Goal: Task Accomplishment & Management: Complete application form

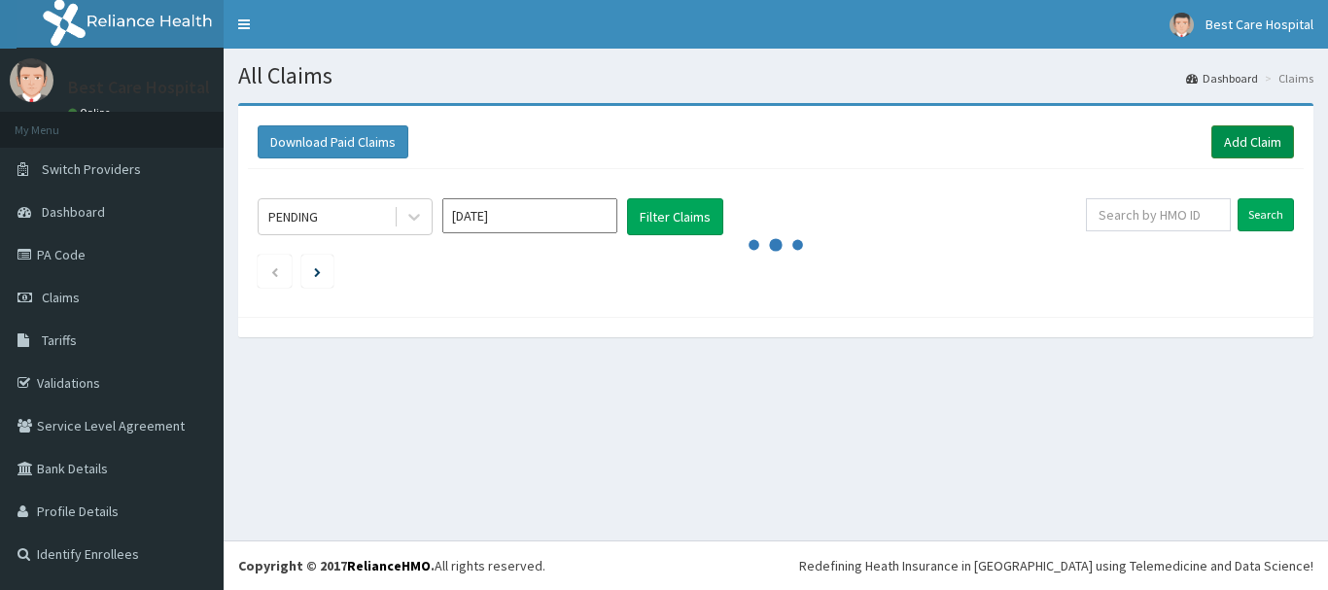
click at [1256, 149] on link "Add Claim" at bounding box center [1253, 141] width 83 height 33
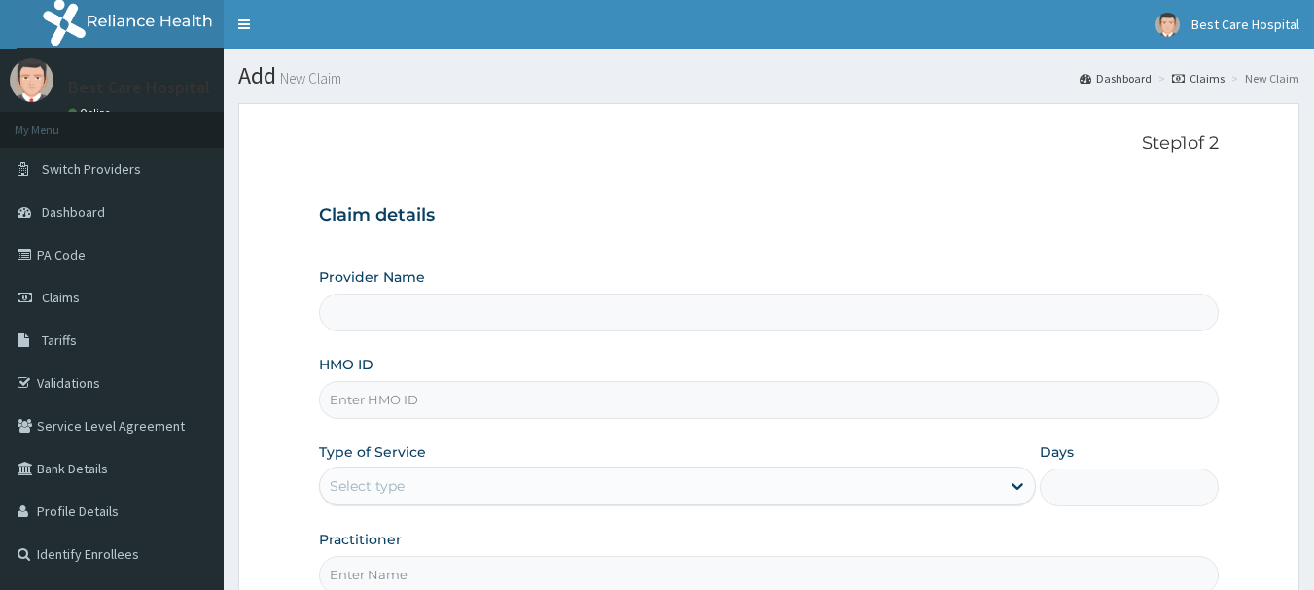
click at [394, 408] on input "HMO ID" at bounding box center [769, 400] width 900 height 38
type input "Bestcare Hospital"
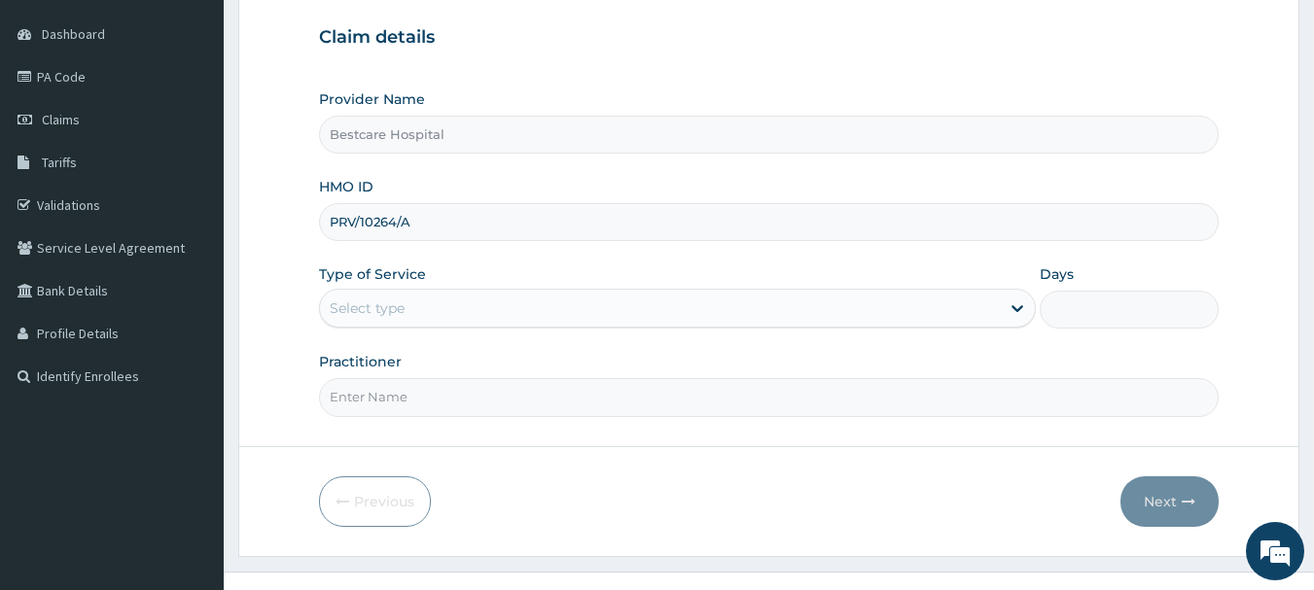
scroll to position [194, 0]
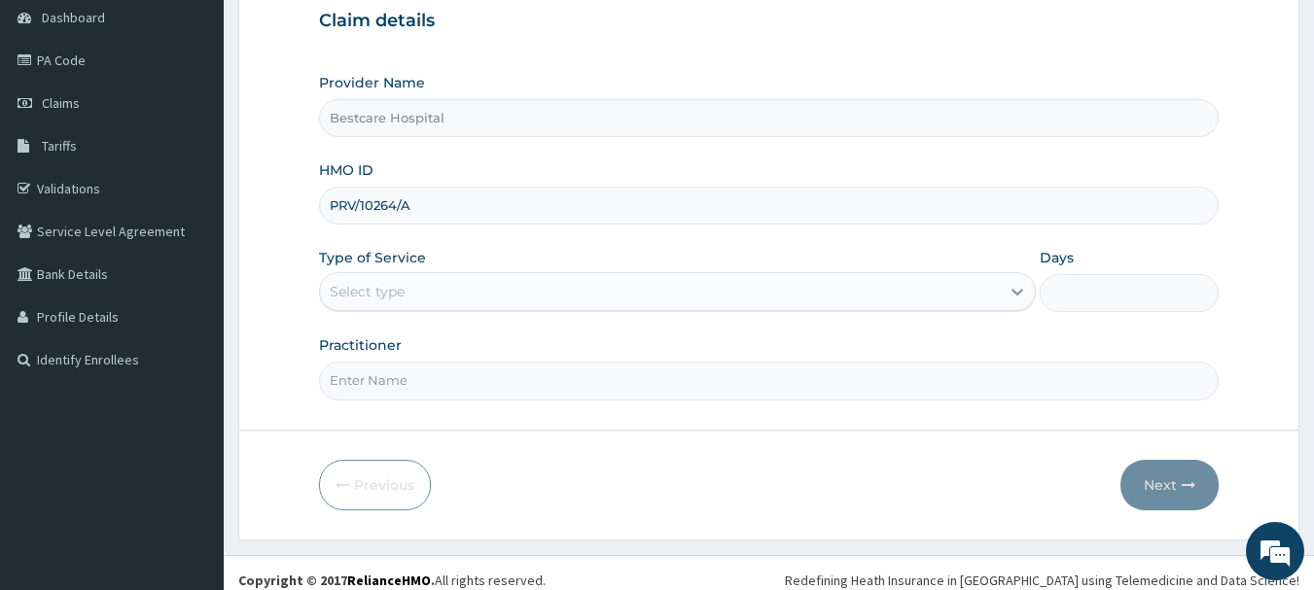
type input "PRV/10264/A"
click at [1010, 304] on div at bounding box center [1017, 291] width 35 height 35
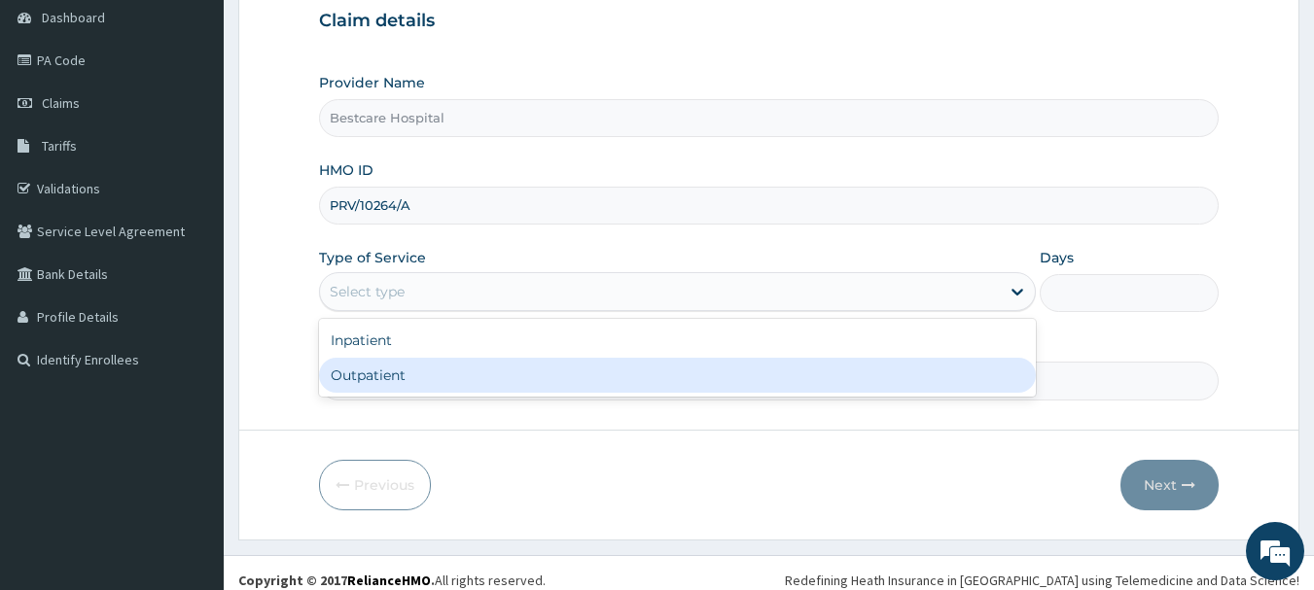
click at [977, 370] on div "Outpatient" at bounding box center [677, 375] width 717 height 35
type input "1"
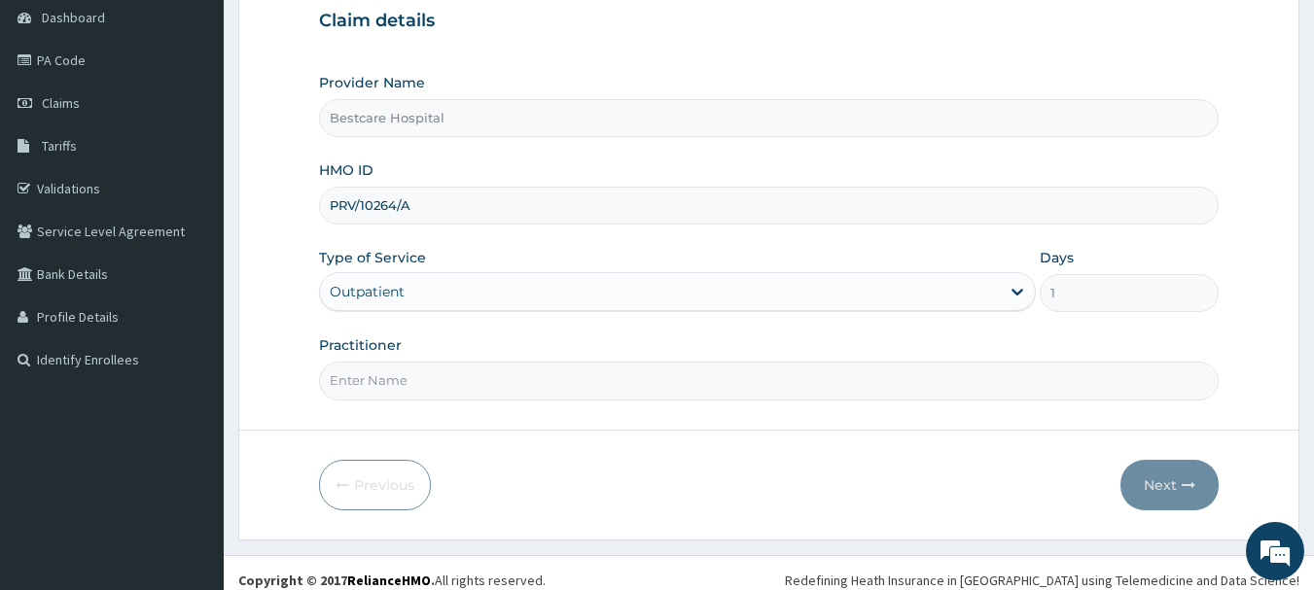
click at [950, 381] on input "Practitioner" at bounding box center [769, 381] width 900 height 38
type input "DR"
click at [1161, 469] on button "Next" at bounding box center [1169, 485] width 98 height 51
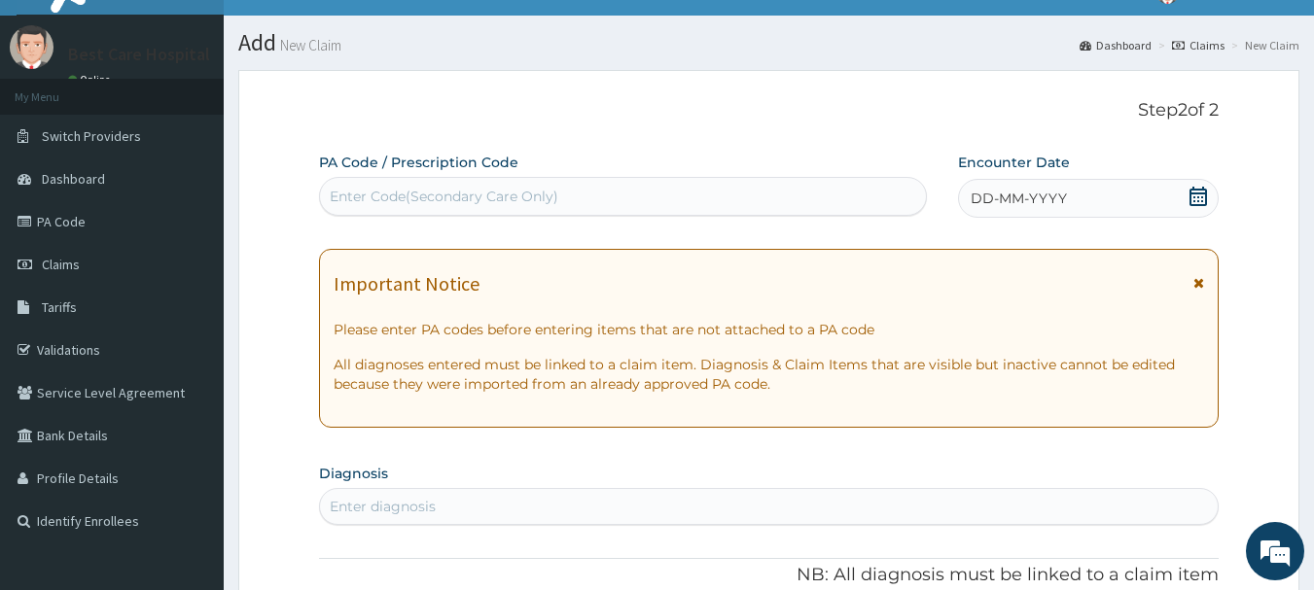
scroll to position [0, 0]
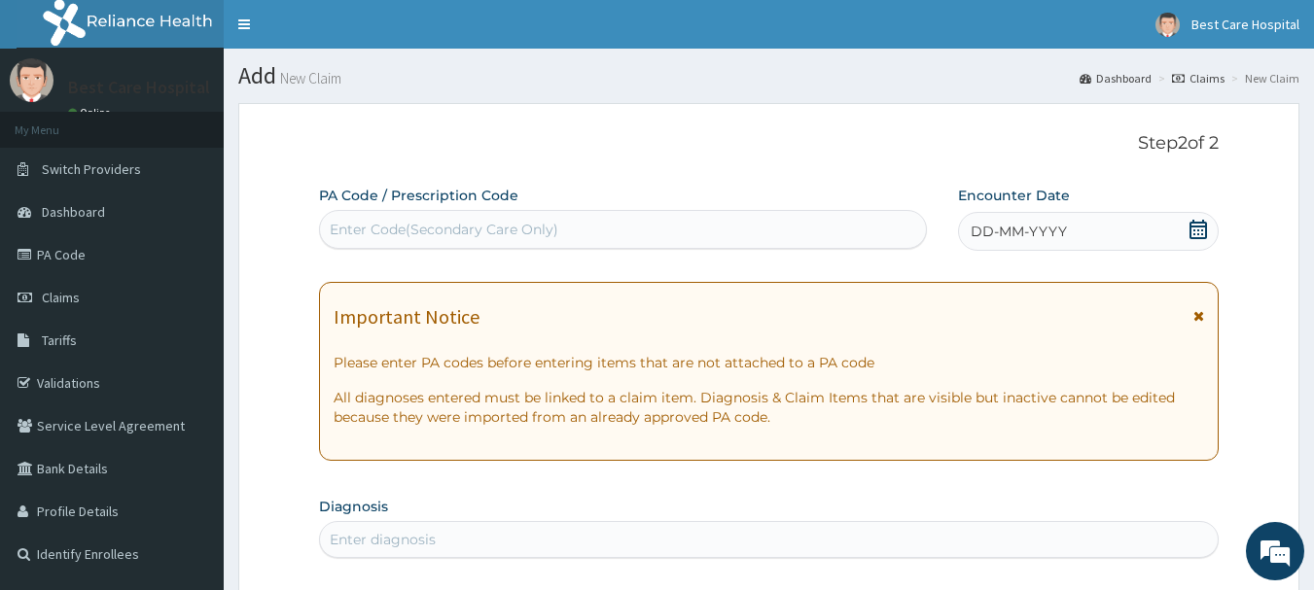
click at [502, 225] on div "Enter Code(Secondary Care Only)" at bounding box center [444, 229] width 229 height 19
type input "PA/E4F4C6"
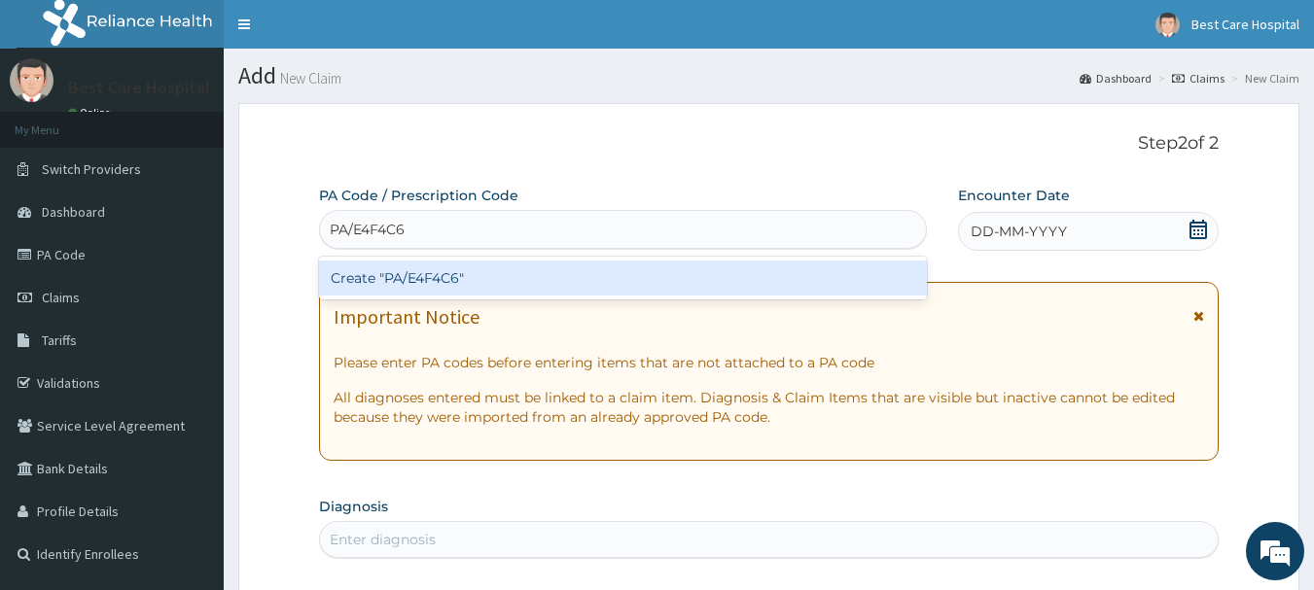
click at [515, 276] on div "Create "PA/E4F4C6"" at bounding box center [623, 278] width 609 height 35
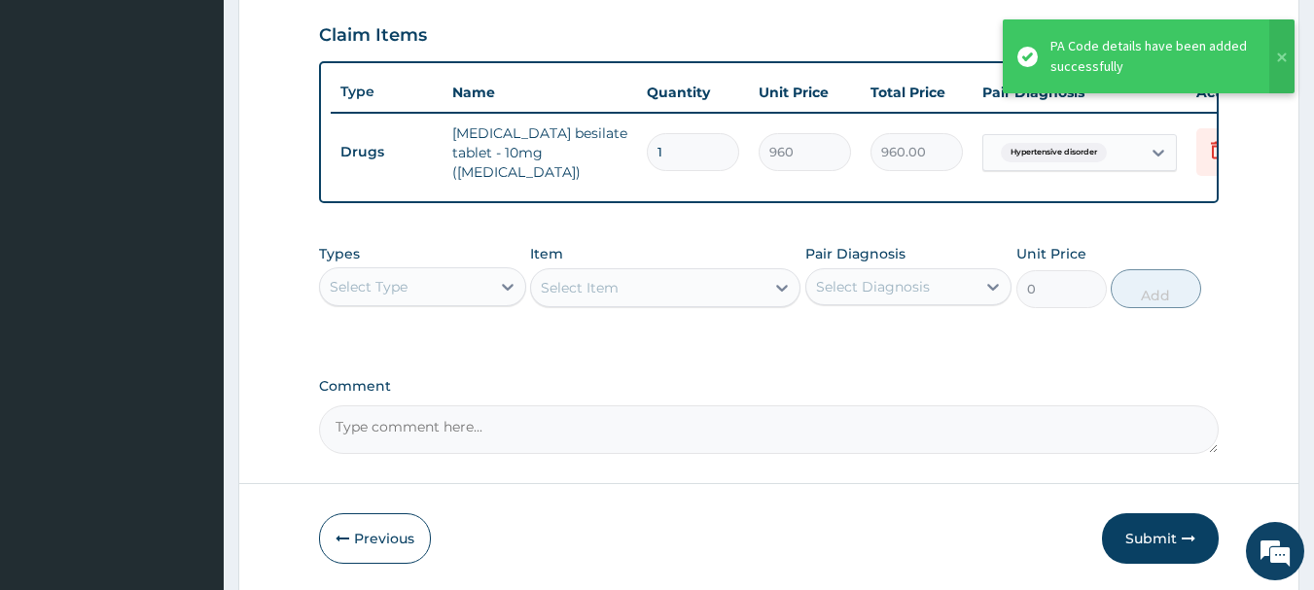
scroll to position [734, 0]
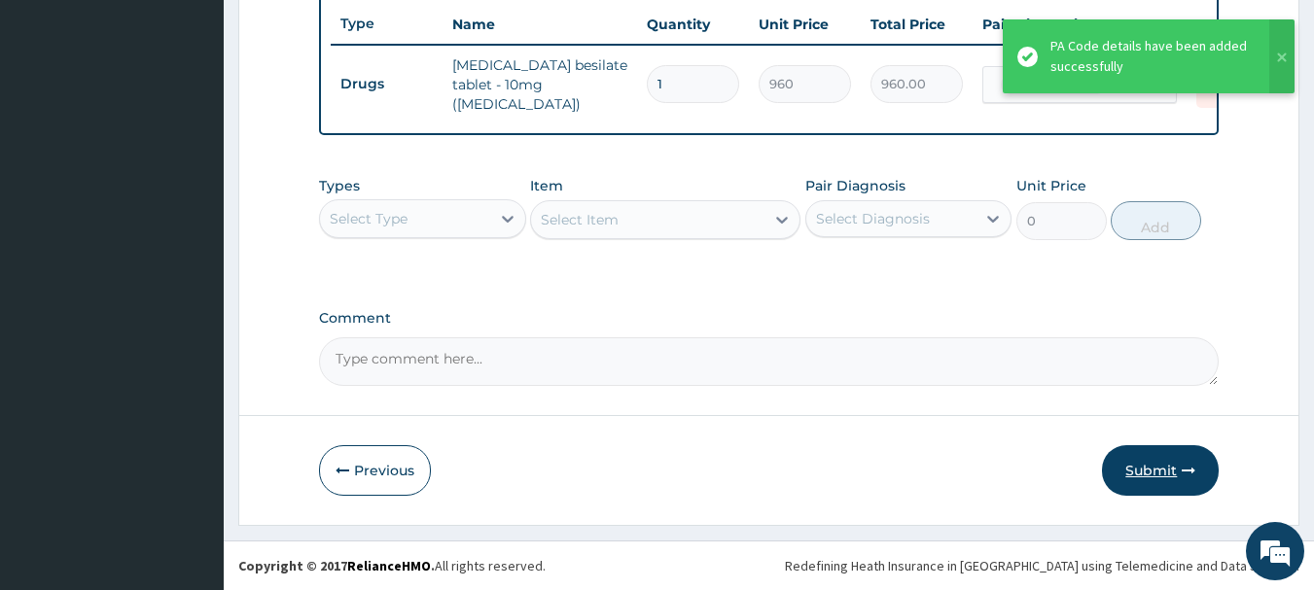
click at [1135, 465] on button "Submit" at bounding box center [1160, 470] width 117 height 51
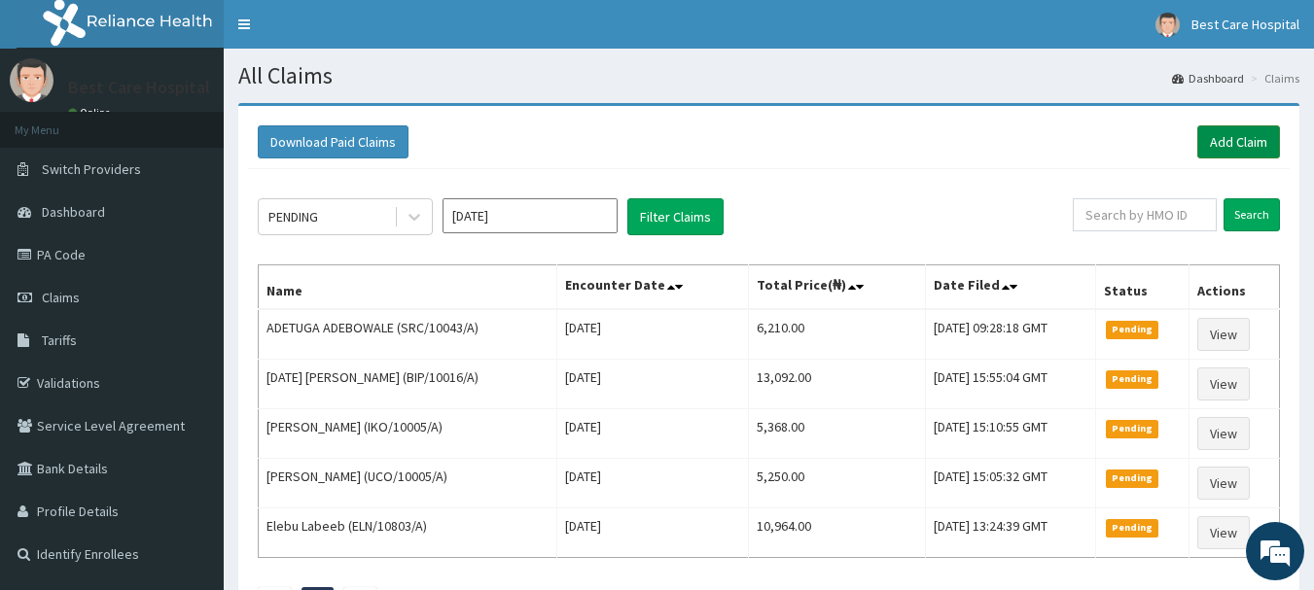
click at [1218, 147] on link "Add Claim" at bounding box center [1238, 141] width 83 height 33
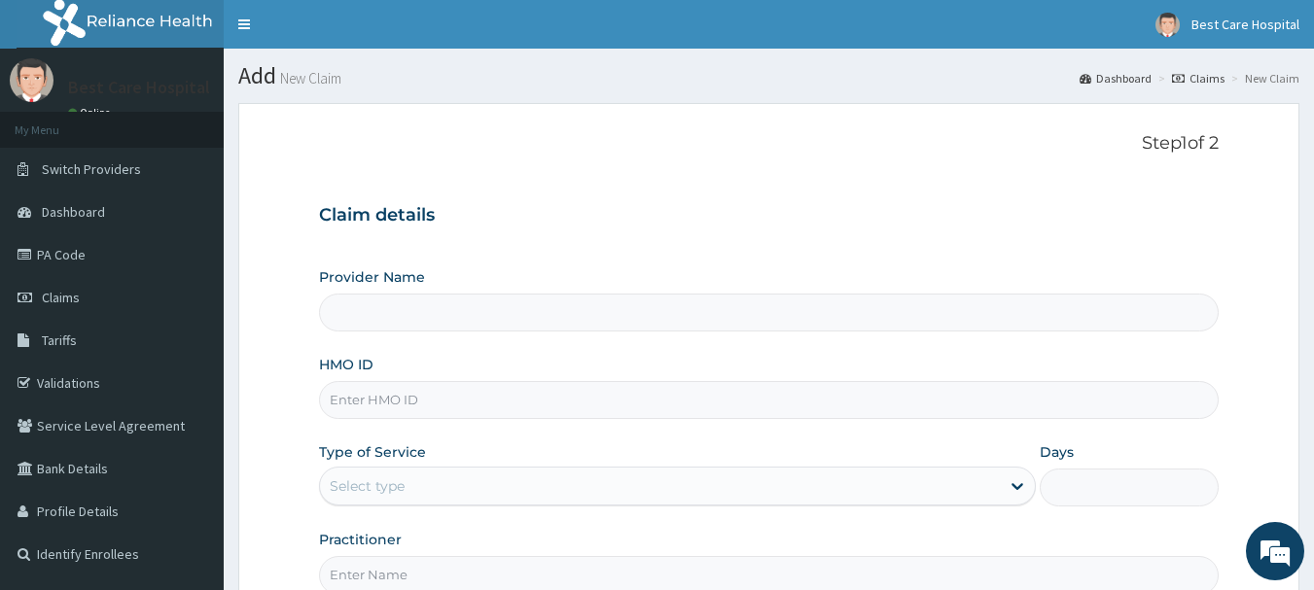
click at [435, 414] on input "HMO ID" at bounding box center [769, 400] width 900 height 38
type input "Bestcare Hospital"
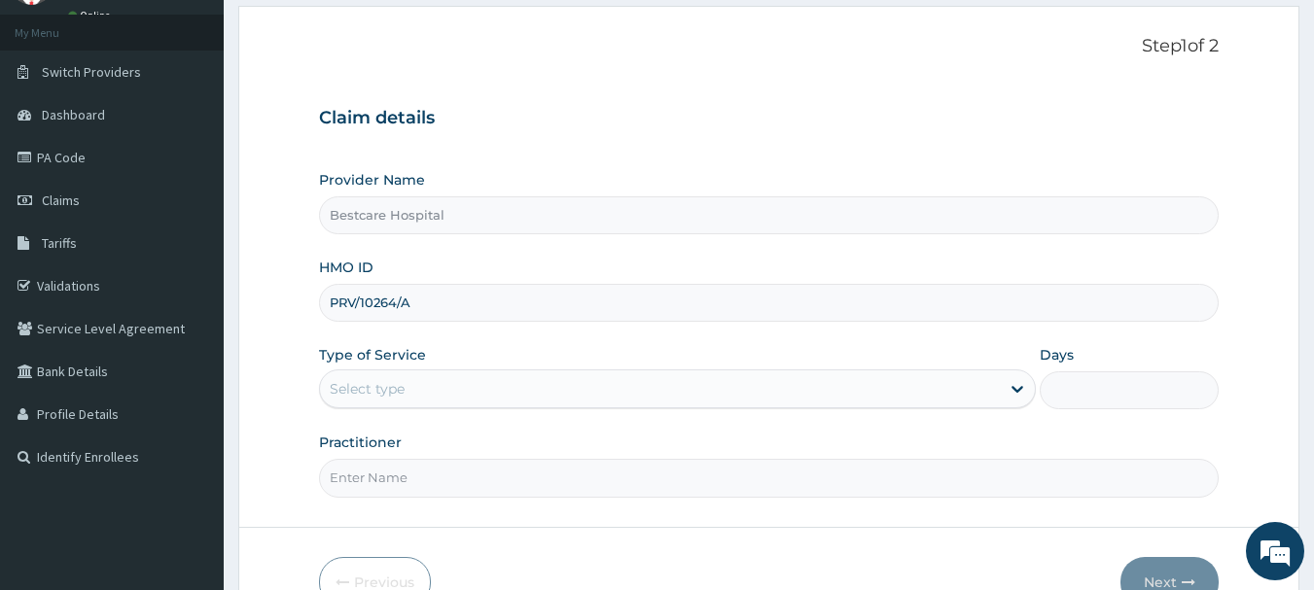
type input "PRV/10264/A"
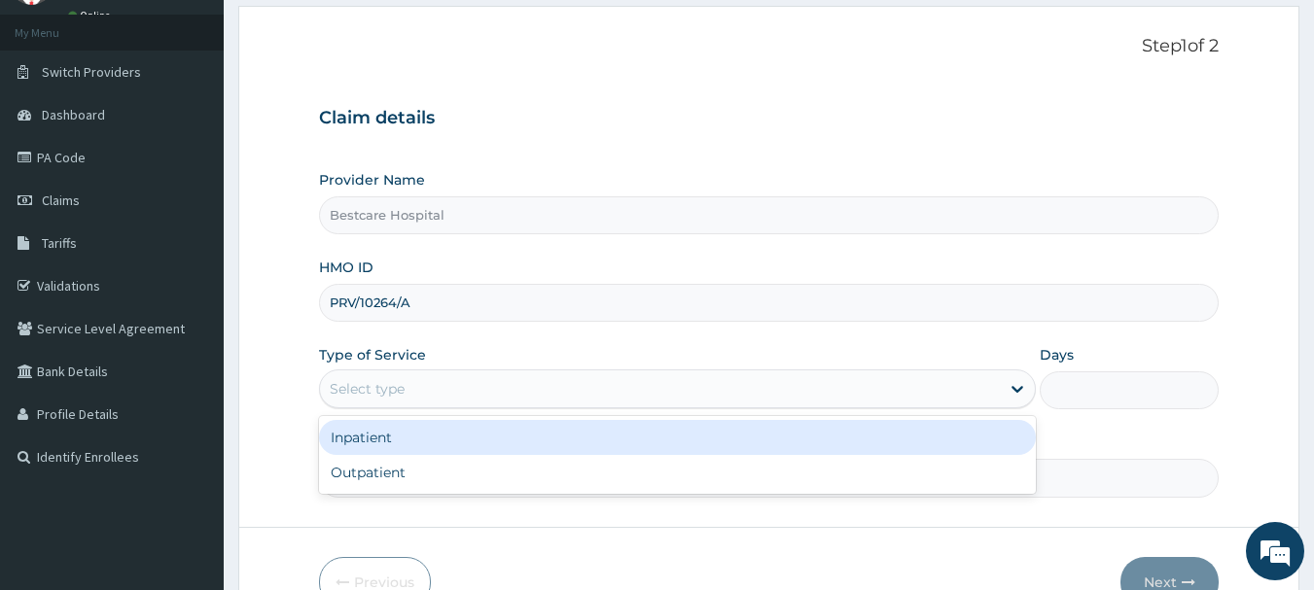
click at [459, 395] on div "Select type" at bounding box center [660, 388] width 680 height 31
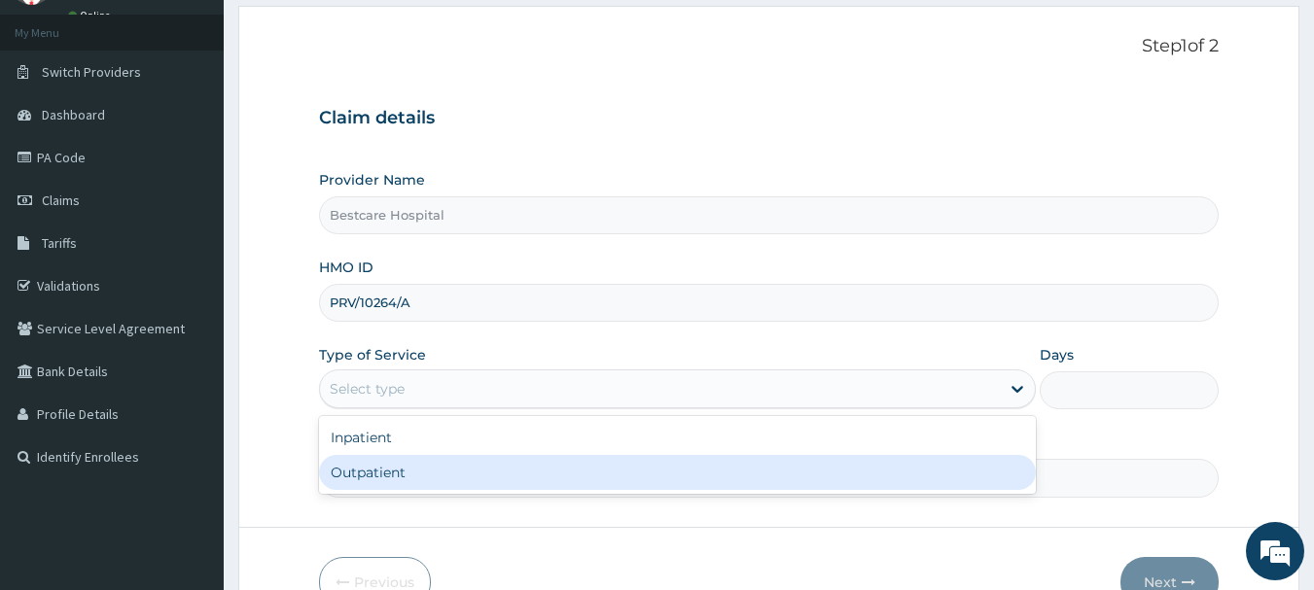
click at [466, 474] on div "Outpatient" at bounding box center [677, 472] width 717 height 35
type input "1"
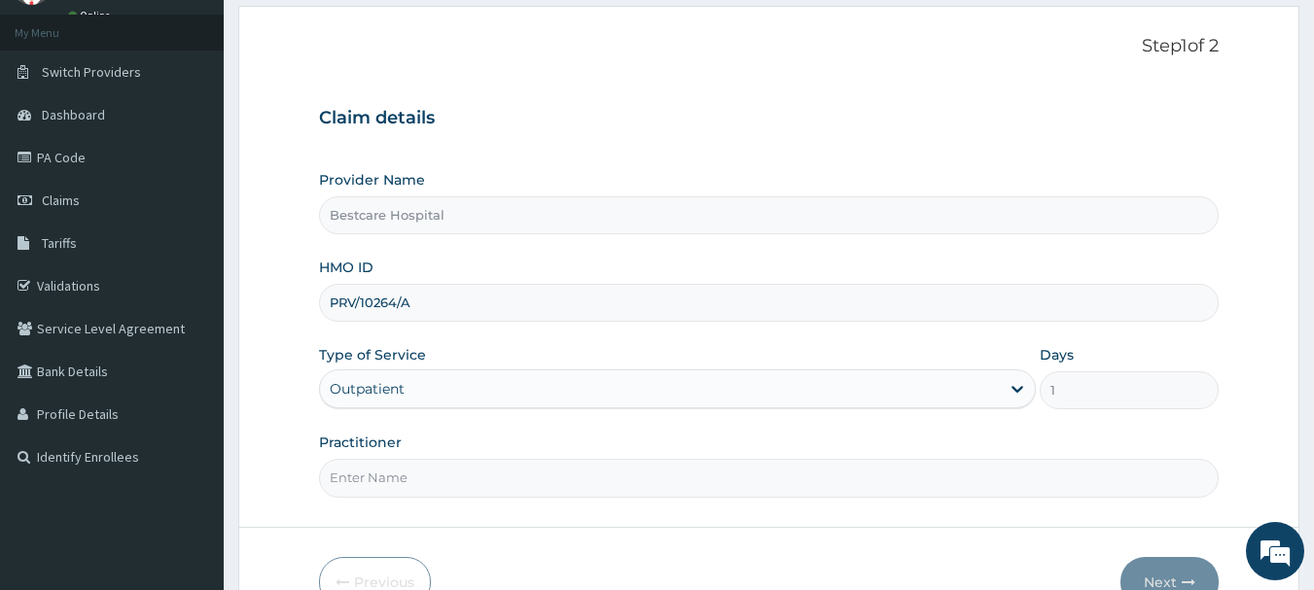
click at [465, 475] on input "Practitioner" at bounding box center [769, 478] width 900 height 38
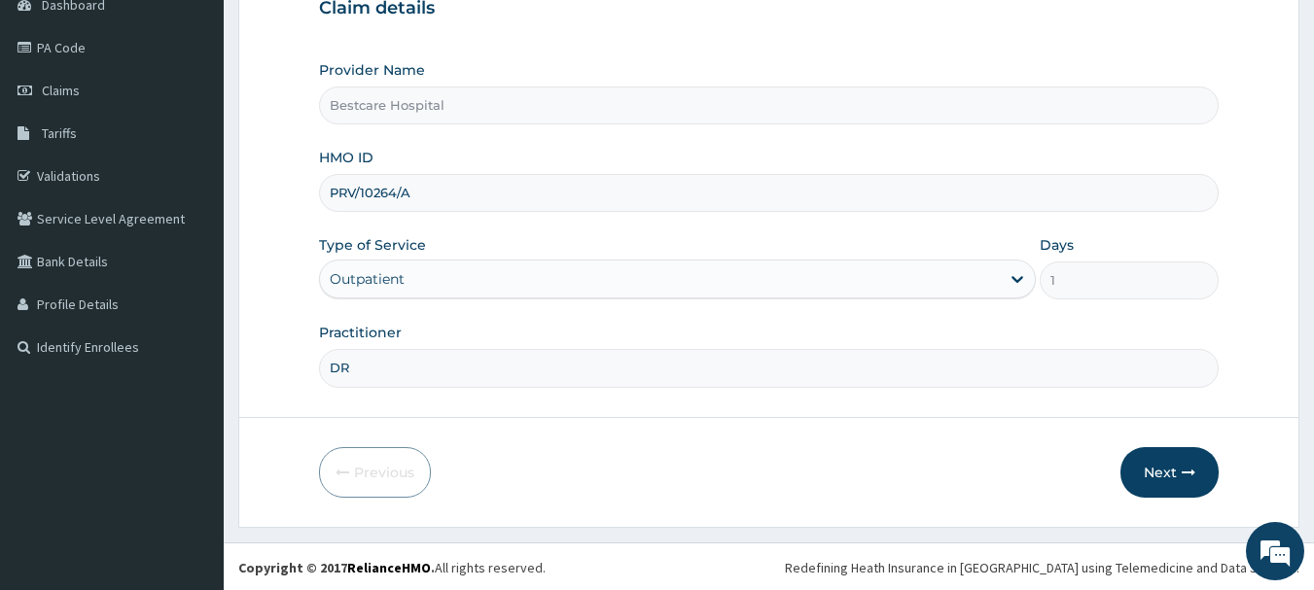
scroll to position [209, 0]
type input "DR"
click at [1155, 471] on button "Next" at bounding box center [1169, 470] width 98 height 51
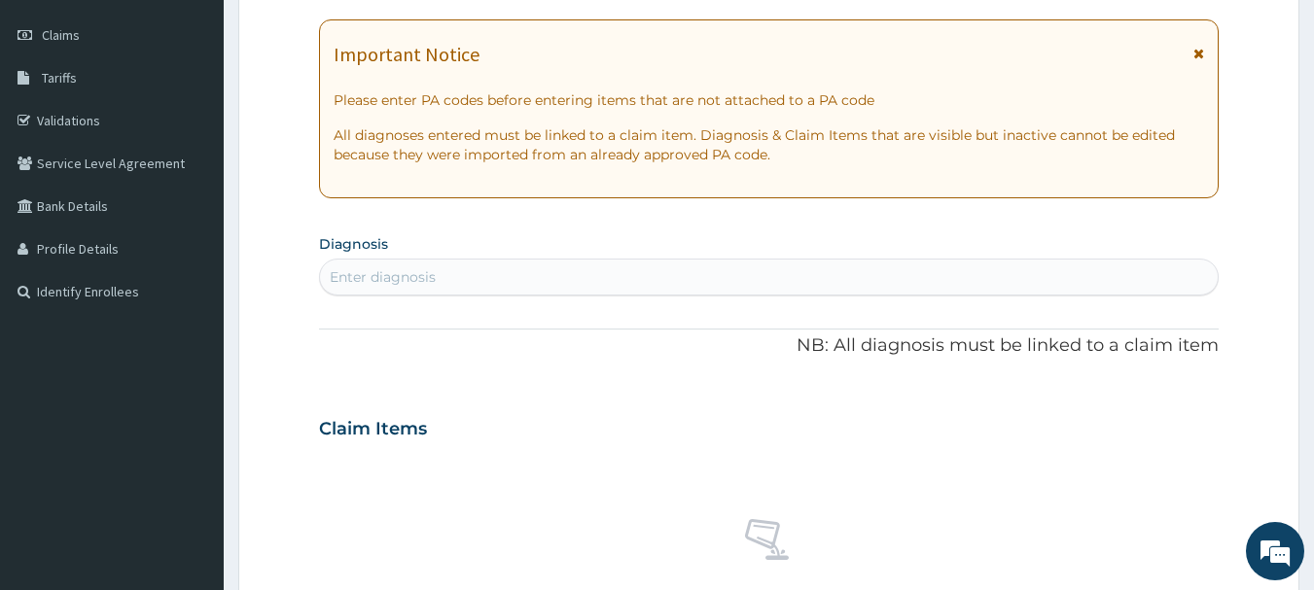
scroll to position [125, 0]
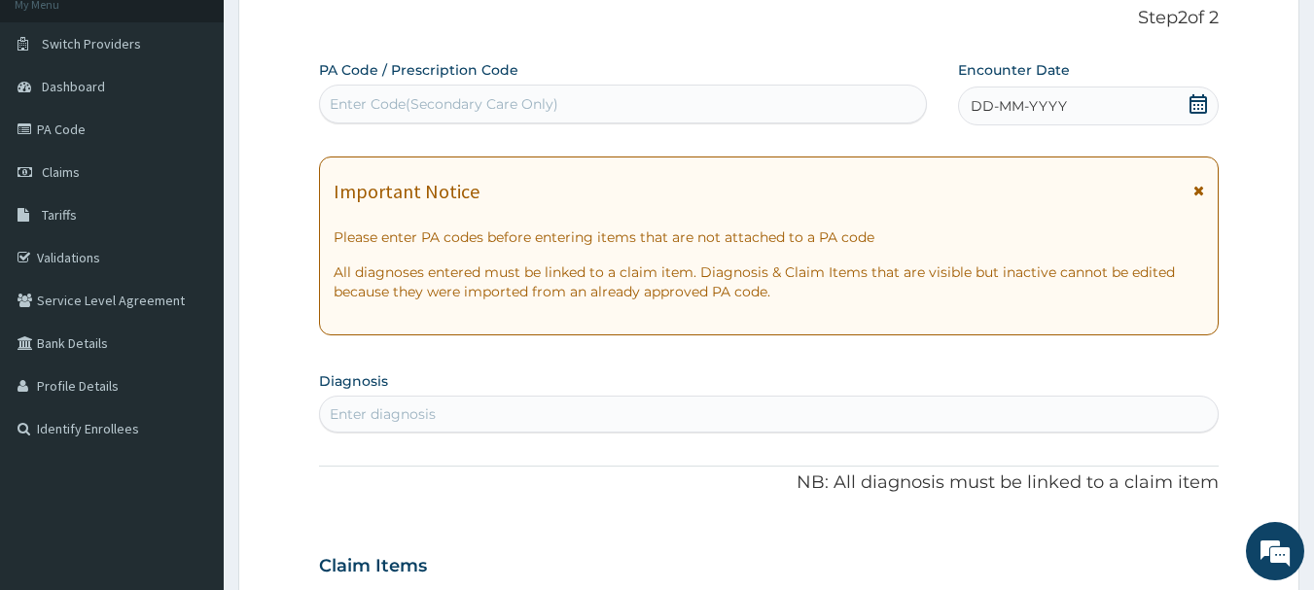
click at [1205, 111] on icon at bounding box center [1197, 103] width 19 height 19
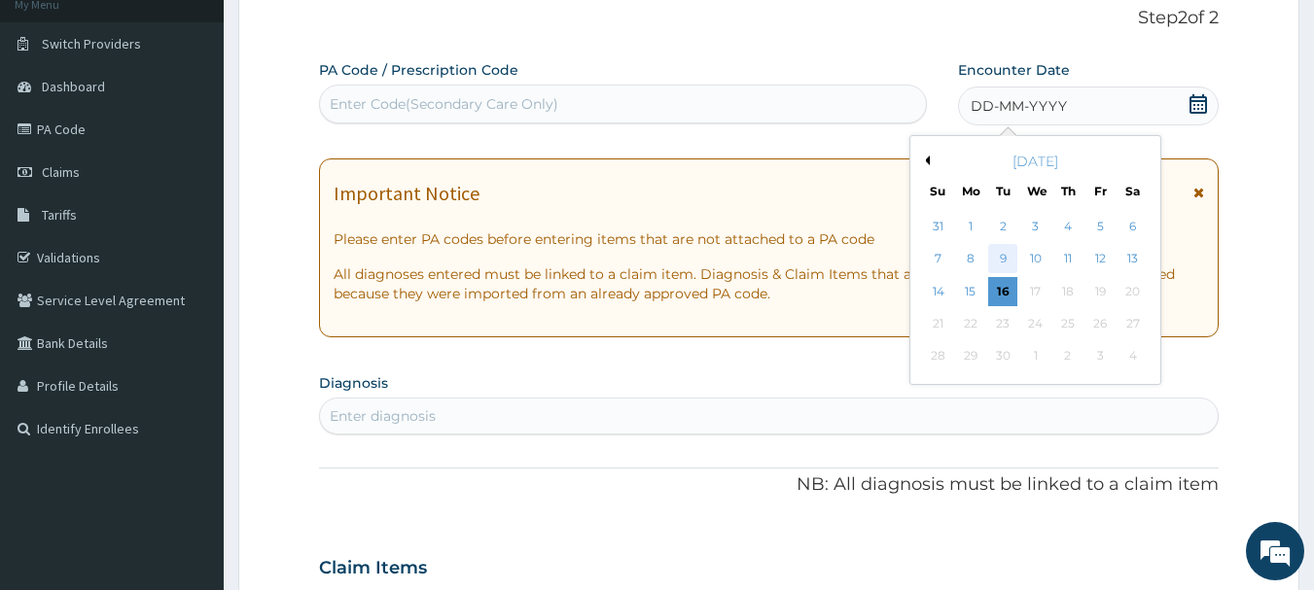
click at [1009, 257] on div "9" at bounding box center [1003, 259] width 29 height 29
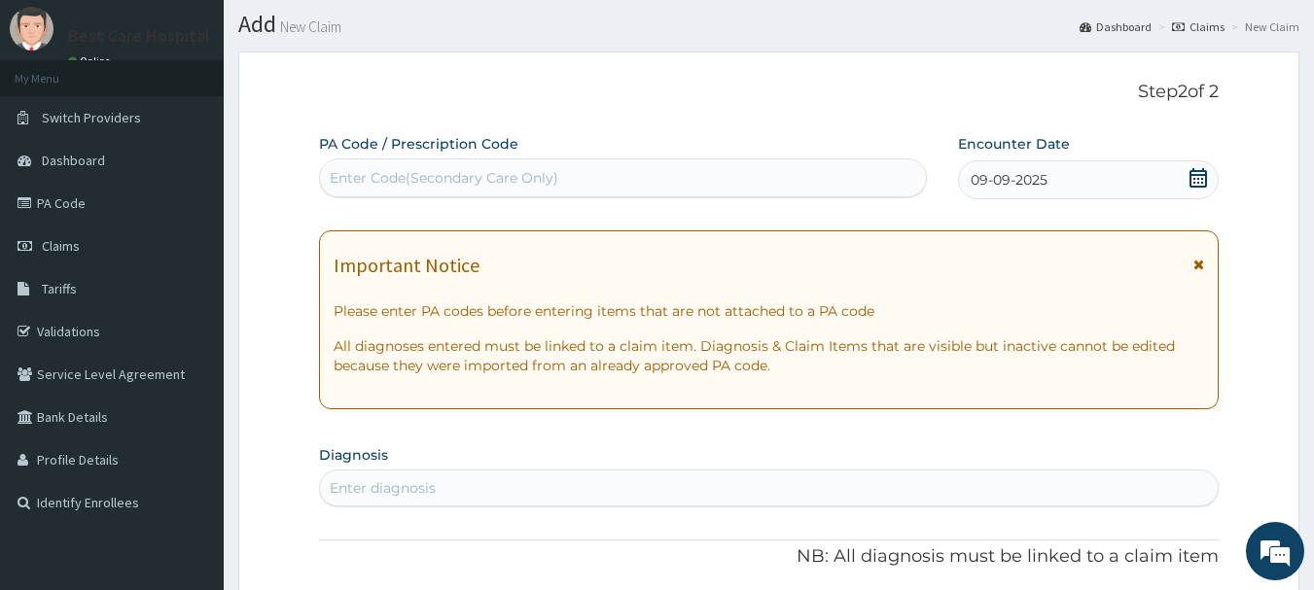
scroll to position [97, 0]
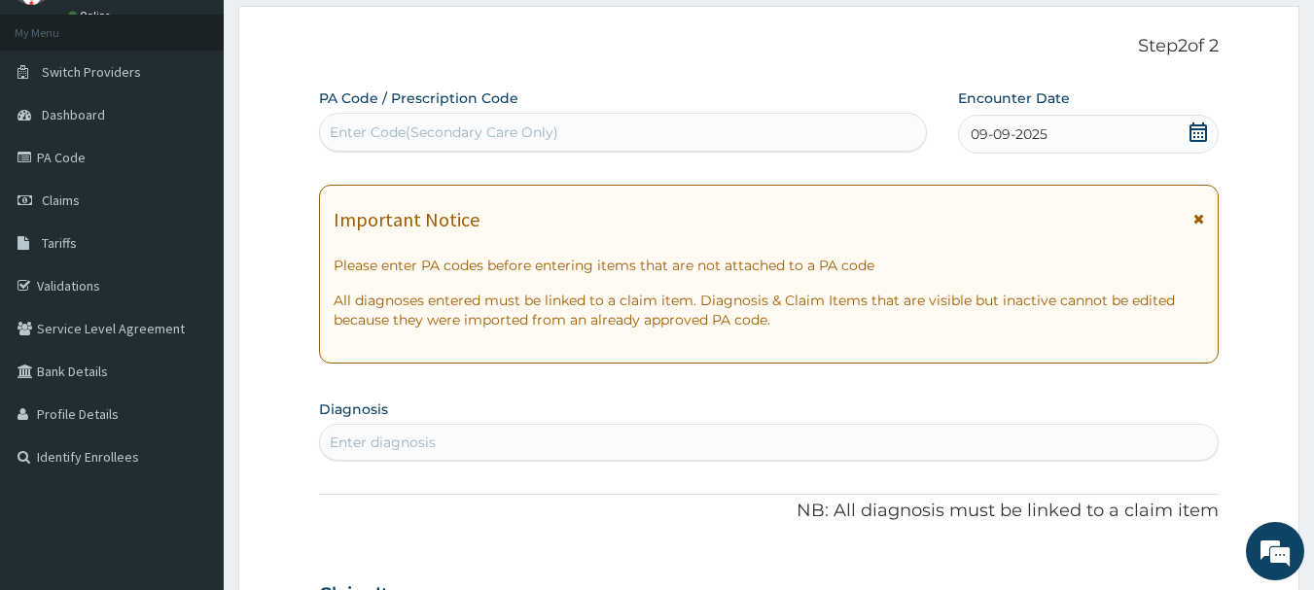
click at [1038, 431] on div "Enter diagnosis" at bounding box center [769, 442] width 898 height 31
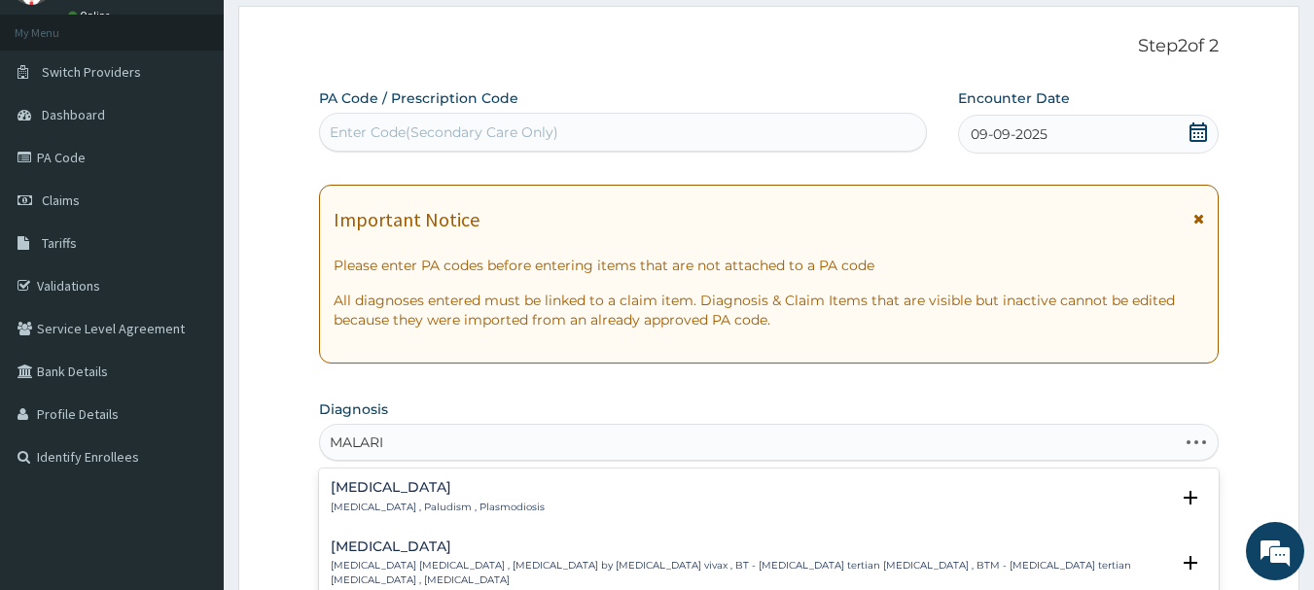
type input "MALARIA"
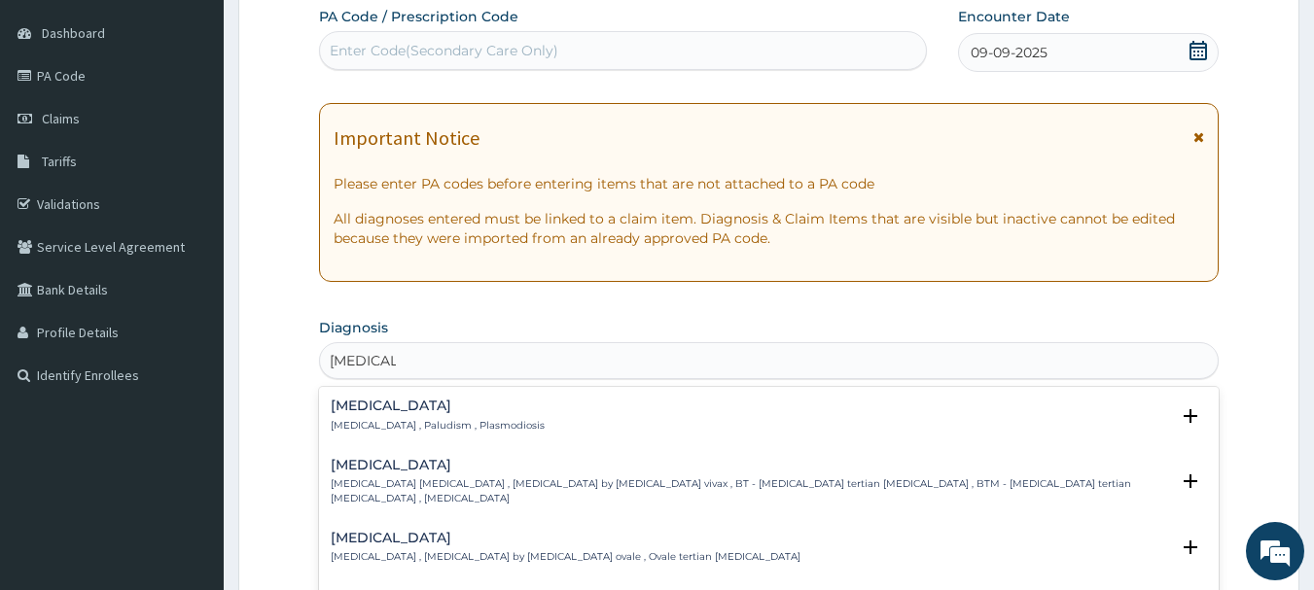
scroll to position [194, 0]
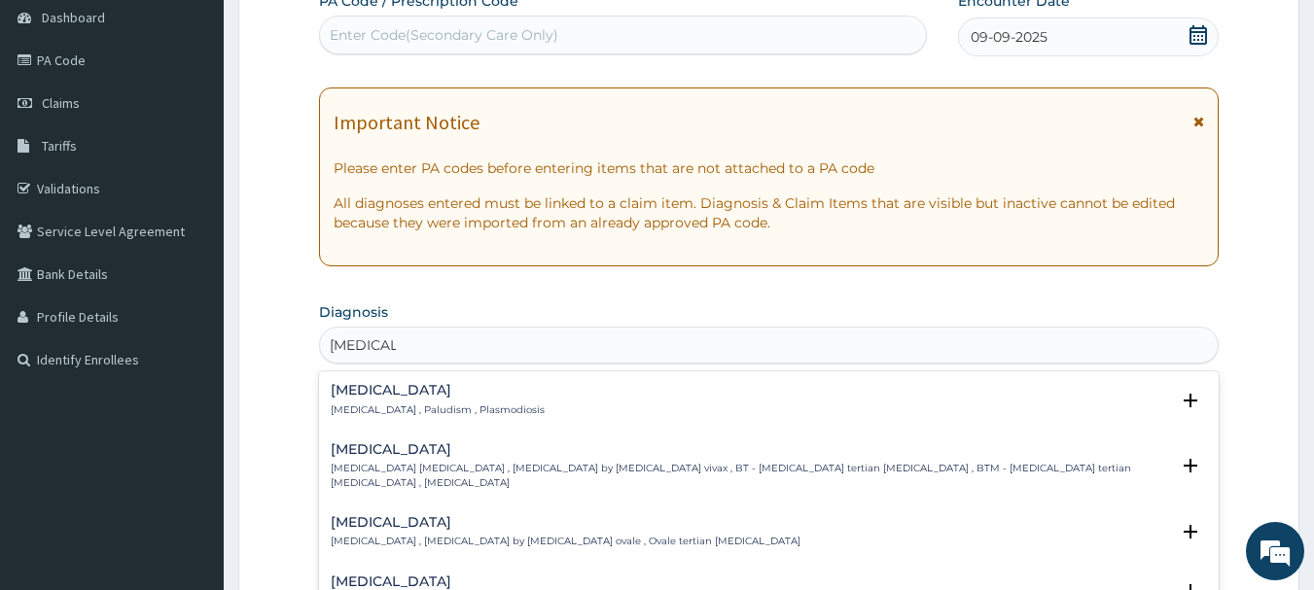
click at [349, 422] on div "Malaria Malaria , Paludism , Plasmodiosis Select Status Query Query covers susp…" at bounding box center [769, 405] width 877 height 44
click at [365, 407] on p "[MEDICAL_DATA] , Paludism , Plasmodiosis" at bounding box center [438, 411] width 214 height 14
click at [368, 401] on div "Malaria Malaria , Paludism , Plasmodiosis" at bounding box center [438, 400] width 214 height 34
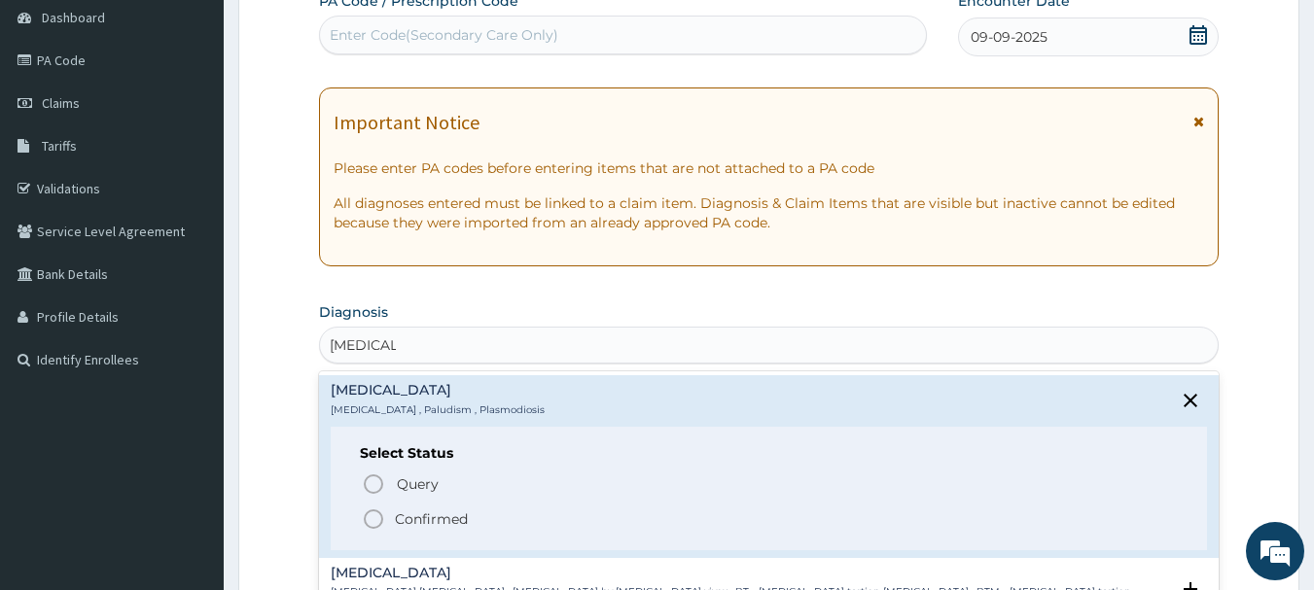
click at [382, 520] on circle "status option filled" at bounding box center [374, 519] width 18 height 18
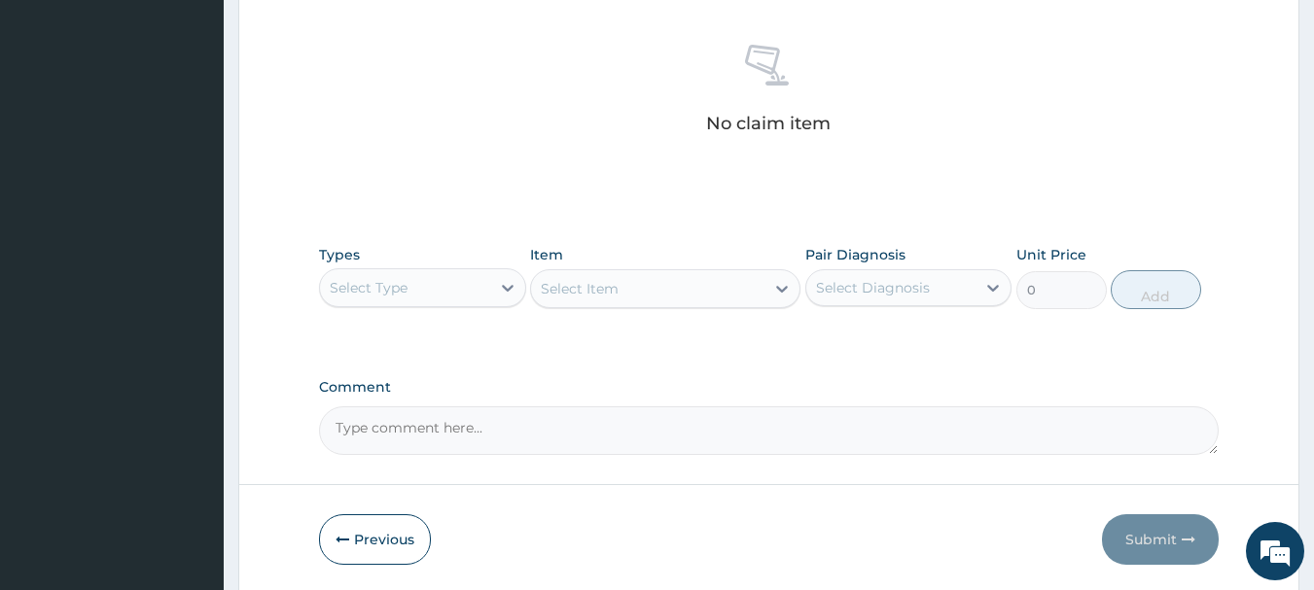
scroll to position [812, 0]
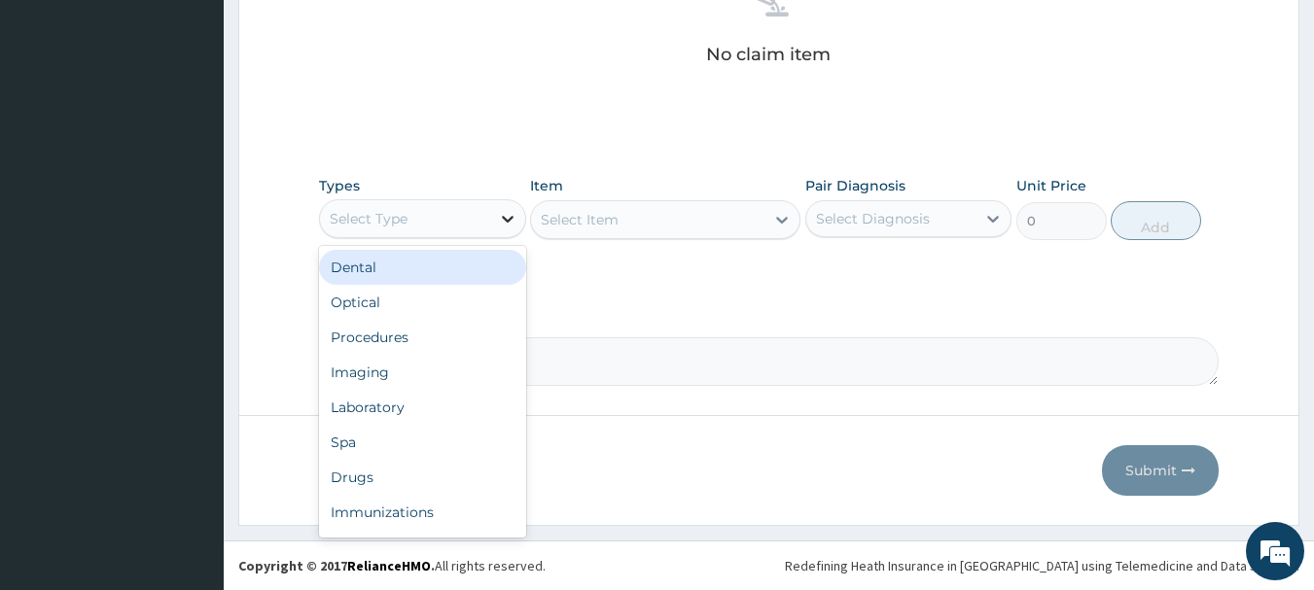
click at [498, 218] on icon at bounding box center [507, 218] width 19 height 19
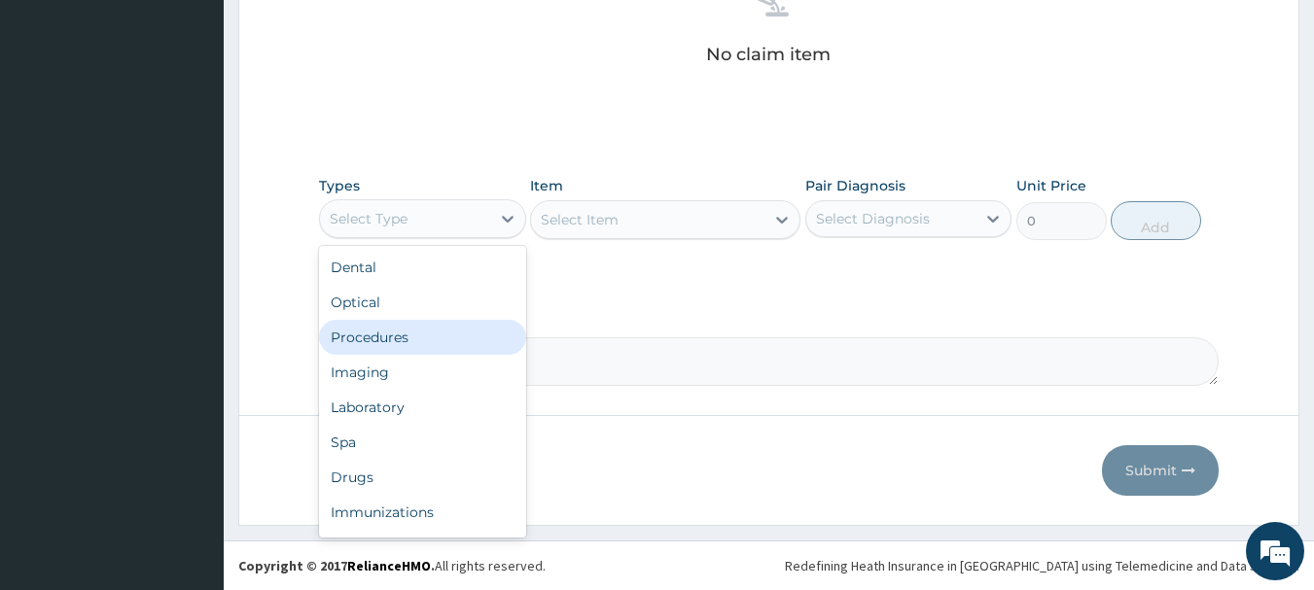
click at [369, 340] on div "Procedures" at bounding box center [422, 337] width 207 height 35
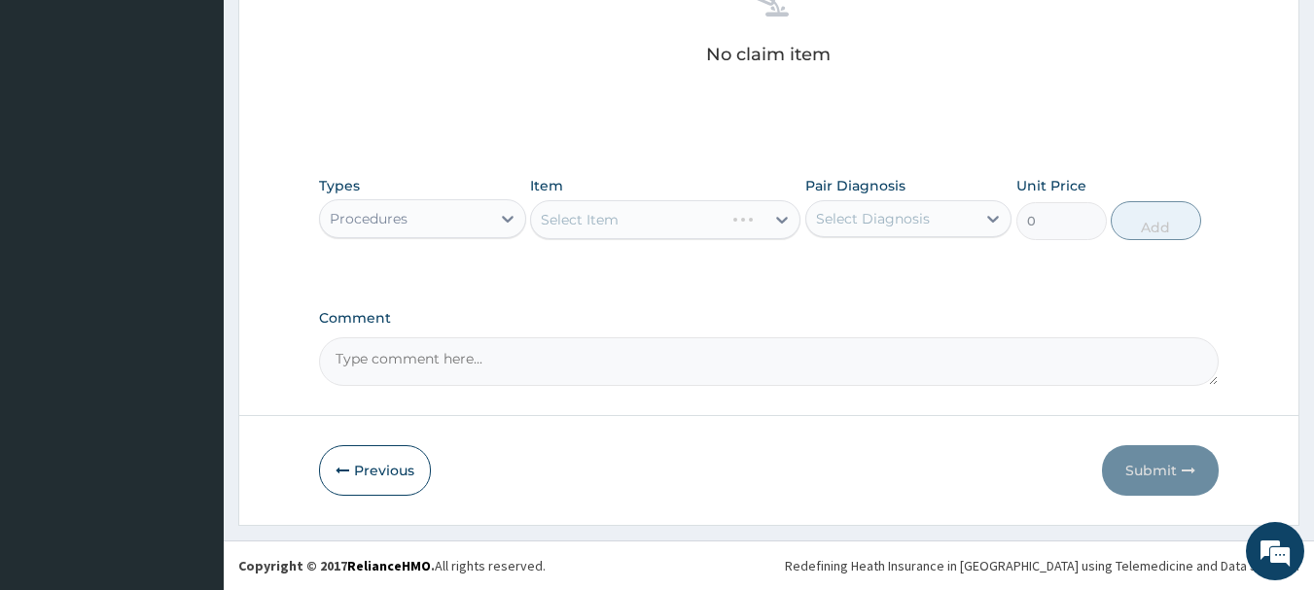
click at [624, 230] on div "Select Item" at bounding box center [665, 219] width 270 height 39
click at [651, 217] on div "Select Item" at bounding box center [665, 219] width 270 height 39
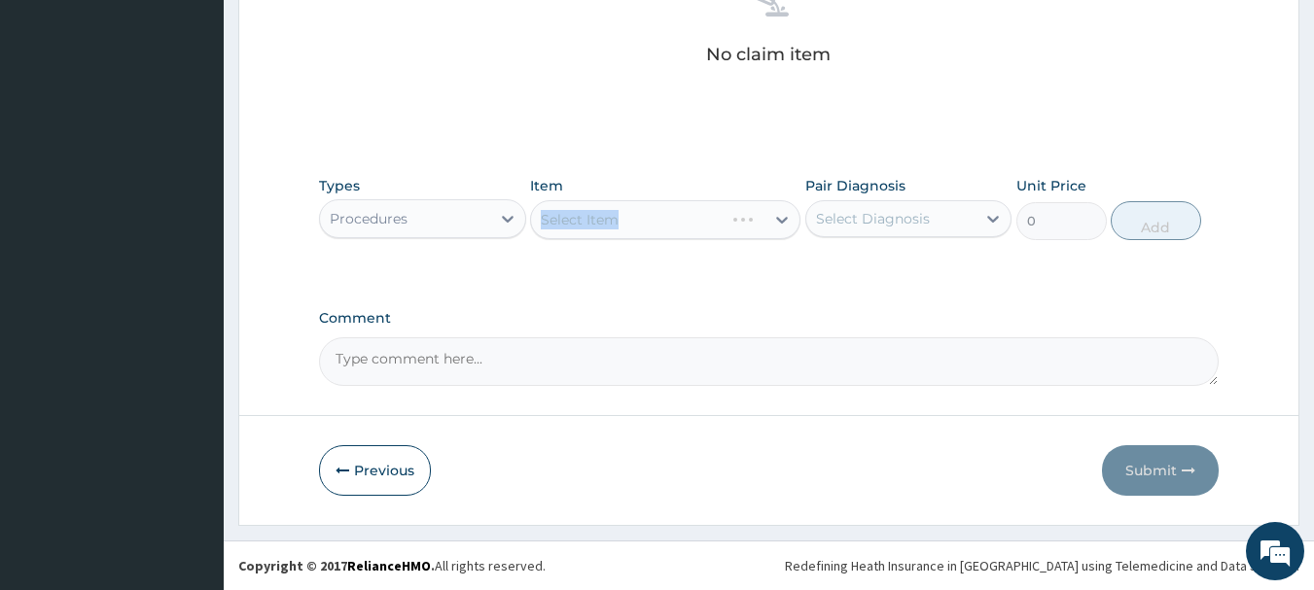
click at [685, 224] on div "Select Item" at bounding box center [665, 219] width 270 height 39
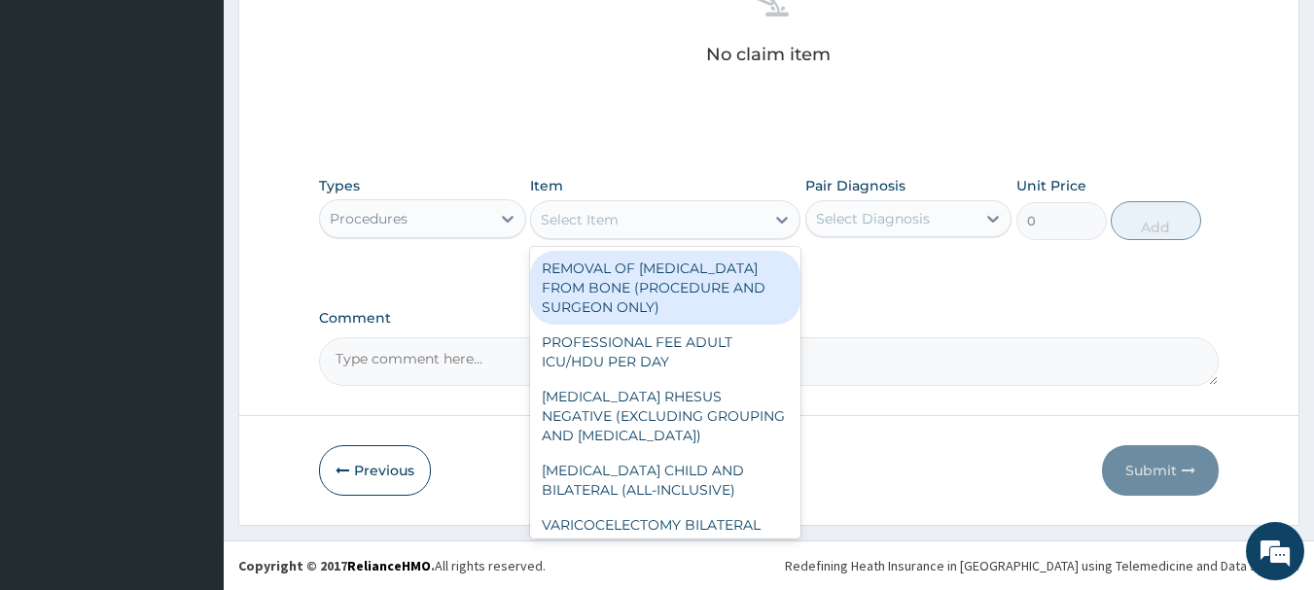
click at [671, 229] on div "Select Item" at bounding box center [647, 219] width 233 height 31
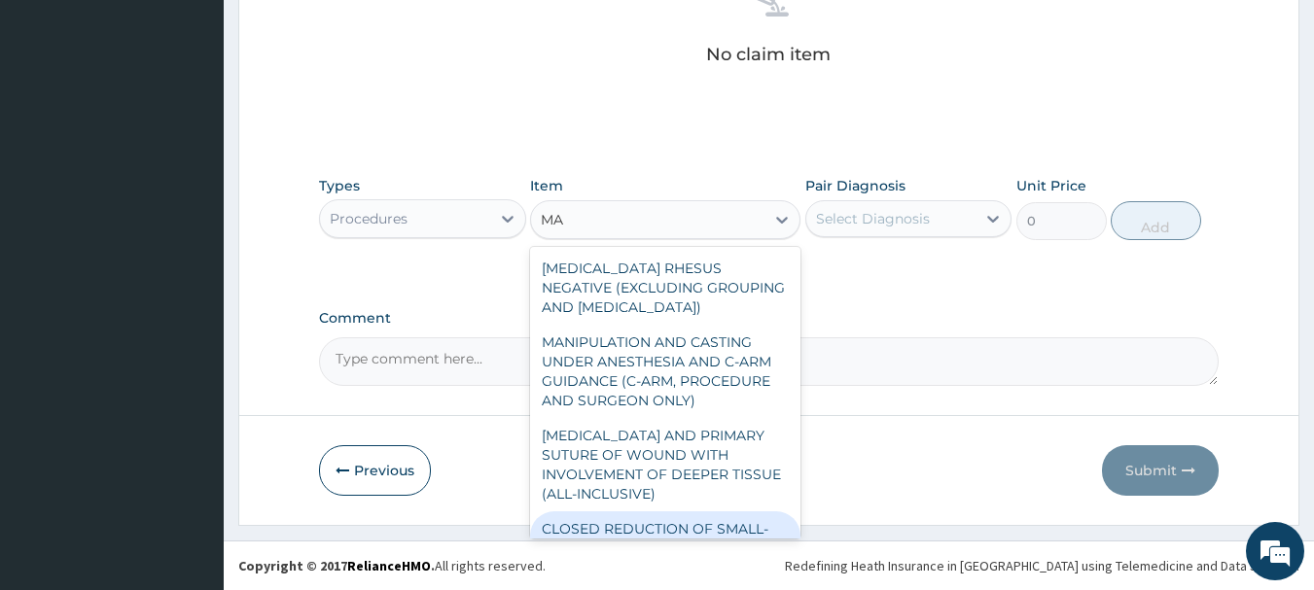
type input "M"
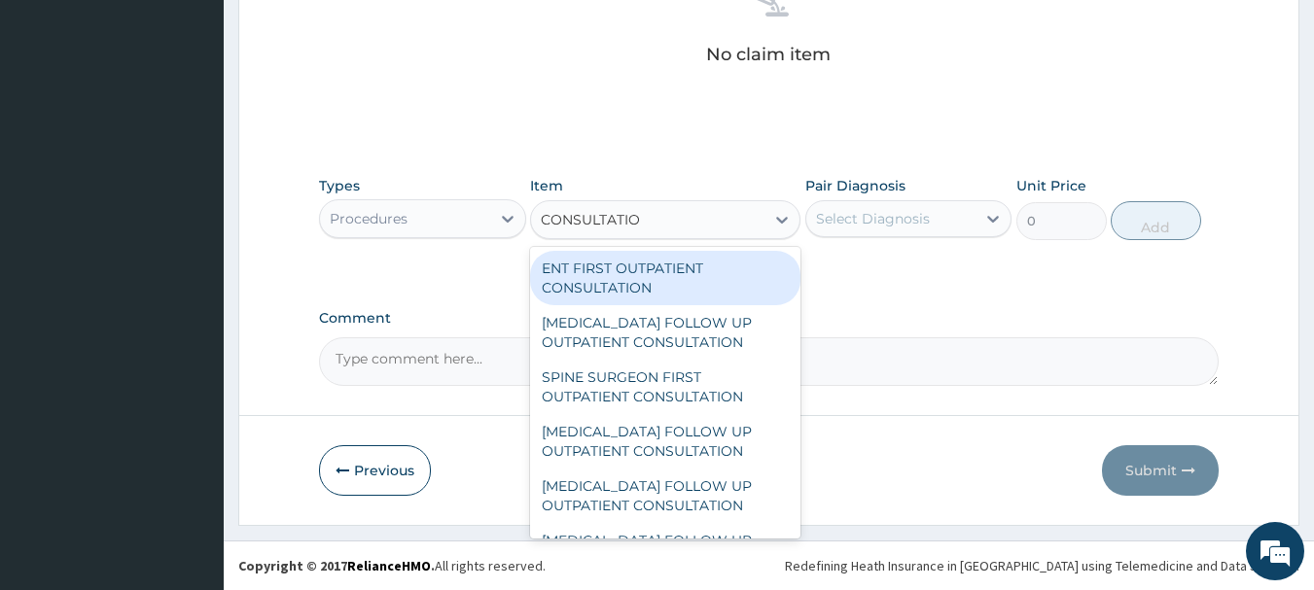
type input "CONSULTATION"
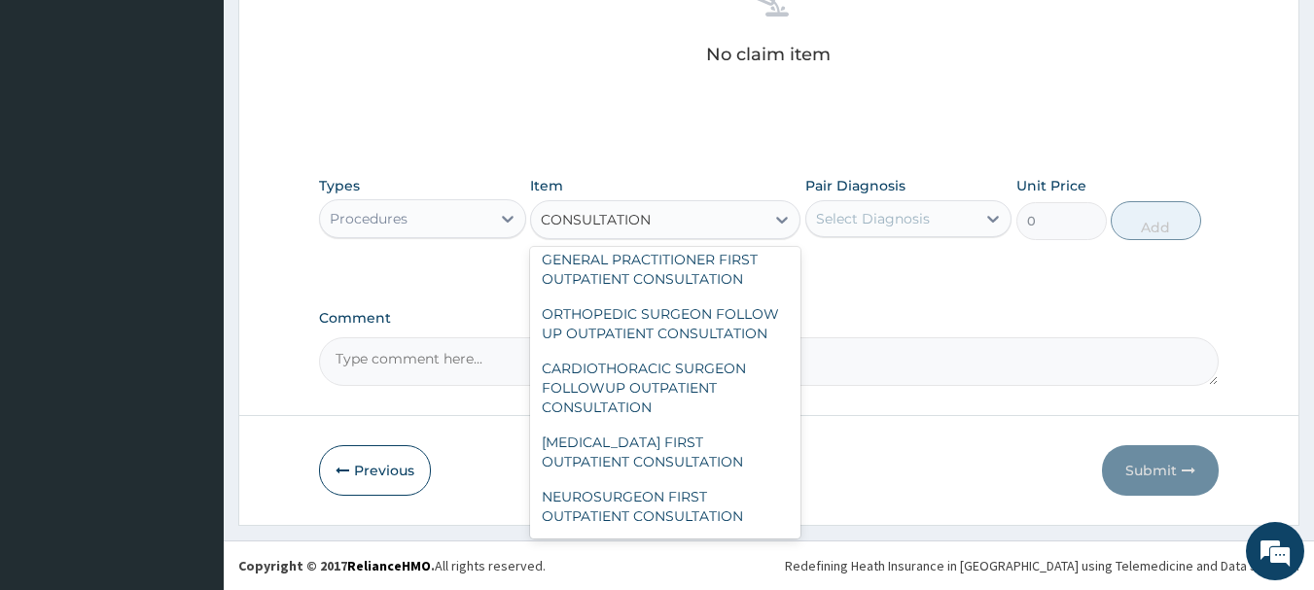
scroll to position [1844, 0]
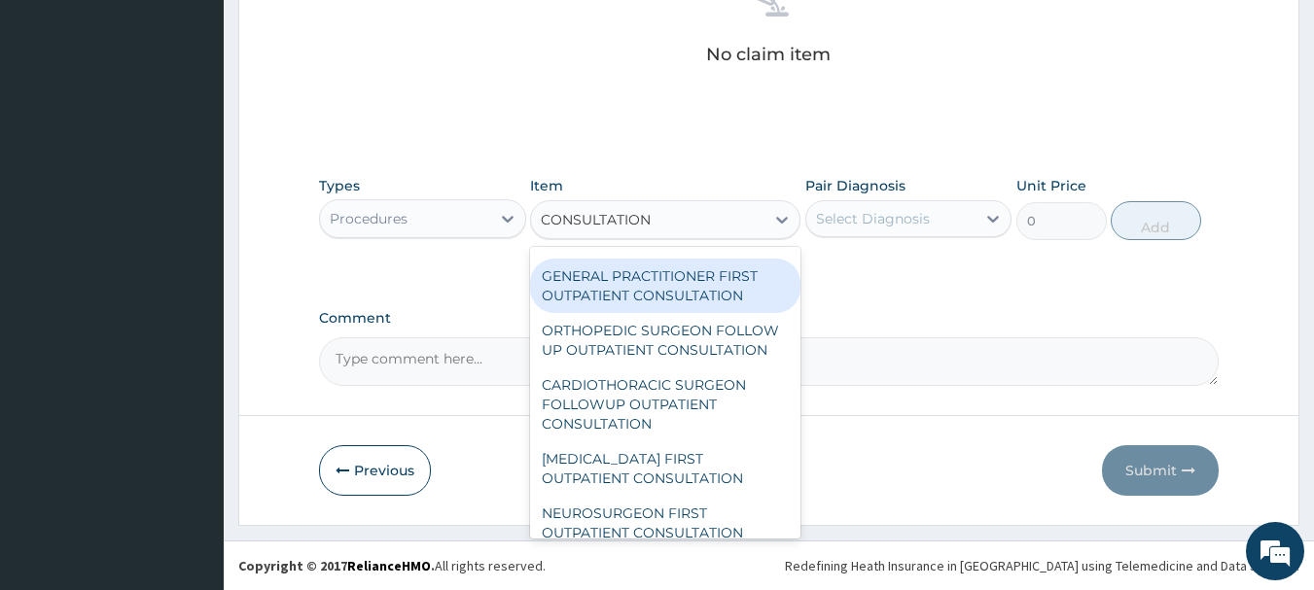
click at [628, 313] on div "GENERAL PRACTITIONER FIRST OUTPATIENT CONSULTATION" at bounding box center [665, 286] width 270 height 54
type input "4500"
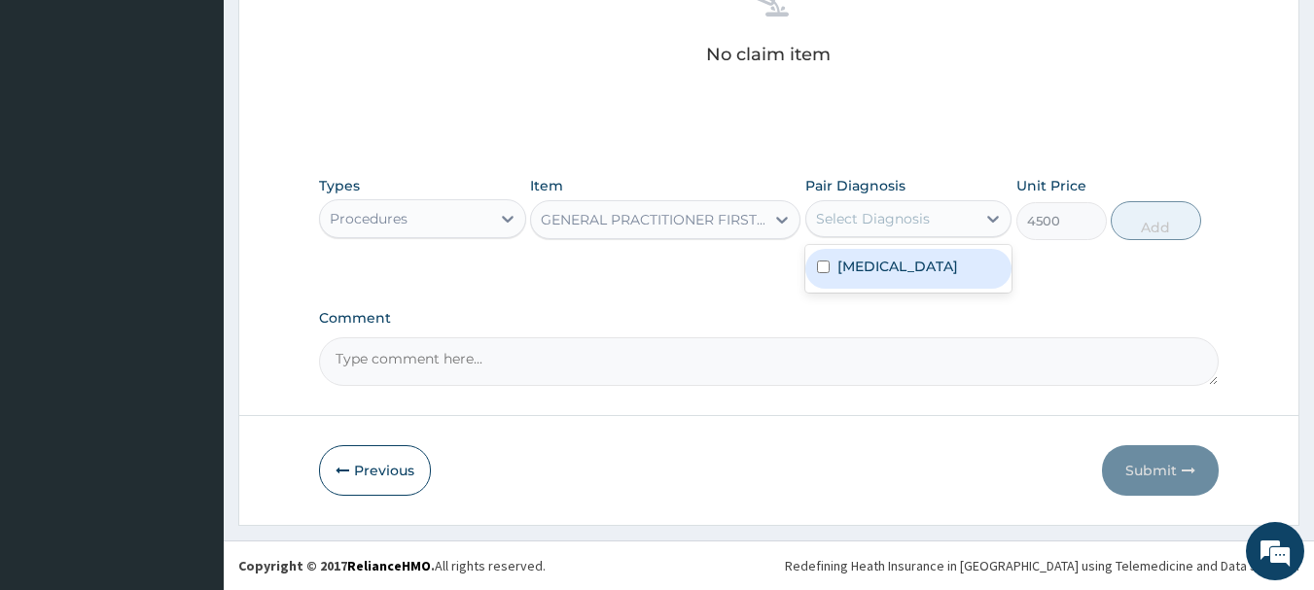
click at [910, 226] on div "Select Diagnosis" at bounding box center [873, 218] width 114 height 19
click at [905, 268] on div "Malaria" at bounding box center [908, 269] width 207 height 40
checkbox input "true"
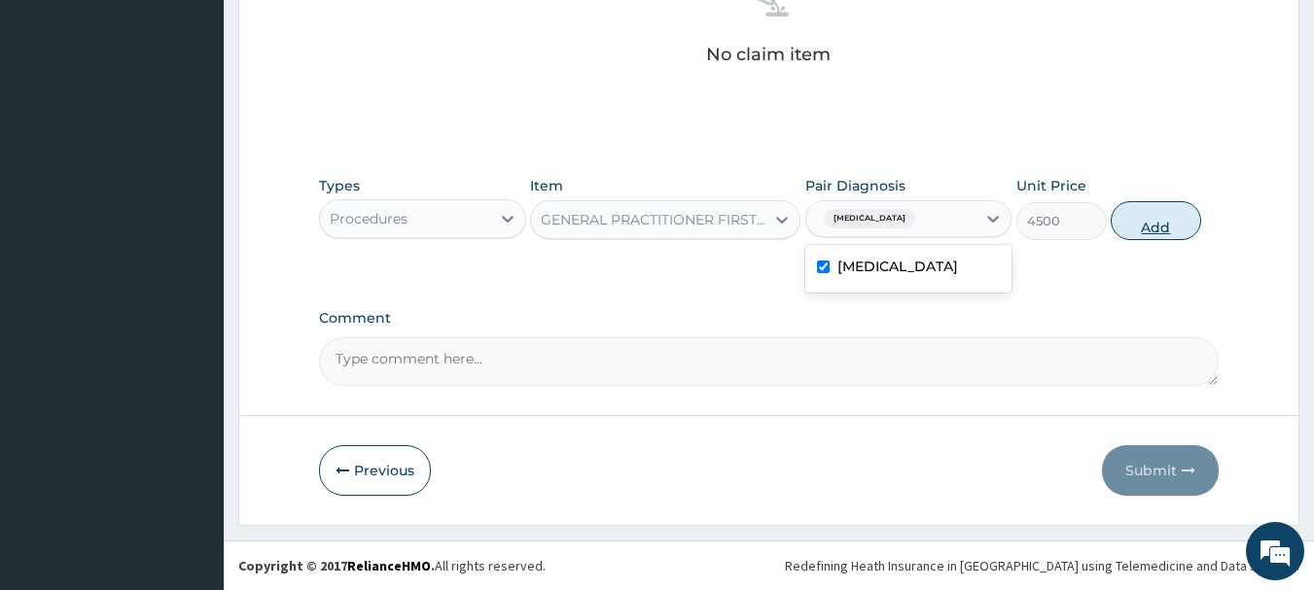
click at [1148, 225] on button "Add" at bounding box center [1155, 220] width 90 height 39
type input "0"
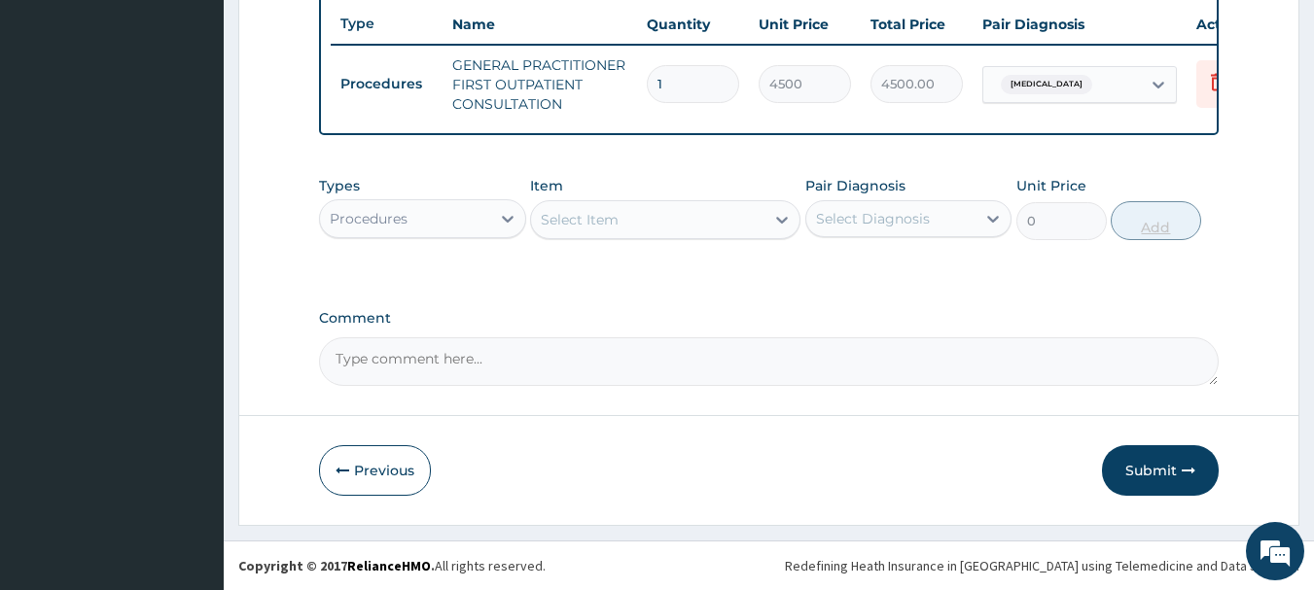
scroll to position [745, 0]
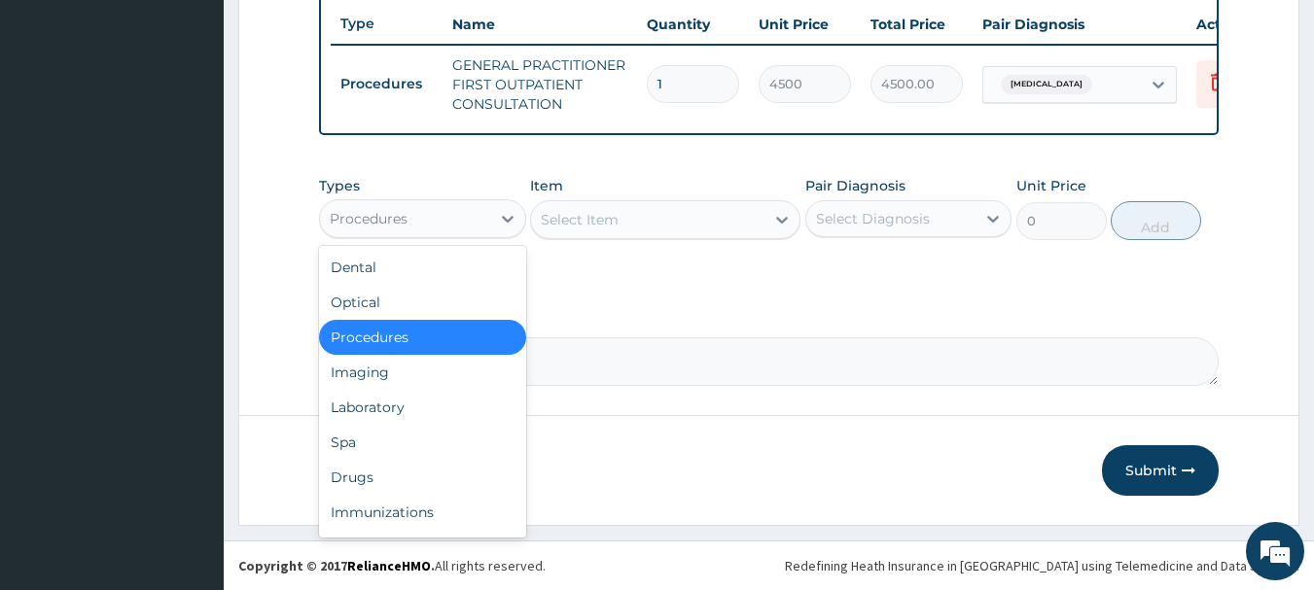
click at [424, 229] on div "Procedures" at bounding box center [405, 218] width 170 height 31
click at [408, 413] on div "Laboratory" at bounding box center [422, 407] width 207 height 35
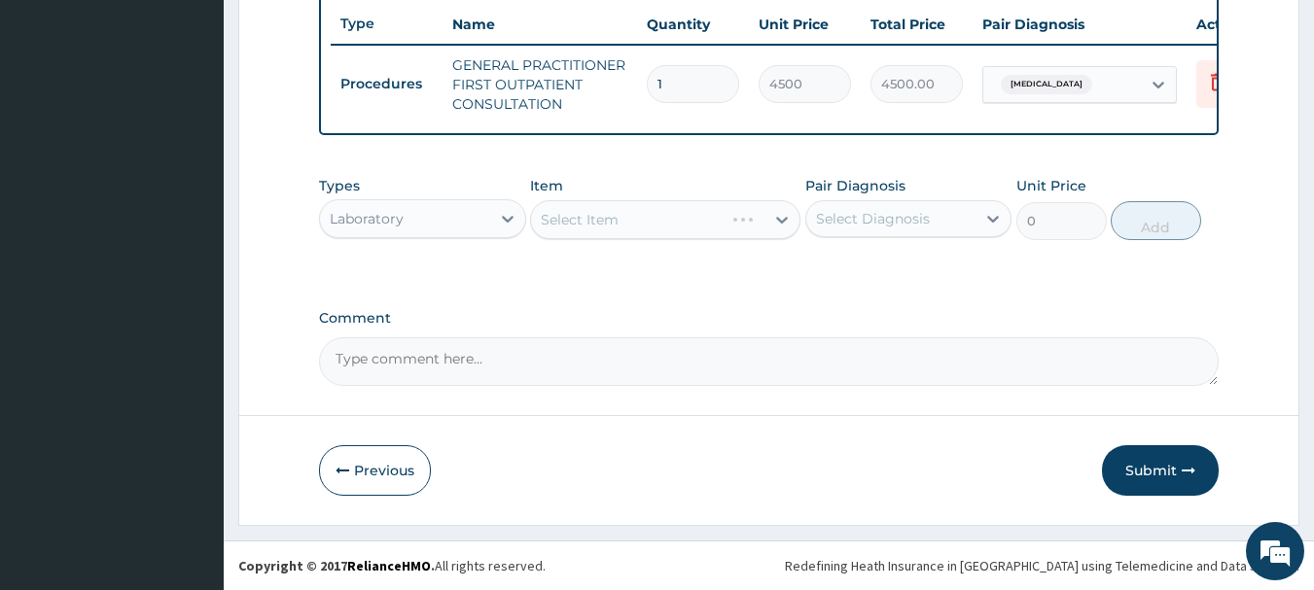
click at [669, 215] on div "Select Item" at bounding box center [665, 219] width 270 height 39
click at [670, 223] on div "Select Item" at bounding box center [665, 219] width 270 height 39
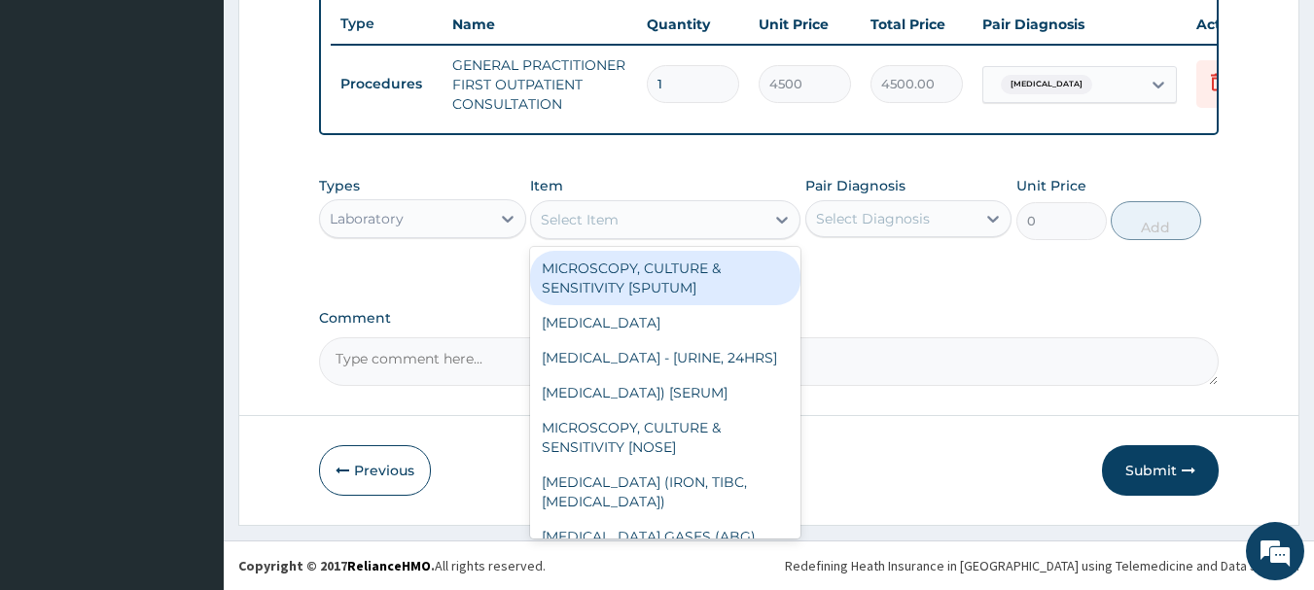
click at [642, 231] on div "Select Item" at bounding box center [647, 219] width 233 height 31
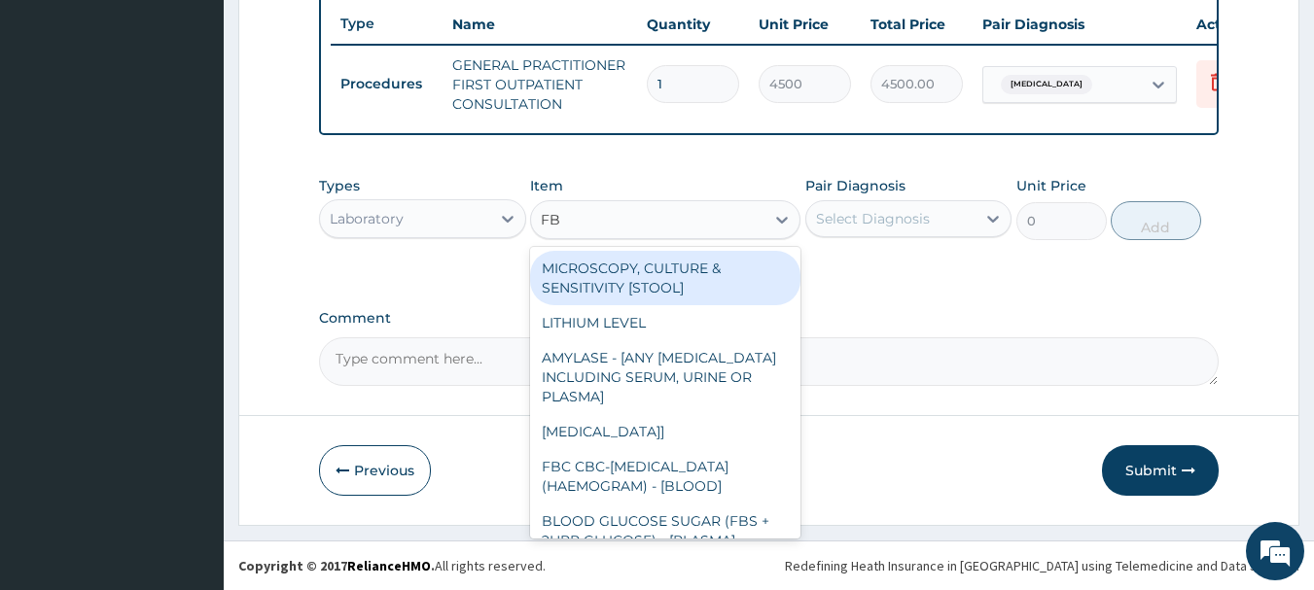
type input "FBC"
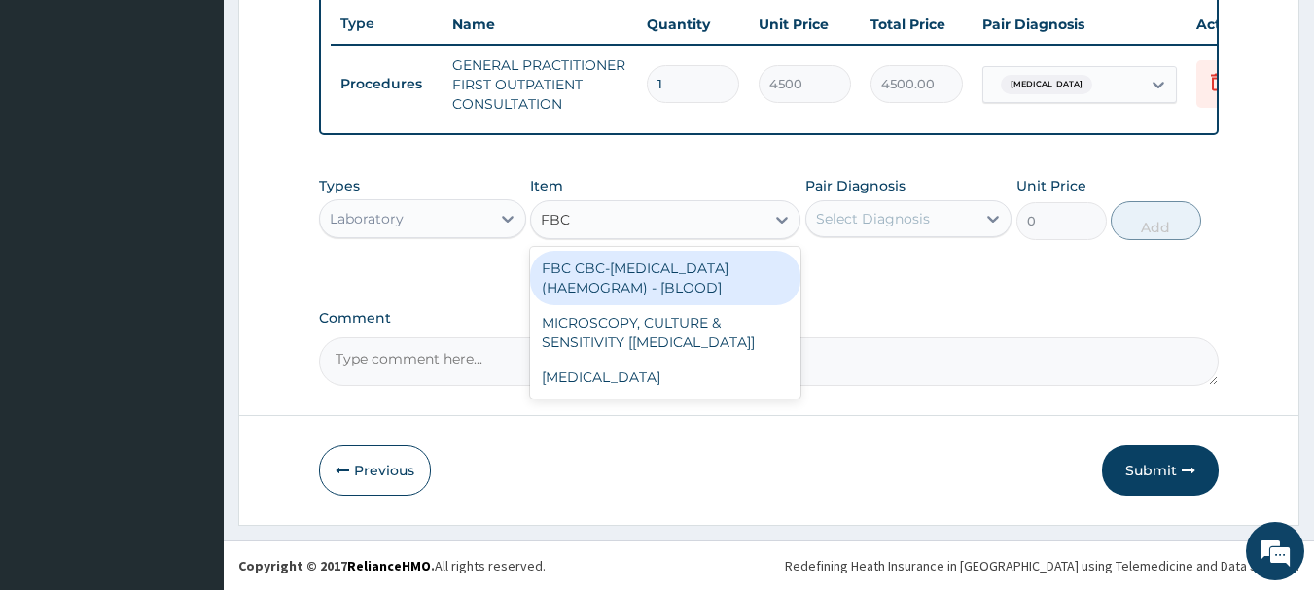
click at [658, 278] on div "FBC CBC-COMPLETE BLOOD COUNT (HAEMOGRAM) - [BLOOD]" at bounding box center [665, 278] width 270 height 54
type input "6000"
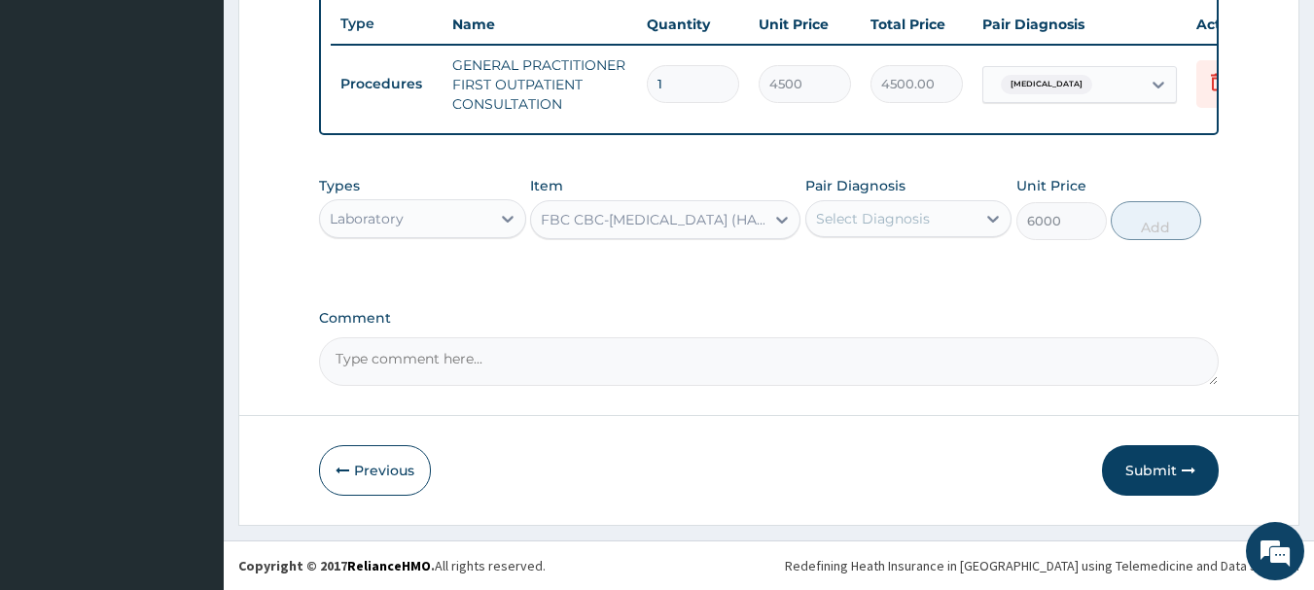
click at [866, 227] on div "Select Diagnosis" at bounding box center [873, 218] width 114 height 19
click at [871, 265] on label "Malaria" at bounding box center [897, 266] width 121 height 19
checkbox input "true"
click at [1132, 232] on button "Add" at bounding box center [1155, 220] width 90 height 39
type input "0"
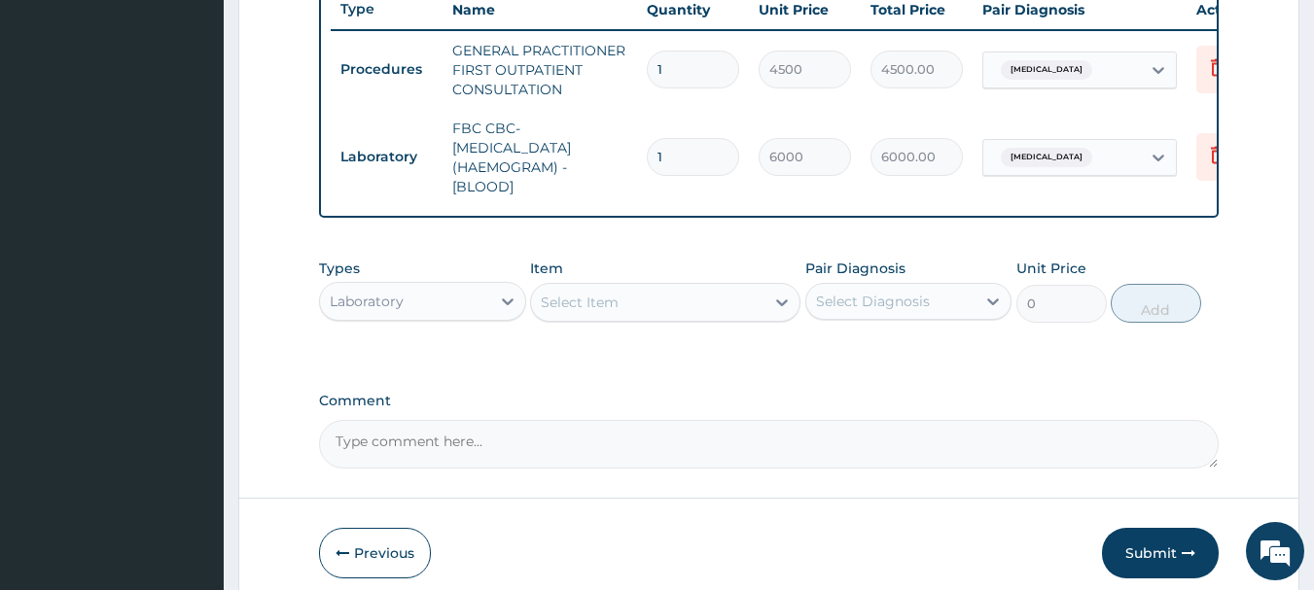
click at [726, 322] on div "Select Item" at bounding box center [665, 302] width 270 height 39
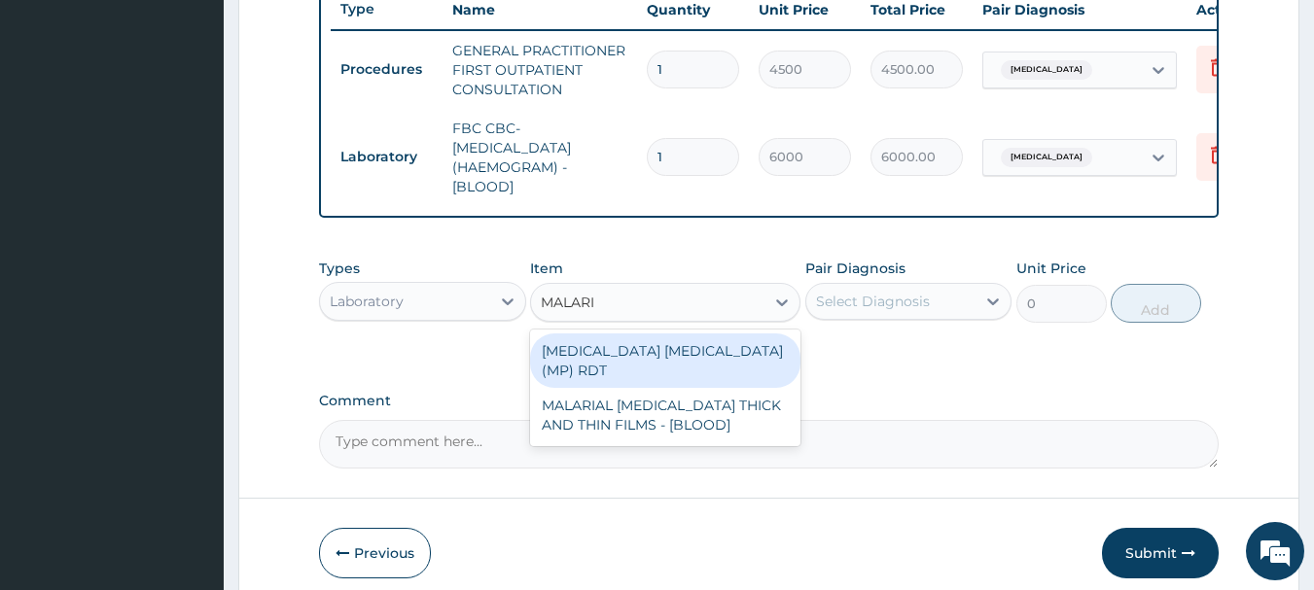
type input "MALARIA"
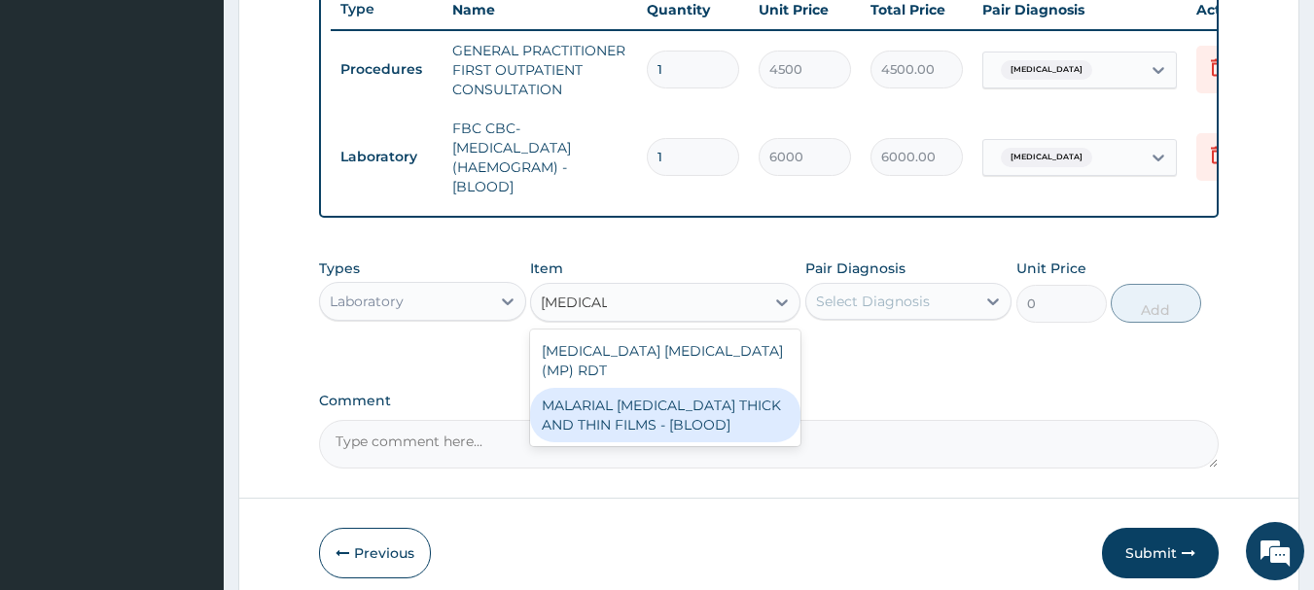
click at [740, 424] on div "MALARIAL PARASITE THICK AND THIN FILMS - [BLOOD]" at bounding box center [665, 415] width 270 height 54
type input "2625"
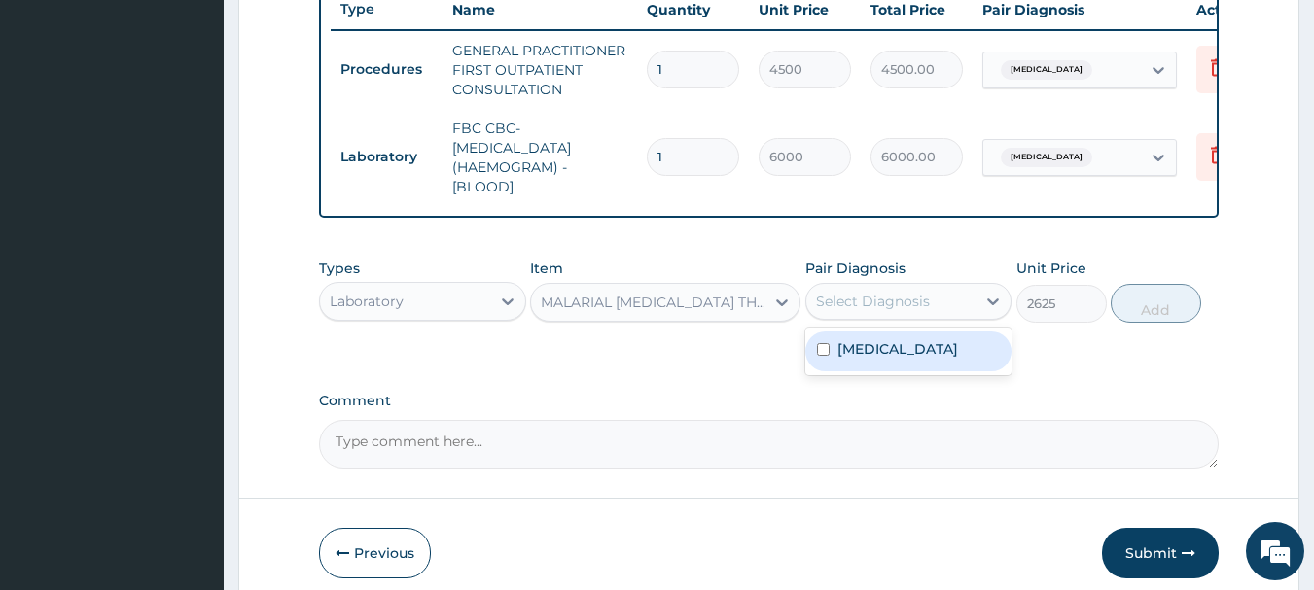
click at [872, 311] on div "Select Diagnosis" at bounding box center [873, 301] width 114 height 19
click at [876, 359] on label "Malaria" at bounding box center [897, 348] width 121 height 19
checkbox input "true"
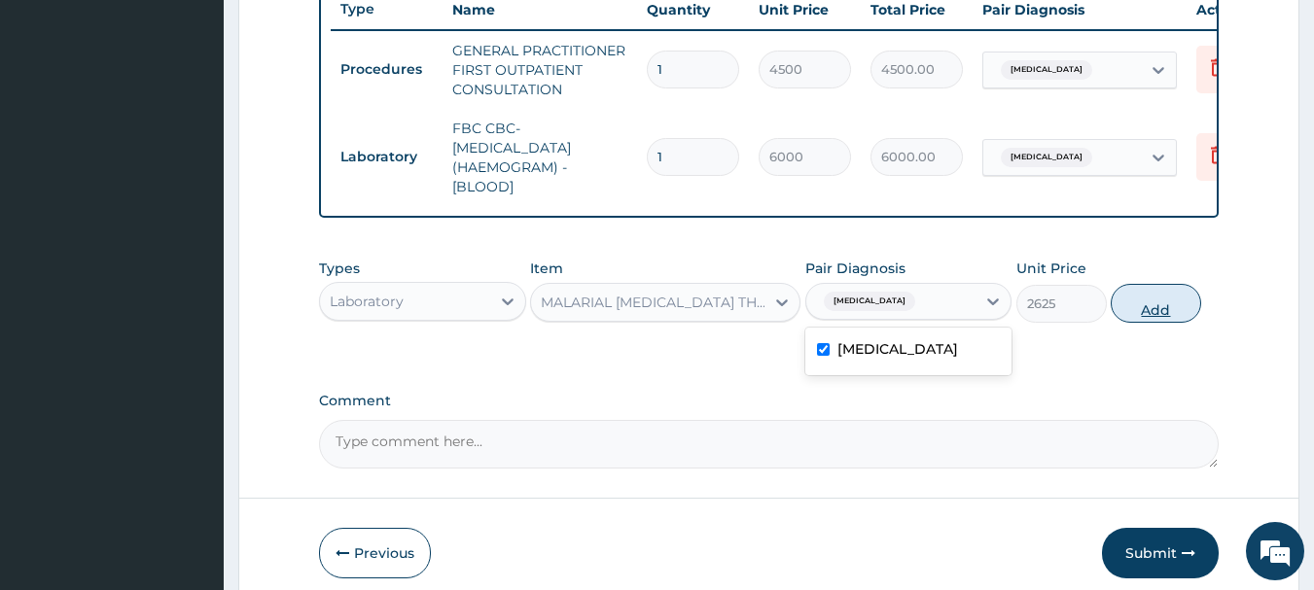
click at [1142, 320] on button "Add" at bounding box center [1155, 303] width 90 height 39
drag, startPoint x: 1142, startPoint y: 320, endPoint x: 1129, endPoint y: 326, distance: 13.9
type input "0"
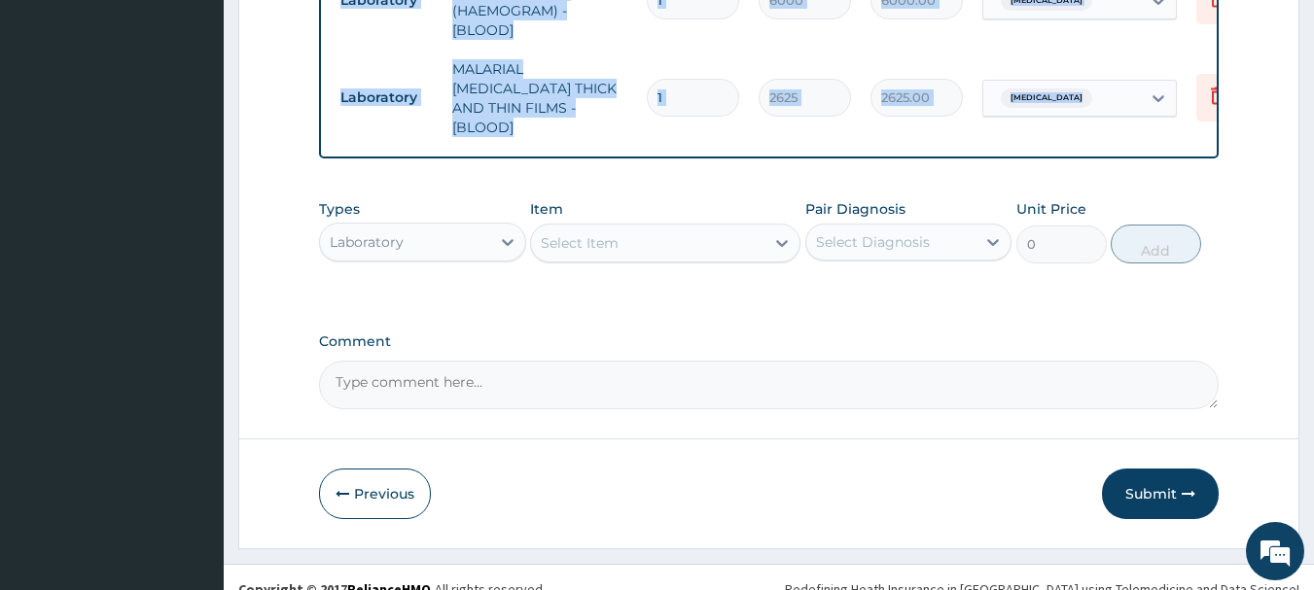
scroll to position [920, 0]
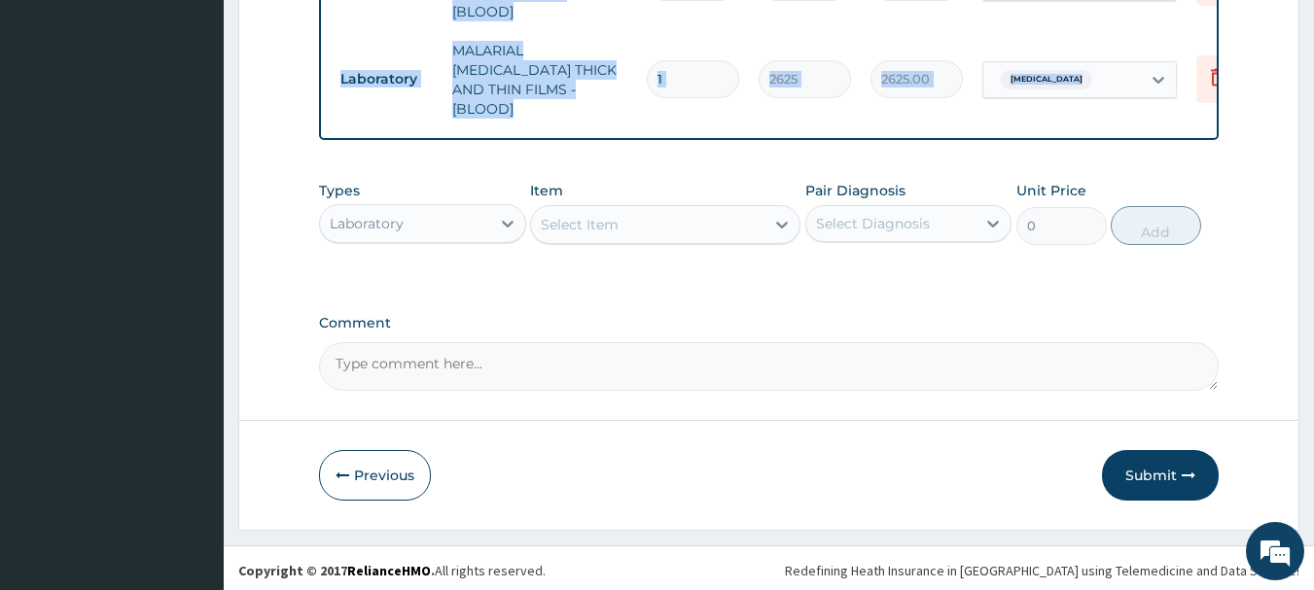
click at [700, 217] on div "Select Item" at bounding box center [647, 224] width 233 height 31
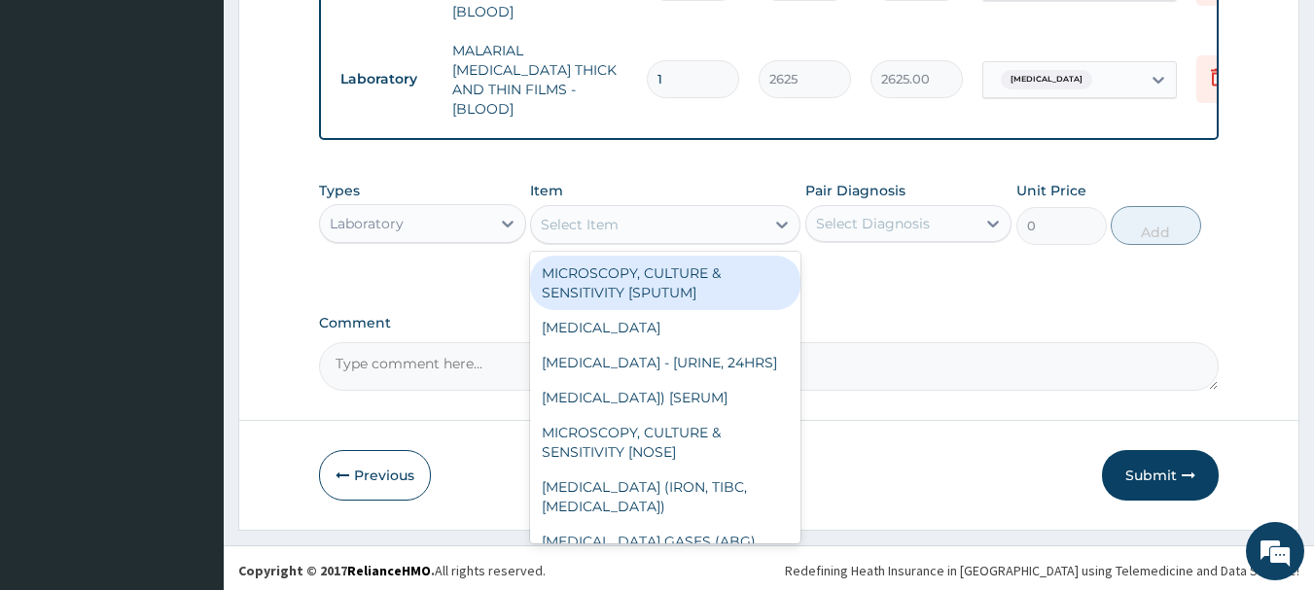
click at [700, 217] on div "Select Item" at bounding box center [647, 224] width 233 height 31
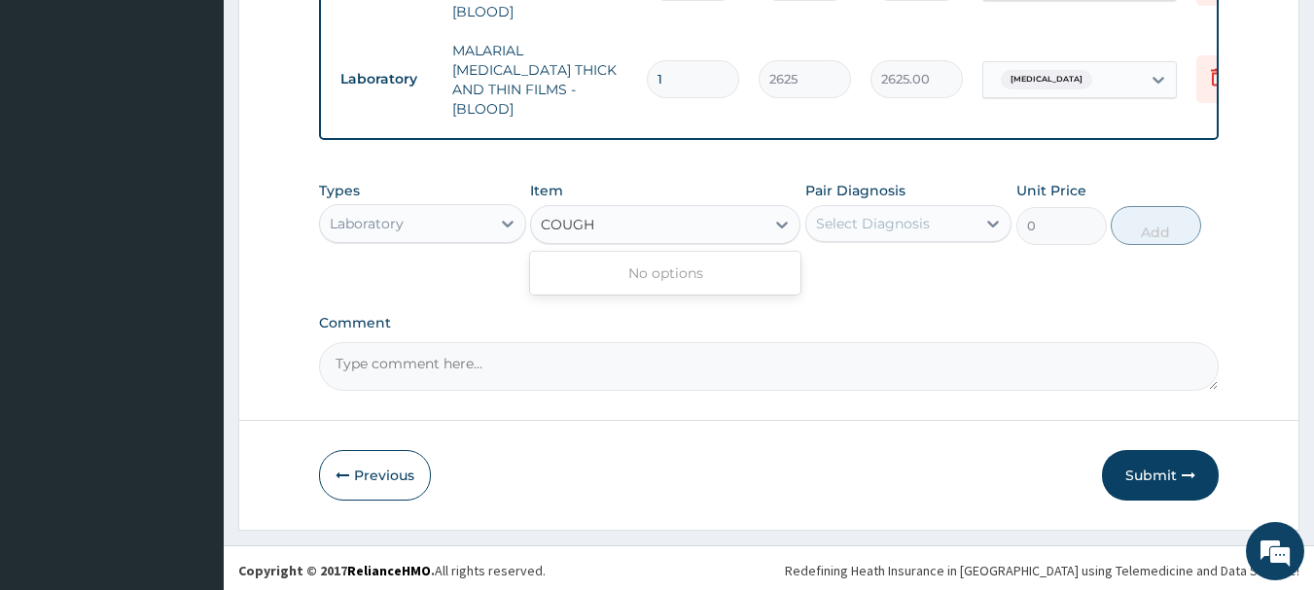
type input "COUGH"
click at [427, 224] on div "Laboratory" at bounding box center [405, 223] width 170 height 31
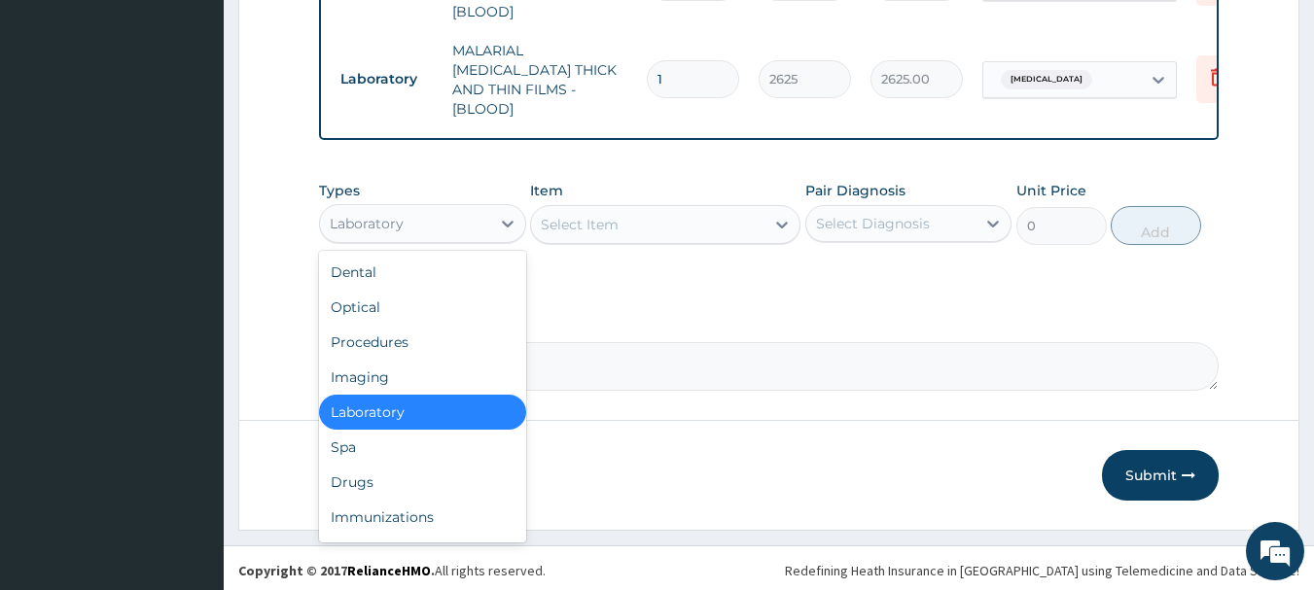
click at [427, 224] on div "Laboratory" at bounding box center [405, 223] width 170 height 31
click at [369, 472] on div "Drugs" at bounding box center [422, 482] width 207 height 35
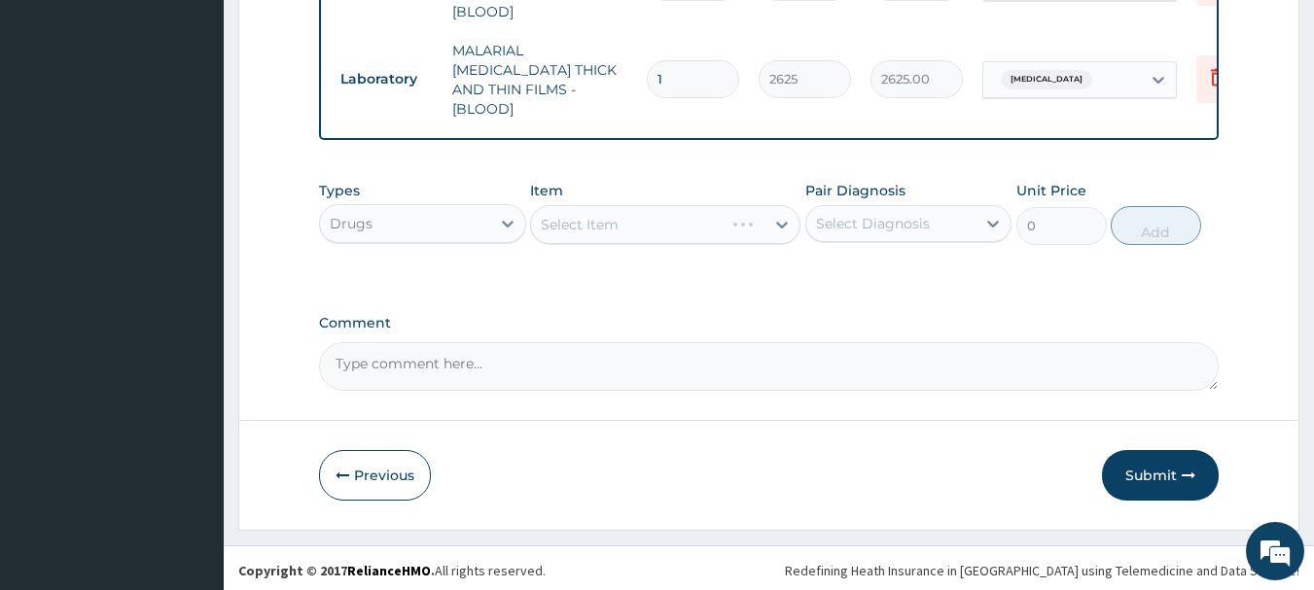
click at [700, 226] on div "Select Item" at bounding box center [665, 224] width 270 height 39
click at [687, 224] on div "Select Item" at bounding box center [665, 224] width 270 height 39
click at [622, 233] on div "Select Item" at bounding box center [665, 224] width 270 height 39
click at [665, 218] on div "Select Item" at bounding box center [665, 224] width 270 height 39
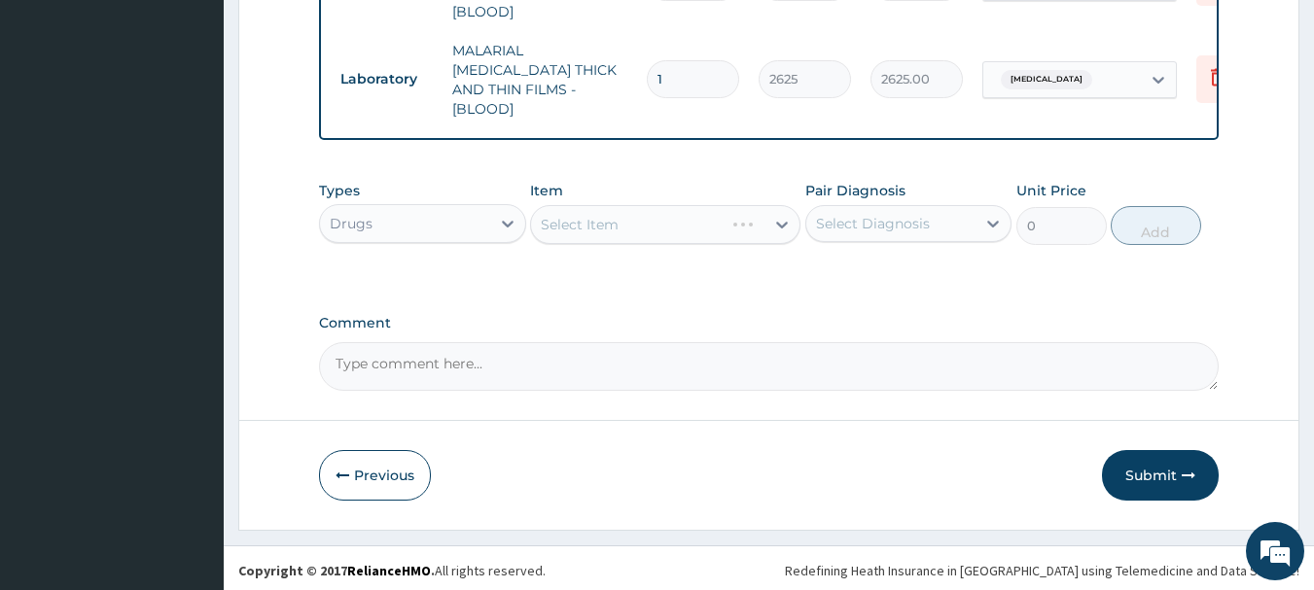
click at [687, 221] on div "Select Item" at bounding box center [665, 224] width 270 height 39
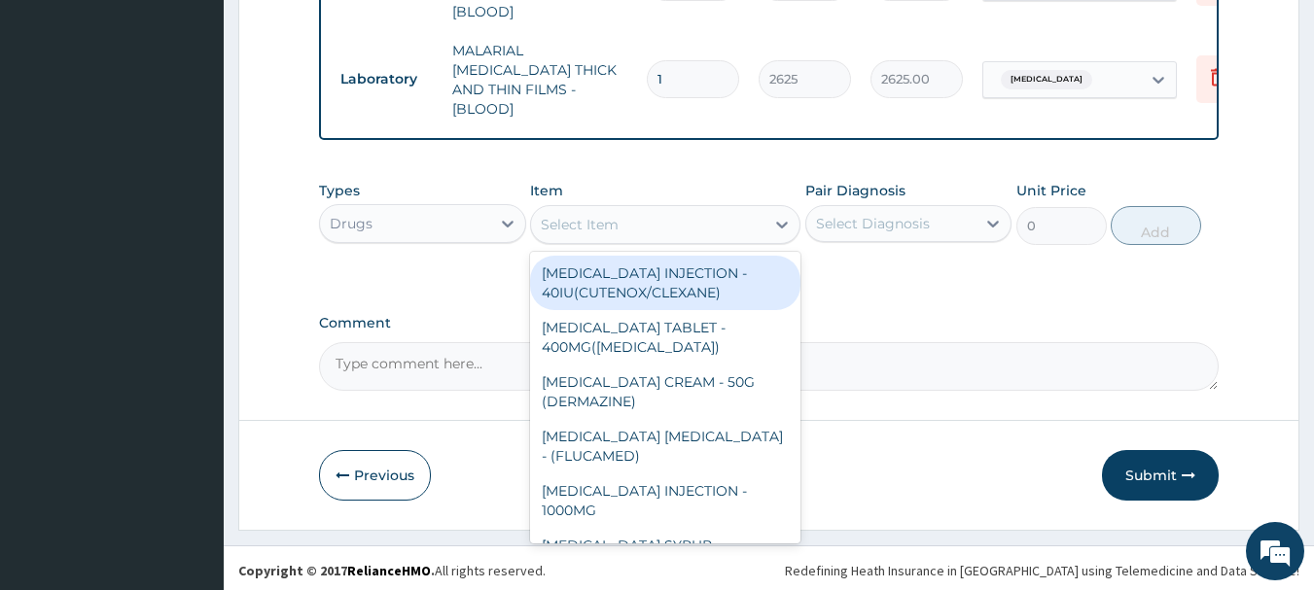
click at [700, 224] on div "Select Item" at bounding box center [647, 224] width 233 height 31
click at [693, 221] on div "Select Item" at bounding box center [647, 224] width 233 height 31
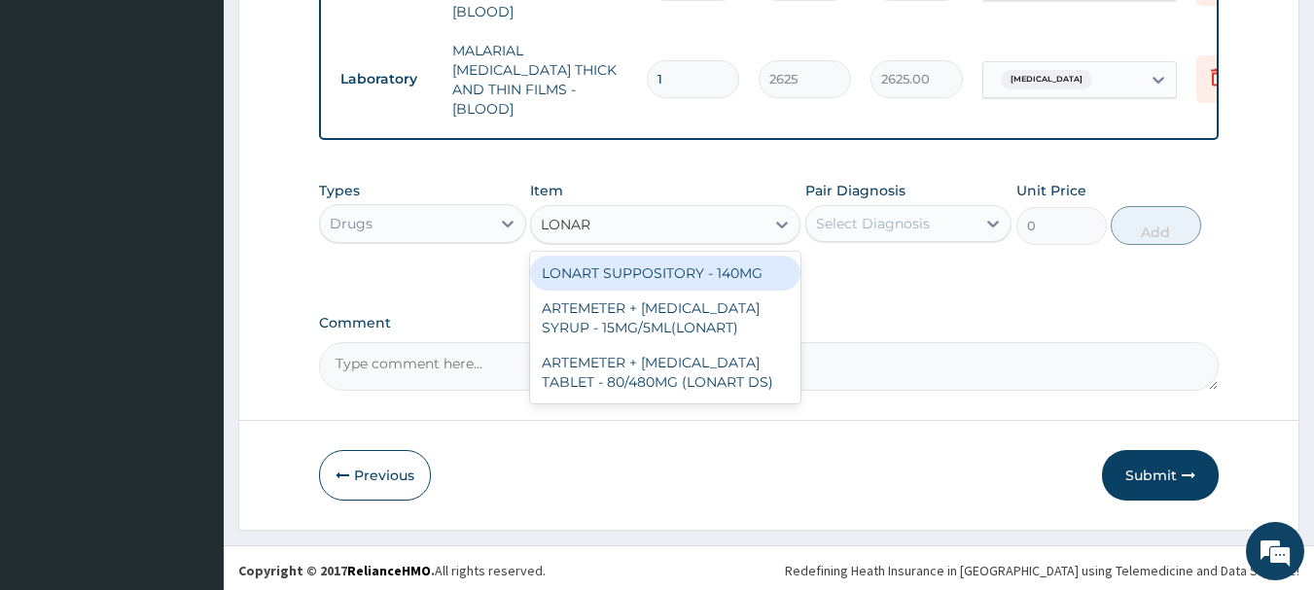
type input "LONART"
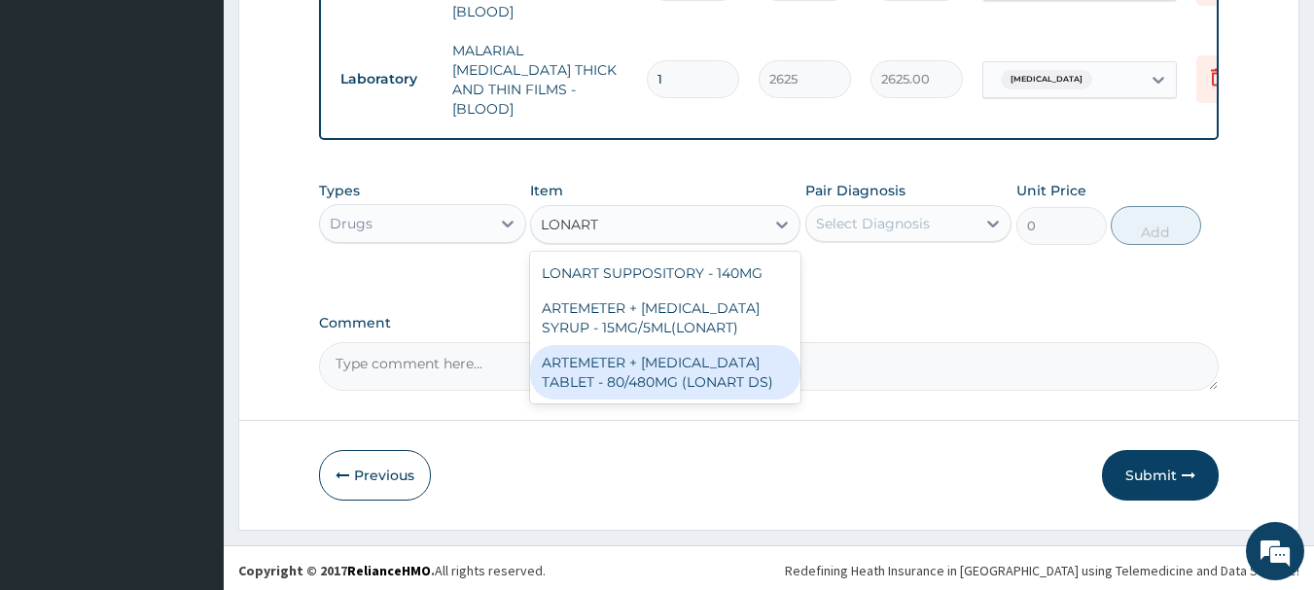
click at [707, 371] on div "ARTEMETER + LUMEFANTRINE TABLET - 80/480MG (LONART DS)" at bounding box center [665, 372] width 270 height 54
type input "672"
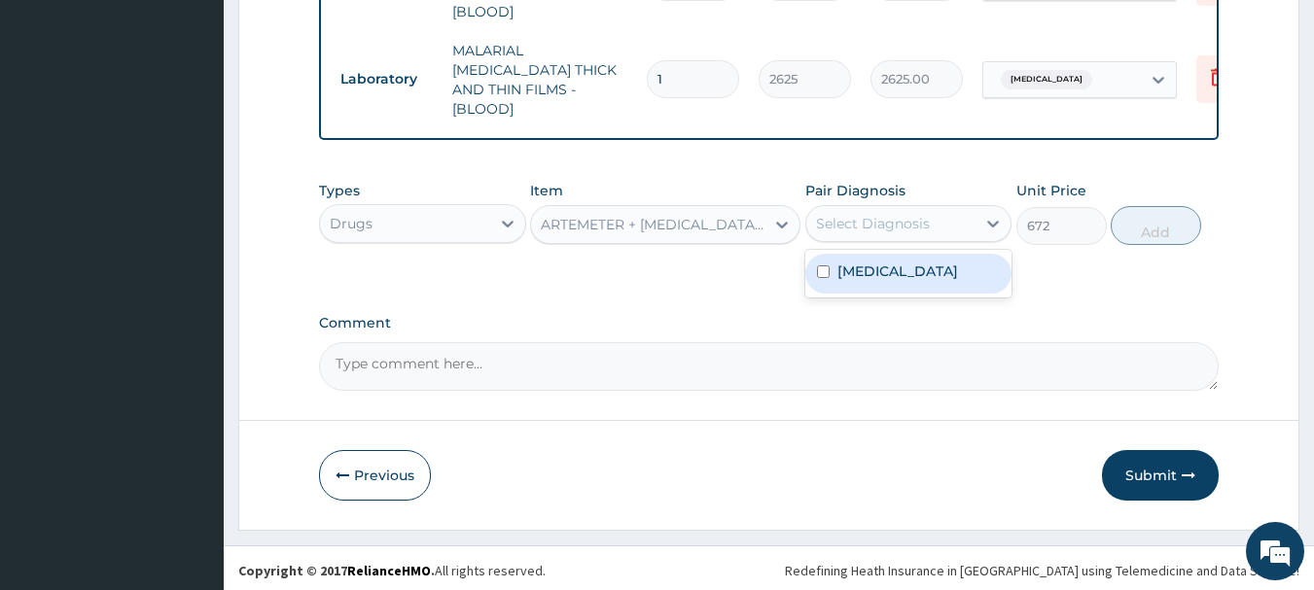
click at [860, 224] on div "Select Diagnosis" at bounding box center [873, 223] width 114 height 19
click at [869, 270] on label "Malaria" at bounding box center [897, 271] width 121 height 19
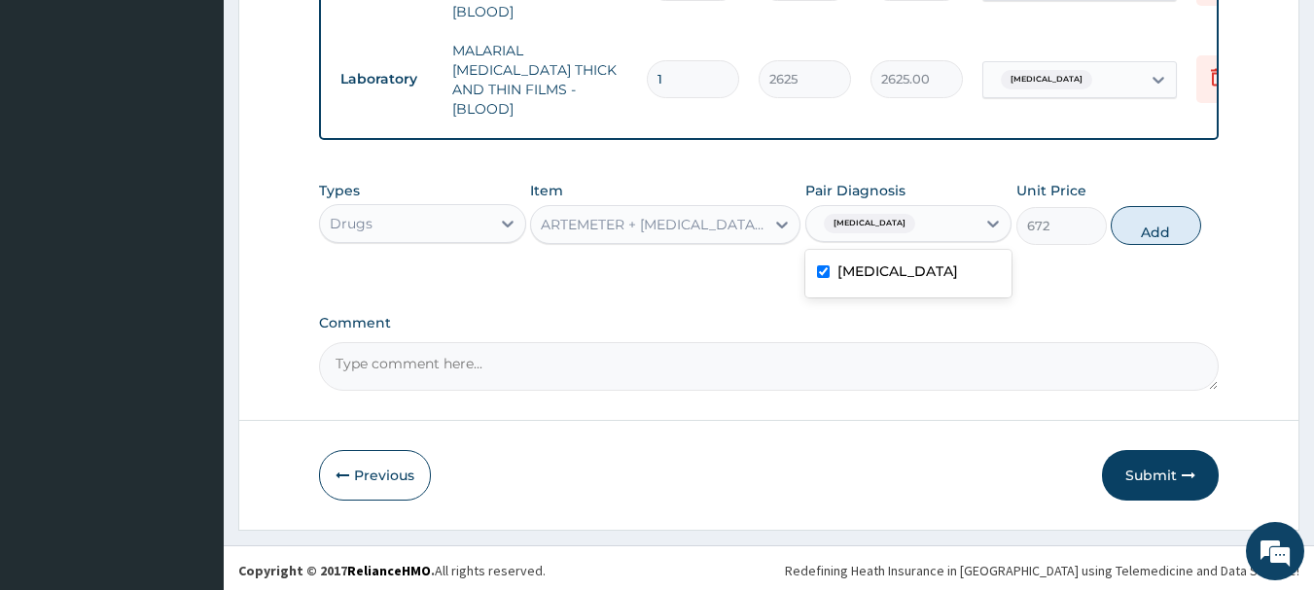
checkbox input "true"
click at [1171, 227] on button "Add" at bounding box center [1155, 225] width 90 height 39
type input "0"
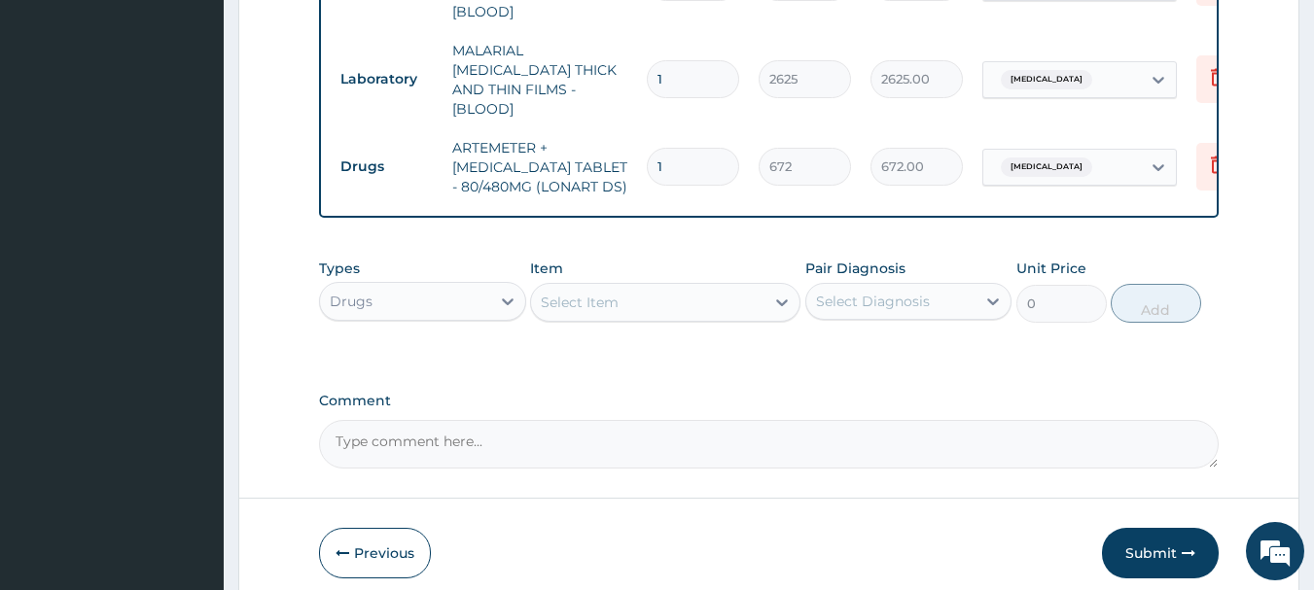
click at [669, 148] on input "1" at bounding box center [693, 167] width 92 height 38
type input "0.00"
type input "6"
type input "4032.00"
type input "6"
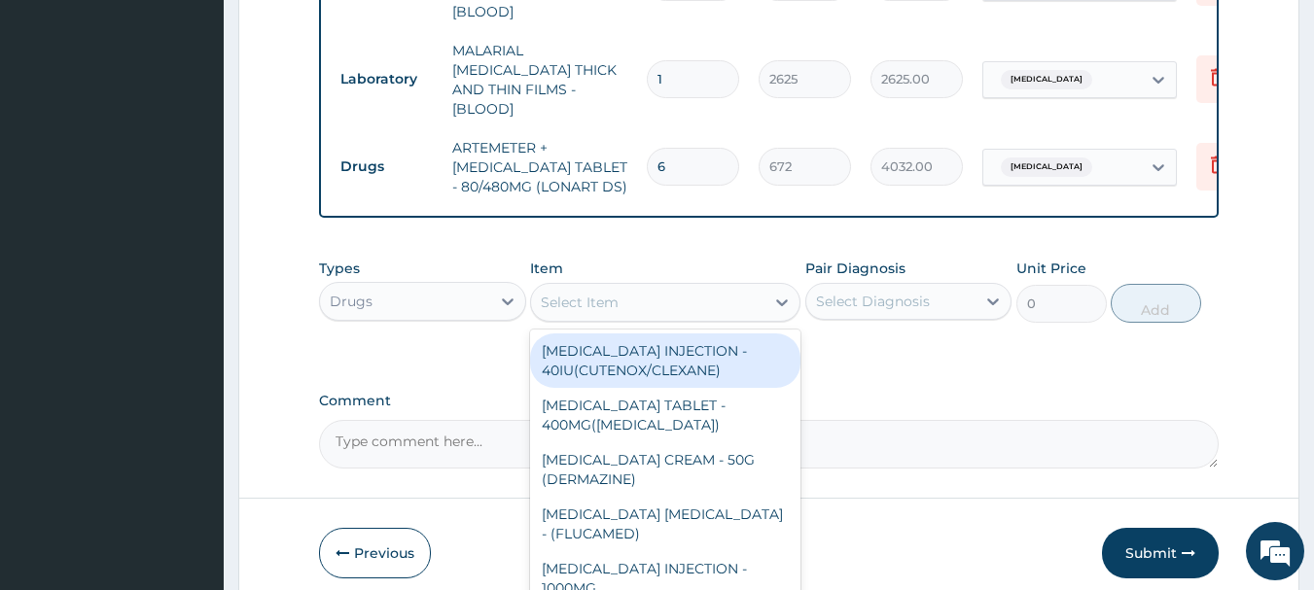
click at [666, 299] on div "Select Item" at bounding box center [647, 302] width 233 height 31
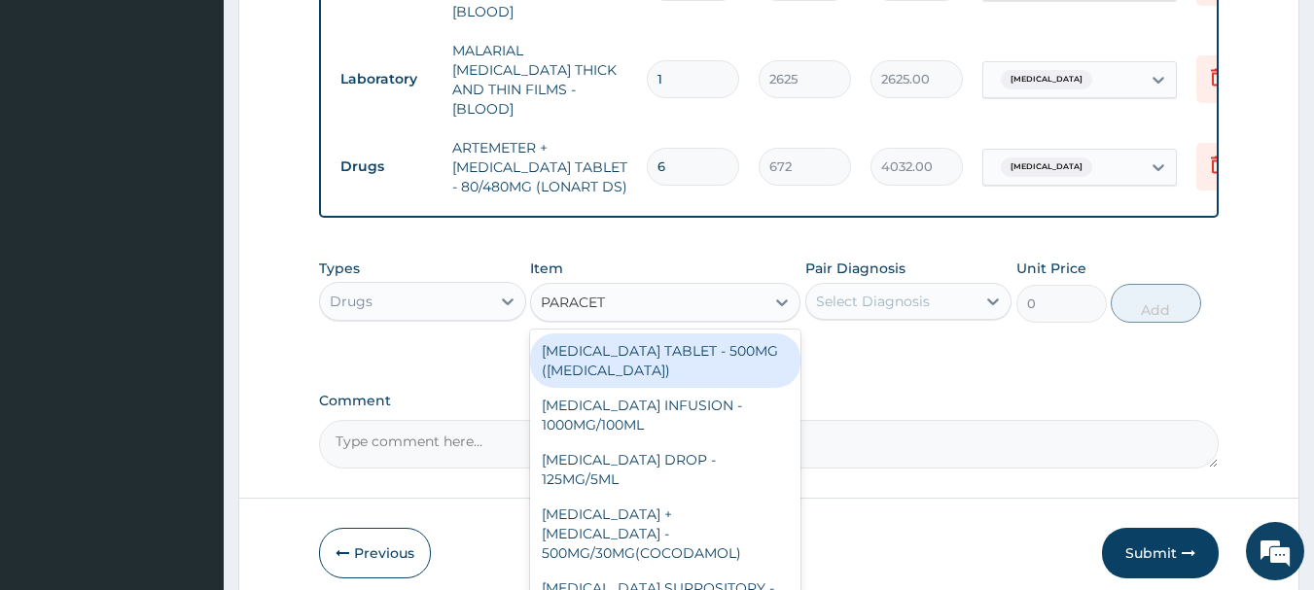
type input "PARACETA"
click at [679, 352] on div "PARACETAMOL TABLET - 500MG (PANADOL)" at bounding box center [665, 361] width 270 height 54
type input "48"
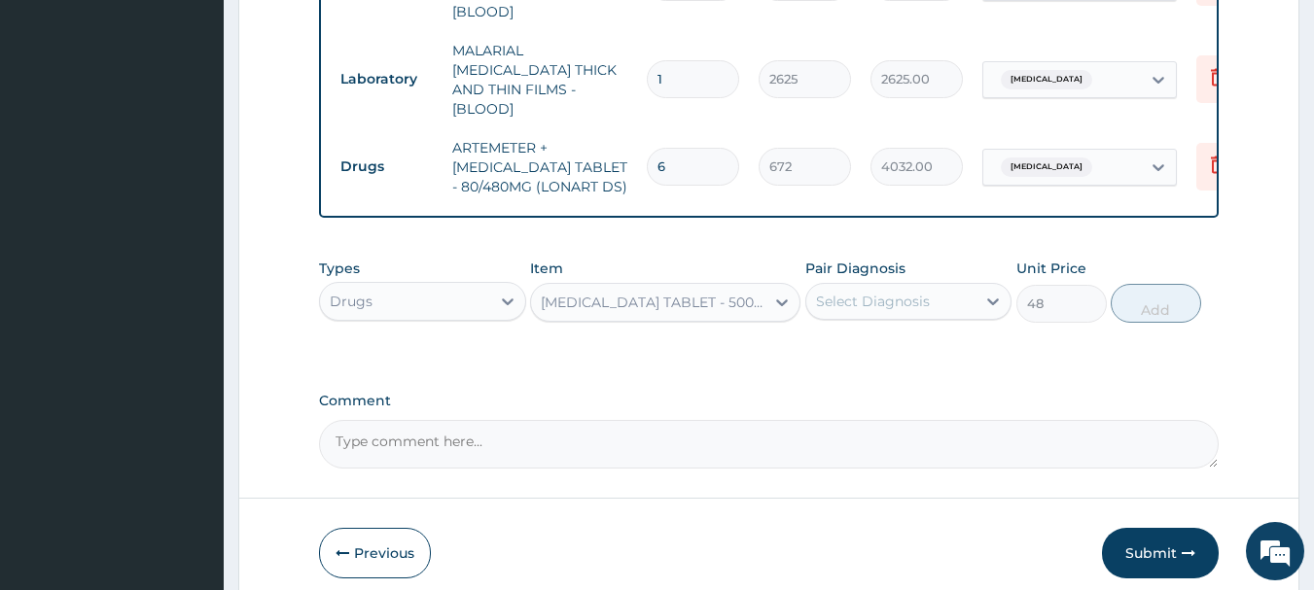
click at [887, 292] on div "Select Diagnosis" at bounding box center [873, 301] width 114 height 19
click at [883, 353] on label "Malaria" at bounding box center [897, 348] width 121 height 19
checkbox input "true"
click at [1178, 289] on button "Add" at bounding box center [1155, 303] width 90 height 39
type input "0"
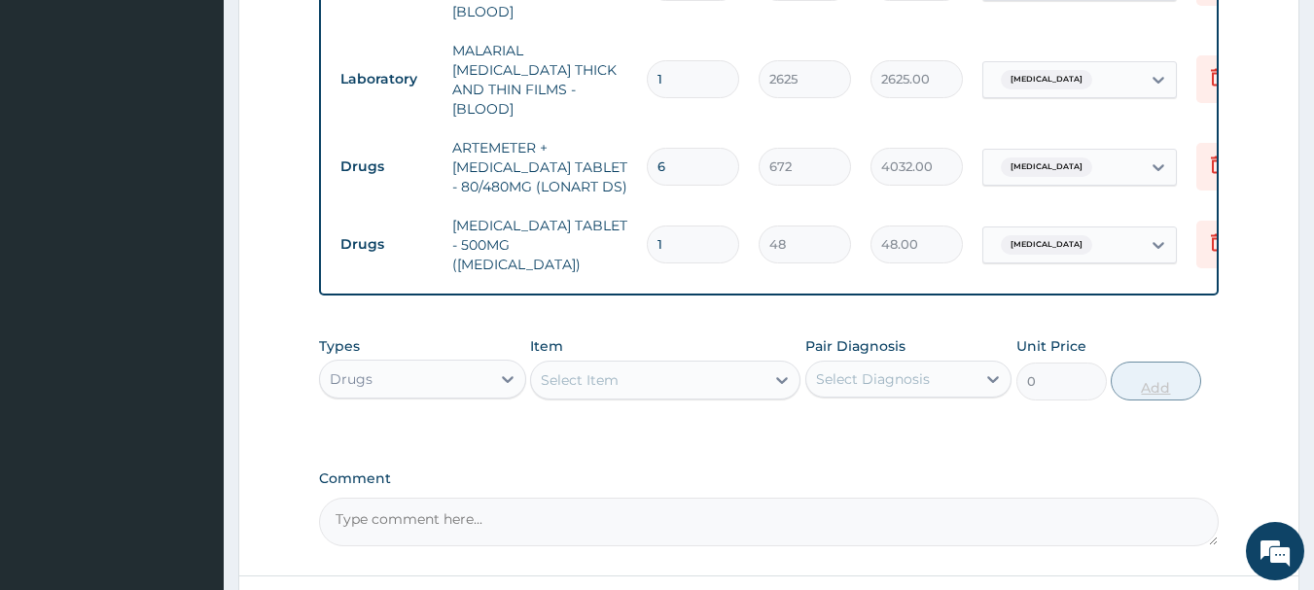
type input "18"
type input "864.00"
type input "18"
click at [741, 365] on div "Select Item" at bounding box center [647, 380] width 233 height 31
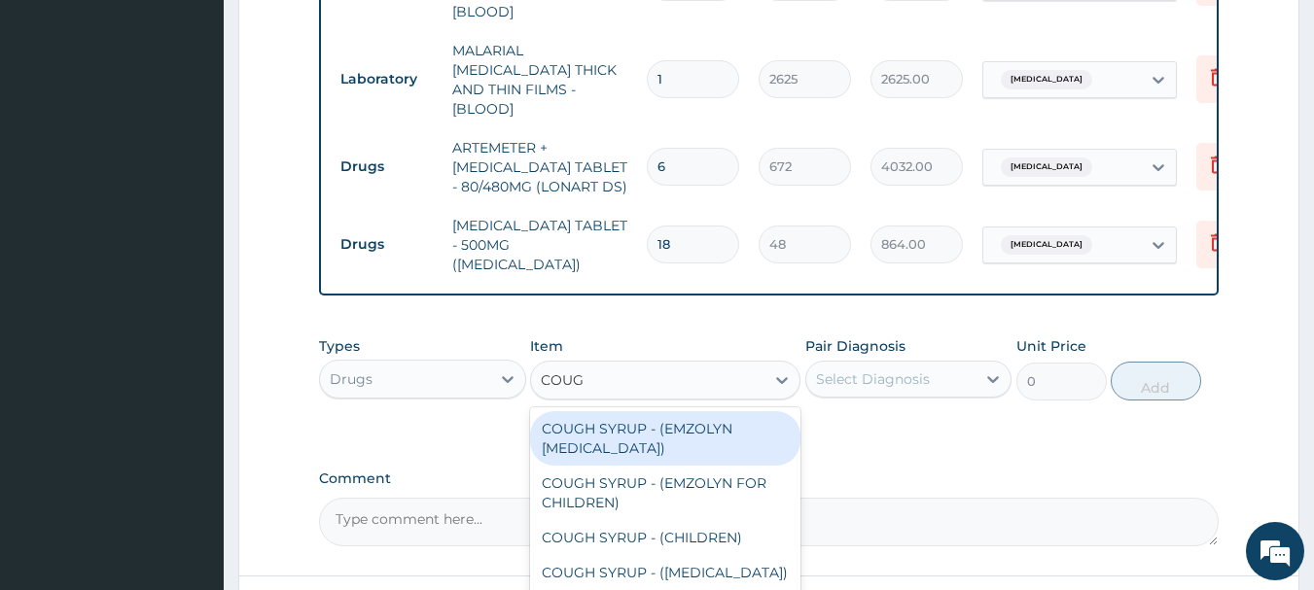
type input "COUGH"
click at [738, 428] on div "COUGH SYRUP - (EMZOLYN [MEDICAL_DATA])" at bounding box center [665, 438] width 270 height 54
type input "1280"
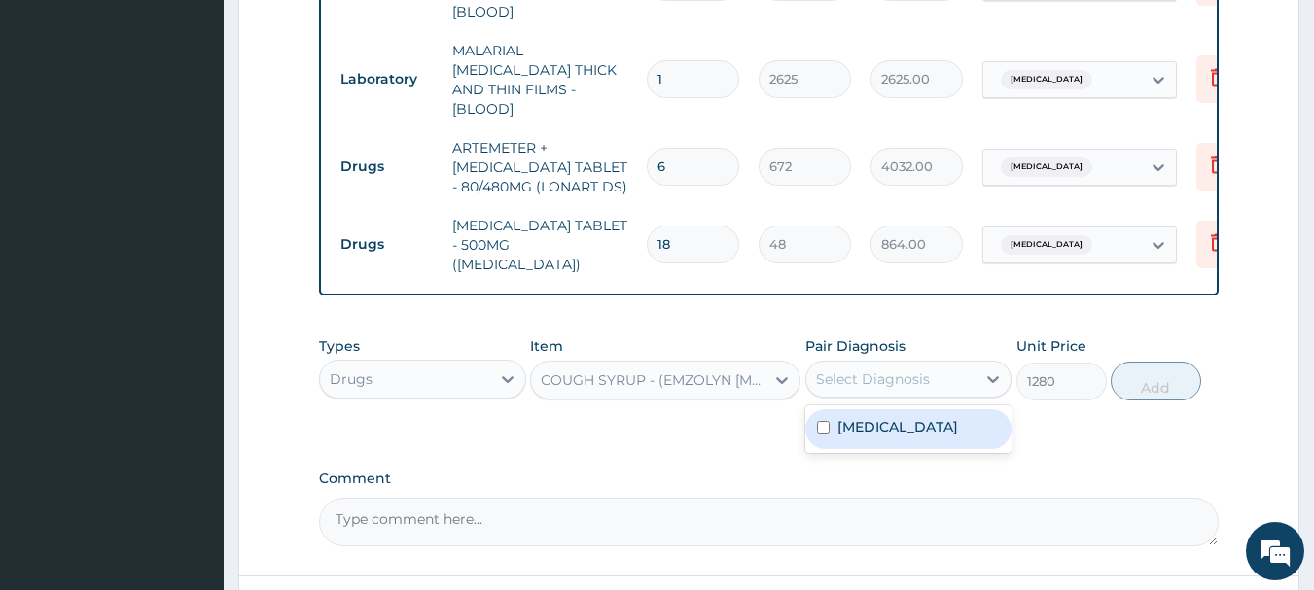
click at [890, 369] on div "Select Diagnosis" at bounding box center [873, 378] width 114 height 19
click at [879, 417] on label "[MEDICAL_DATA]" at bounding box center [897, 426] width 121 height 19
checkbox input "true"
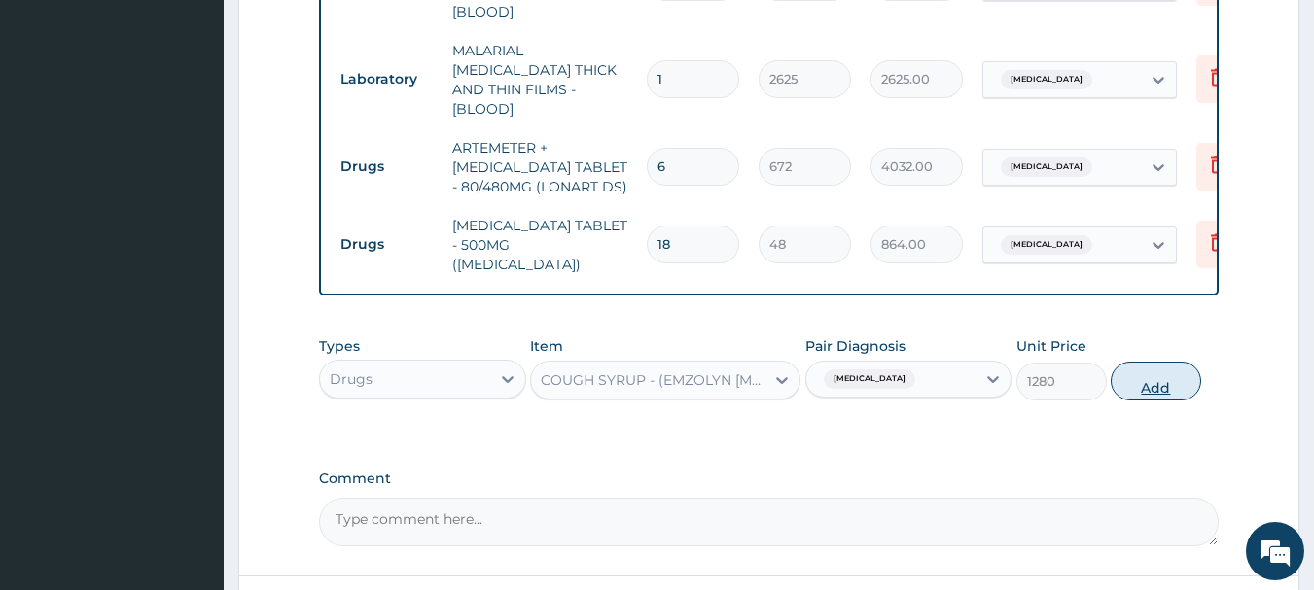
click at [1186, 362] on button "Add" at bounding box center [1155, 381] width 90 height 39
type input "0"
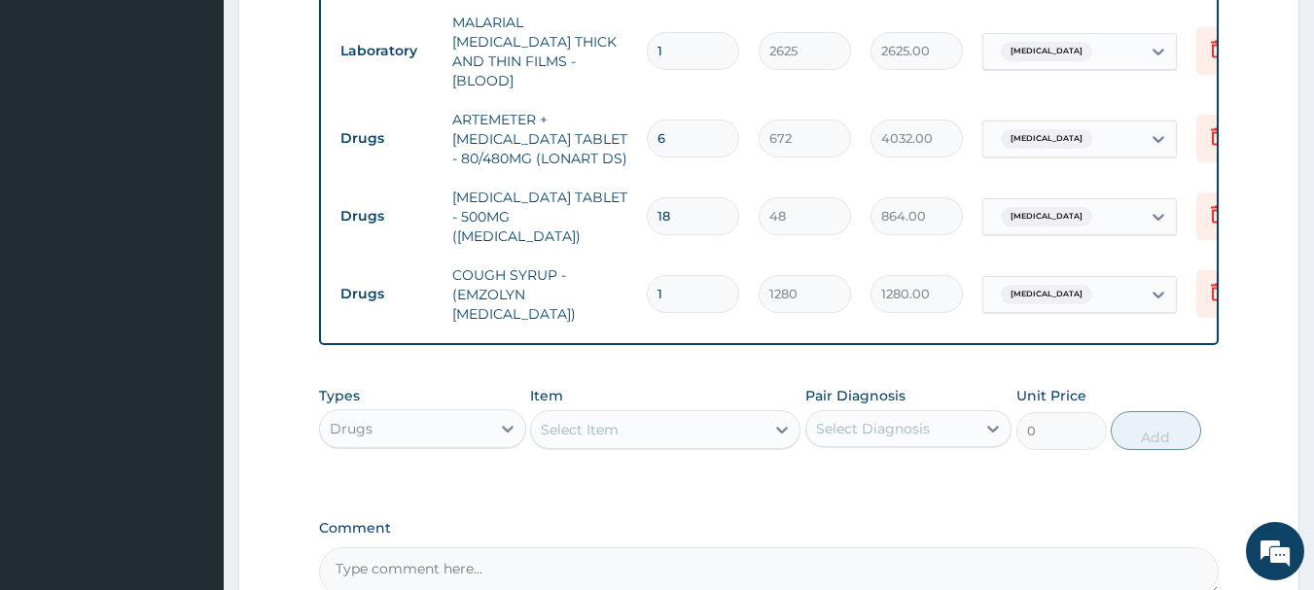
scroll to position [462, 0]
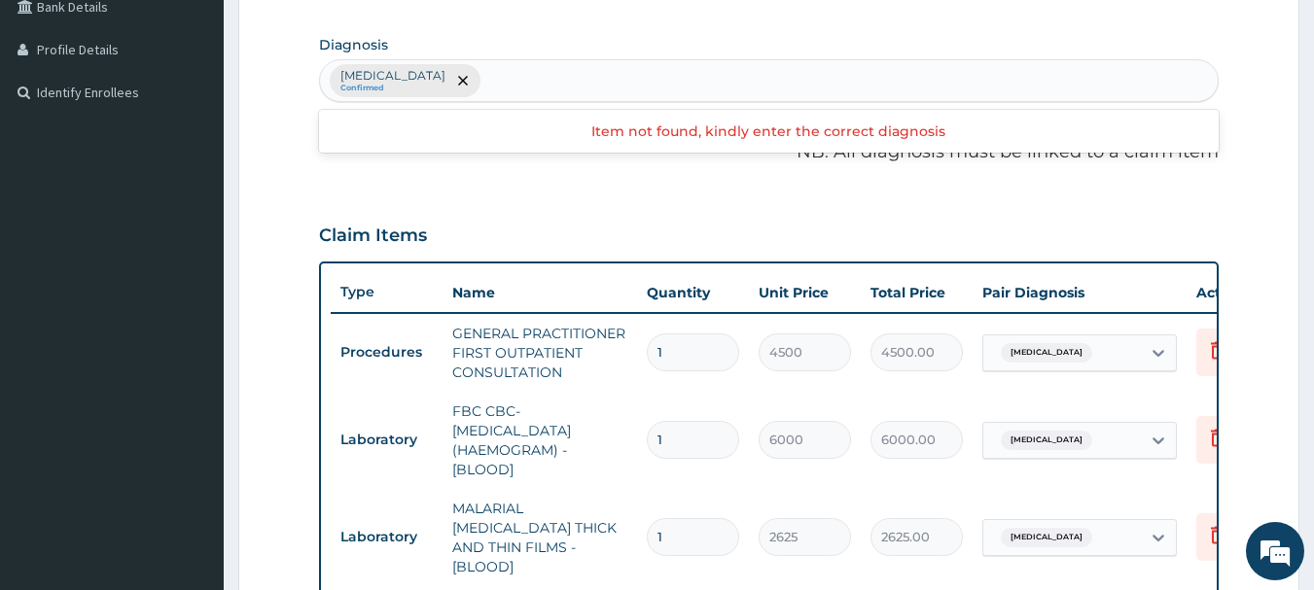
click at [499, 83] on div "Malaria Confirmed" at bounding box center [769, 80] width 898 height 41
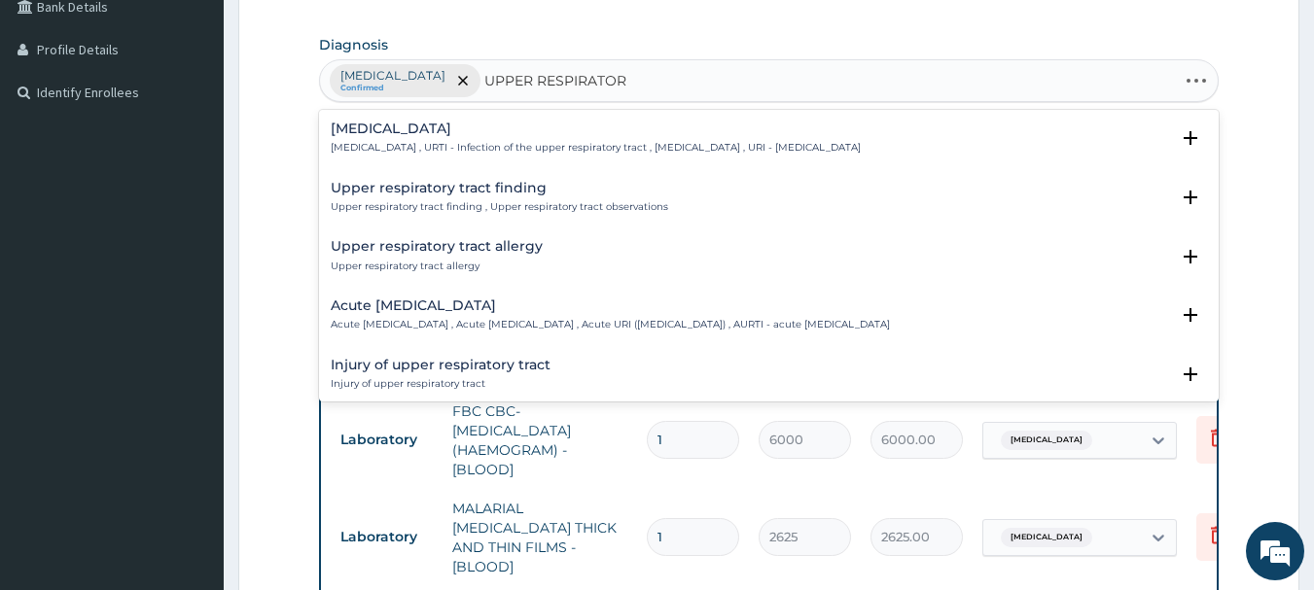
type input "UPPER RESPIRATORY"
click at [420, 153] on p "Upper respiratory infection , URTI - Infection of the upper respiratory tract ,…" at bounding box center [596, 148] width 530 height 14
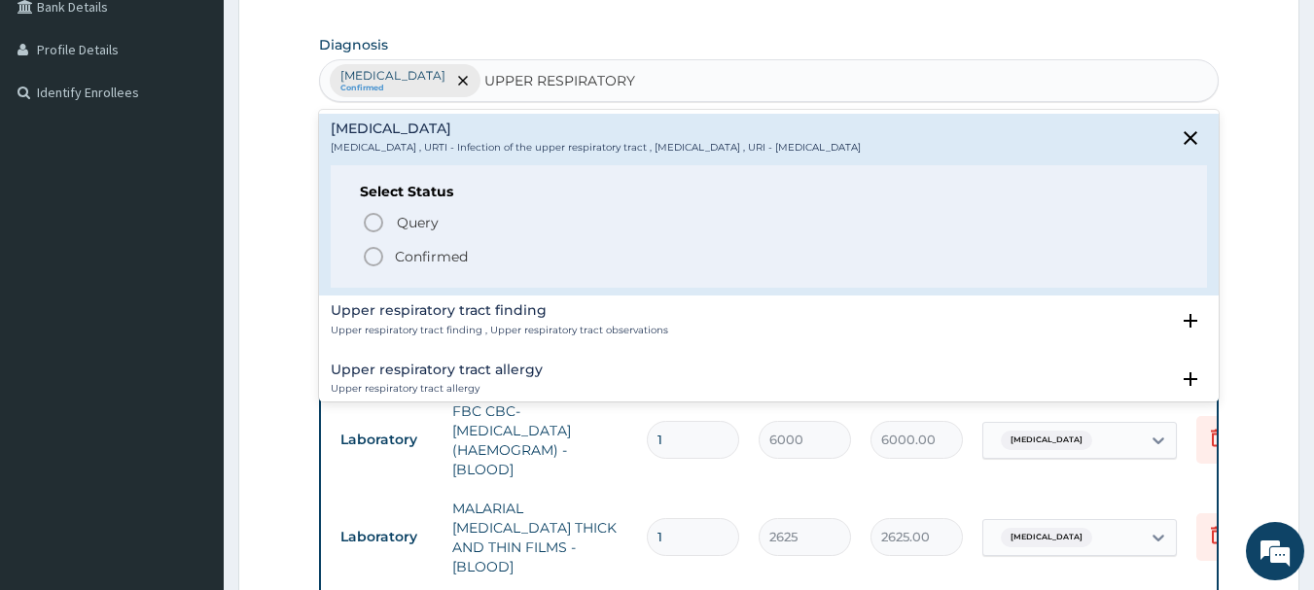
click at [379, 252] on circle "status option filled" at bounding box center [374, 257] width 18 height 18
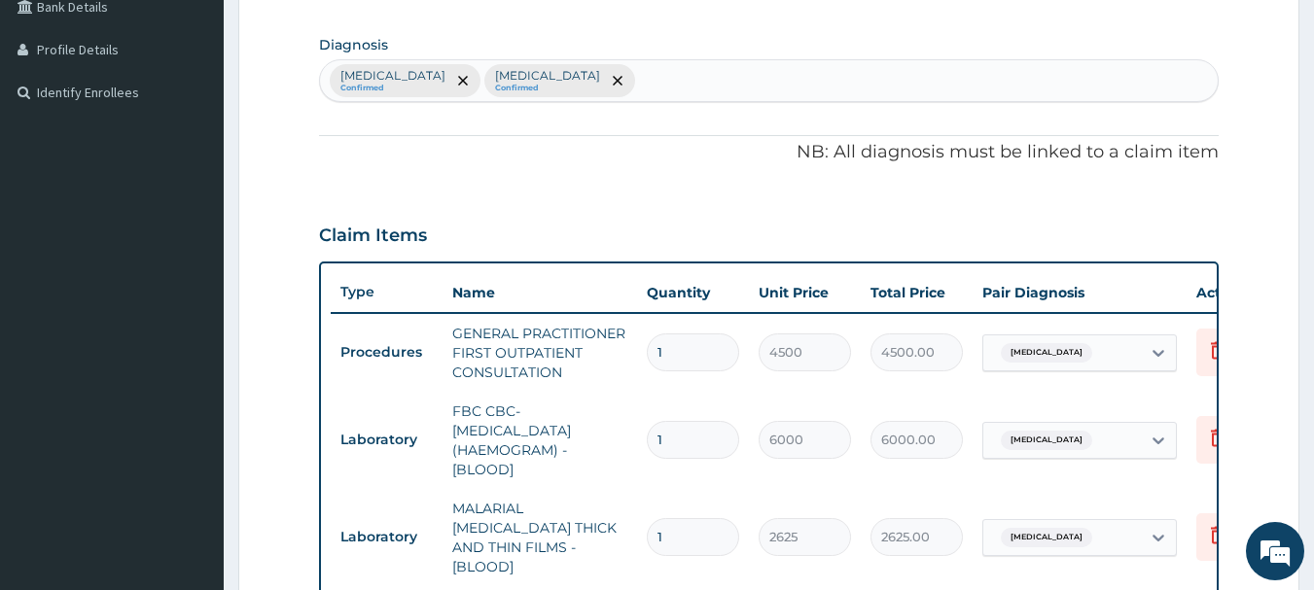
scroll to position [1143, 0]
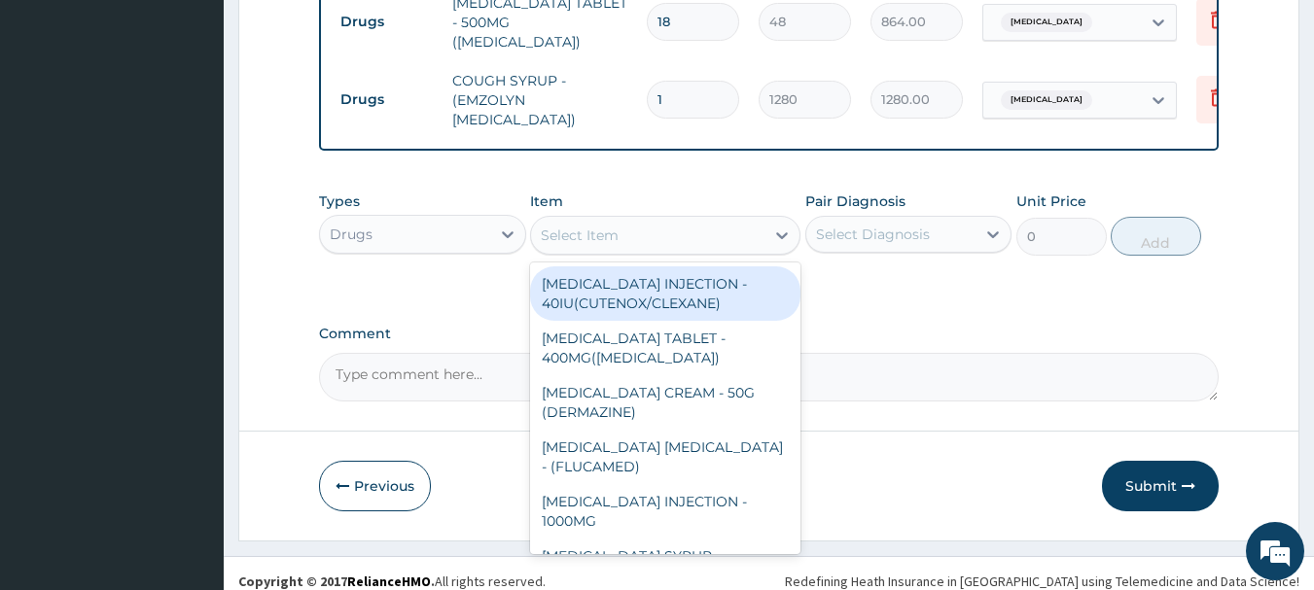
click at [705, 220] on div "Select Item" at bounding box center [647, 235] width 233 height 31
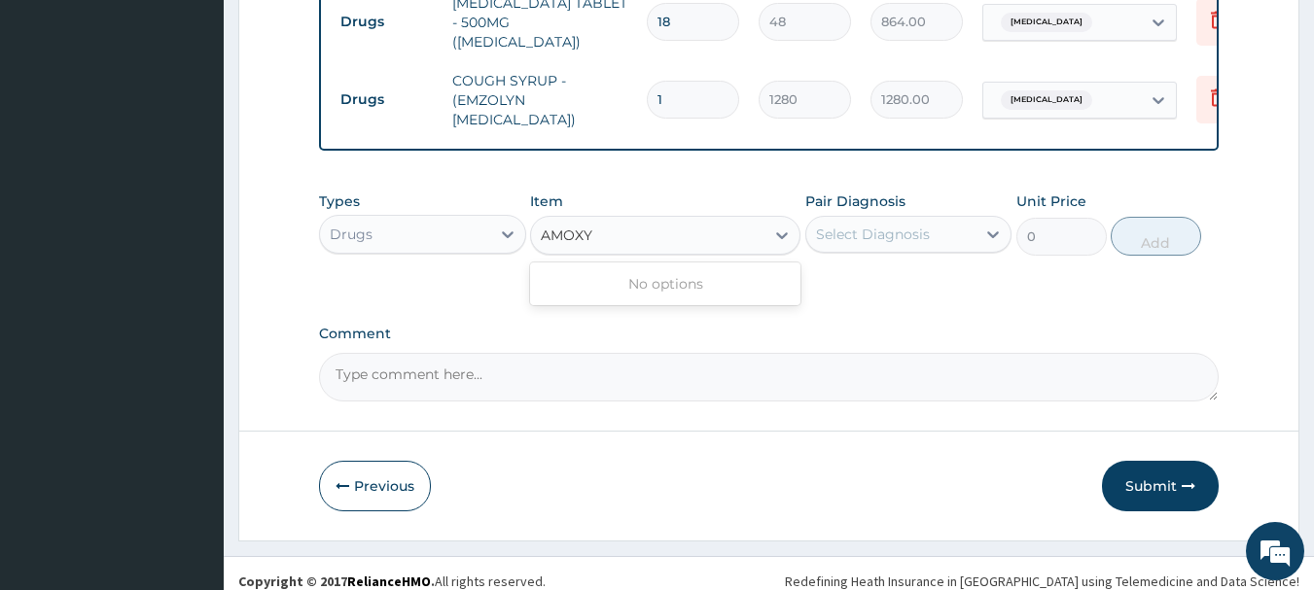
type input "AMOX"
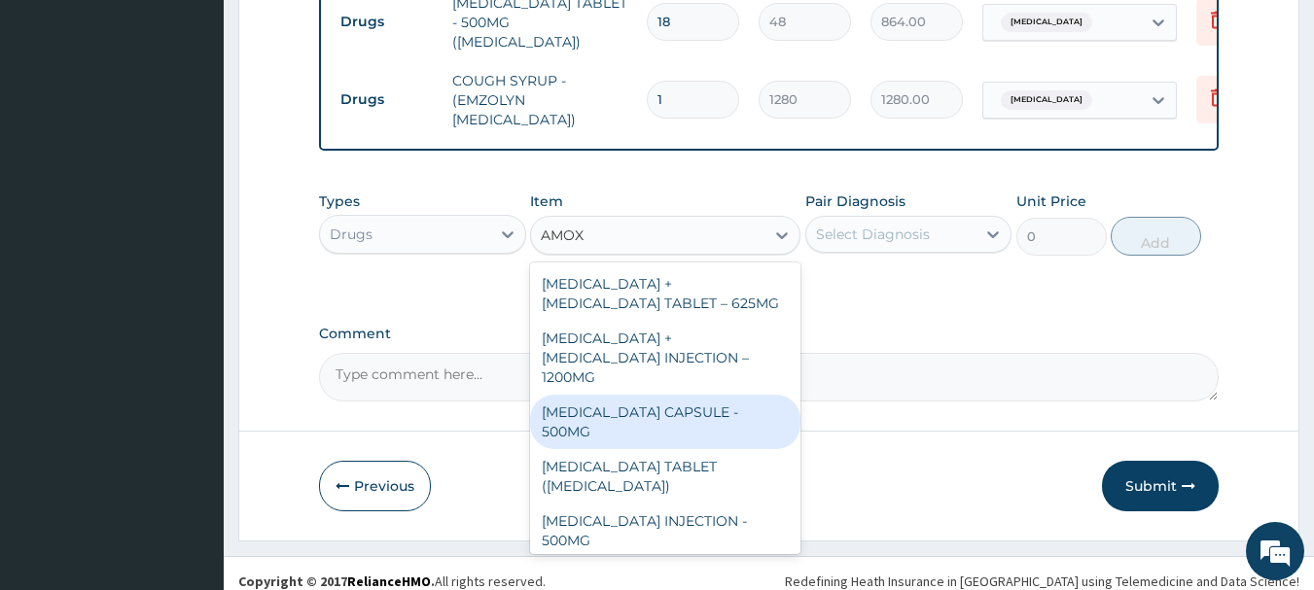
click at [709, 395] on div "[MEDICAL_DATA] CAPSULE - 500MG" at bounding box center [665, 422] width 270 height 54
type input "128"
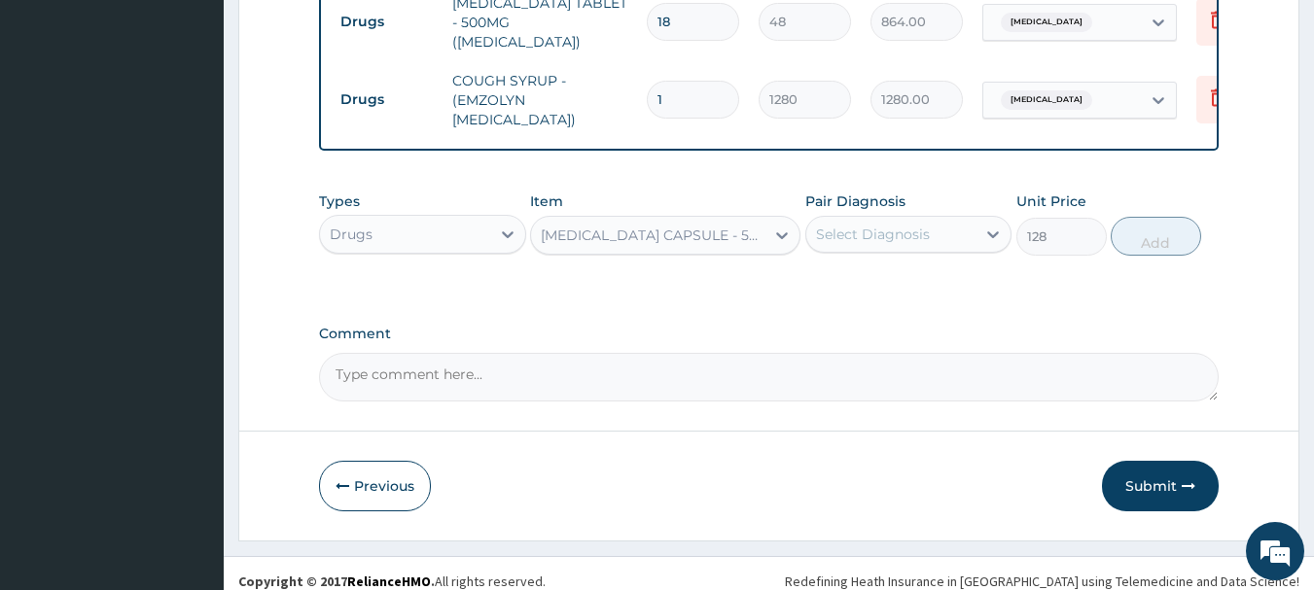
click at [933, 219] on div "Select Diagnosis" at bounding box center [891, 234] width 170 height 31
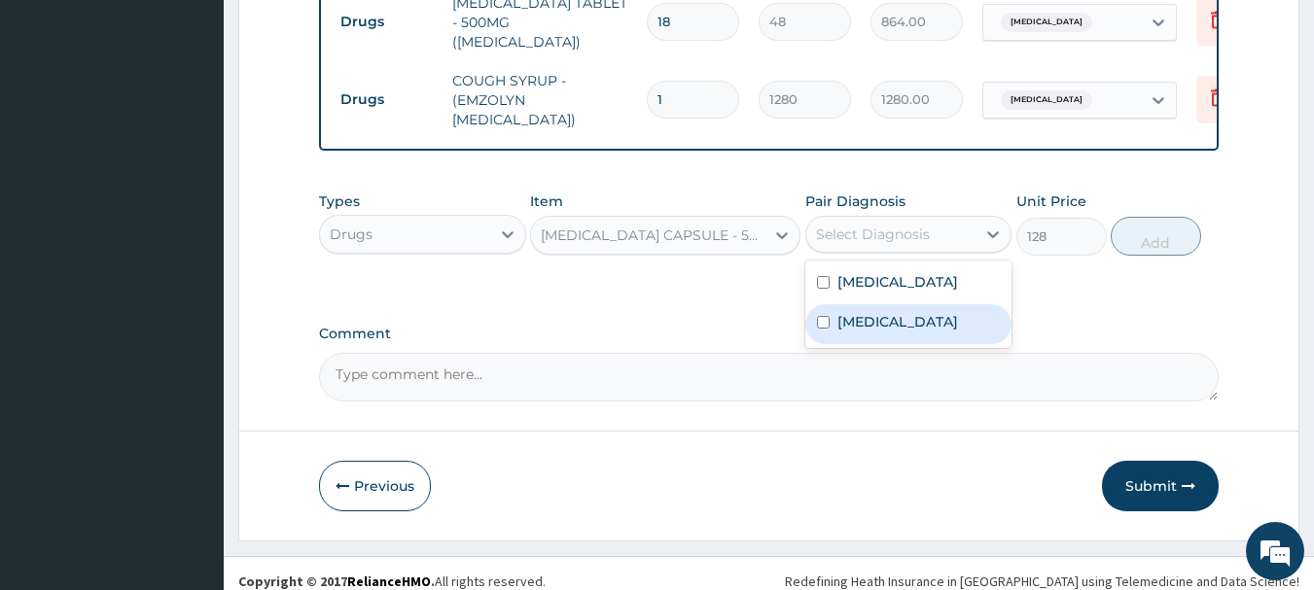
click at [899, 312] on label "Upper respiratory infection" at bounding box center [897, 321] width 121 height 19
checkbox input "true"
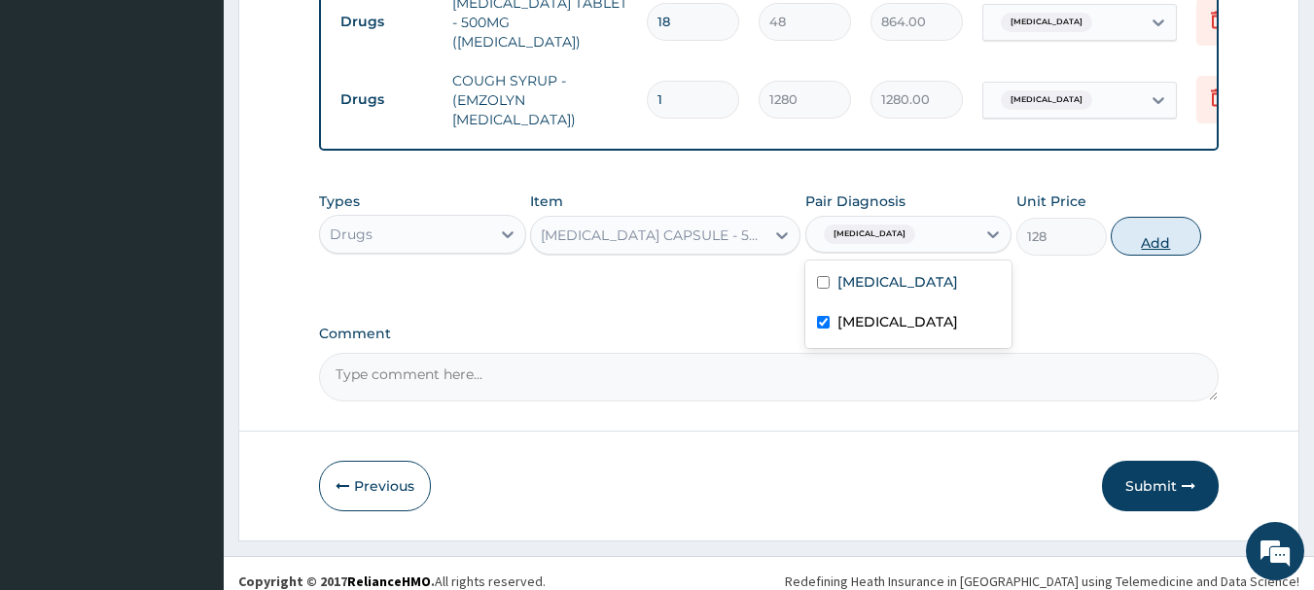
click at [1170, 218] on button "Add" at bounding box center [1155, 236] width 90 height 39
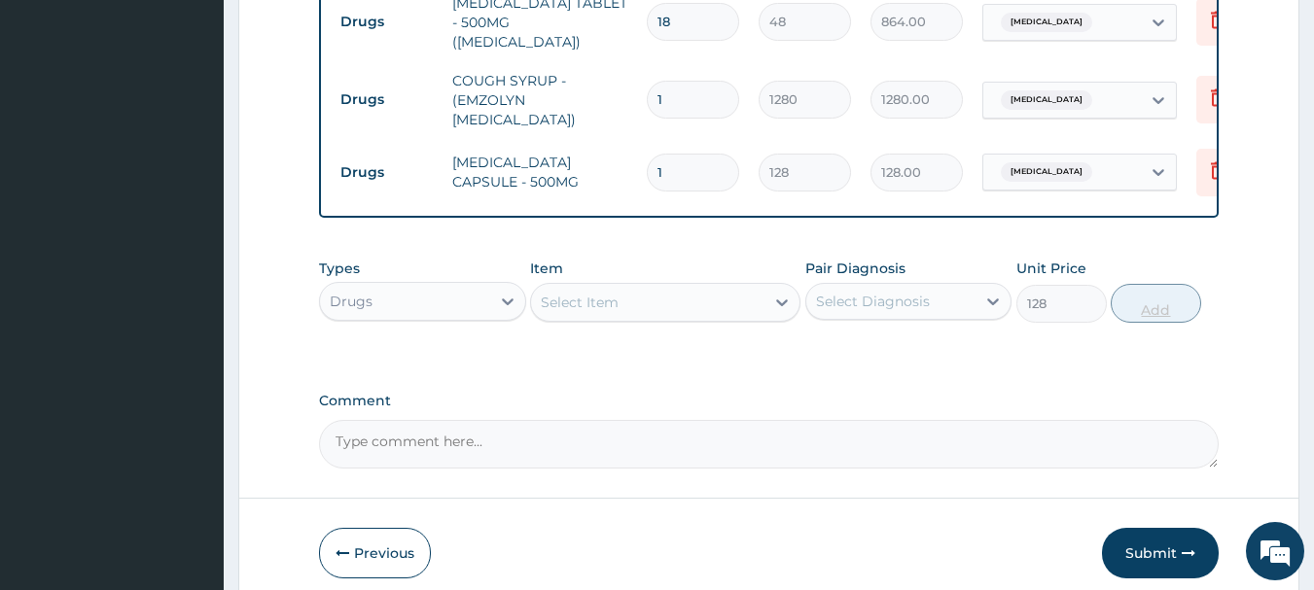
type input "0"
type input "15"
type input "1920.00"
type input "15"
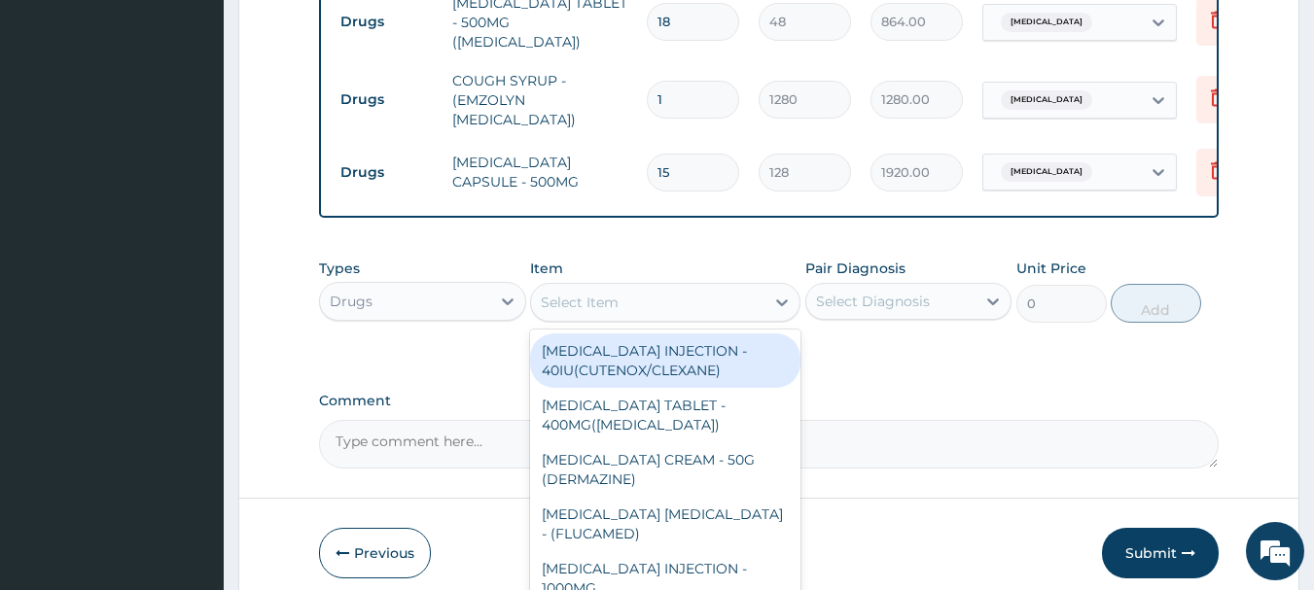
click at [718, 295] on div "Select Item" at bounding box center [647, 302] width 233 height 31
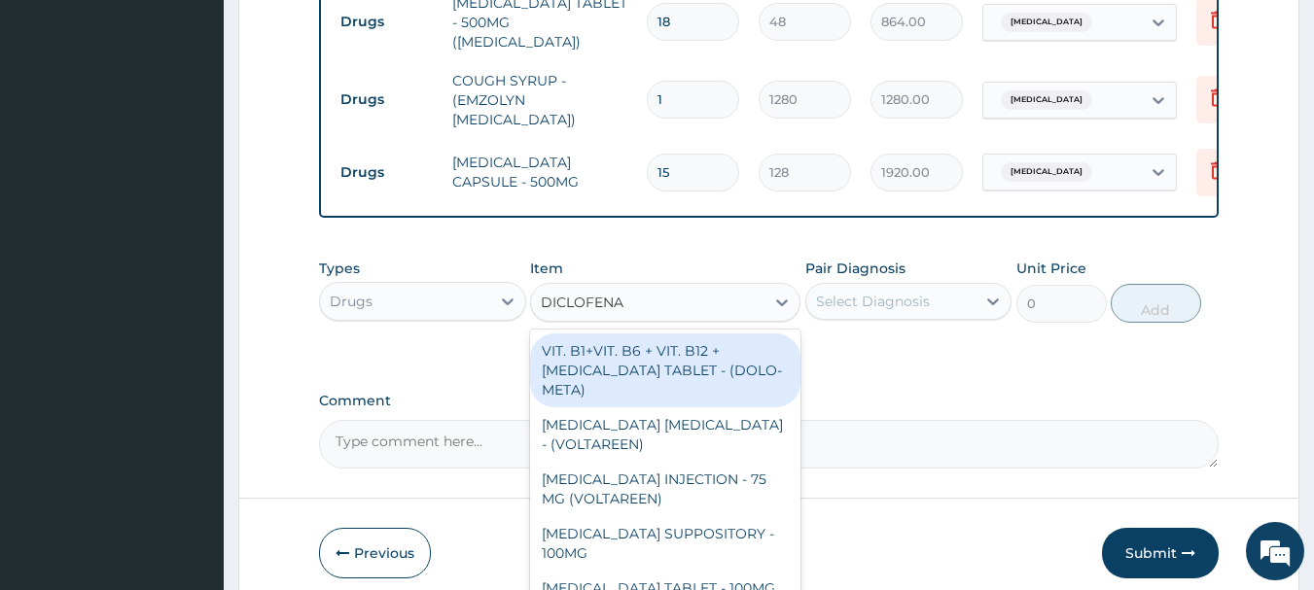
type input "DICLOFENAC"
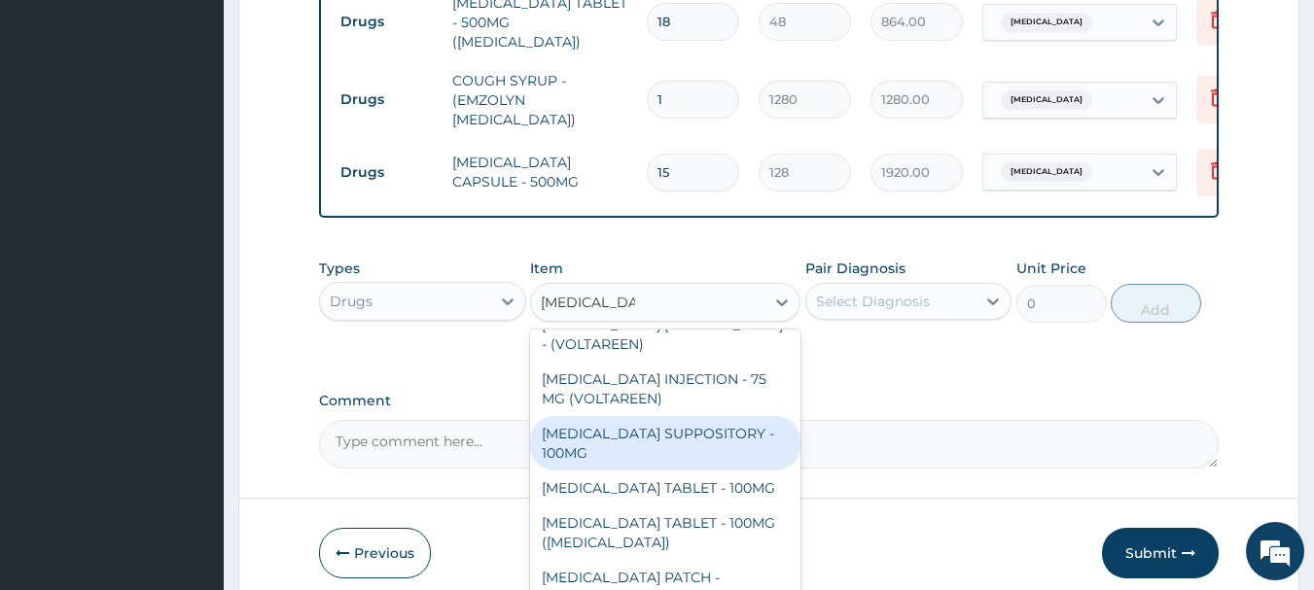
scroll to position [97, 0]
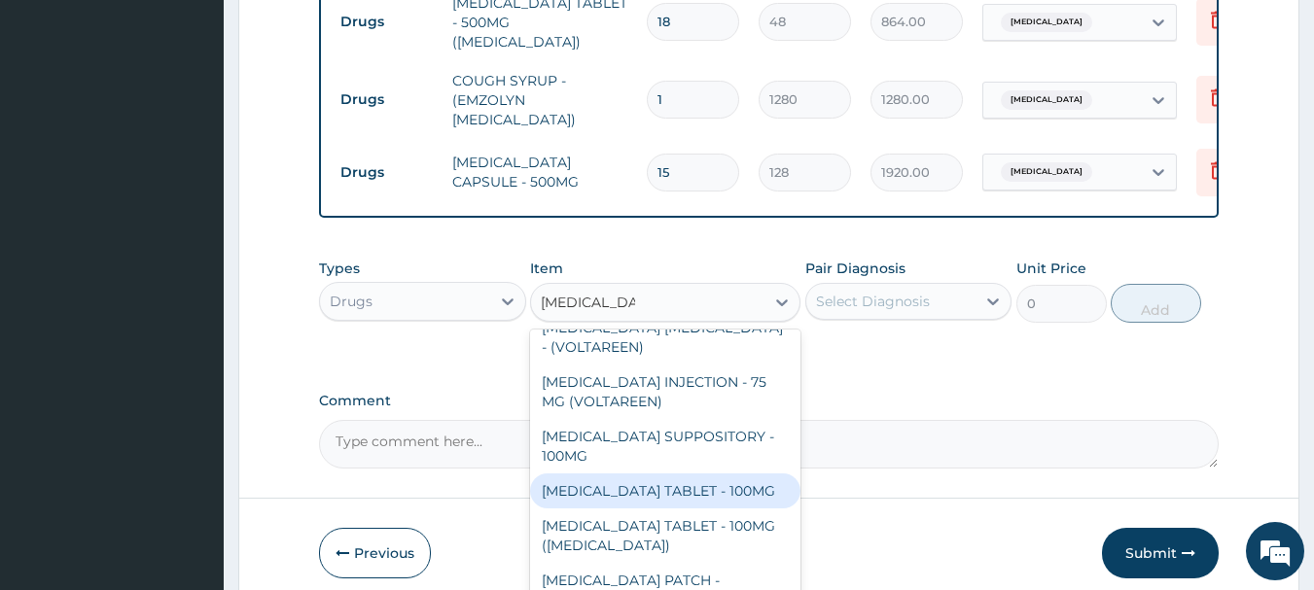
click at [684, 474] on div "[MEDICAL_DATA] TABLET - 100MG" at bounding box center [665, 491] width 270 height 35
type input "128"
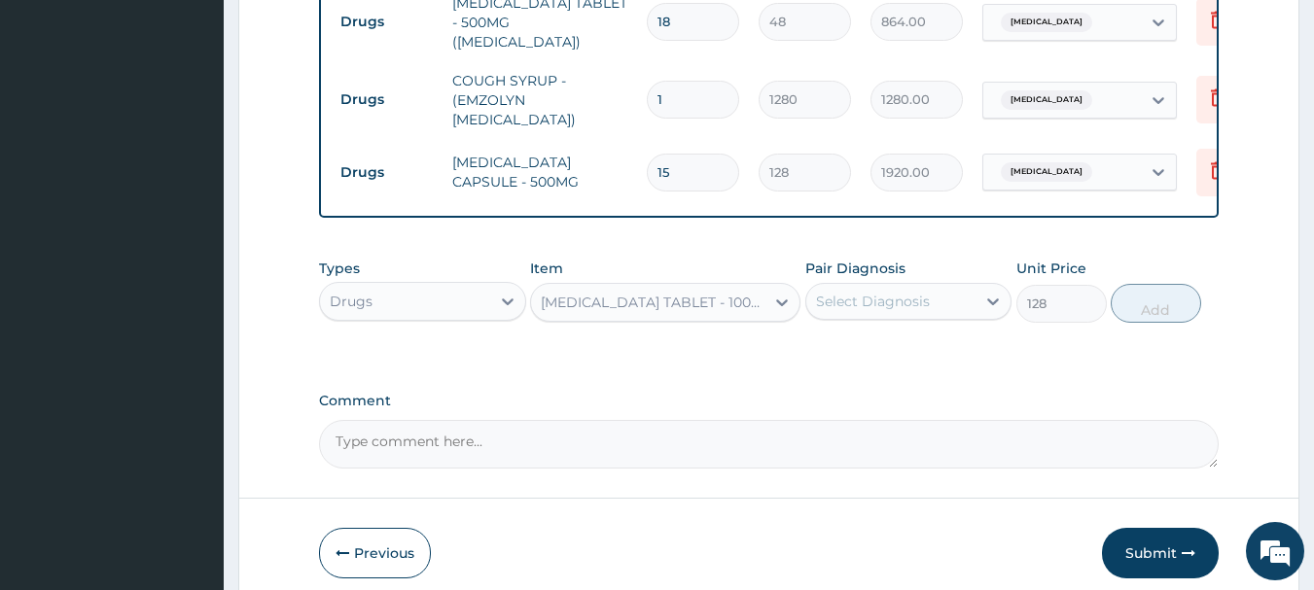
click at [890, 292] on div "Select Diagnosis" at bounding box center [873, 301] width 114 height 19
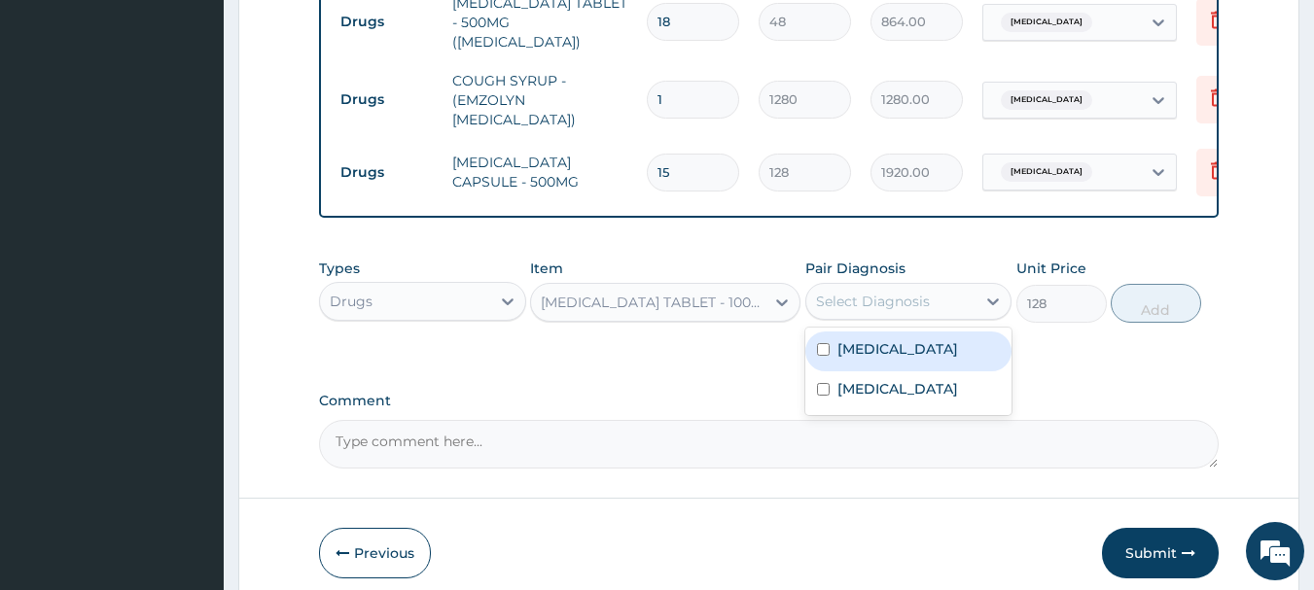
click at [880, 344] on div "[MEDICAL_DATA]" at bounding box center [908, 352] width 207 height 40
checkbox input "true"
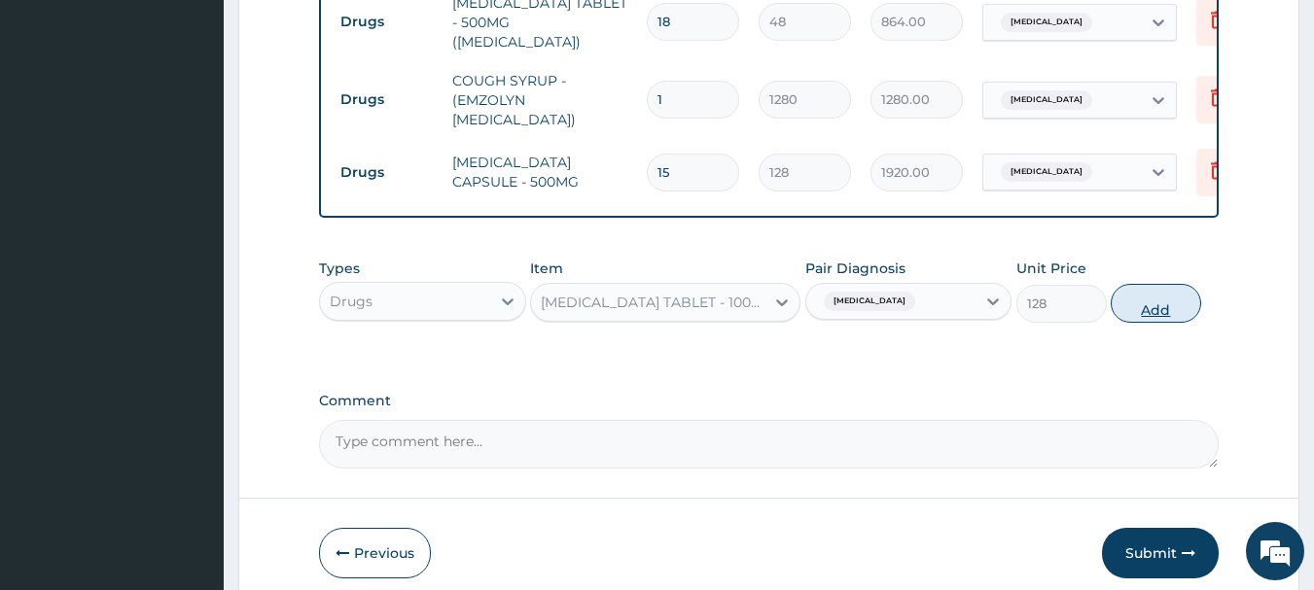
click at [1162, 299] on button "Add" at bounding box center [1155, 303] width 90 height 39
type input "0"
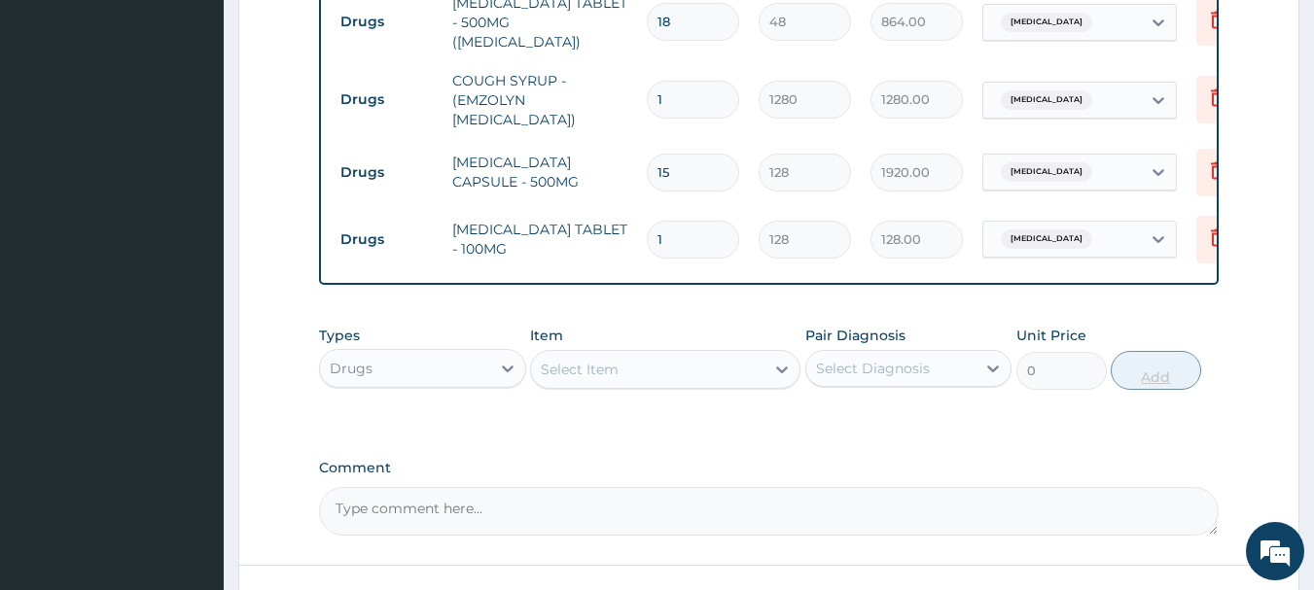
type input "10"
type input "1280.00"
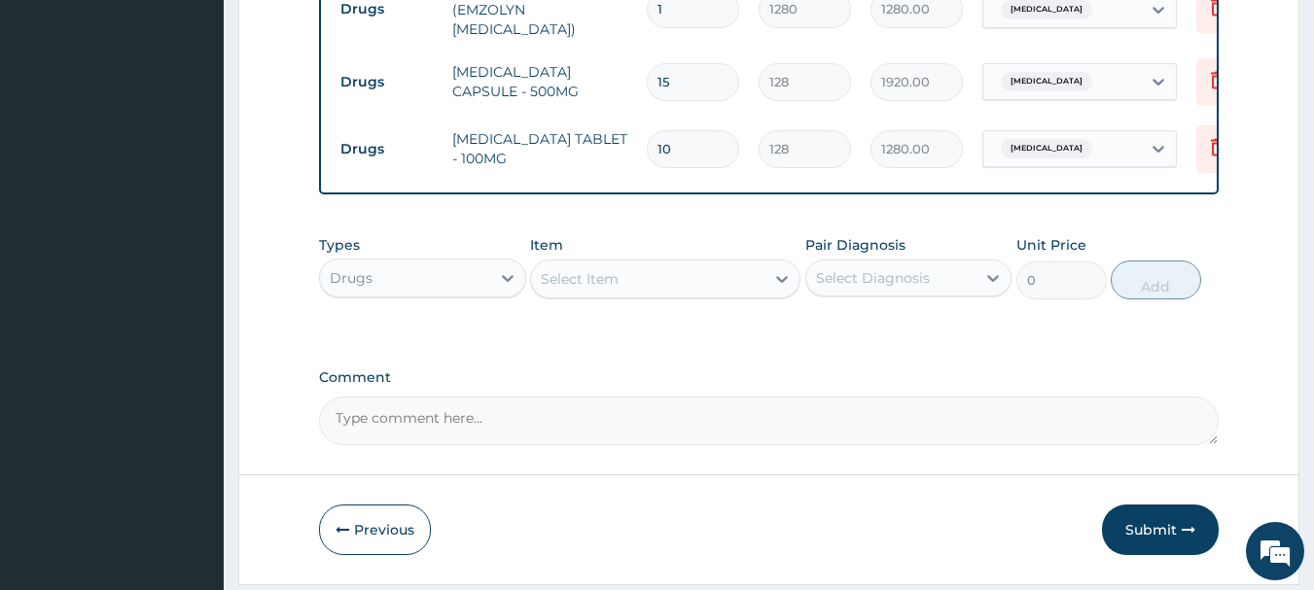
scroll to position [1277, 0]
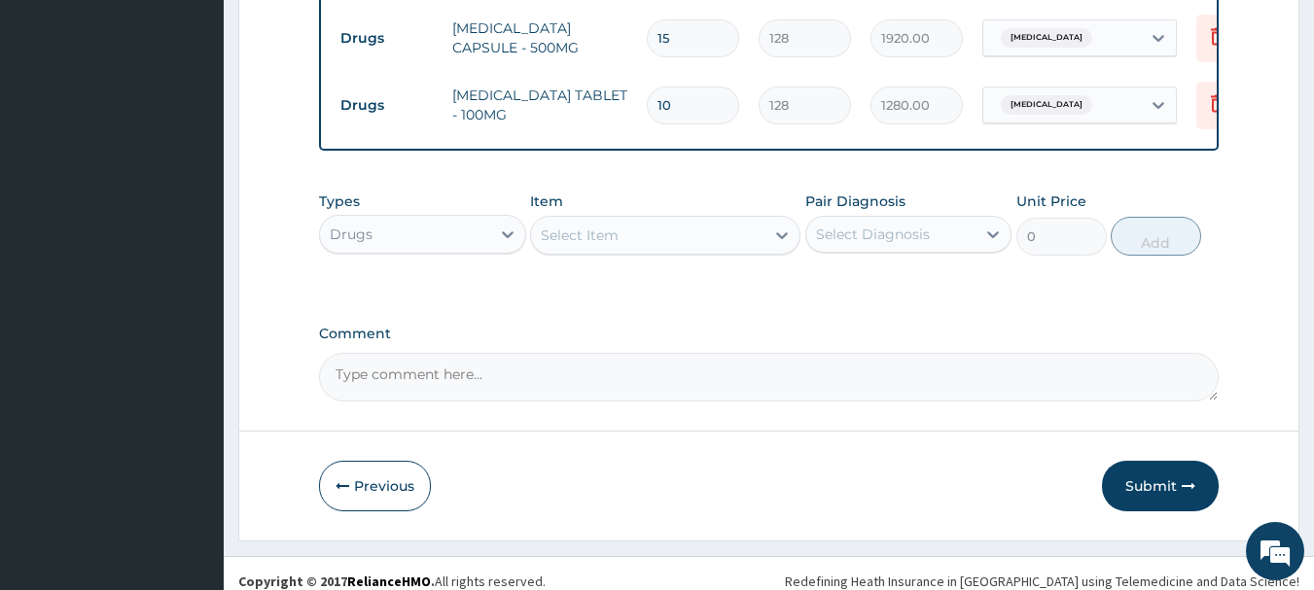
type input "10"
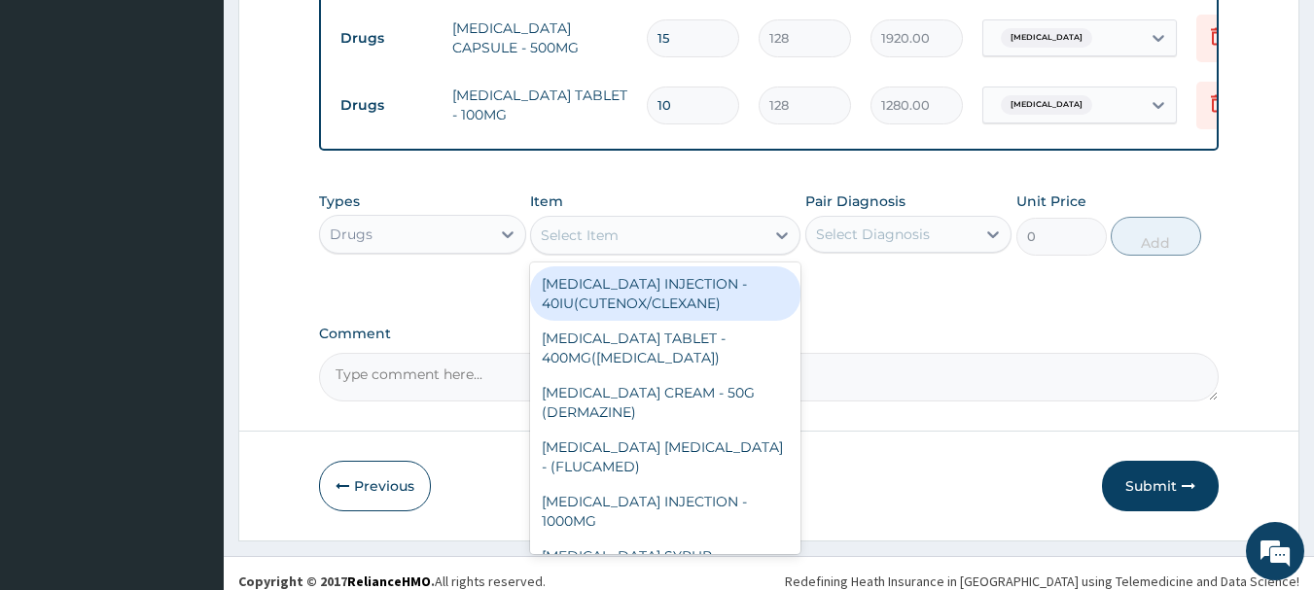
click at [717, 225] on div "Select Item" at bounding box center [647, 235] width 233 height 31
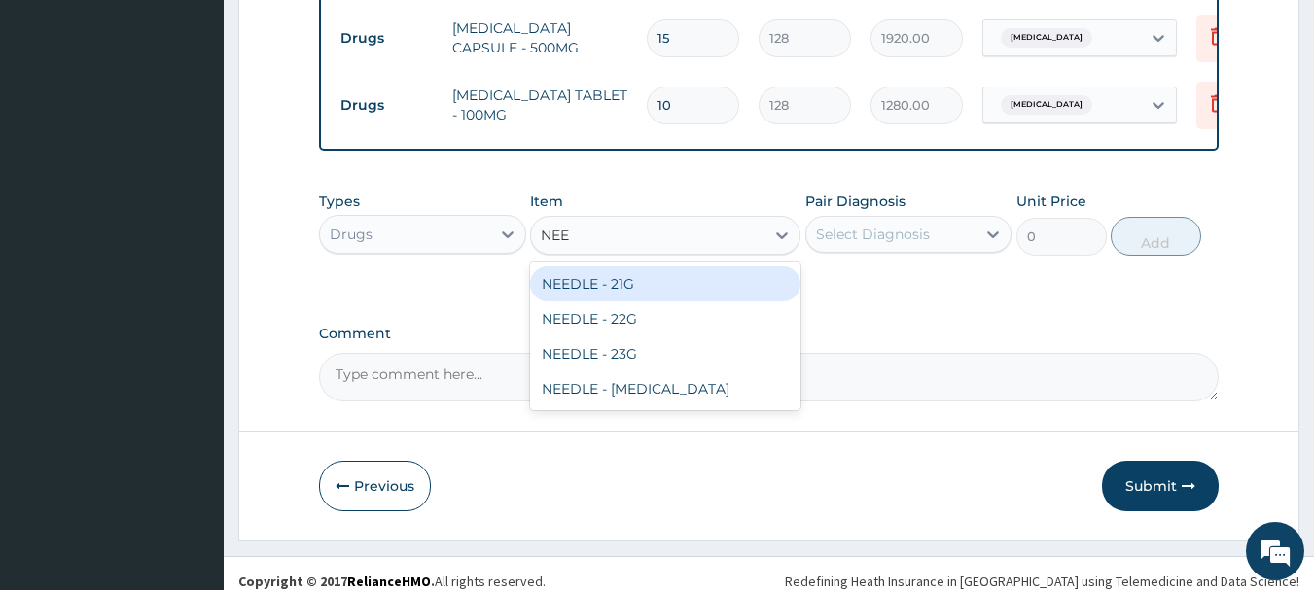
type input "NEED"
click at [731, 277] on div "NEEDLE - 21G" at bounding box center [665, 283] width 270 height 35
type input "32"
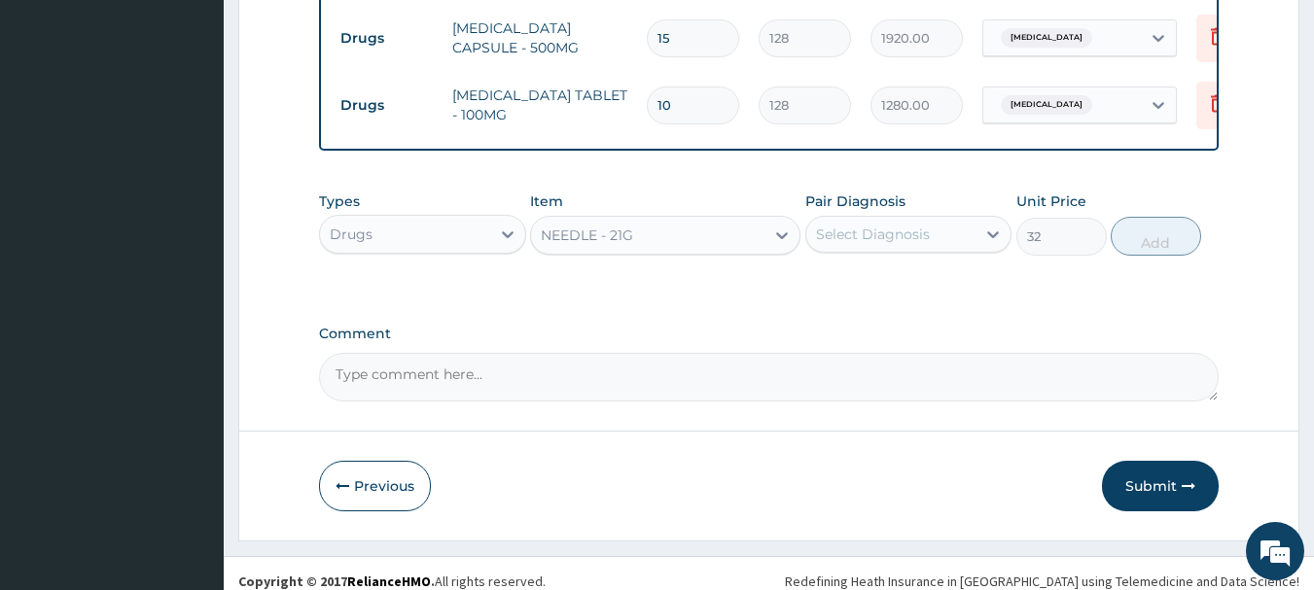
click at [900, 225] on div "Select Diagnosis" at bounding box center [873, 234] width 114 height 19
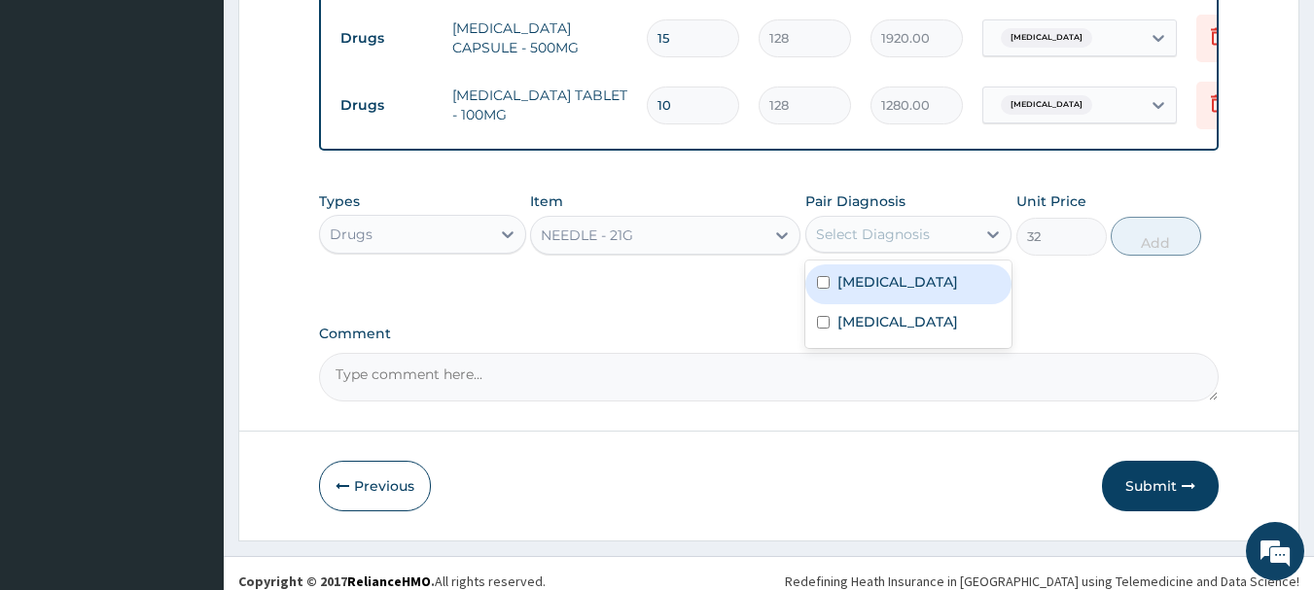
click at [903, 268] on div "[MEDICAL_DATA]" at bounding box center [908, 284] width 207 height 40
checkbox input "true"
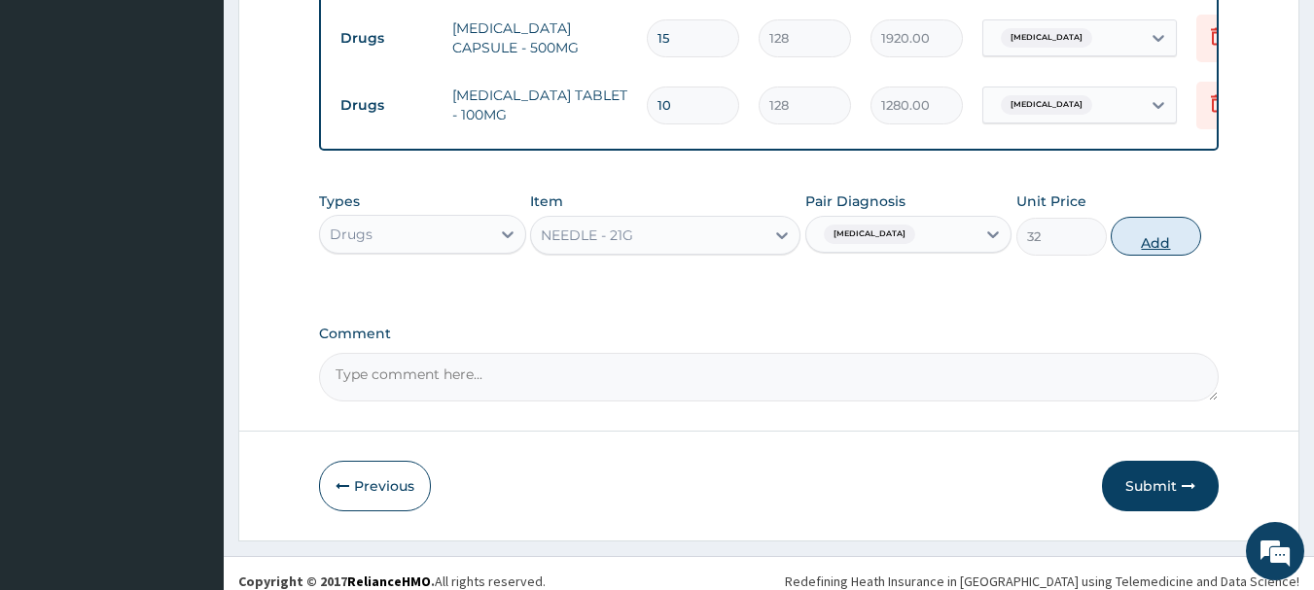
click at [1147, 217] on button "Add" at bounding box center [1155, 236] width 90 height 39
type input "0"
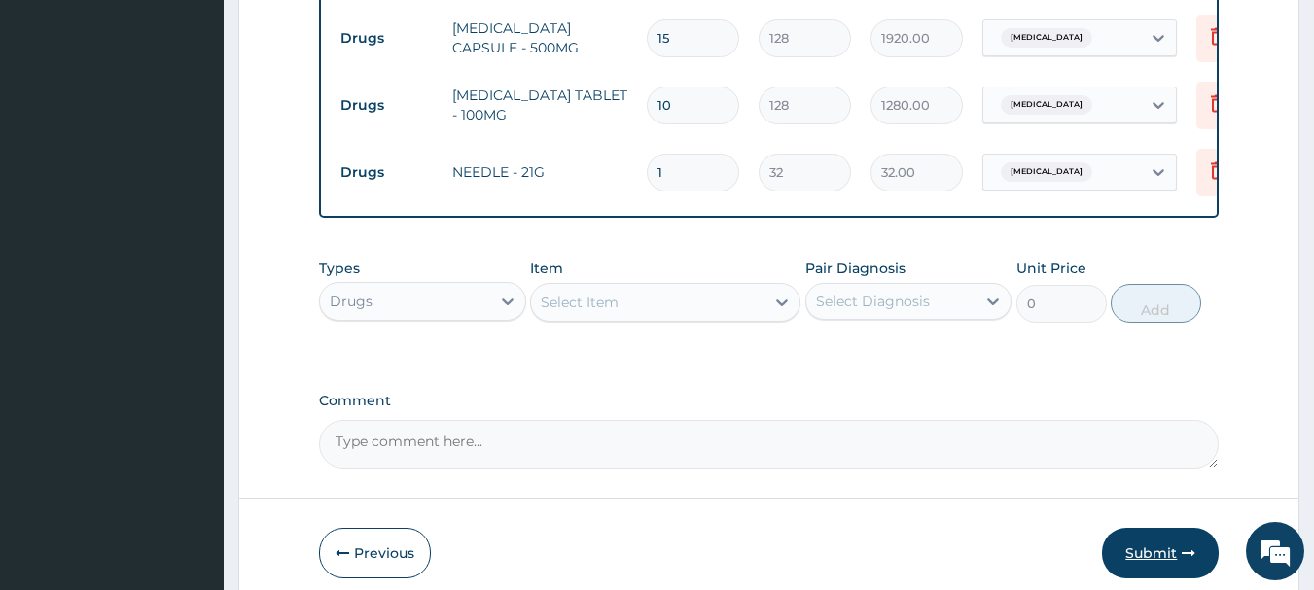
click at [1148, 528] on button "Submit" at bounding box center [1160, 553] width 117 height 51
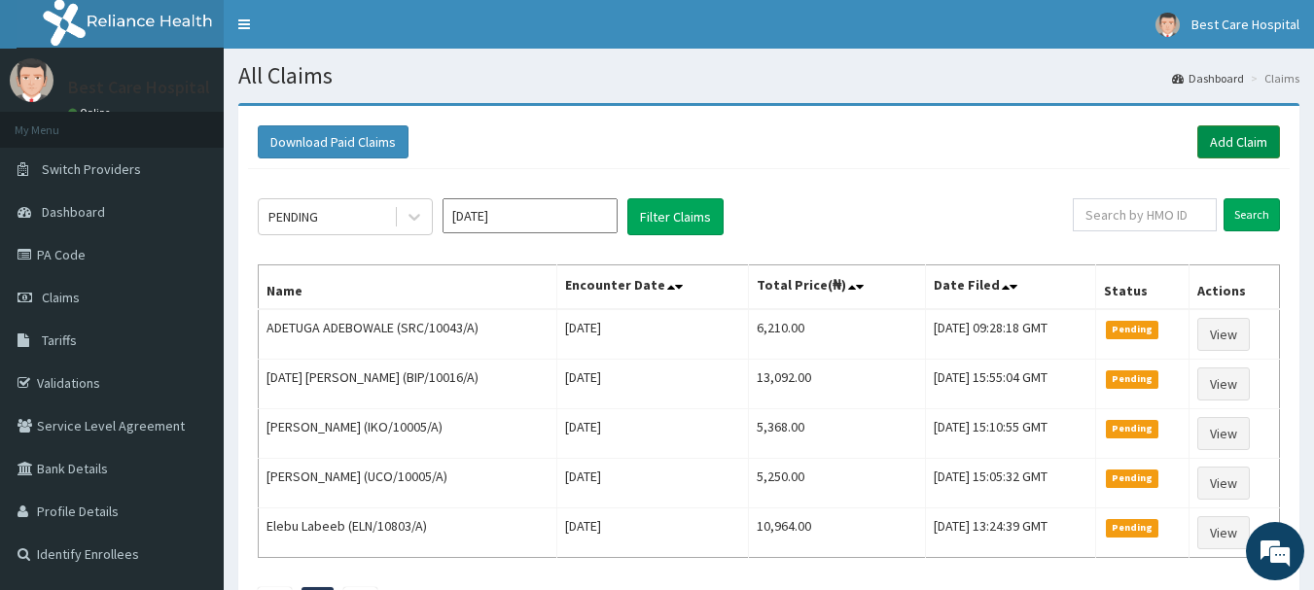
click at [1229, 142] on link "Add Claim" at bounding box center [1238, 141] width 83 height 33
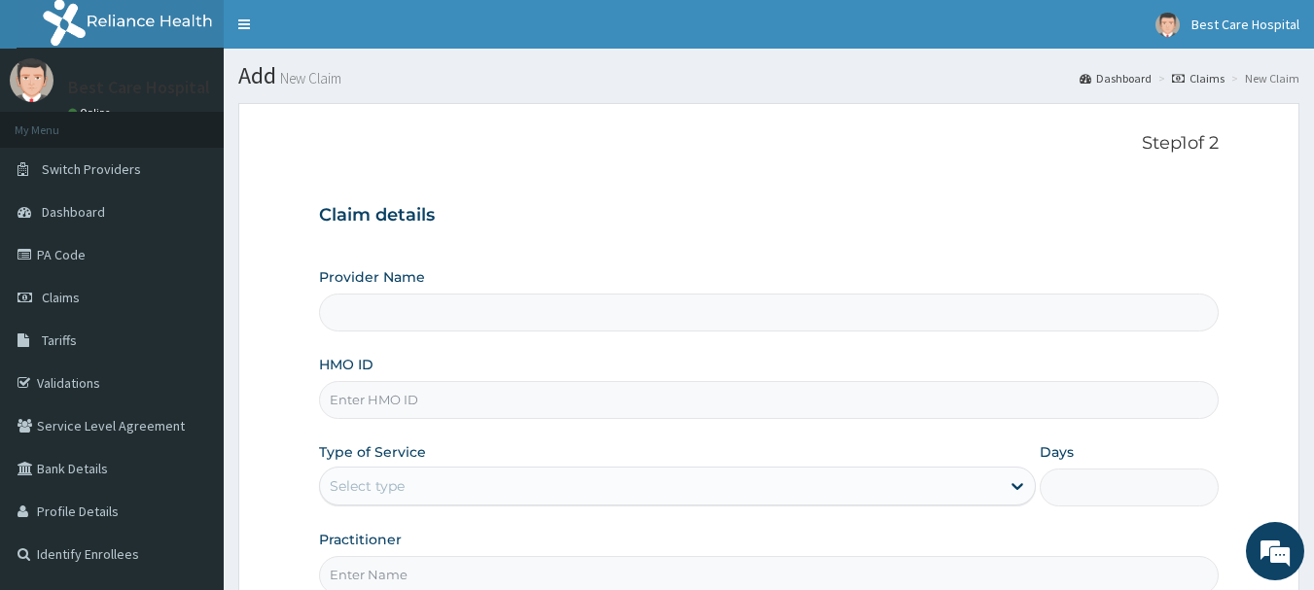
click at [638, 394] on input "HMO ID" at bounding box center [769, 400] width 900 height 38
type input "Bestcare Hospital"
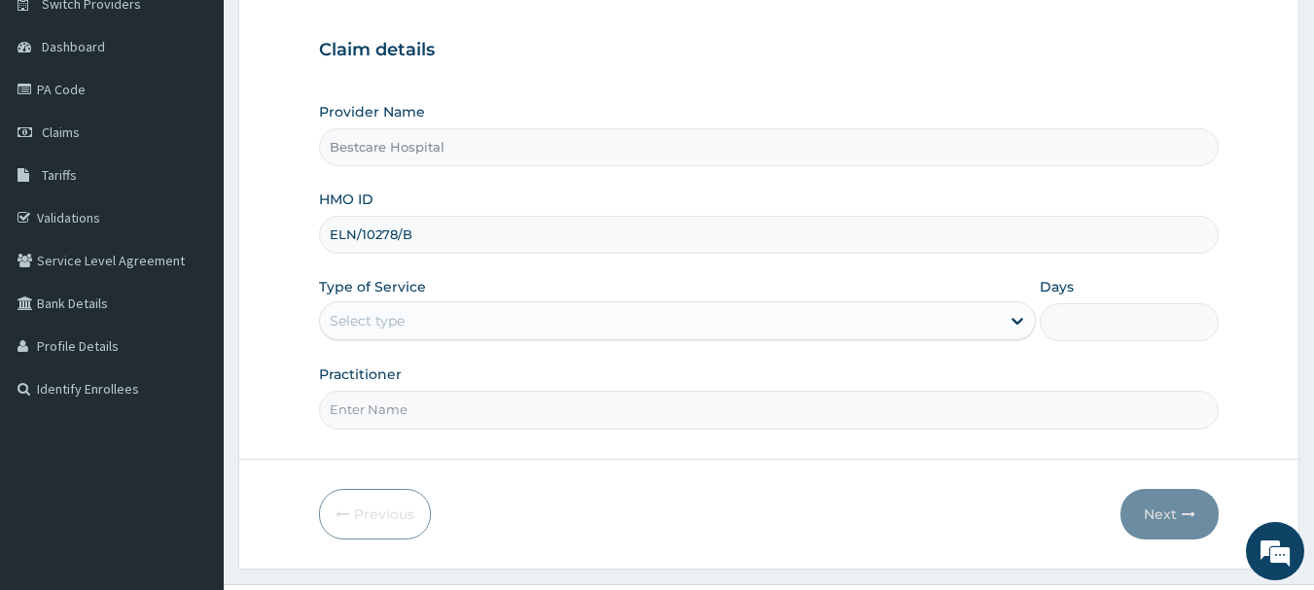
scroll to position [209, 0]
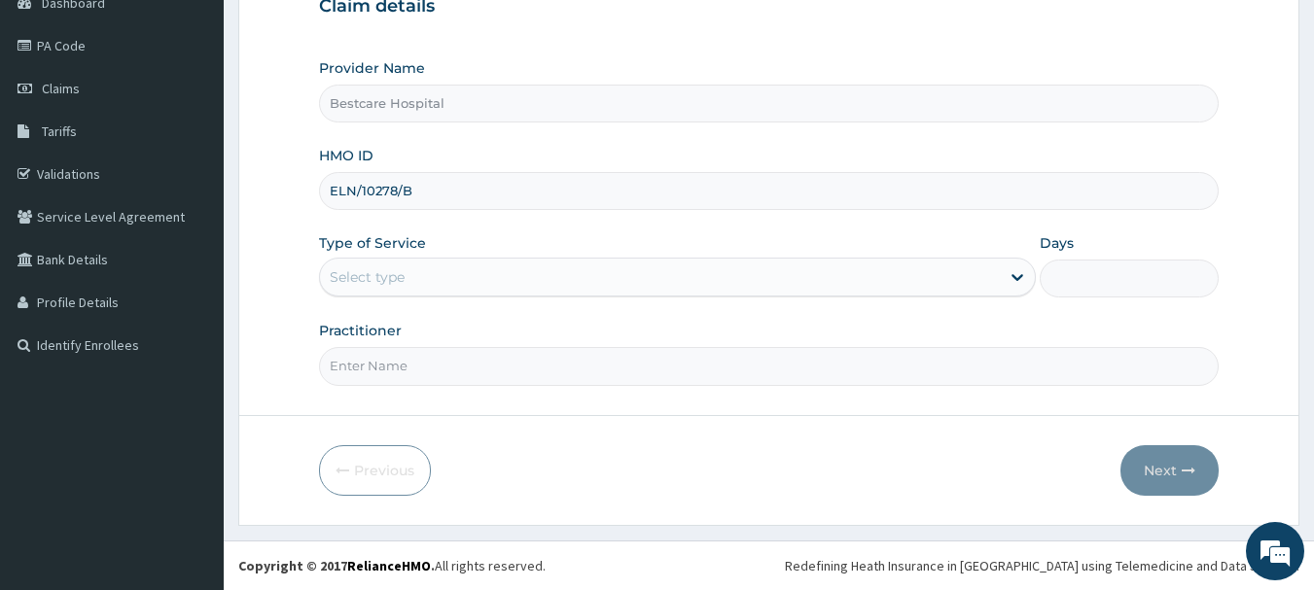
type input "ELN/10278/B"
click at [650, 283] on div "Select type" at bounding box center [660, 277] width 680 height 31
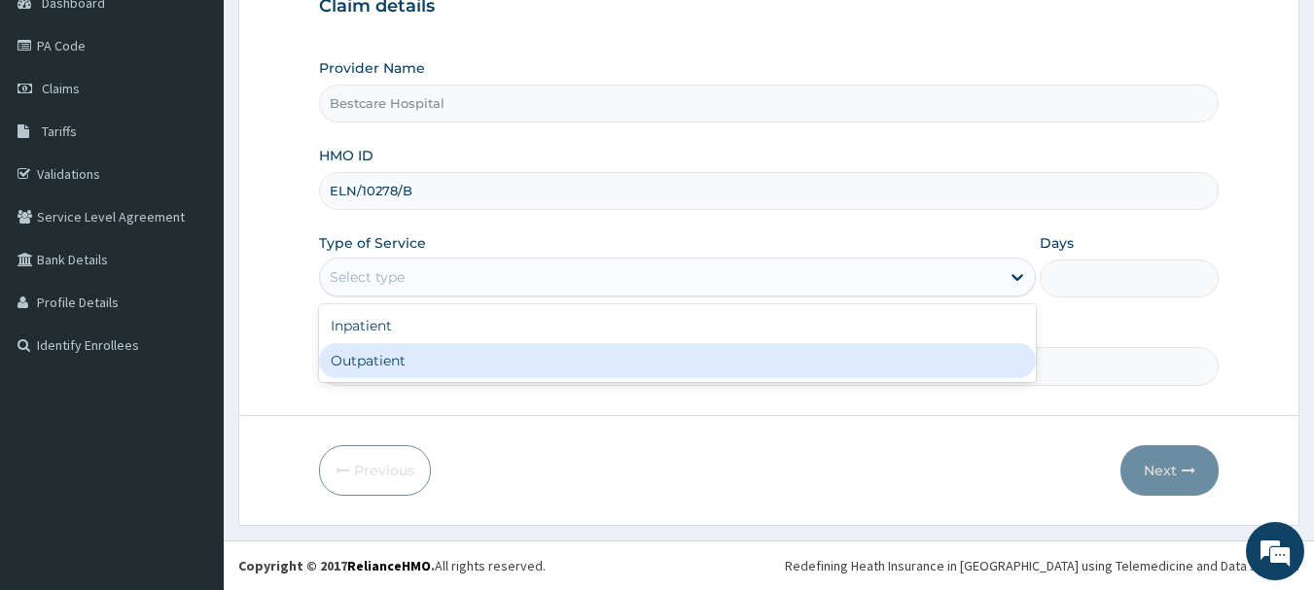
click at [604, 349] on div "Outpatient" at bounding box center [677, 360] width 717 height 35
type input "1"
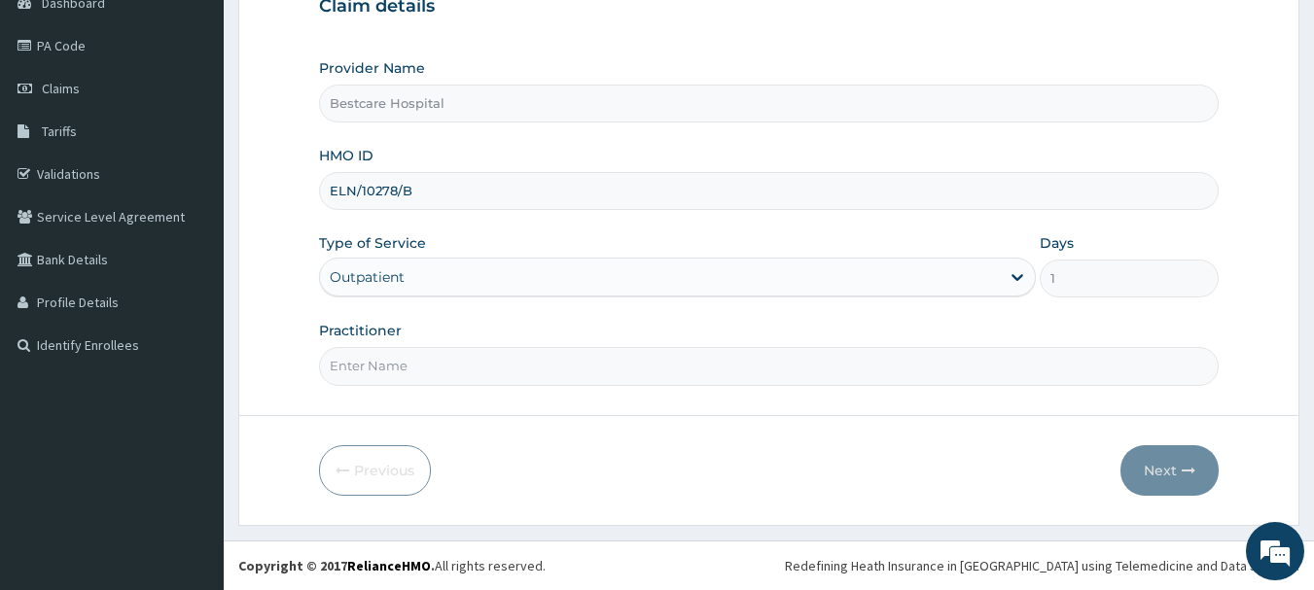
click at [605, 366] on input "Practitioner" at bounding box center [769, 366] width 900 height 38
type input "DR"
click at [1147, 465] on button "Next" at bounding box center [1169, 470] width 98 height 51
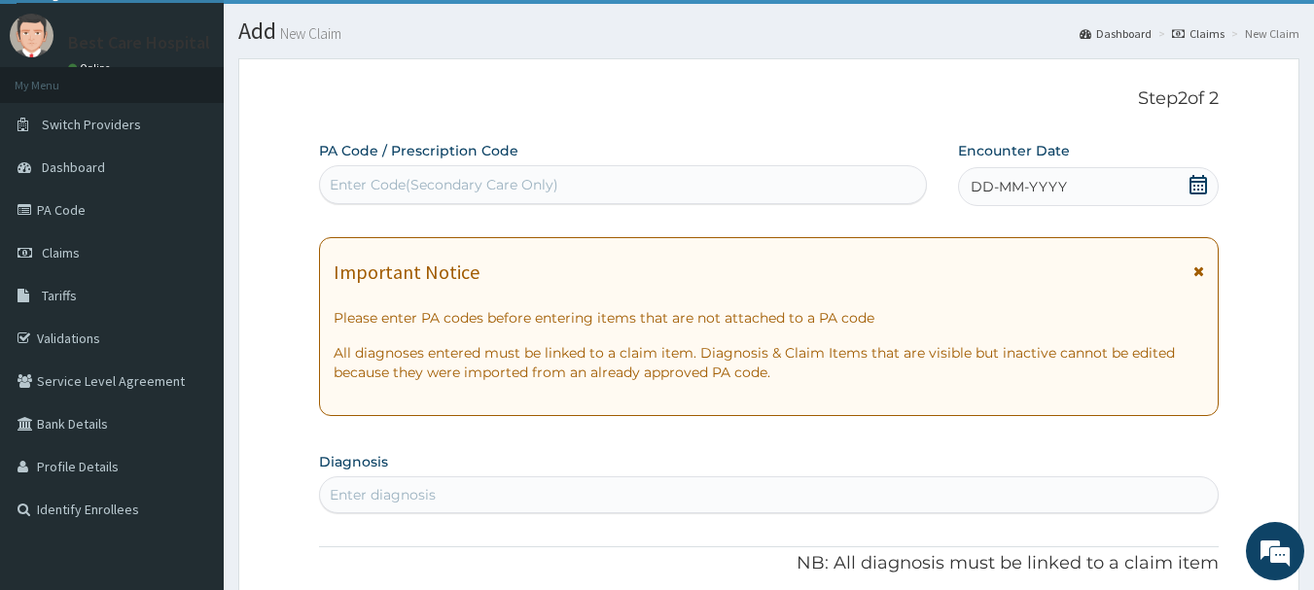
scroll to position [0, 0]
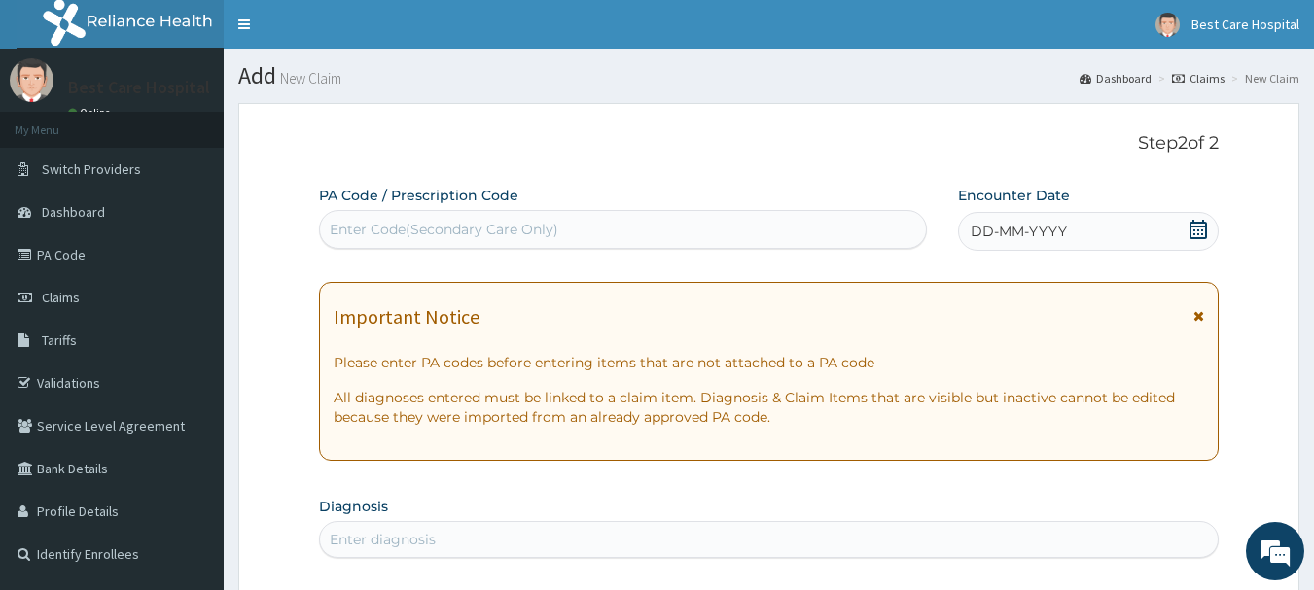
click at [1195, 228] on icon at bounding box center [1197, 229] width 19 height 19
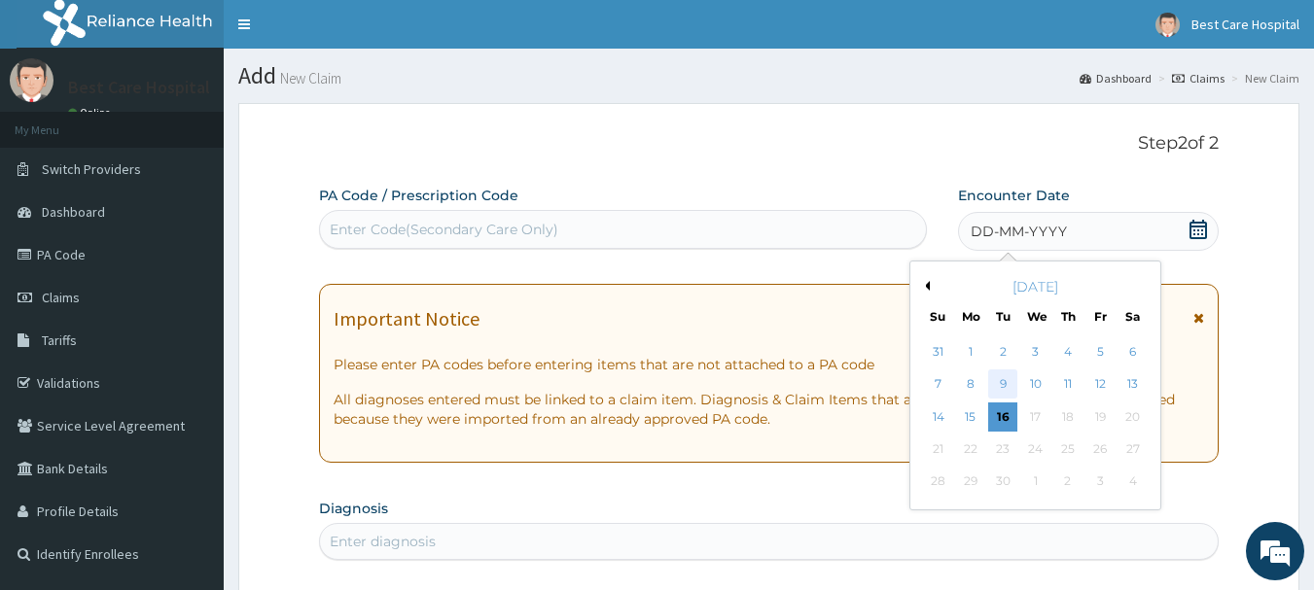
click at [1006, 378] on div "9" at bounding box center [1003, 384] width 29 height 29
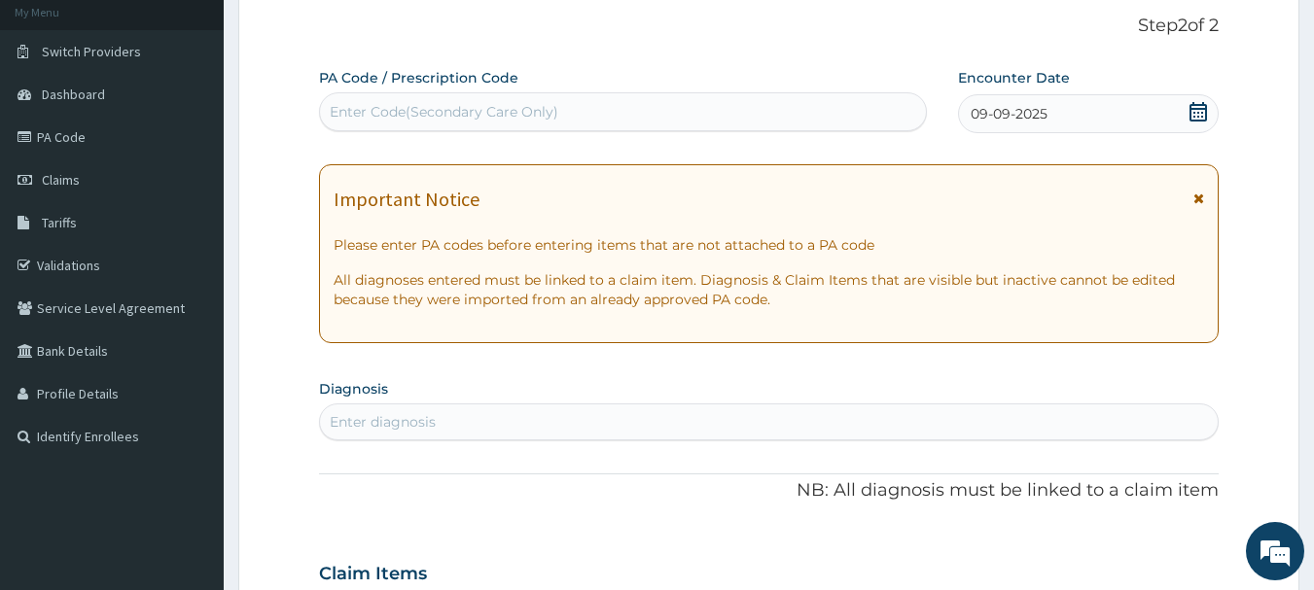
scroll to position [389, 0]
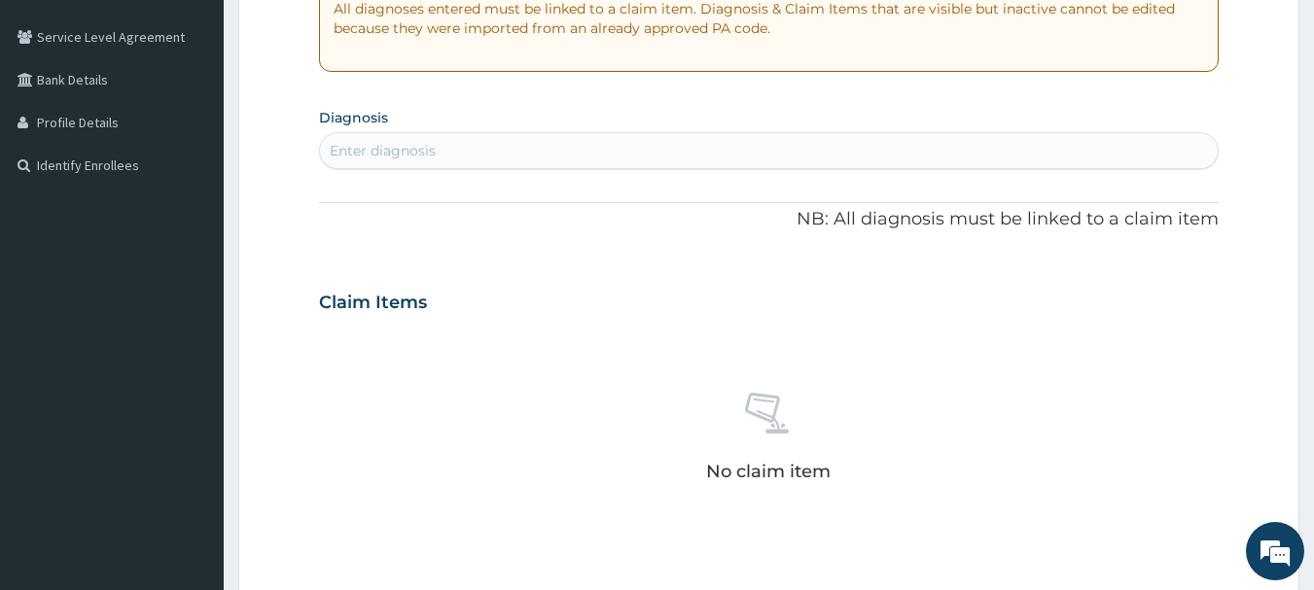
click at [450, 148] on div "Enter diagnosis" at bounding box center [769, 150] width 898 height 31
type input "MALARIA"
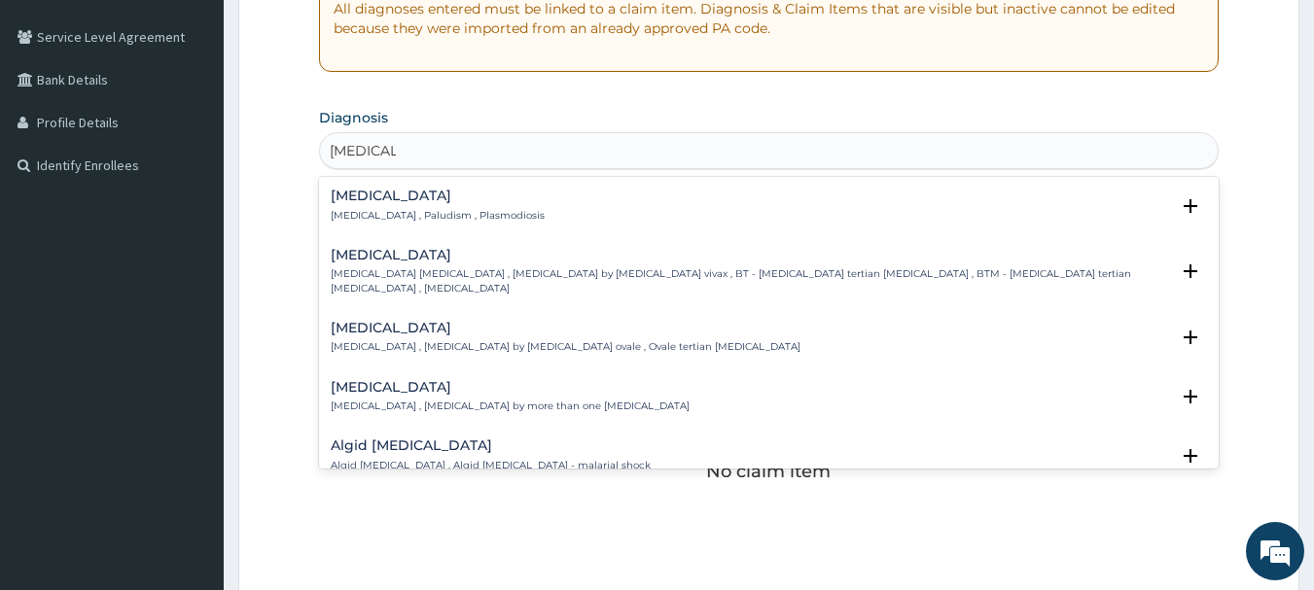
click at [357, 193] on h4 "Malaria" at bounding box center [438, 196] width 214 height 15
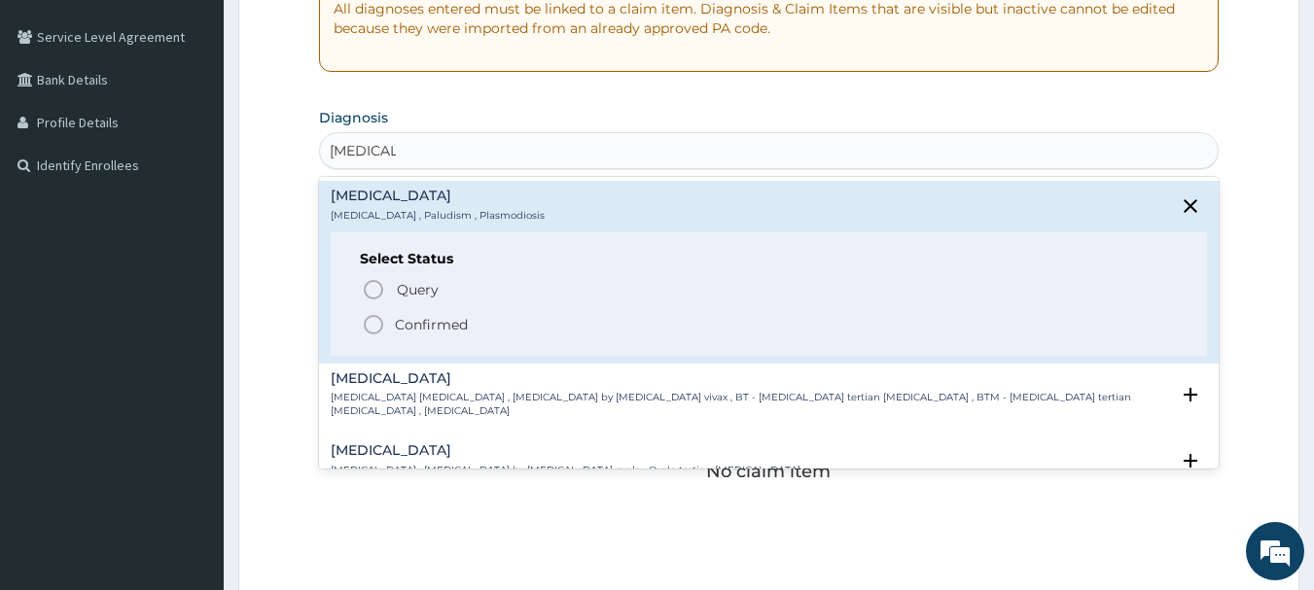
click at [377, 318] on icon "status option filled" at bounding box center [373, 324] width 23 height 23
click at [377, 314] on h3 "Claim Items" at bounding box center [373, 303] width 108 height 21
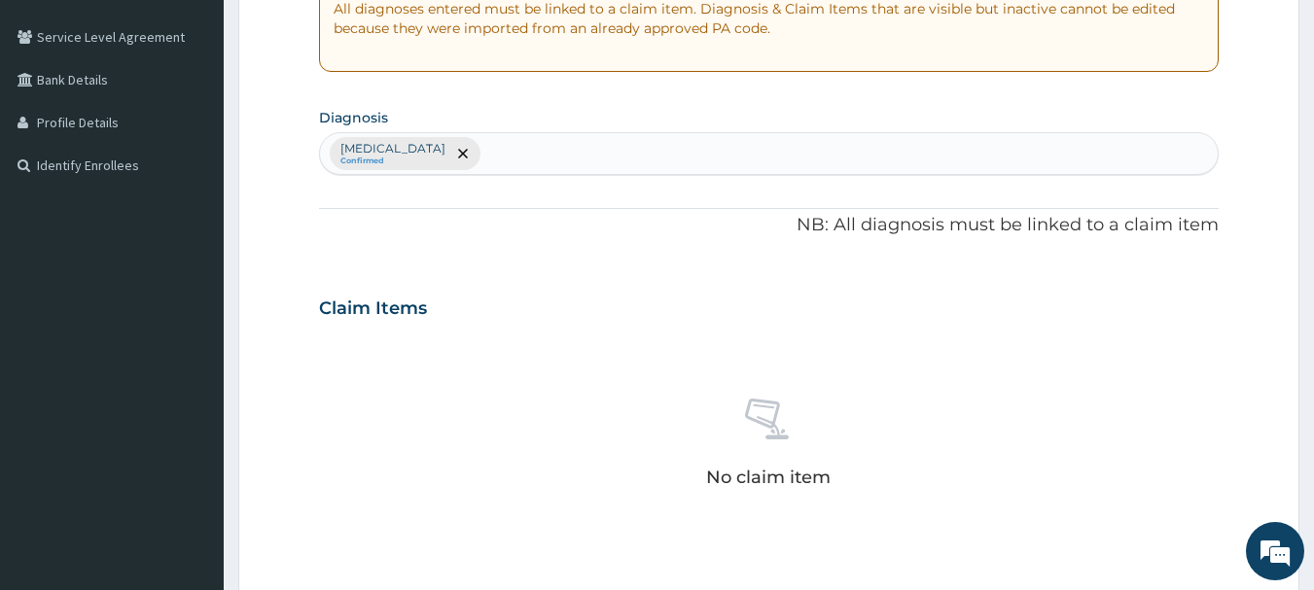
click at [481, 155] on div "Malaria Confirmed" at bounding box center [769, 153] width 898 height 41
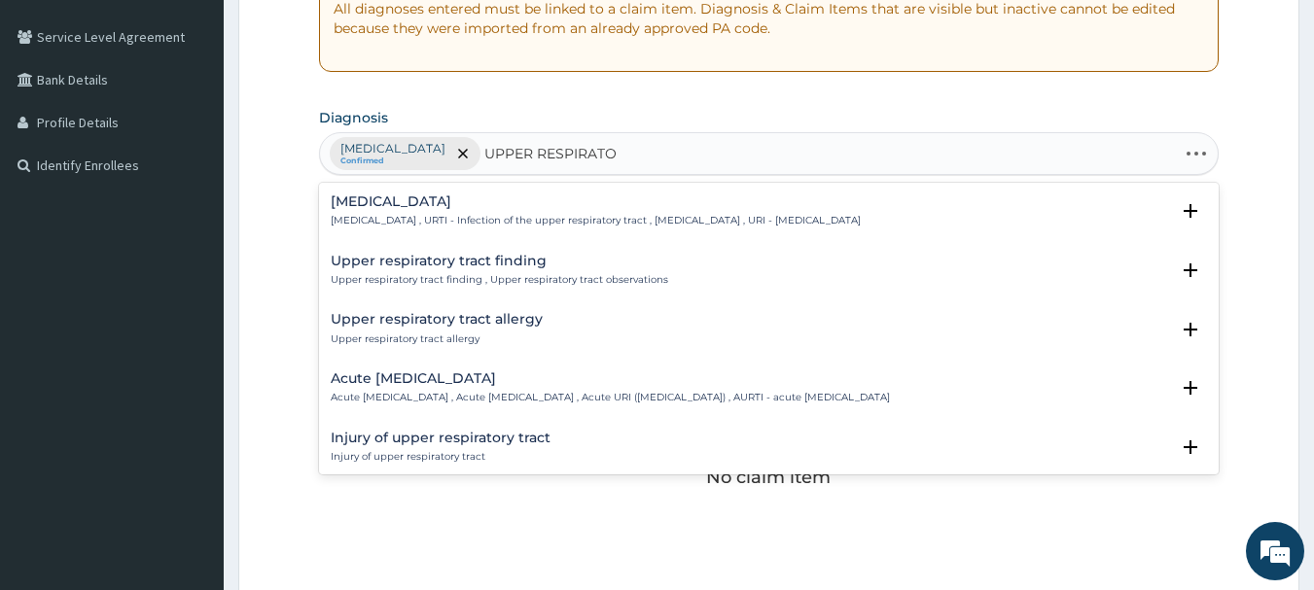
type input "UPPER RESPIRATOR"
click at [454, 194] on h4 "Upper respiratory infection" at bounding box center [596, 201] width 530 height 15
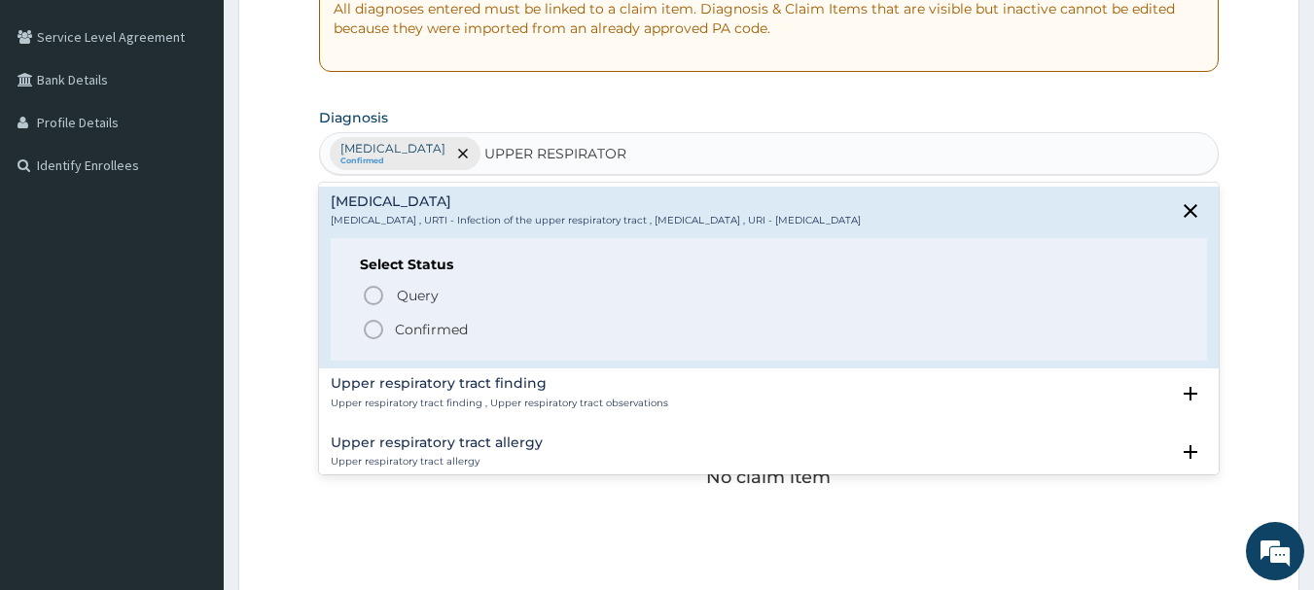
click at [375, 328] on icon "status option filled" at bounding box center [373, 329] width 23 height 23
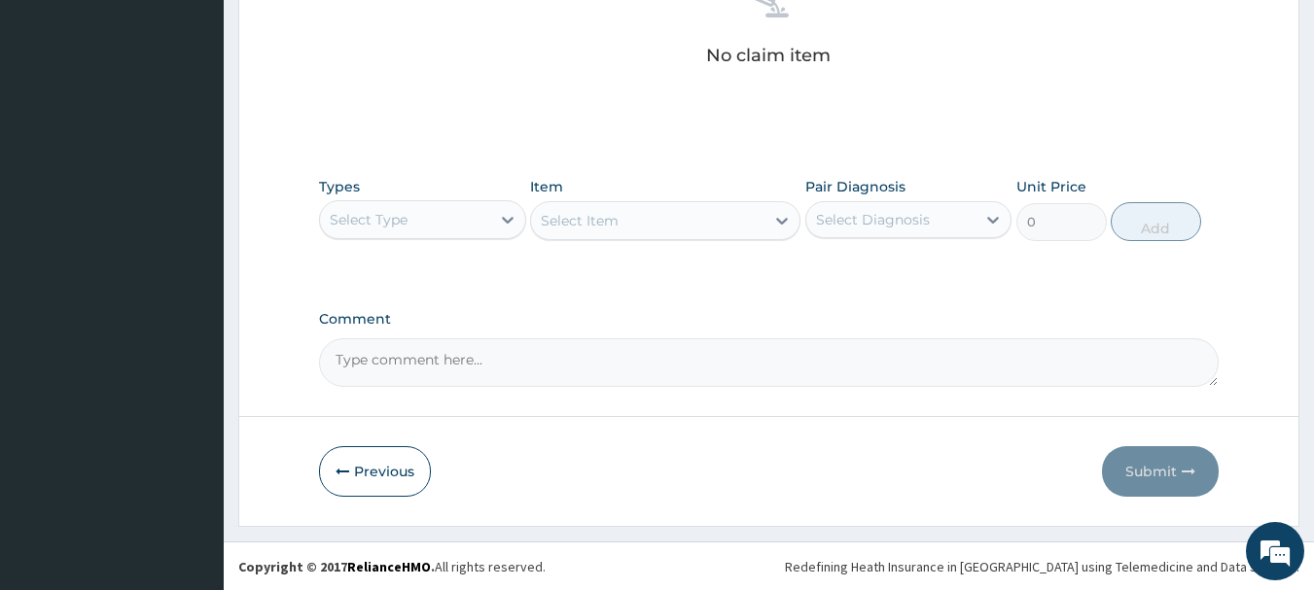
scroll to position [812, 0]
click at [503, 215] on icon at bounding box center [507, 218] width 19 height 19
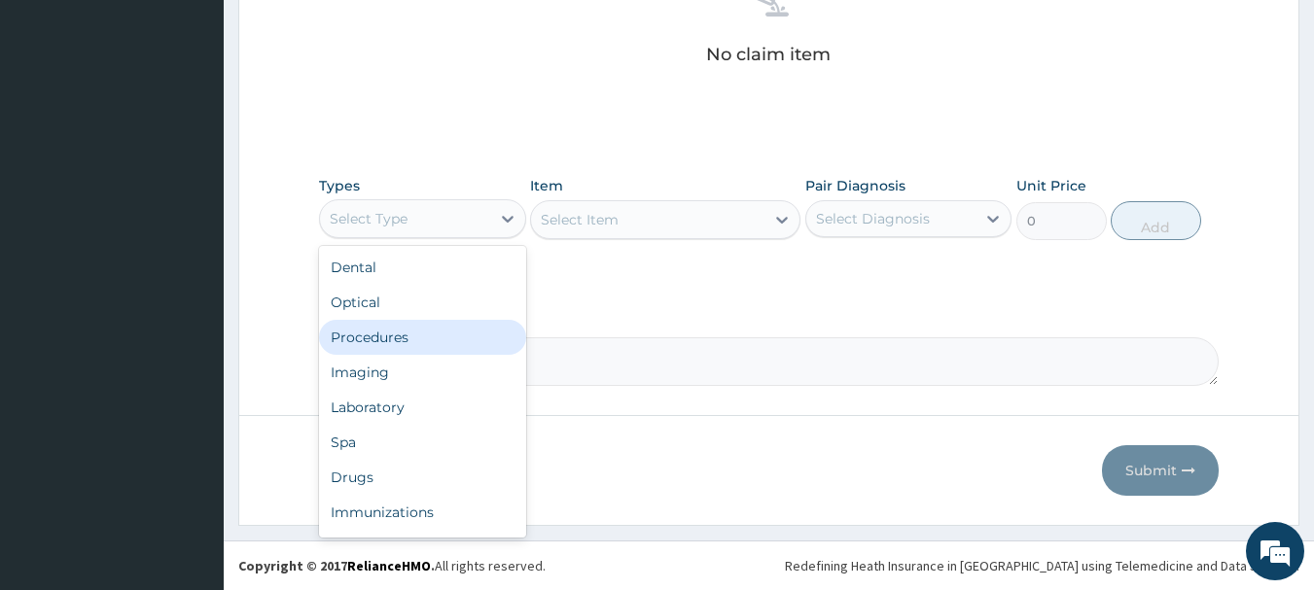
click at [376, 344] on div "Procedures" at bounding box center [422, 337] width 207 height 35
click at [376, 344] on textarea "Comment" at bounding box center [769, 361] width 900 height 49
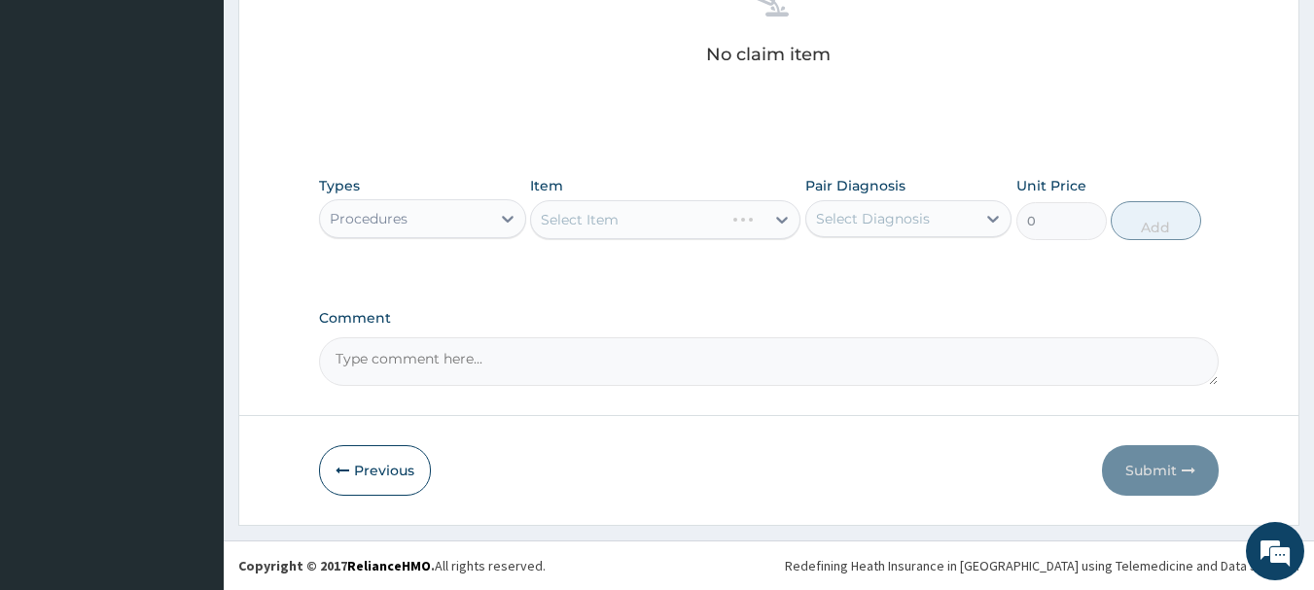
click at [707, 221] on div "Select Item" at bounding box center [665, 219] width 270 height 39
click at [705, 220] on div "Select Item" at bounding box center [665, 219] width 270 height 39
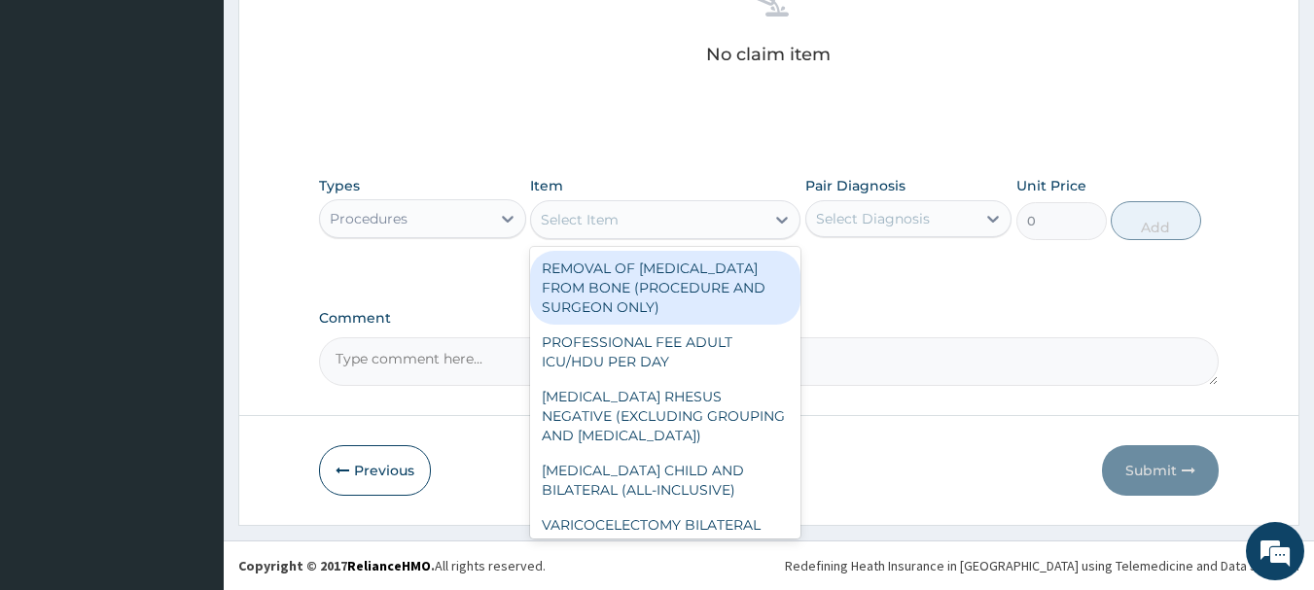
click at [707, 220] on div "Select Item" at bounding box center [647, 219] width 233 height 31
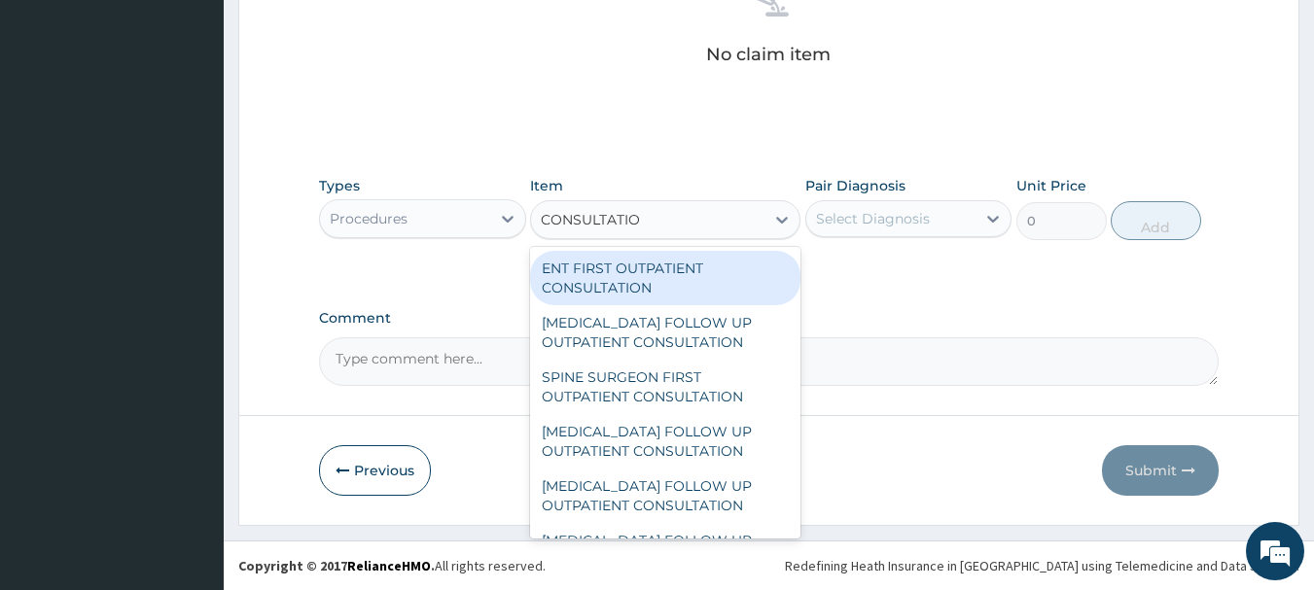
type input "CONSULTATION"
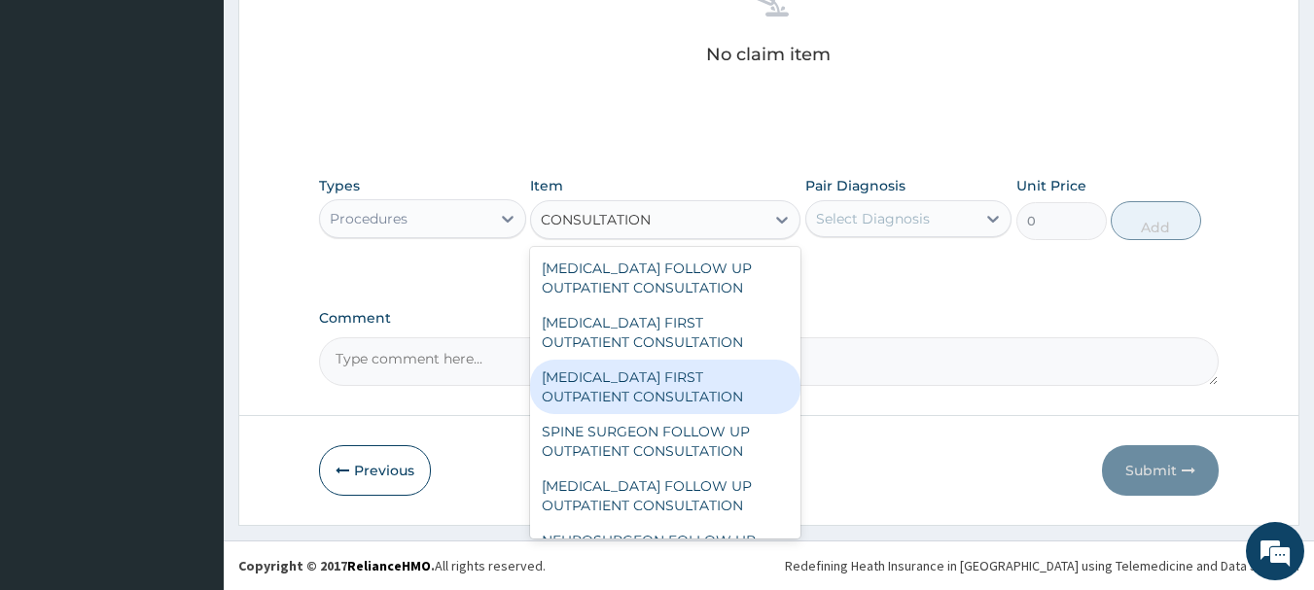
scroll to position [1653, 0]
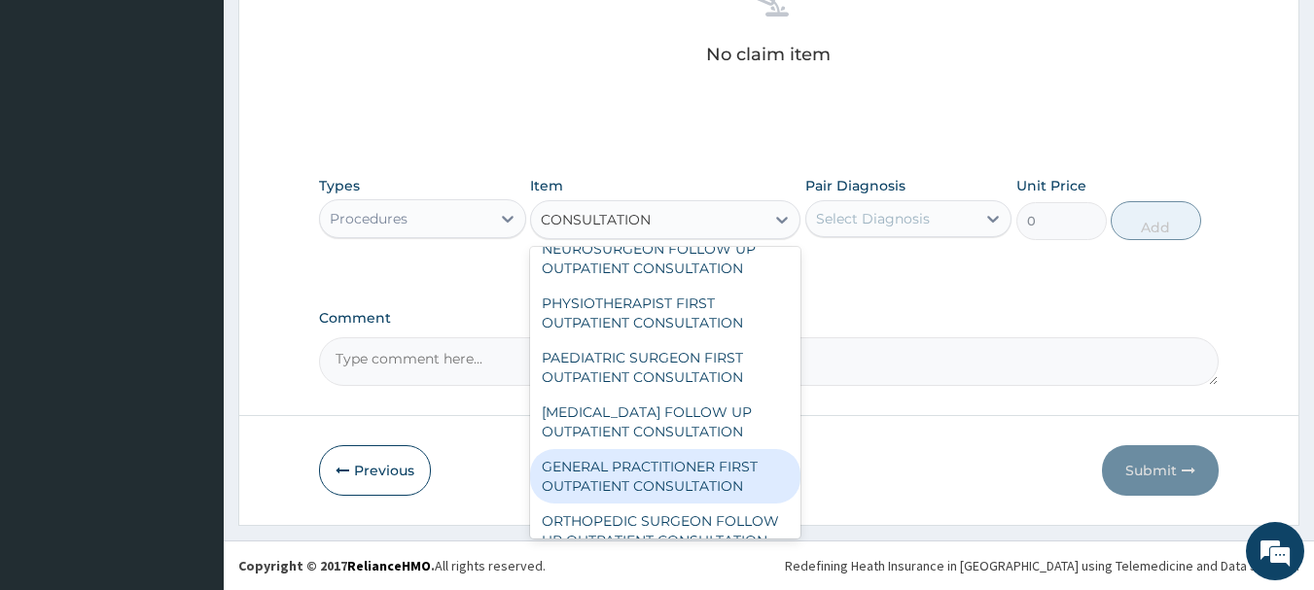
click at [609, 504] on div "GENERAL PRACTITIONER FIRST OUTPATIENT CONSULTATION" at bounding box center [665, 476] width 270 height 54
type input "4500"
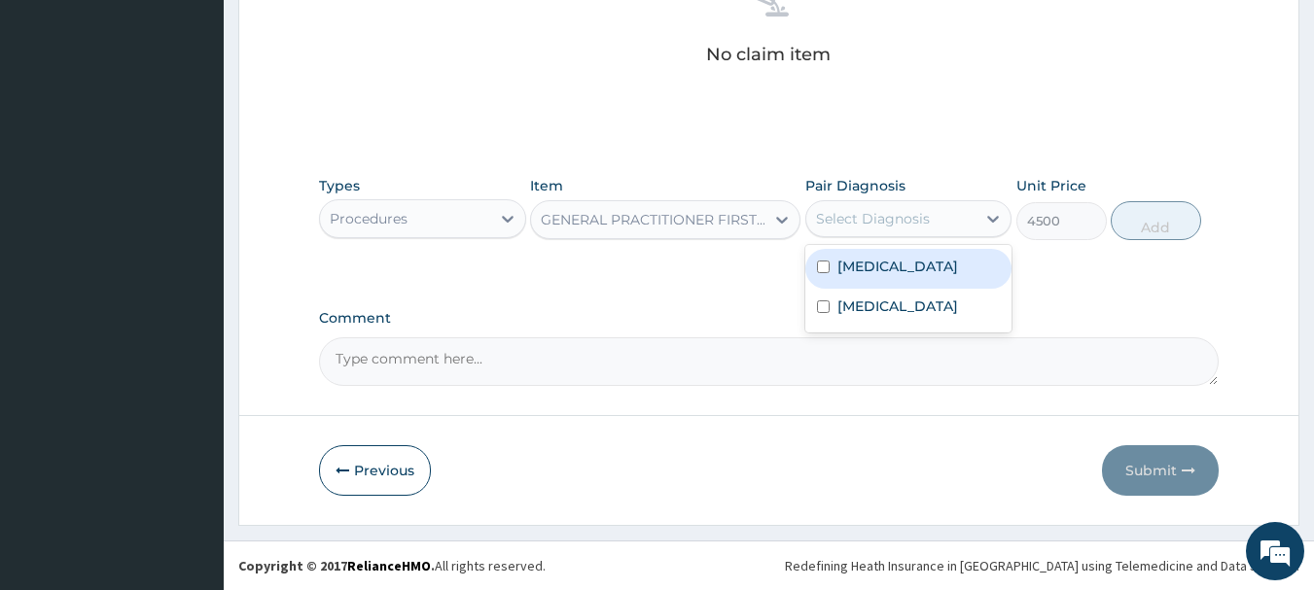
click at [934, 229] on div "Select Diagnosis" at bounding box center [891, 218] width 170 height 31
click at [892, 285] on div "Malaria" at bounding box center [908, 269] width 207 height 40
checkbox input "false"
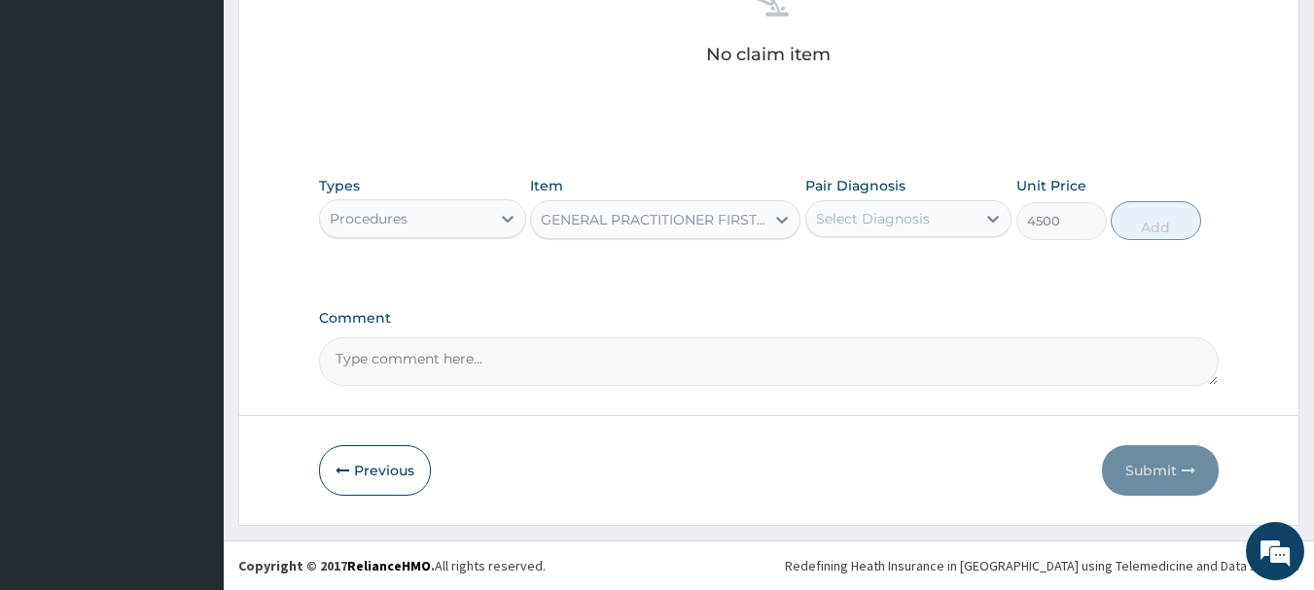
click at [945, 236] on div "Select Diagnosis" at bounding box center [908, 218] width 207 height 37
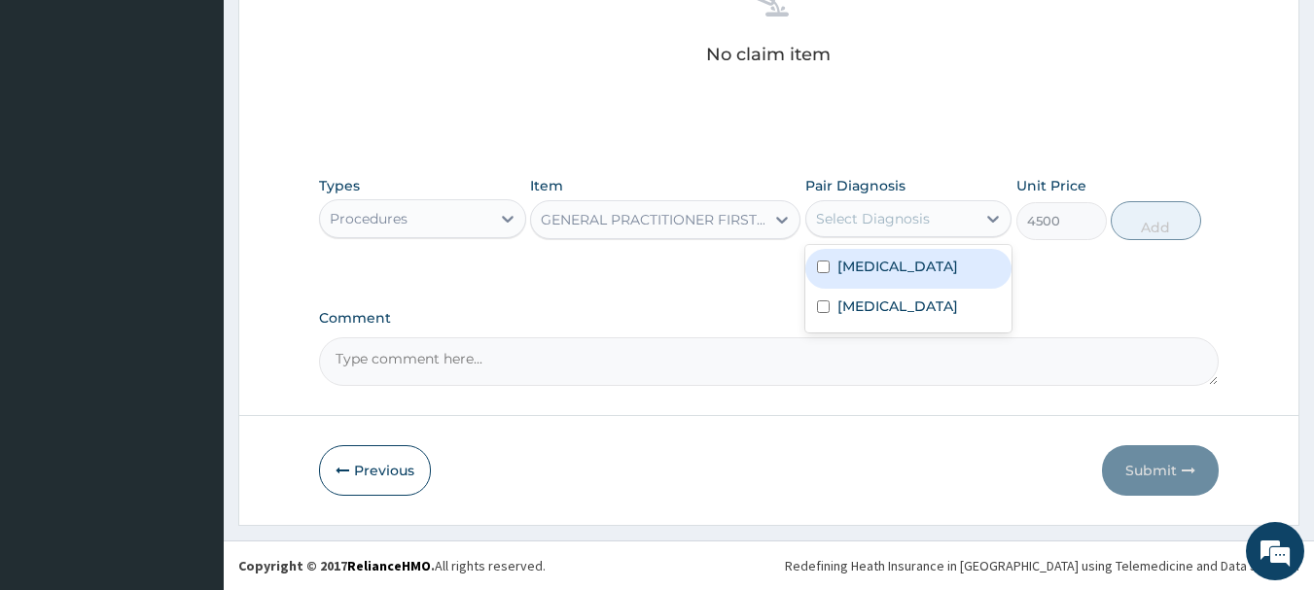
click at [904, 275] on div "Malaria" at bounding box center [908, 269] width 207 height 40
checkbox input "true"
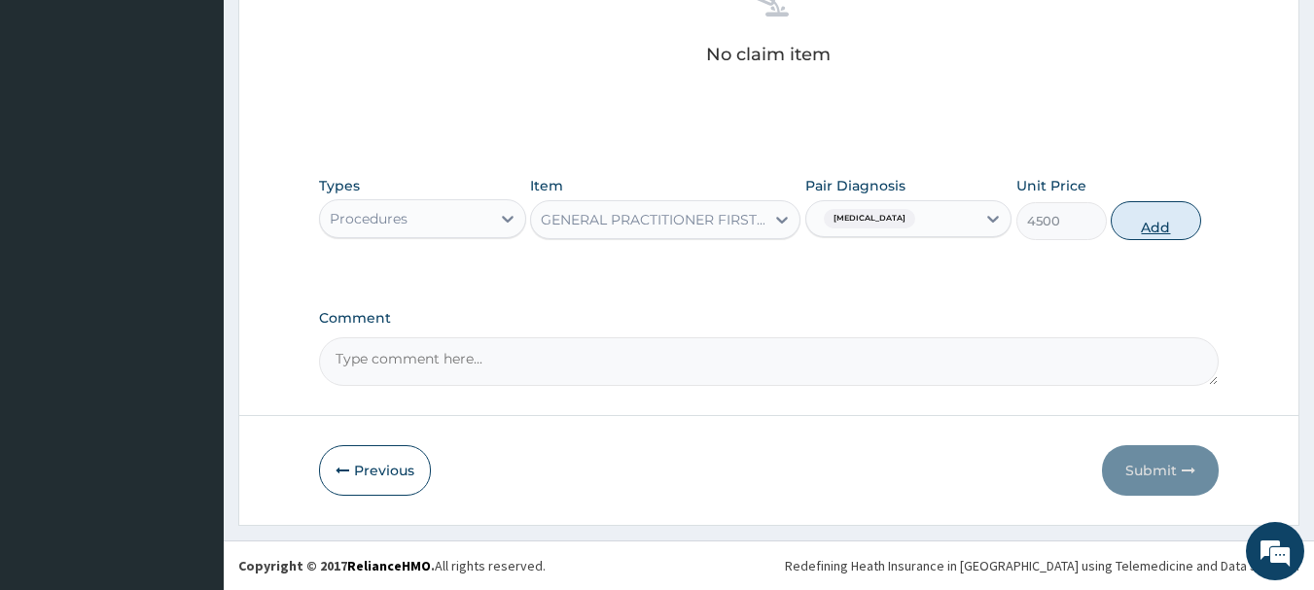
click at [1141, 229] on button "Add" at bounding box center [1155, 220] width 90 height 39
type input "0"
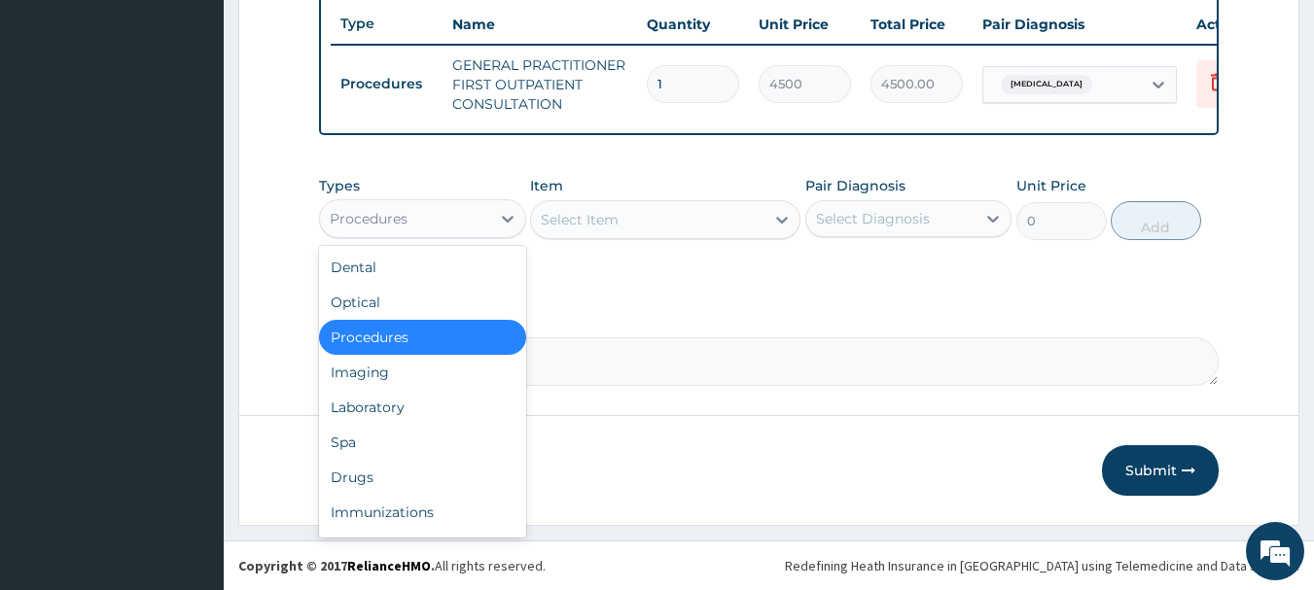
click at [466, 219] on div "Procedures" at bounding box center [405, 218] width 170 height 31
click at [483, 232] on div "Procedures" at bounding box center [405, 218] width 170 height 31
click at [425, 405] on div "Laboratory" at bounding box center [422, 407] width 207 height 35
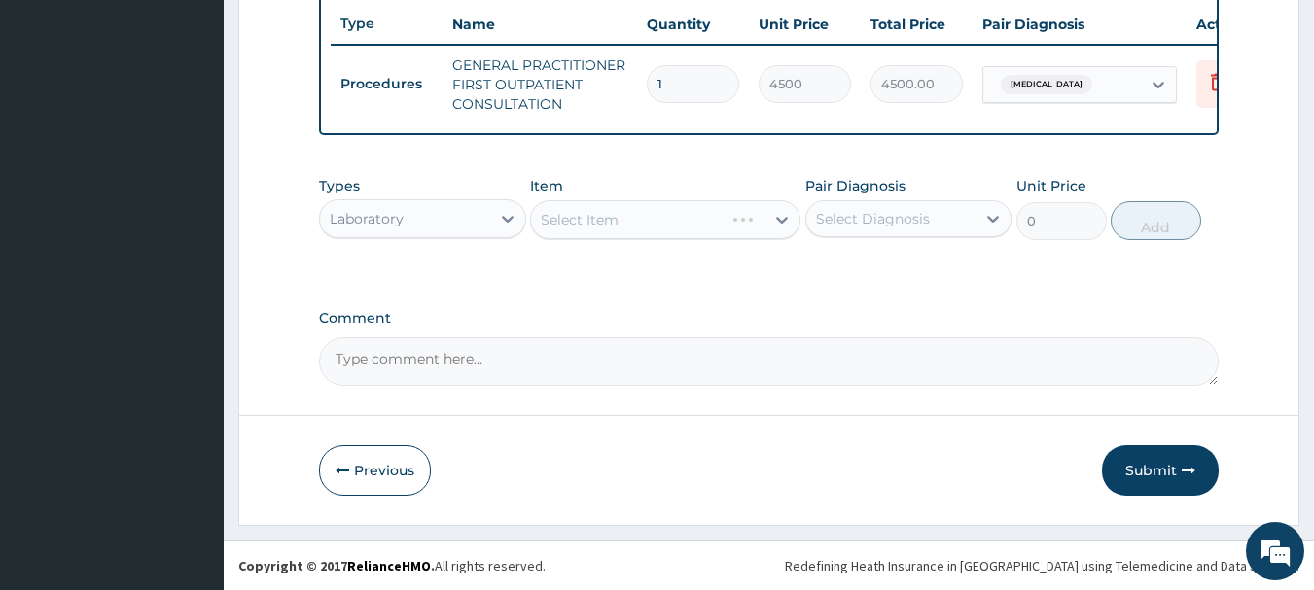
click at [716, 224] on div "Select Item" at bounding box center [665, 219] width 270 height 39
click at [636, 214] on div "Select Item" at bounding box center [665, 219] width 270 height 39
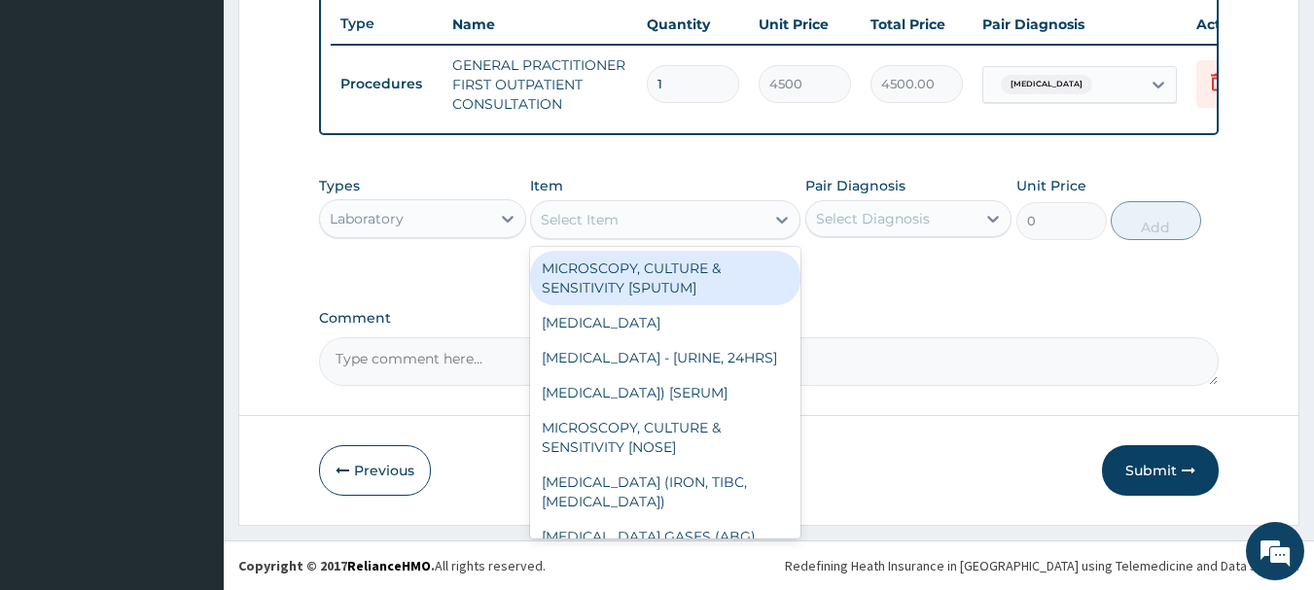
click at [726, 224] on div "Select Item" at bounding box center [647, 219] width 233 height 31
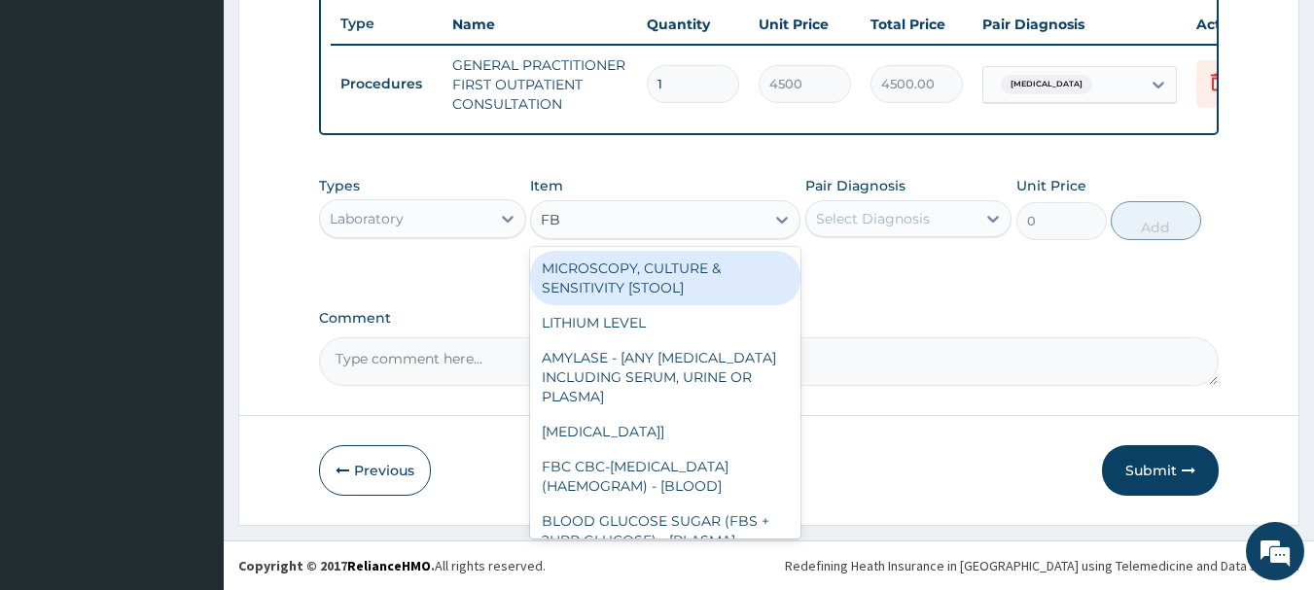
type input "FBC"
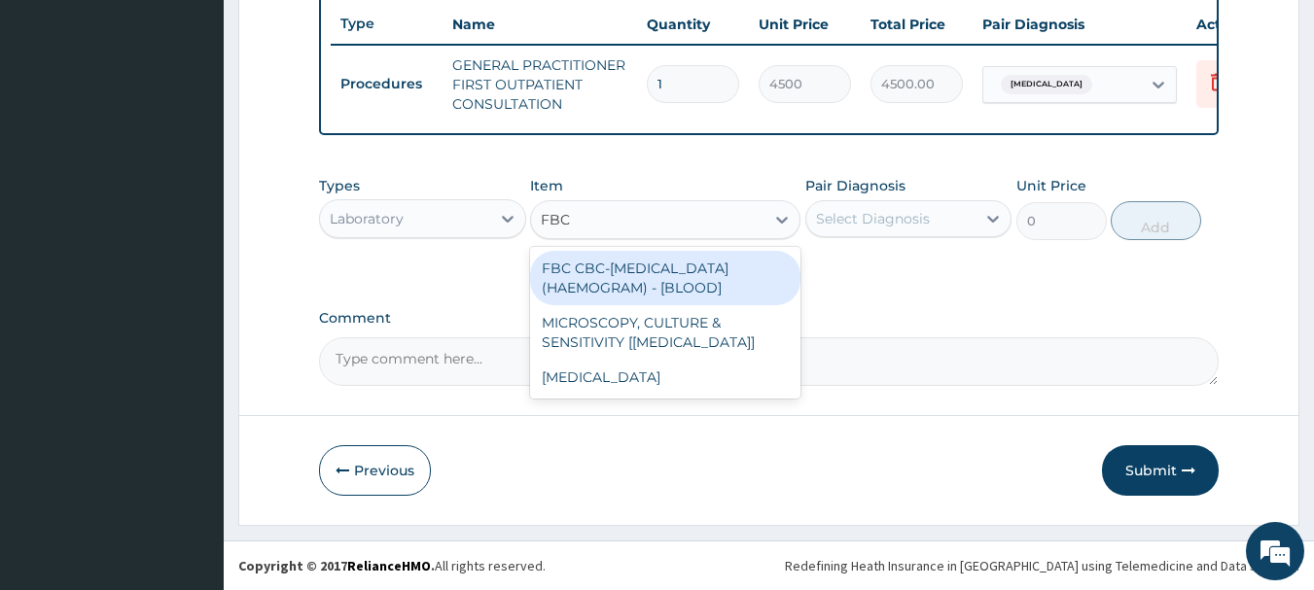
click at [743, 272] on div "FBC CBC-COMPLETE BLOOD COUNT (HAEMOGRAM) - [BLOOD]" at bounding box center [665, 278] width 270 height 54
type input "6000"
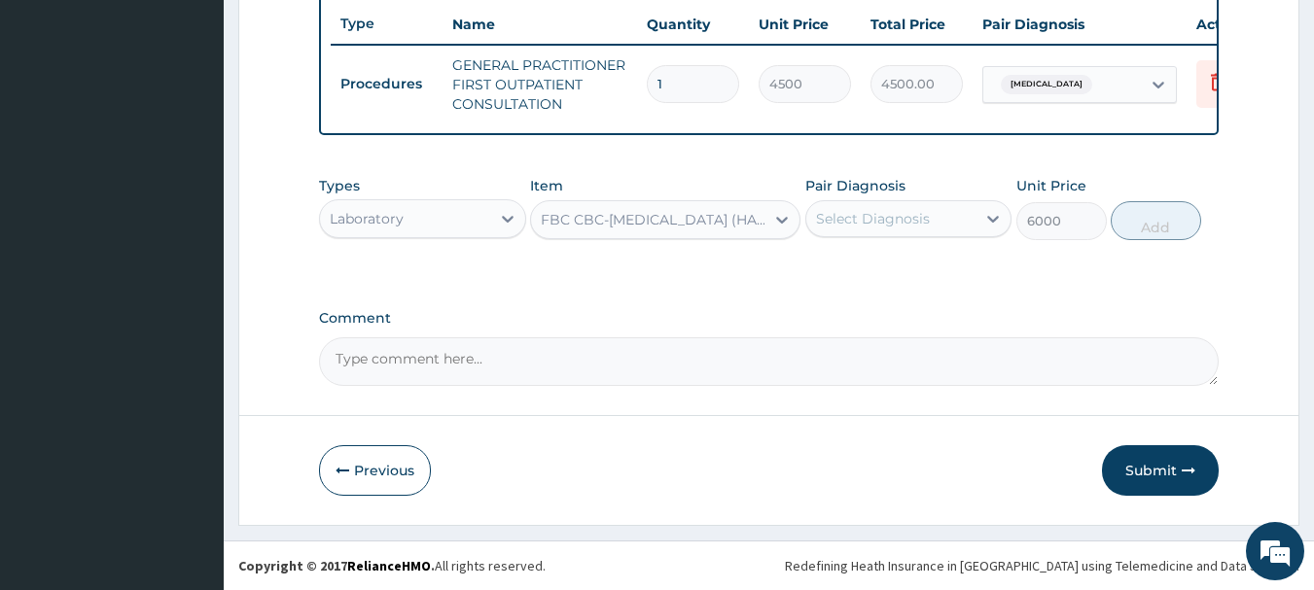
click at [957, 217] on div "Select Diagnosis" at bounding box center [891, 218] width 170 height 31
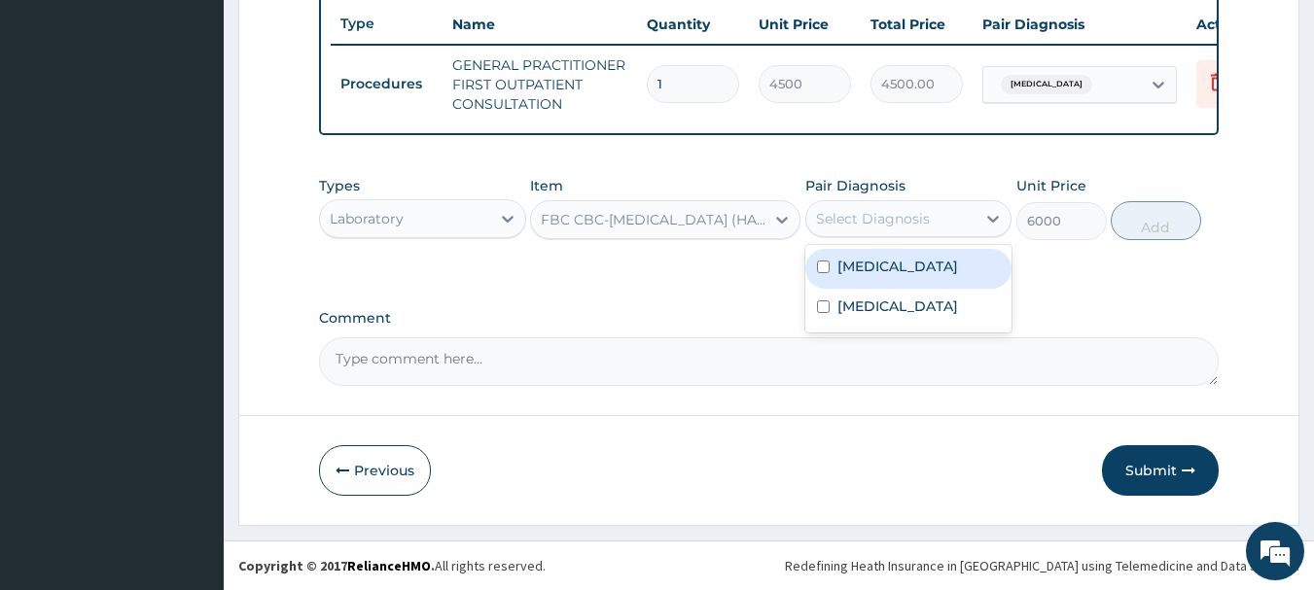
click at [921, 282] on div "Malaria" at bounding box center [908, 269] width 207 height 40
checkbox input "true"
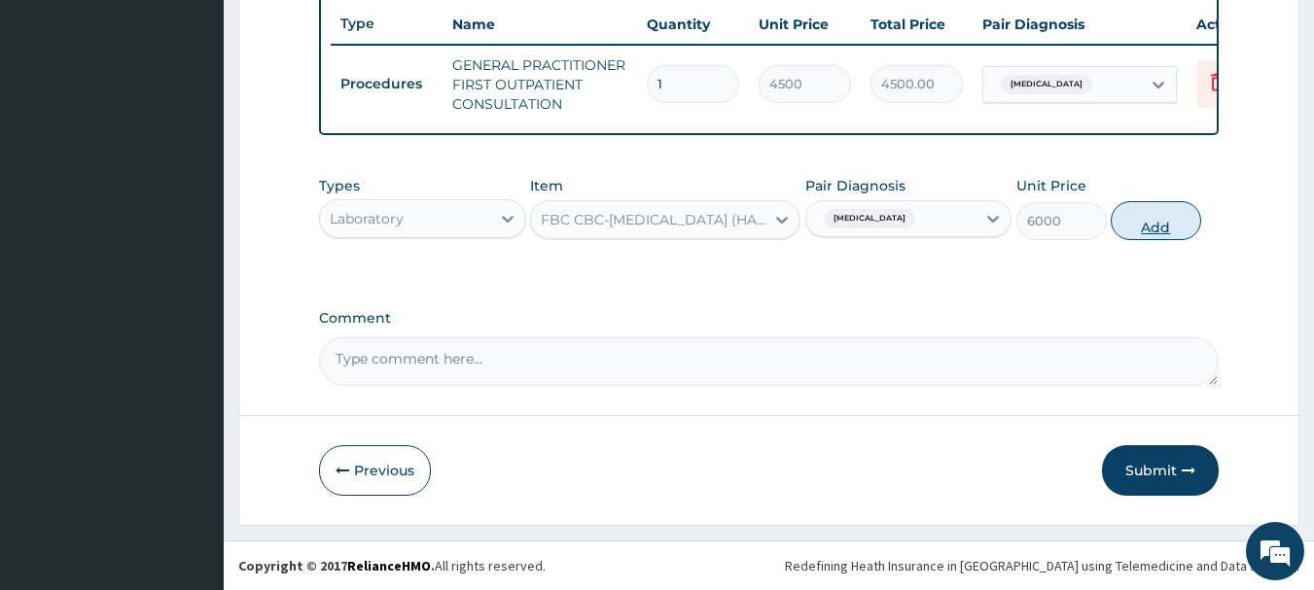
click at [1147, 224] on button "Add" at bounding box center [1155, 220] width 90 height 39
type input "0"
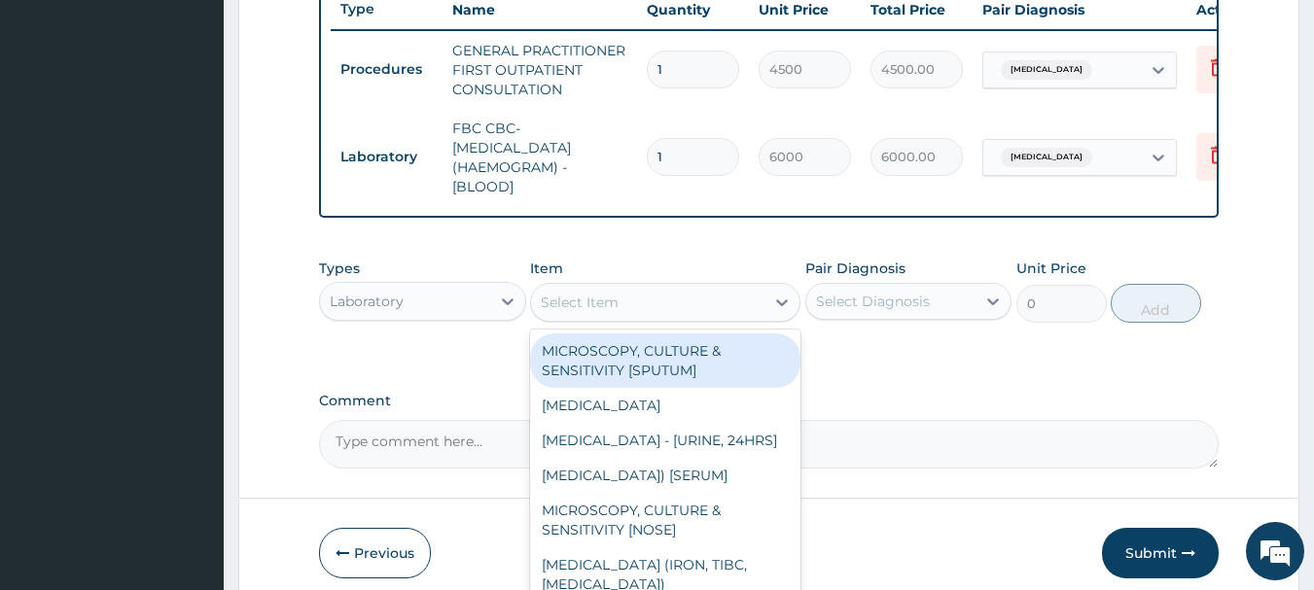
click at [694, 318] on div "Select Item" at bounding box center [647, 302] width 233 height 31
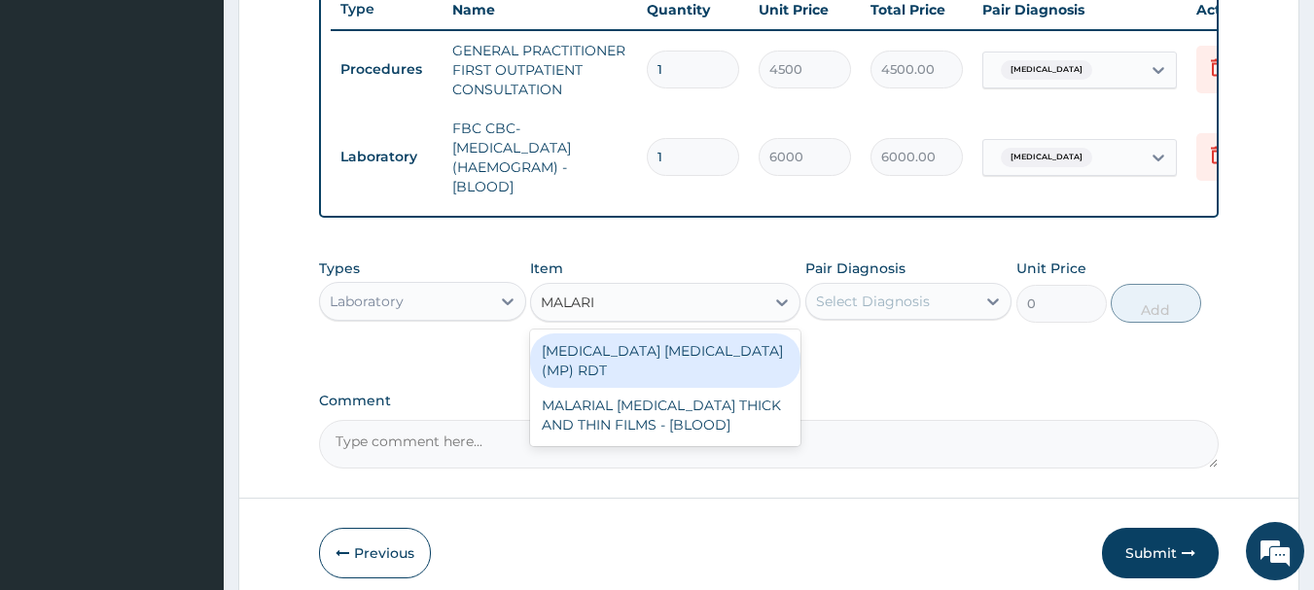
type input "MALARIA"
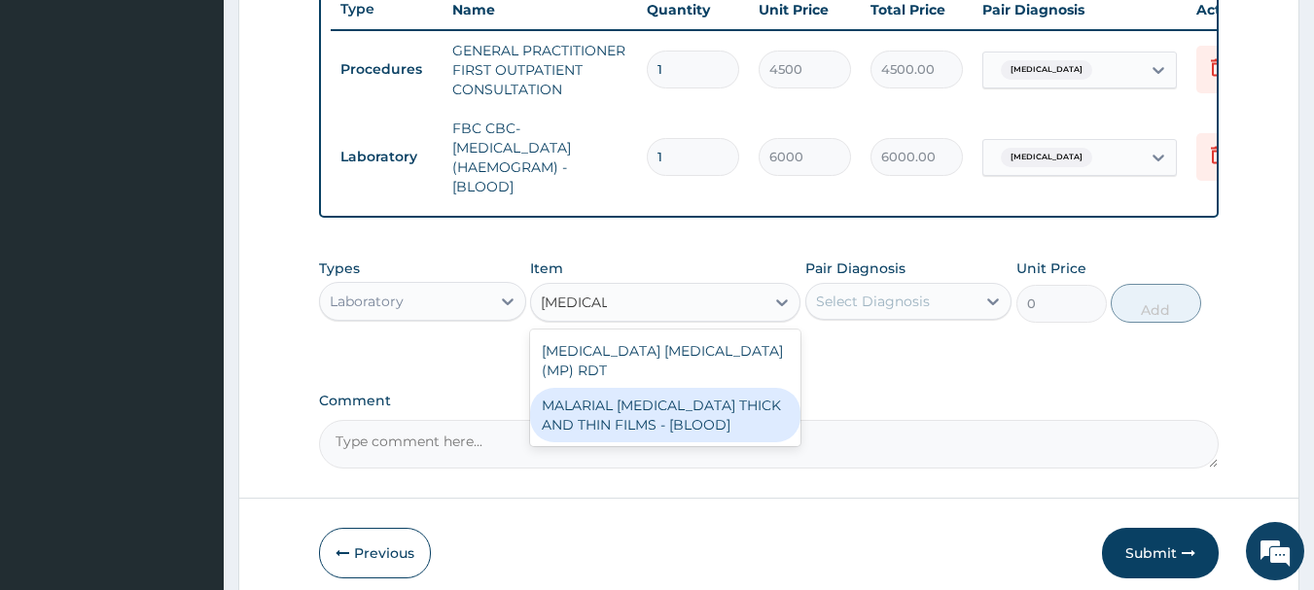
click at [705, 396] on div "MALARIAL PARASITE THICK AND THIN FILMS - [BLOOD]" at bounding box center [665, 415] width 270 height 54
type input "2625"
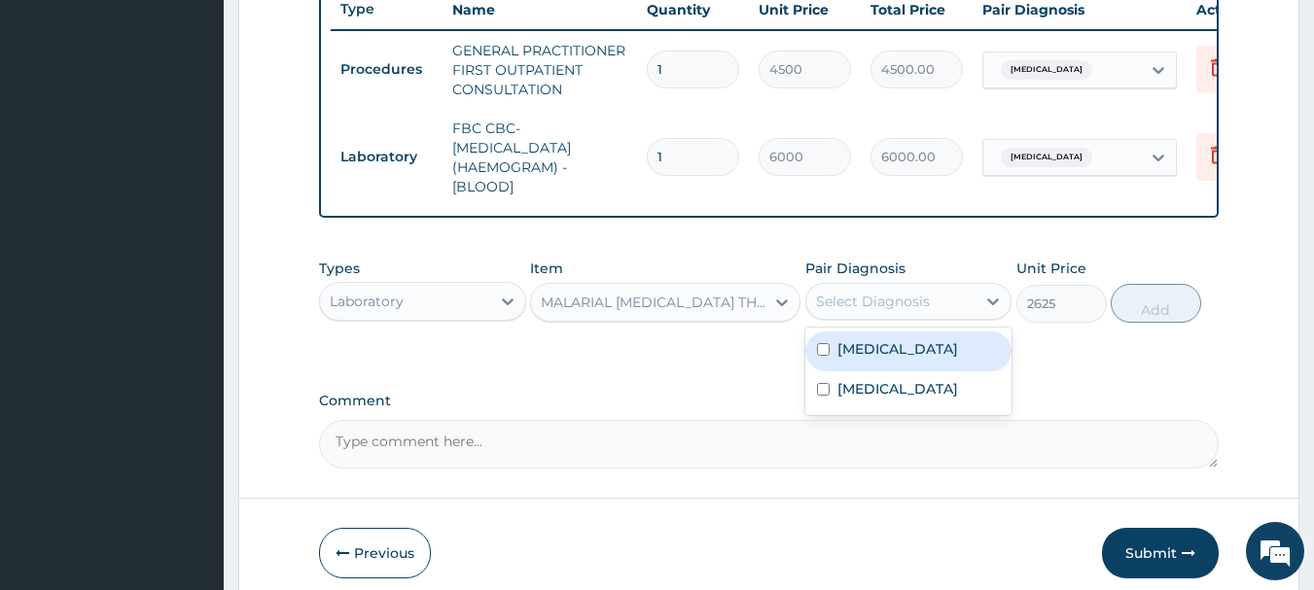
click at [883, 311] on div "Select Diagnosis" at bounding box center [873, 301] width 114 height 19
click at [907, 311] on div "Select Diagnosis" at bounding box center [873, 301] width 114 height 19
click at [915, 365] on div "Malaria" at bounding box center [908, 352] width 207 height 40
checkbox input "true"
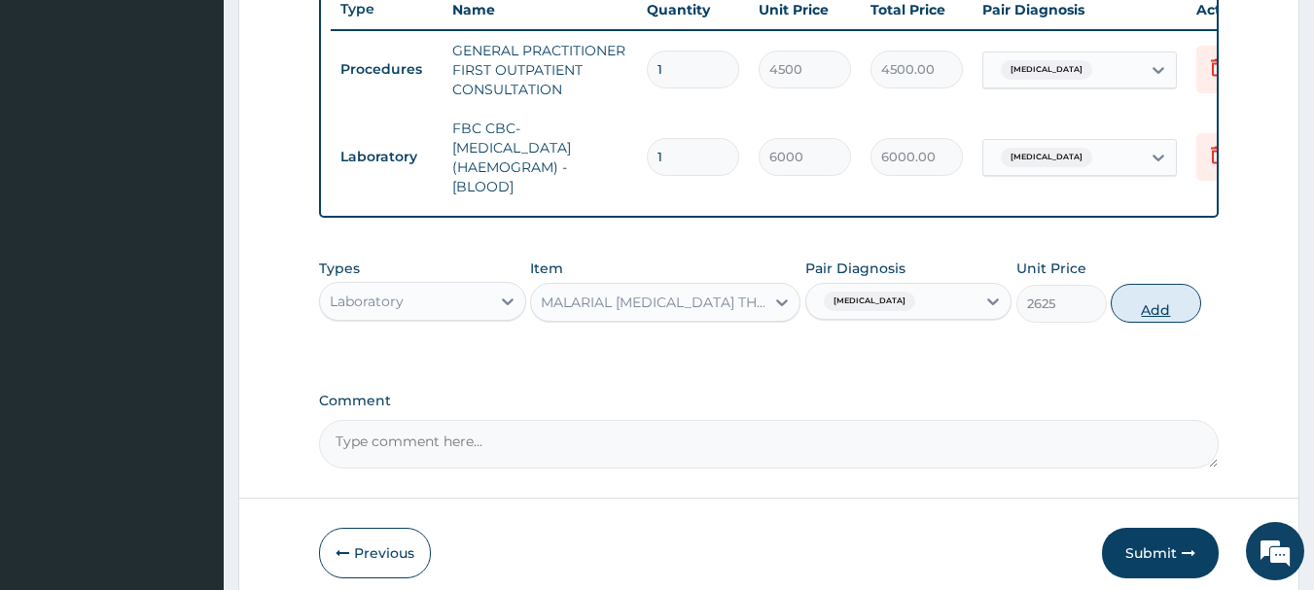
click at [1136, 323] on button "Add" at bounding box center [1155, 303] width 90 height 39
type input "0"
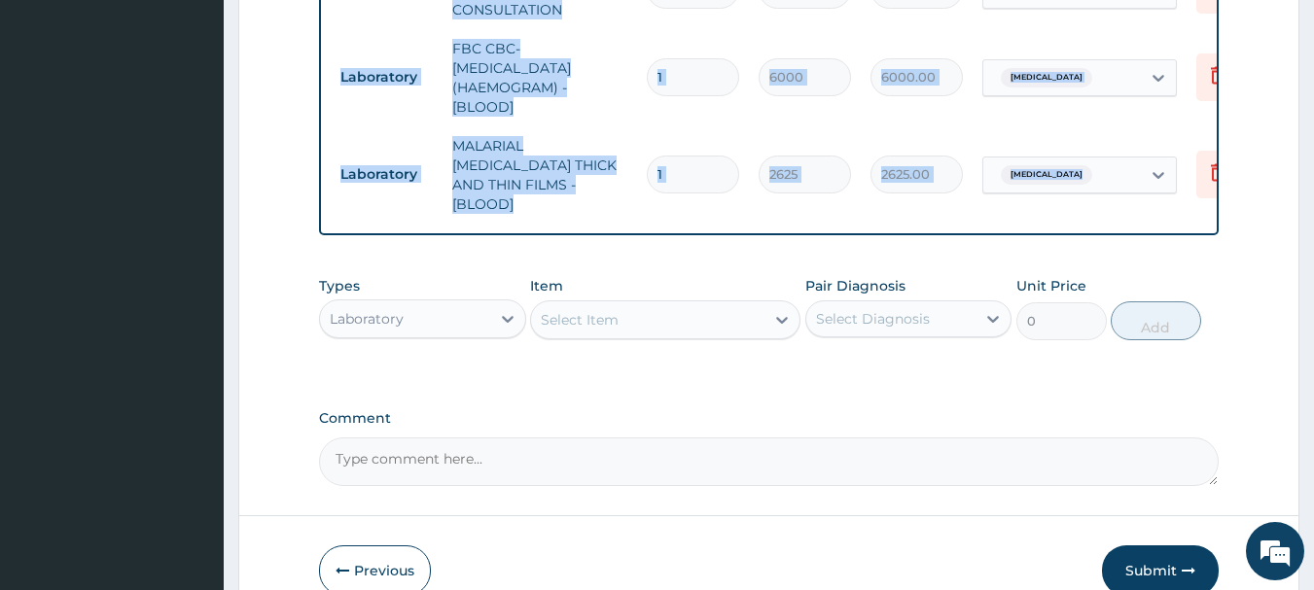
scroll to position [920, 0]
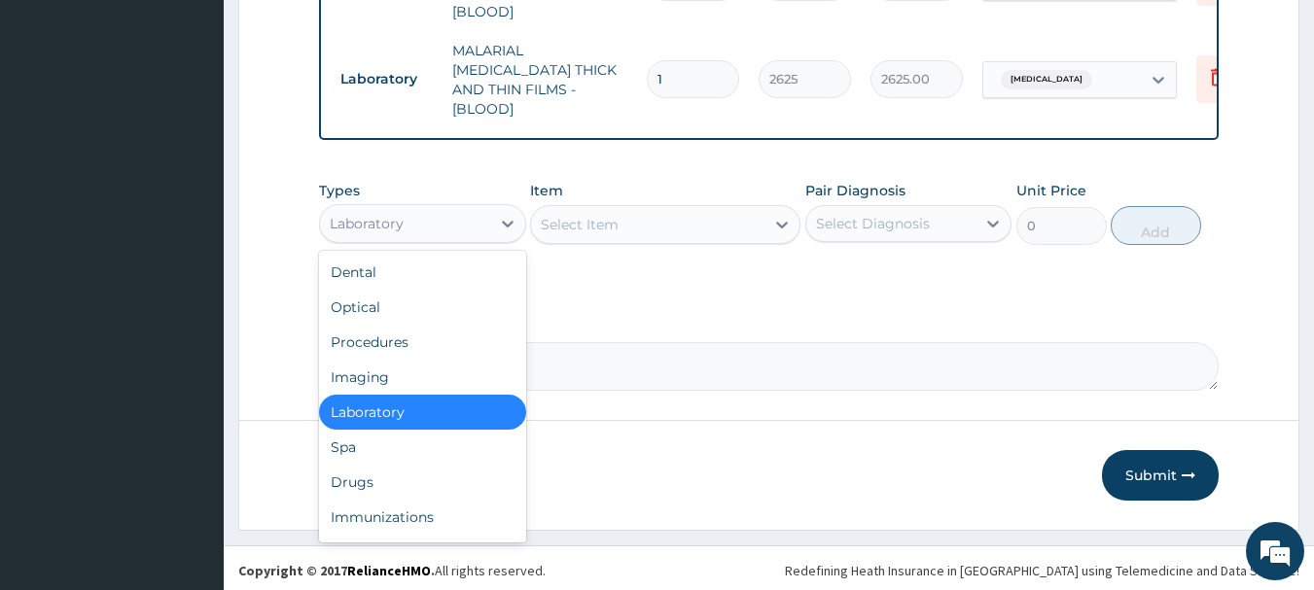
click at [462, 220] on div "Laboratory" at bounding box center [405, 223] width 170 height 31
click at [414, 475] on div "Drugs" at bounding box center [422, 482] width 207 height 35
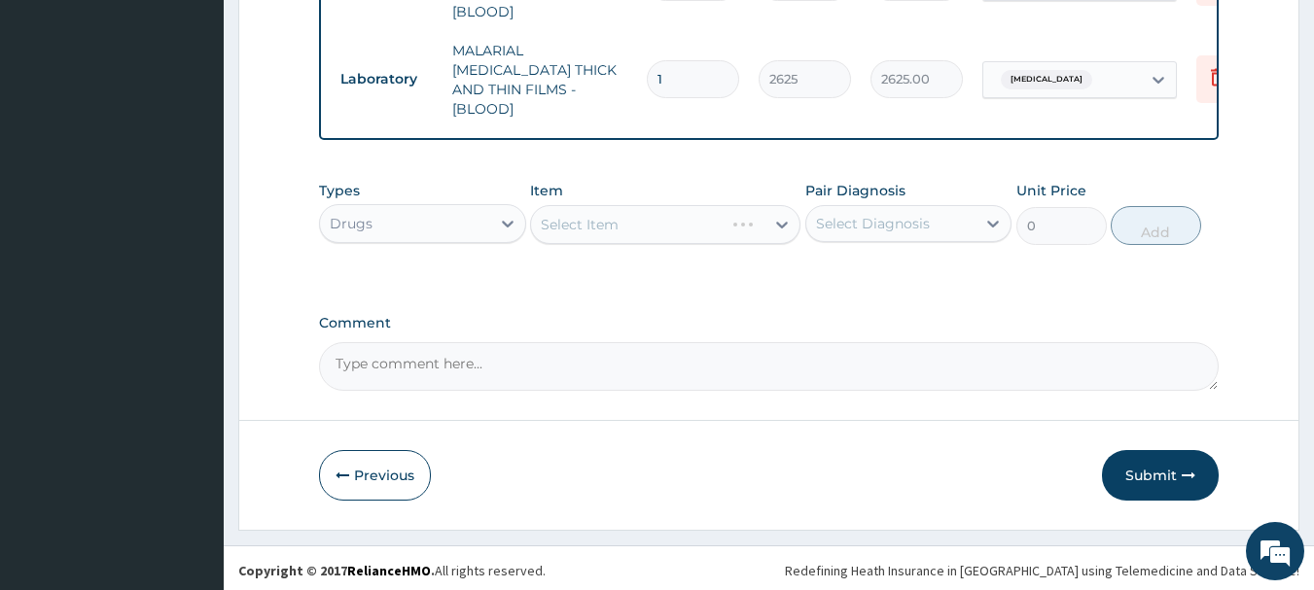
click at [661, 220] on div "Select Item" at bounding box center [665, 224] width 270 height 39
click at [674, 217] on div "Select Item" at bounding box center [665, 224] width 270 height 39
click at [682, 217] on div "Select Item" at bounding box center [665, 224] width 270 height 39
click at [704, 225] on div "Select Item" at bounding box center [665, 224] width 270 height 39
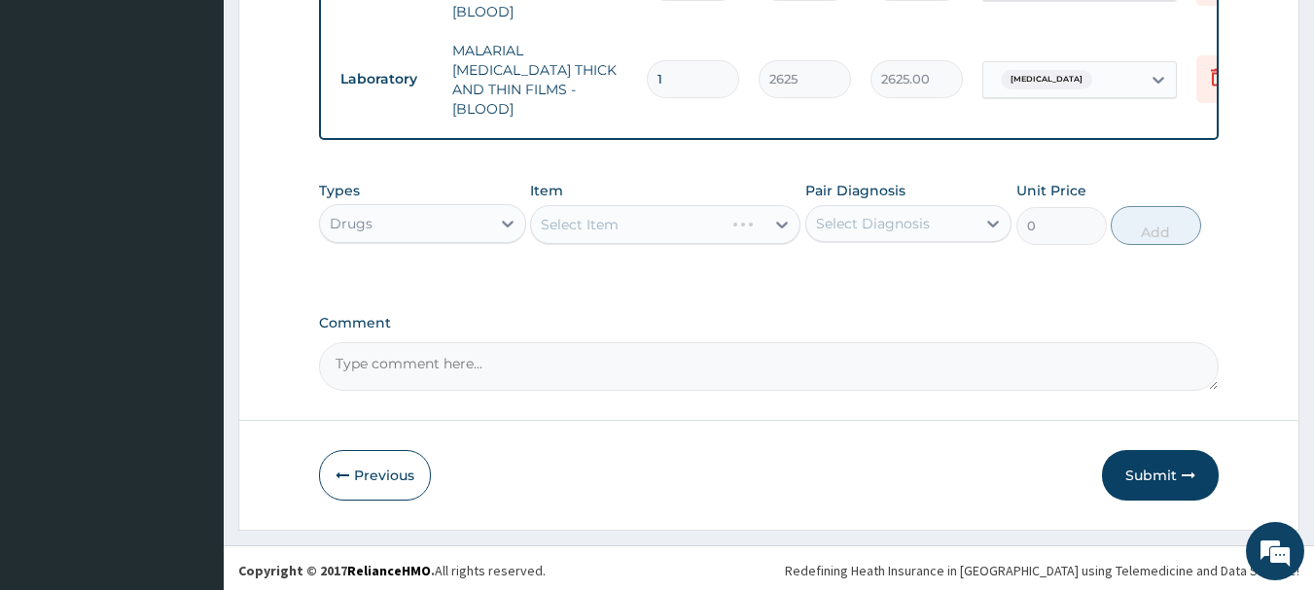
click at [704, 225] on div "Select Item" at bounding box center [665, 224] width 270 height 39
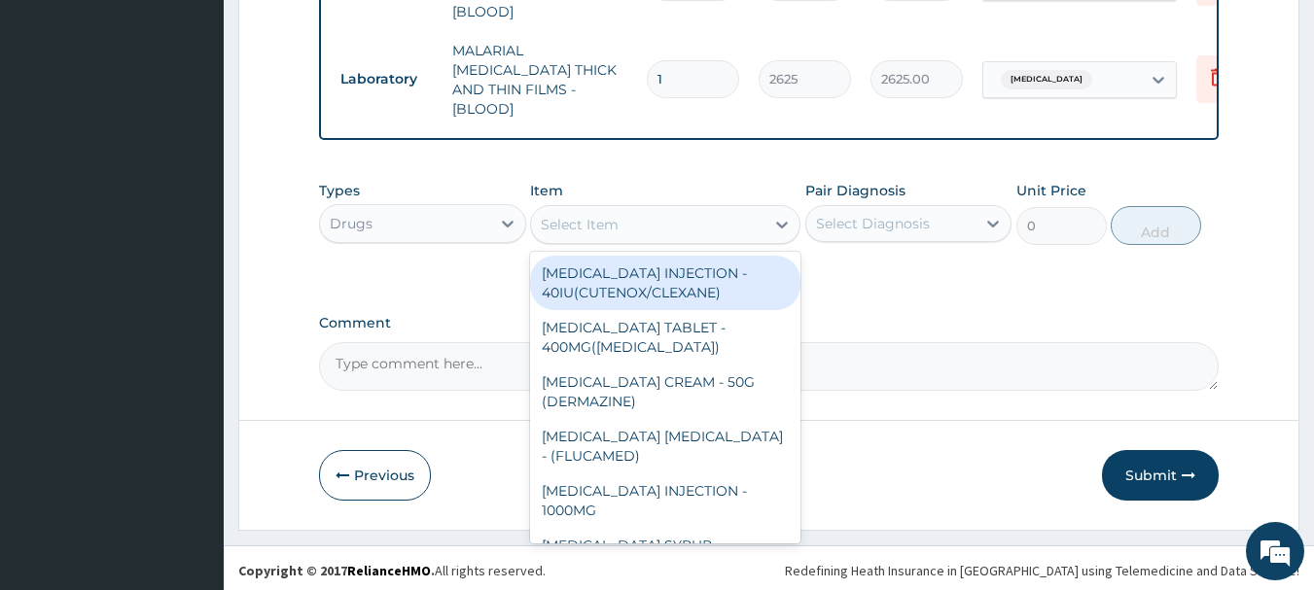
click at [668, 228] on div "Select Item" at bounding box center [647, 224] width 233 height 31
click at [669, 228] on div "Select Item" at bounding box center [647, 224] width 233 height 31
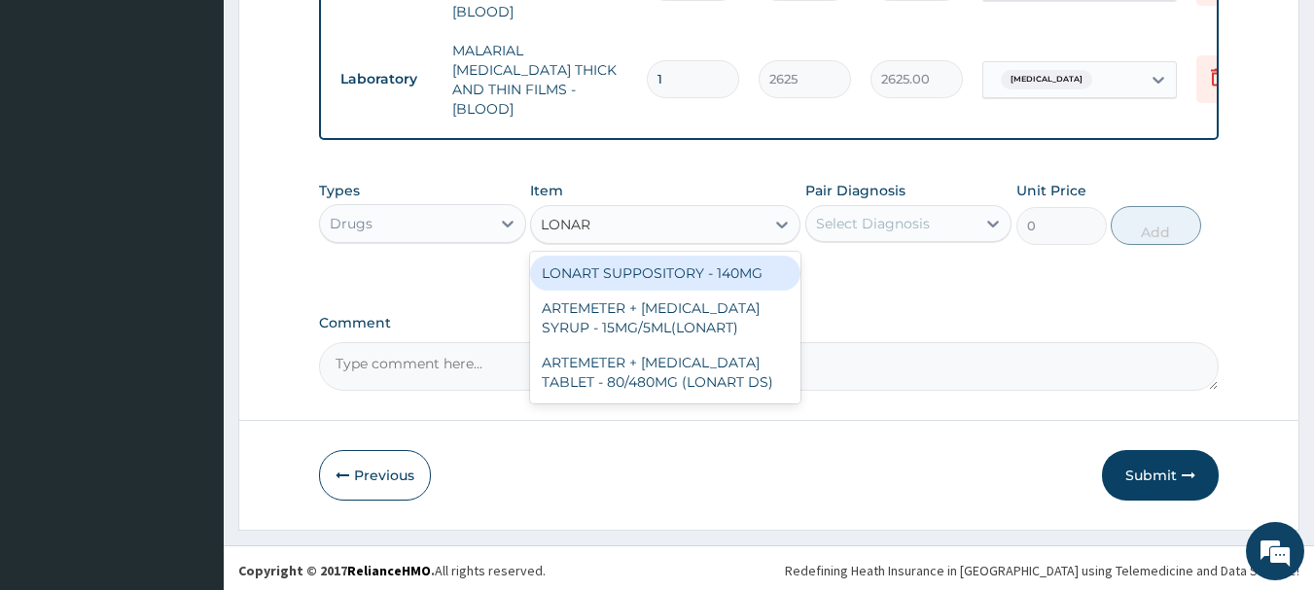
type input "LONART"
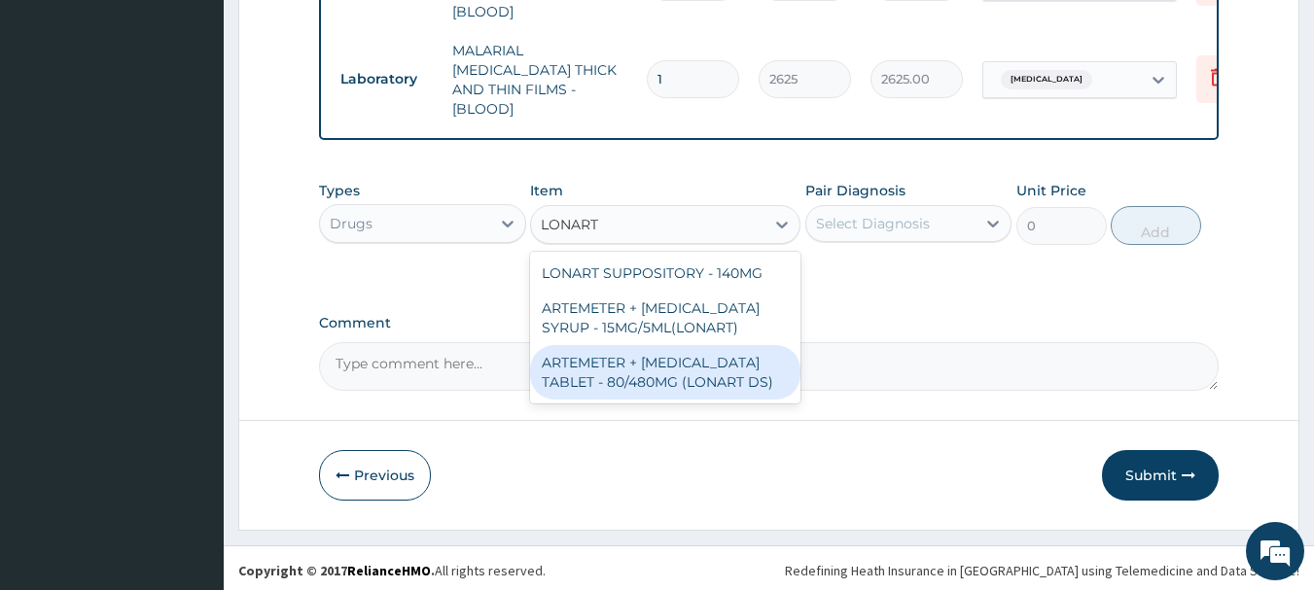
click at [723, 366] on div "ARTEMETER + [MEDICAL_DATA] TABLET - 80/480MG (LONART DS)" at bounding box center [665, 372] width 270 height 54
click at [723, 366] on textarea "Comment" at bounding box center [769, 366] width 900 height 49
type input "672"
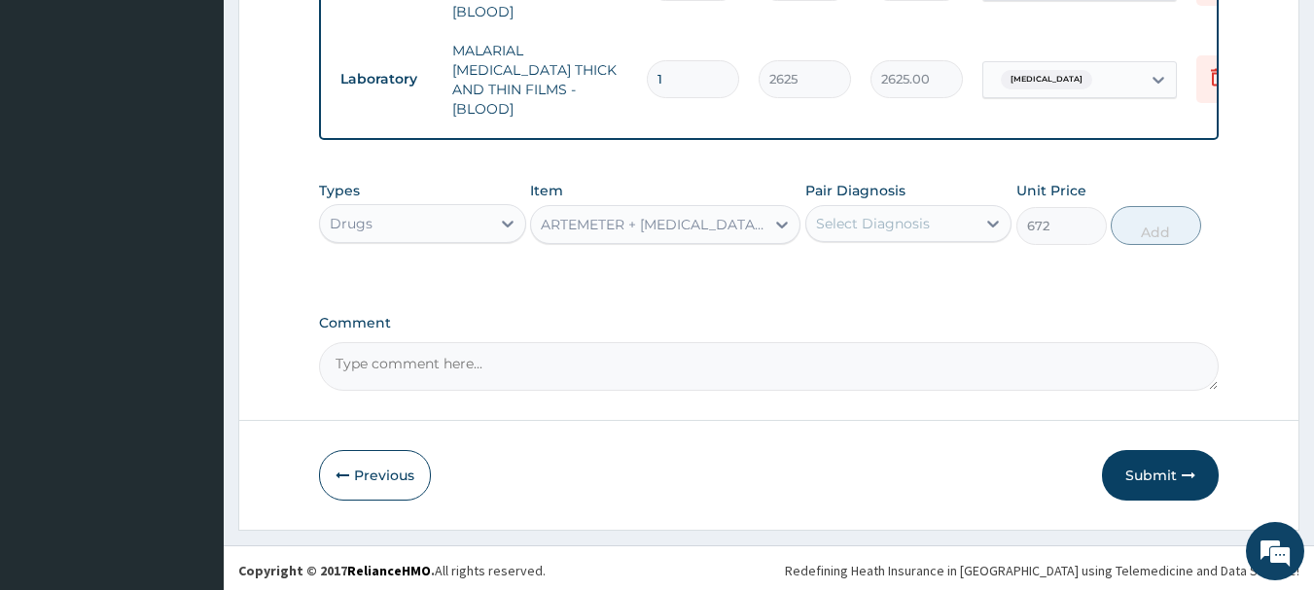
click at [959, 215] on div "Select Diagnosis" at bounding box center [891, 223] width 170 height 31
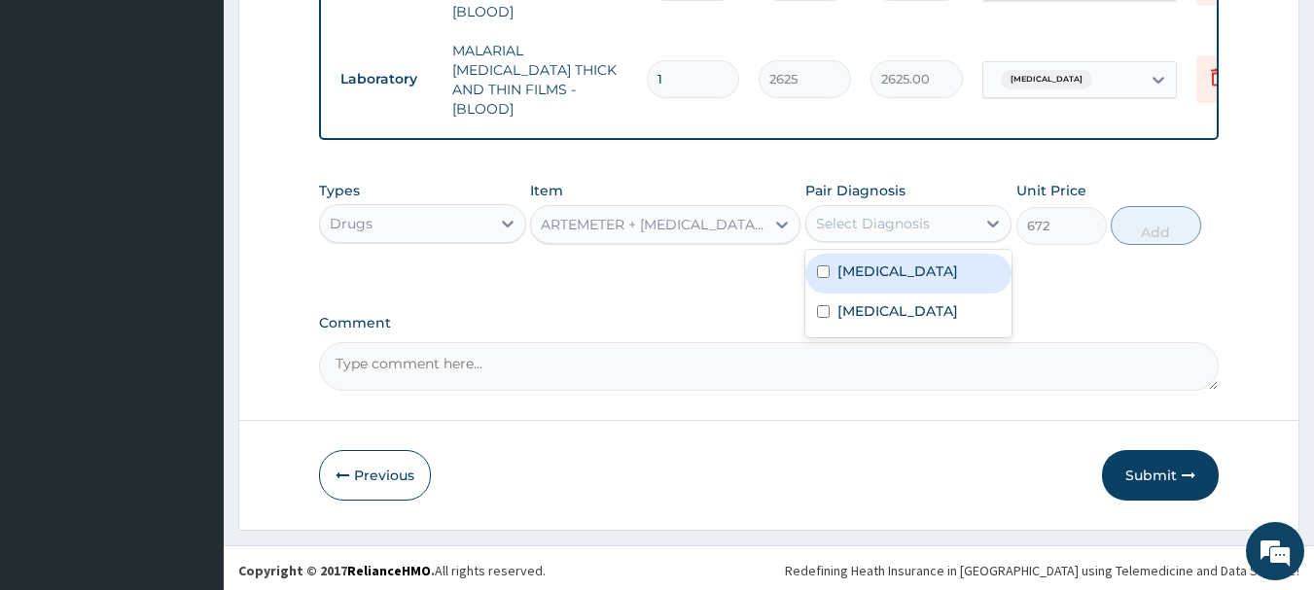
click at [917, 269] on div "[MEDICAL_DATA]" at bounding box center [908, 274] width 207 height 40
drag, startPoint x: 917, startPoint y: 269, endPoint x: 970, endPoint y: 261, distance: 54.2
click at [917, 269] on div "[MEDICAL_DATA]" at bounding box center [908, 274] width 207 height 40
click at [927, 280] on div "[MEDICAL_DATA]" at bounding box center [908, 274] width 207 height 40
checkbox input "true"
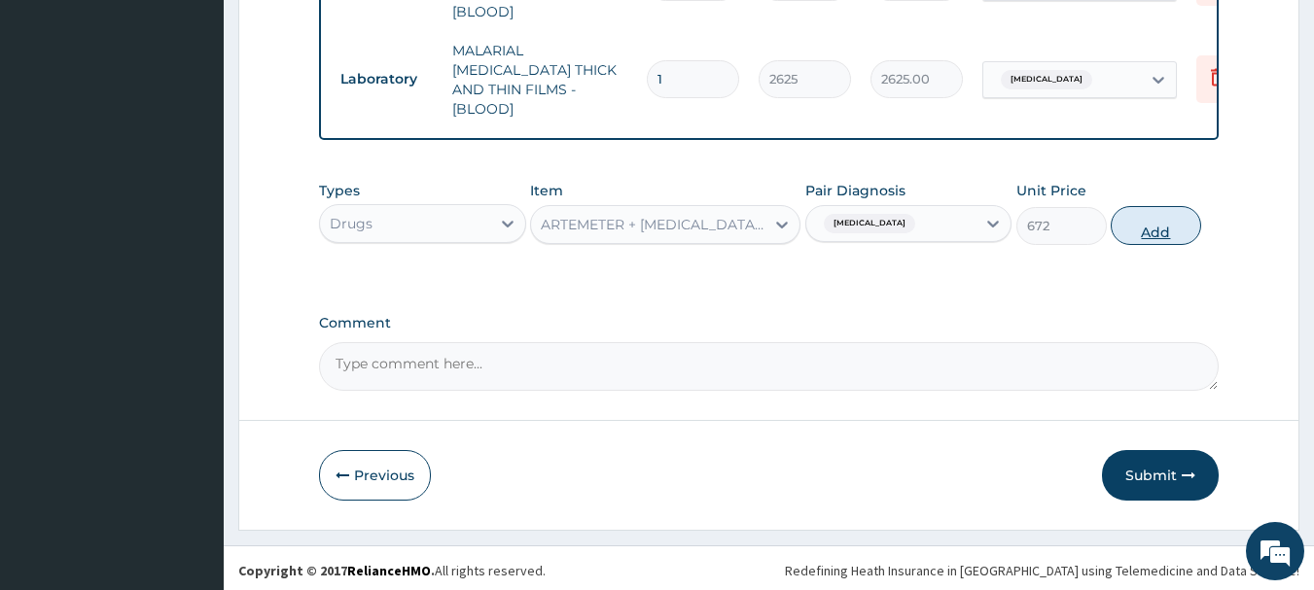
click at [1161, 220] on button "Add" at bounding box center [1155, 225] width 90 height 39
type input "0"
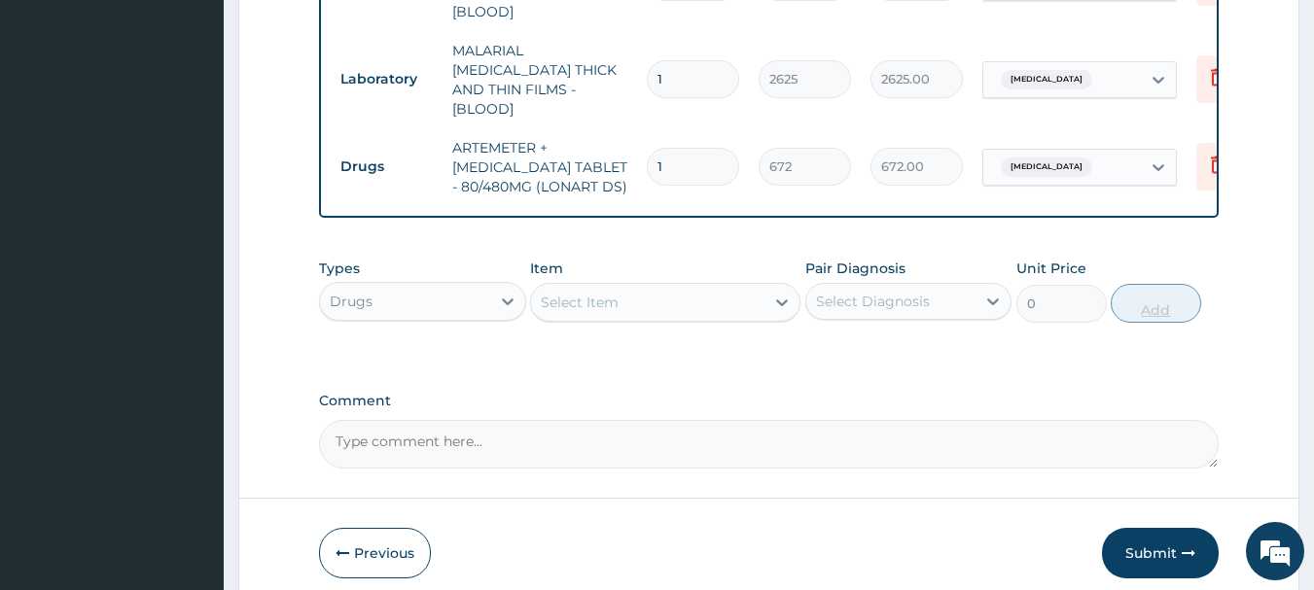
type input "0.00"
type input "6"
type input "4032.00"
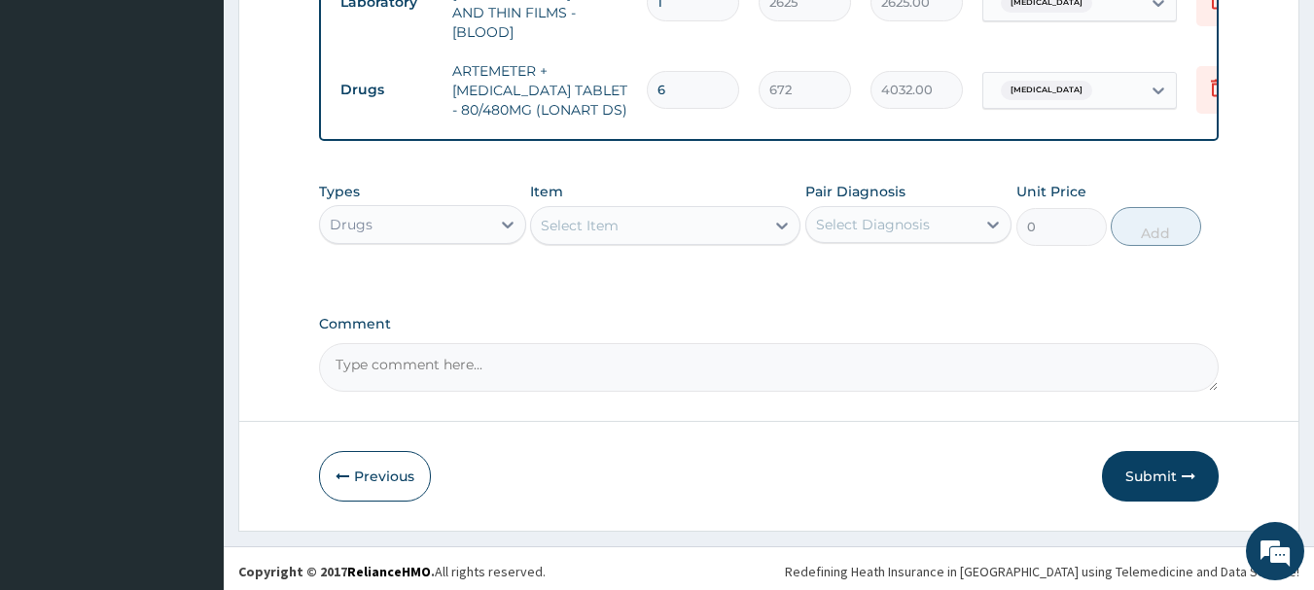
scroll to position [998, 0]
type input "6"
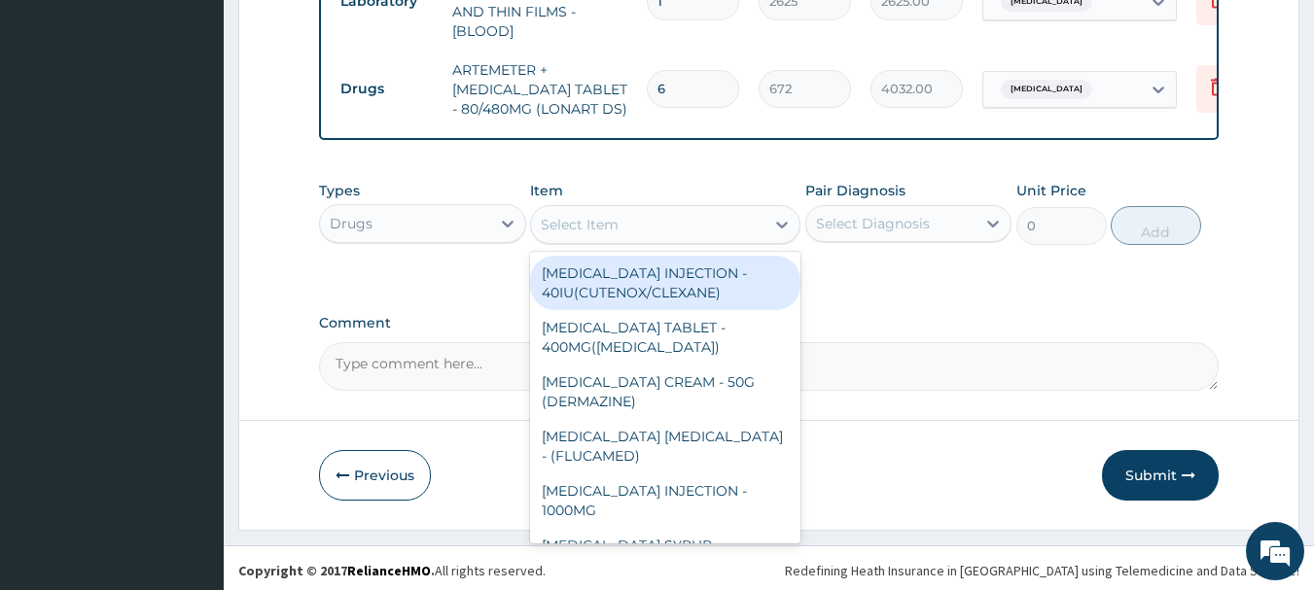
click at [739, 228] on div "Select Item" at bounding box center [647, 224] width 233 height 31
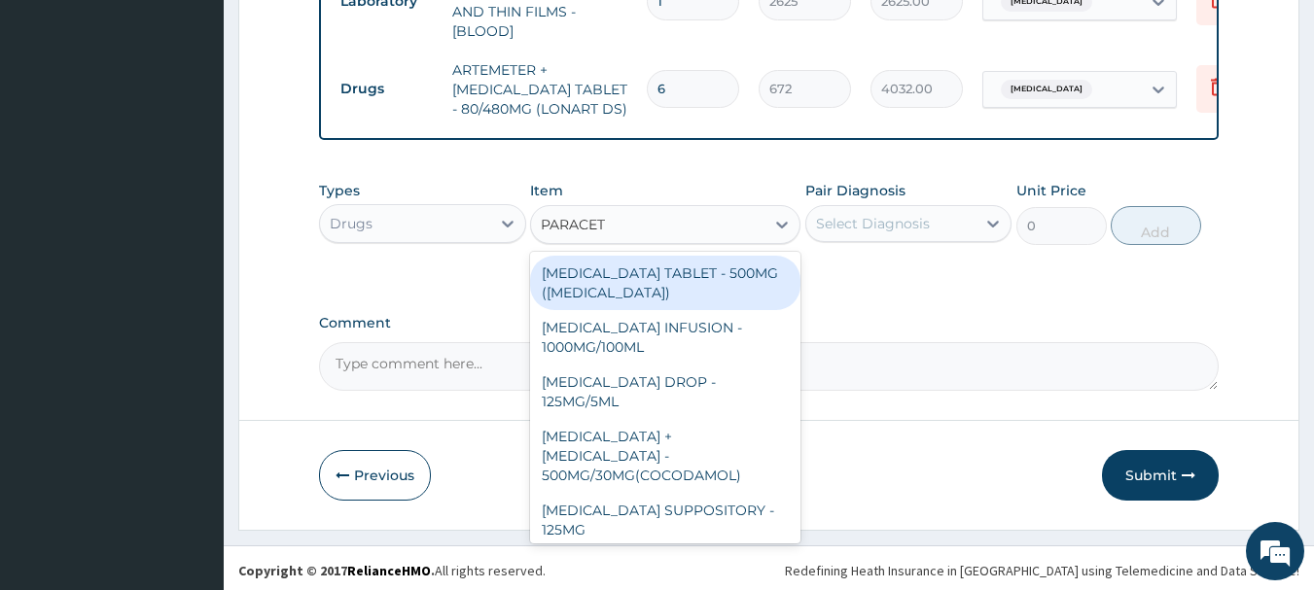
type input "PARACETA"
click at [727, 283] on div "[MEDICAL_DATA] TABLET - 500MG ([MEDICAL_DATA])" at bounding box center [665, 283] width 270 height 54
type input "48"
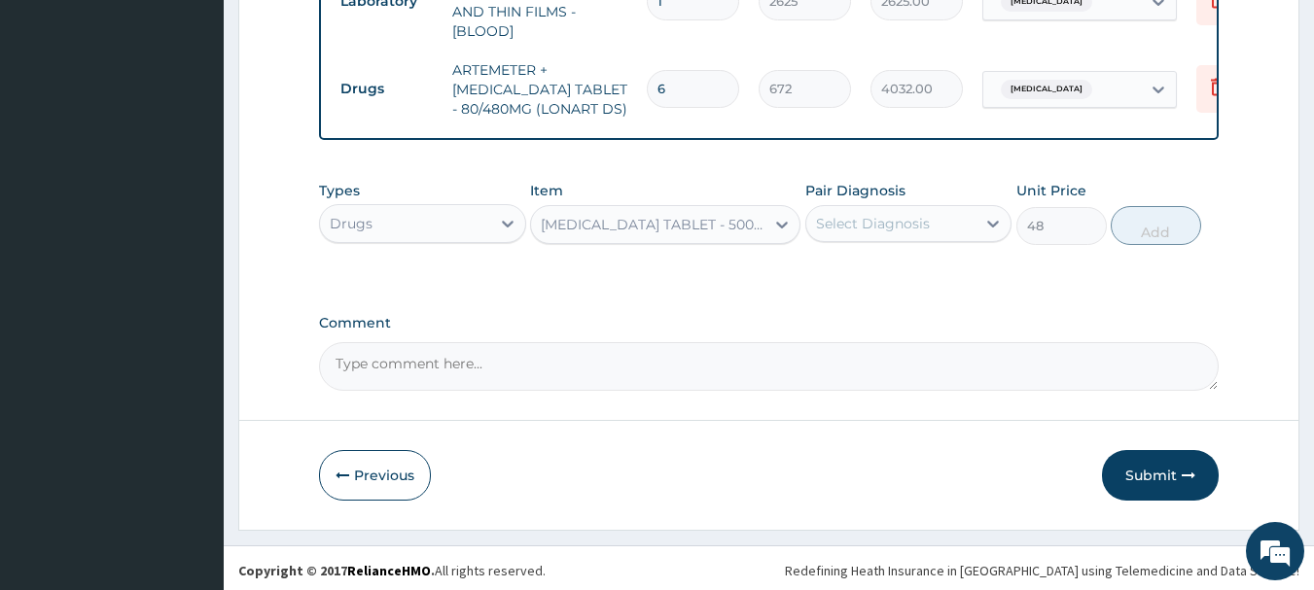
click at [861, 215] on div "Select Diagnosis" at bounding box center [873, 223] width 114 height 19
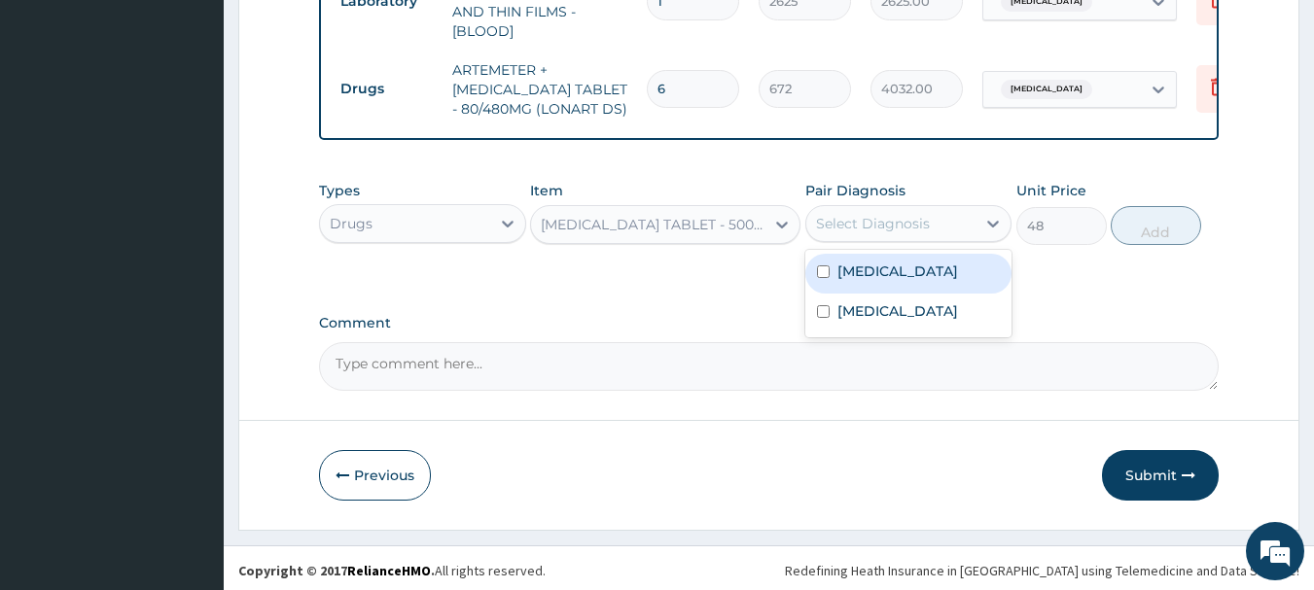
click at [857, 270] on label "[MEDICAL_DATA]" at bounding box center [897, 271] width 121 height 19
checkbox input "true"
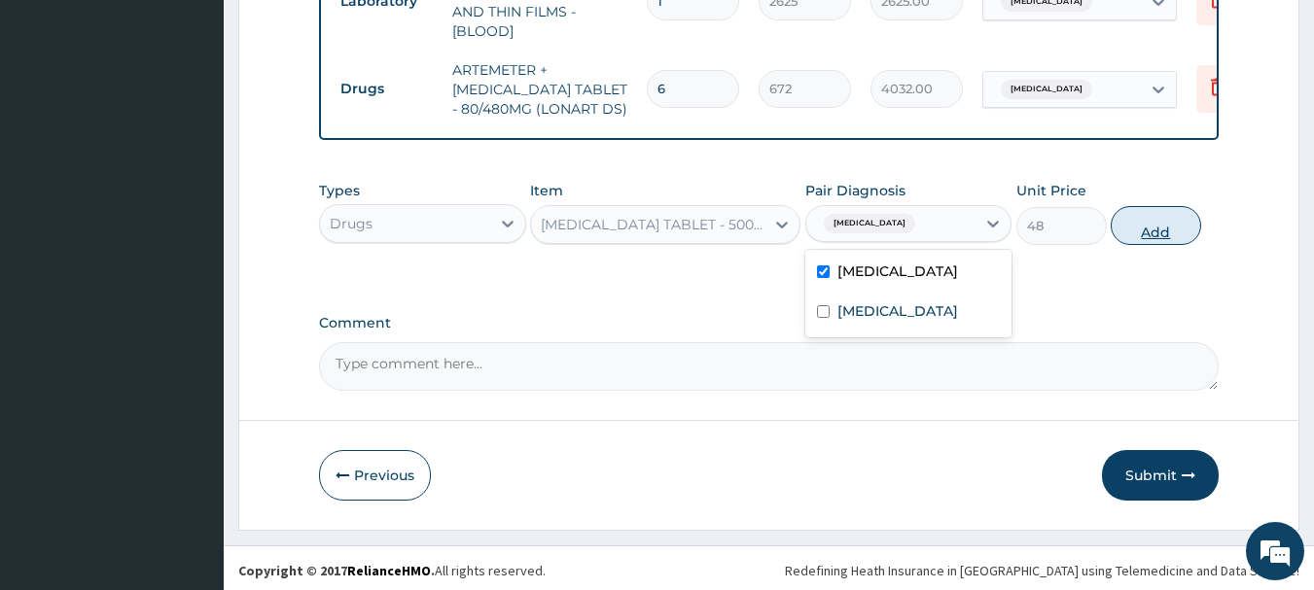
click at [1126, 229] on button "Add" at bounding box center [1155, 225] width 90 height 39
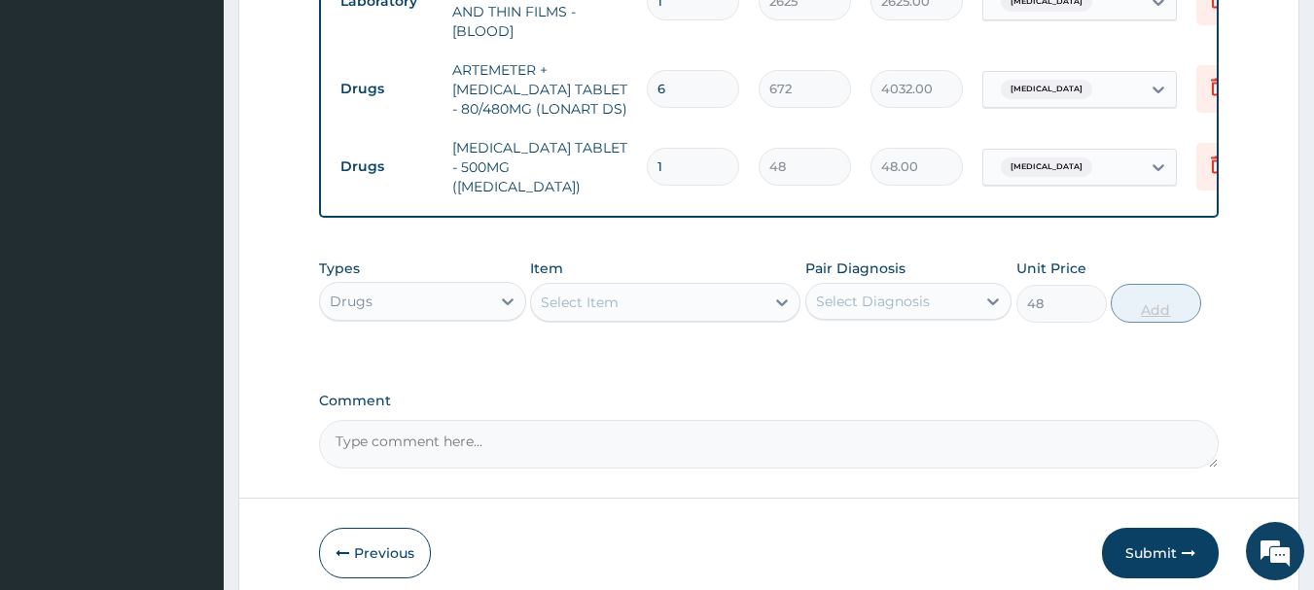
type input "0"
type input "18"
type input "864.00"
type input "18"
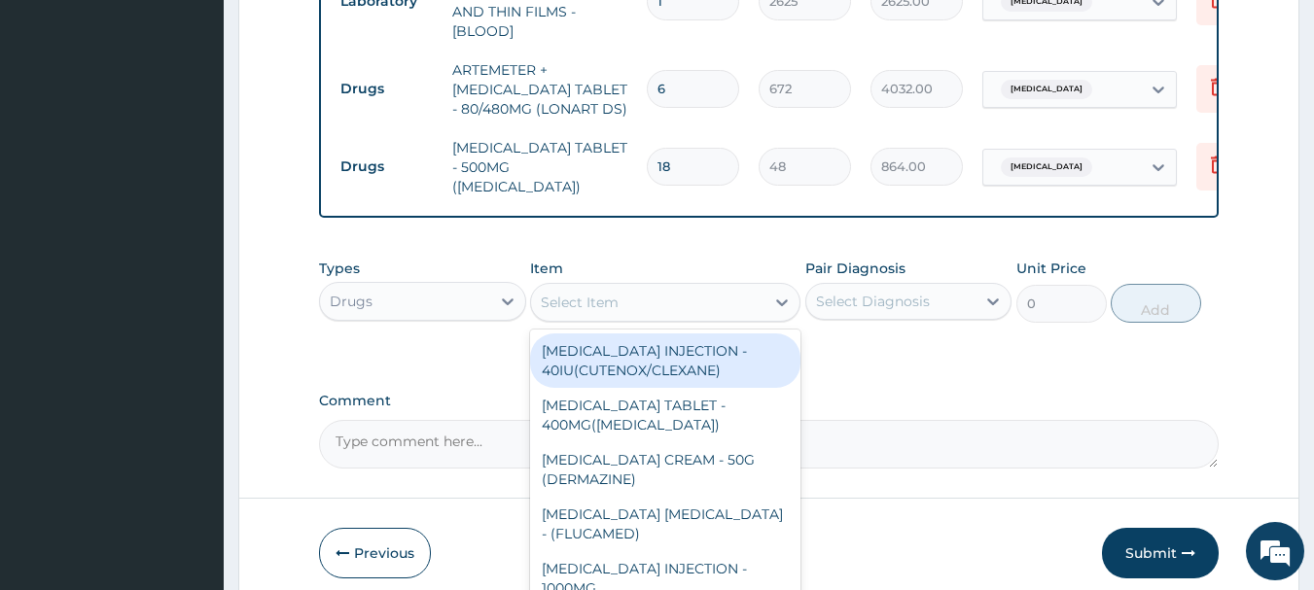
click at [651, 289] on div "Select Item" at bounding box center [647, 302] width 233 height 31
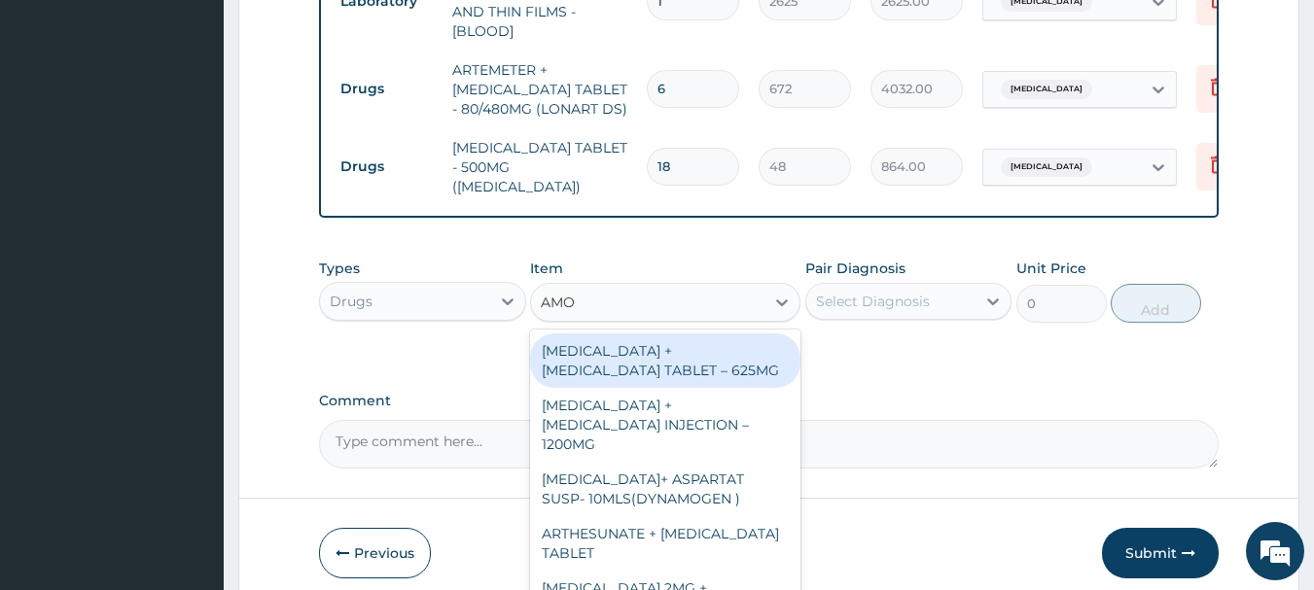
type input "AMOX"
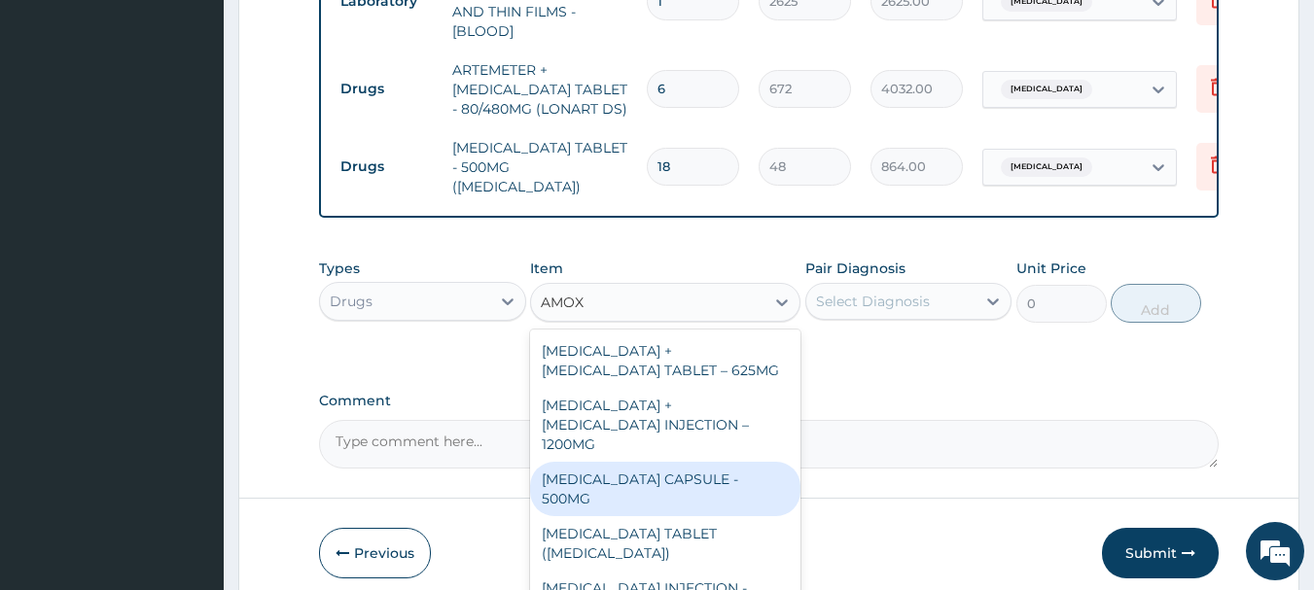
click at [658, 462] on div "[MEDICAL_DATA] CAPSULE - 500MG" at bounding box center [665, 489] width 270 height 54
type input "128"
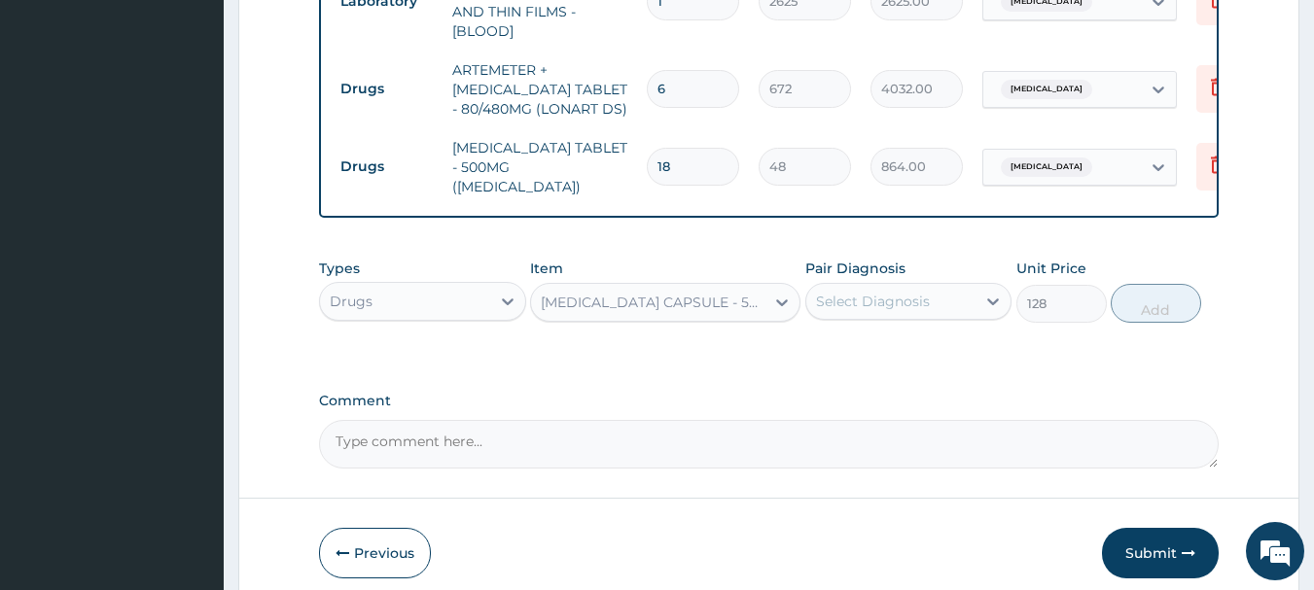
click at [894, 292] on div "Select Diagnosis" at bounding box center [873, 301] width 114 height 19
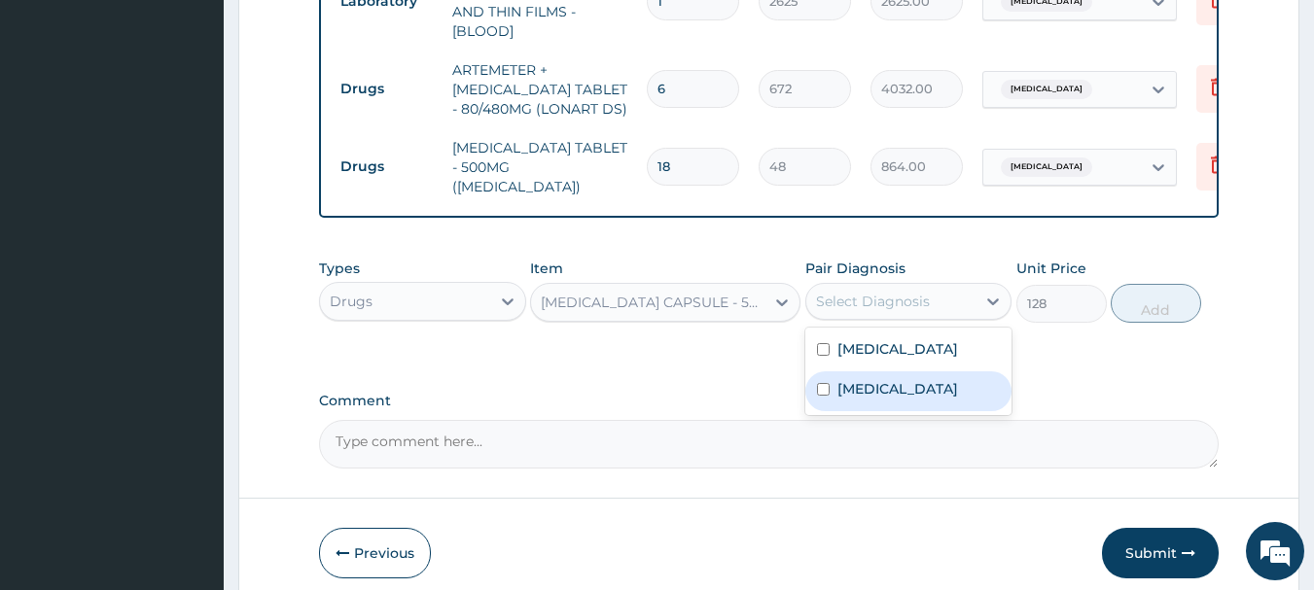
click at [884, 392] on label "Upper respiratory infection" at bounding box center [897, 388] width 121 height 19
checkbox input "true"
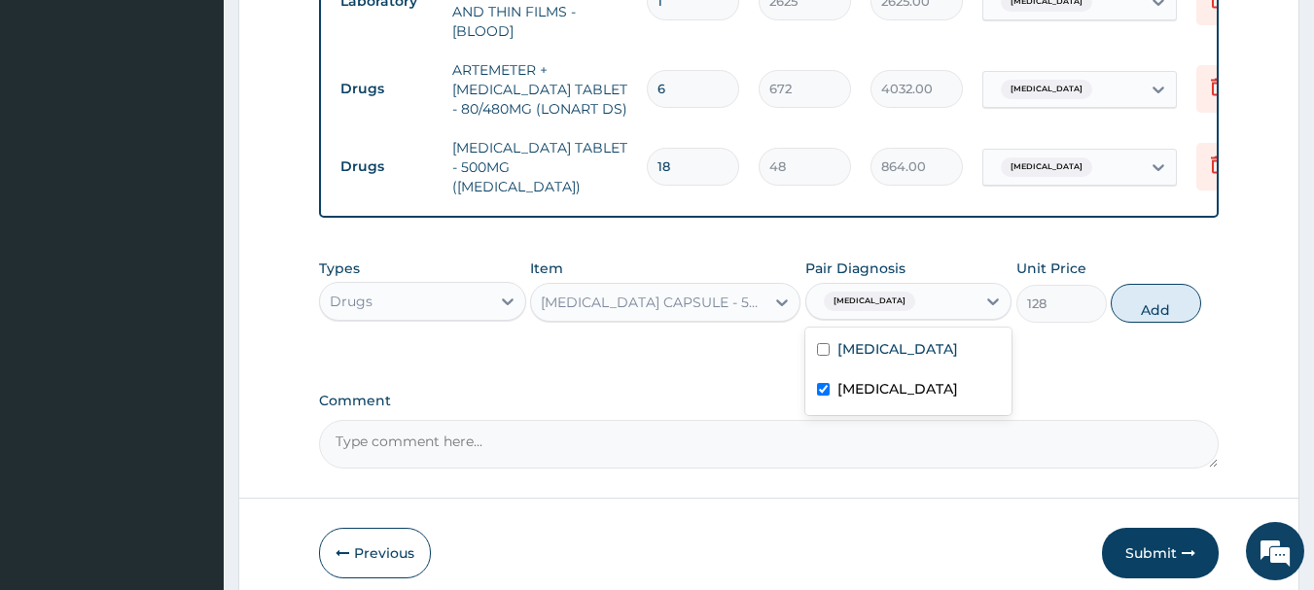
drag, startPoint x: 1160, startPoint y: 302, endPoint x: 1149, endPoint y: 302, distance: 10.7
click at [1157, 302] on button "Add" at bounding box center [1155, 303] width 90 height 39
type input "0"
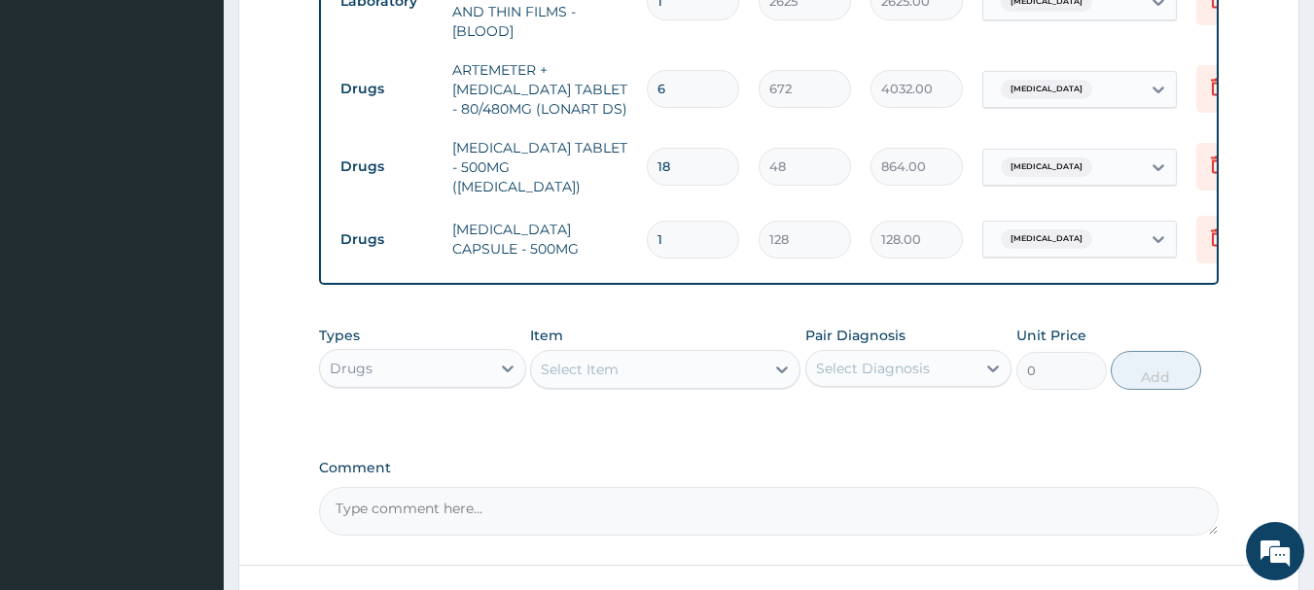
type input "15"
type input "1920.00"
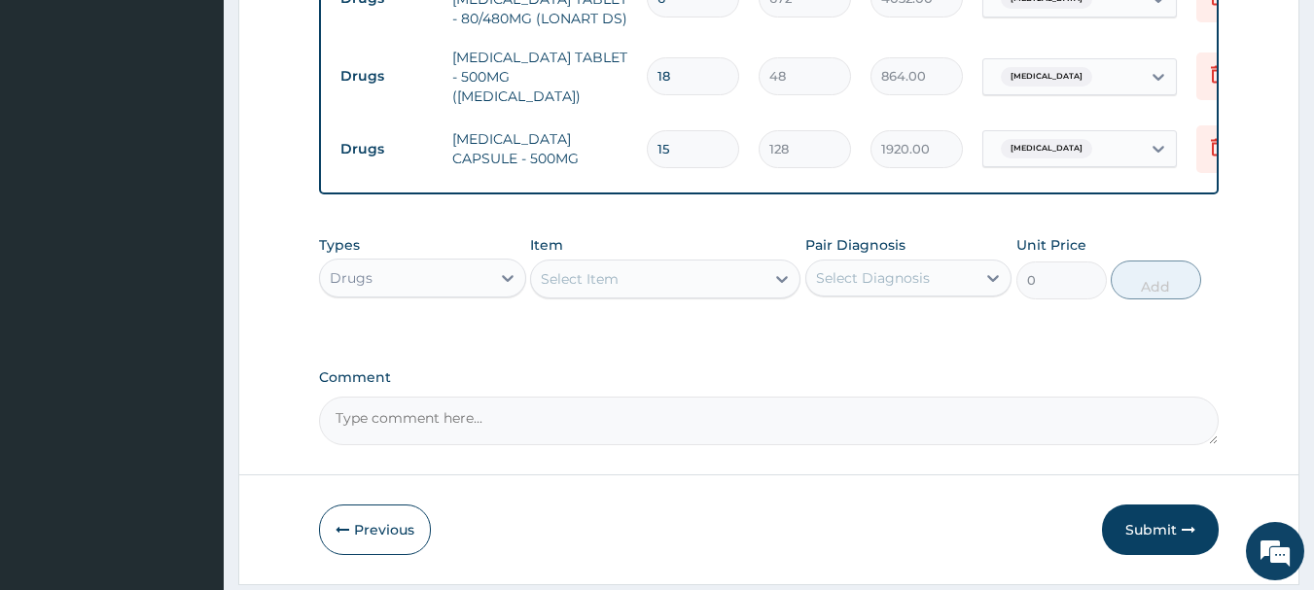
scroll to position [1132, 0]
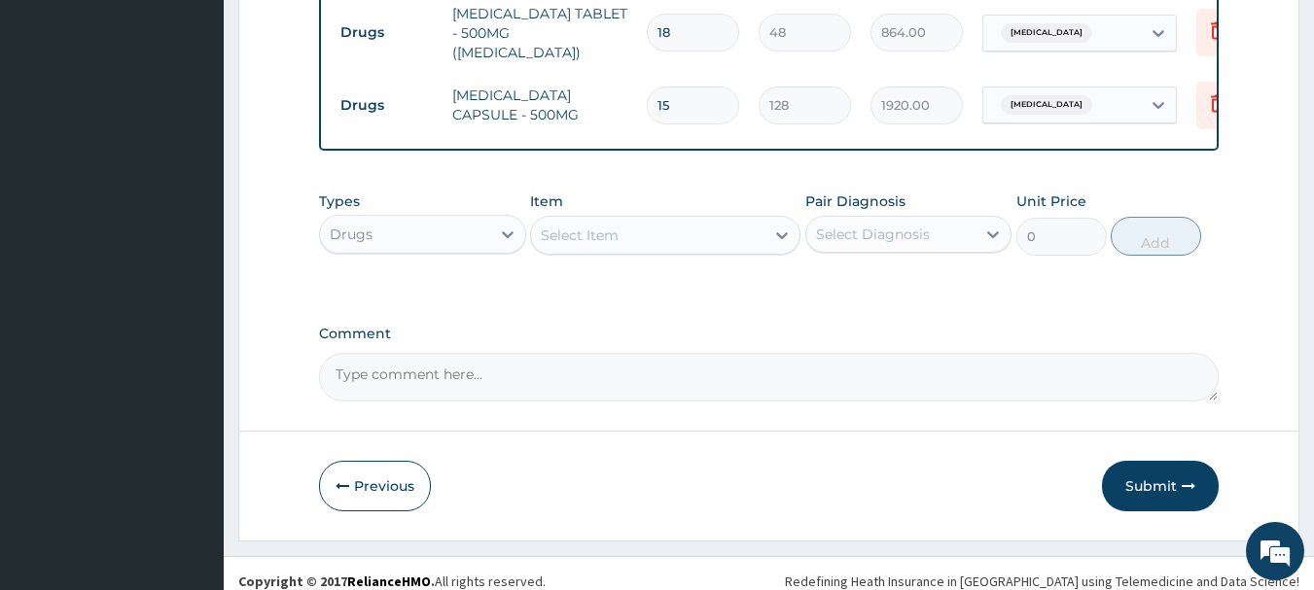
type input "15"
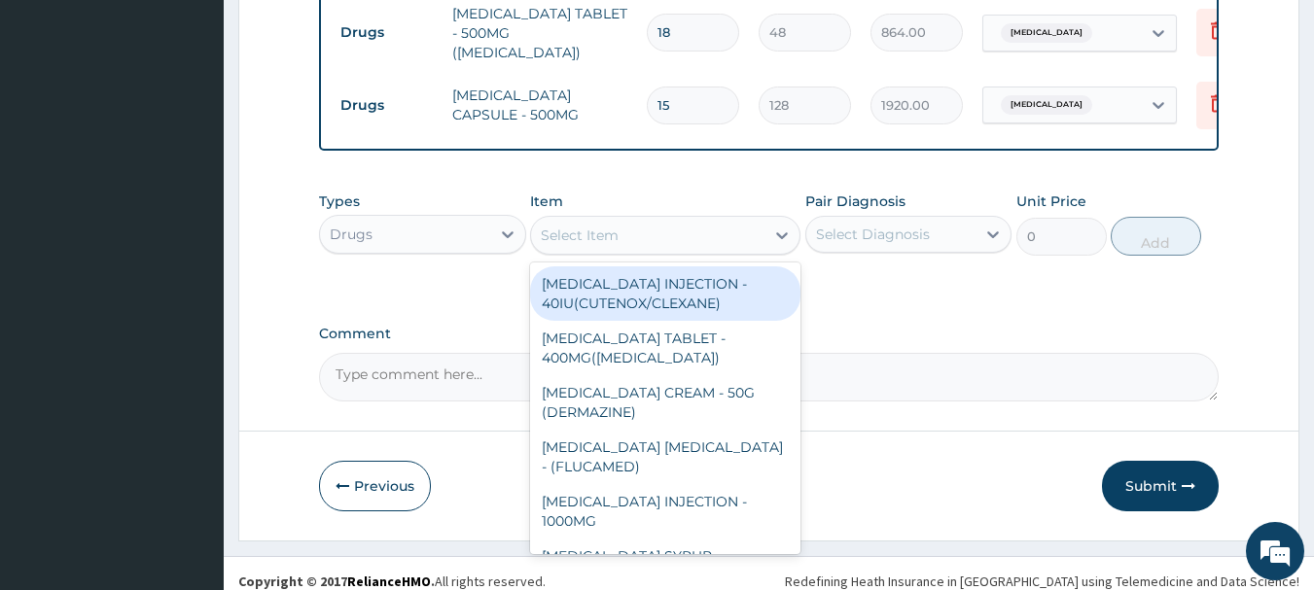
click at [683, 220] on div "Select Item" at bounding box center [647, 235] width 233 height 31
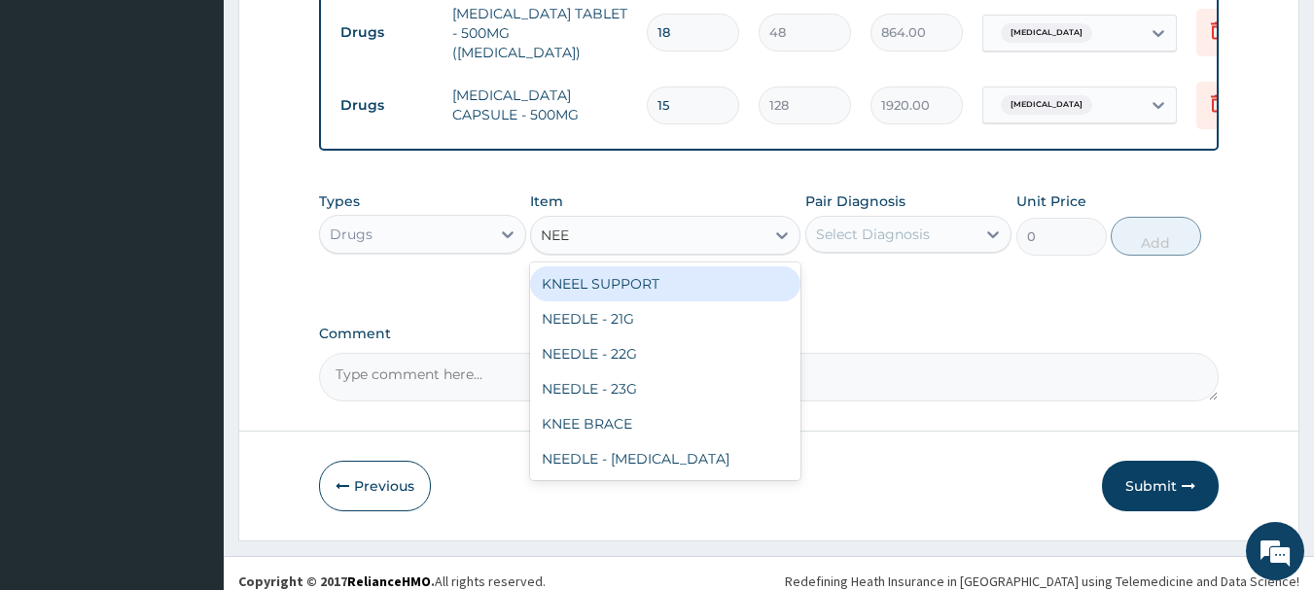
type input "NEED"
click at [696, 266] on div "NEEDLE - 21G" at bounding box center [665, 283] width 270 height 35
type input "32"
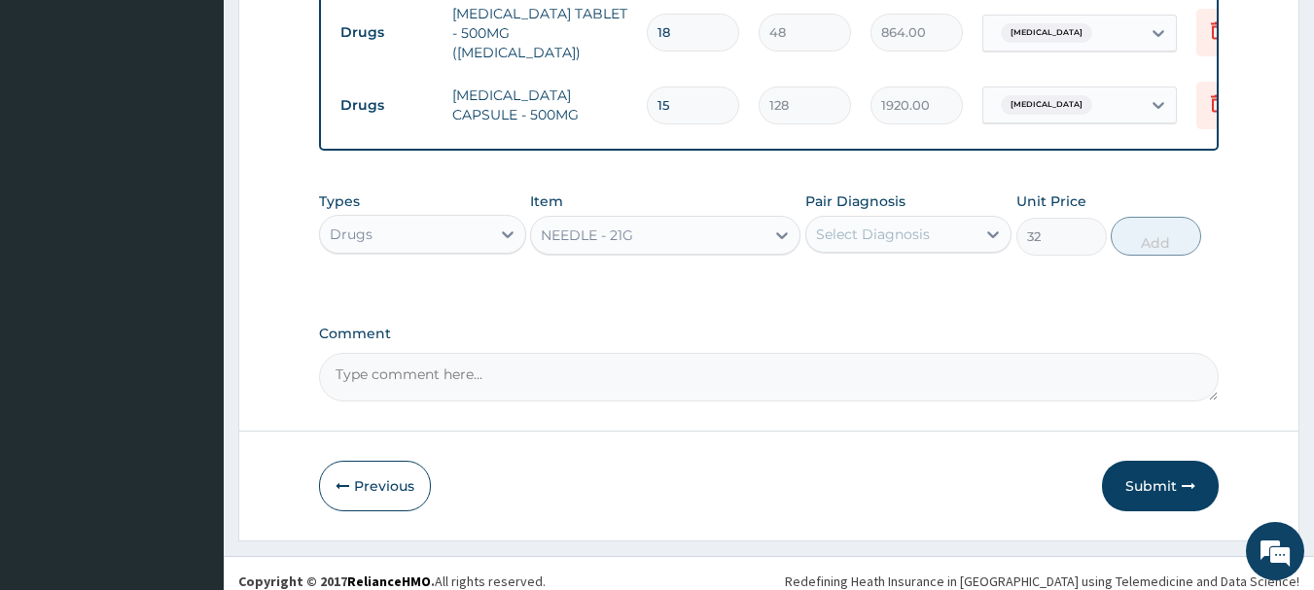
click at [897, 225] on div "Select Diagnosis" at bounding box center [873, 234] width 114 height 19
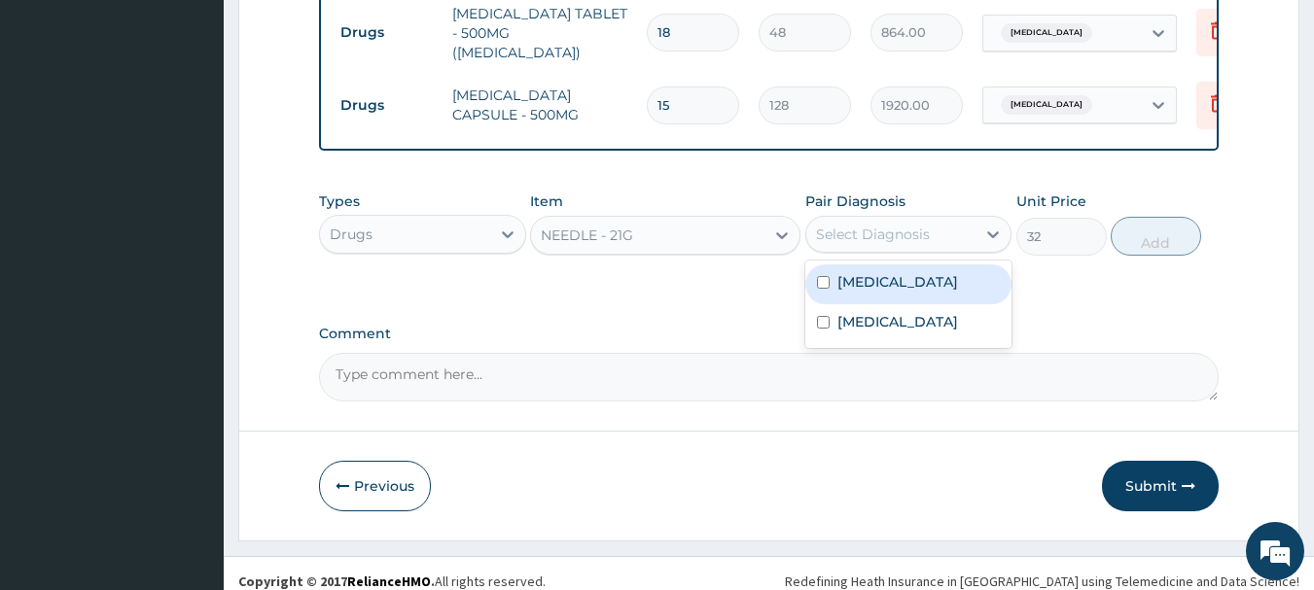
click at [871, 272] on label "[MEDICAL_DATA]" at bounding box center [897, 281] width 121 height 19
checkbox input "true"
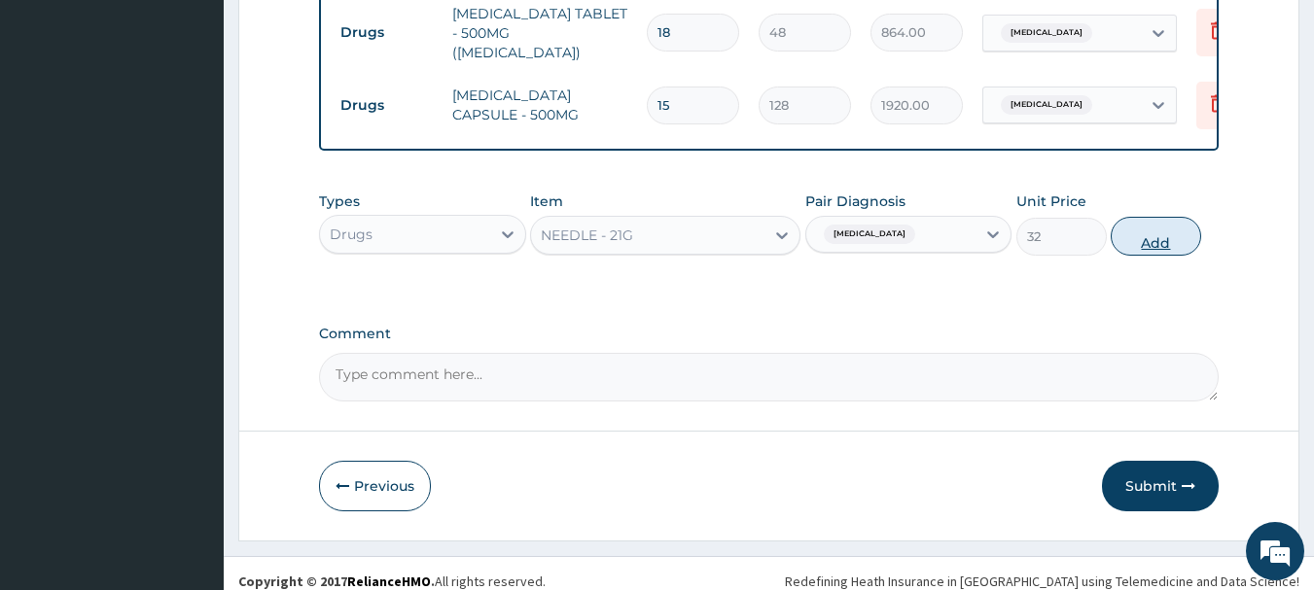
click at [1175, 232] on button "Add" at bounding box center [1155, 236] width 90 height 39
type input "0"
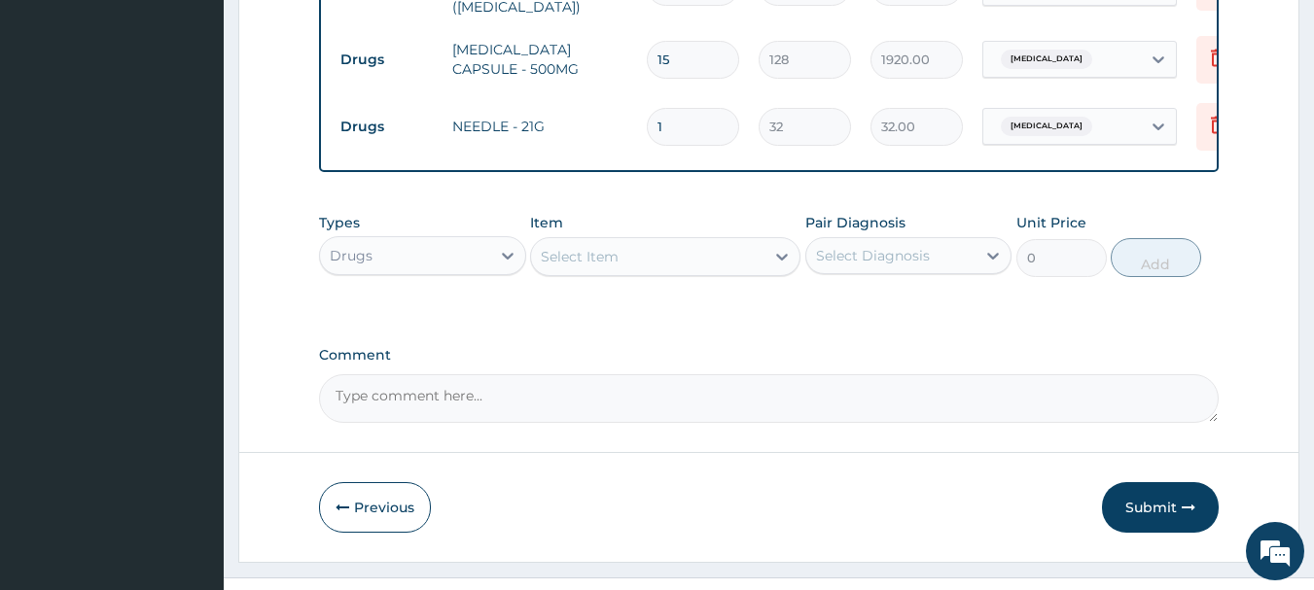
scroll to position [1199, 0]
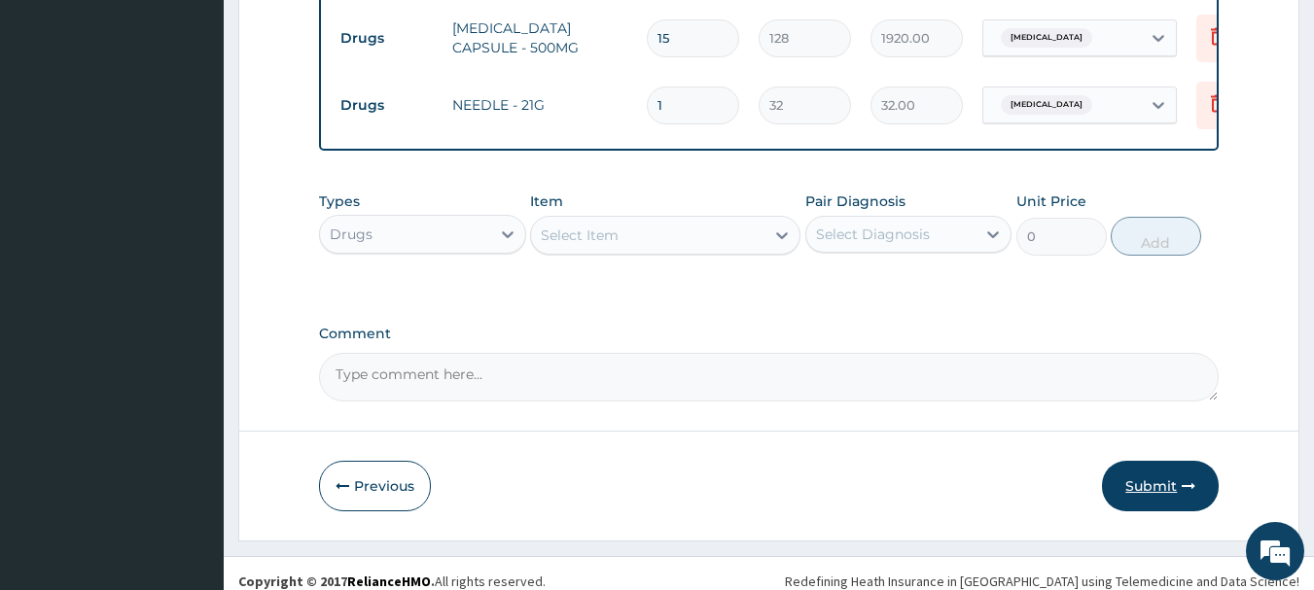
click at [1175, 474] on button "Submit" at bounding box center [1160, 486] width 117 height 51
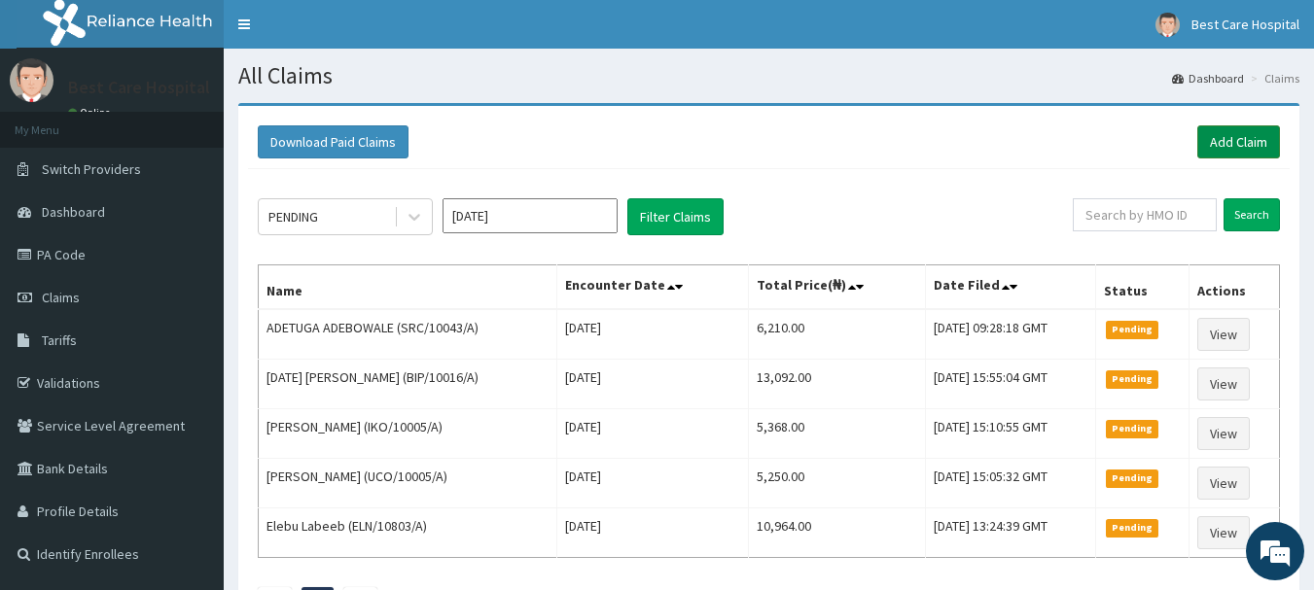
click at [1226, 141] on link "Add Claim" at bounding box center [1238, 141] width 83 height 33
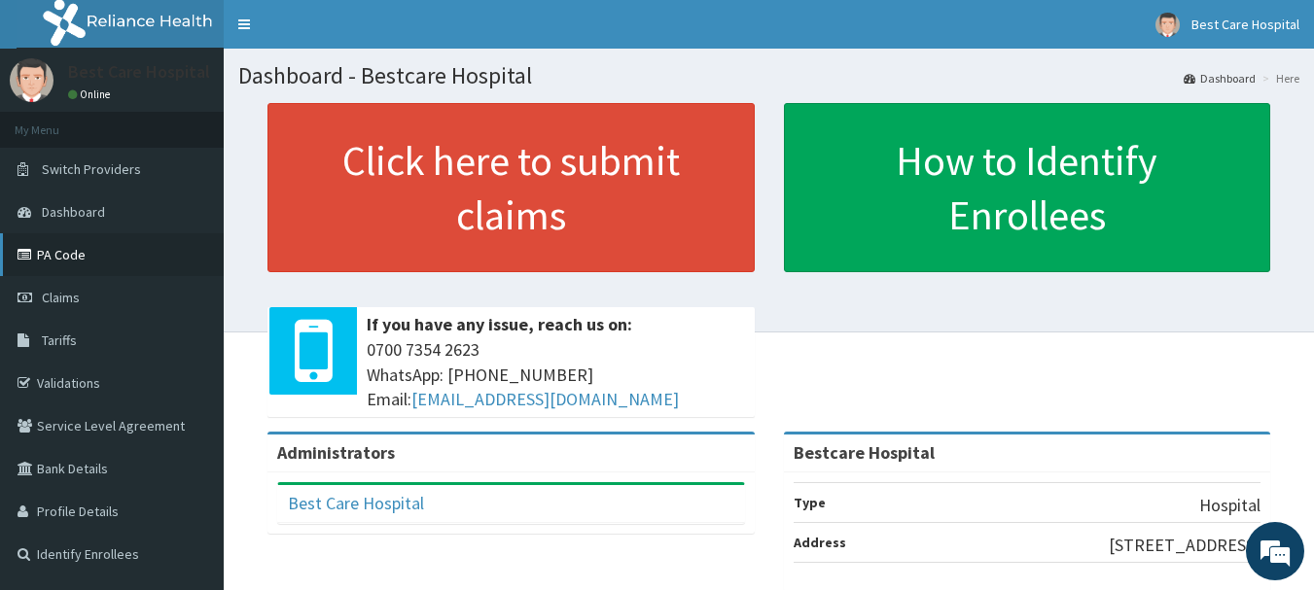
click at [84, 264] on link "PA Code" at bounding box center [112, 254] width 224 height 43
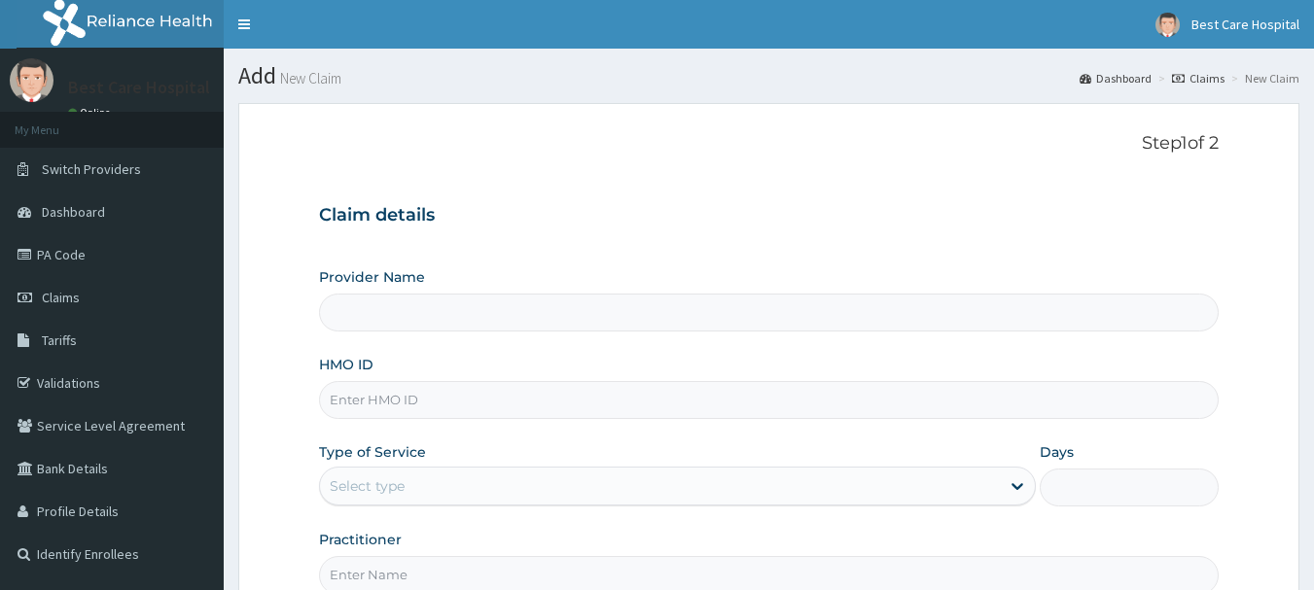
click at [338, 399] on input "HMO ID" at bounding box center [769, 400] width 900 height 38
type input "Bestcare Hospital"
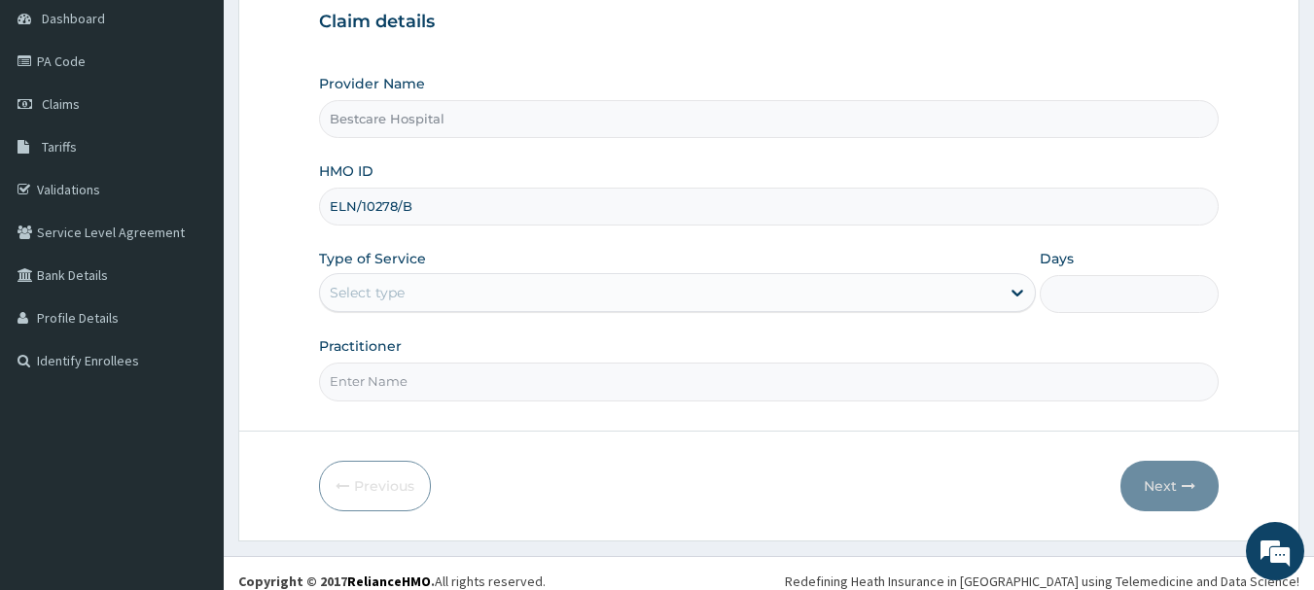
scroll to position [194, 0]
type input "ELN/10278/B"
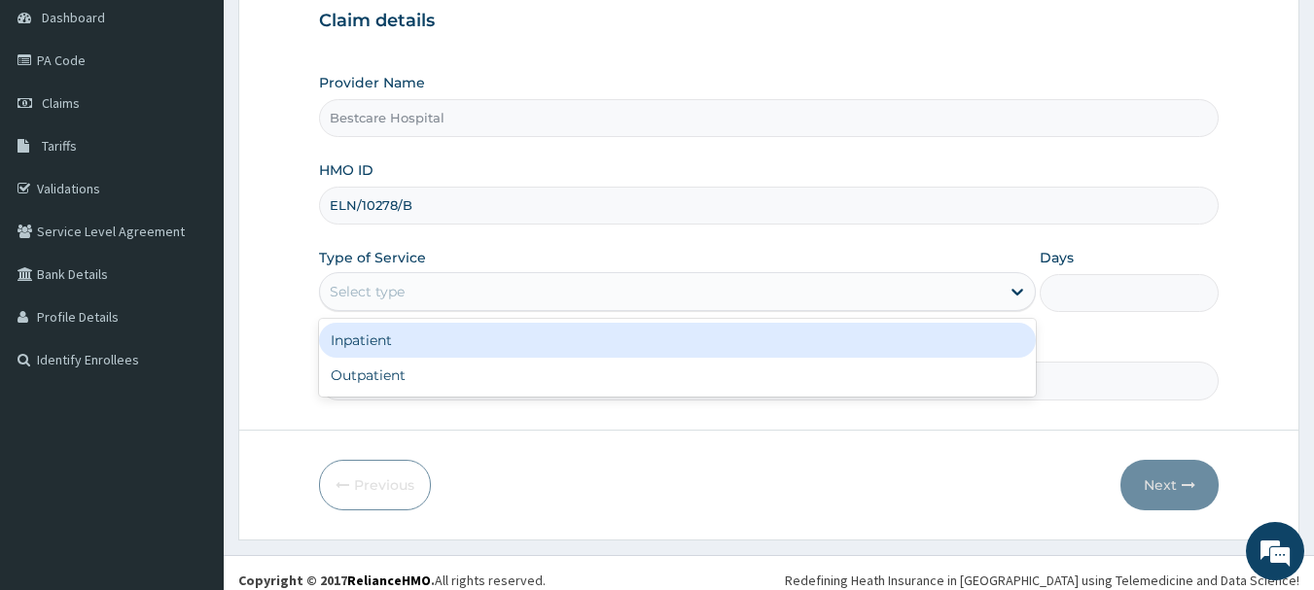
click at [497, 291] on div "Select type" at bounding box center [660, 291] width 680 height 31
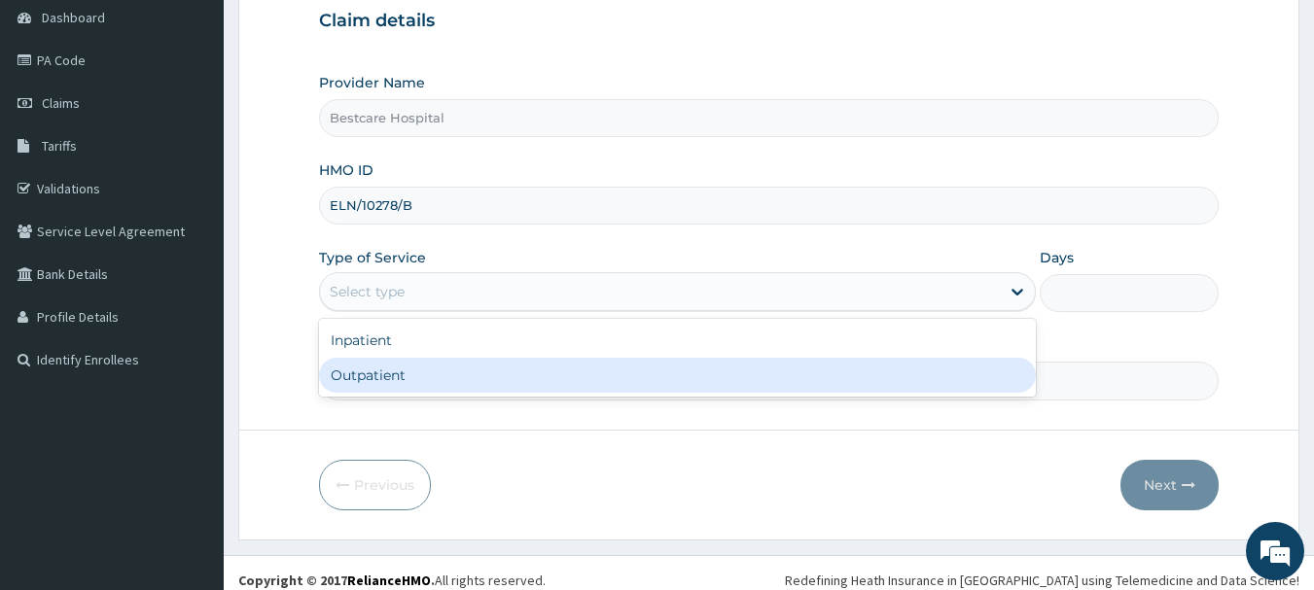
click at [476, 376] on div "Outpatient" at bounding box center [677, 375] width 717 height 35
type input "1"
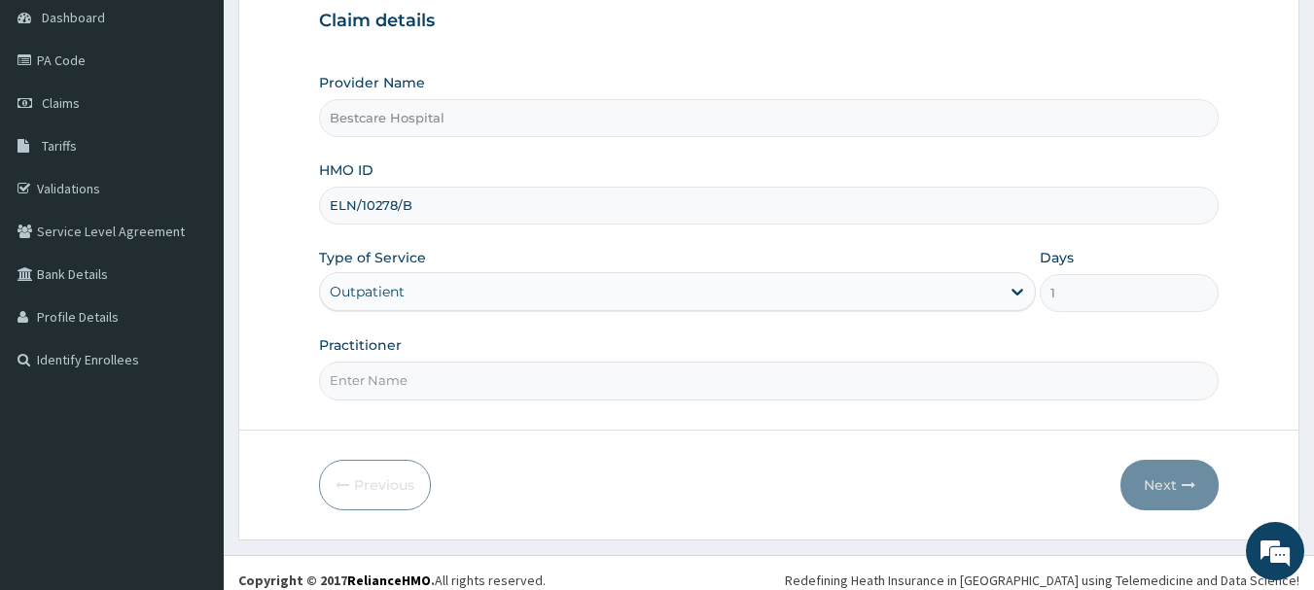
click at [468, 378] on input "Practitioner" at bounding box center [769, 381] width 900 height 38
type input "DR"
click at [1145, 479] on button "Next" at bounding box center [1169, 485] width 98 height 51
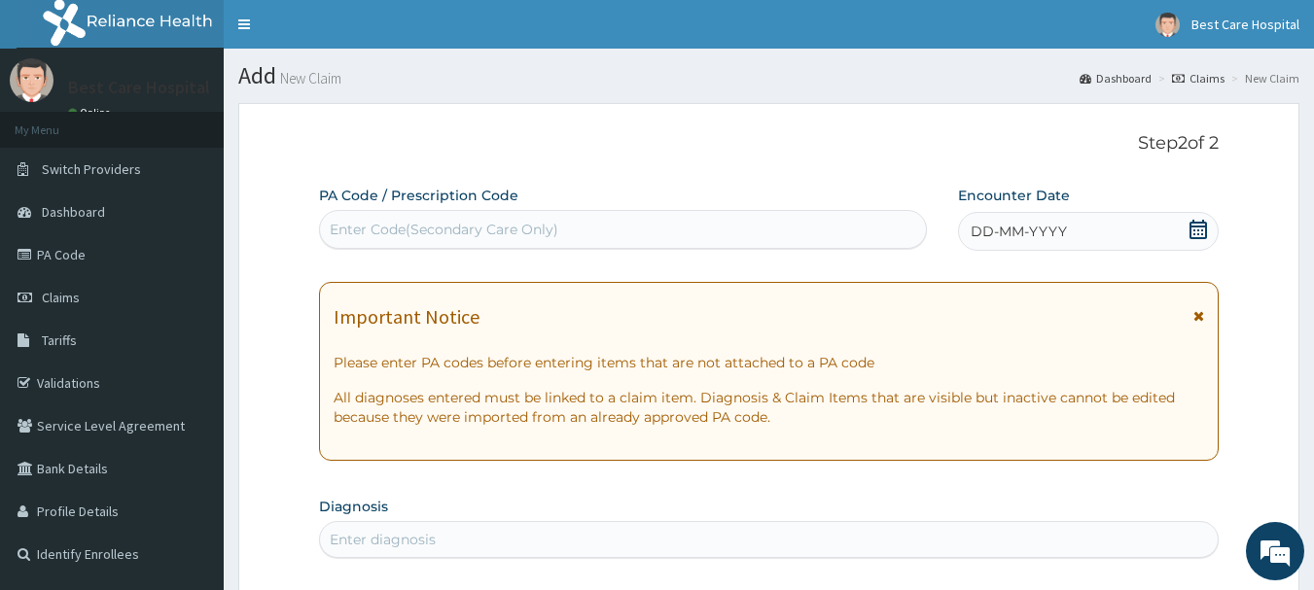
click at [414, 232] on div "Enter Code(Secondary Care Only)" at bounding box center [444, 229] width 229 height 19
click at [429, 228] on div "Enter Code(Secondary Care Only)" at bounding box center [444, 229] width 229 height 19
paste input "PA/0A3B7C"
type input "PA/0A3B7C"
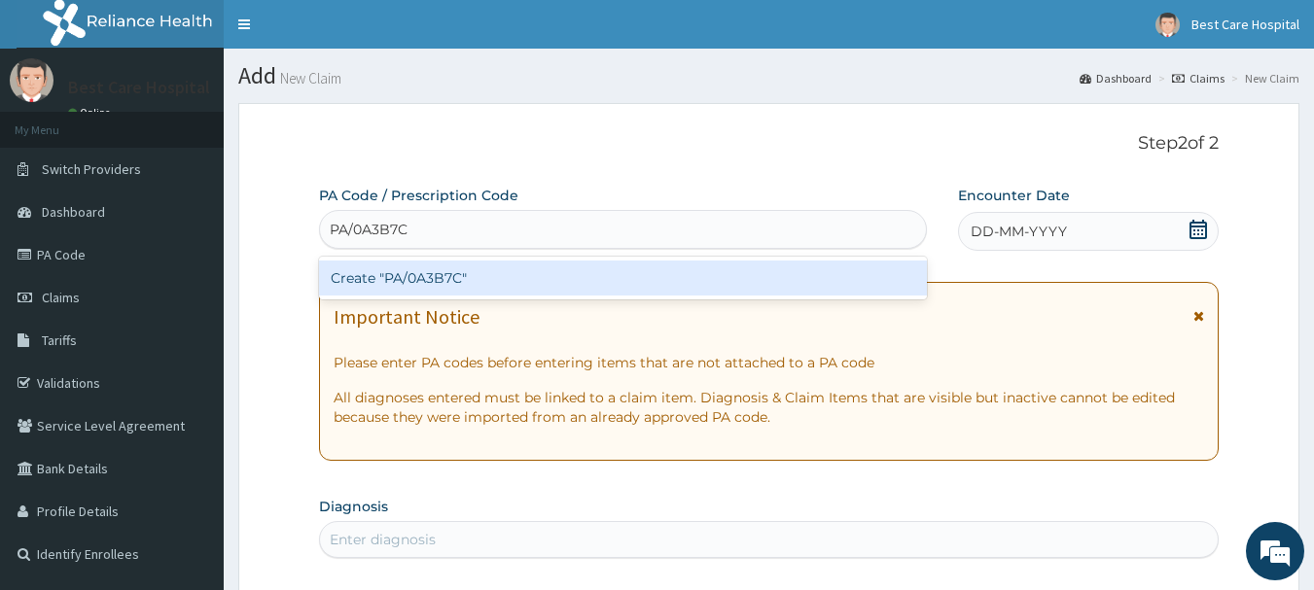
click at [444, 279] on div "Create "PA/0A3B7C"" at bounding box center [623, 278] width 609 height 35
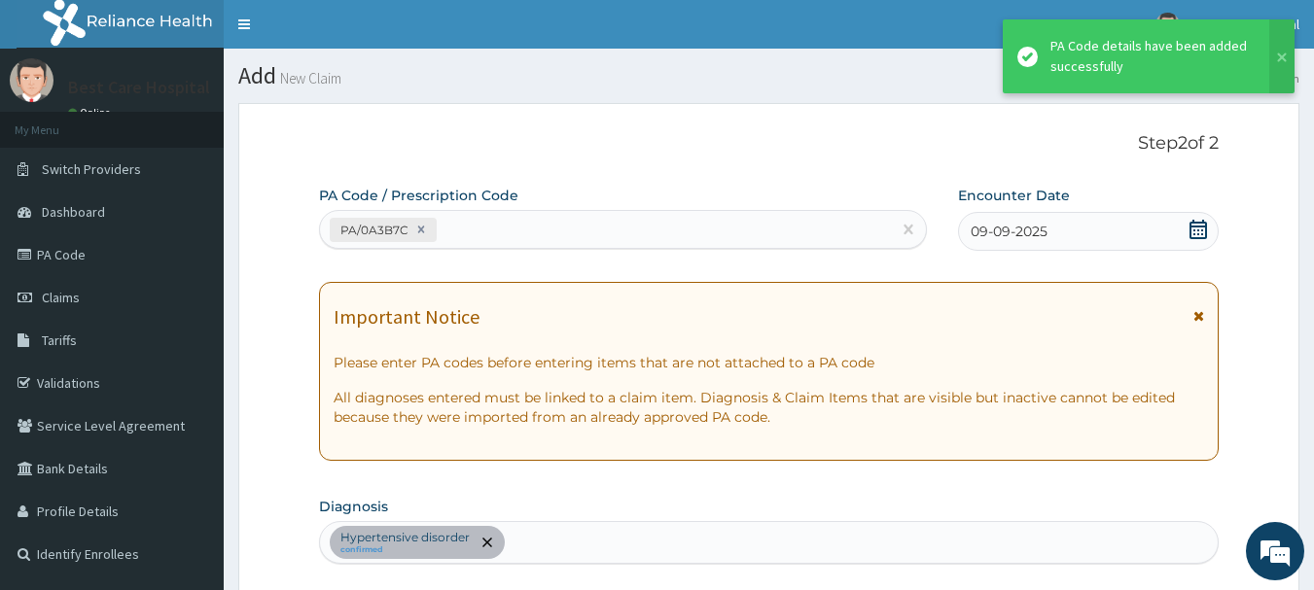
scroll to position [801, 0]
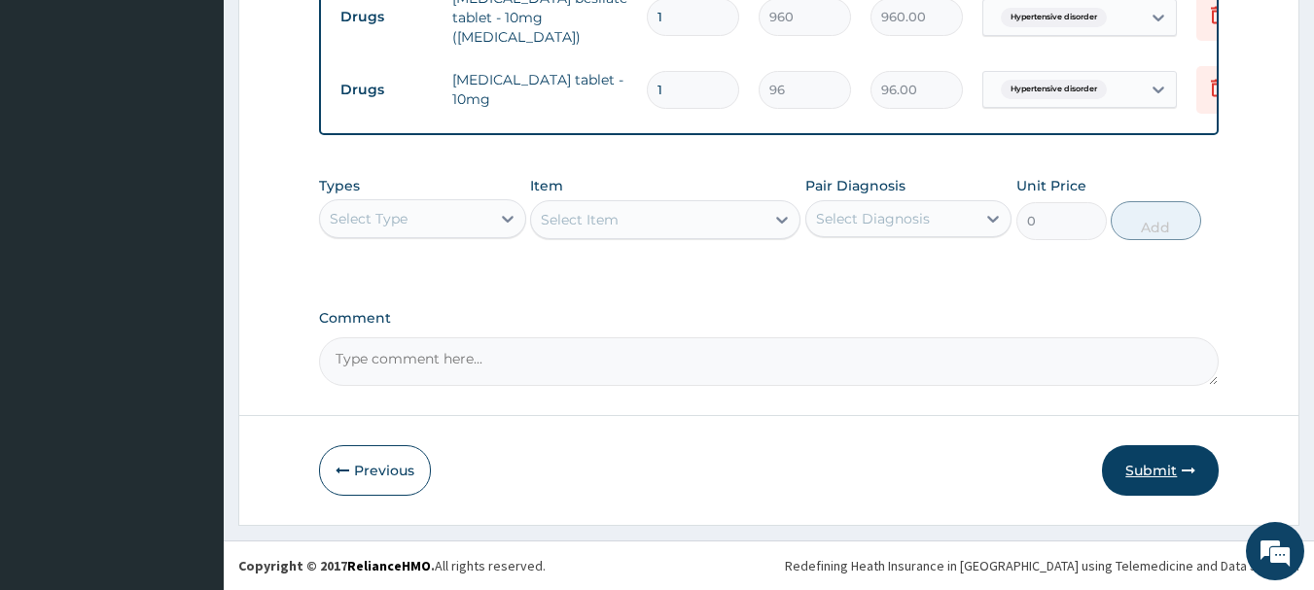
click at [1142, 466] on button "Submit" at bounding box center [1160, 470] width 117 height 51
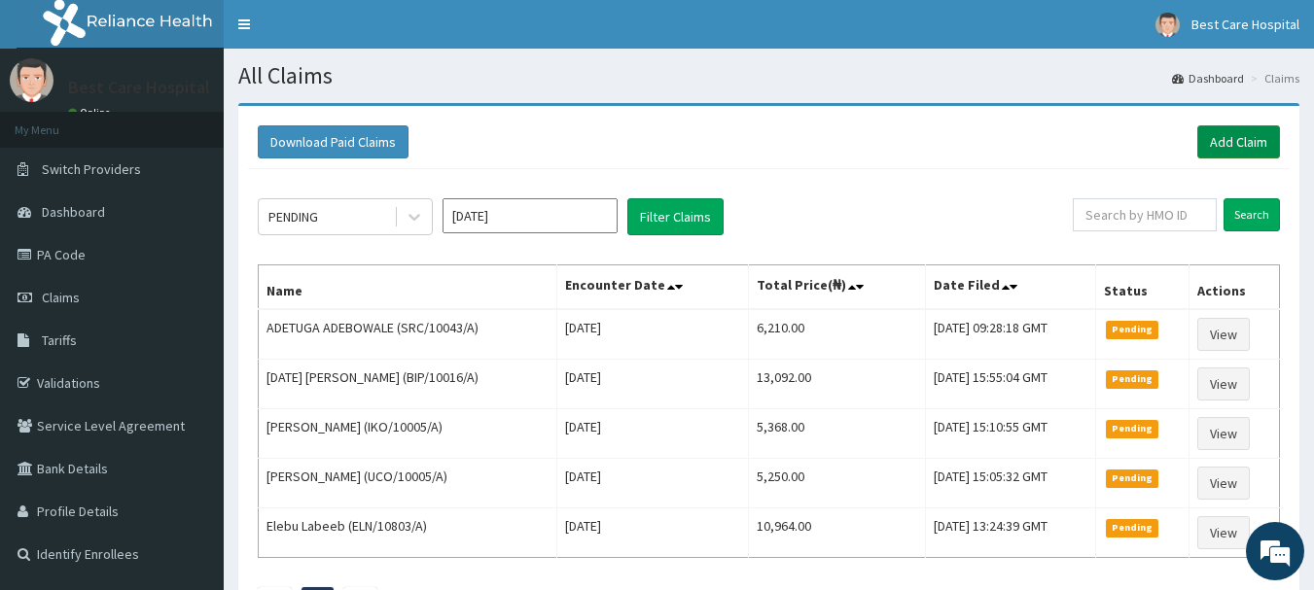
click at [1204, 145] on link "Add Claim" at bounding box center [1238, 141] width 83 height 33
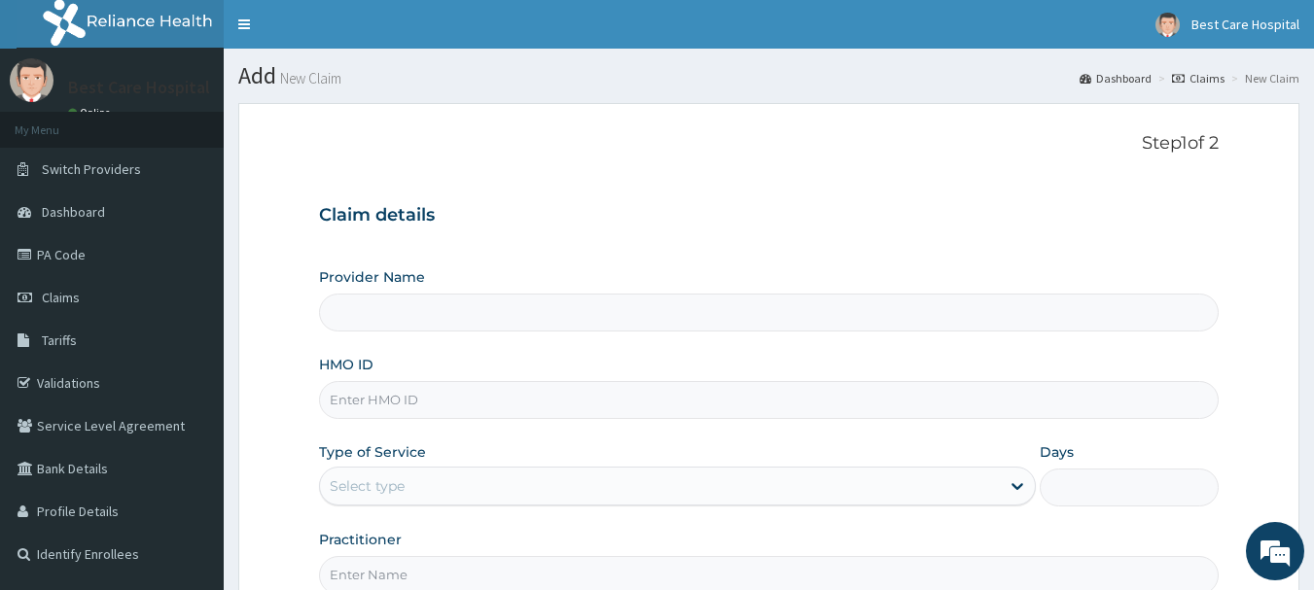
click at [439, 406] on input "HMO ID" at bounding box center [769, 400] width 900 height 38
type input "Bestcare Hospital"
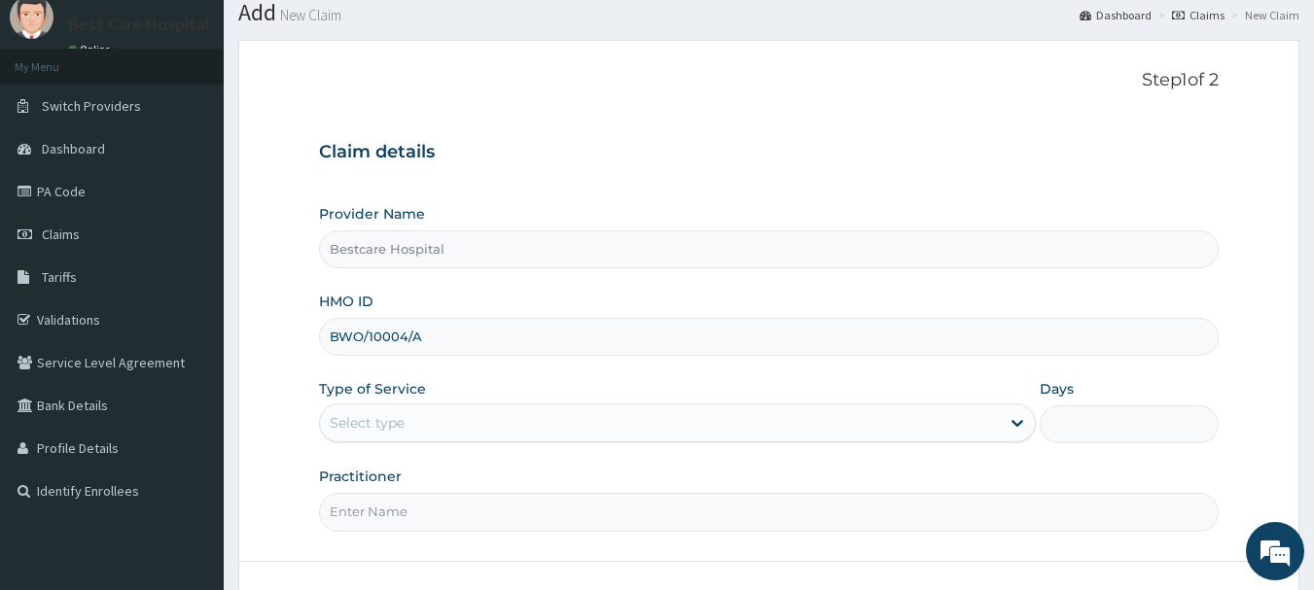
scroll to position [97, 0]
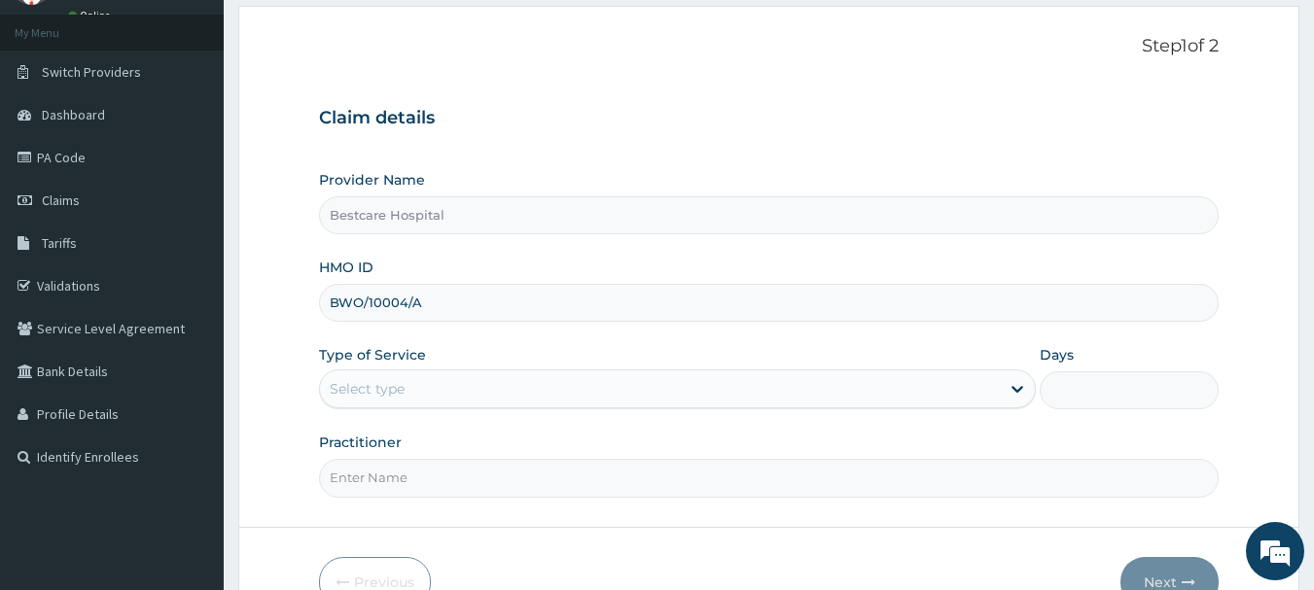
type input "BWO/10004/A"
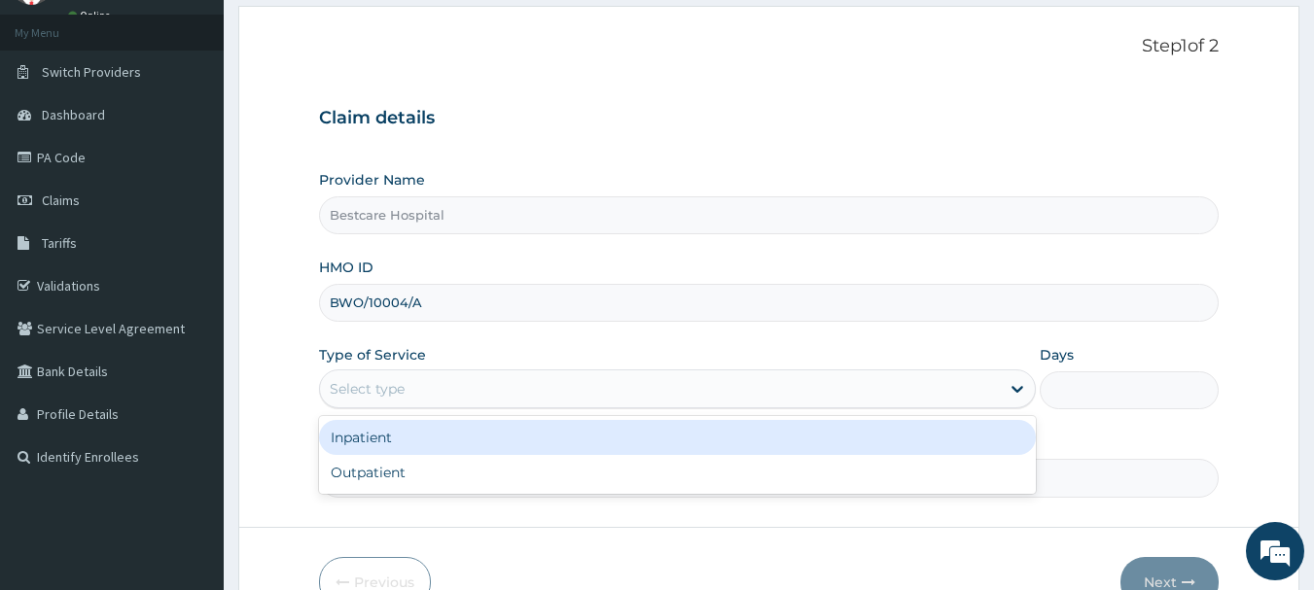
click at [513, 387] on div "Select type" at bounding box center [660, 388] width 680 height 31
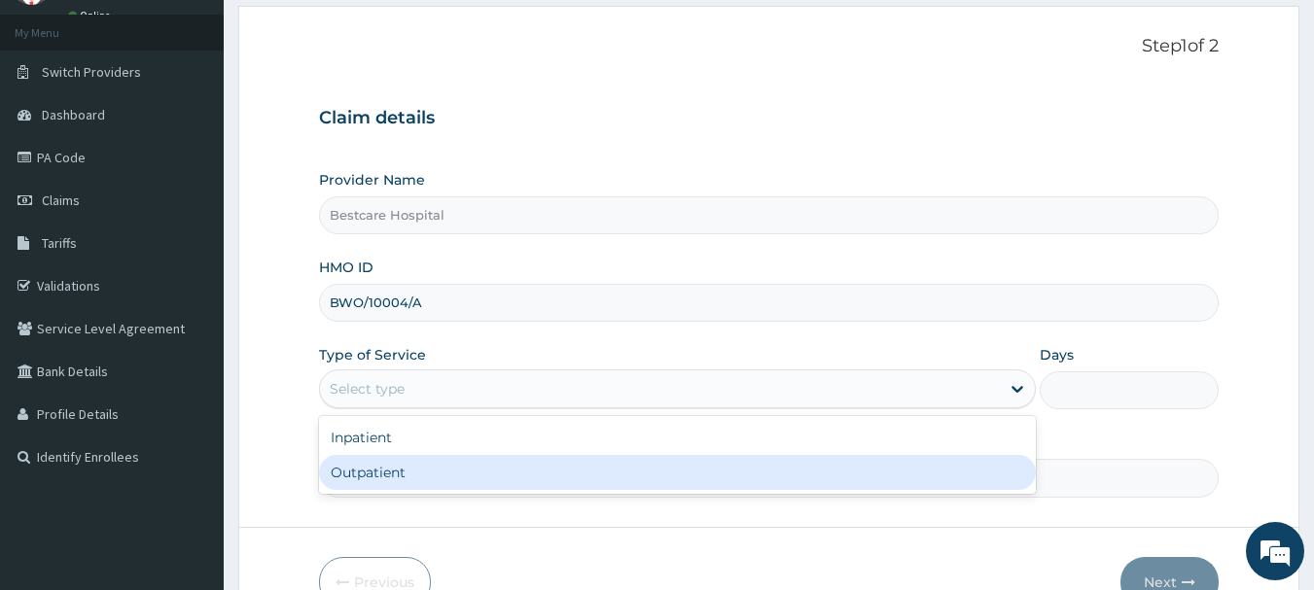
click at [493, 462] on div "Outpatient" at bounding box center [677, 472] width 717 height 35
click at [493, 462] on input "Practitioner" at bounding box center [769, 478] width 900 height 38
type input "1"
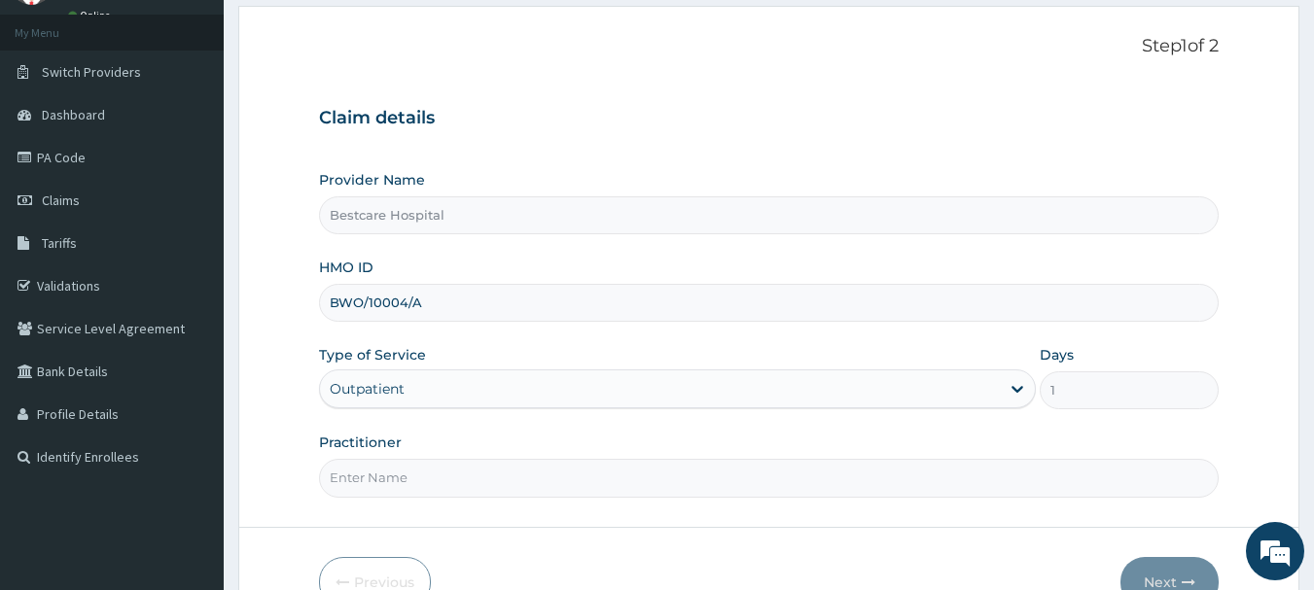
click at [442, 475] on input "Practitioner" at bounding box center [769, 478] width 900 height 38
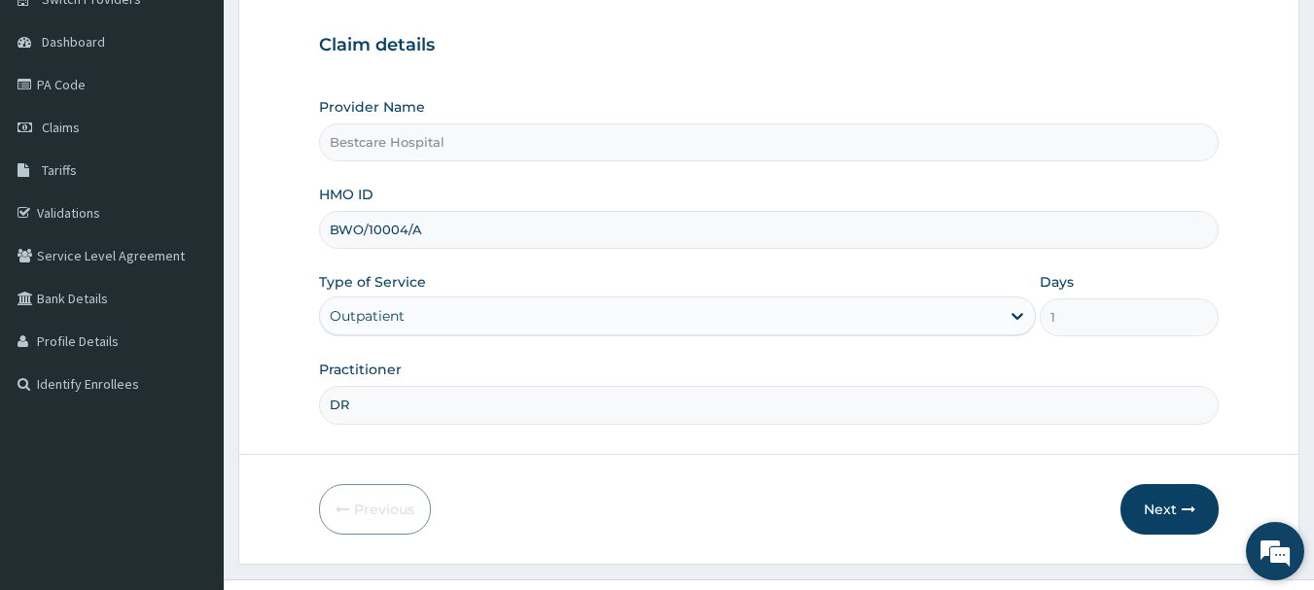
scroll to position [209, 0]
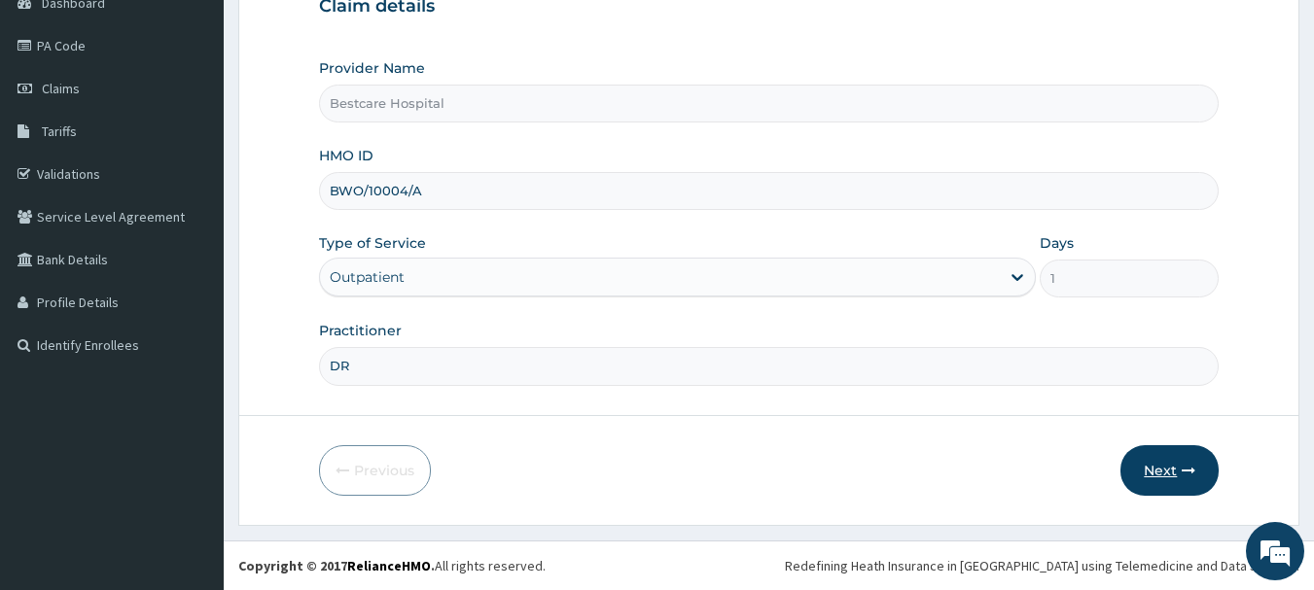
type input "DR"
click at [1169, 476] on button "Next" at bounding box center [1169, 470] width 98 height 51
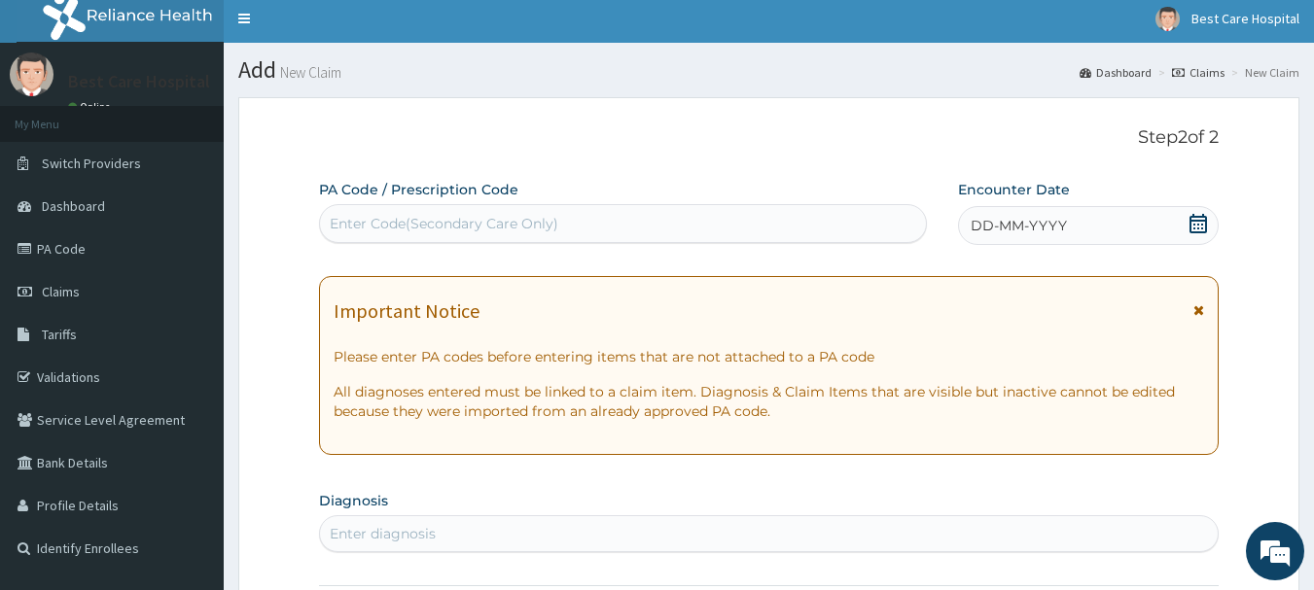
scroll to position [0, 0]
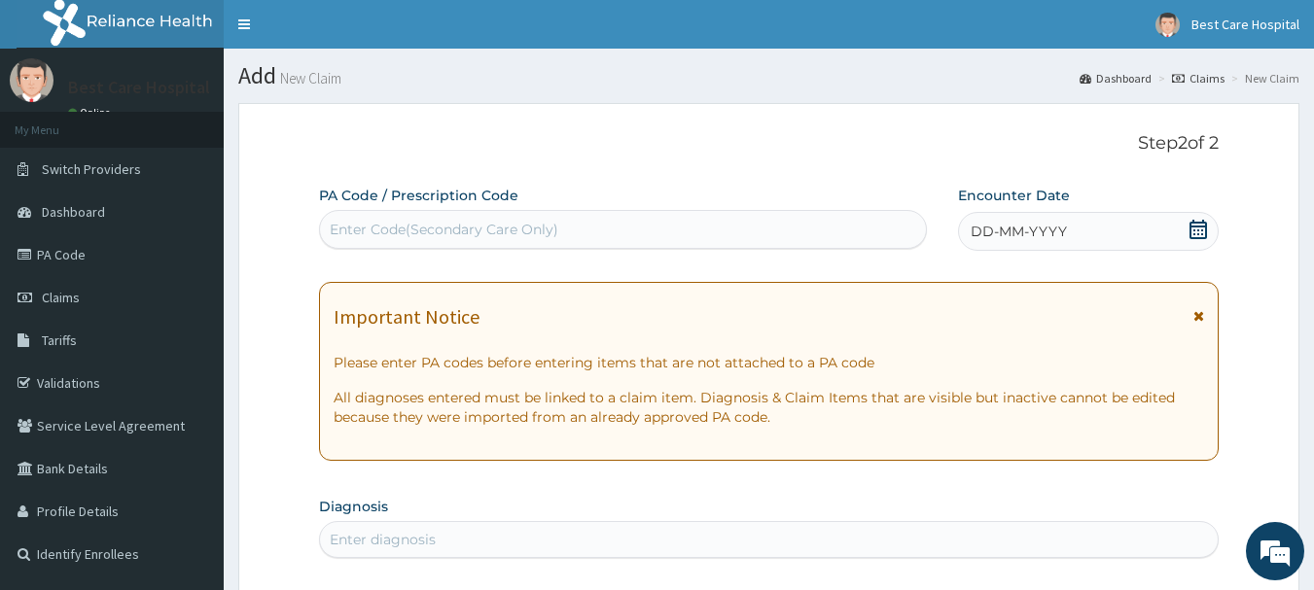
click at [1190, 237] on icon at bounding box center [1198, 229] width 18 height 19
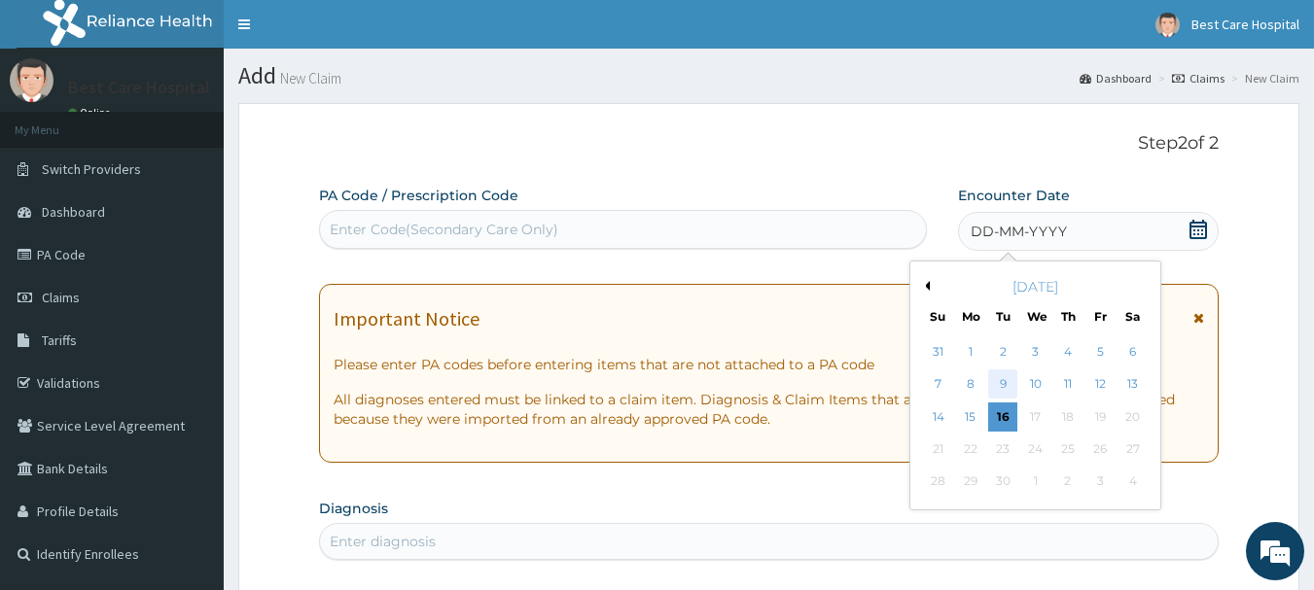
click at [994, 383] on div "9" at bounding box center [1003, 384] width 29 height 29
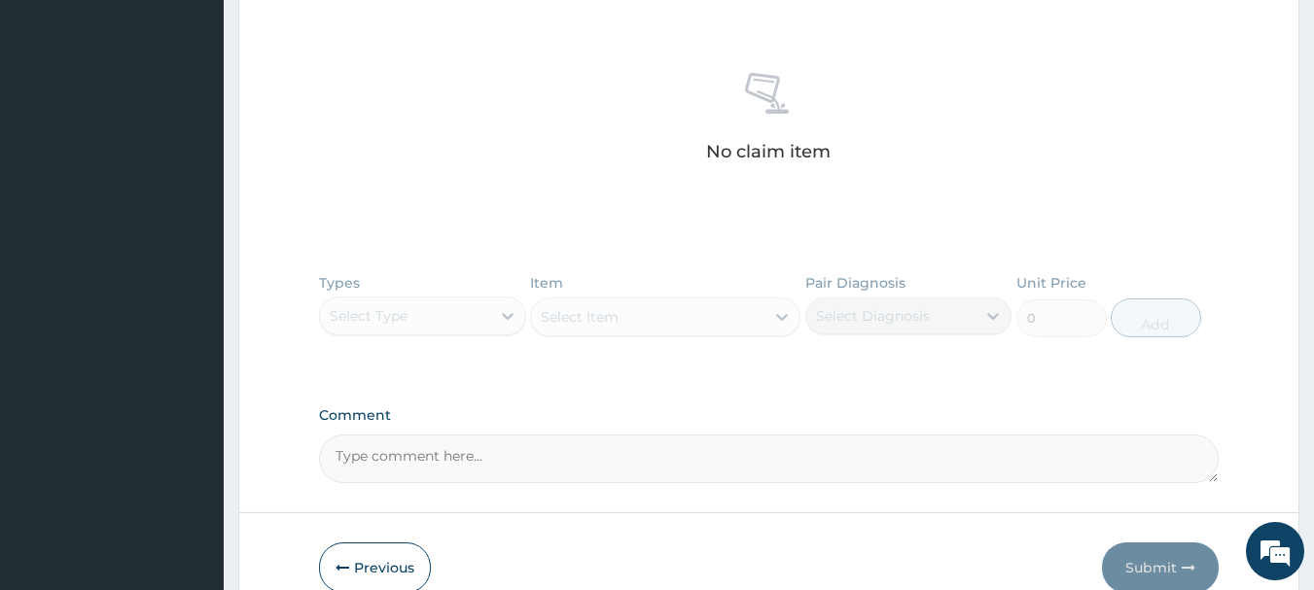
scroll to position [28, 0]
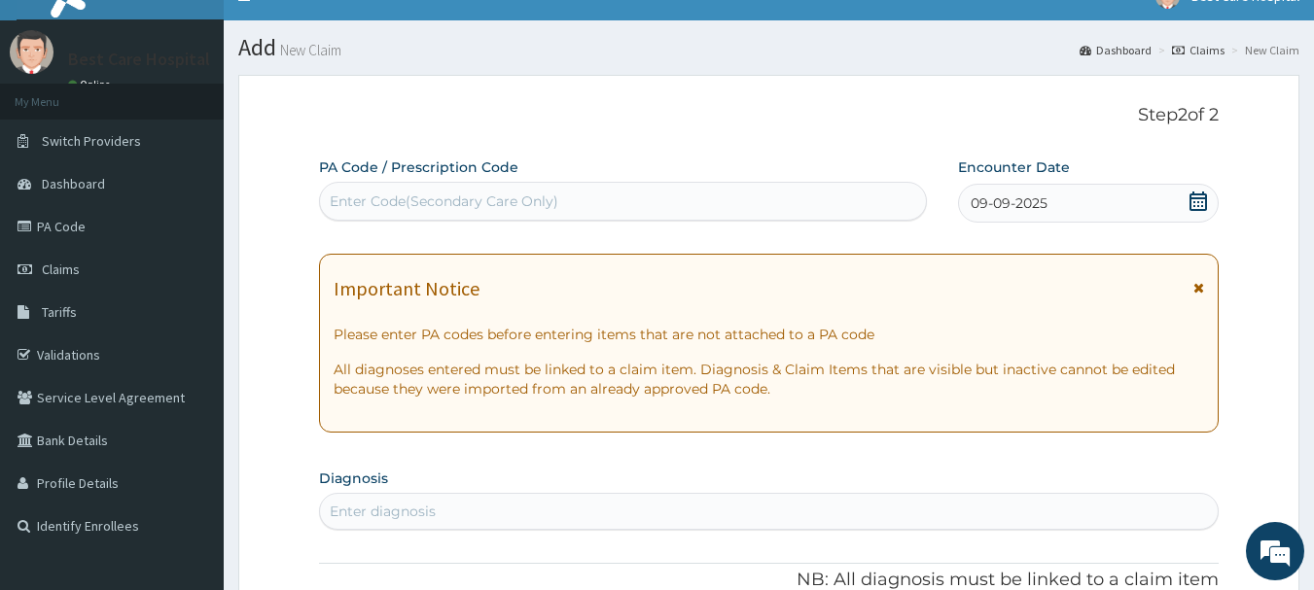
click at [346, 510] on div "Enter diagnosis" at bounding box center [383, 511] width 106 height 19
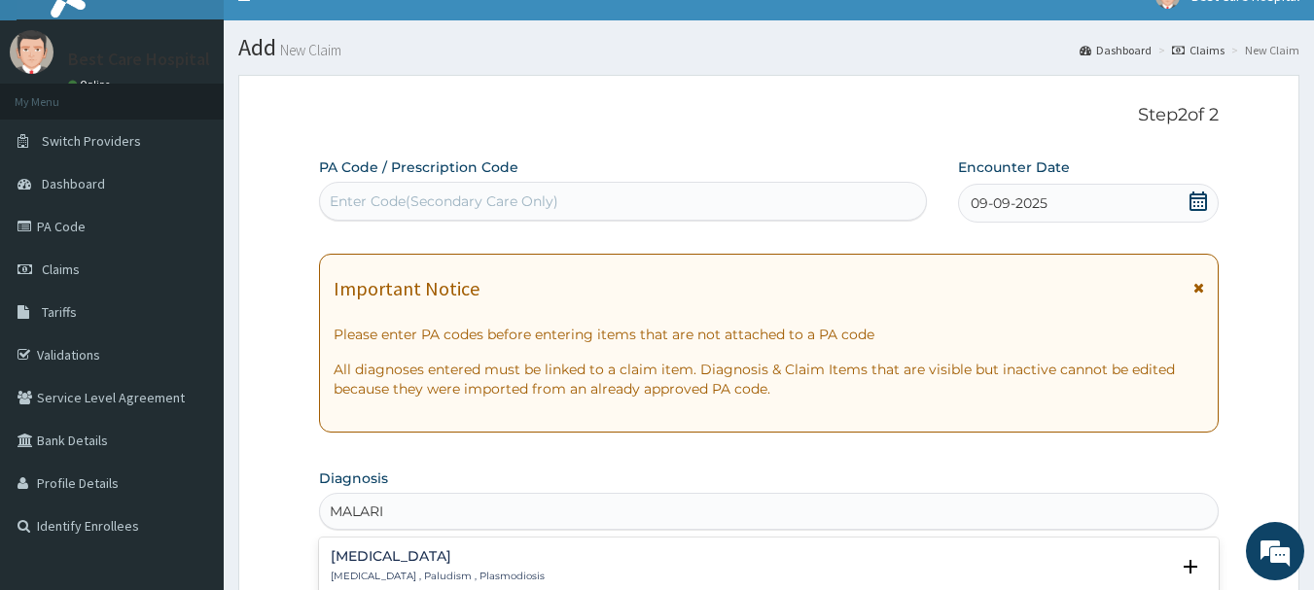
type input "[MEDICAL_DATA]"
click at [370, 558] on h4 "[MEDICAL_DATA]" at bounding box center [438, 556] width 214 height 15
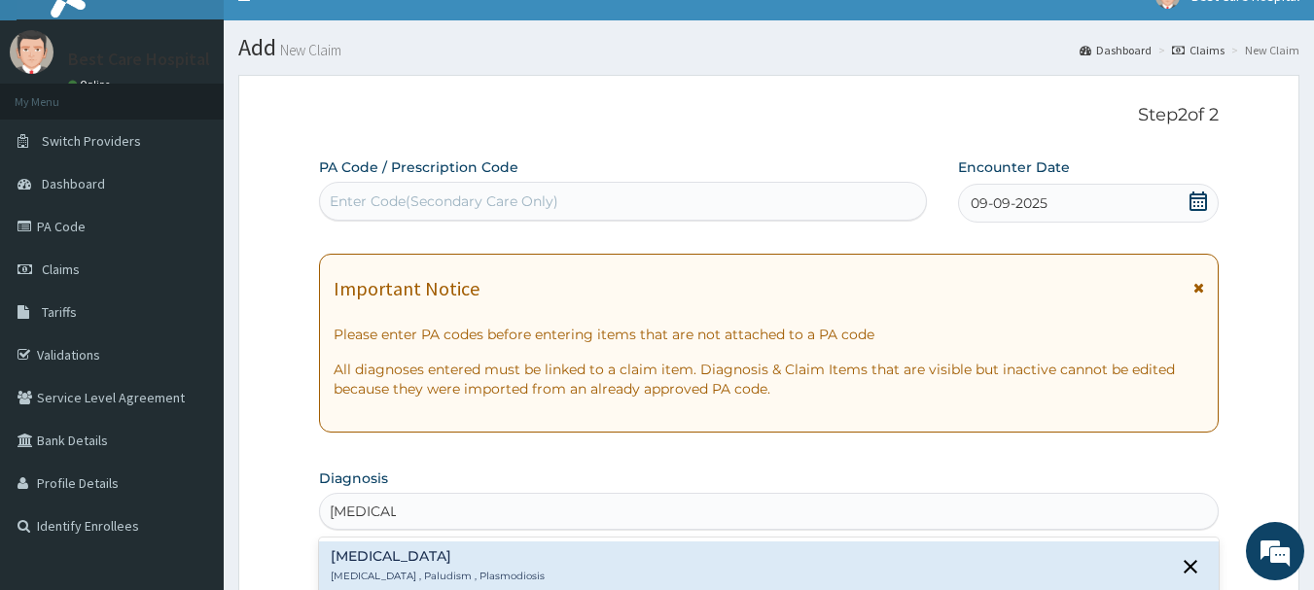
scroll to position [514, 0]
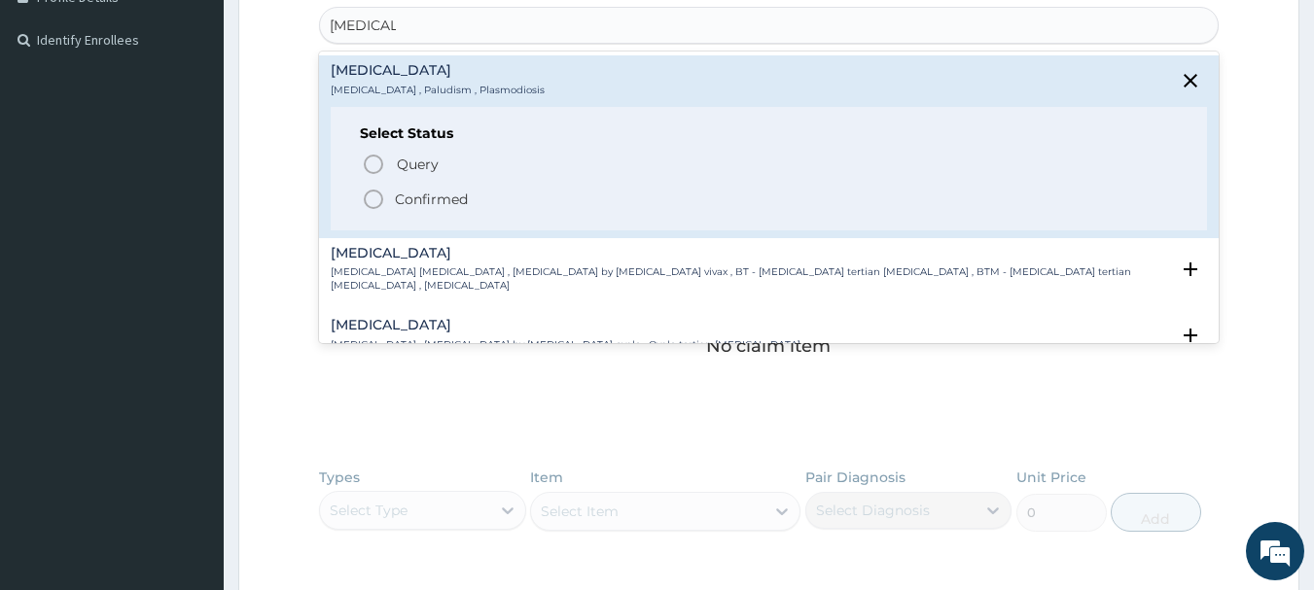
click at [376, 207] on circle "status option filled" at bounding box center [374, 200] width 18 height 18
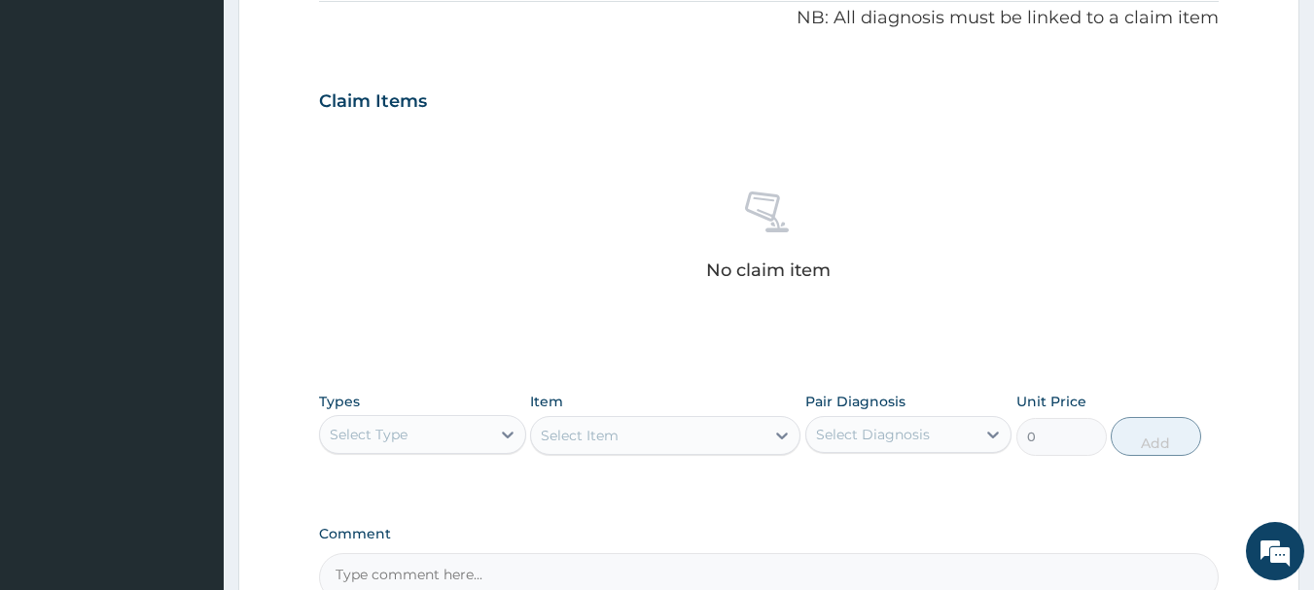
scroll to position [812, 0]
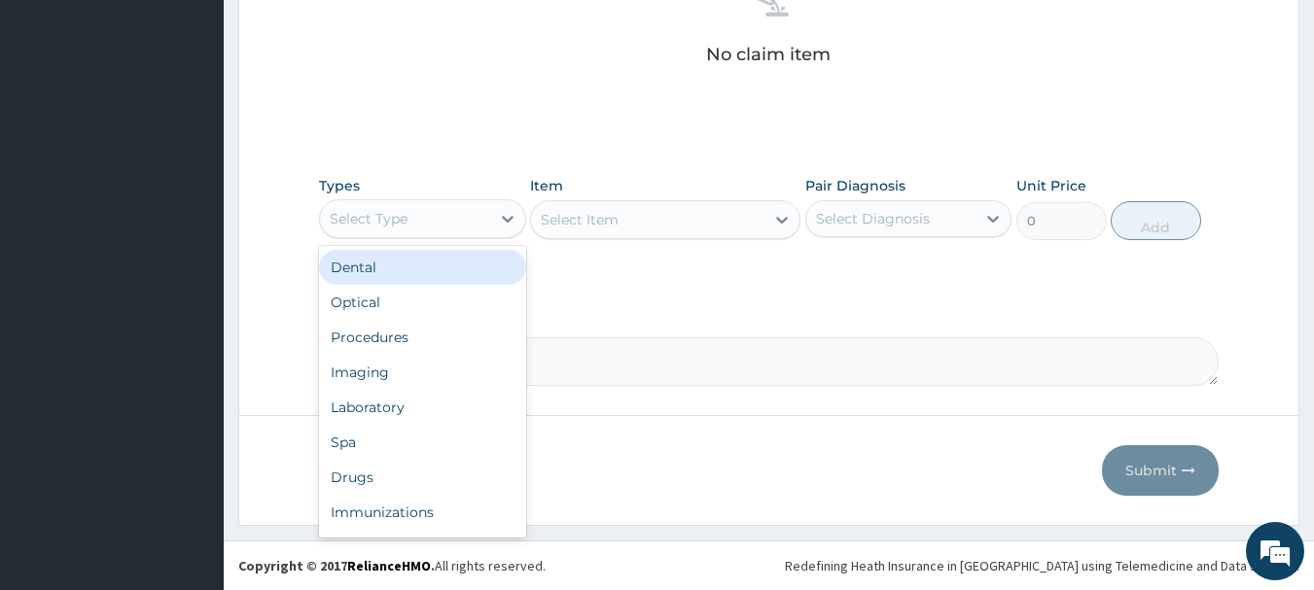
click at [480, 220] on div "Select Type" at bounding box center [405, 218] width 170 height 31
click at [479, 220] on div "Select Type" at bounding box center [405, 218] width 170 height 31
click at [501, 219] on icon at bounding box center [507, 218] width 19 height 19
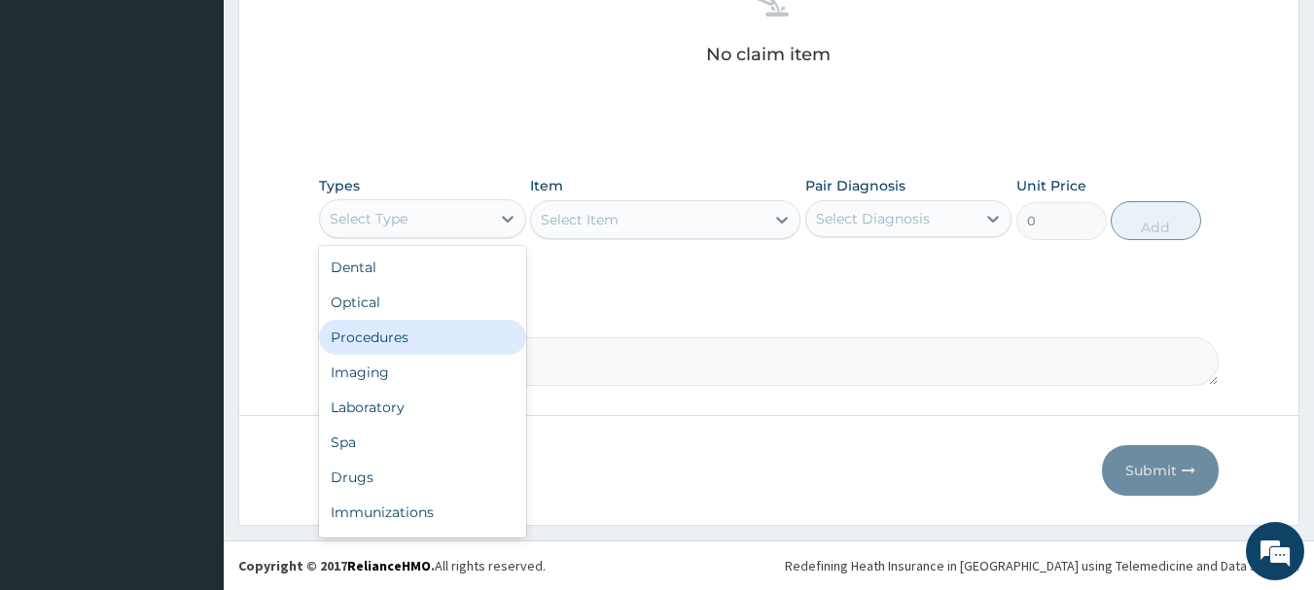
click at [421, 339] on div "Procedures" at bounding box center [422, 337] width 207 height 35
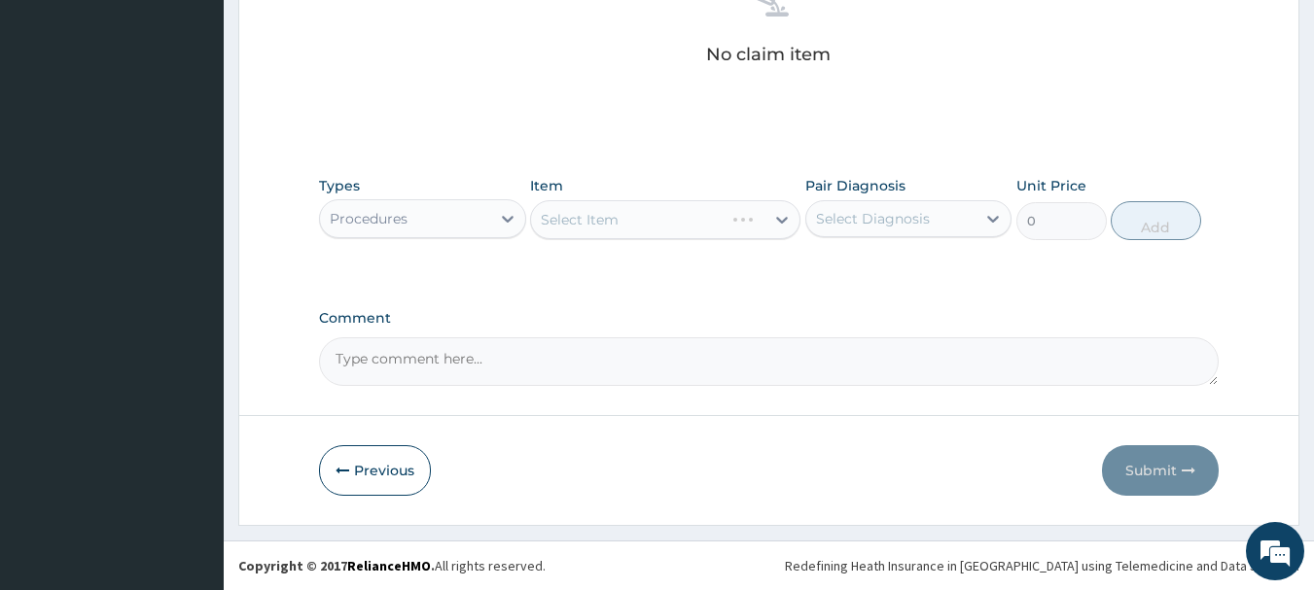
click at [684, 214] on div "Select Item" at bounding box center [665, 219] width 270 height 39
click at [695, 222] on div "Select Item" at bounding box center [665, 219] width 270 height 39
click at [662, 222] on div "Select Item" at bounding box center [665, 219] width 270 height 39
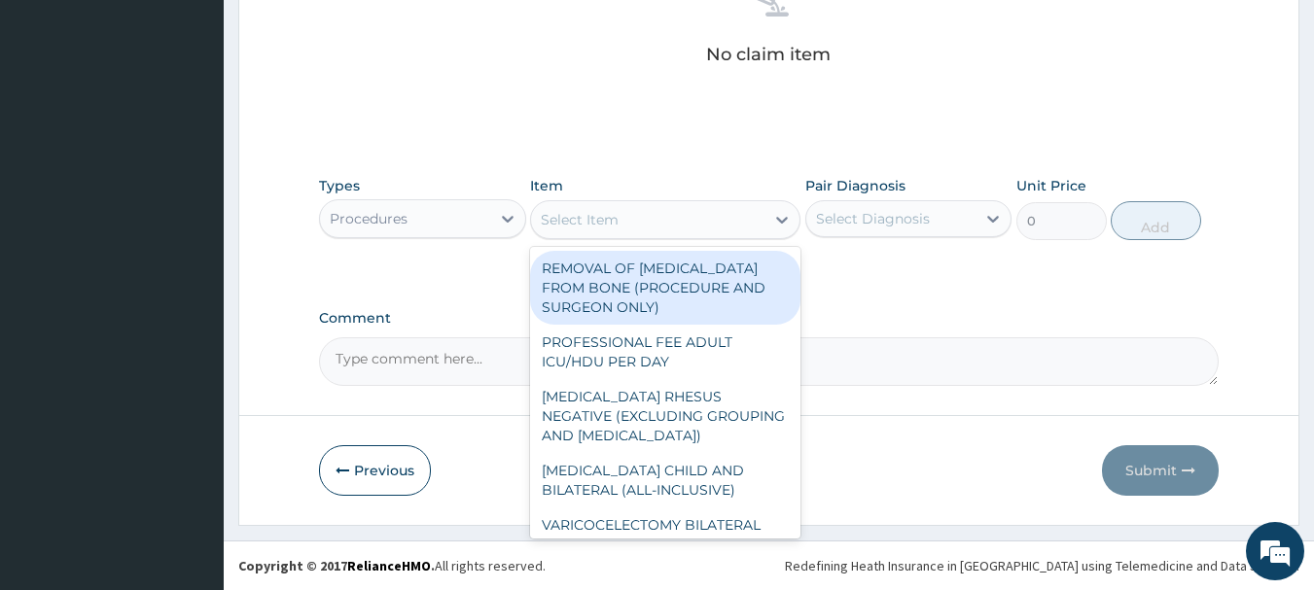
click at [688, 218] on div "Select Item" at bounding box center [647, 219] width 233 height 31
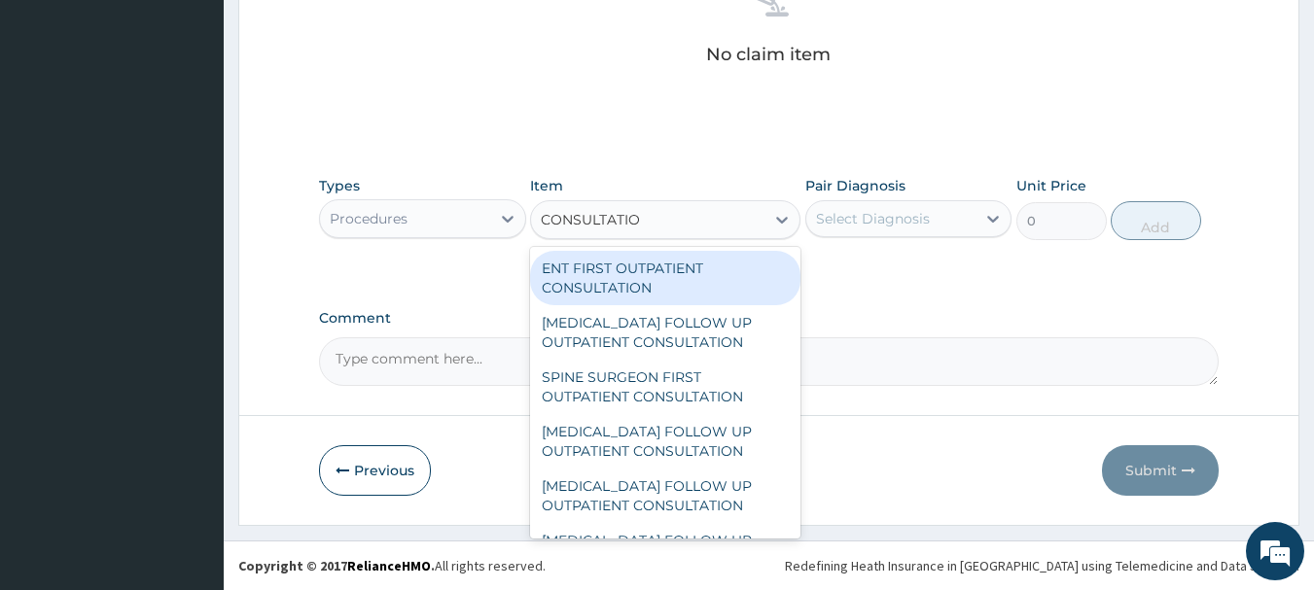
type input "CONSULTATION"
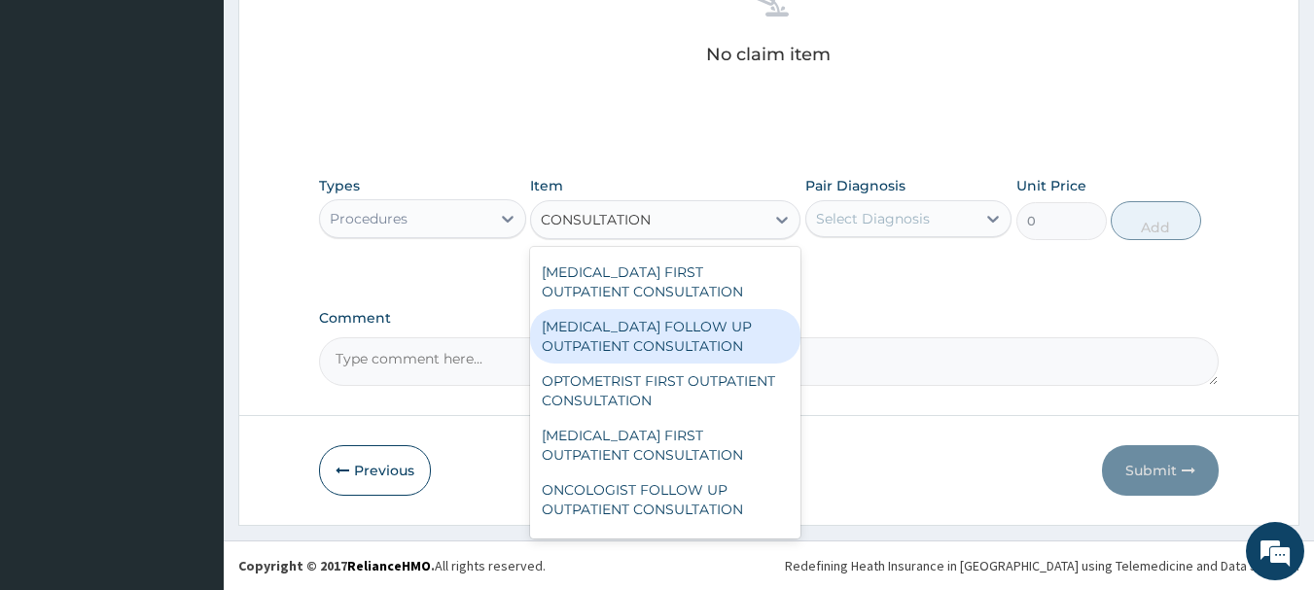
scroll to position [1847, 0]
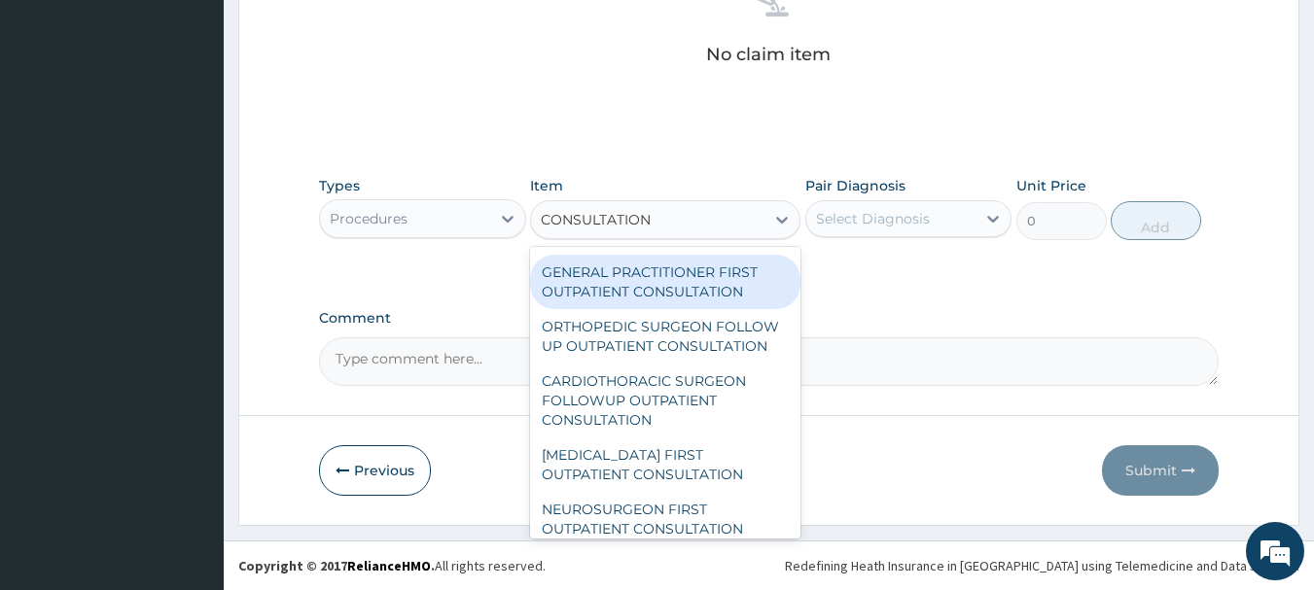
click at [635, 309] on div "GENERAL PRACTITIONER FIRST OUTPATIENT CONSULTATION" at bounding box center [665, 282] width 270 height 54
type input "4500"
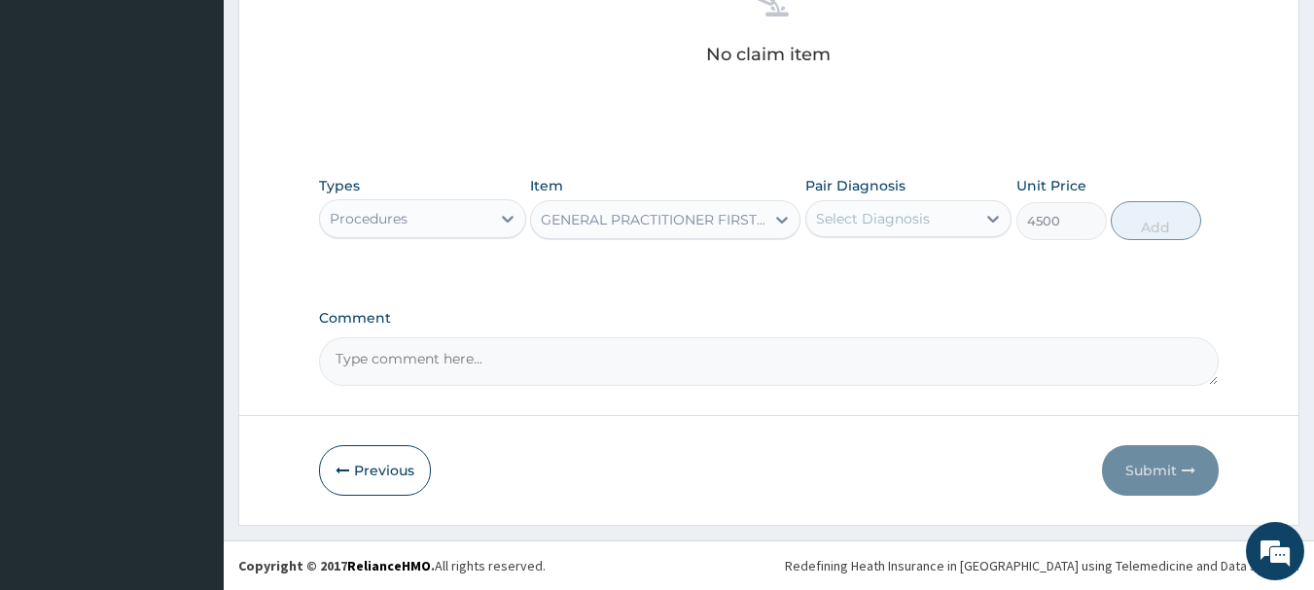
click at [956, 220] on div "Select Diagnosis" at bounding box center [891, 218] width 170 height 31
click at [950, 265] on div "Malaria" at bounding box center [908, 269] width 207 height 40
checkbox input "true"
click at [1148, 229] on button "Add" at bounding box center [1155, 220] width 90 height 39
type input "0"
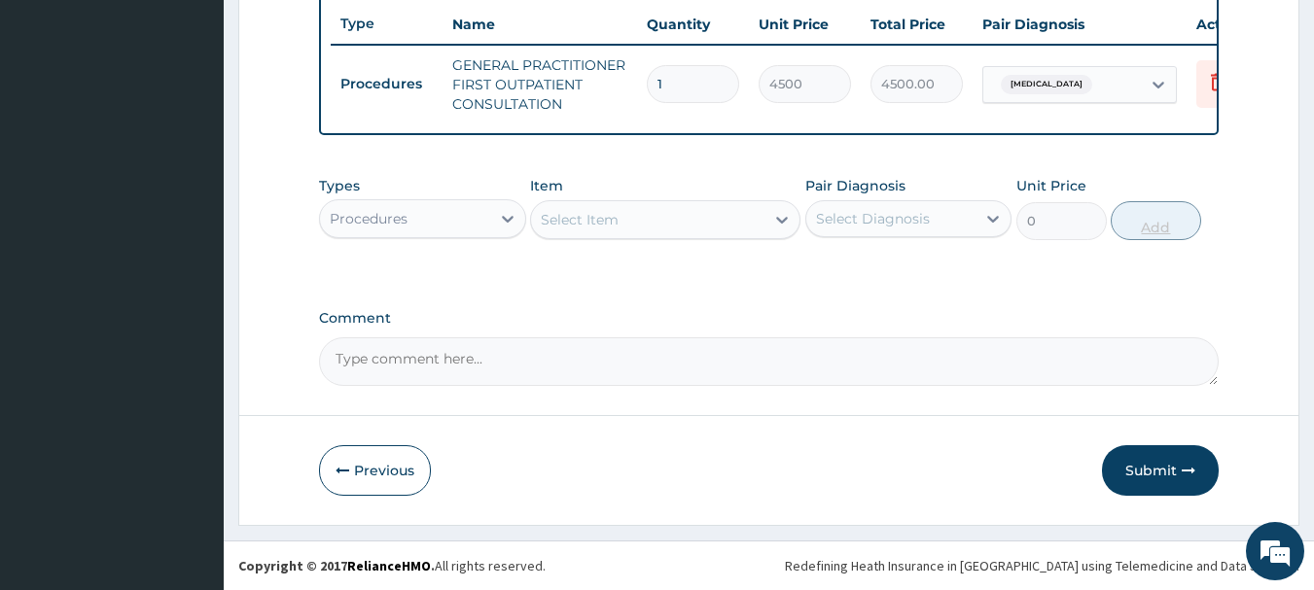
scroll to position [745, 0]
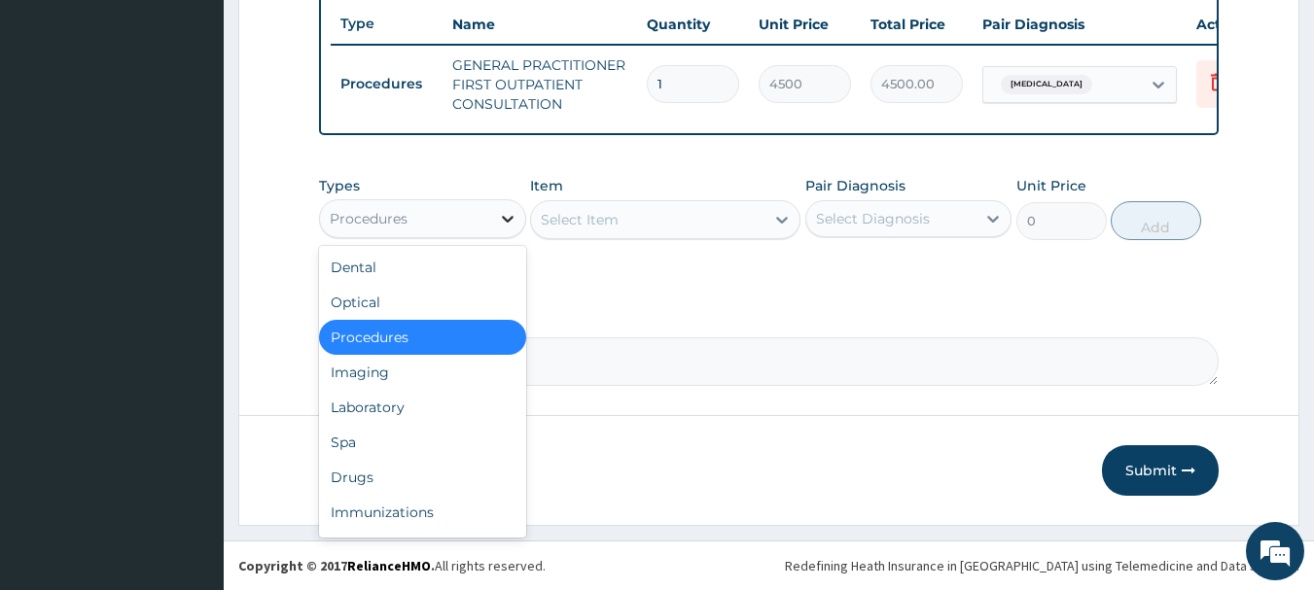
click at [494, 218] on div at bounding box center [507, 218] width 35 height 35
click at [393, 417] on div "Laboratory" at bounding box center [422, 407] width 207 height 35
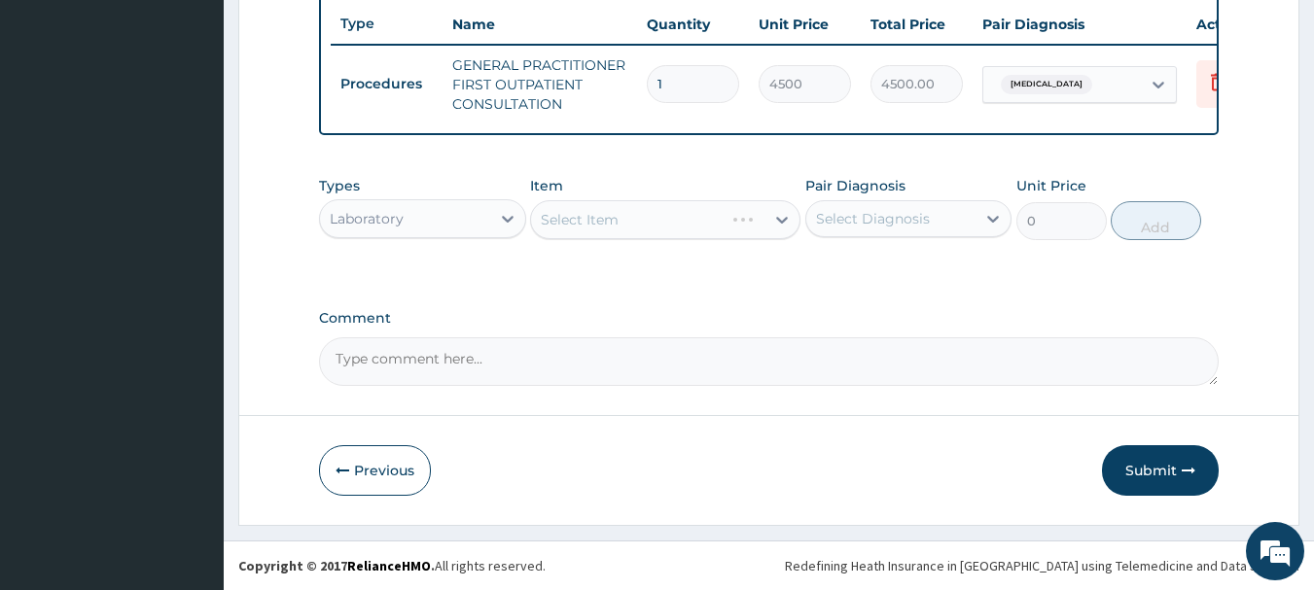
click at [722, 208] on div "Select Item" at bounding box center [665, 219] width 270 height 39
click at [657, 227] on div "Select Item" at bounding box center [665, 219] width 270 height 39
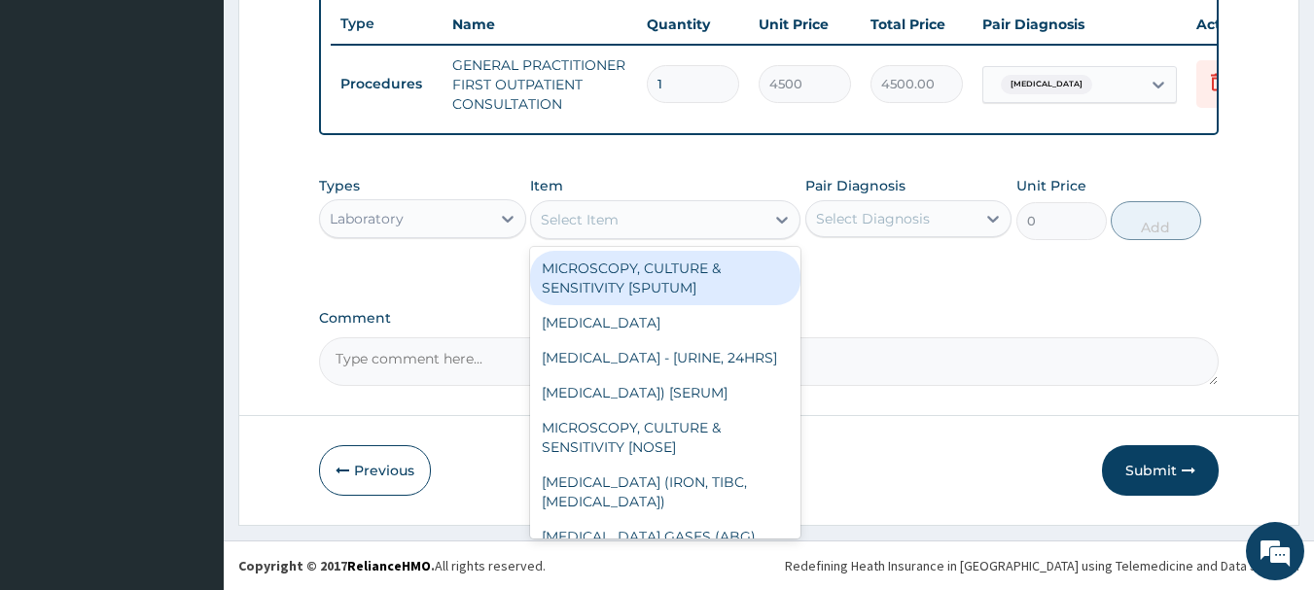
click at [664, 218] on div "Select Item" at bounding box center [647, 219] width 233 height 31
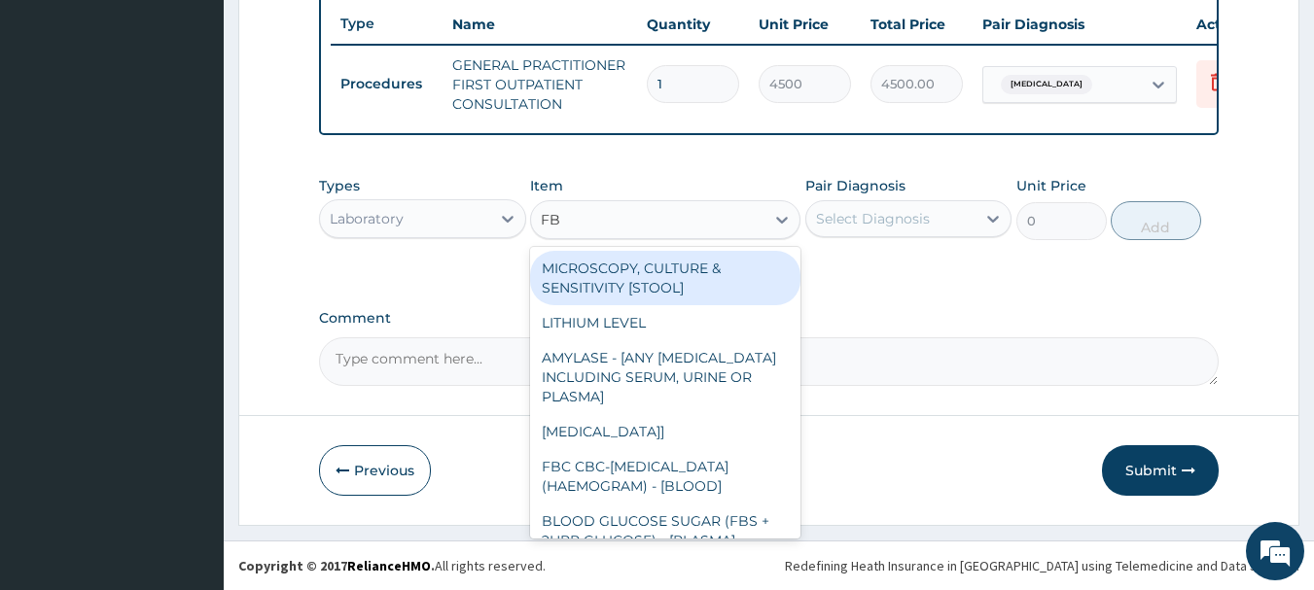
type input "FBC"
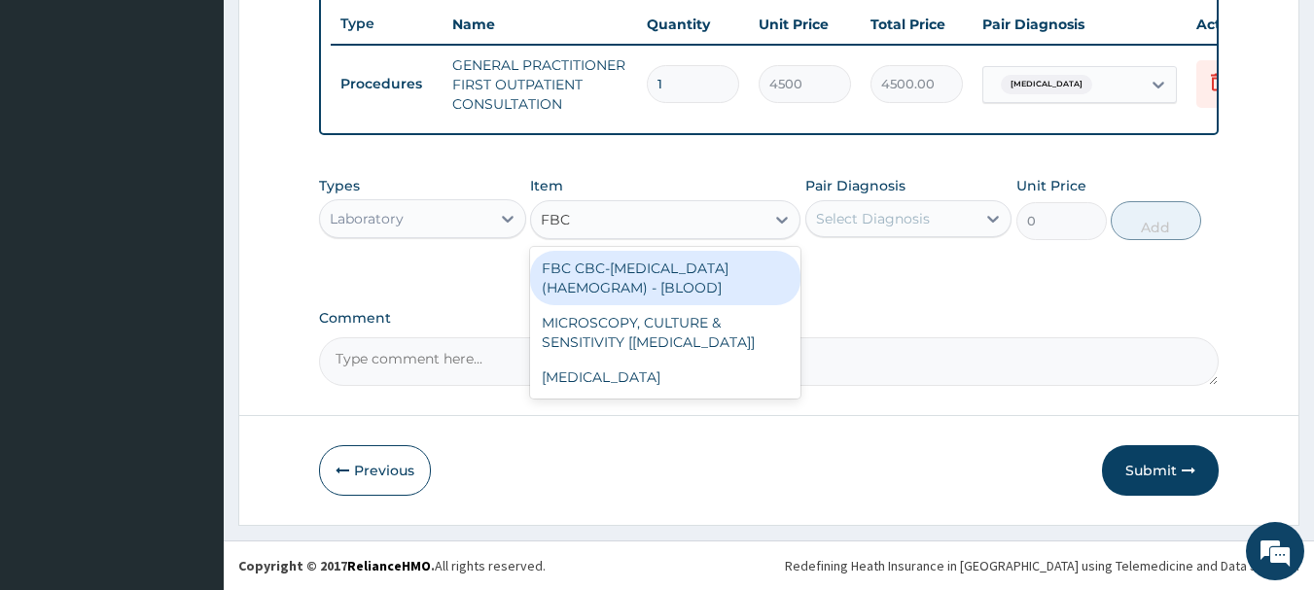
click at [660, 265] on div "FBC CBC-COMPLETE BLOOD COUNT (HAEMOGRAM) - [BLOOD]" at bounding box center [665, 278] width 270 height 54
type input "6000"
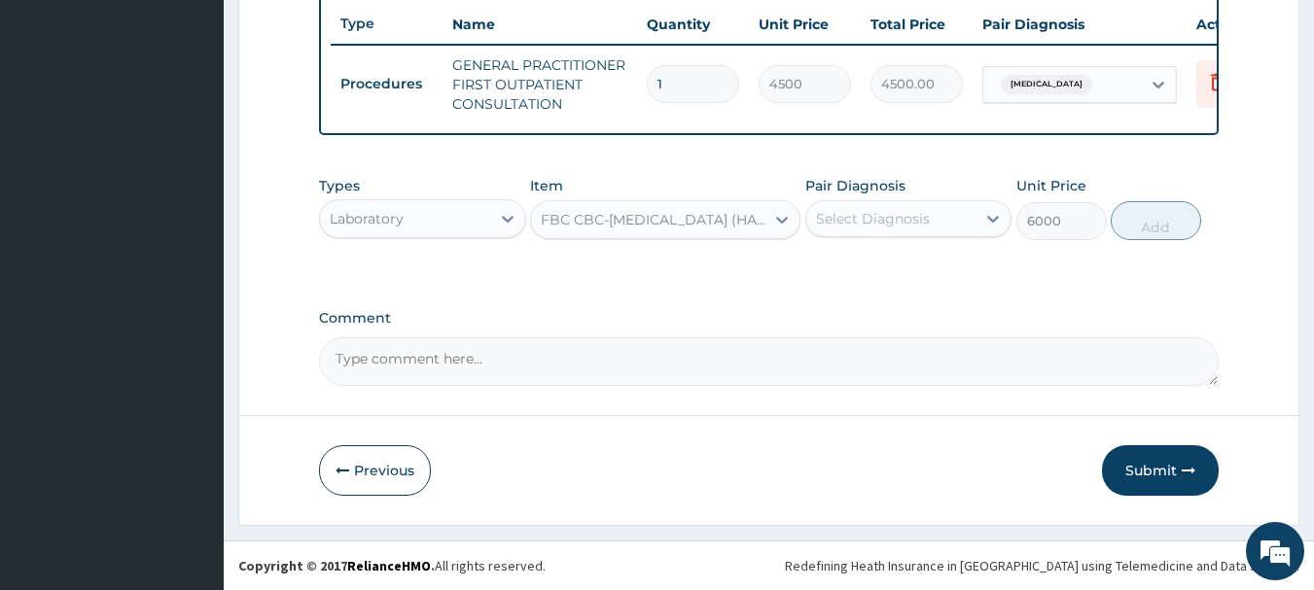
click at [952, 221] on div "Select Diagnosis" at bounding box center [891, 218] width 170 height 31
click at [926, 268] on div "[MEDICAL_DATA]" at bounding box center [908, 269] width 207 height 40
checkbox input "true"
click at [1148, 222] on button "Add" at bounding box center [1155, 220] width 90 height 39
type input "0"
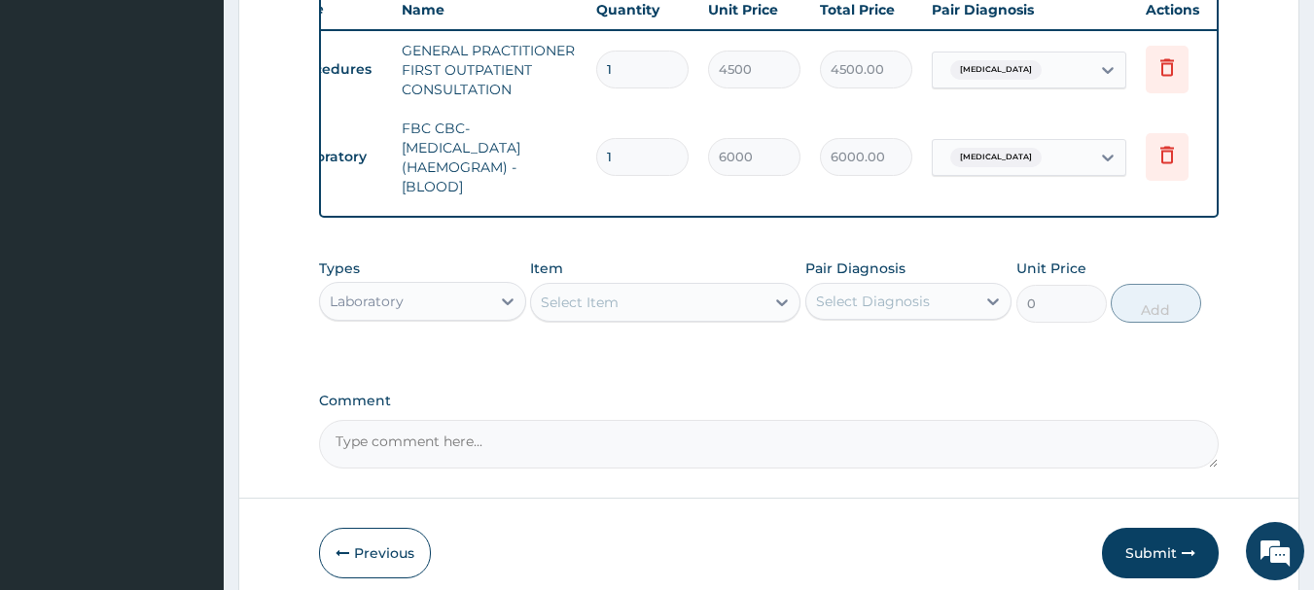
scroll to position [0, 76]
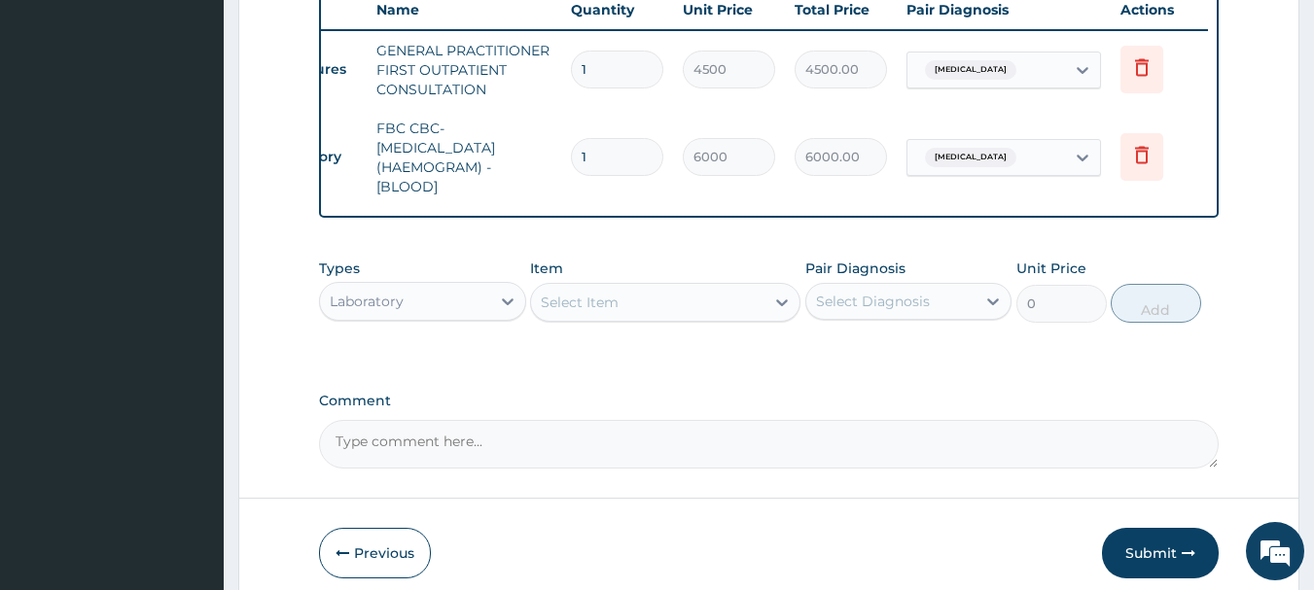
click at [580, 312] on div "Select Item" at bounding box center [580, 302] width 78 height 19
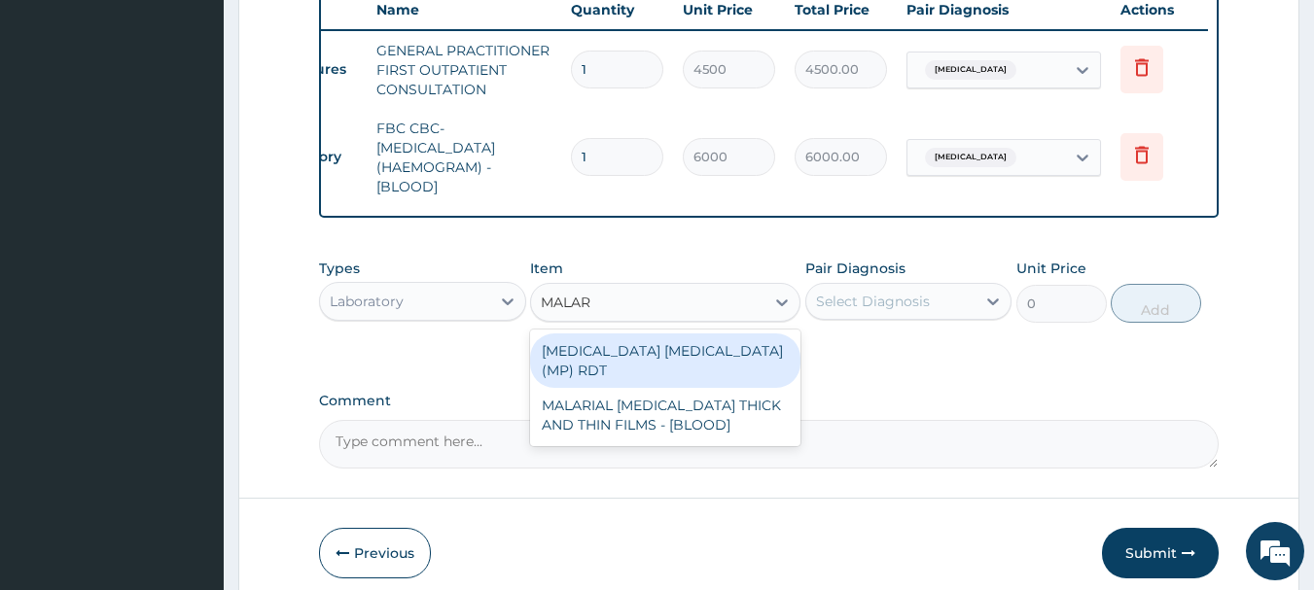
type input "MALARI"
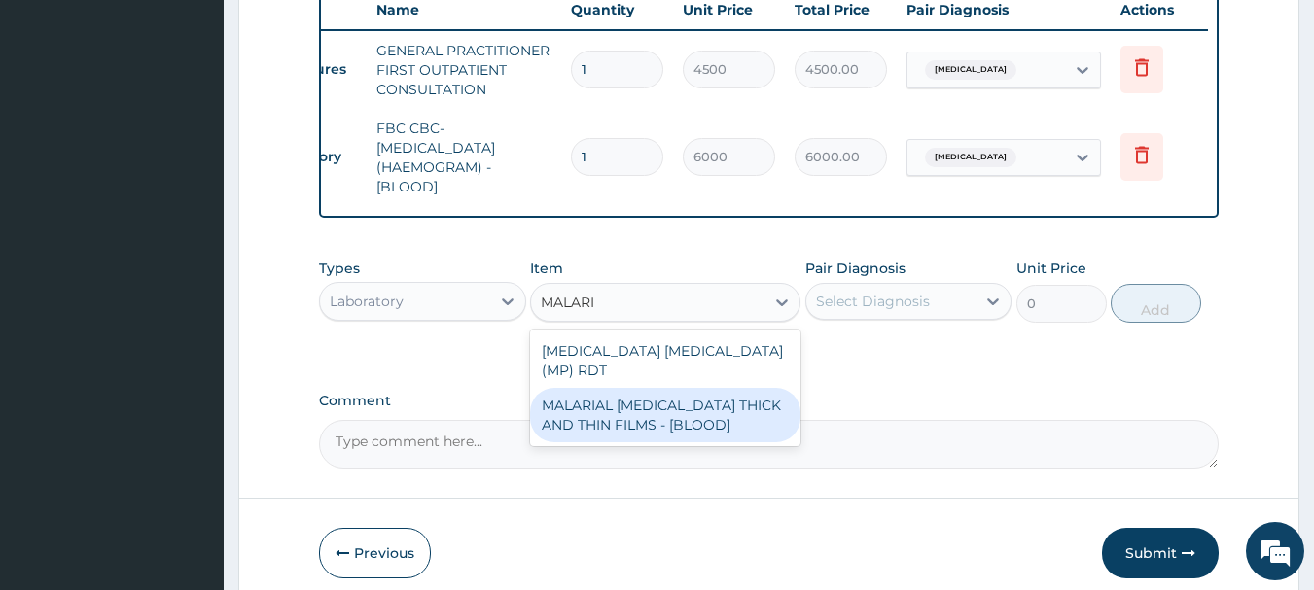
click at [619, 414] on div "MALARIAL [MEDICAL_DATA] THICK AND THIN FILMS - [BLOOD]" at bounding box center [665, 415] width 270 height 54
type input "2625"
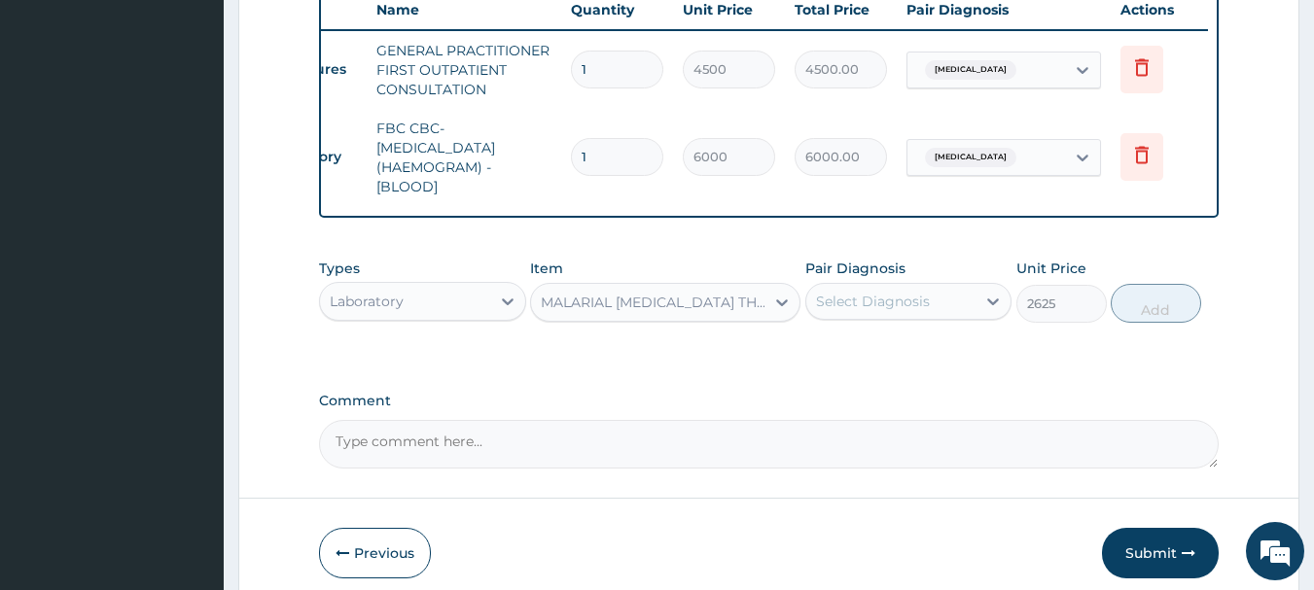
click at [919, 311] on div "Select Diagnosis" at bounding box center [873, 301] width 114 height 19
drag, startPoint x: 917, startPoint y: 363, endPoint x: 927, endPoint y: 361, distance: 9.9
click at [916, 363] on div "[MEDICAL_DATA]" at bounding box center [908, 352] width 207 height 40
checkbox input "true"
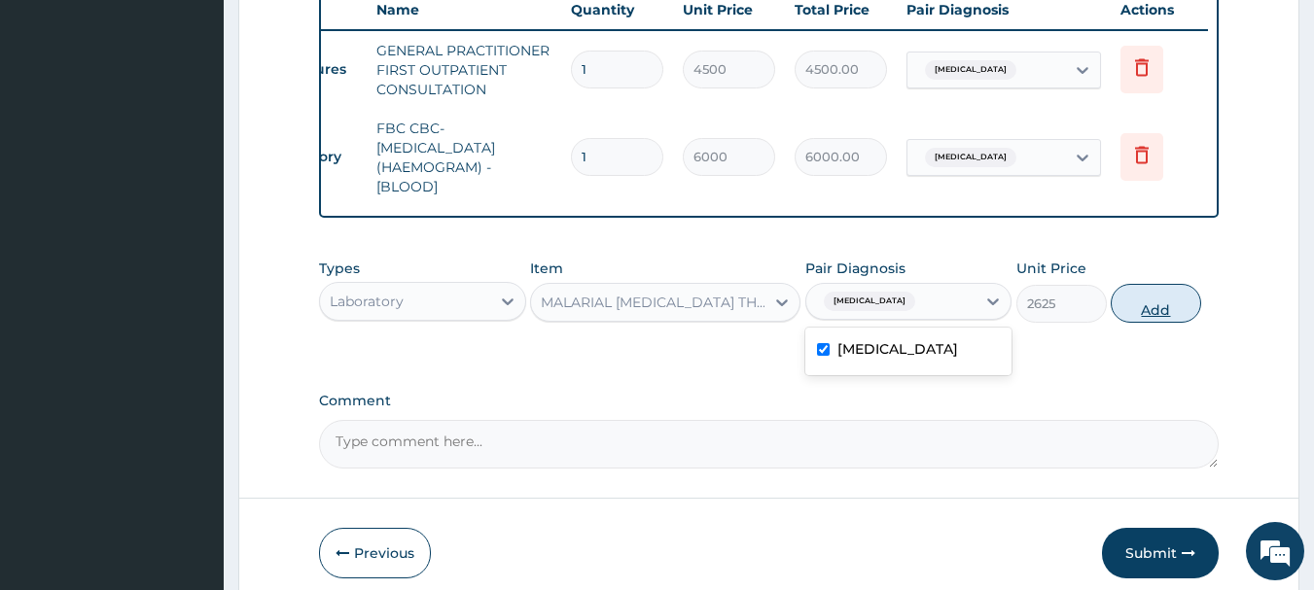
click at [1136, 315] on button "Add" at bounding box center [1155, 303] width 90 height 39
type input "0"
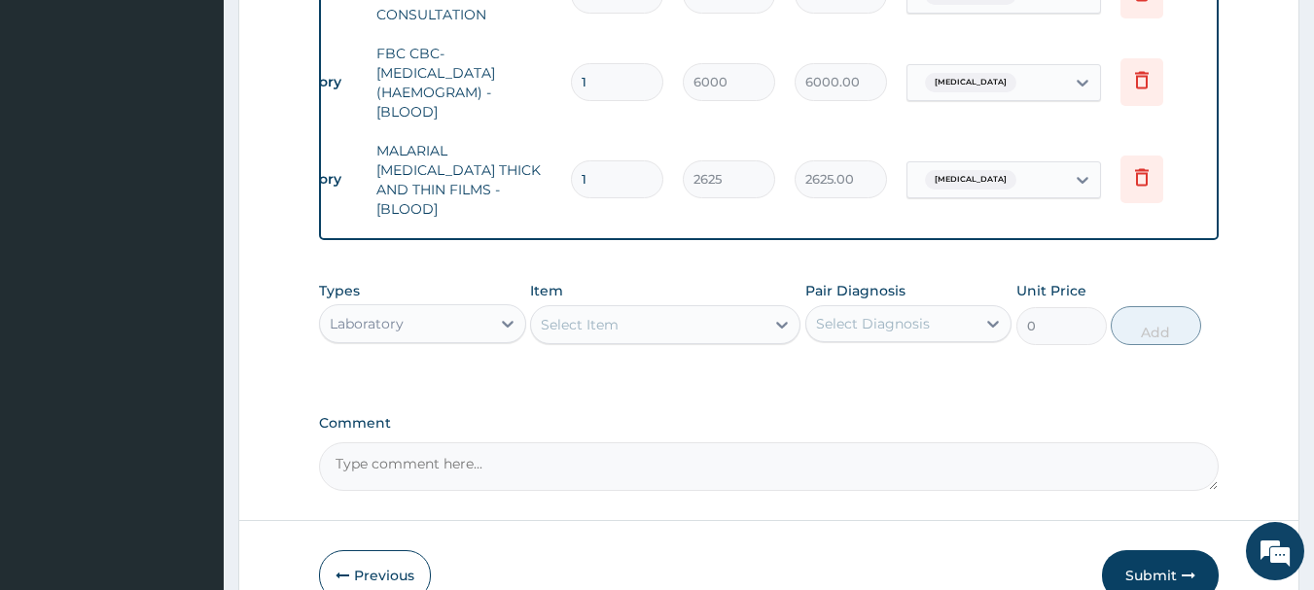
scroll to position [920, 0]
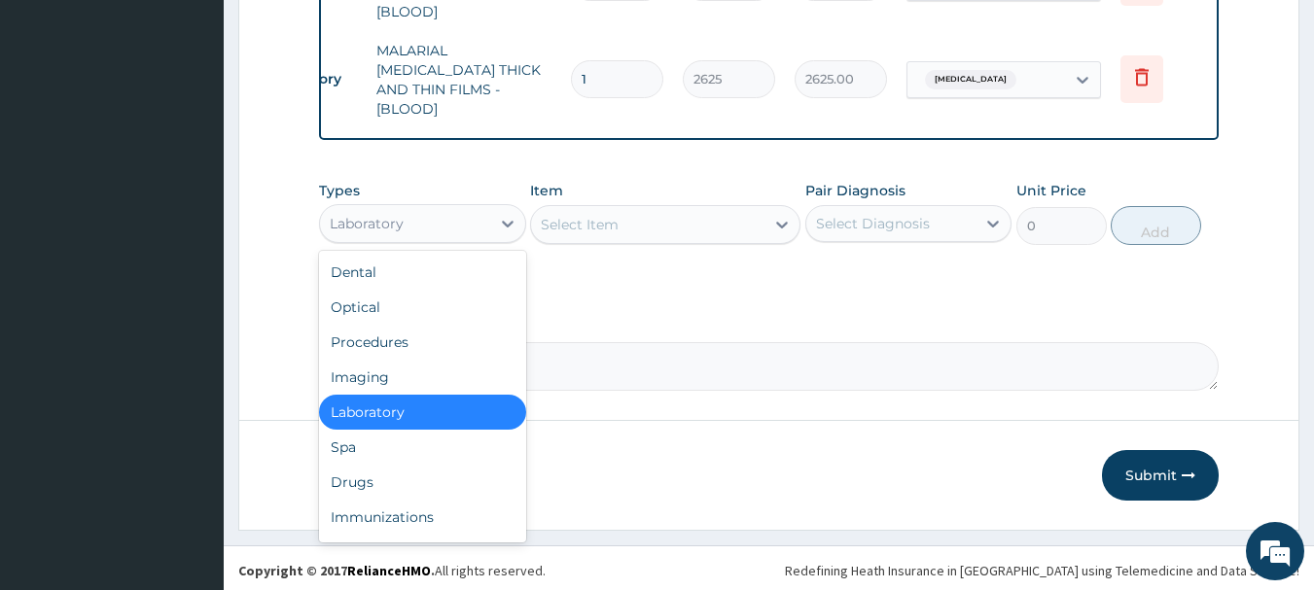
click at [446, 224] on div "Laboratory" at bounding box center [405, 223] width 170 height 31
click at [469, 228] on div "Laboratory" at bounding box center [405, 223] width 170 height 31
click at [350, 468] on div "Drugs" at bounding box center [422, 482] width 207 height 35
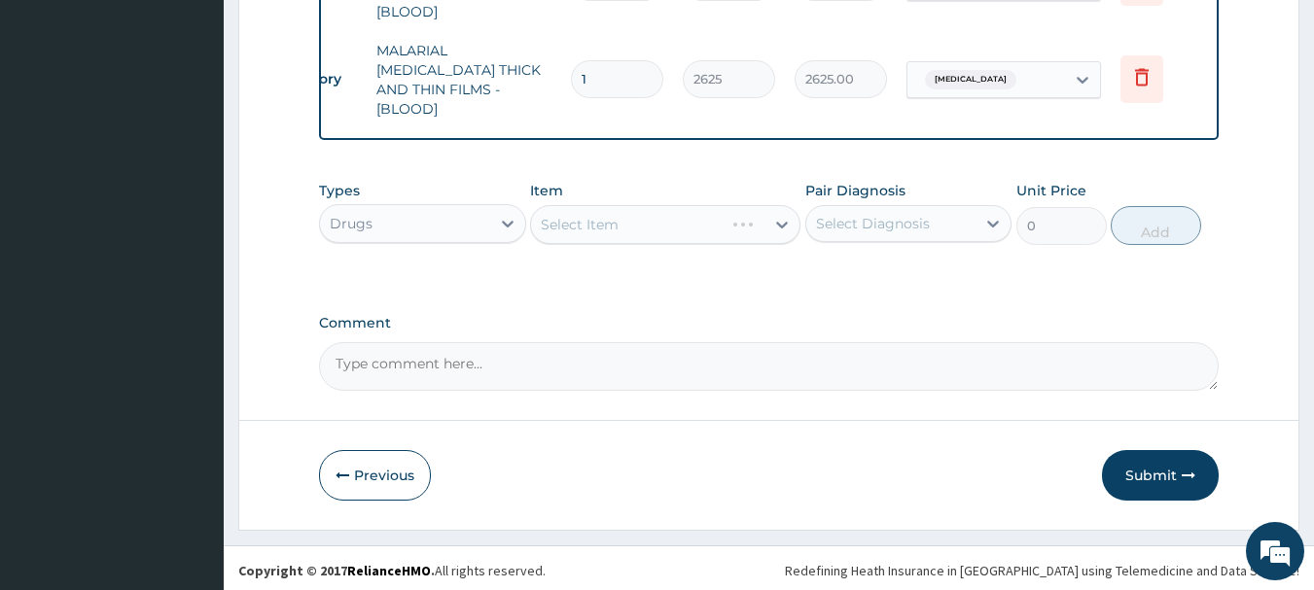
click at [629, 210] on div "Select Item" at bounding box center [665, 224] width 270 height 39
click at [670, 220] on div "Select Item" at bounding box center [665, 224] width 270 height 39
click at [623, 218] on div "Select Item" at bounding box center [665, 224] width 270 height 39
click at [665, 222] on div "Select Item" at bounding box center [665, 224] width 270 height 39
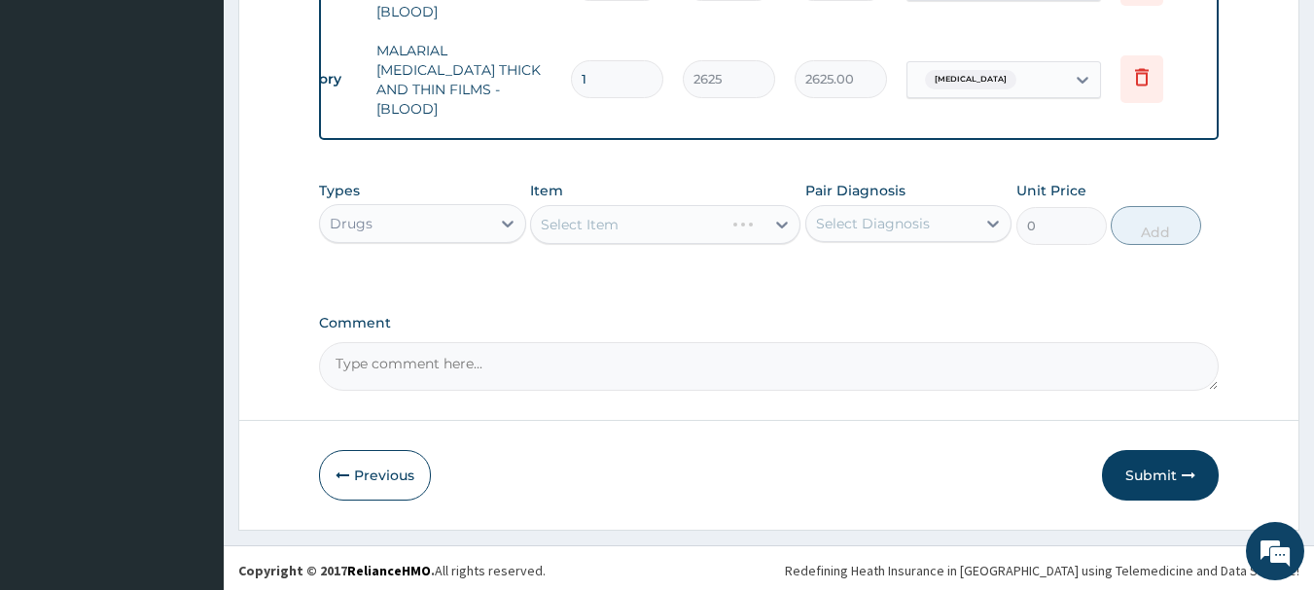
click at [710, 224] on div "Select Item" at bounding box center [665, 224] width 270 height 39
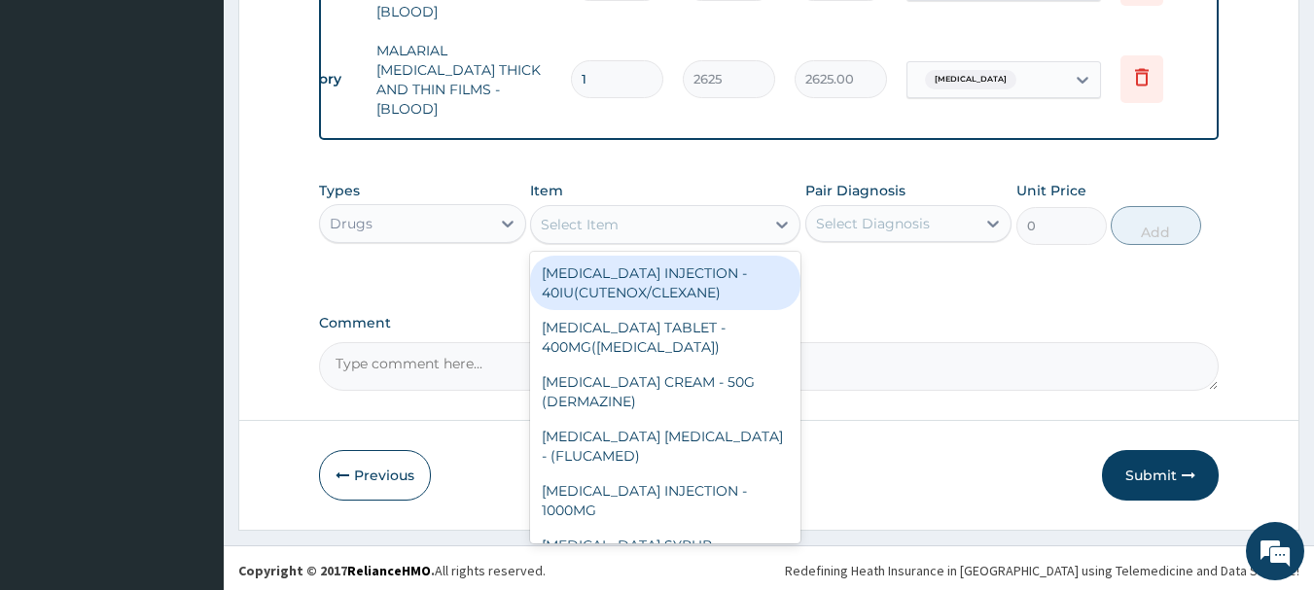
click at [691, 217] on div "Select Item" at bounding box center [647, 224] width 233 height 31
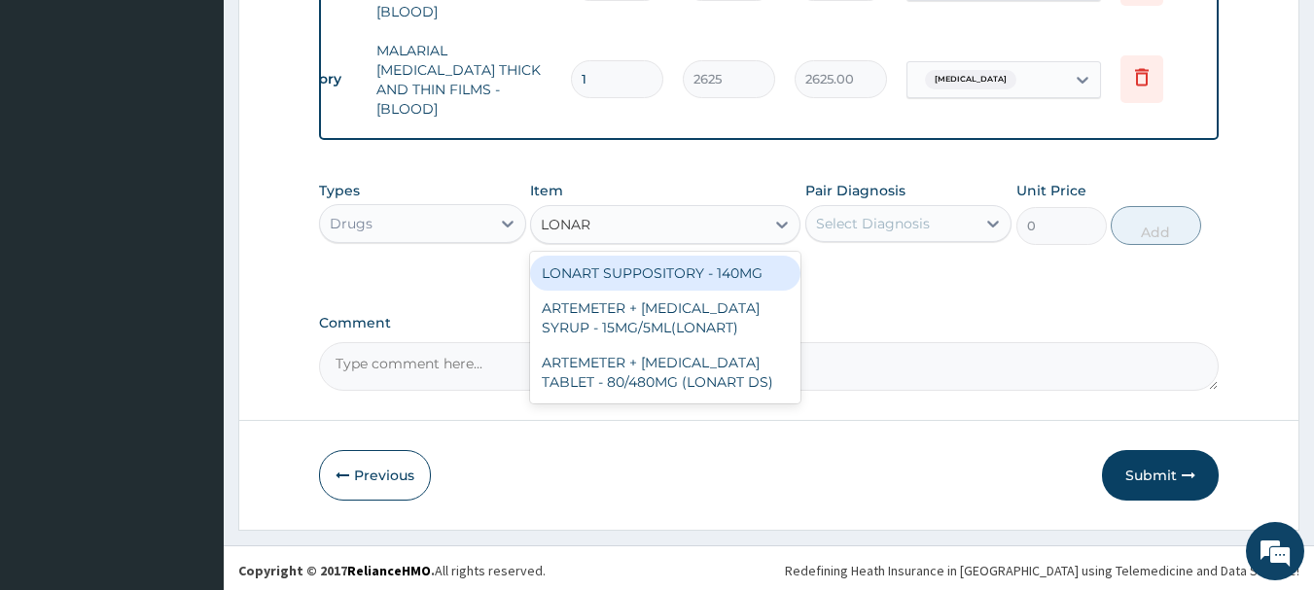
type input "LONART"
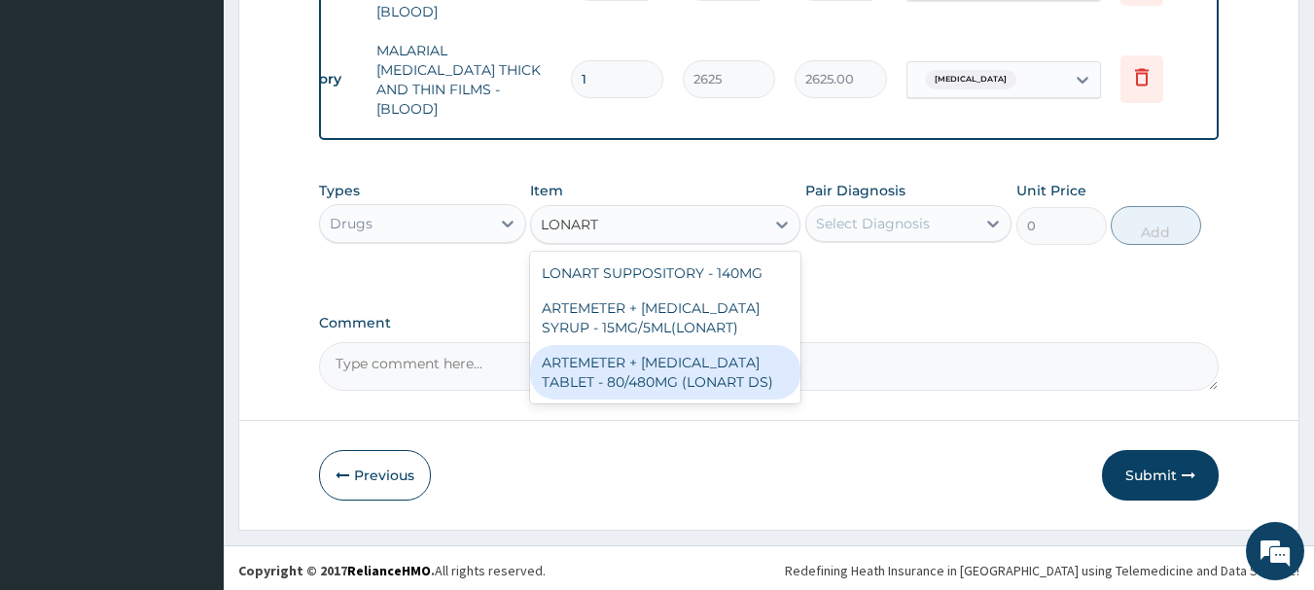
click at [707, 369] on div "ARTEMETER + [MEDICAL_DATA] TABLET - 80/480MG (LONART DS)" at bounding box center [665, 372] width 270 height 54
type input "672"
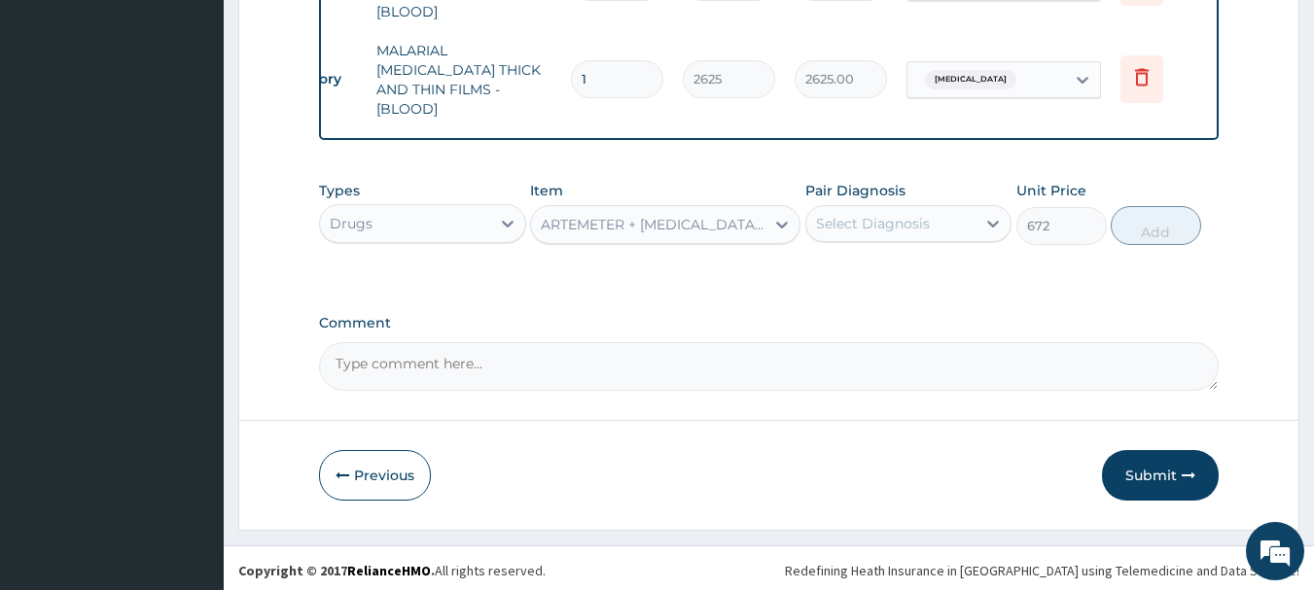
click at [959, 216] on div "Select Diagnosis" at bounding box center [891, 223] width 170 height 31
click at [888, 225] on div "Select Diagnosis" at bounding box center [873, 223] width 114 height 19
click at [897, 272] on div "[MEDICAL_DATA]" at bounding box center [908, 274] width 207 height 40
checkbox input "true"
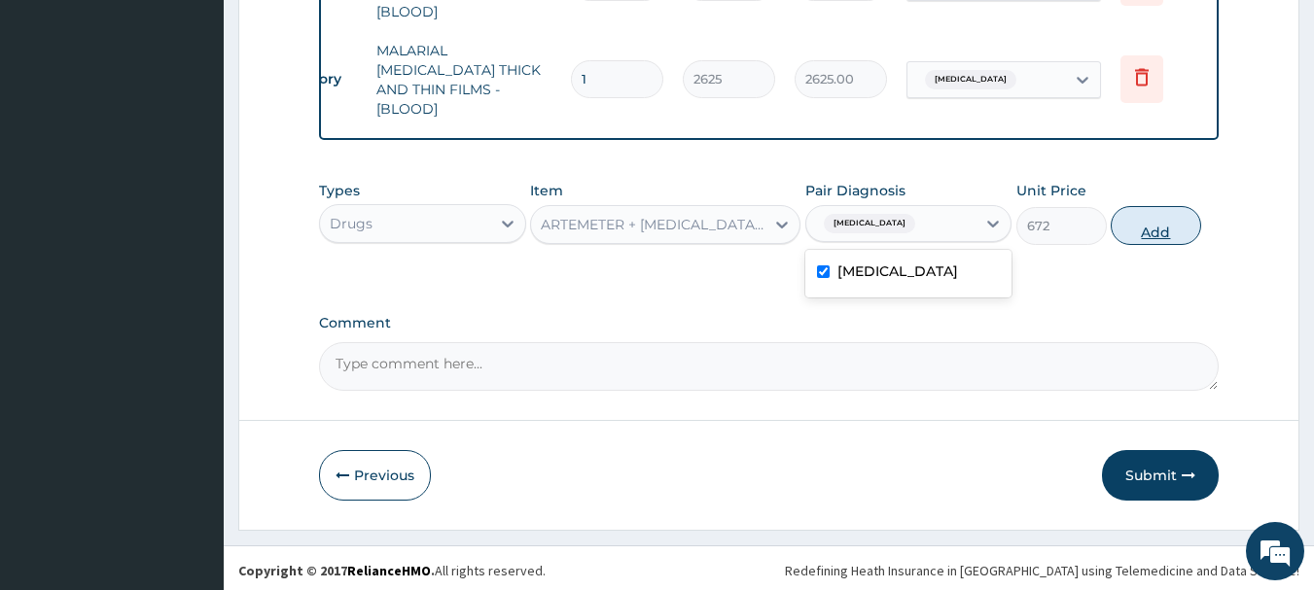
click at [1120, 224] on button "Add" at bounding box center [1155, 225] width 90 height 39
type input "0"
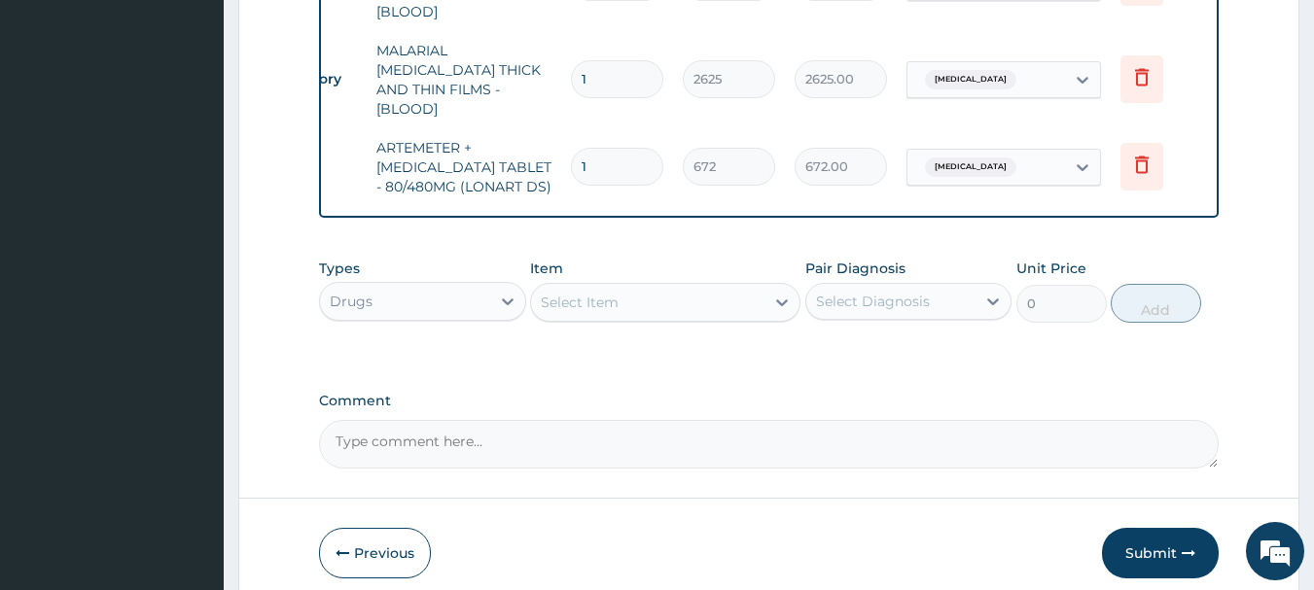
type input "0.00"
type input "6"
type input "4032.00"
type input "6"
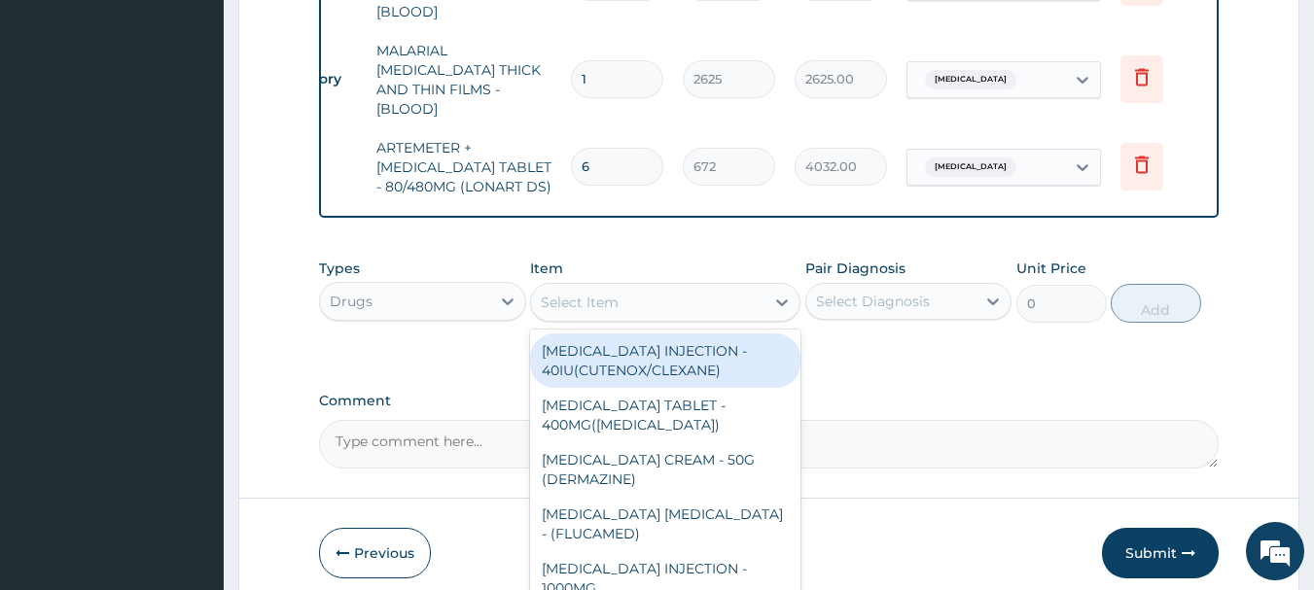
click at [725, 298] on div "Select Item" at bounding box center [647, 302] width 233 height 31
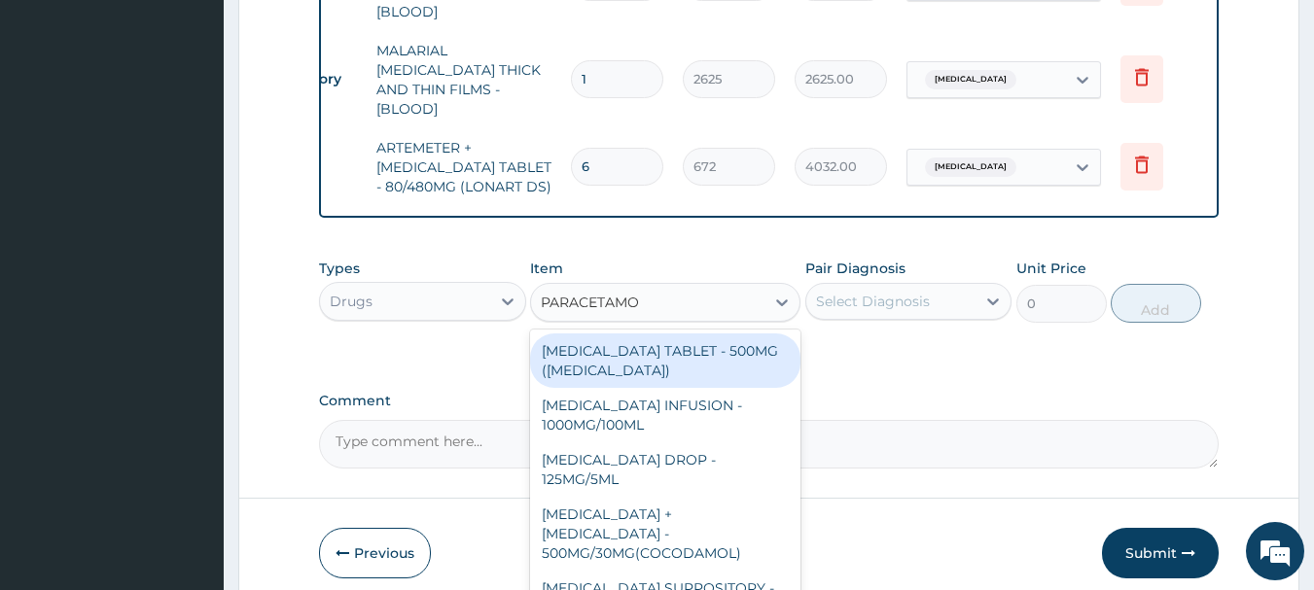
type input "PARACETAMOL"
click at [720, 347] on div "[MEDICAL_DATA] TABLET - 500MG ([MEDICAL_DATA])" at bounding box center [665, 361] width 270 height 54
type input "48"
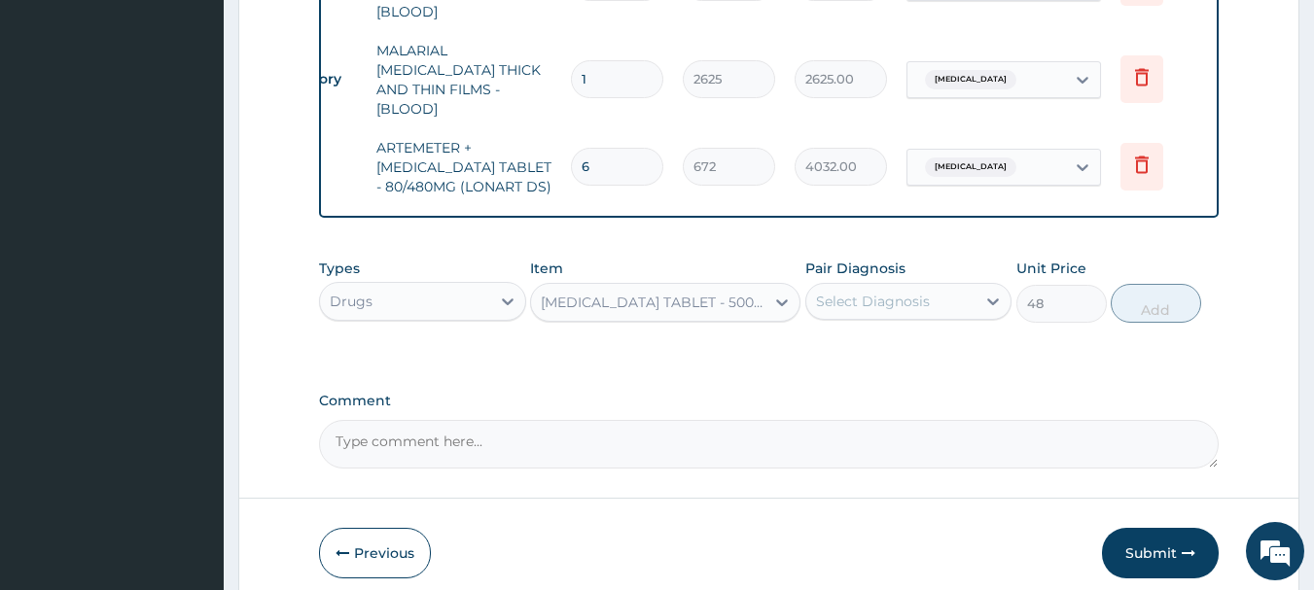
click at [890, 295] on div "Select Diagnosis" at bounding box center [873, 301] width 114 height 19
click at [872, 347] on label "[MEDICAL_DATA]" at bounding box center [897, 348] width 121 height 19
checkbox input "true"
click at [1131, 299] on button "Add" at bounding box center [1155, 303] width 90 height 39
type input "0"
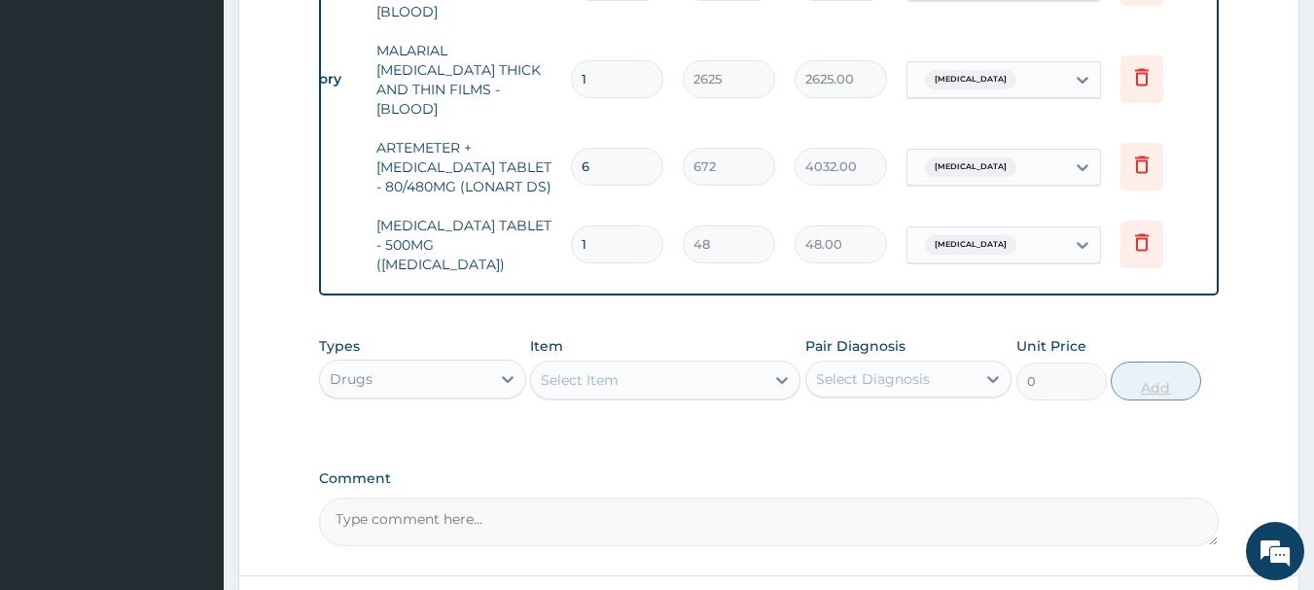
type input "18"
type input "864.00"
type input "18"
click at [675, 368] on div "Select Item" at bounding box center [647, 380] width 233 height 31
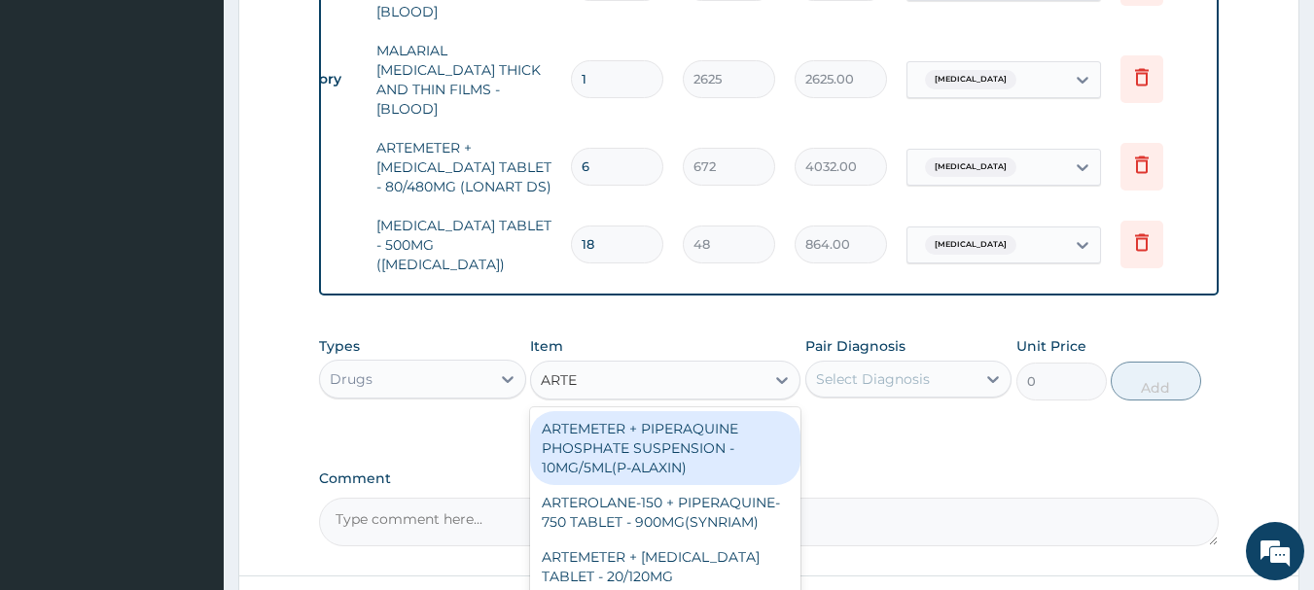
type input "ARTEM"
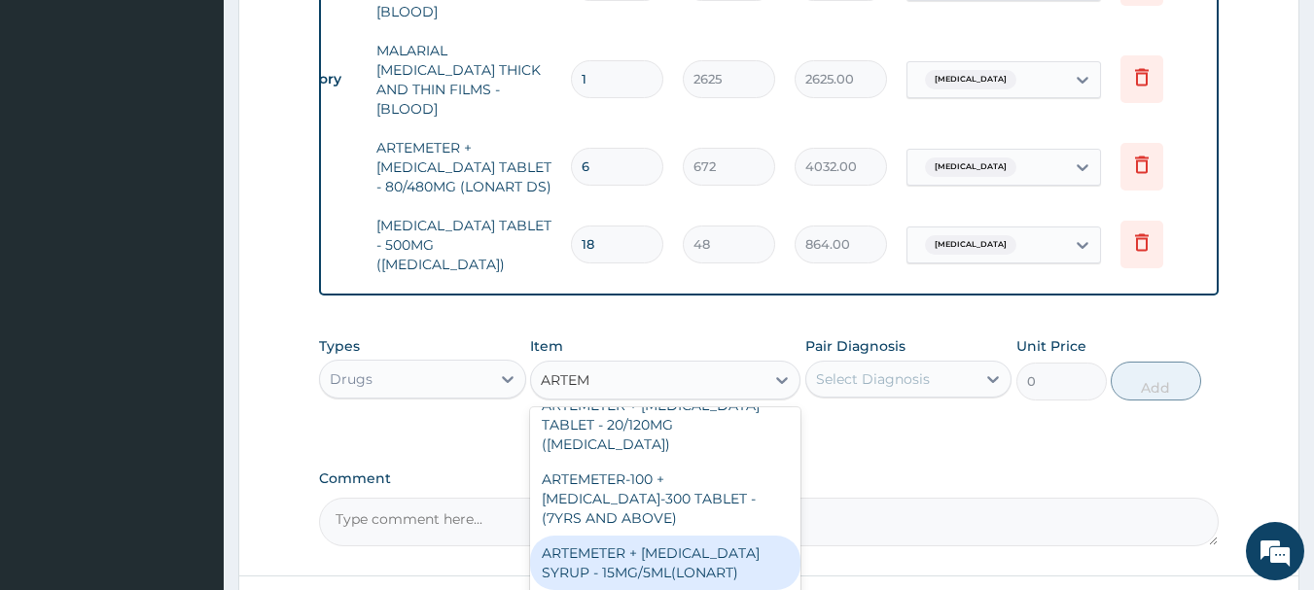
scroll to position [194, 0]
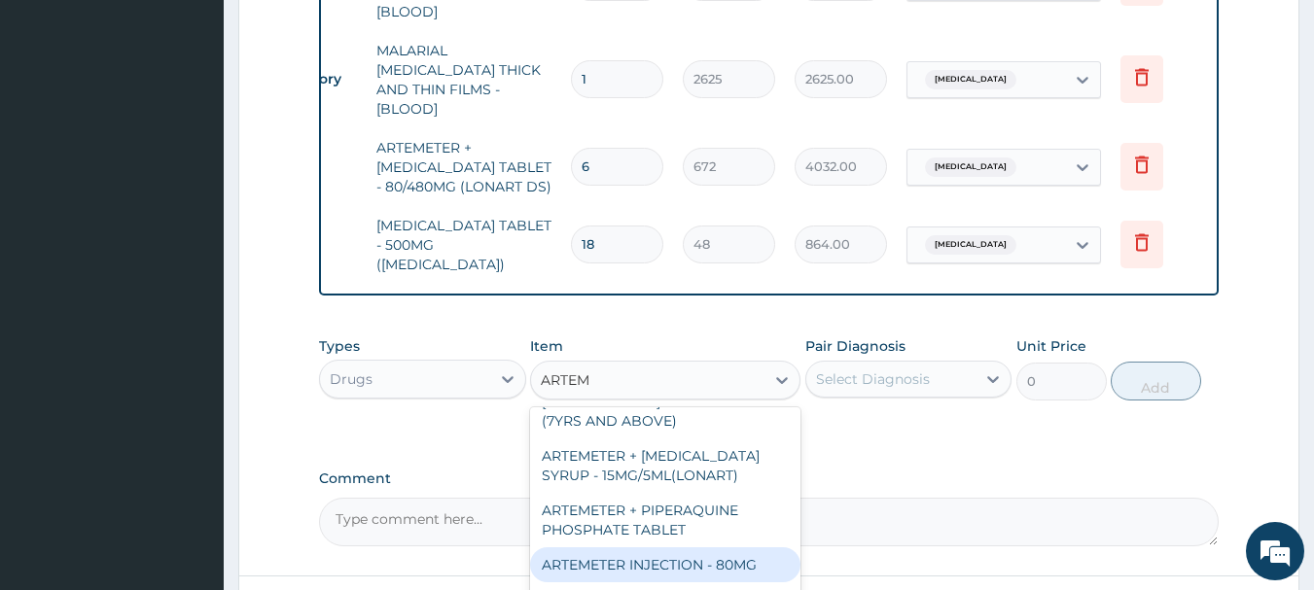
click at [724, 547] on div "ARTEMETER INJECTION - 80MG" at bounding box center [665, 564] width 270 height 35
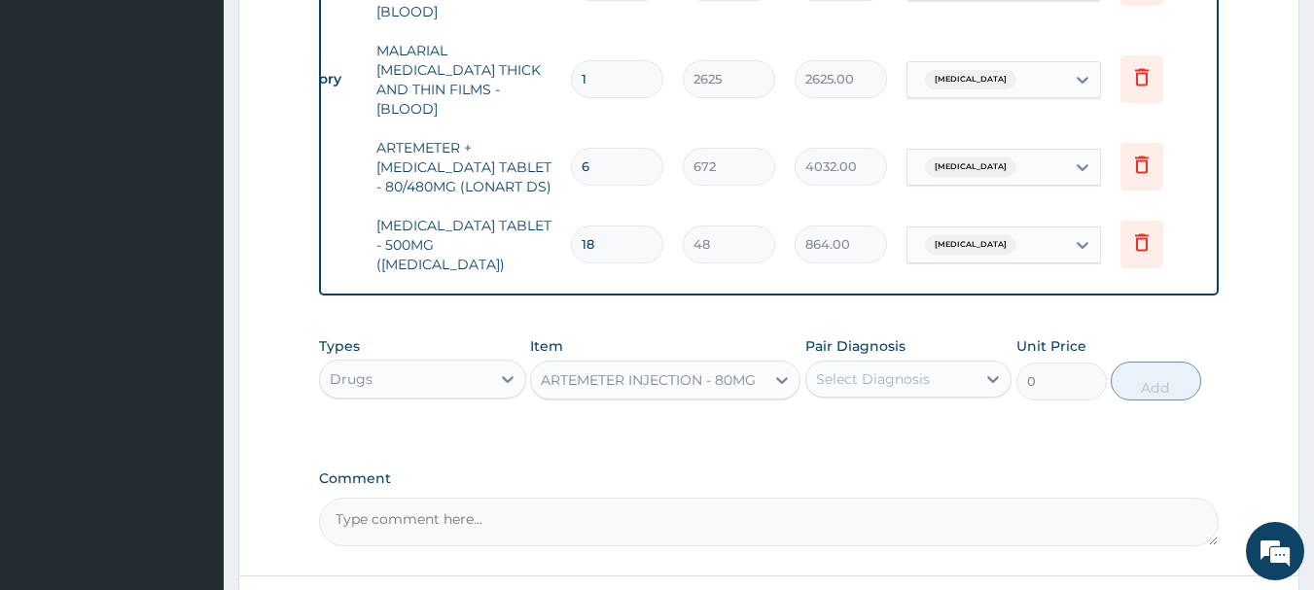
type input "544"
click at [898, 369] on div "Select Diagnosis" at bounding box center [873, 378] width 114 height 19
click at [903, 411] on div "[MEDICAL_DATA]" at bounding box center [908, 429] width 207 height 40
checkbox input "true"
click at [1158, 371] on button "Add" at bounding box center [1155, 381] width 90 height 39
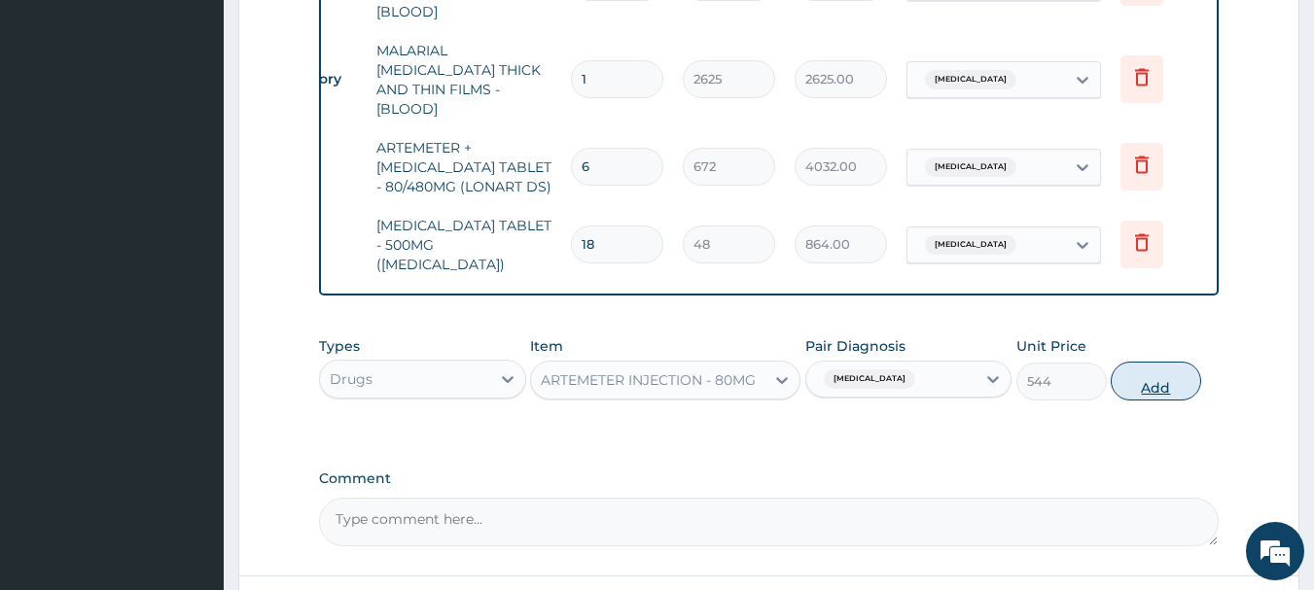
type input "0"
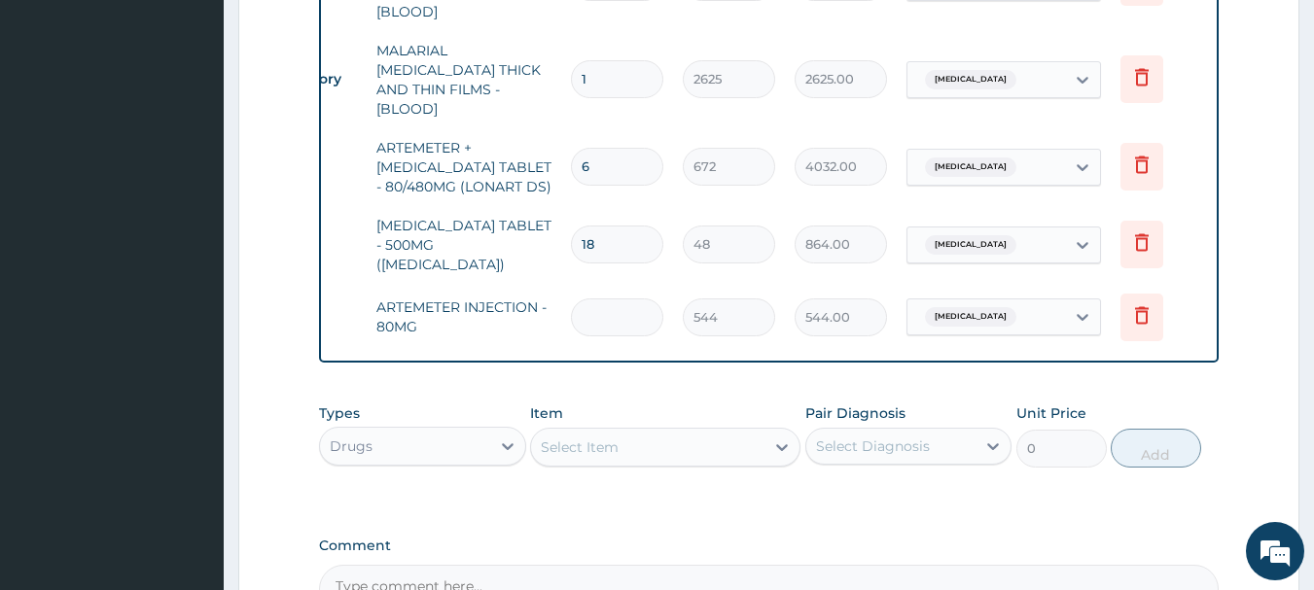
type input "0.00"
type input "3"
type input "1632.00"
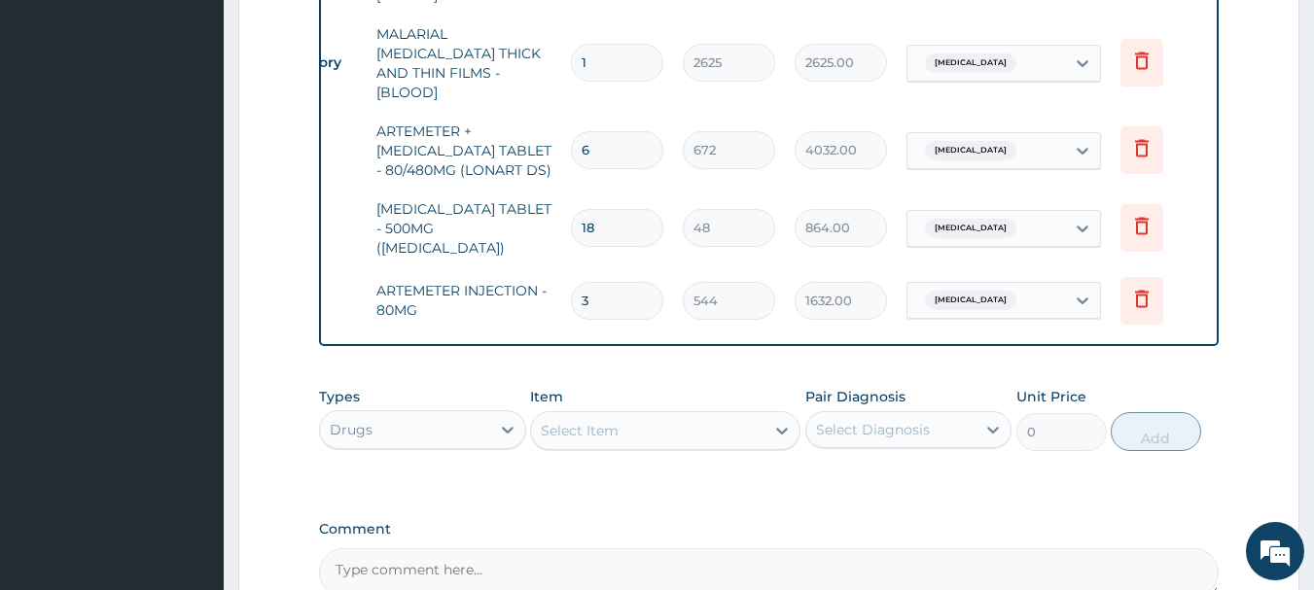
scroll to position [1132, 0]
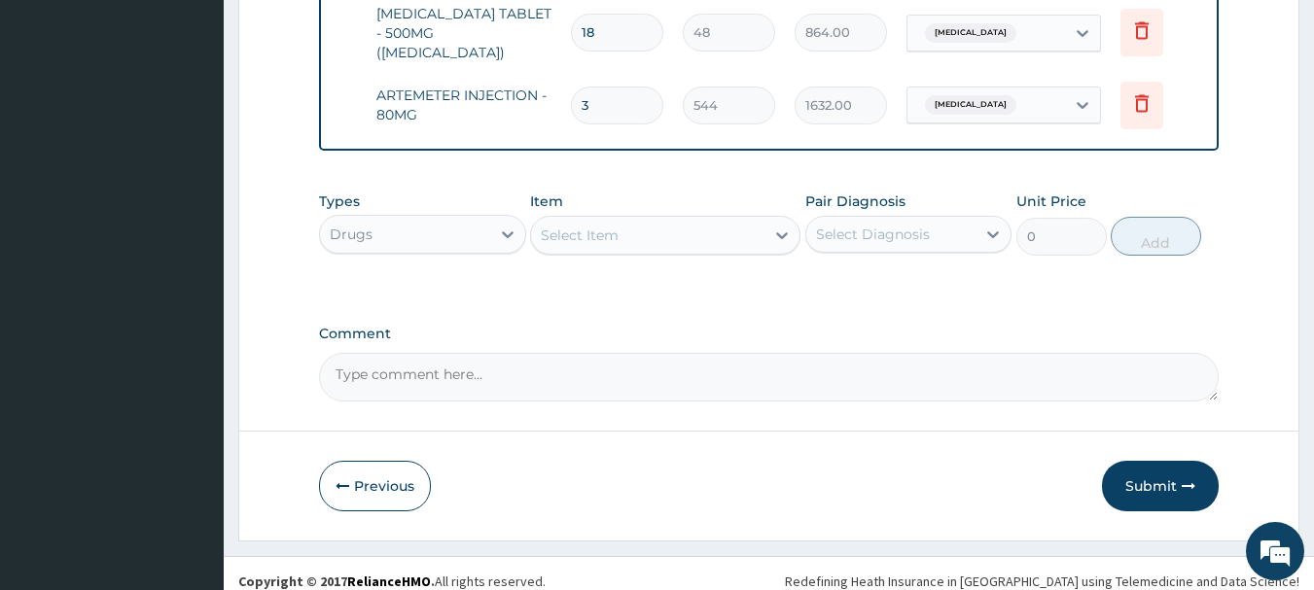
type input "3"
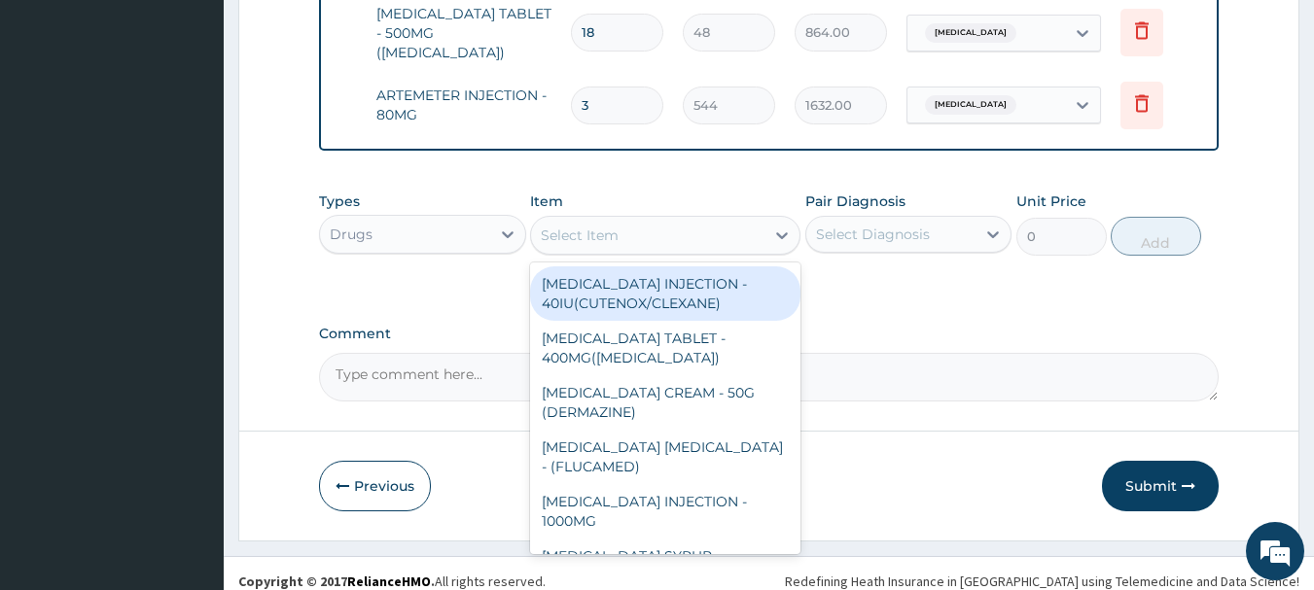
click at [721, 221] on div "Select Item" at bounding box center [647, 235] width 233 height 31
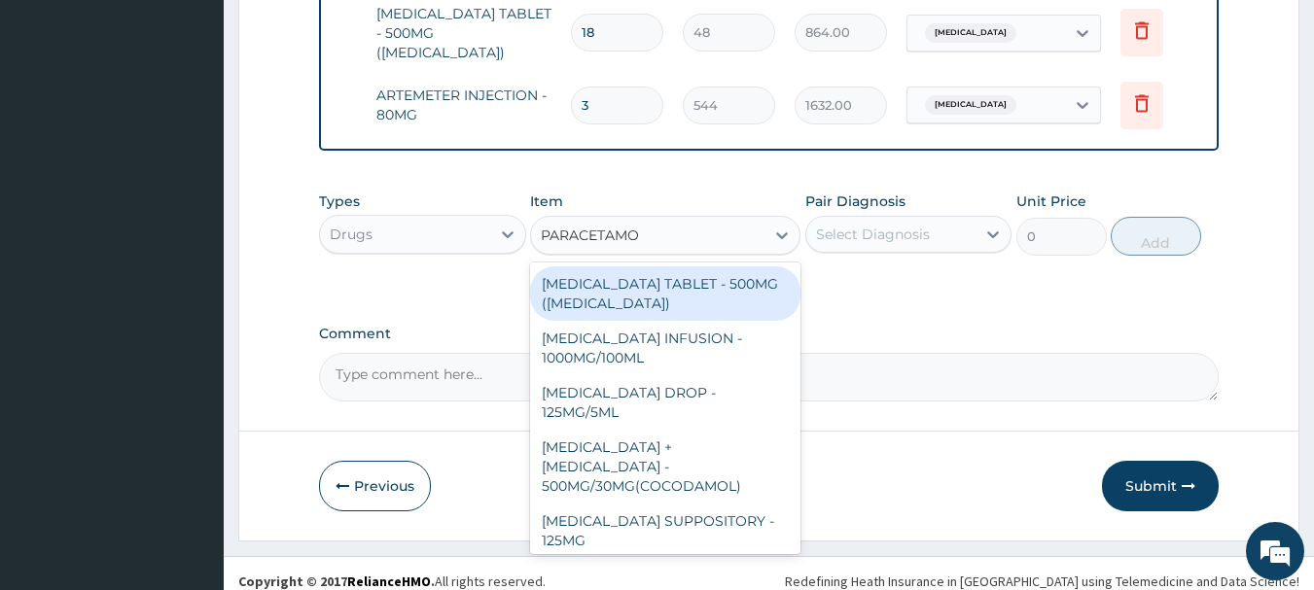
type input "PARACETAMOL"
click at [715, 274] on div "[MEDICAL_DATA] TABLET - 500MG ([MEDICAL_DATA])" at bounding box center [665, 293] width 270 height 54
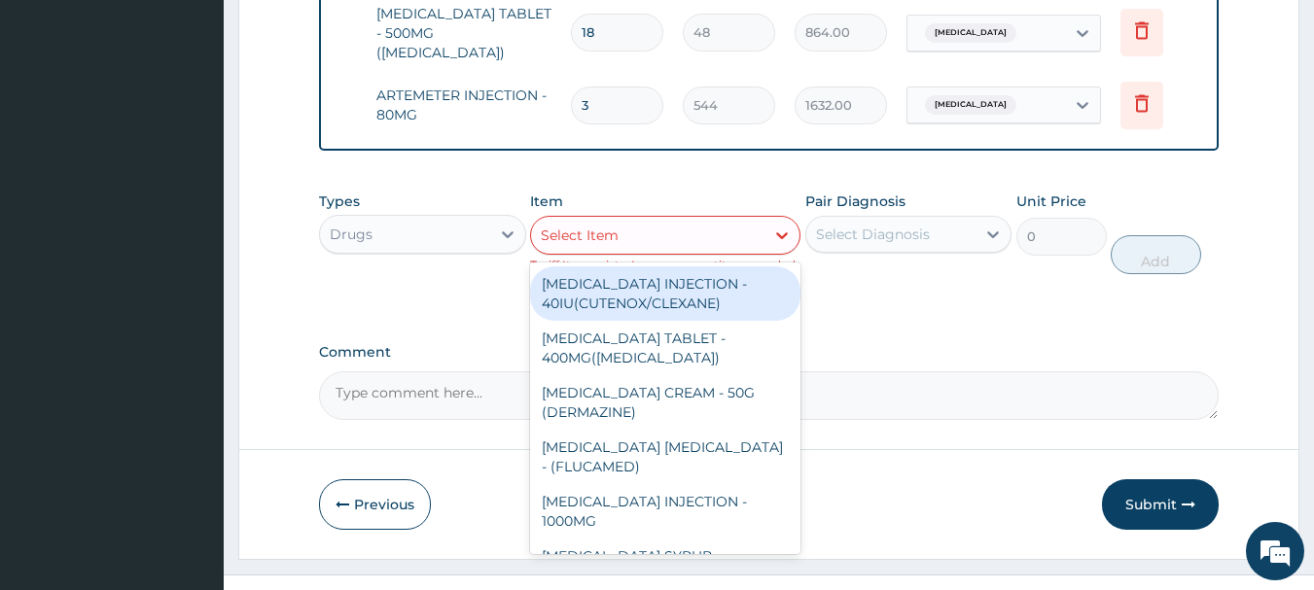
click at [737, 226] on div "Select Item" at bounding box center [647, 235] width 233 height 31
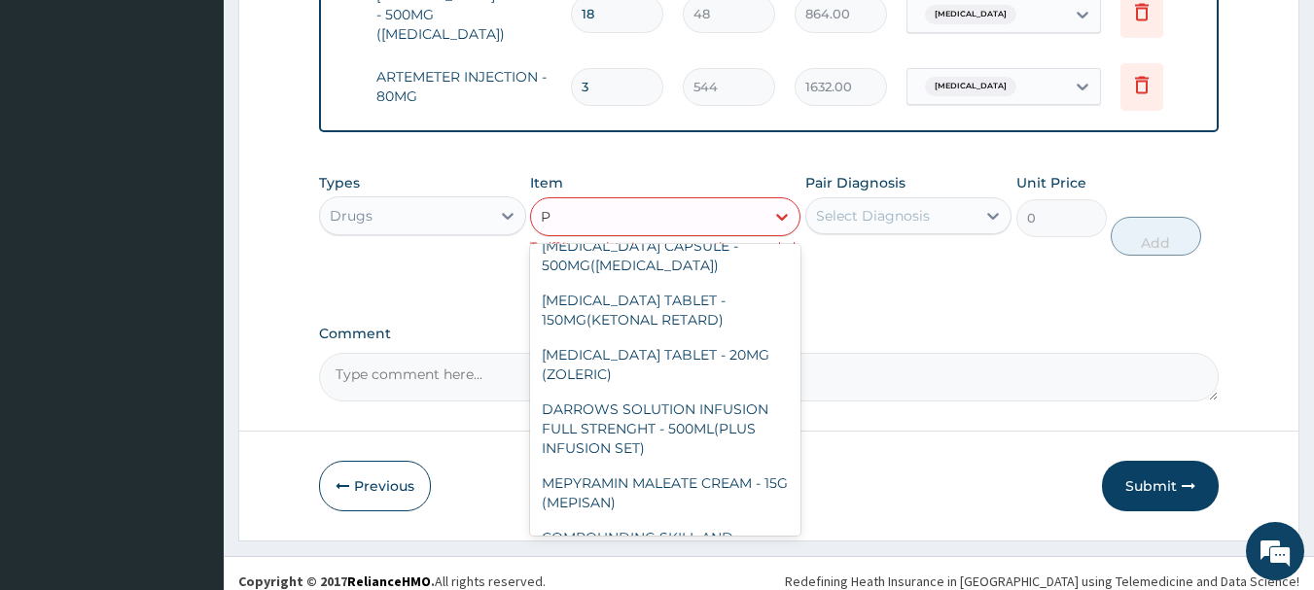
scroll to position [0, 0]
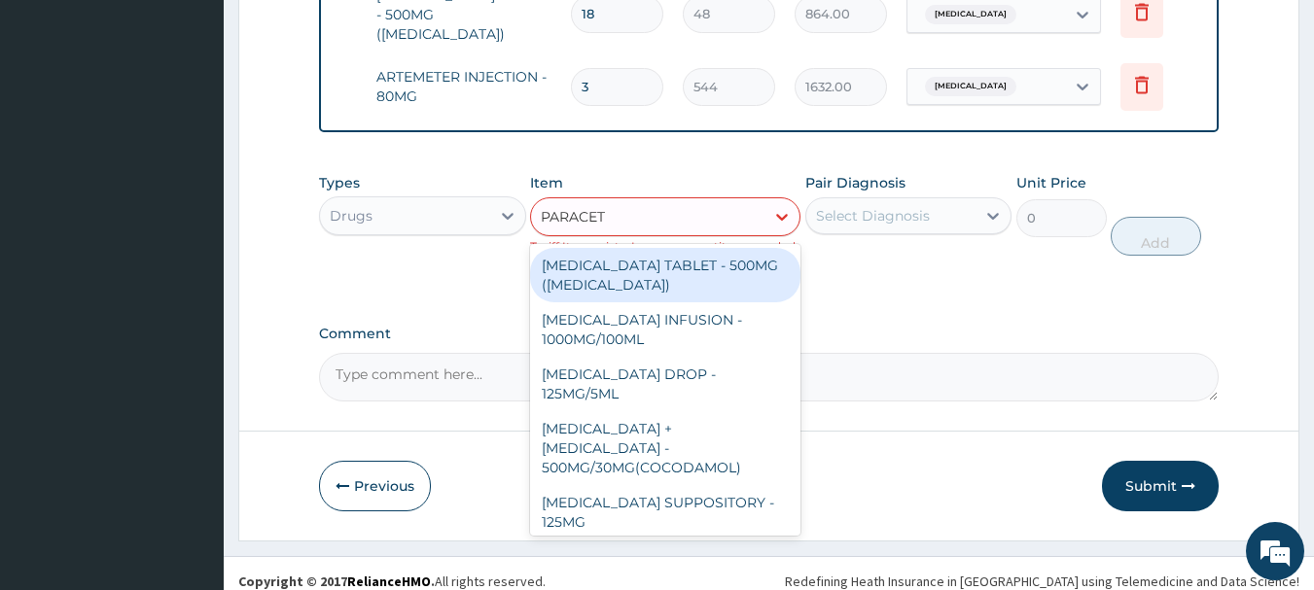
type input "PARACETA"
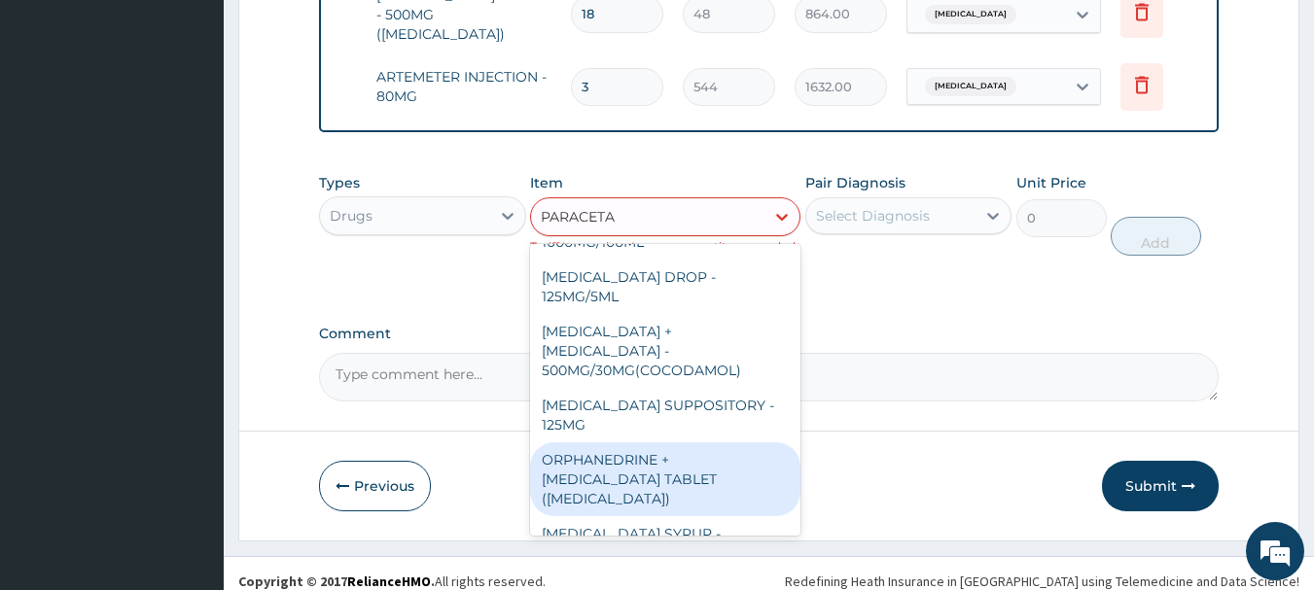
scroll to position [206, 0]
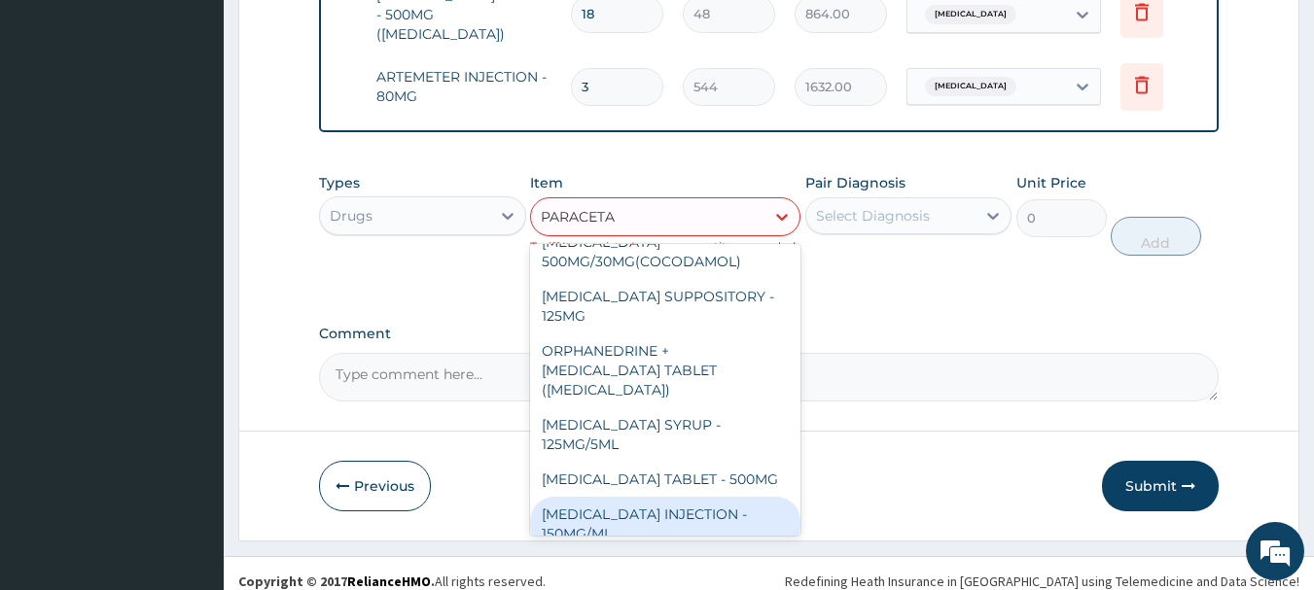
click at [702, 497] on div "[MEDICAL_DATA] INJECTION - 150MG/ML" at bounding box center [665, 524] width 270 height 54
type input "640"
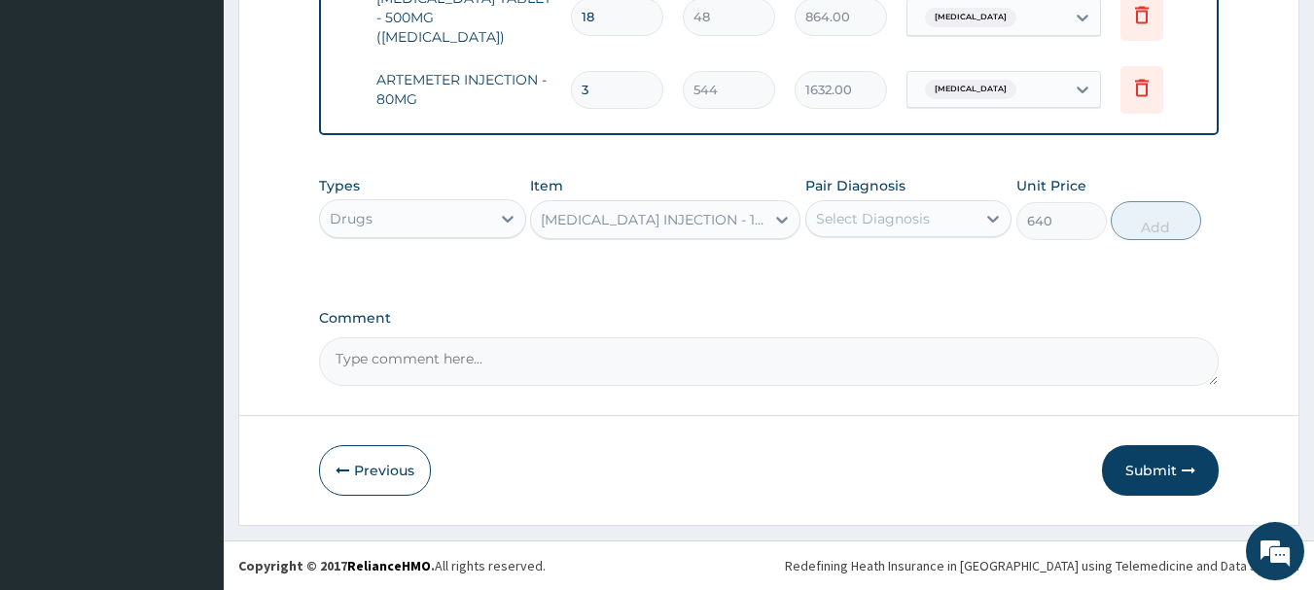
scroll to position [1132, 0]
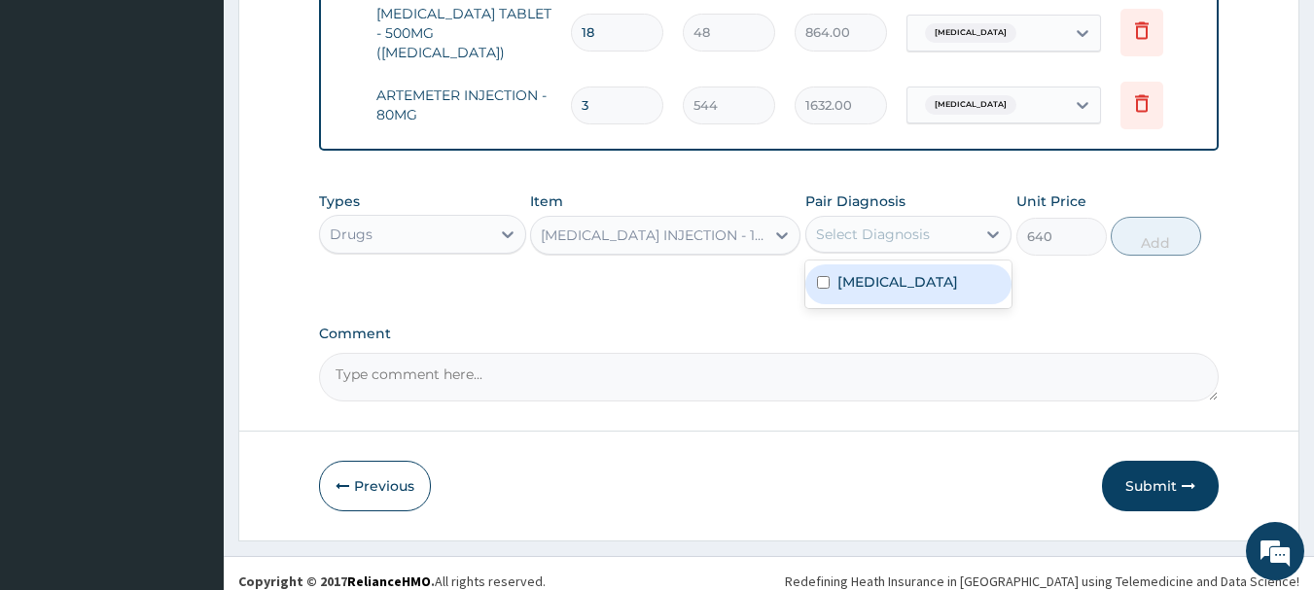
drag, startPoint x: 940, startPoint y: 219, endPoint x: 937, endPoint y: 231, distance: 13.0
click at [937, 220] on div "Select Diagnosis" at bounding box center [891, 234] width 170 height 31
click at [940, 281] on div "[MEDICAL_DATA]" at bounding box center [908, 284] width 207 height 40
checkbox input "true"
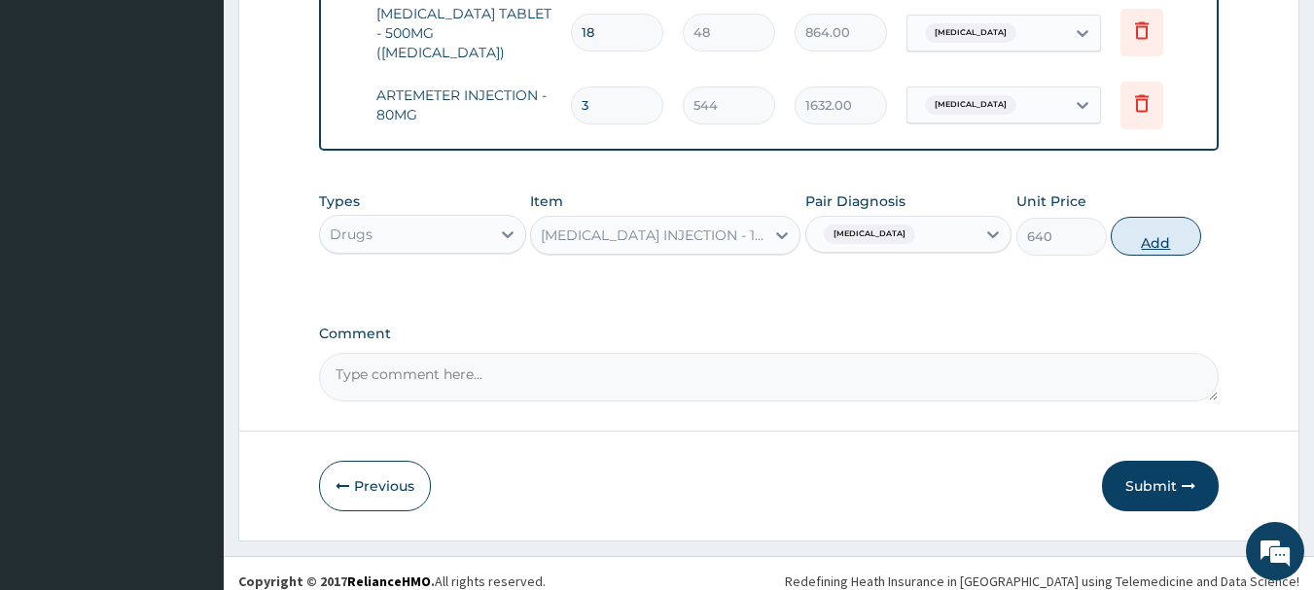
click at [1155, 226] on button "Add" at bounding box center [1155, 236] width 90 height 39
type input "0"
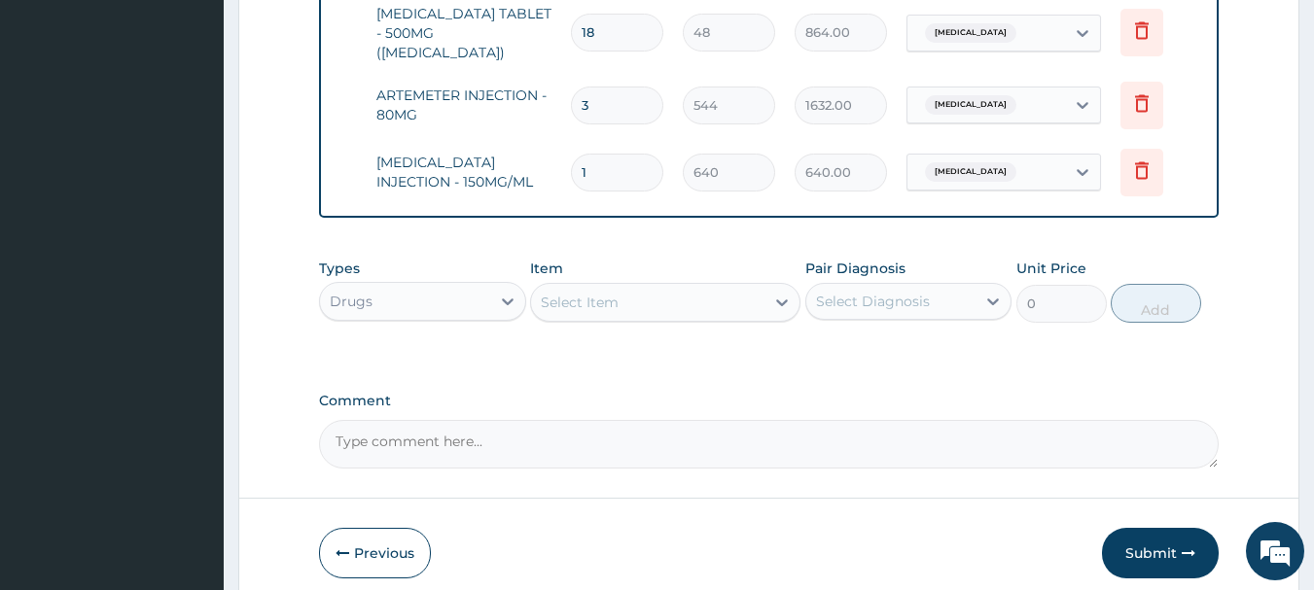
type input "0.00"
type input "4"
type input "2560.00"
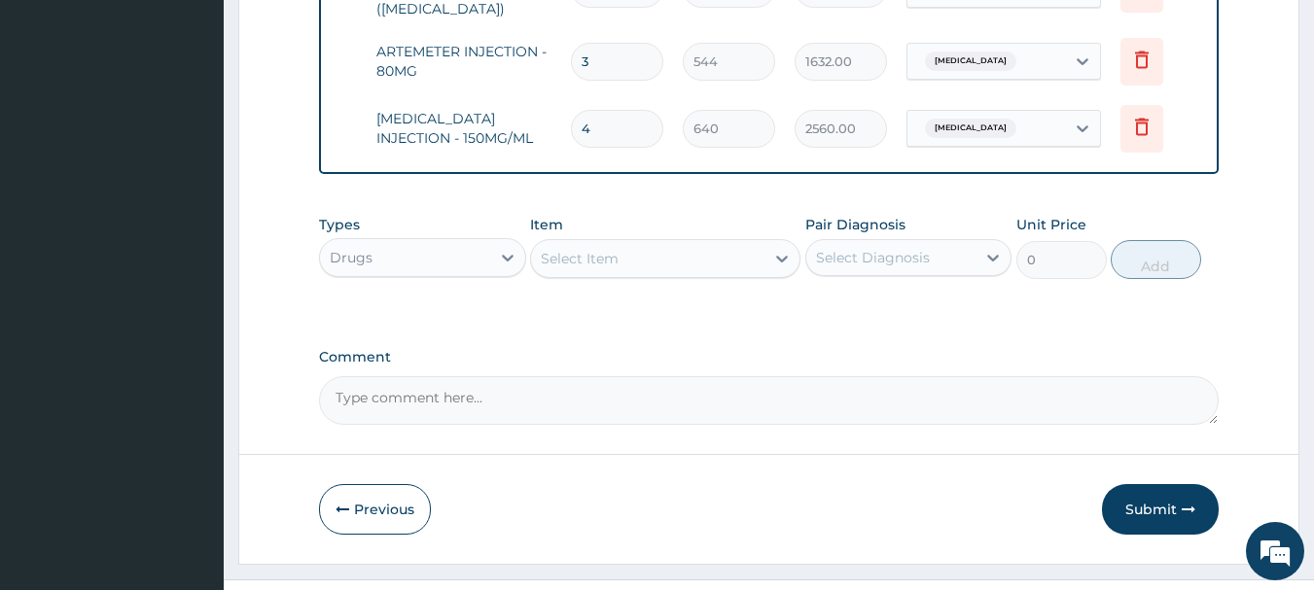
scroll to position [1199, 0]
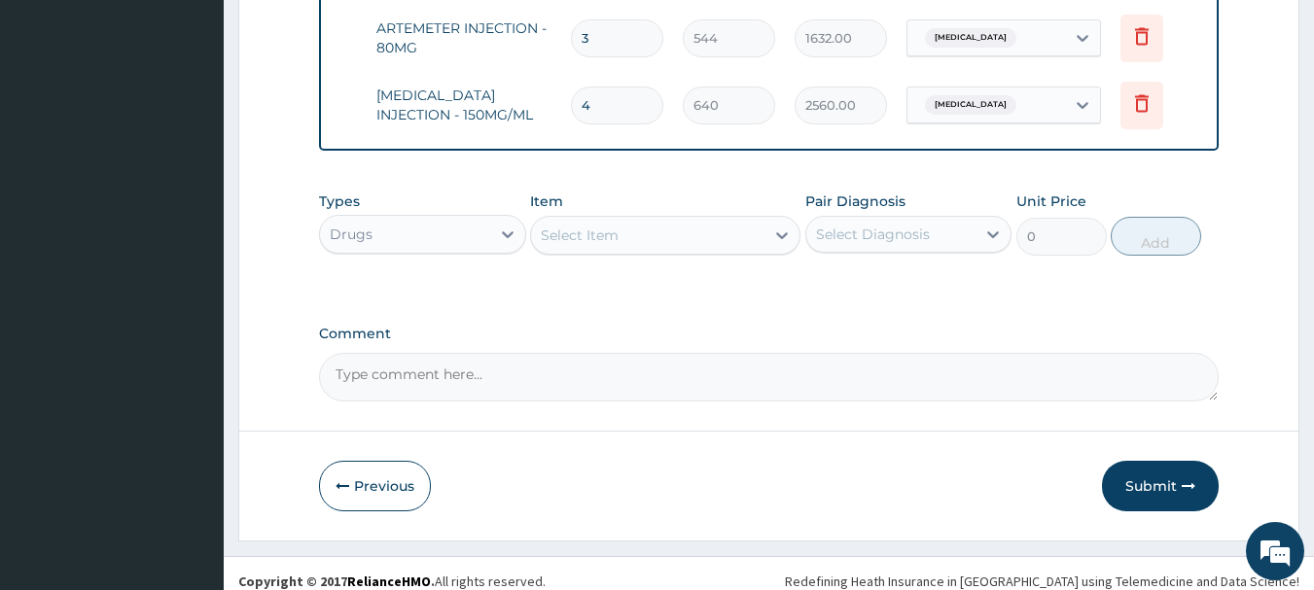
type input "4"
click at [625, 220] on div "Select Item" at bounding box center [647, 235] width 233 height 31
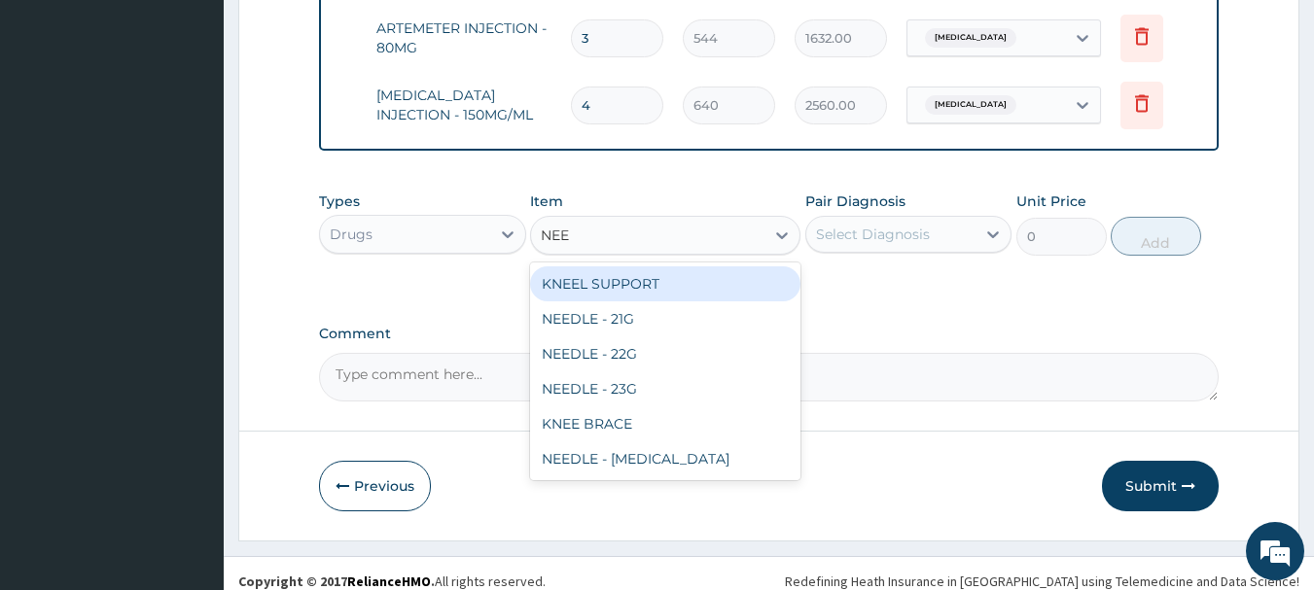
type input "NEED"
click at [657, 266] on div "NEEDLE - 21G" at bounding box center [665, 283] width 270 height 35
type input "32"
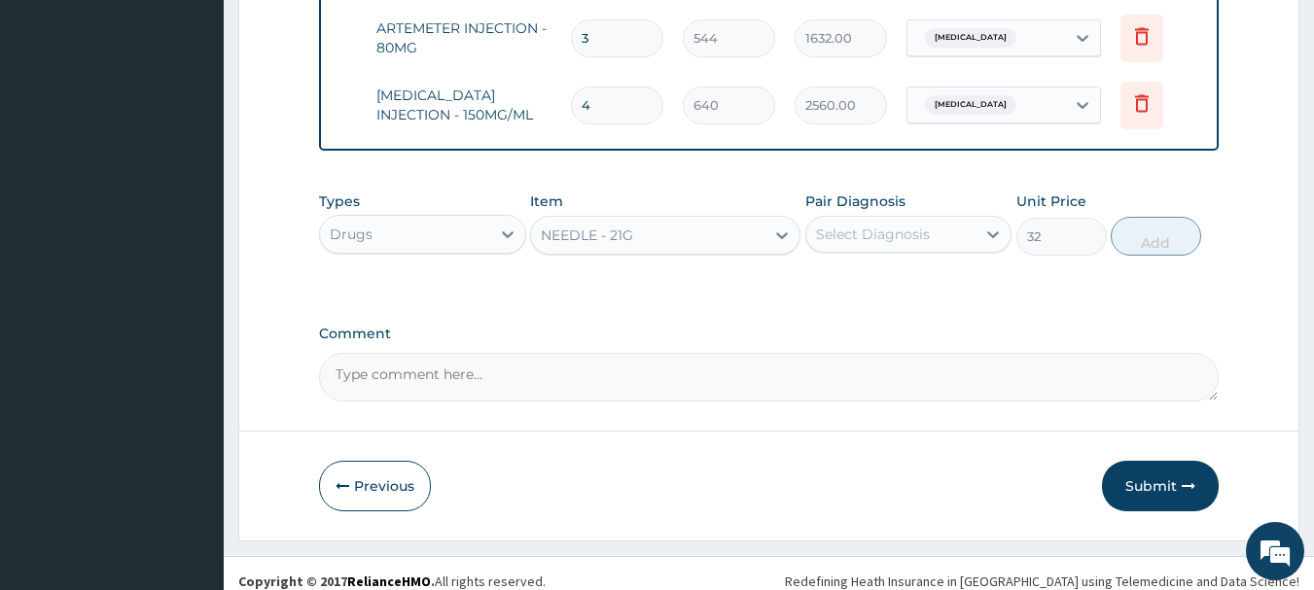
click at [881, 219] on div "Select Diagnosis" at bounding box center [891, 234] width 170 height 31
click at [896, 225] on div "Select Diagnosis" at bounding box center [873, 234] width 114 height 19
click at [898, 270] on div "[MEDICAL_DATA]" at bounding box center [908, 284] width 207 height 40
checkbox input "true"
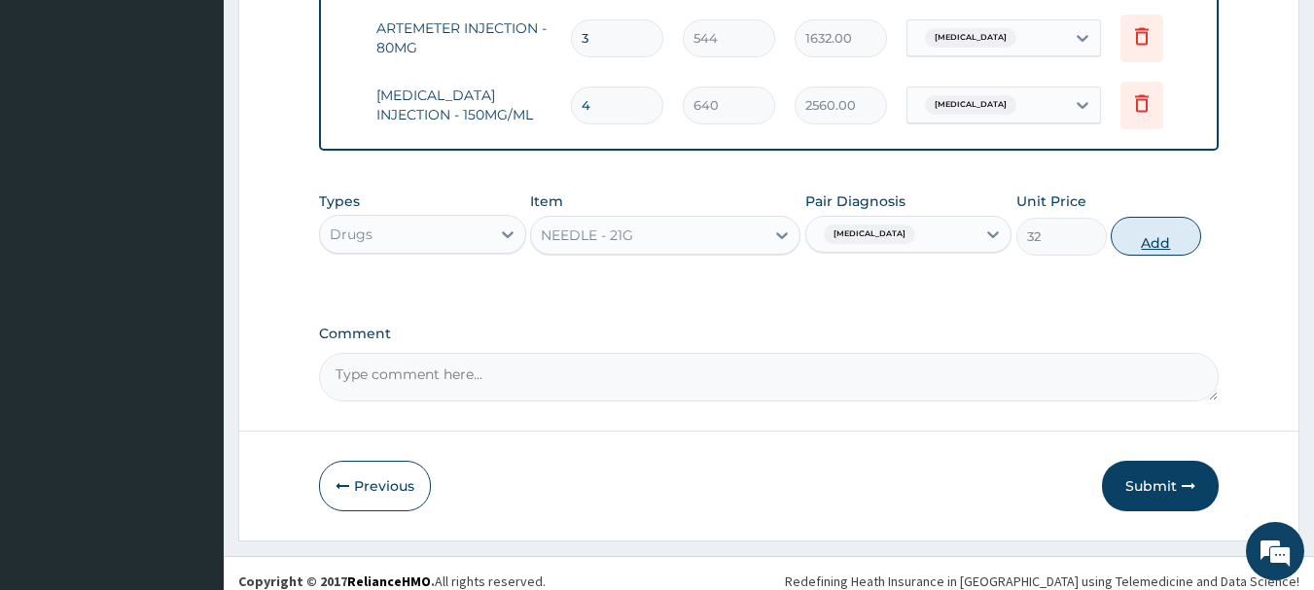
click at [1188, 217] on button "Add" at bounding box center [1155, 236] width 90 height 39
type input "0"
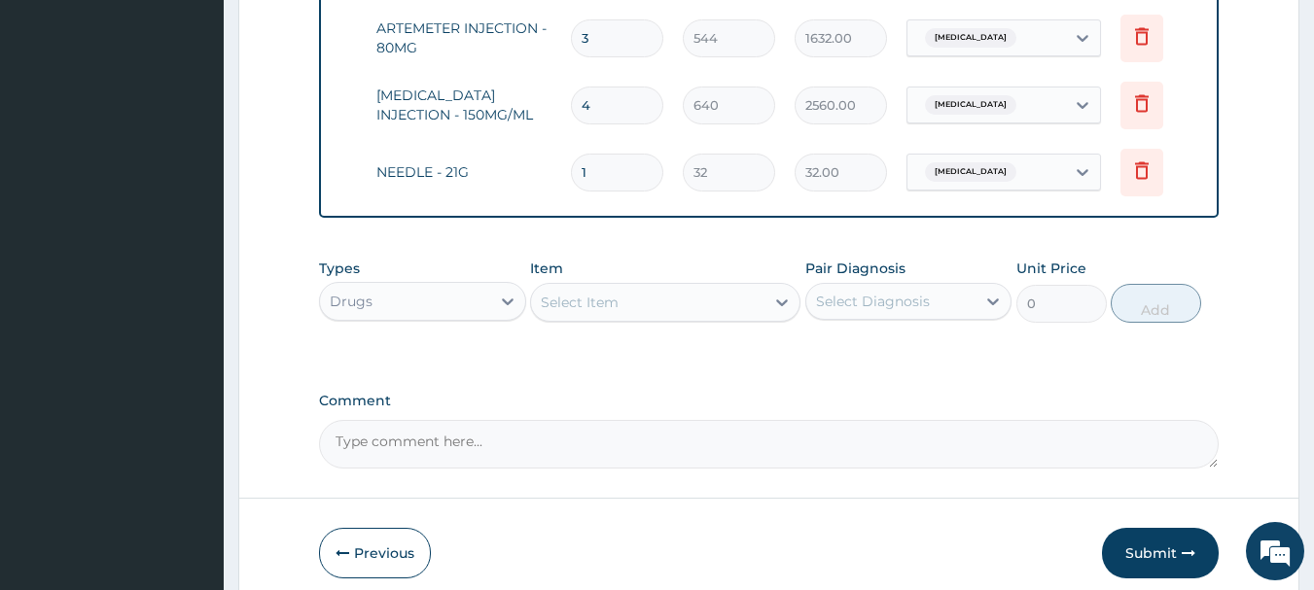
type input "0.00"
type input "4"
type input "128.00"
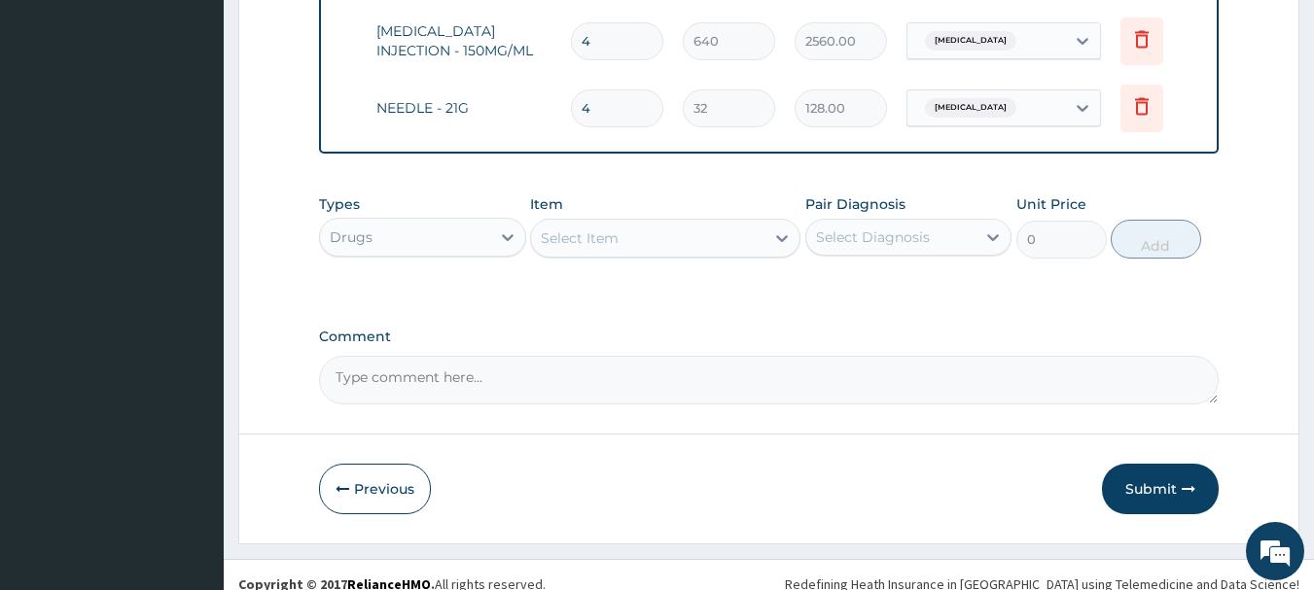
scroll to position [1266, 0]
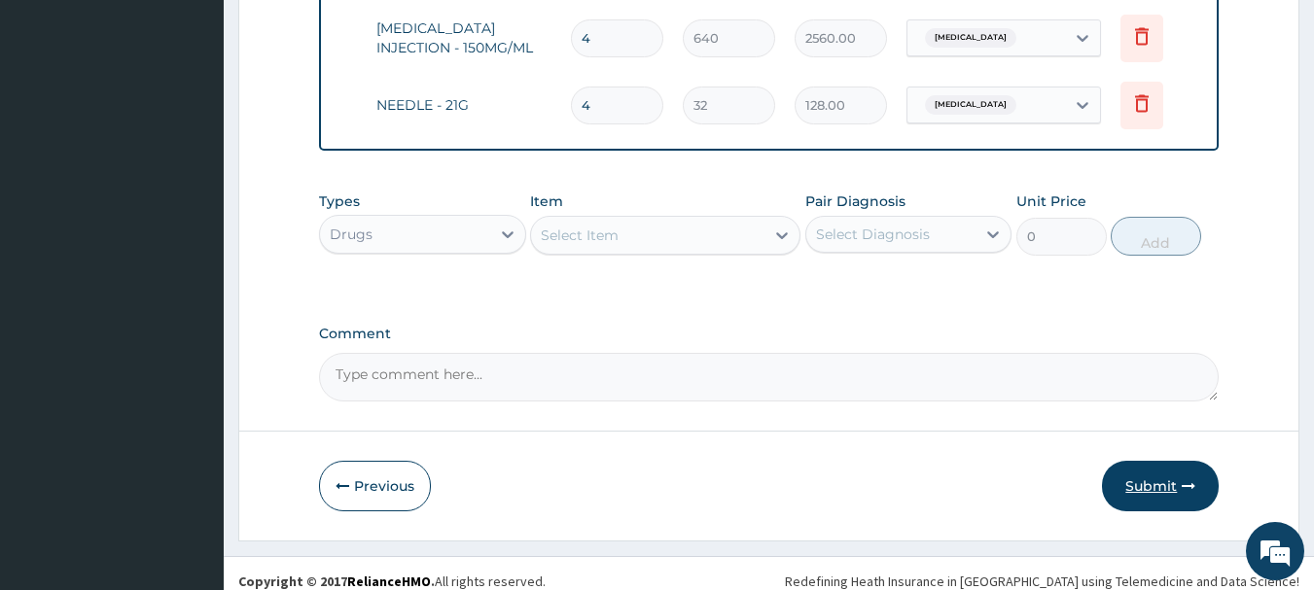
type input "4"
click at [1189, 461] on button "Submit" at bounding box center [1160, 486] width 117 height 51
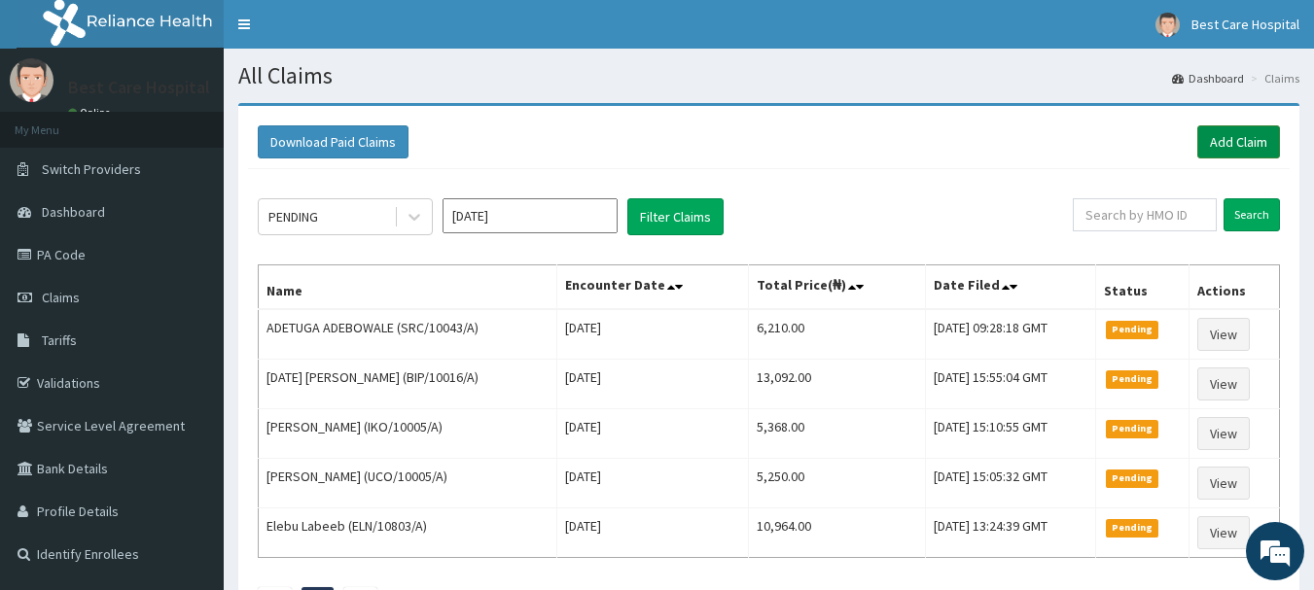
click at [1258, 136] on link "Add Claim" at bounding box center [1238, 141] width 83 height 33
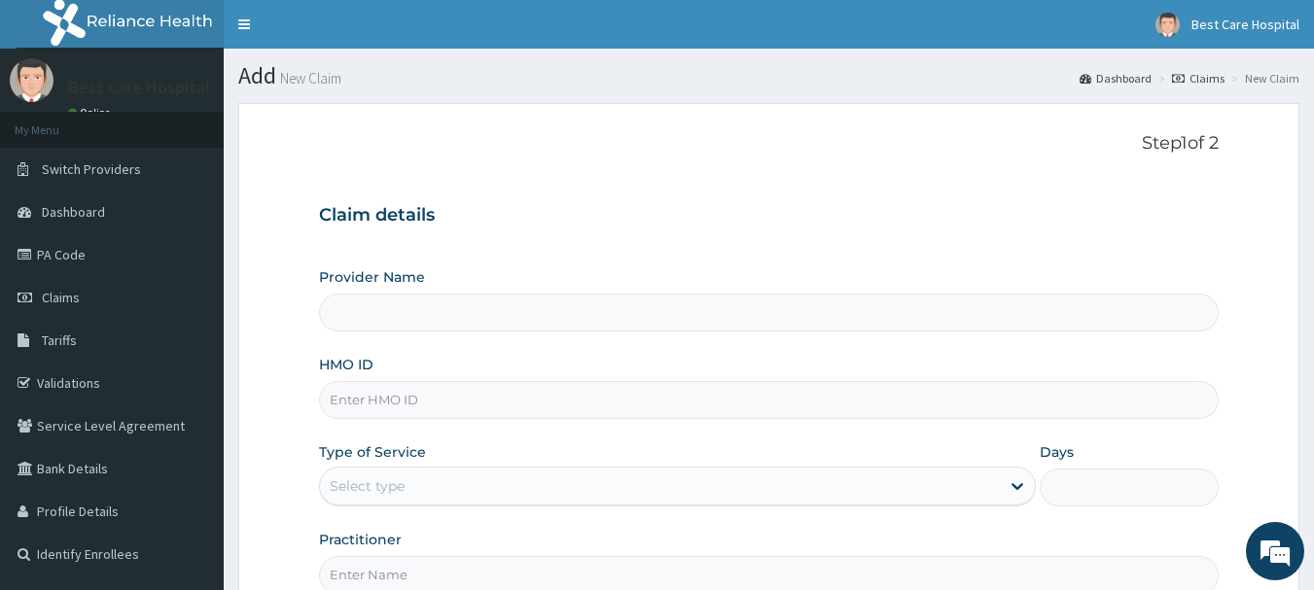
click at [393, 408] on input "HMO ID" at bounding box center [769, 400] width 900 height 38
type input "Bestcare Hospital"
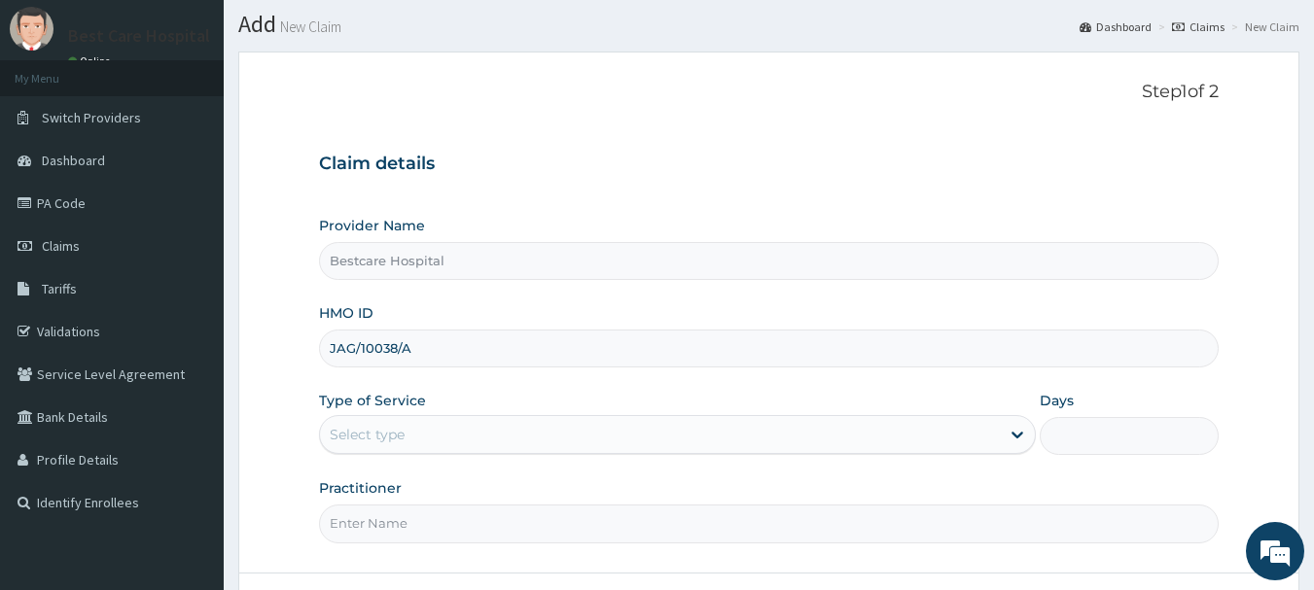
scroll to position [97, 0]
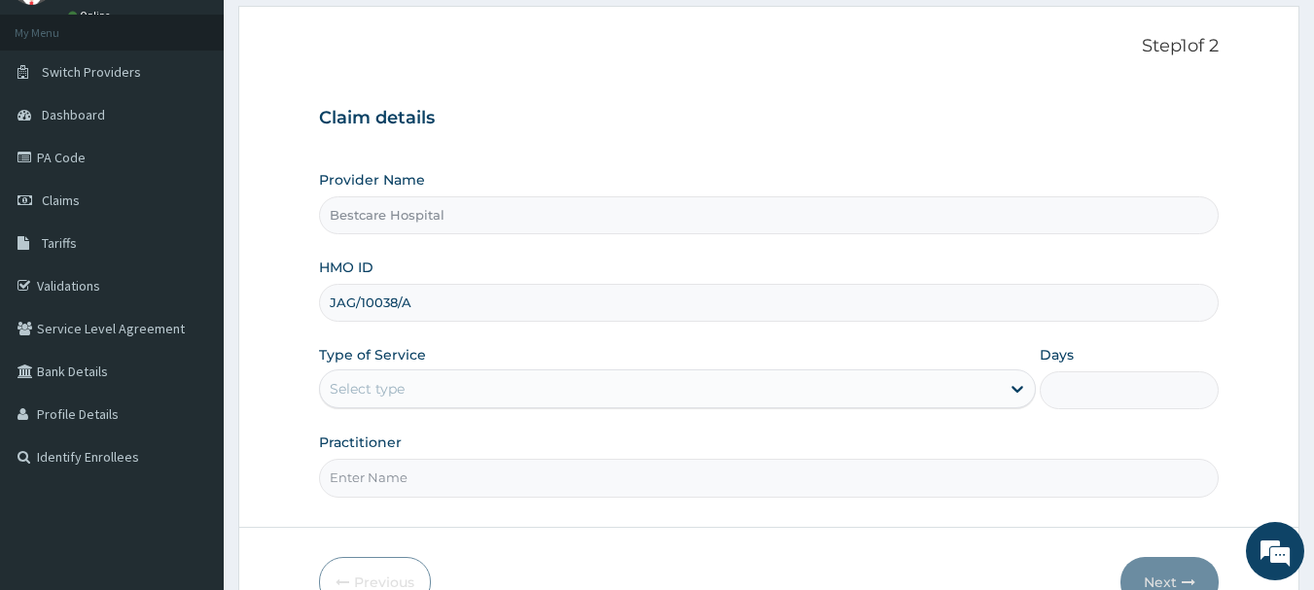
type input "JAG/10038/A"
click at [478, 385] on div "Select type" at bounding box center [660, 388] width 680 height 31
click at [477, 385] on div "Select type" at bounding box center [660, 388] width 680 height 31
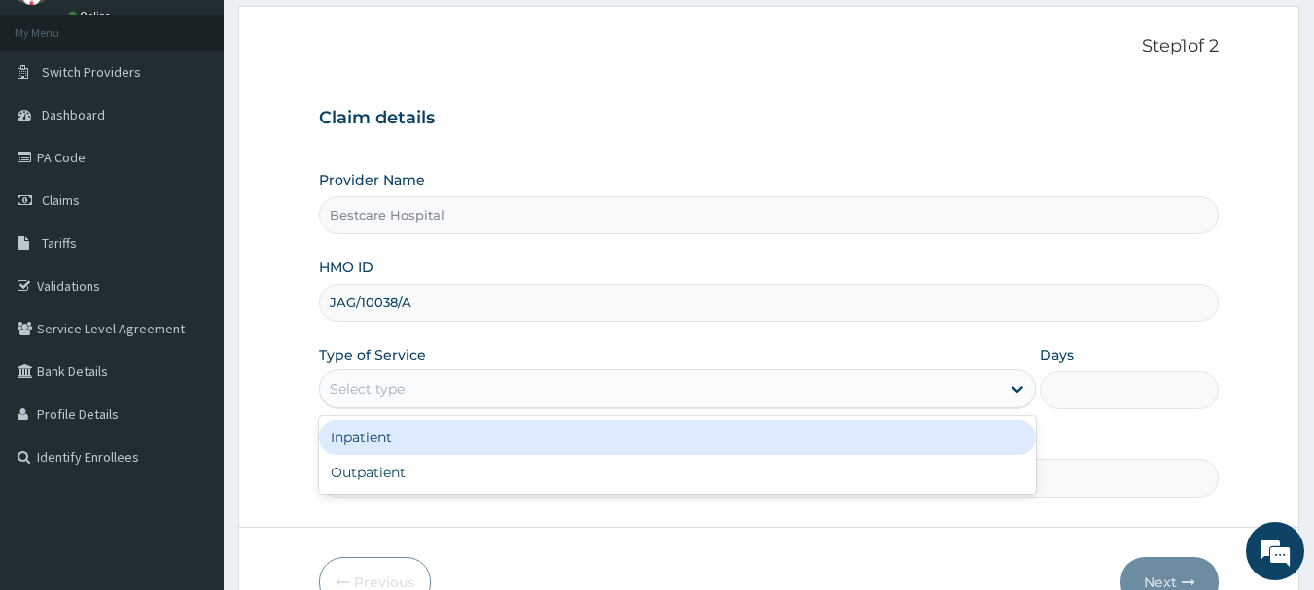
click at [491, 394] on div "Select type" at bounding box center [660, 388] width 680 height 31
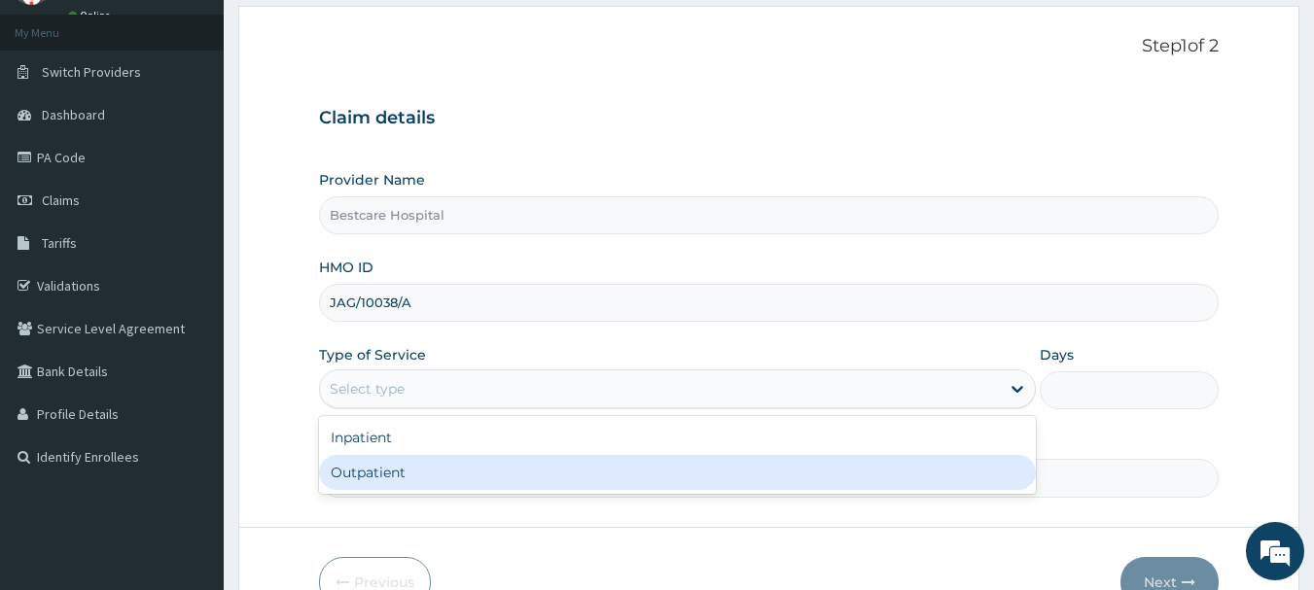
click at [464, 479] on div "Outpatient" at bounding box center [677, 472] width 717 height 35
type input "1"
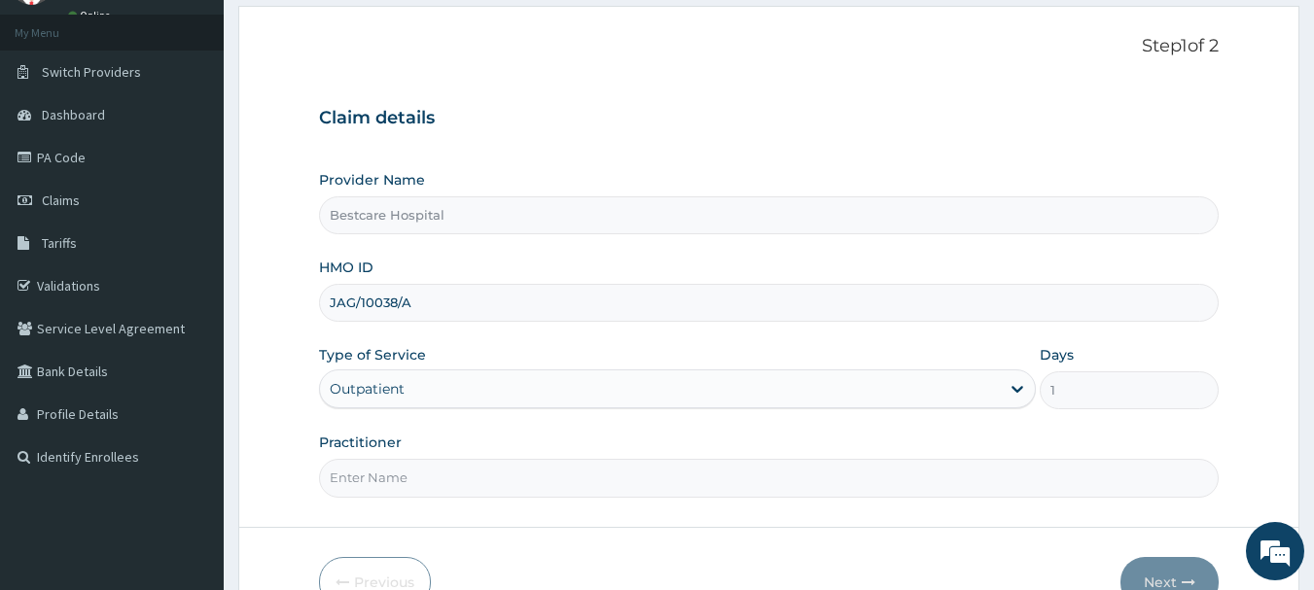
click at [393, 479] on input "Practitioner" at bounding box center [769, 478] width 900 height 38
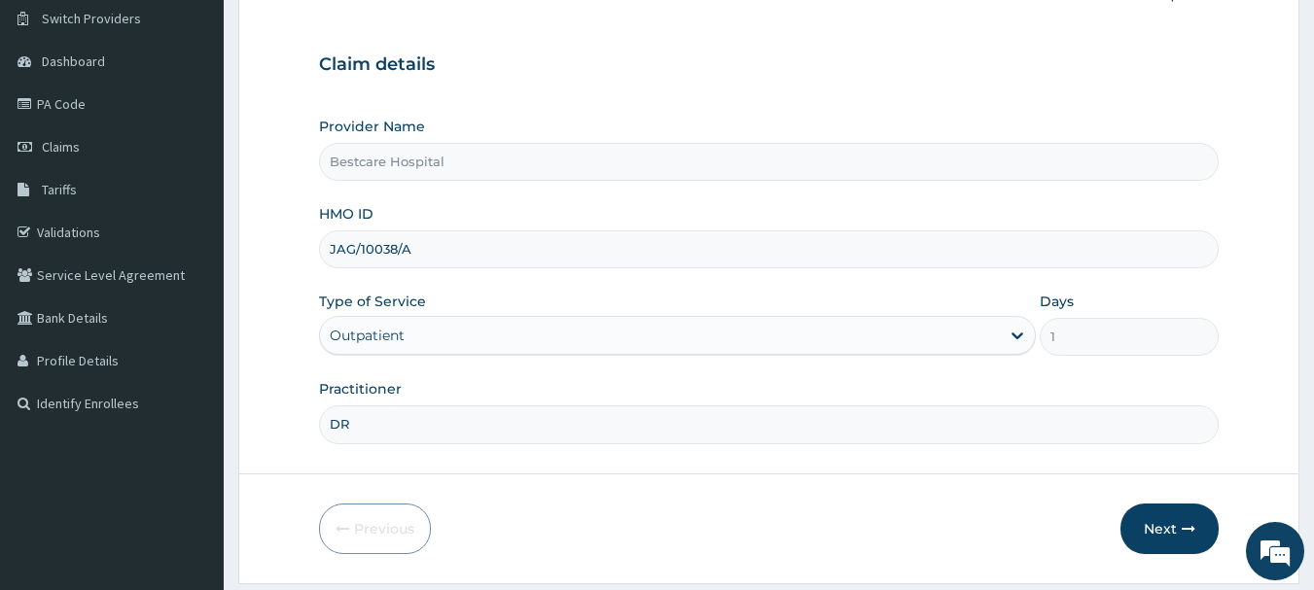
scroll to position [194, 0]
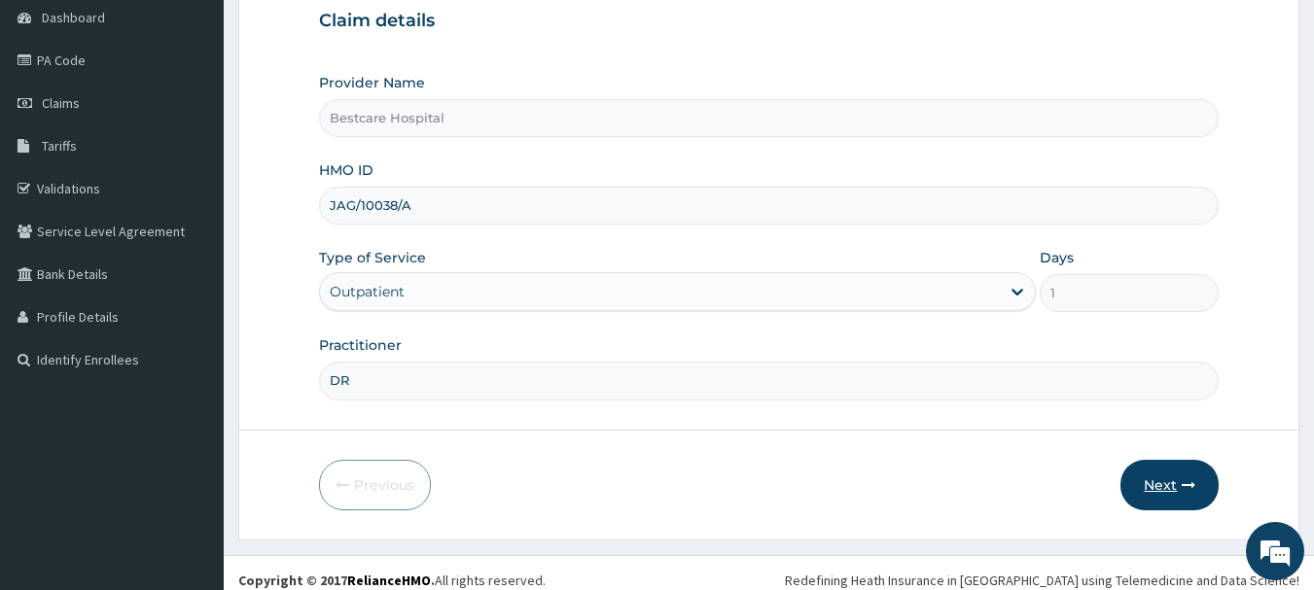
type input "DR"
click at [1157, 489] on button "Next" at bounding box center [1169, 485] width 98 height 51
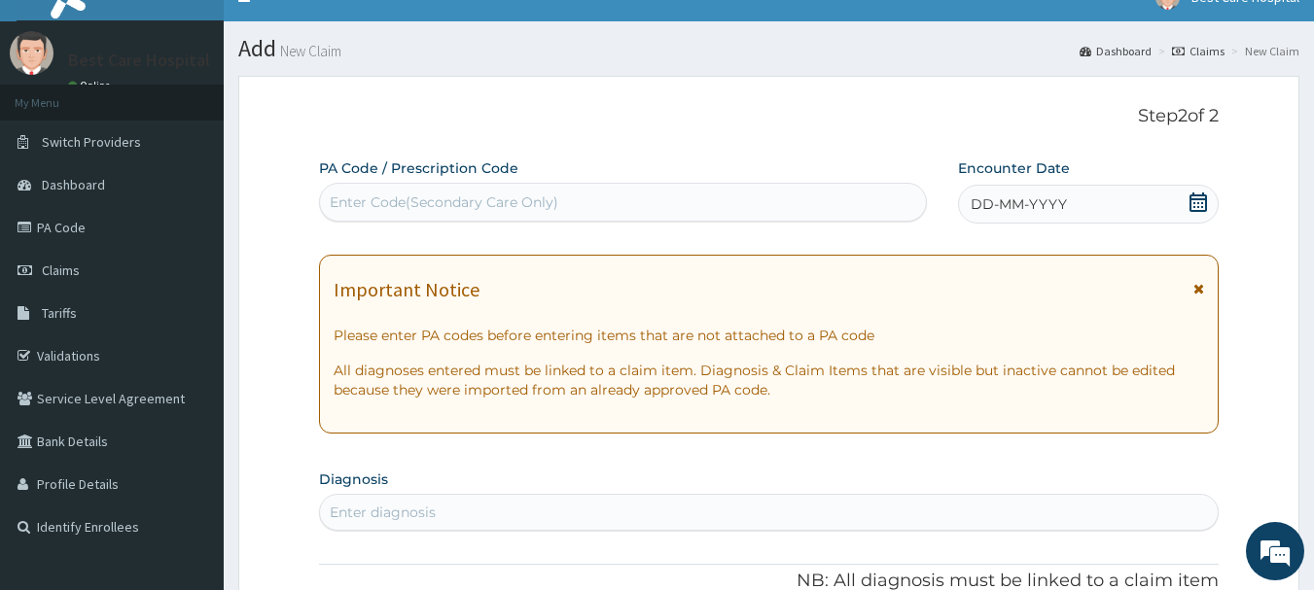
scroll to position [0, 0]
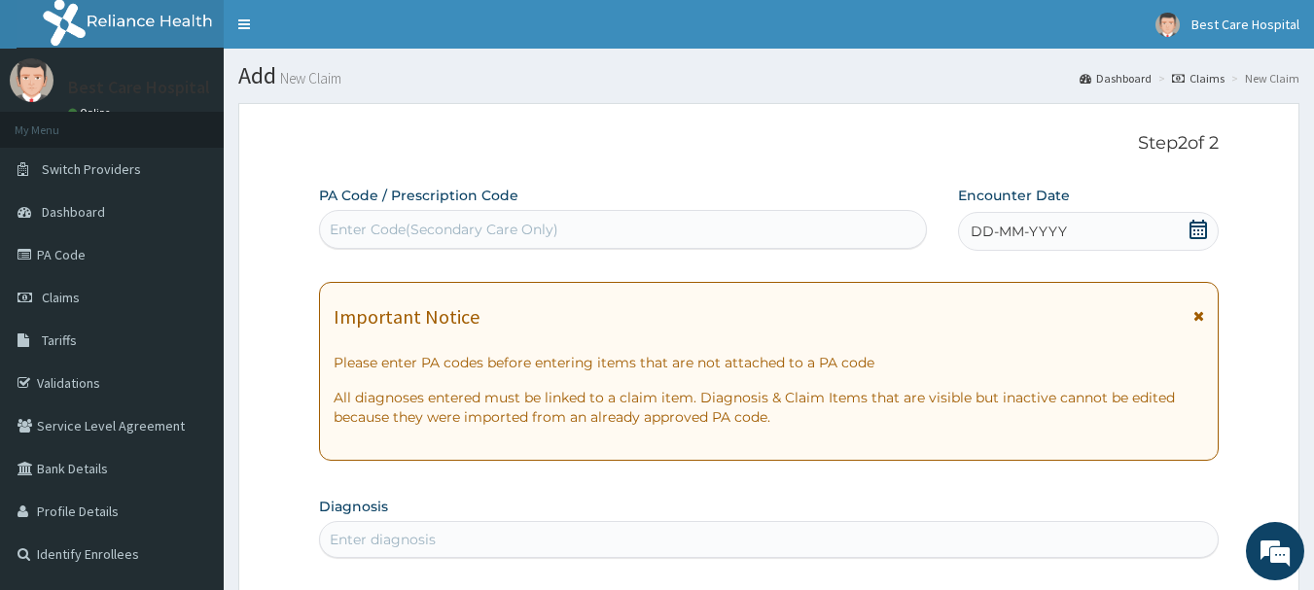
drag, startPoint x: 1202, startPoint y: 225, endPoint x: 1188, endPoint y: 244, distance: 23.7
click at [1200, 226] on icon at bounding box center [1197, 229] width 19 height 19
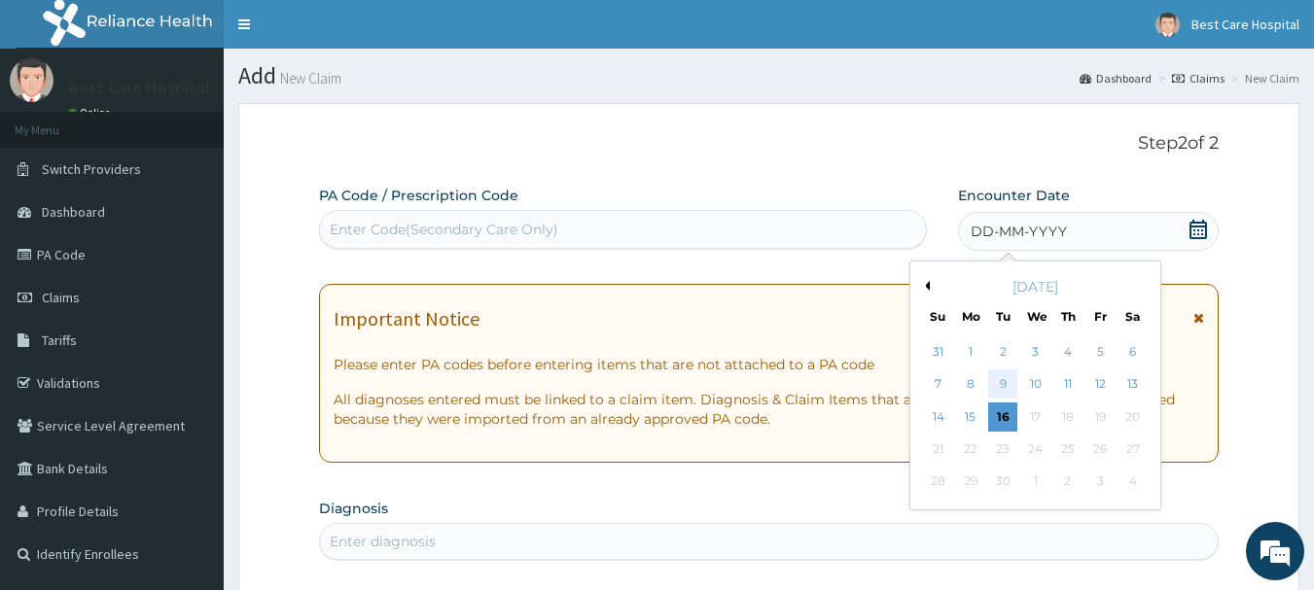
click at [1002, 389] on div "9" at bounding box center [1003, 384] width 29 height 29
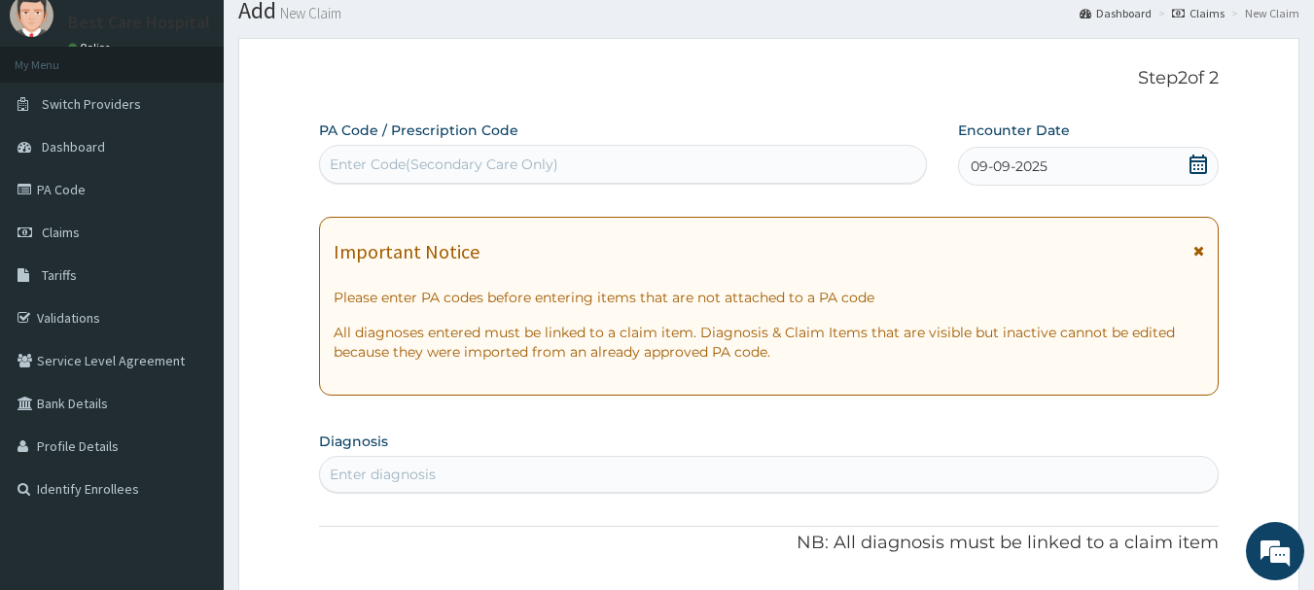
scroll to position [194, 0]
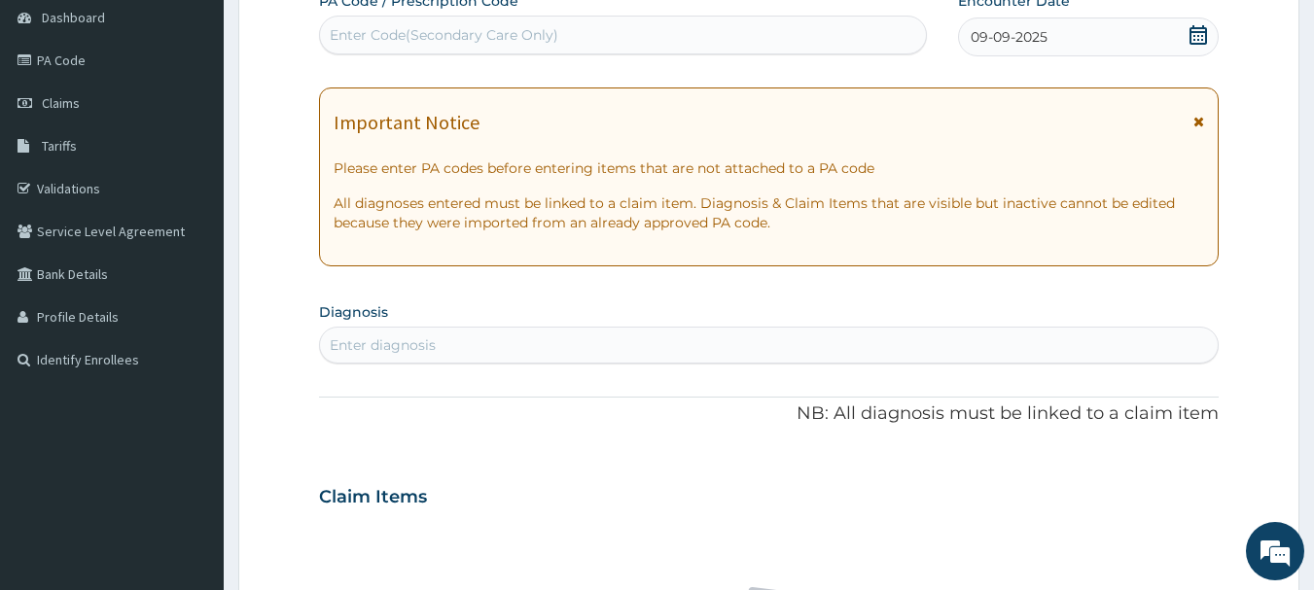
click at [545, 335] on div "Enter diagnosis" at bounding box center [769, 345] width 898 height 31
type input "[MEDICAL_DATA]"
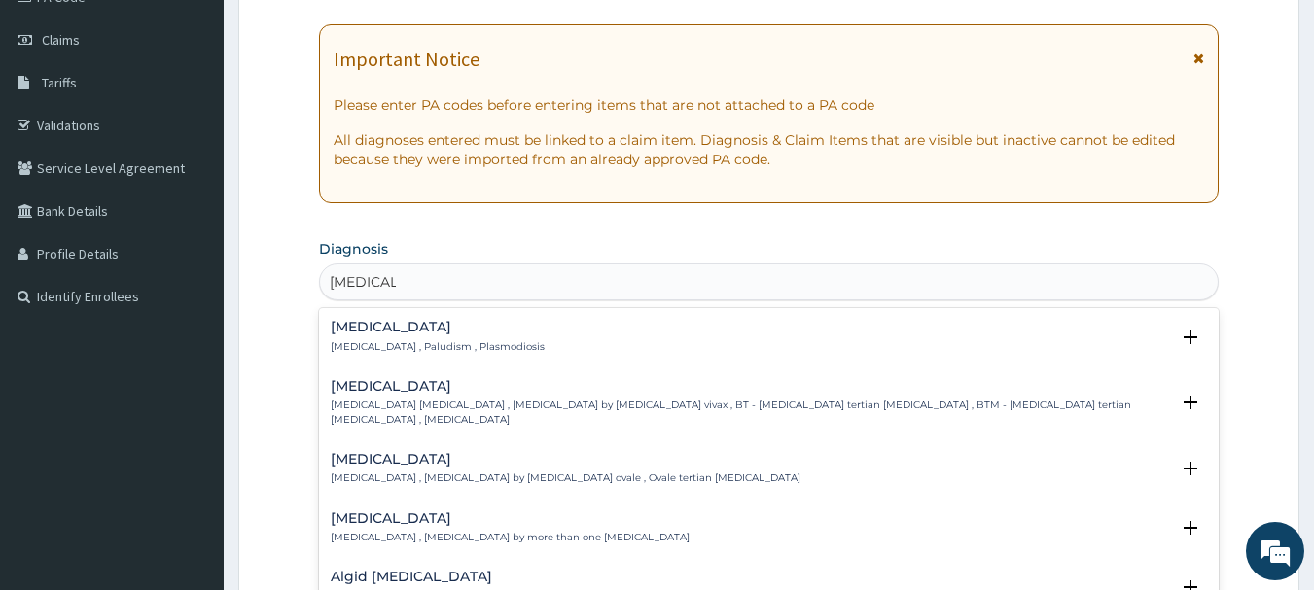
scroll to position [292, 0]
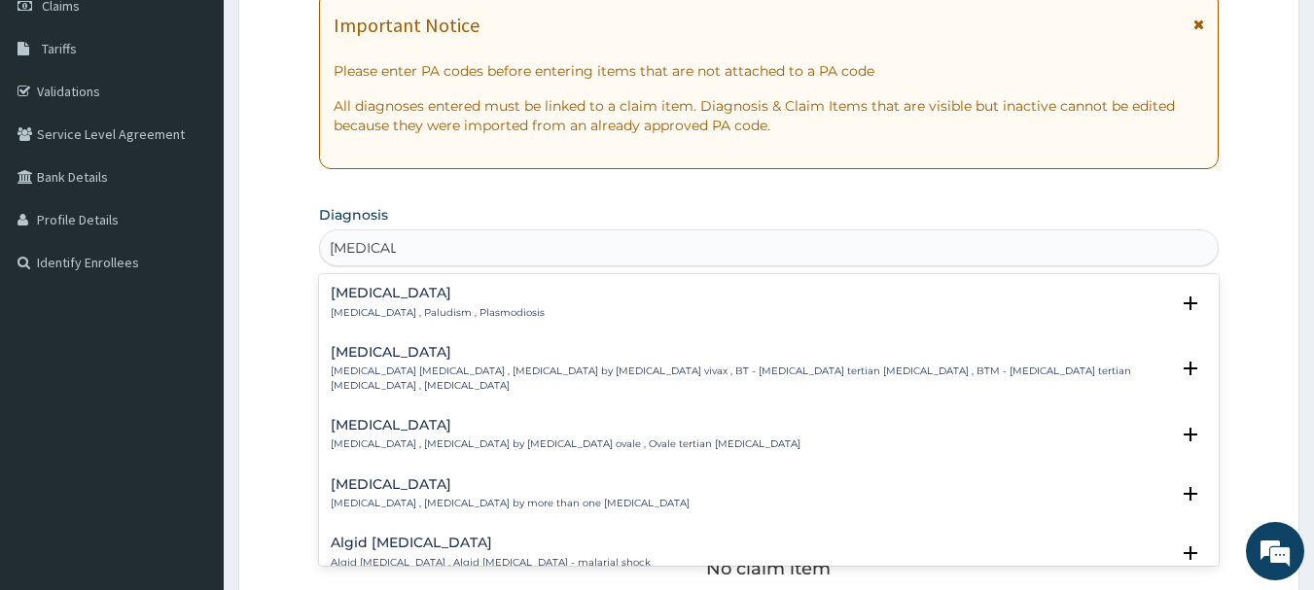
click at [355, 306] on p "[MEDICAL_DATA] , Paludism , Plasmodiosis" at bounding box center [438, 313] width 214 height 14
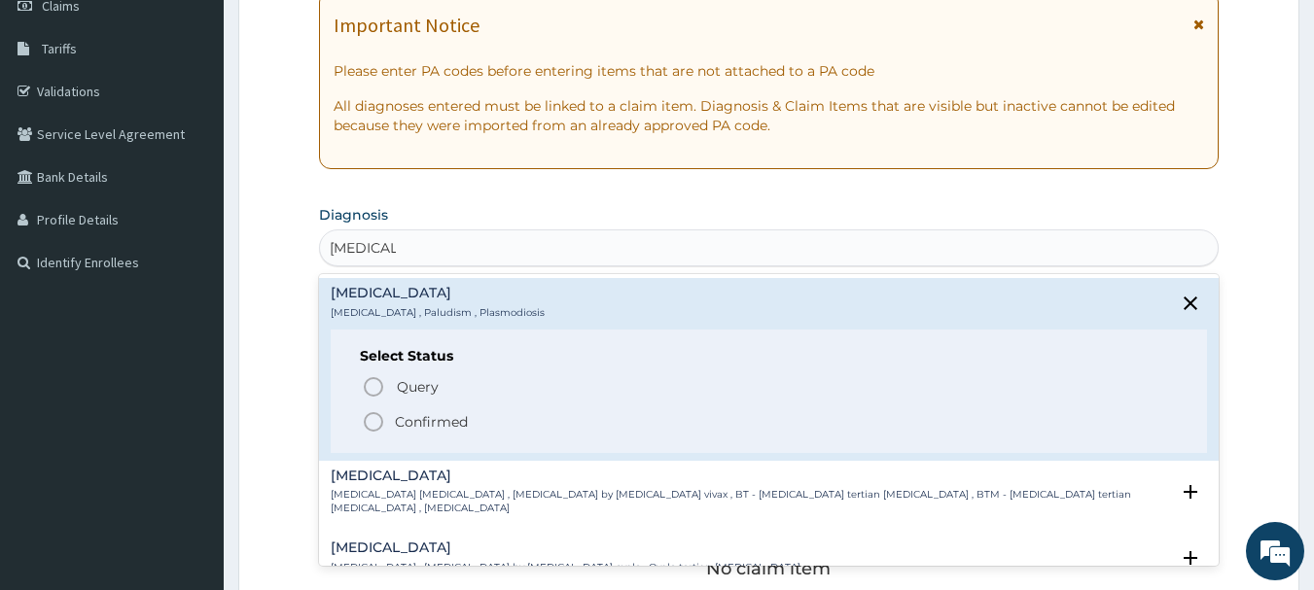
click at [378, 424] on icon "status option filled" at bounding box center [373, 421] width 23 height 23
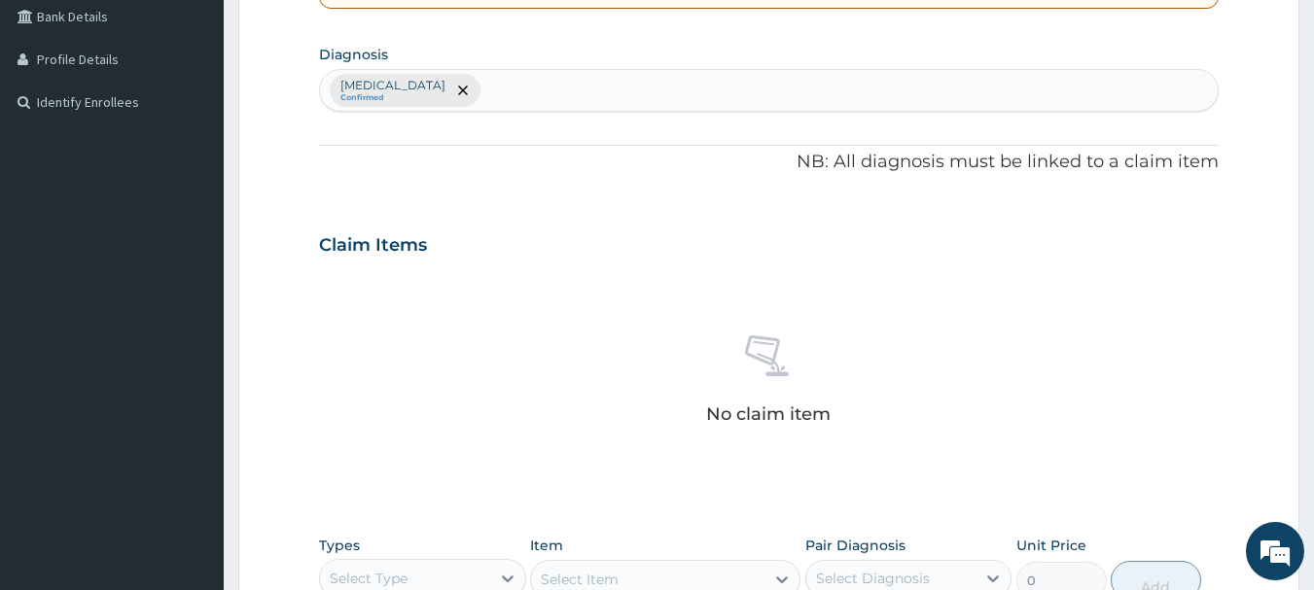
scroll to position [778, 0]
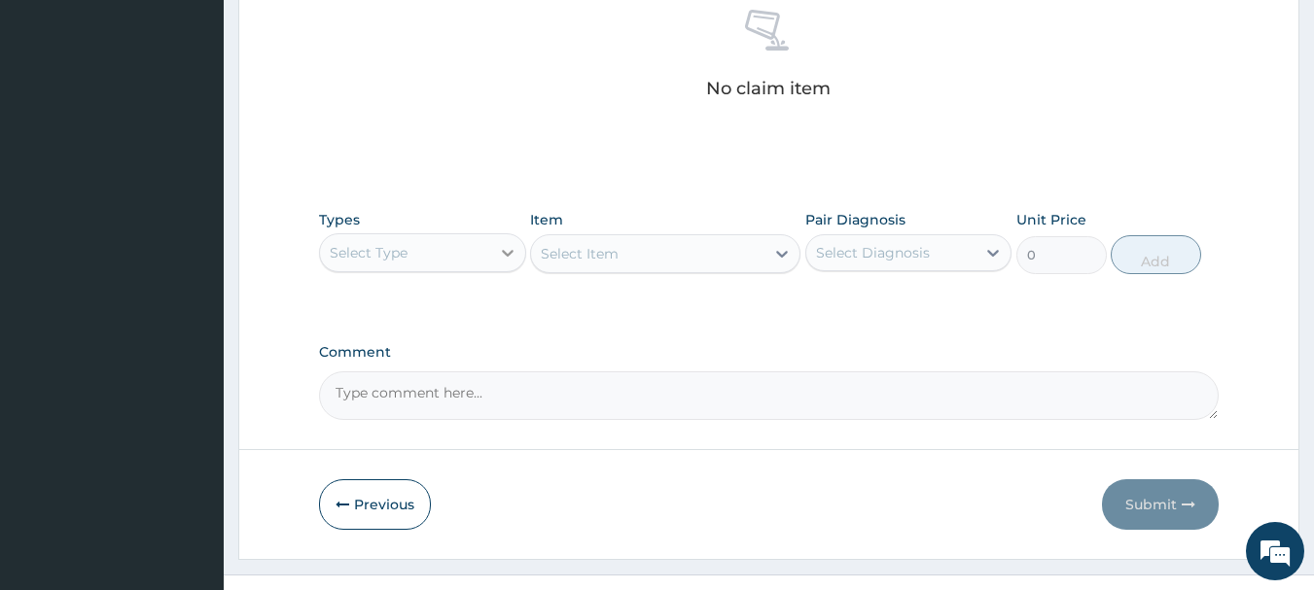
click at [493, 254] on div at bounding box center [507, 252] width 35 height 35
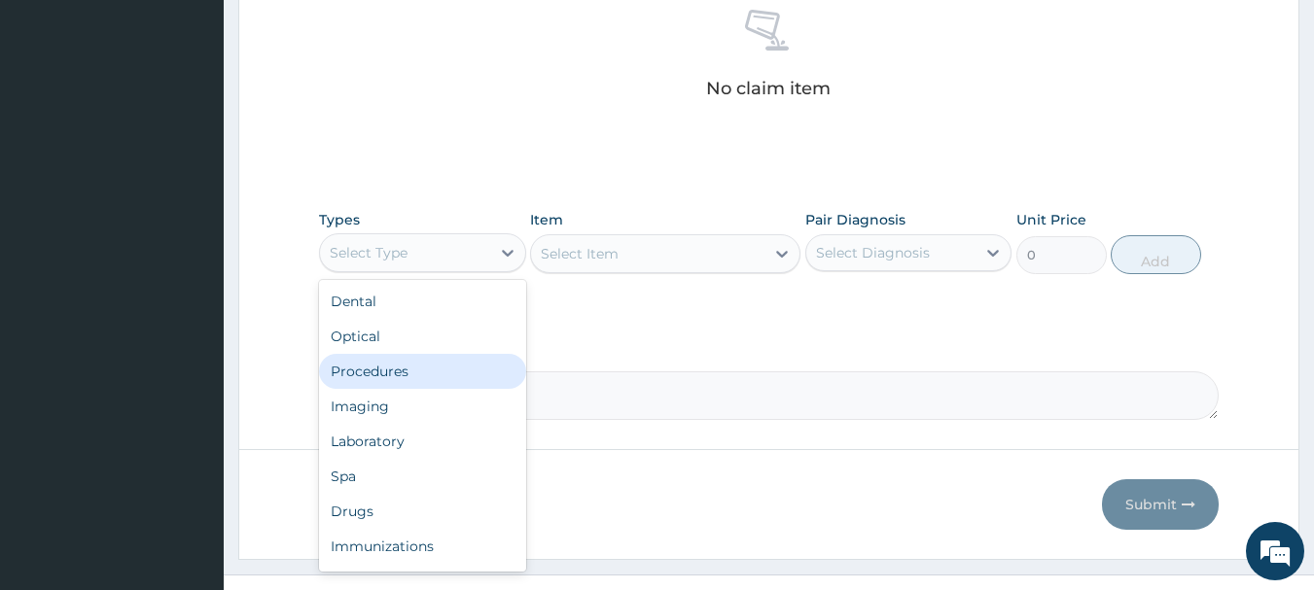
click at [451, 366] on div "Procedures" at bounding box center [422, 371] width 207 height 35
click at [451, 366] on div "Comment" at bounding box center [769, 382] width 900 height 76
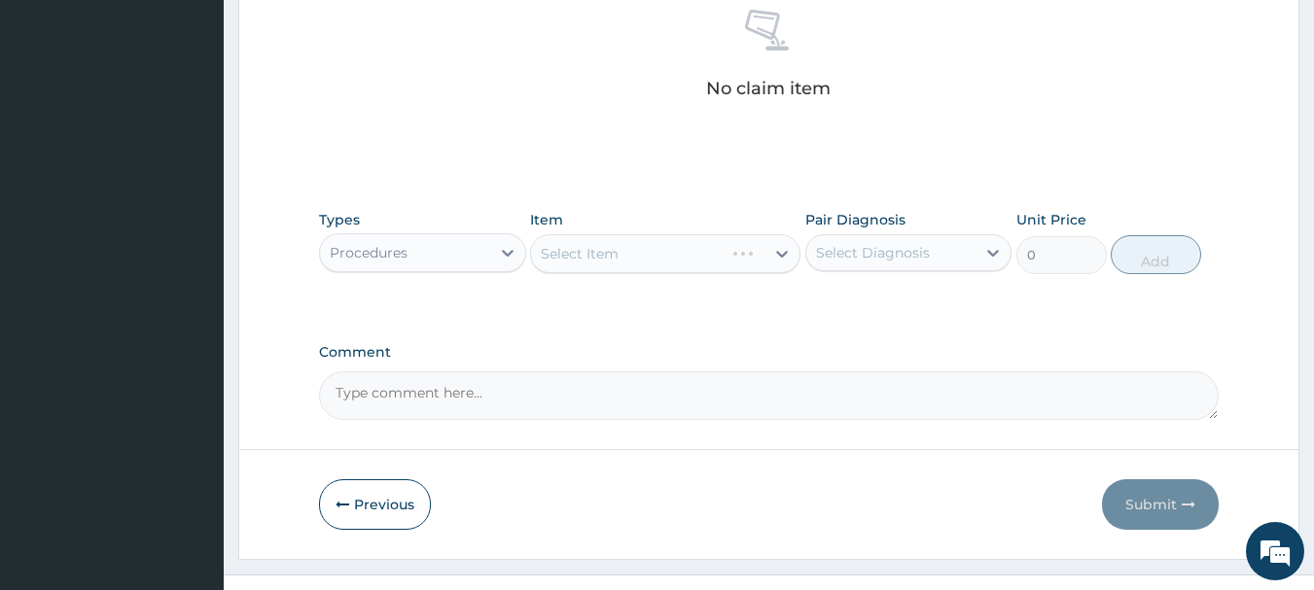
click at [683, 256] on div "Select Item" at bounding box center [665, 253] width 270 height 39
click at [661, 251] on div "Select Item" at bounding box center [665, 253] width 270 height 39
click at [662, 251] on div "Select Item" at bounding box center [665, 253] width 270 height 39
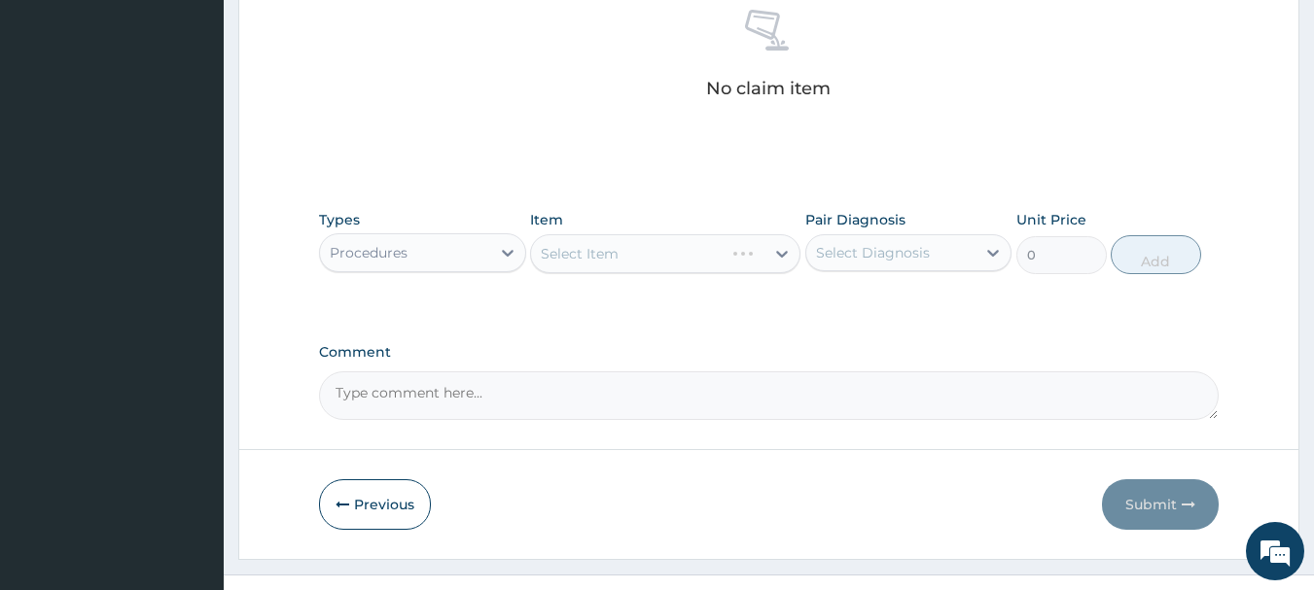
click at [705, 273] on div "Item Select Item" at bounding box center [665, 242] width 270 height 64
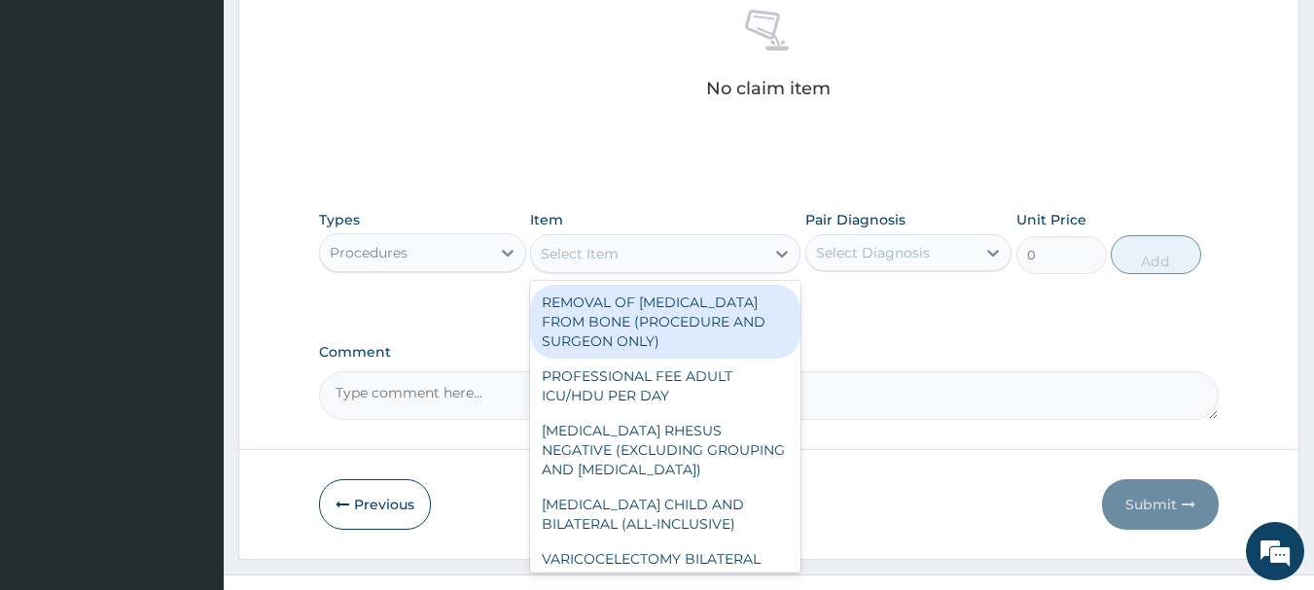
click at [696, 251] on div "Select Item" at bounding box center [647, 253] width 233 height 31
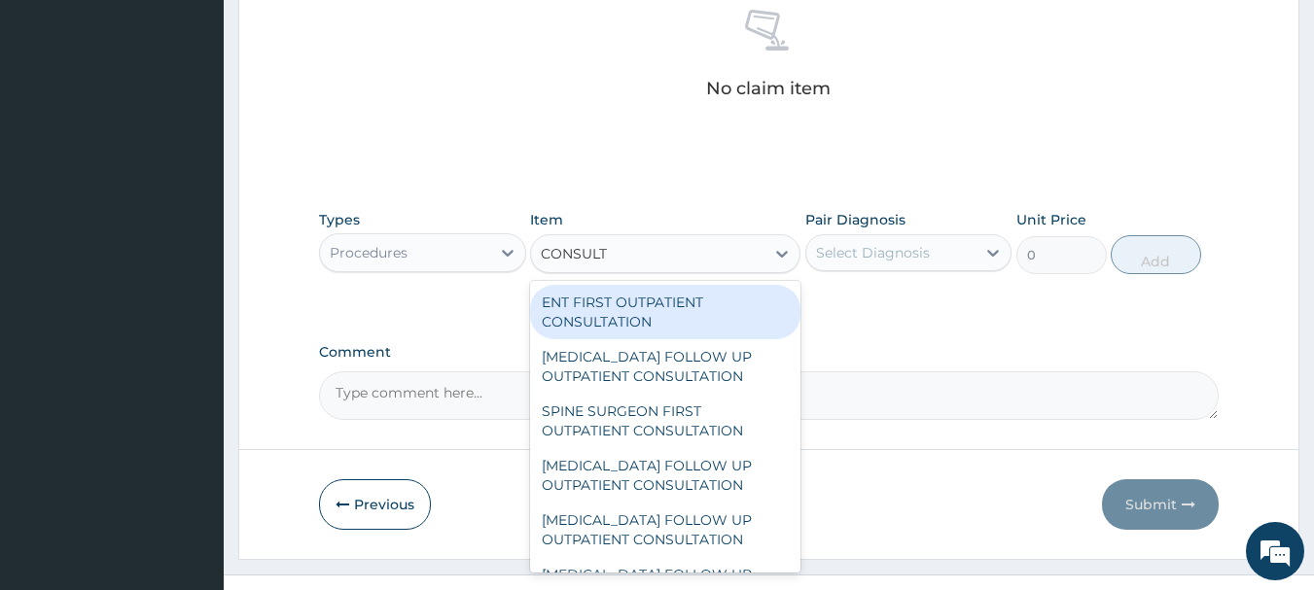
type input "CONSULTA"
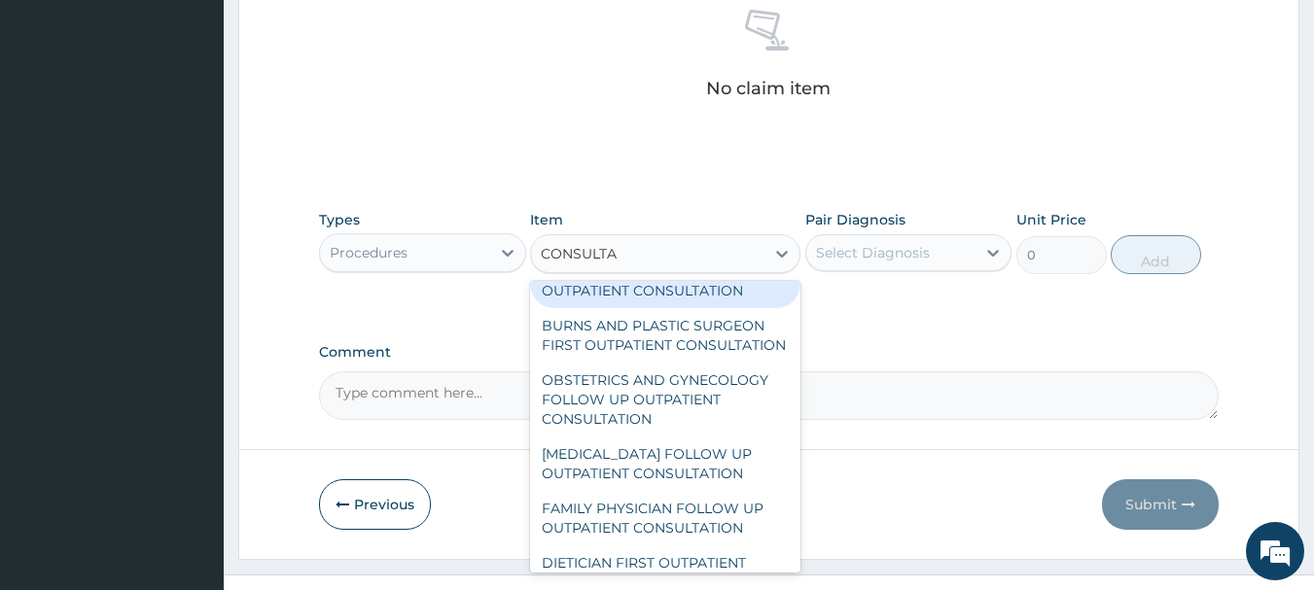
scroll to position [1844, 0]
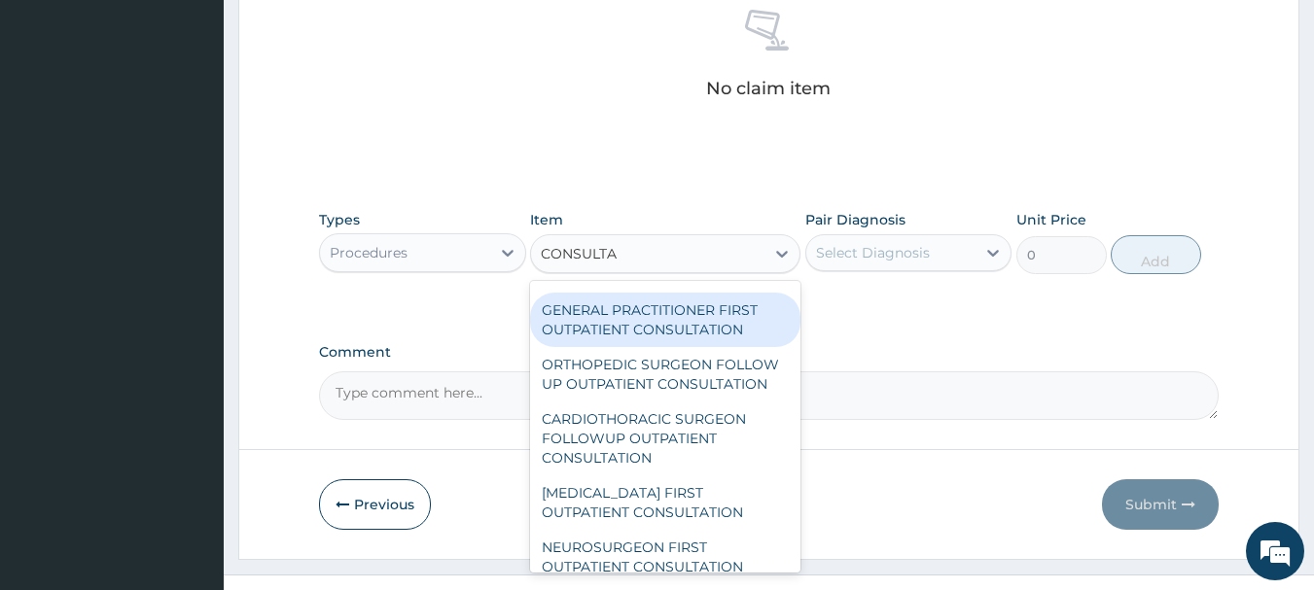
click at [642, 347] on div "GENERAL PRACTITIONER FIRST OUTPATIENT CONSULTATION" at bounding box center [665, 320] width 270 height 54
type input "4500"
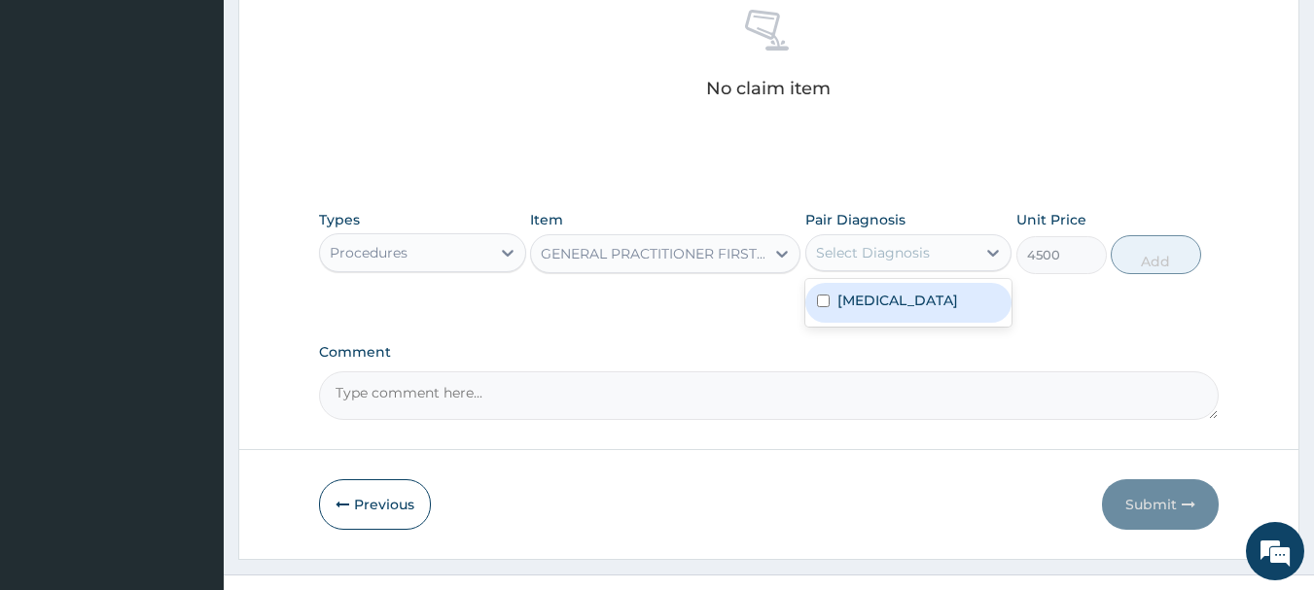
click at [866, 255] on div "Select Diagnosis" at bounding box center [873, 252] width 114 height 19
click at [851, 299] on label "Malaria" at bounding box center [897, 300] width 121 height 19
checkbox input "true"
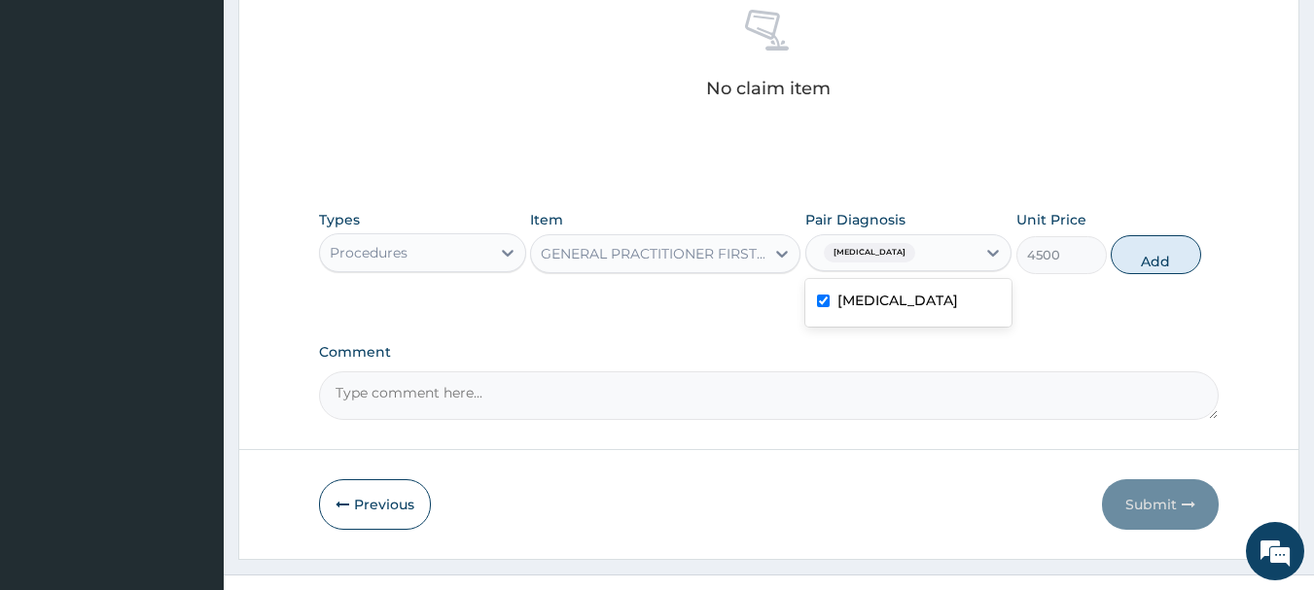
click at [1170, 247] on button "Add" at bounding box center [1155, 254] width 90 height 39
type input "0"
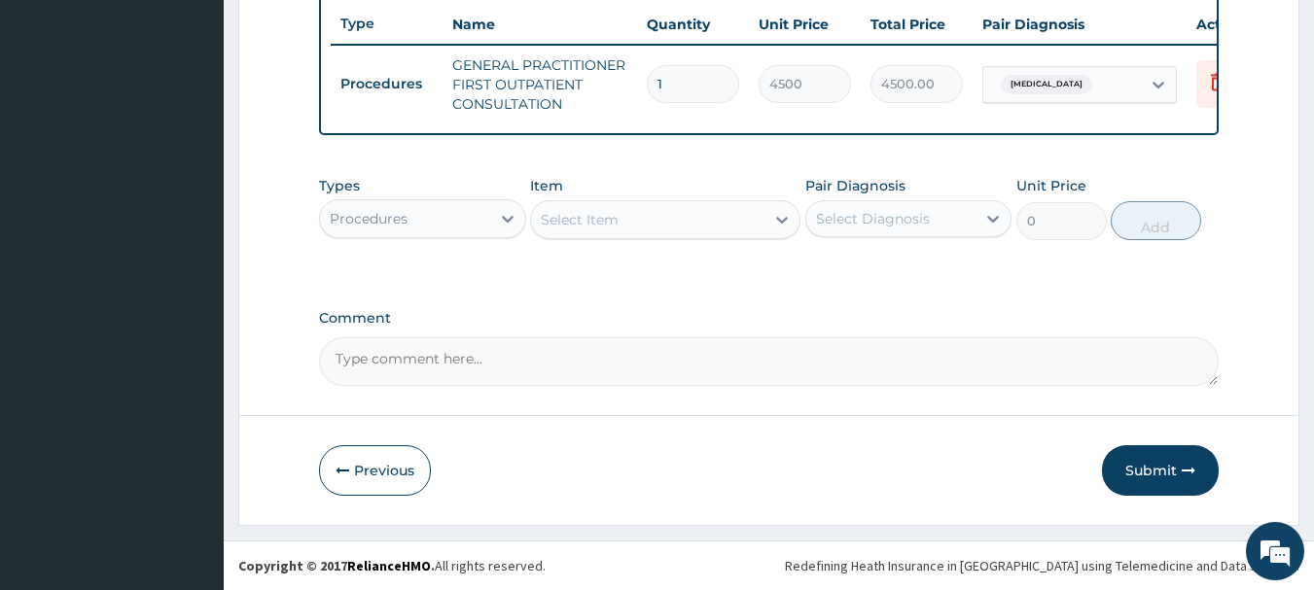
scroll to position [745, 0]
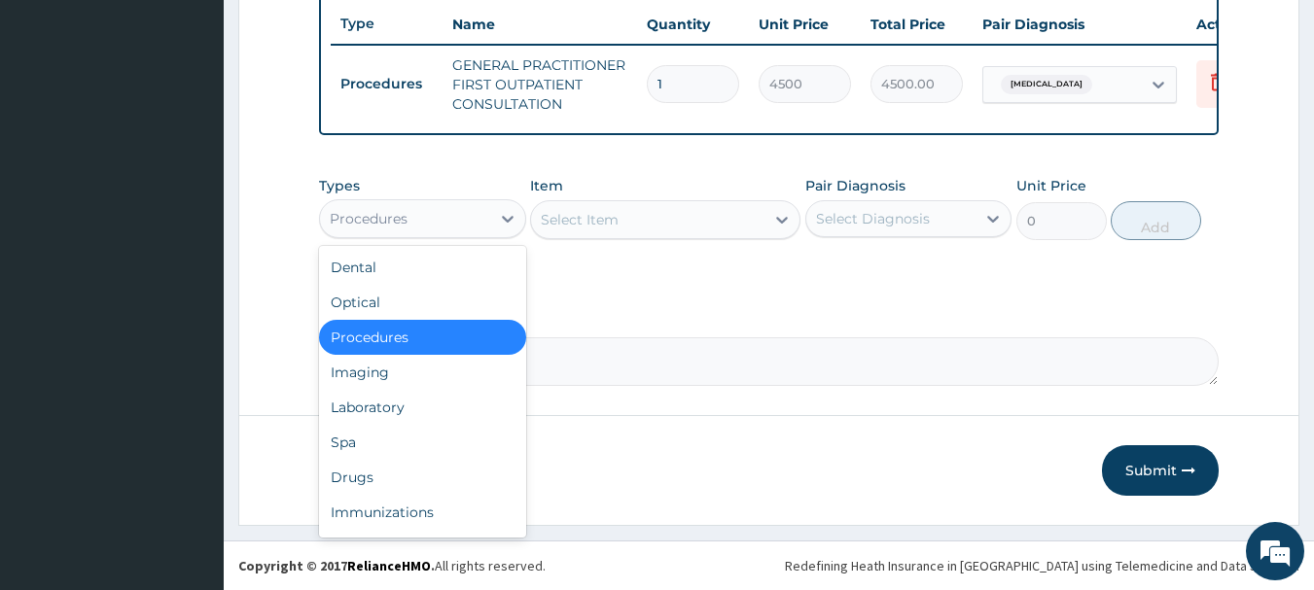
click at [458, 206] on div "Procedures" at bounding box center [405, 218] width 170 height 31
click at [411, 464] on div "Drugs" at bounding box center [422, 477] width 207 height 35
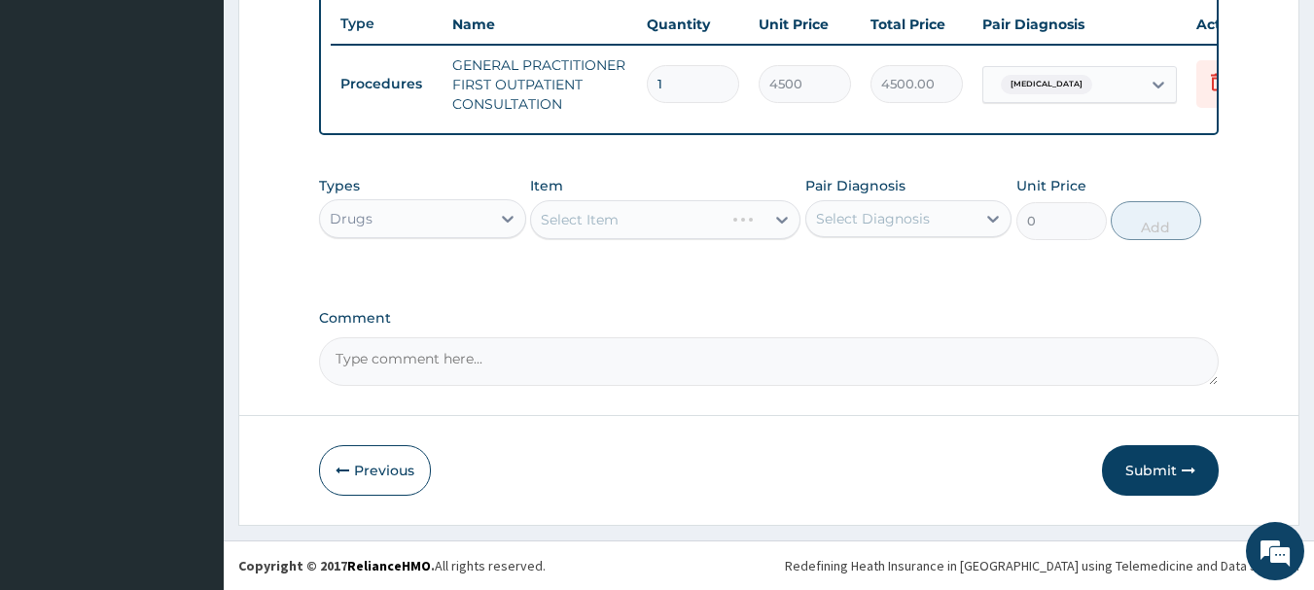
click at [689, 218] on div "Select Item" at bounding box center [665, 219] width 270 height 39
click at [653, 225] on div "Select Item" at bounding box center [665, 219] width 270 height 39
click at [627, 220] on div "Select Item" at bounding box center [665, 219] width 270 height 39
click at [699, 225] on div "Select Item" at bounding box center [665, 219] width 270 height 39
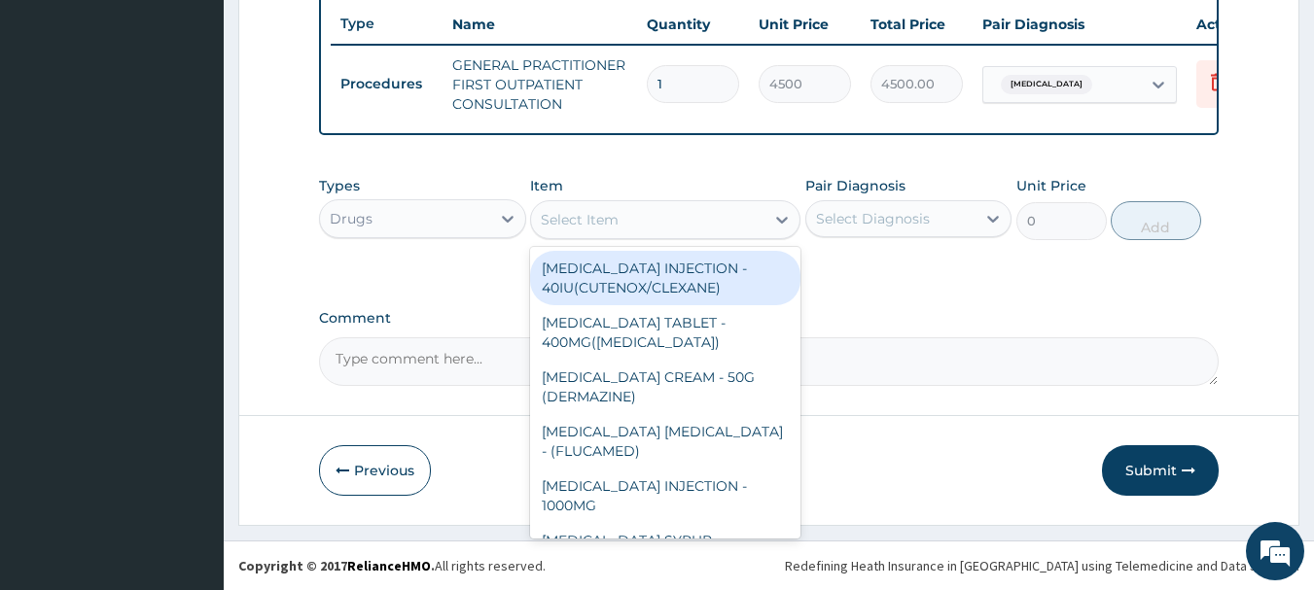
click at [652, 211] on div "Select Item" at bounding box center [647, 219] width 233 height 31
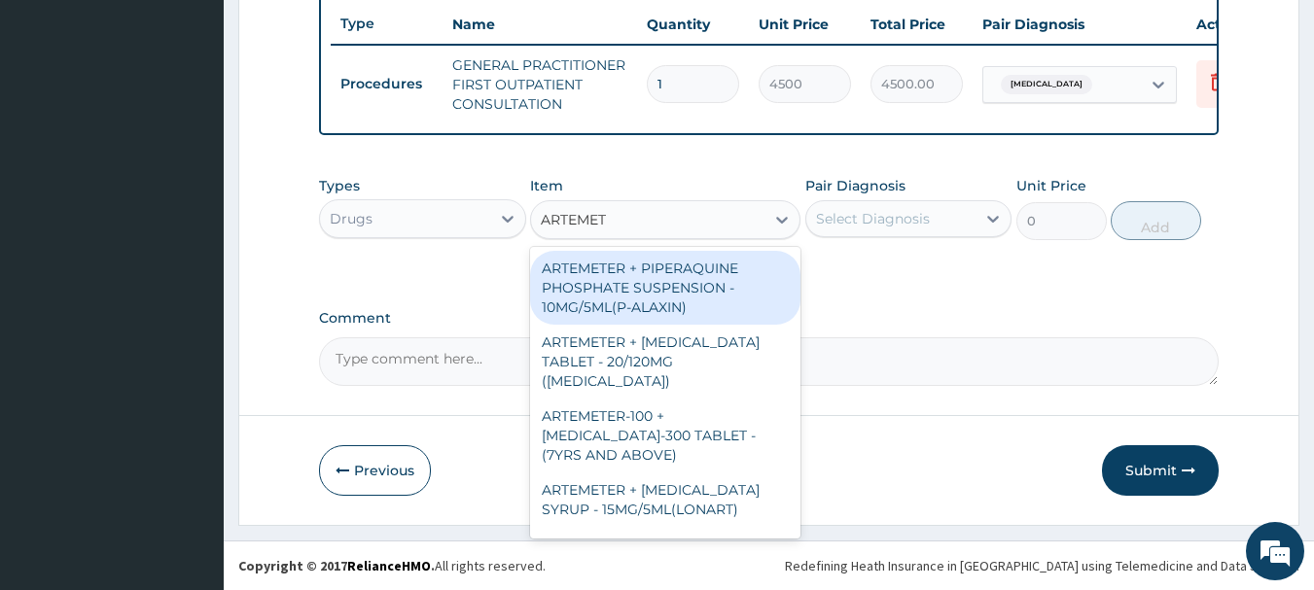
type input "ARTEME"
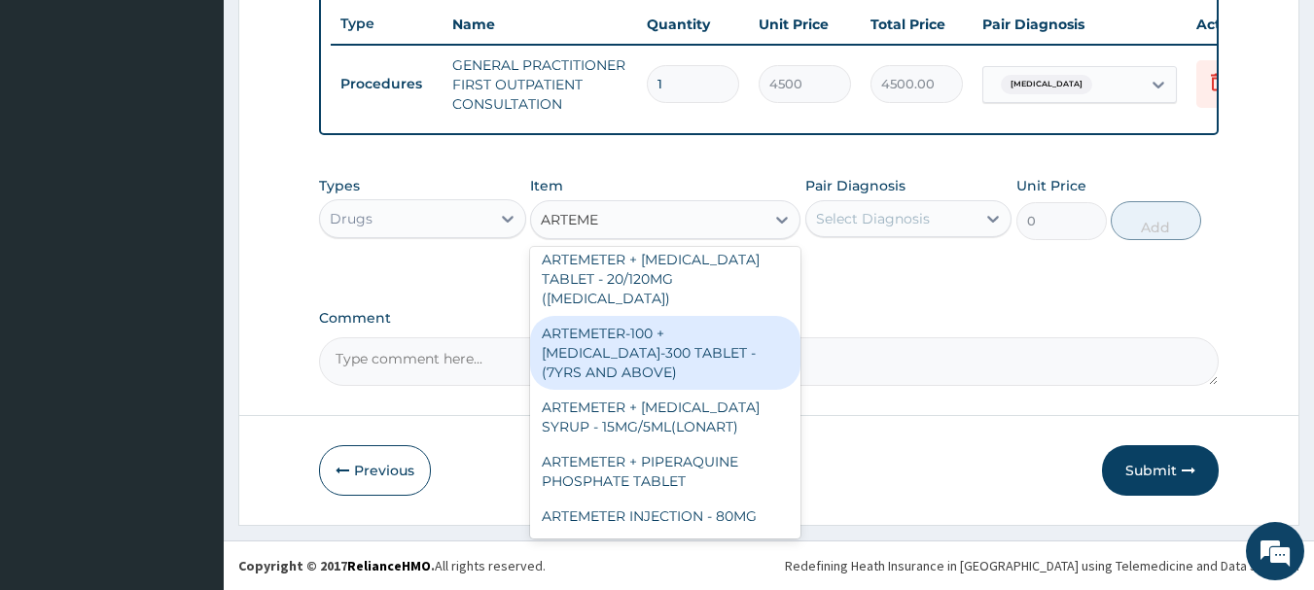
scroll to position [97, 0]
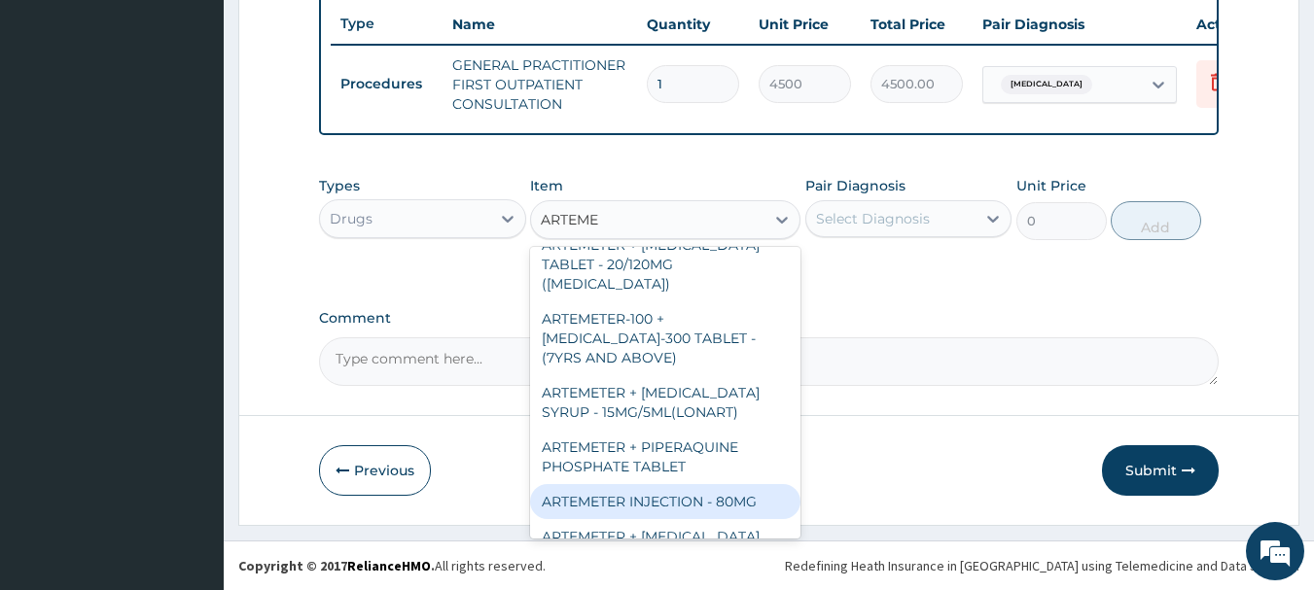
click at [692, 484] on div "ARTEMETER INJECTION - 80MG" at bounding box center [665, 501] width 270 height 35
type input "544"
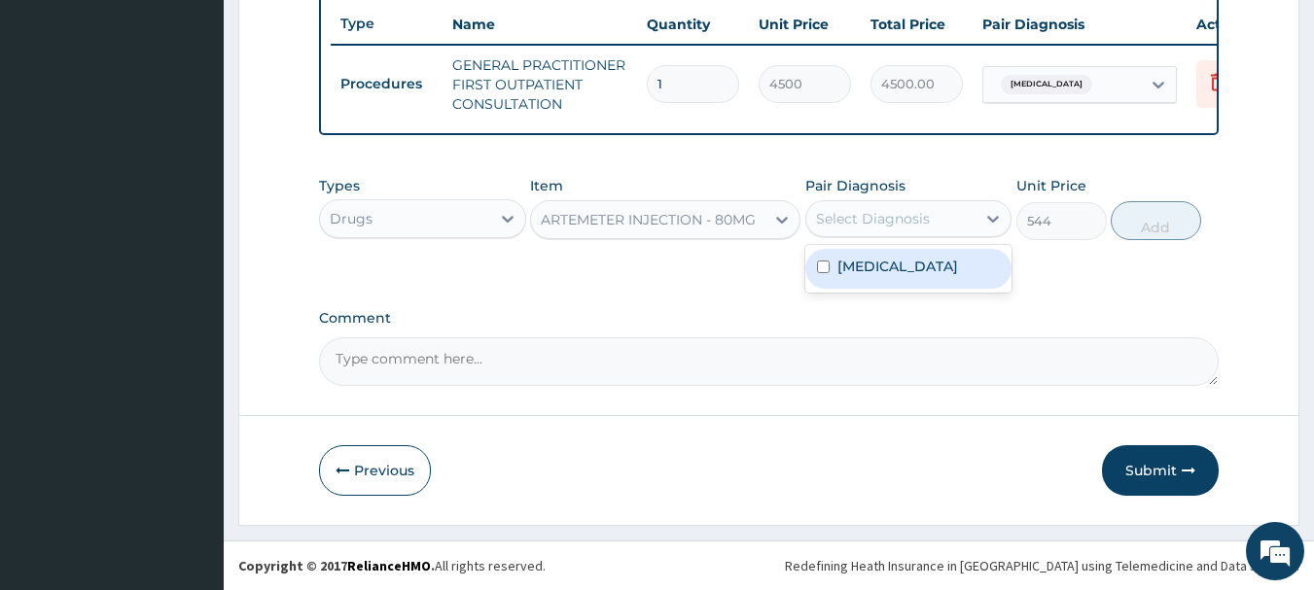
click at [954, 214] on div "Select Diagnosis" at bounding box center [891, 218] width 170 height 31
click at [944, 268] on div "Malaria" at bounding box center [908, 269] width 207 height 40
click at [956, 274] on div "Malaria" at bounding box center [908, 269] width 207 height 40
checkbox input "true"
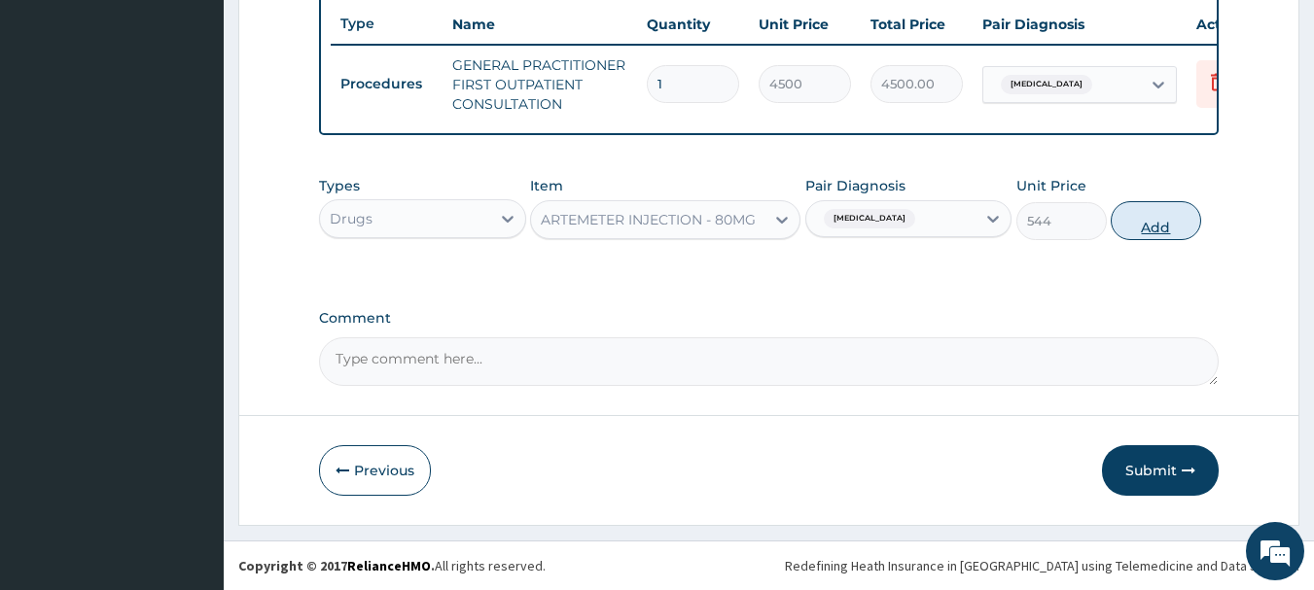
click at [1141, 224] on button "Add" at bounding box center [1155, 220] width 90 height 39
type input "0"
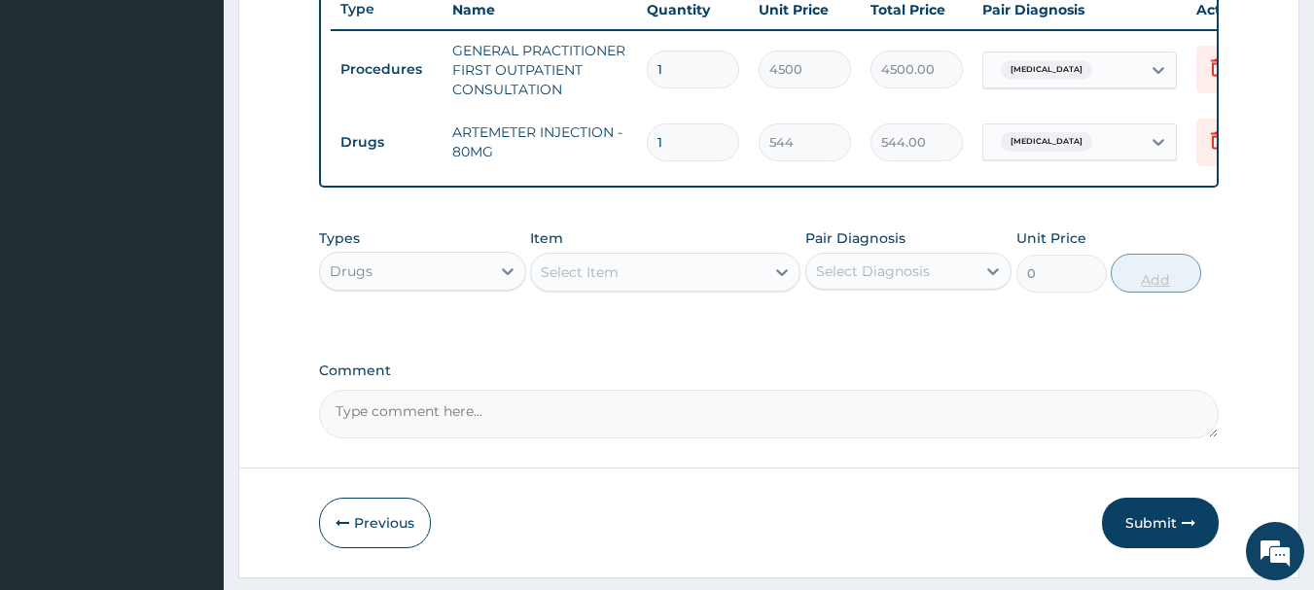
type input "0.00"
type input "2"
type input "1088.00"
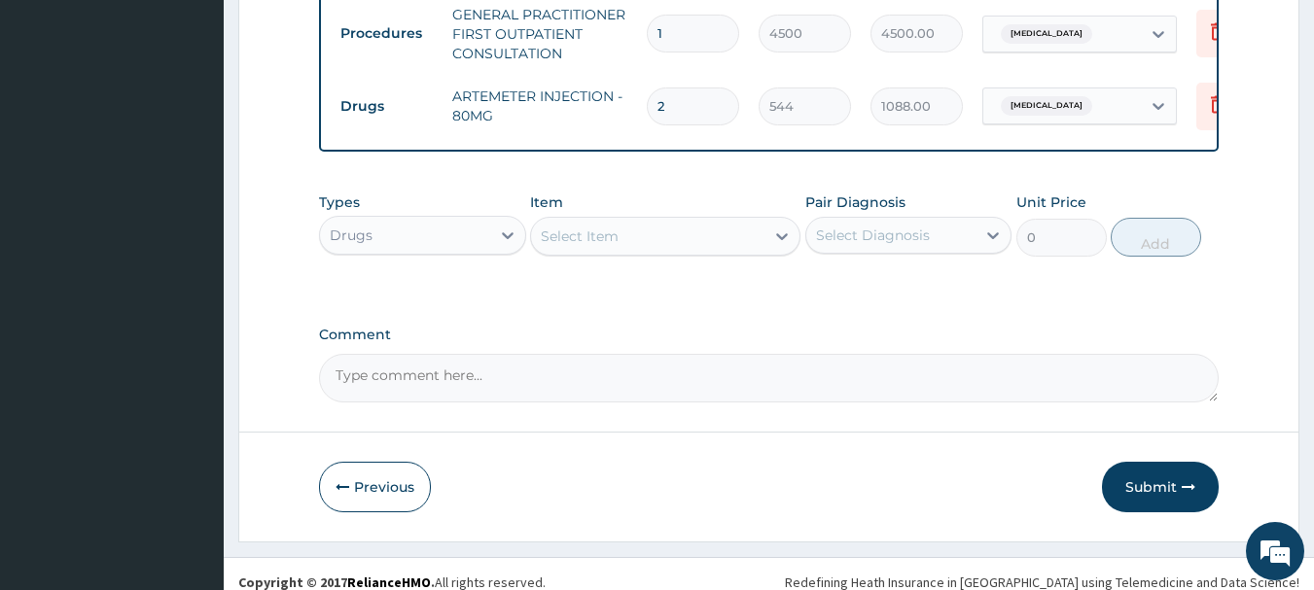
scroll to position [812, 0]
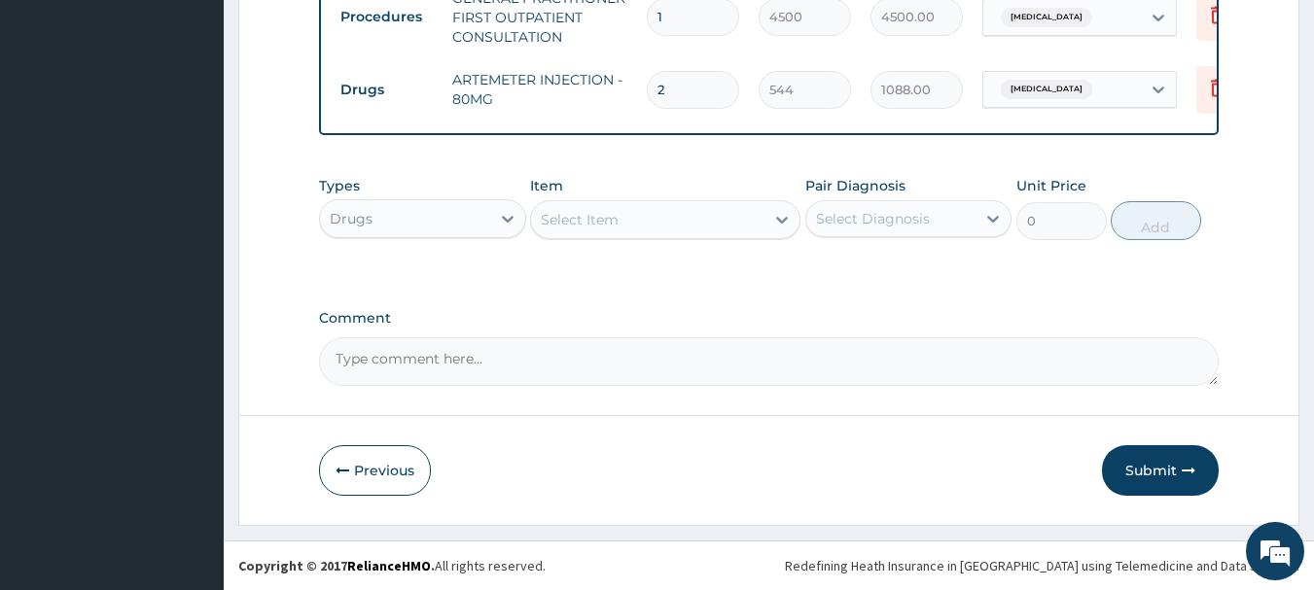
type input "2"
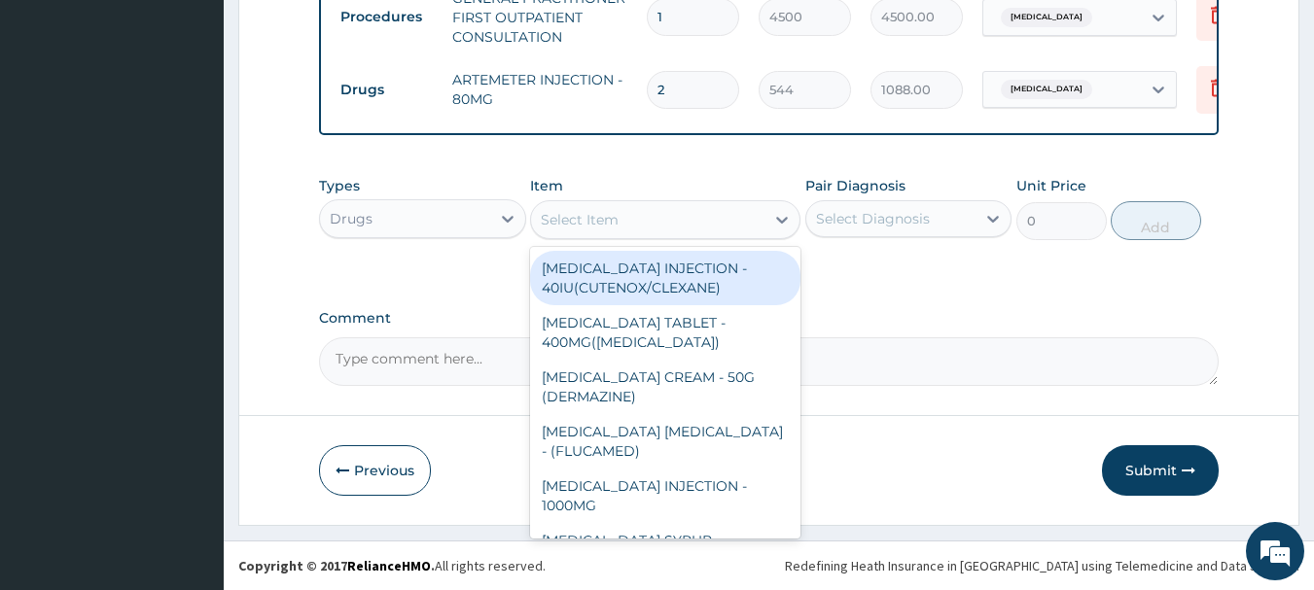
click at [672, 204] on div "Select Item" at bounding box center [647, 219] width 233 height 31
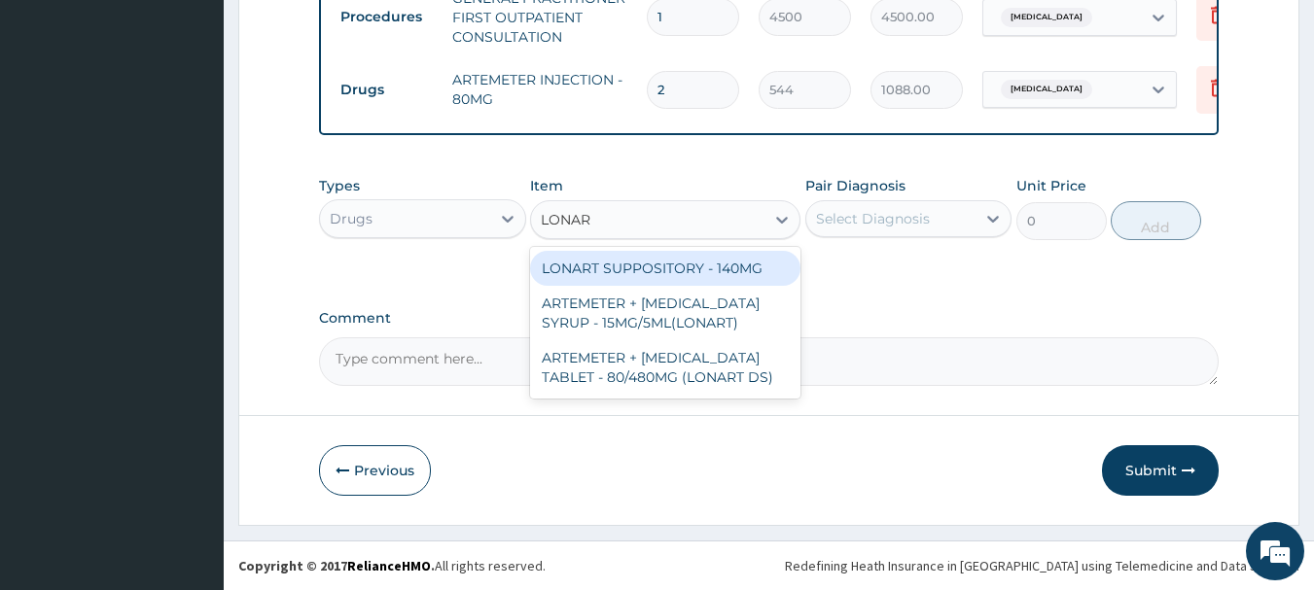
type input "LONART"
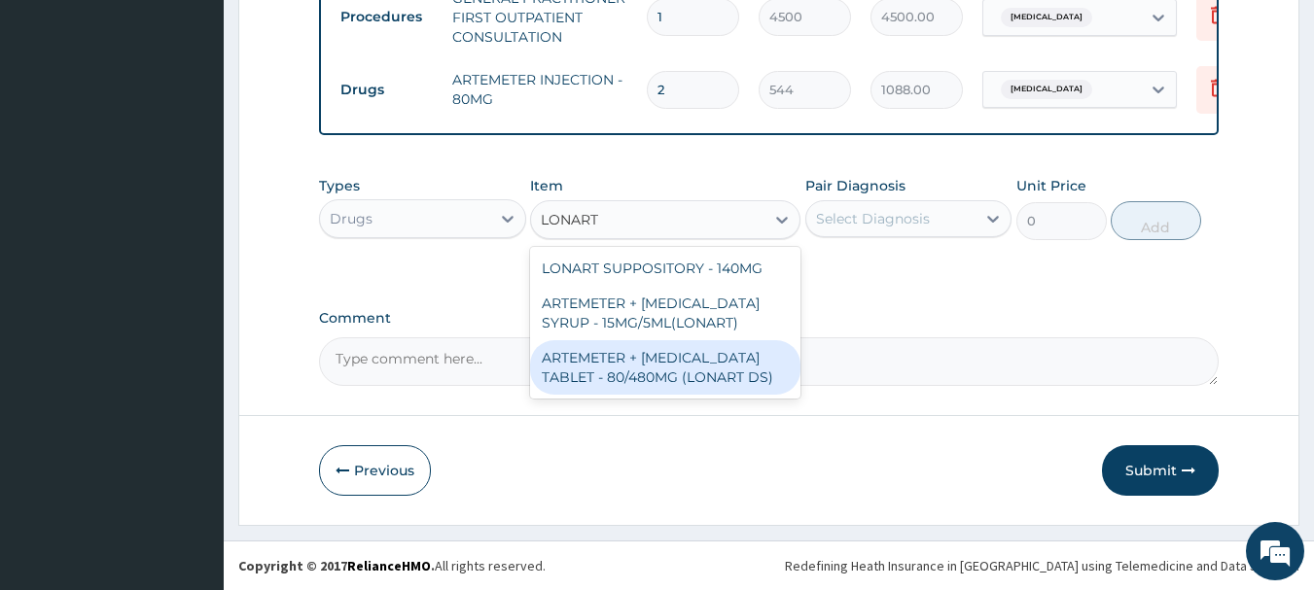
click at [700, 371] on div "ARTEMETER + LUMEFANTRINE TABLET - 80/480MG (LONART DS)" at bounding box center [665, 367] width 270 height 54
click at [700, 371] on textarea "Comment" at bounding box center [769, 361] width 900 height 49
type input "672"
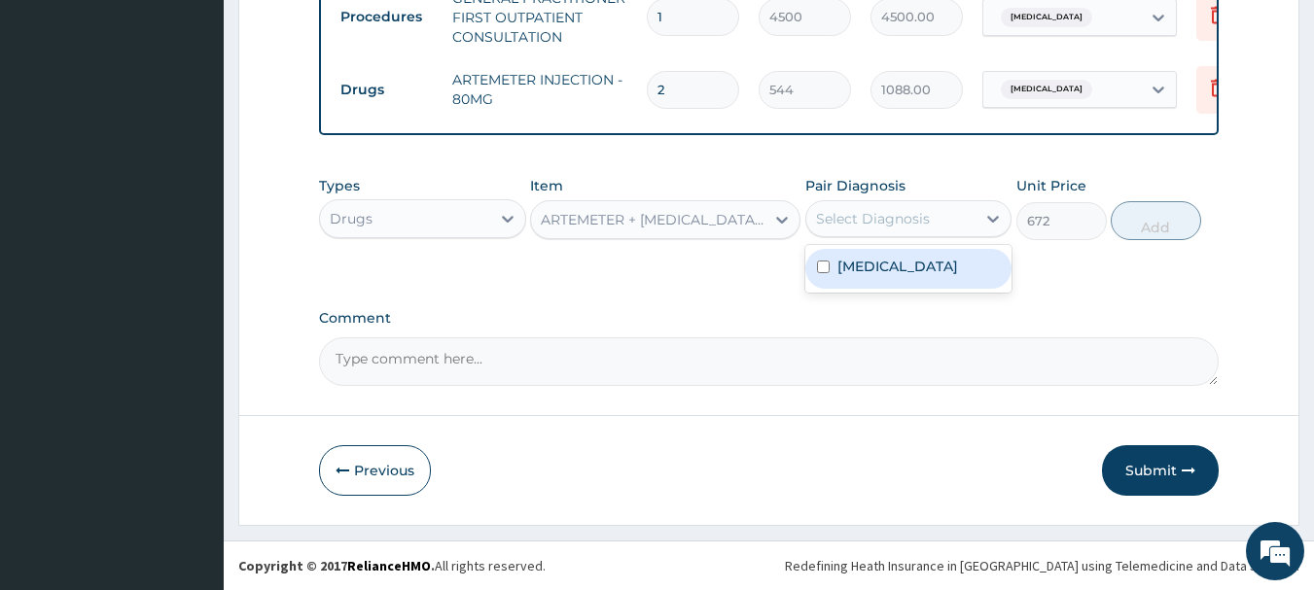
click at [858, 229] on div "Select Diagnosis" at bounding box center [891, 218] width 170 height 31
click at [863, 263] on label "Malaria" at bounding box center [897, 266] width 121 height 19
checkbox input "true"
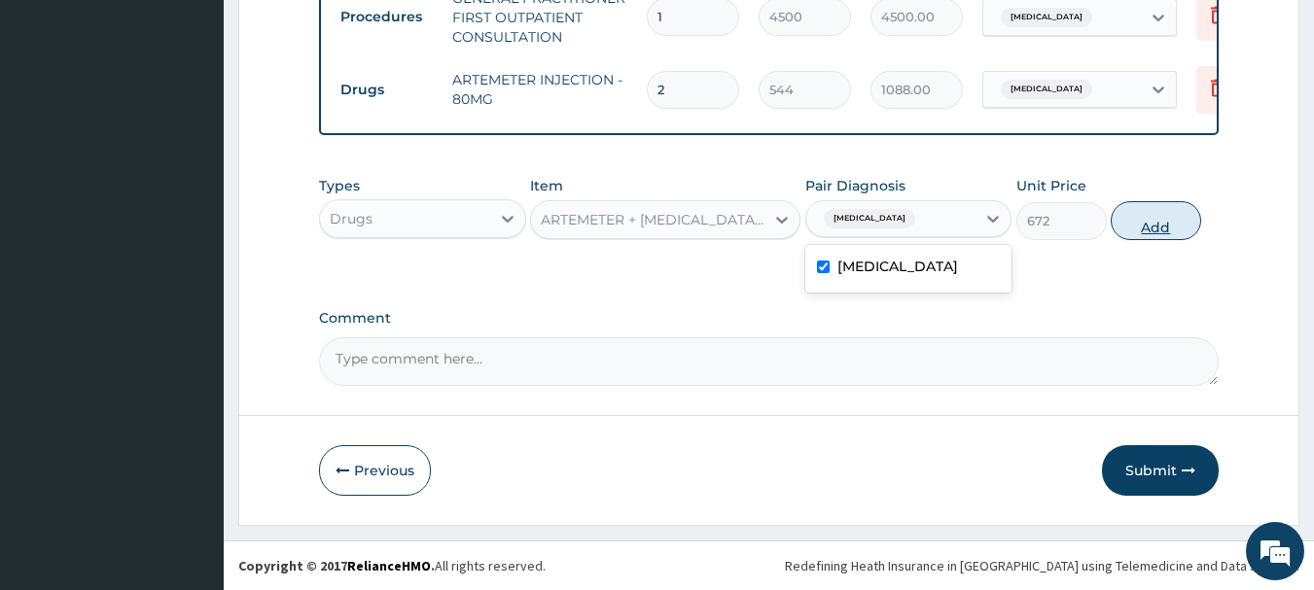
click at [1152, 224] on button "Add" at bounding box center [1155, 220] width 90 height 39
type input "0"
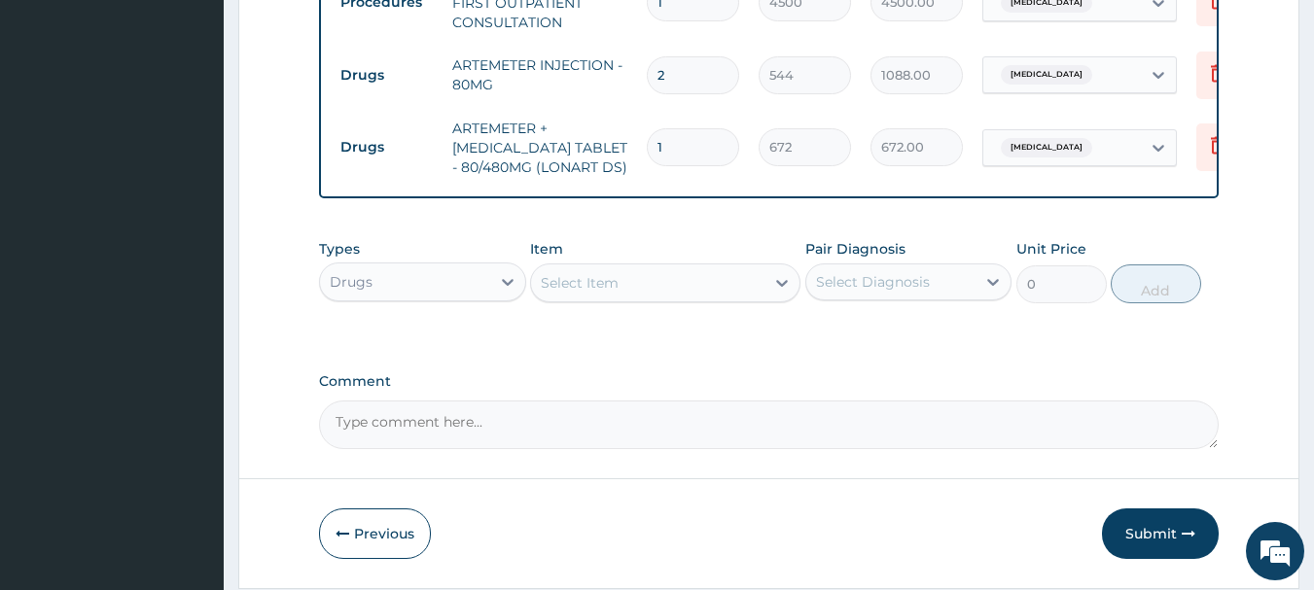
click at [673, 146] on input "1" at bounding box center [693, 147] width 92 height 38
type input "0.00"
type input "6"
type input "4032.00"
type input "6"
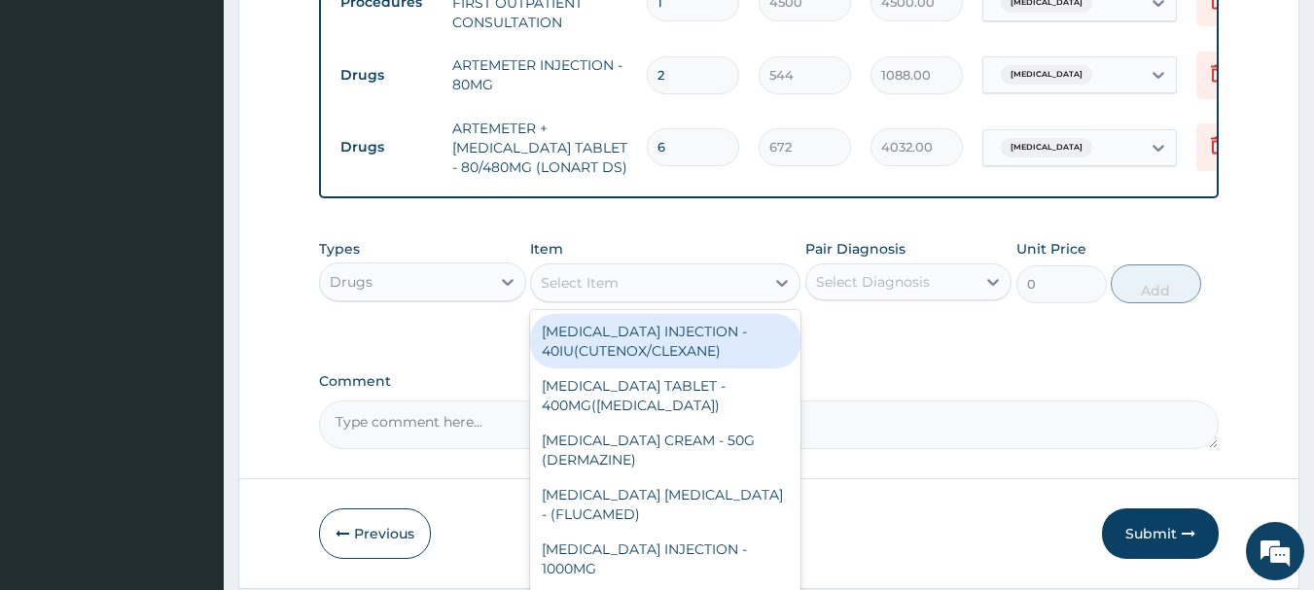
click at [570, 299] on div "Select Item" at bounding box center [647, 282] width 233 height 31
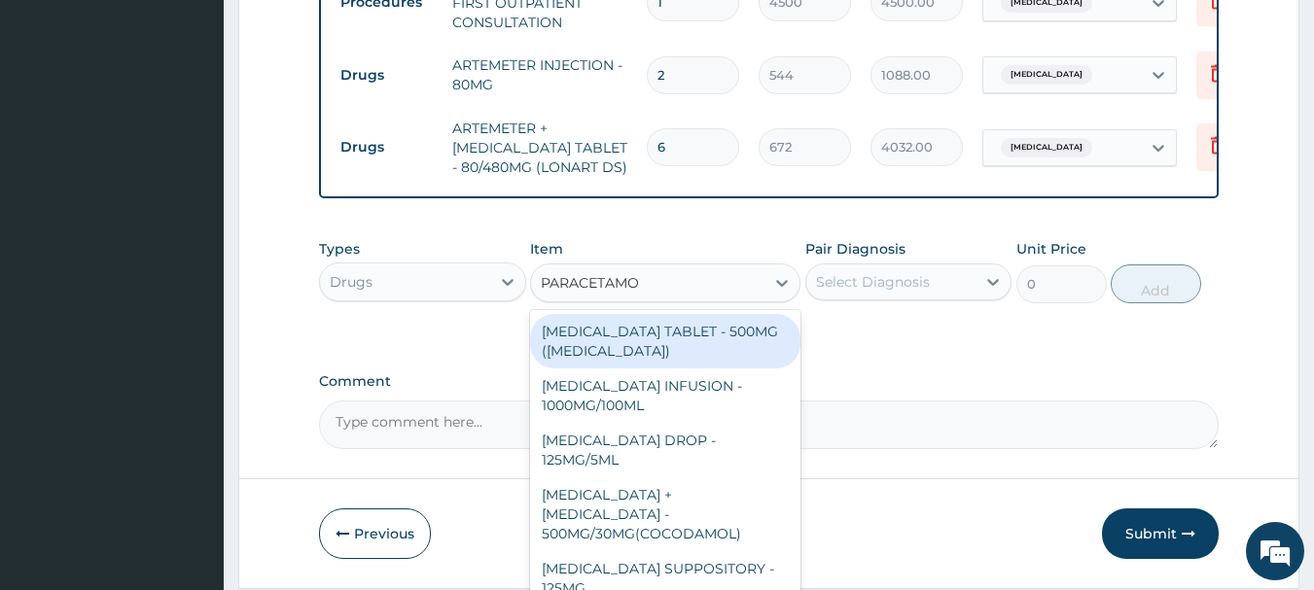
type input "PARACETAMOL"
click at [614, 358] on div "PARACETAMOL TABLET - 500MG (PANADOL)" at bounding box center [665, 341] width 270 height 54
type input "48"
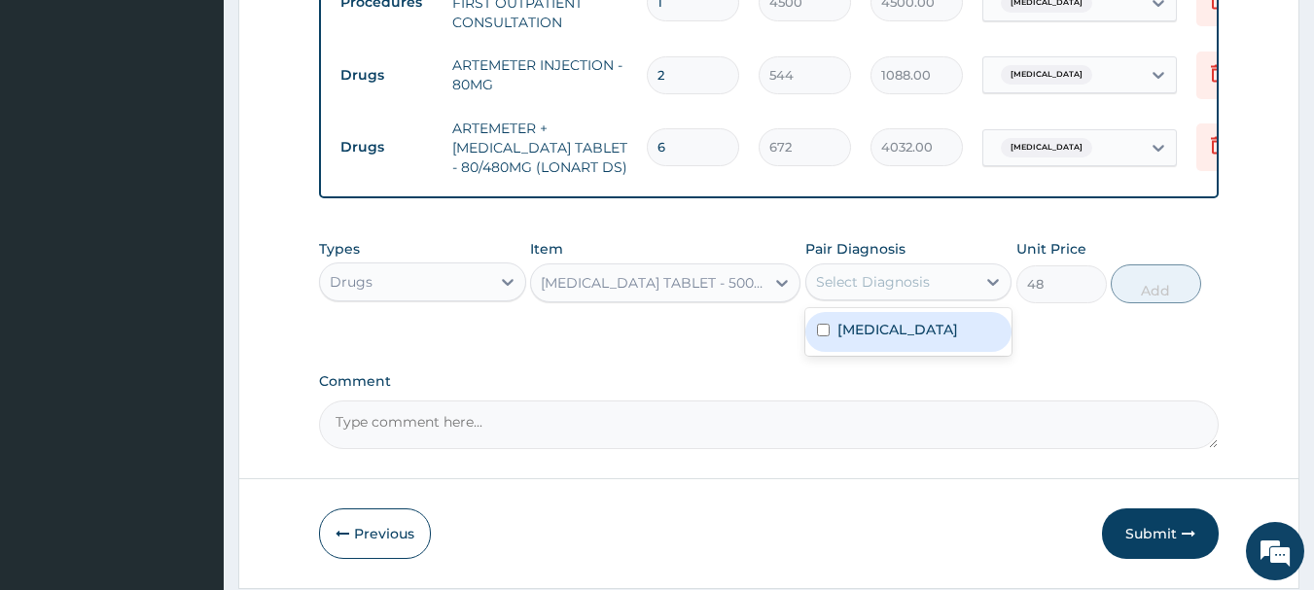
click at [934, 298] on div "Select Diagnosis" at bounding box center [891, 281] width 170 height 31
click at [923, 347] on div "Malaria" at bounding box center [908, 332] width 207 height 40
checkbox input "true"
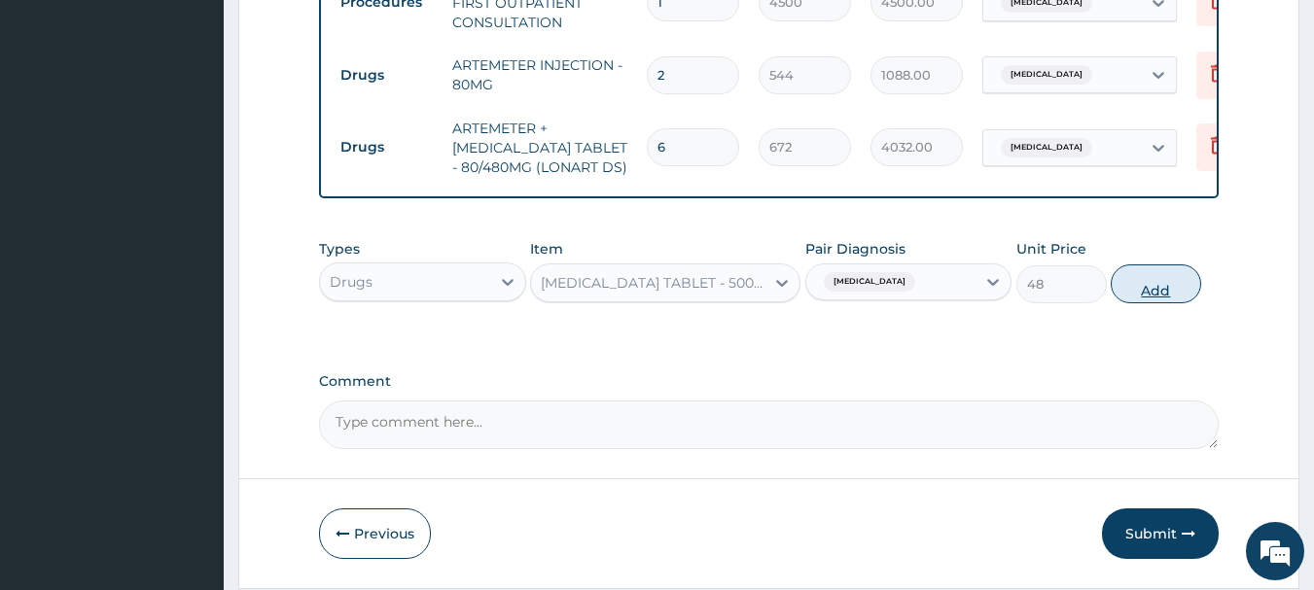
click at [1148, 301] on button "Add" at bounding box center [1155, 283] width 90 height 39
type input "0"
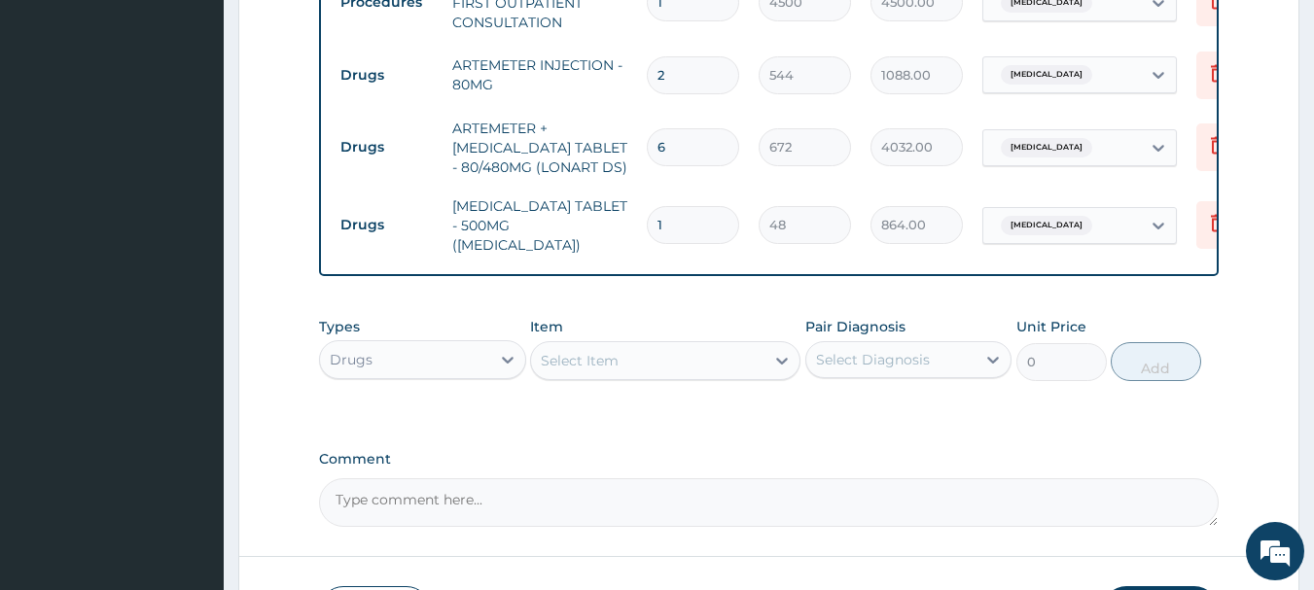
type input "18"
type input "864.00"
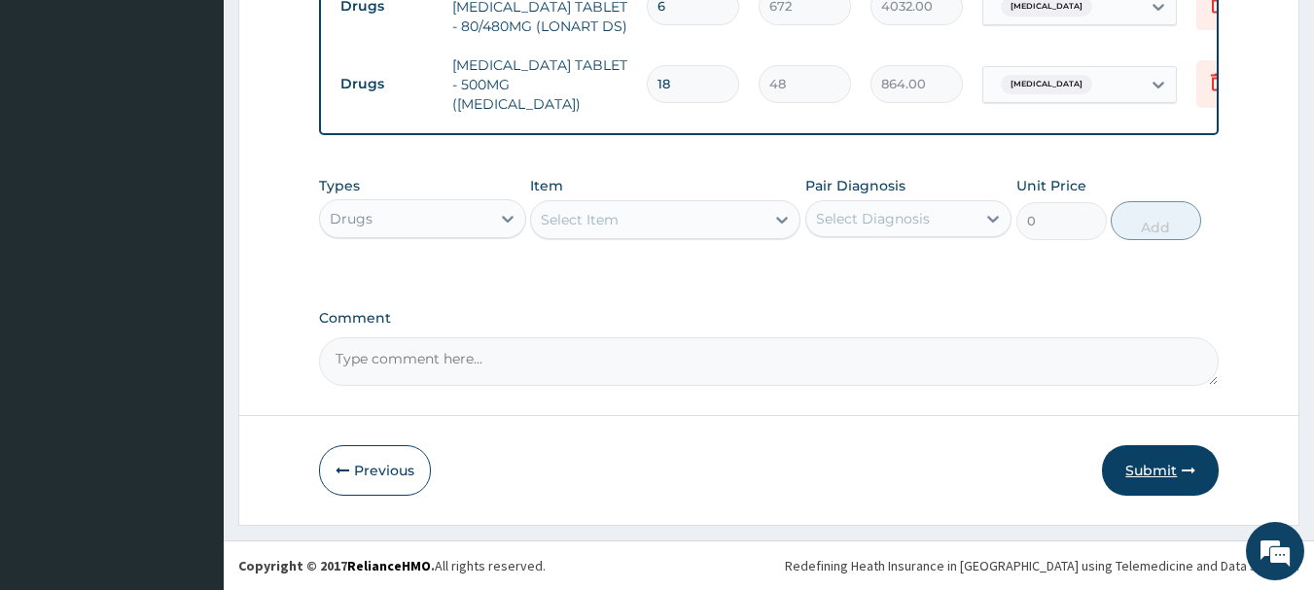
type input "18"
click at [1168, 464] on button "Submit" at bounding box center [1160, 470] width 117 height 51
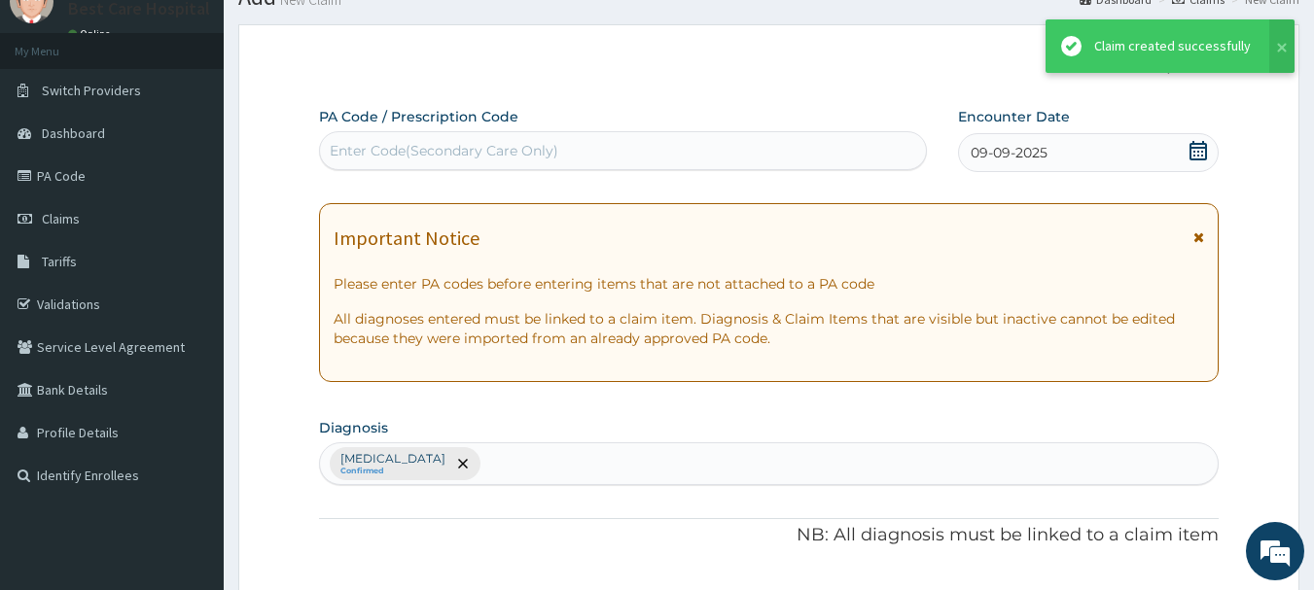
scroll to position [957, 0]
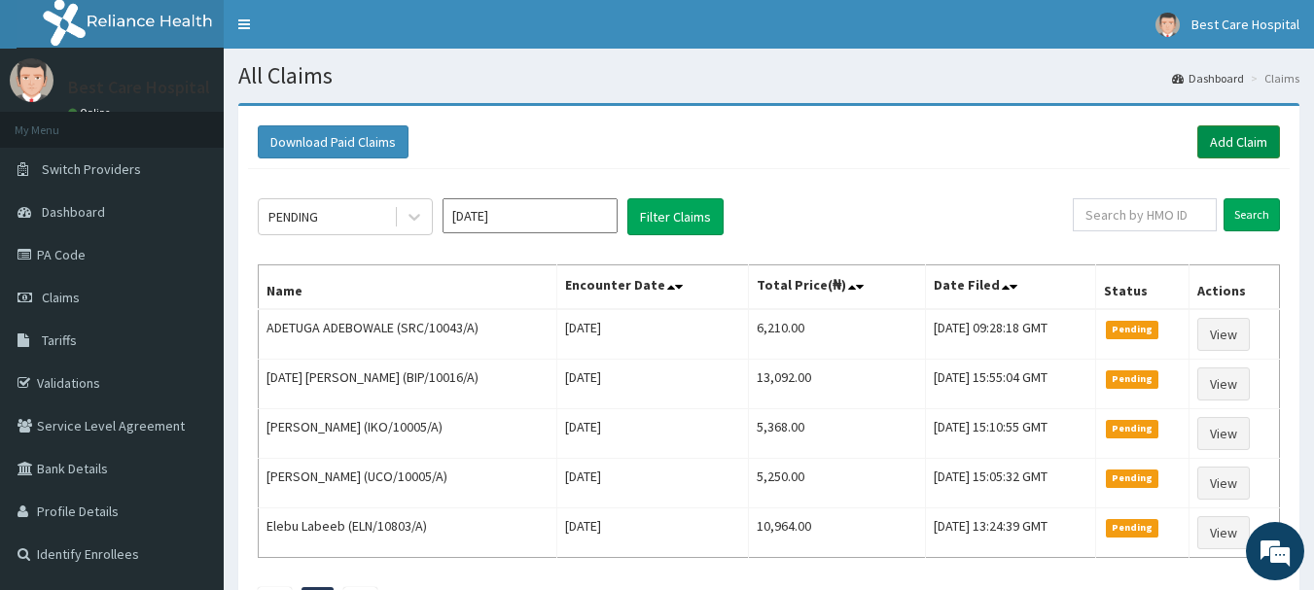
click at [1251, 141] on link "Add Claim" at bounding box center [1238, 141] width 83 height 33
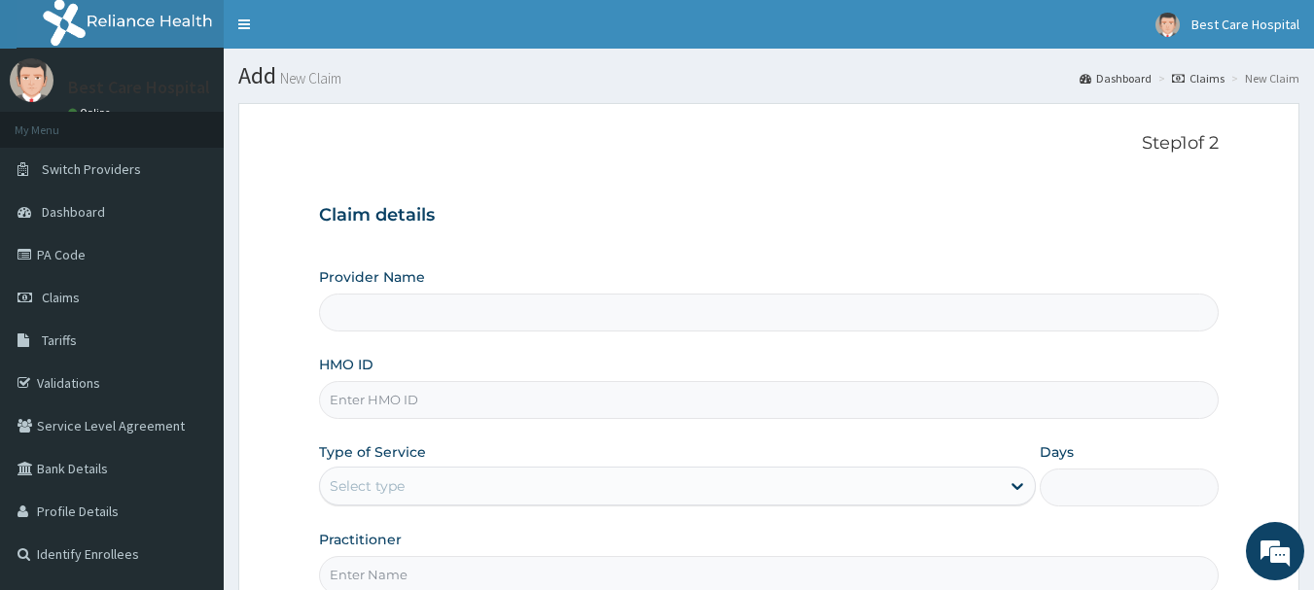
type input "Bestcare Hospital"
click at [390, 396] on input "HMO ID" at bounding box center [769, 400] width 900 height 38
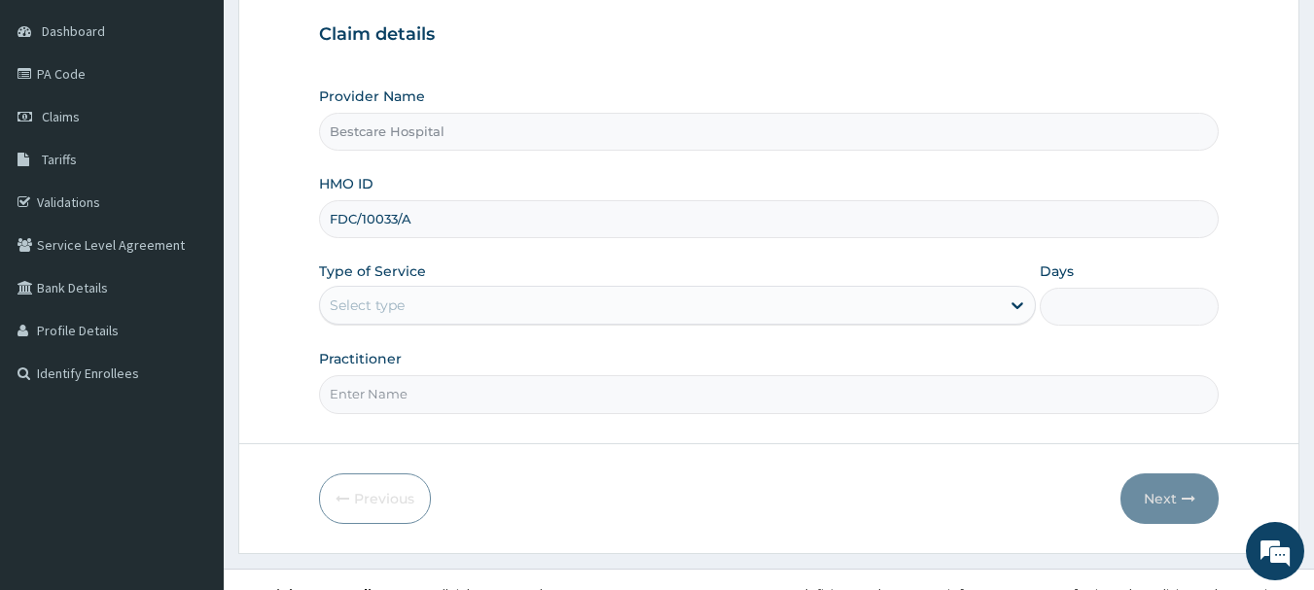
scroll to position [209, 0]
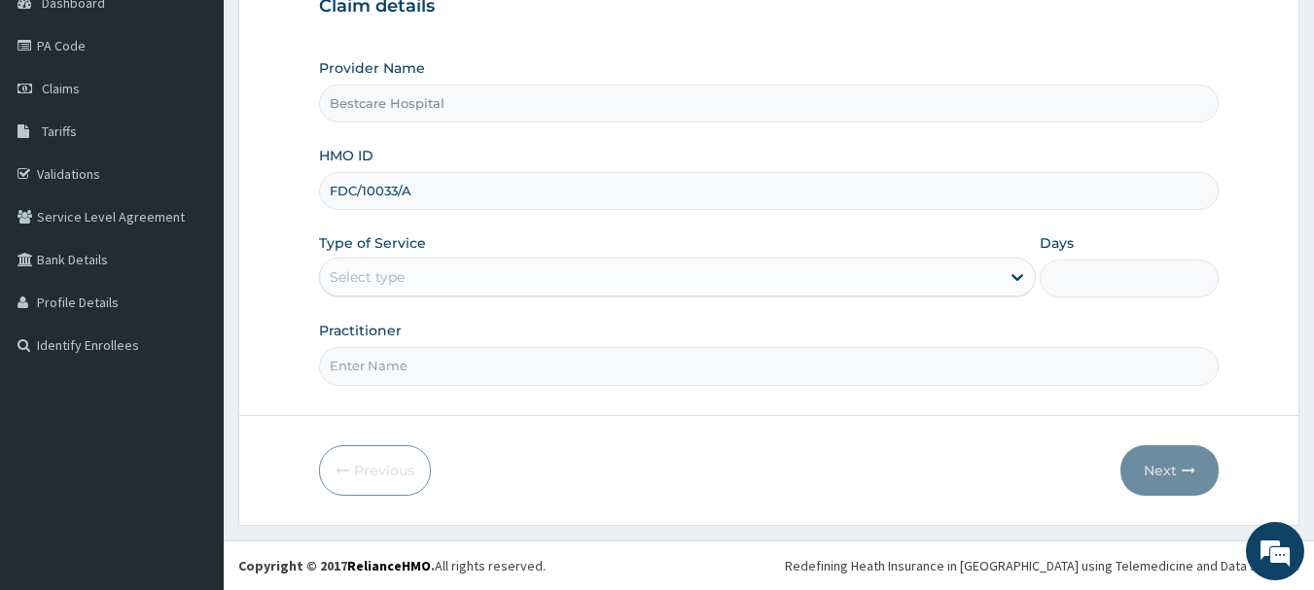
type input "FDC/10033/A"
click at [388, 285] on div "Select type" at bounding box center [367, 276] width 75 height 19
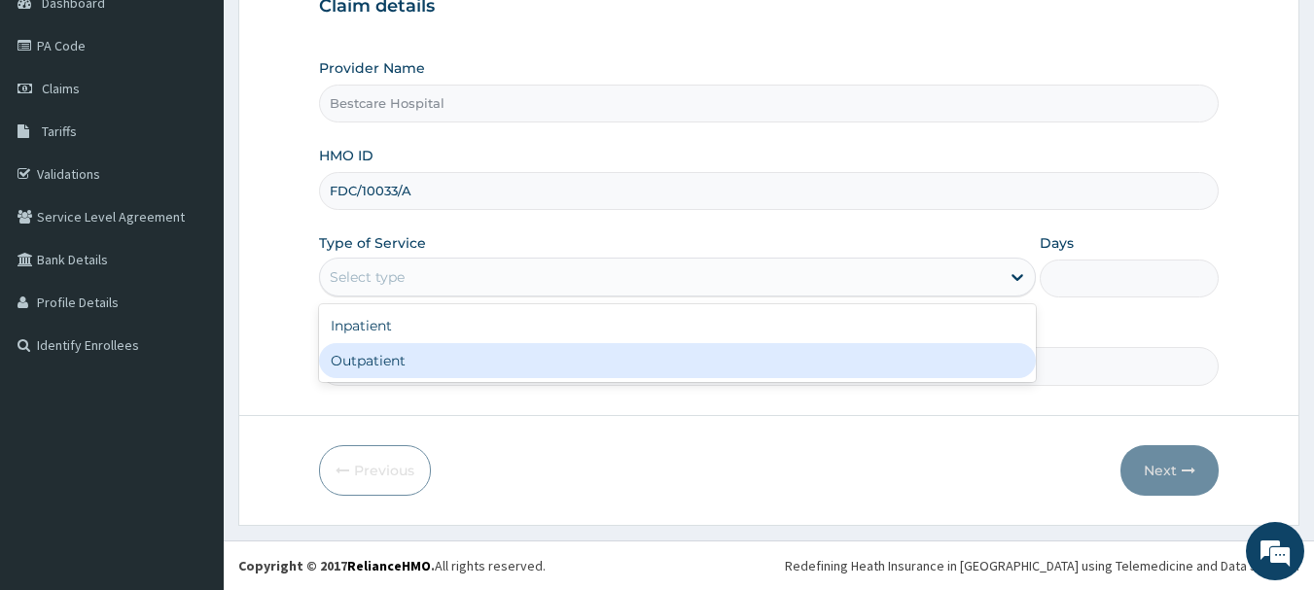
click at [375, 367] on div "Outpatient" at bounding box center [677, 360] width 717 height 35
type input "1"
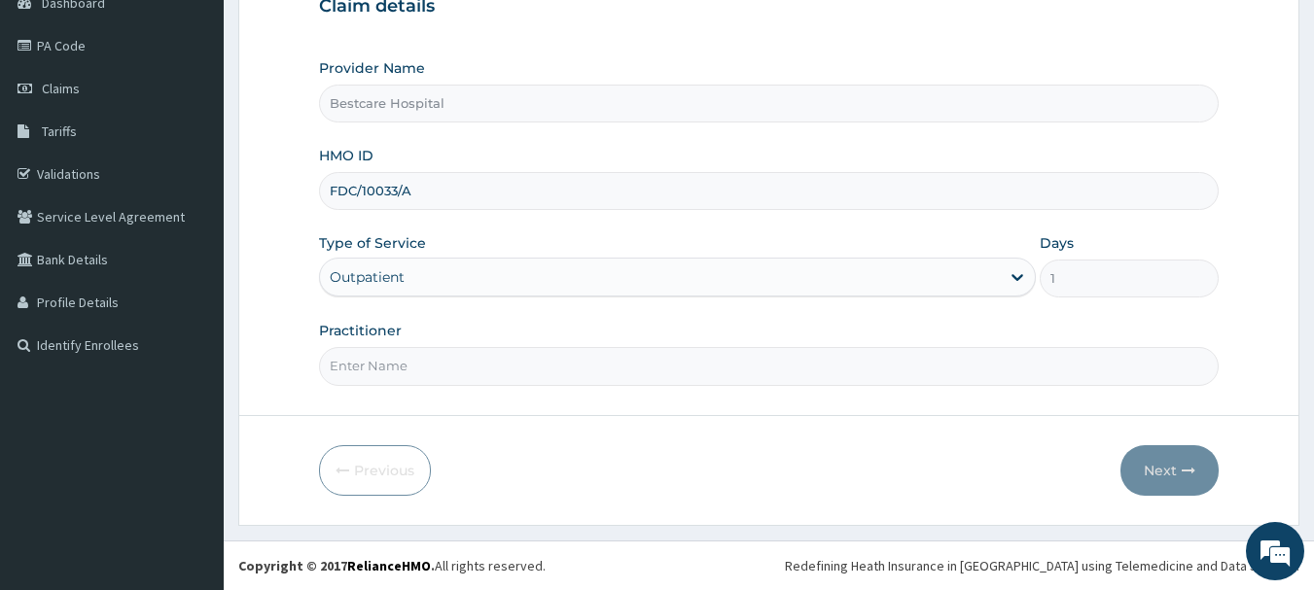
click at [375, 367] on input "Practitioner" at bounding box center [769, 366] width 900 height 38
click at [374, 368] on input "Practitioner" at bounding box center [769, 366] width 900 height 38
type input "DR"
click at [1152, 475] on button "Next" at bounding box center [1169, 470] width 98 height 51
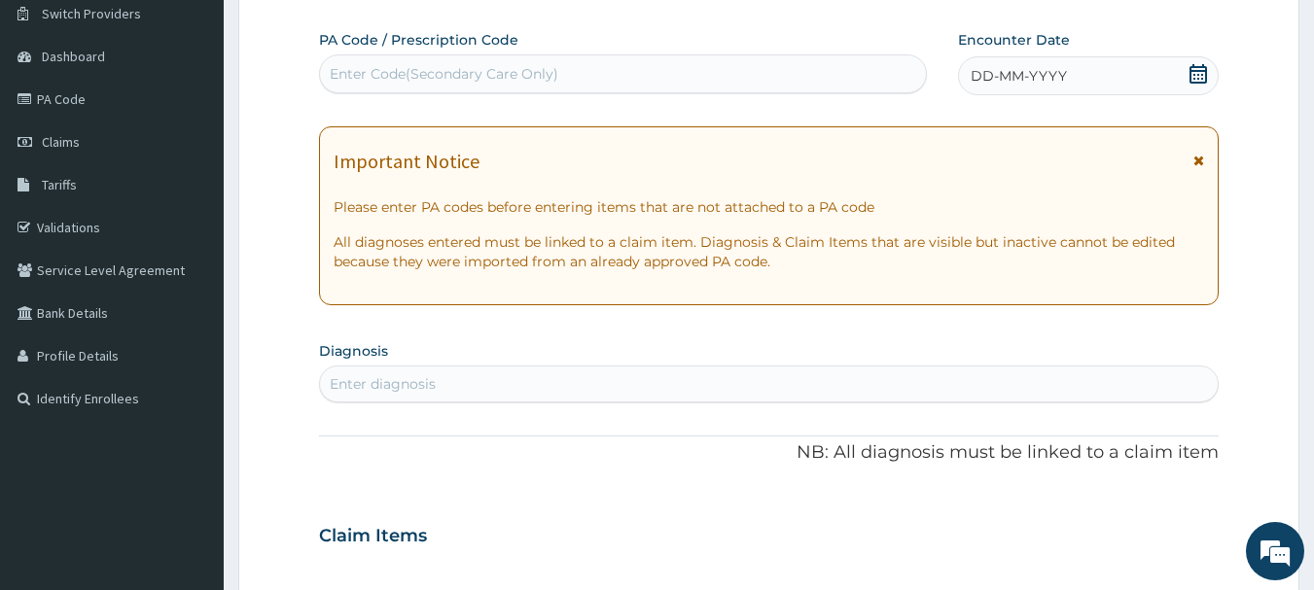
scroll to position [112, 0]
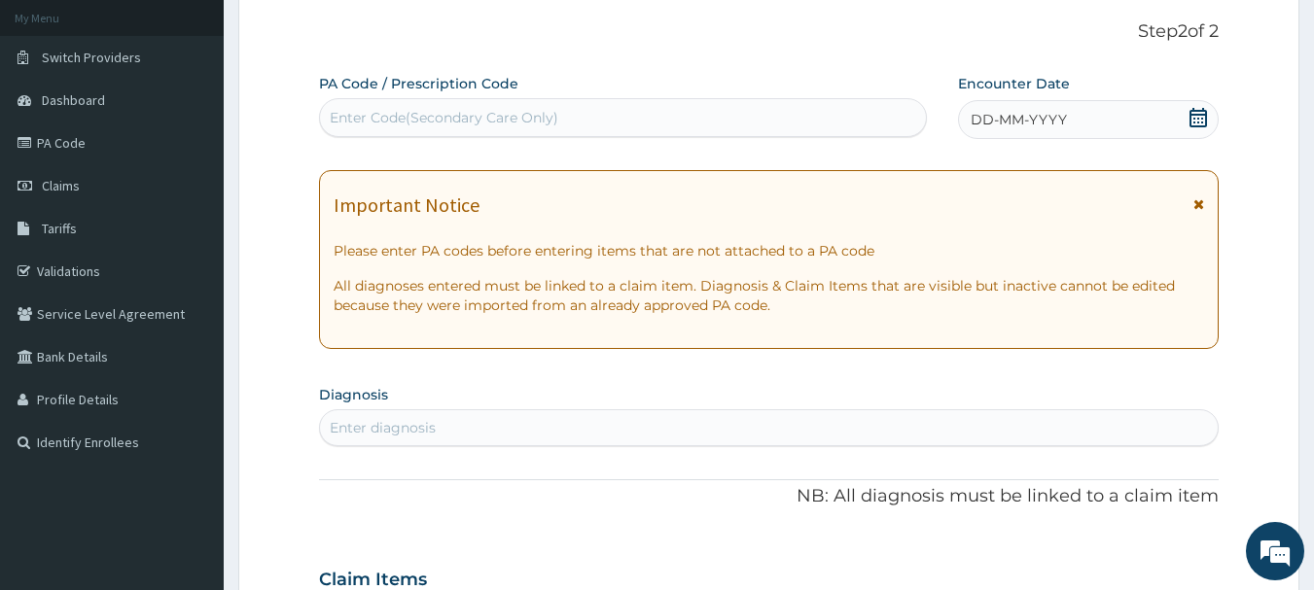
click at [1203, 116] on icon at bounding box center [1197, 117] width 19 height 19
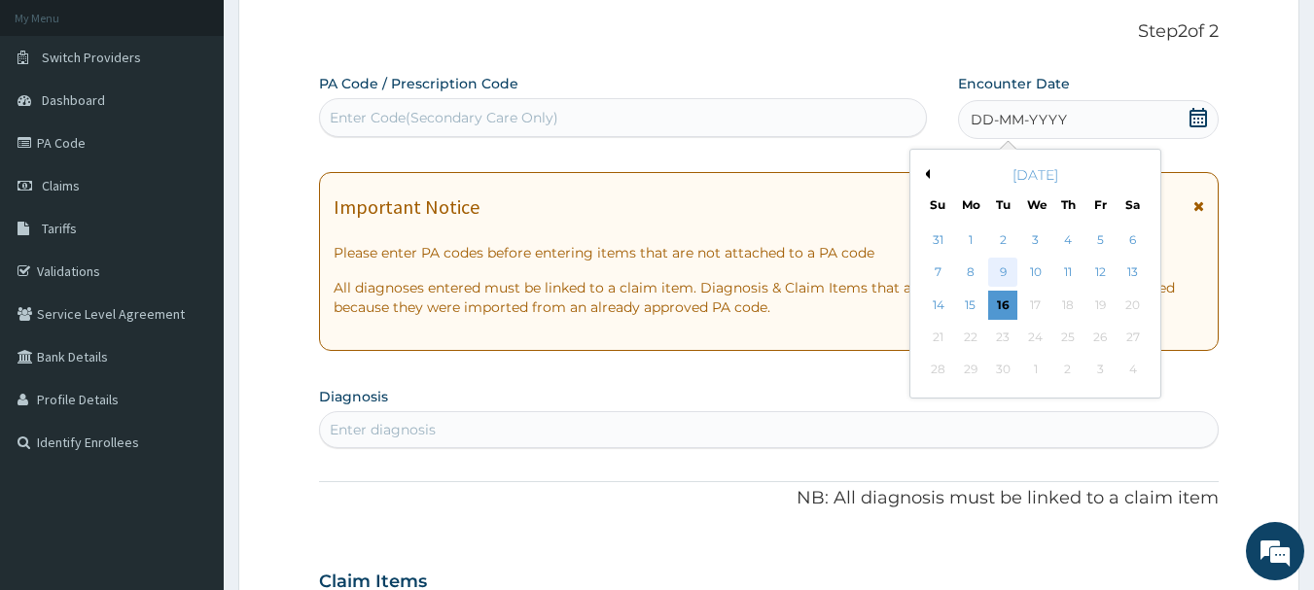
click at [1012, 266] on div "9" at bounding box center [1003, 273] width 29 height 29
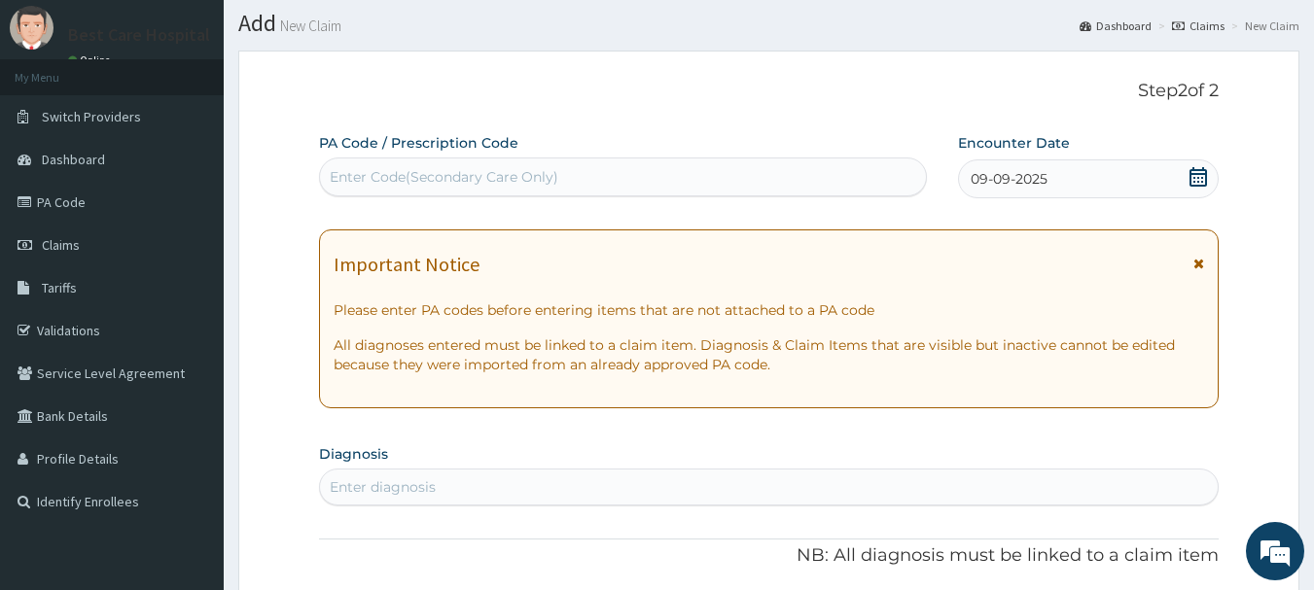
scroll to position [97, 0]
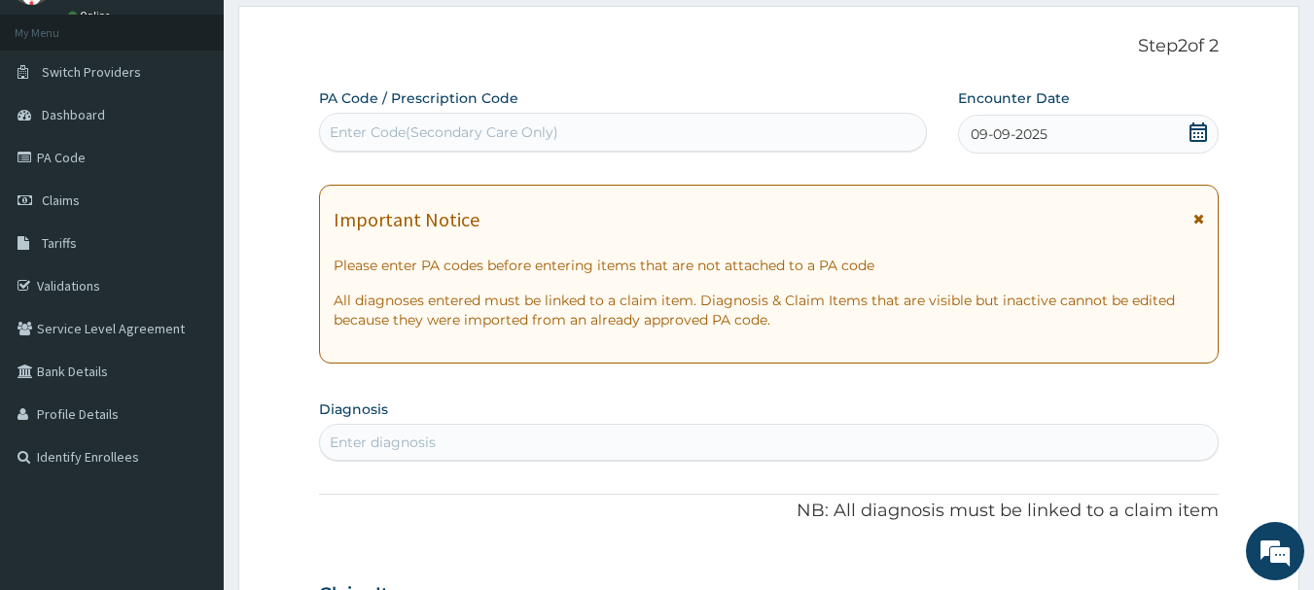
click at [475, 423] on section "Diagnosis Enter diagnosis" at bounding box center [769, 428] width 900 height 66
click at [478, 432] on div "Enter diagnosis" at bounding box center [769, 442] width 898 height 31
click at [479, 429] on div "Enter diagnosis" at bounding box center [769, 442] width 898 height 31
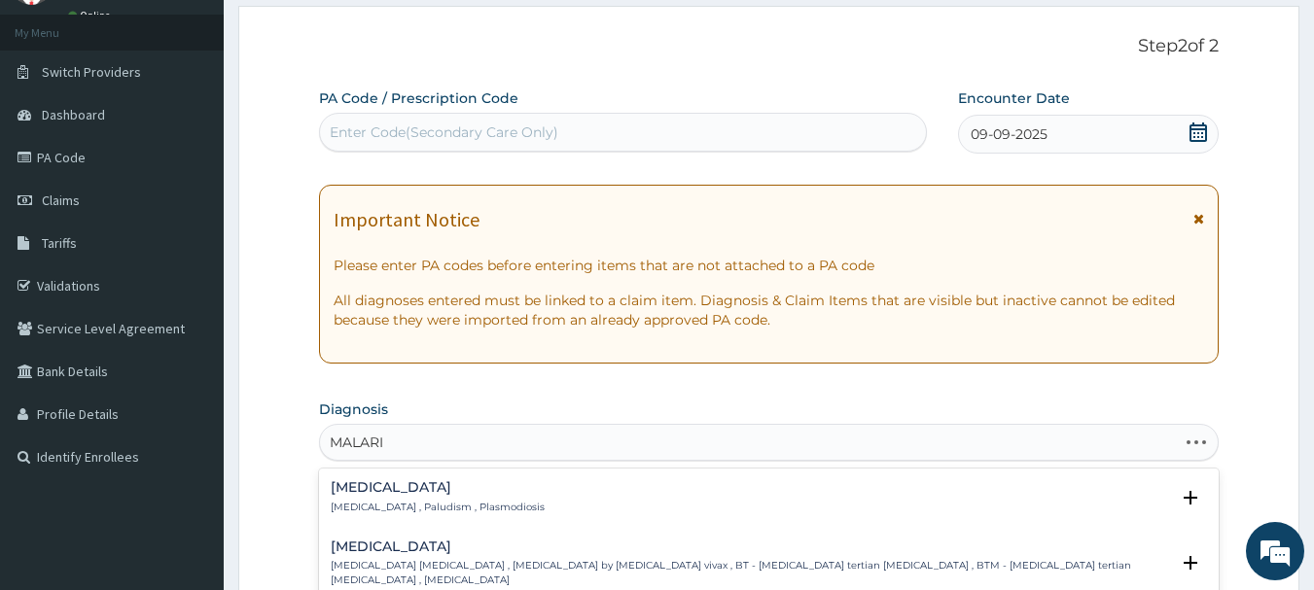
type input "[MEDICAL_DATA]"
click at [355, 481] on h4 "[MEDICAL_DATA]" at bounding box center [438, 487] width 214 height 15
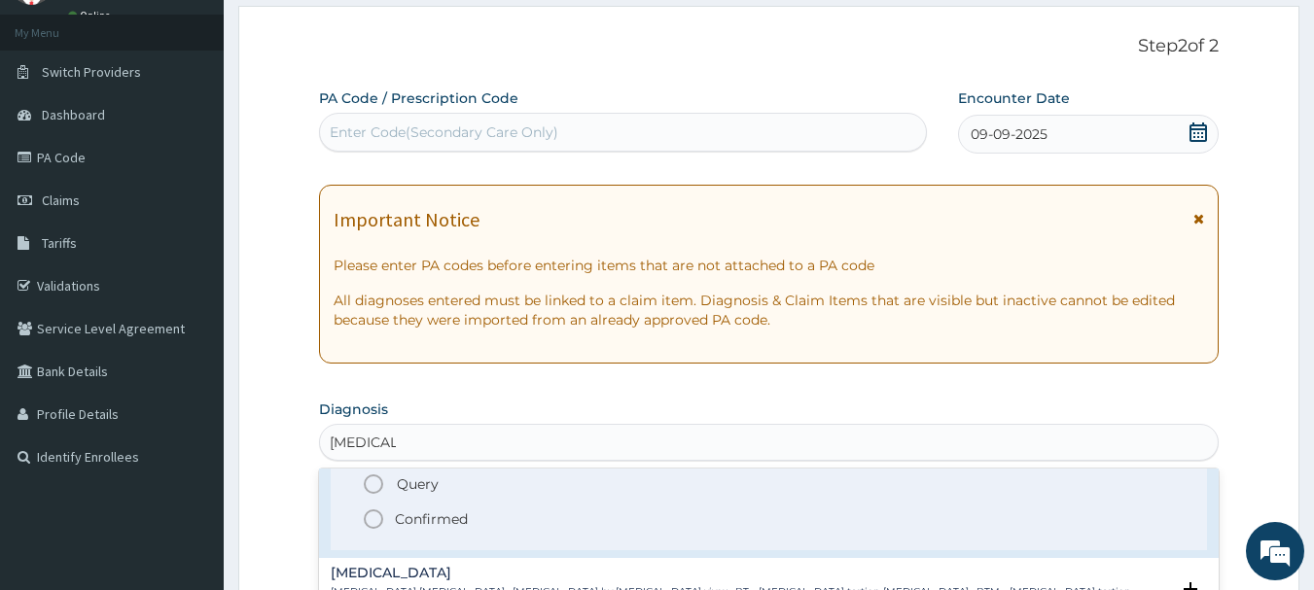
click at [371, 516] on icon "status option filled" at bounding box center [373, 519] width 23 height 23
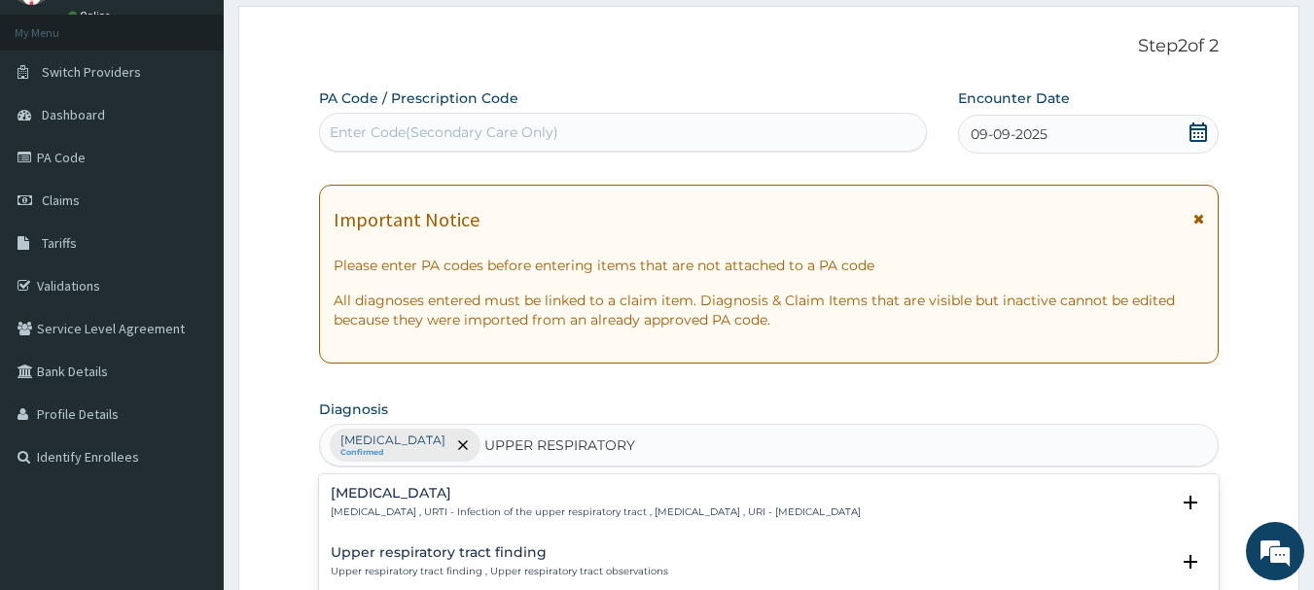
type input "UPPER RESPIRATORY"
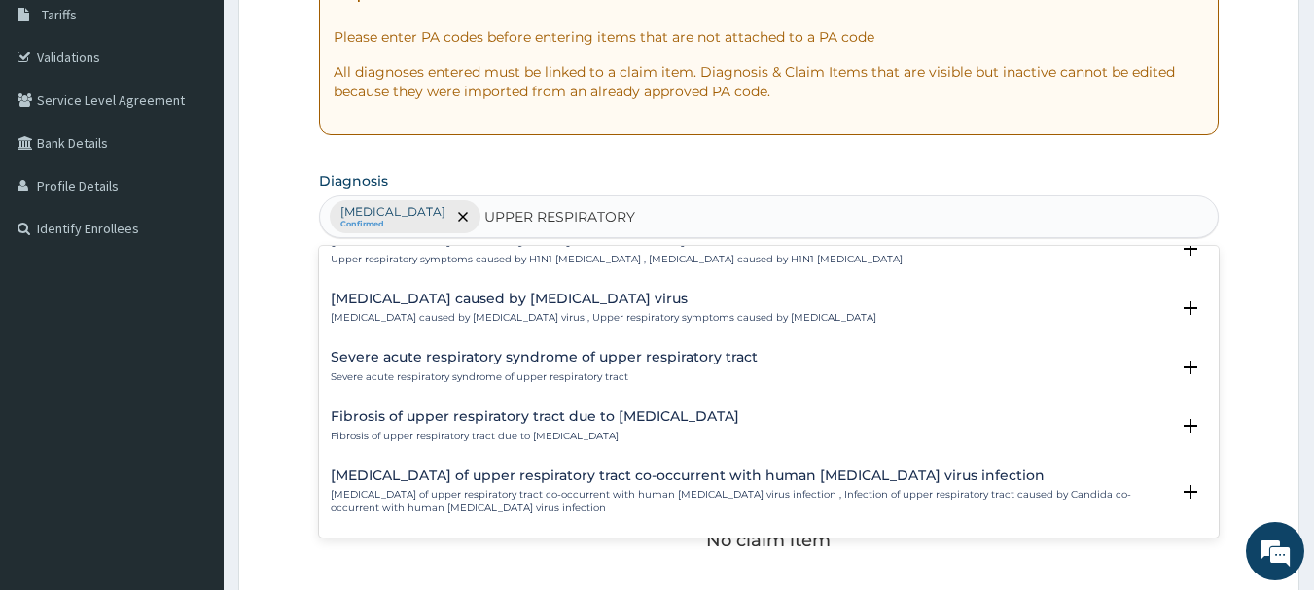
scroll to position [0, 0]
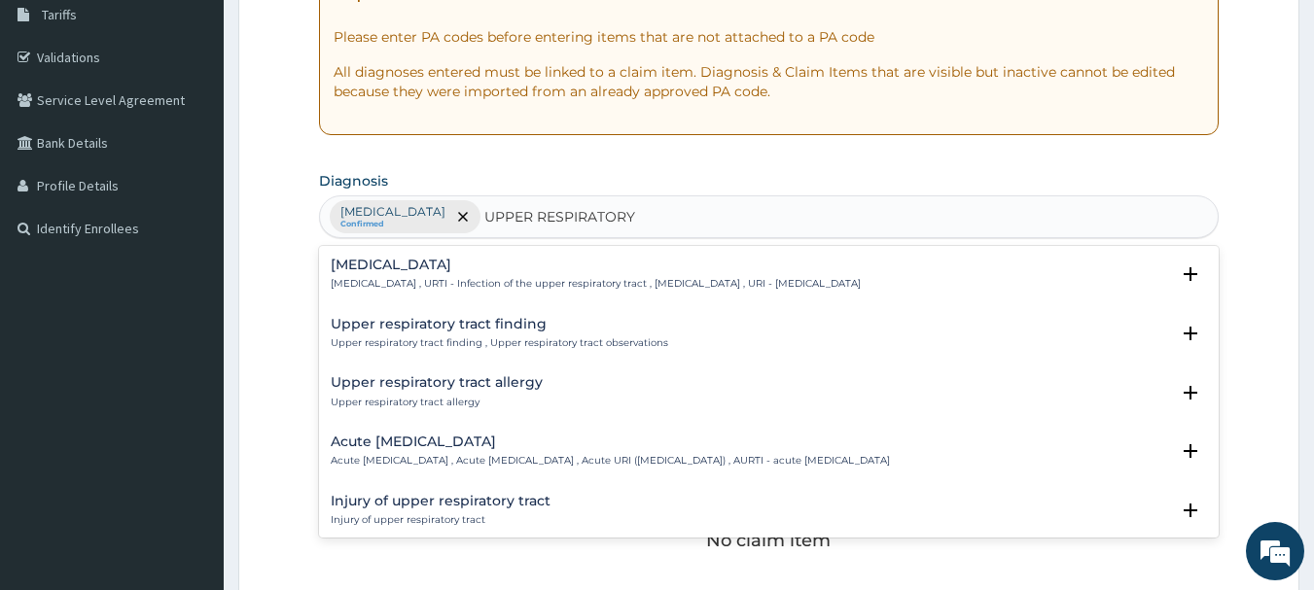
click at [415, 281] on p "[MEDICAL_DATA] , URTI - Infection of the upper respiratory tract , [MEDICAL_DAT…" at bounding box center [596, 284] width 530 height 14
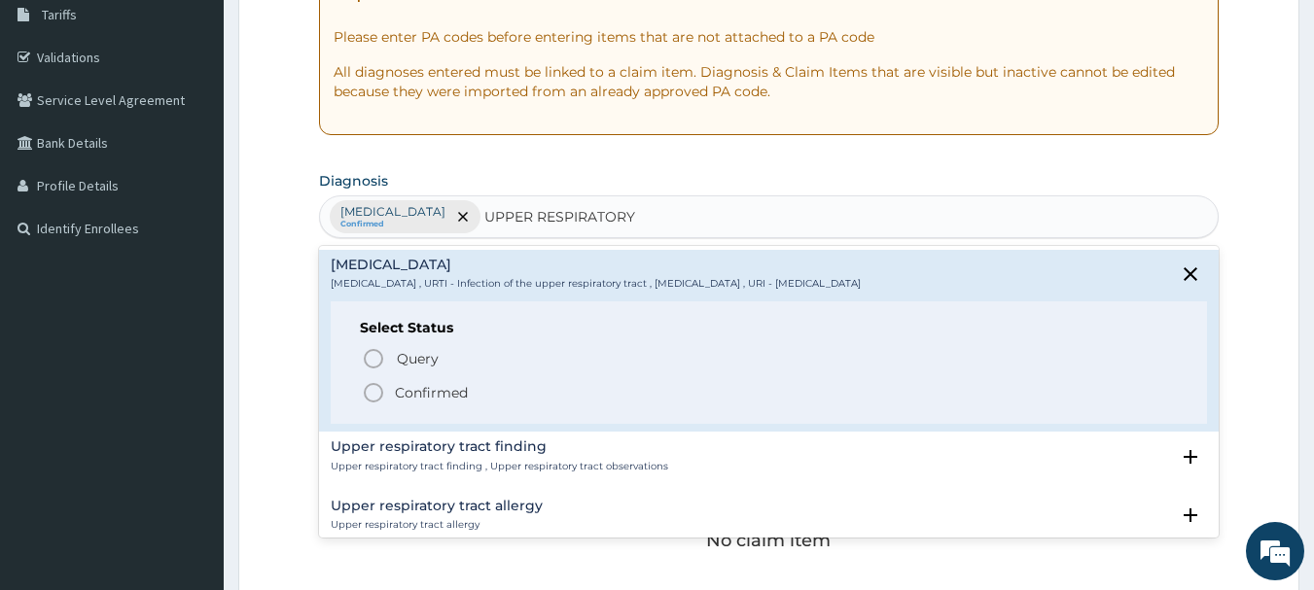
click at [377, 397] on icon "status option filled" at bounding box center [373, 392] width 23 height 23
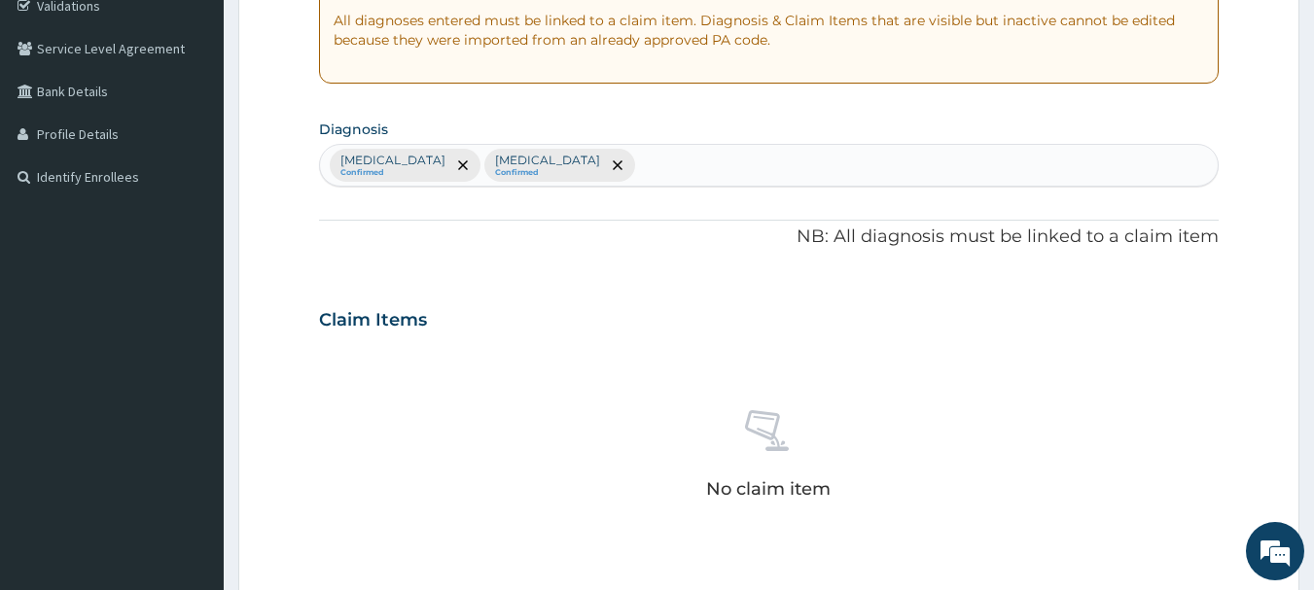
scroll to position [812, 0]
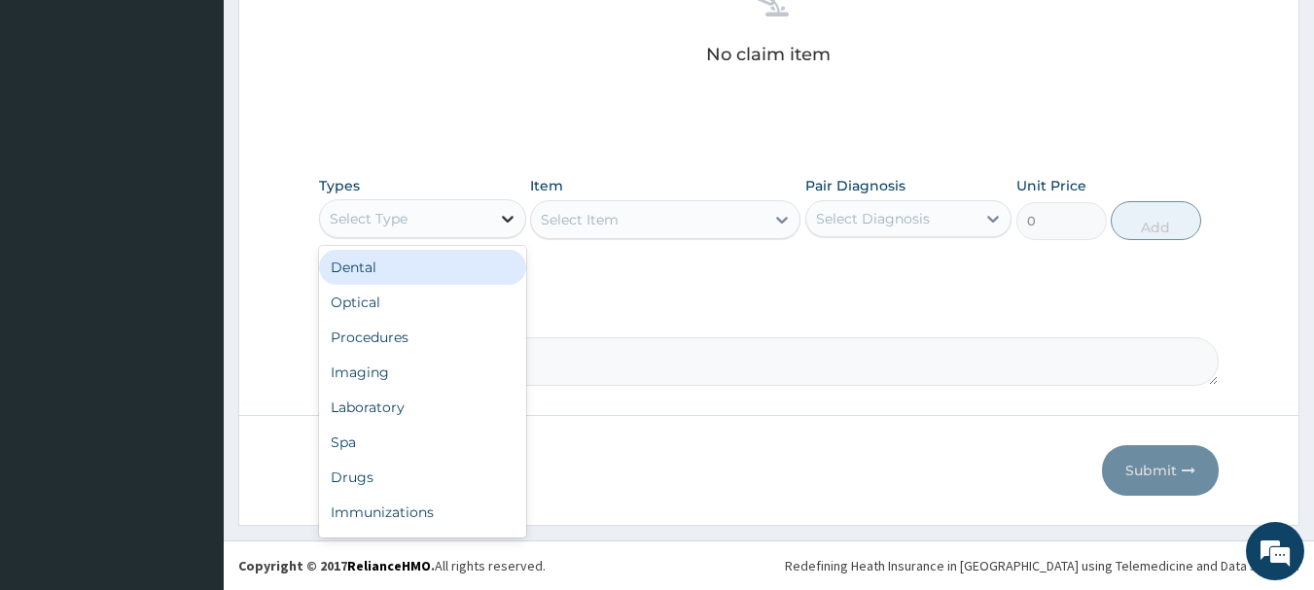
click at [492, 226] on div at bounding box center [507, 218] width 35 height 35
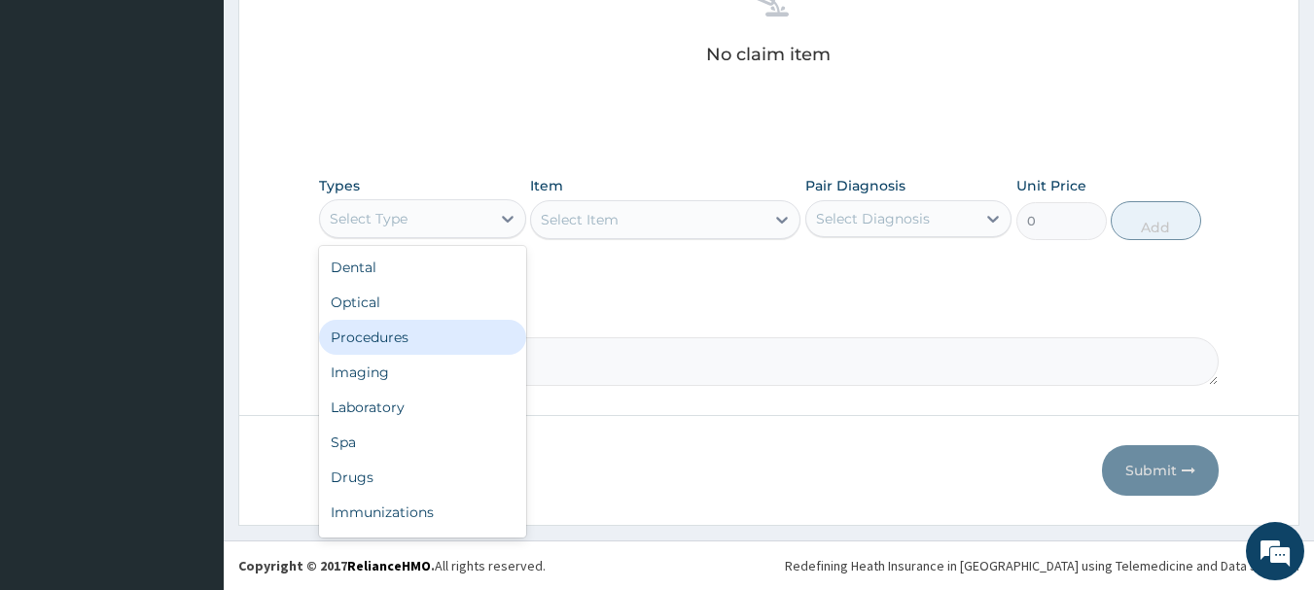
click at [375, 331] on div "Procedures" at bounding box center [422, 337] width 207 height 35
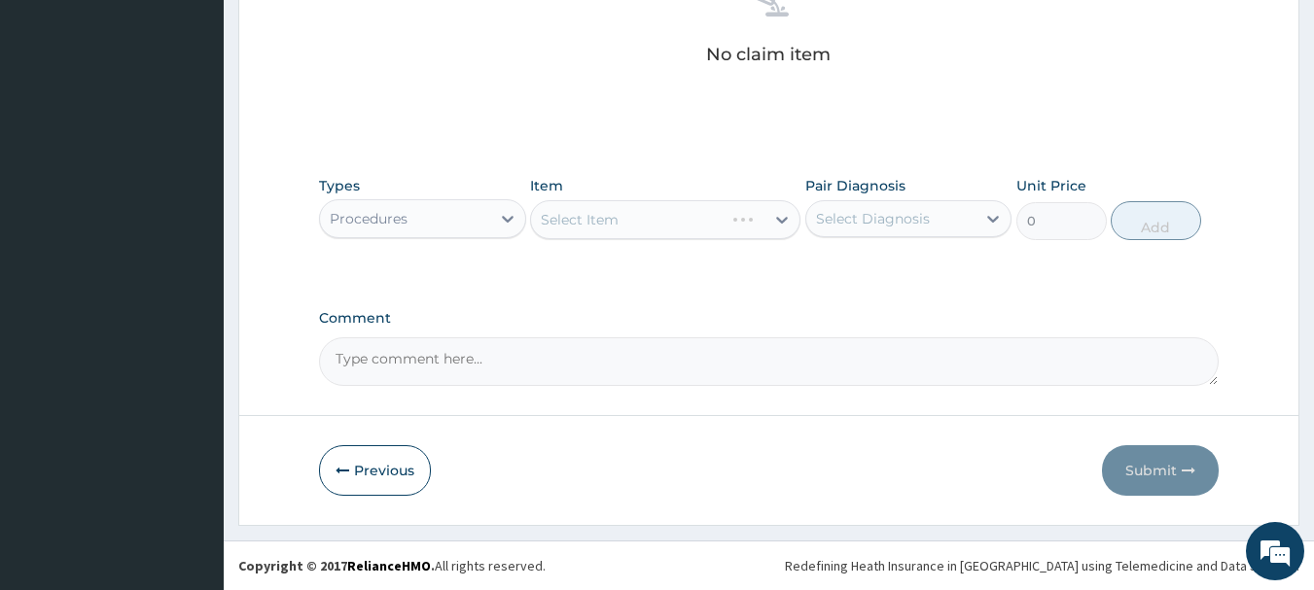
click at [667, 221] on div "Select Item" at bounding box center [665, 219] width 270 height 39
click at [661, 226] on div "Select Item" at bounding box center [665, 219] width 270 height 39
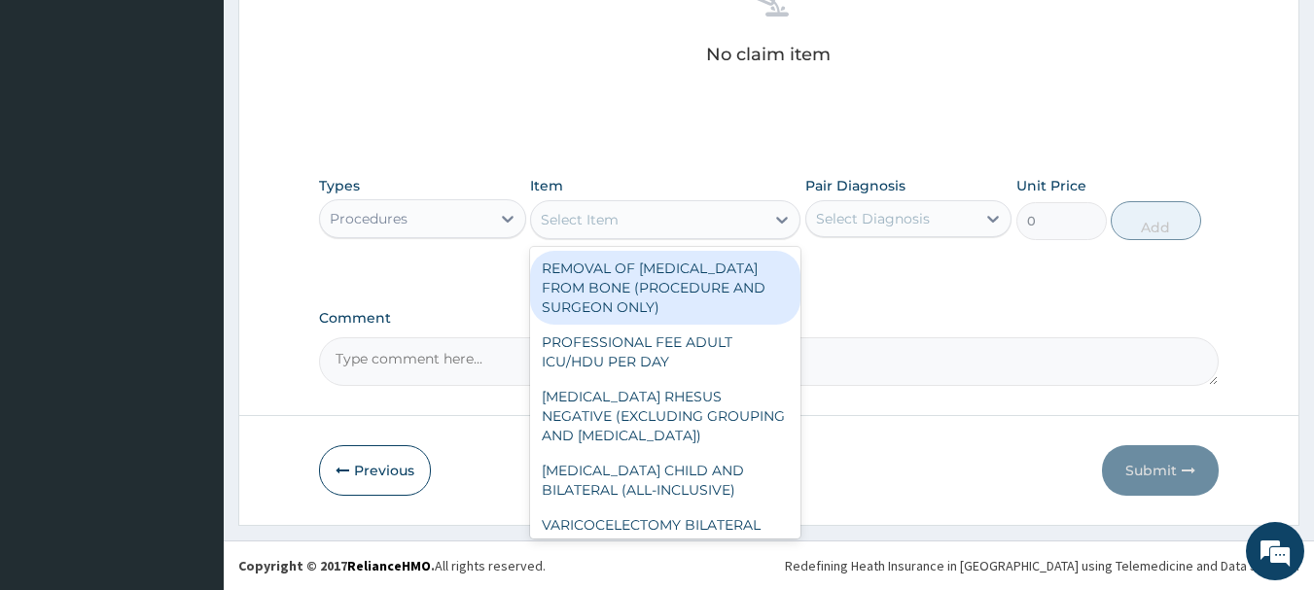
click at [713, 212] on div "Select Item" at bounding box center [647, 219] width 233 height 31
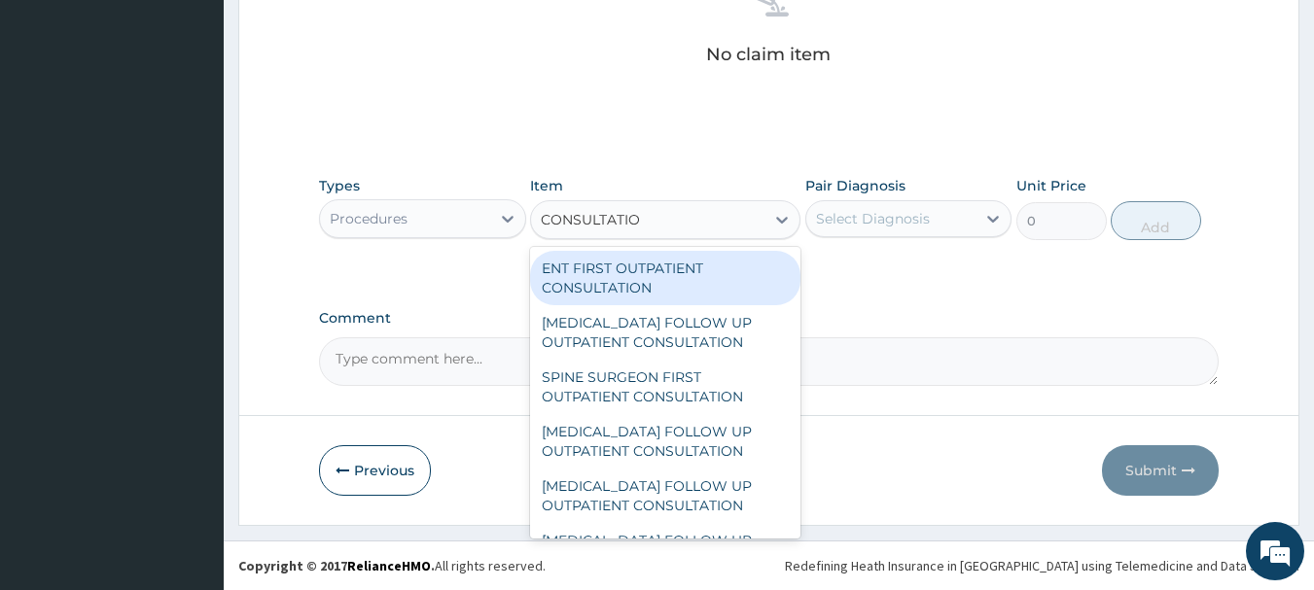
type input "CONSULTATION"
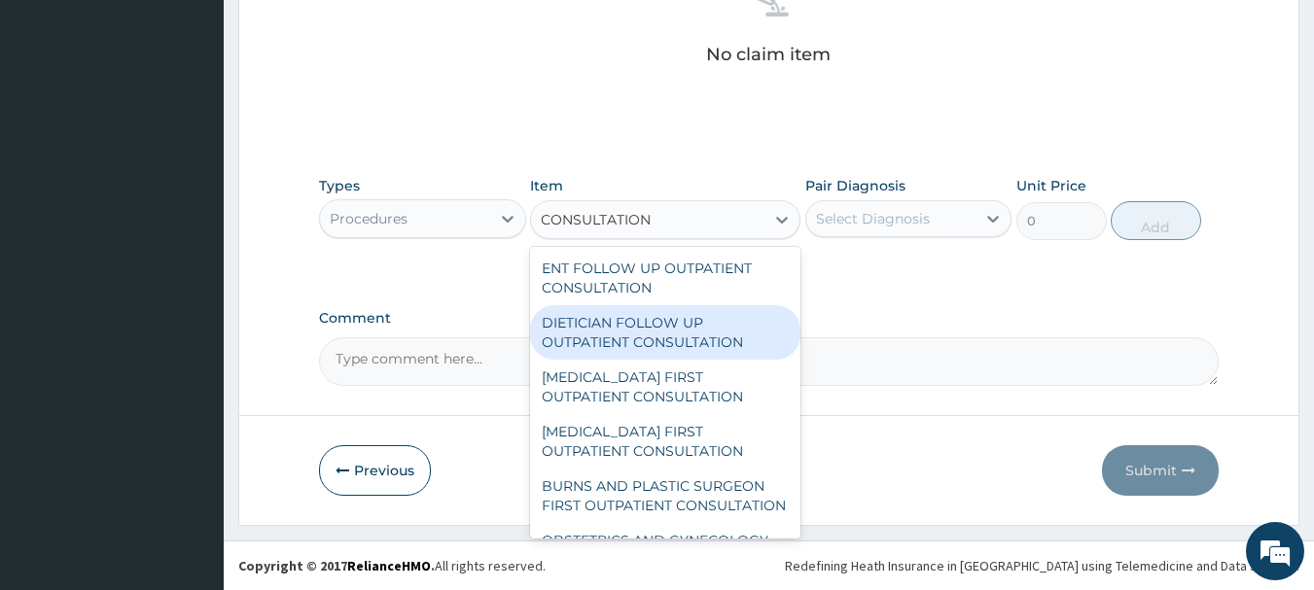
scroll to position [1844, 0]
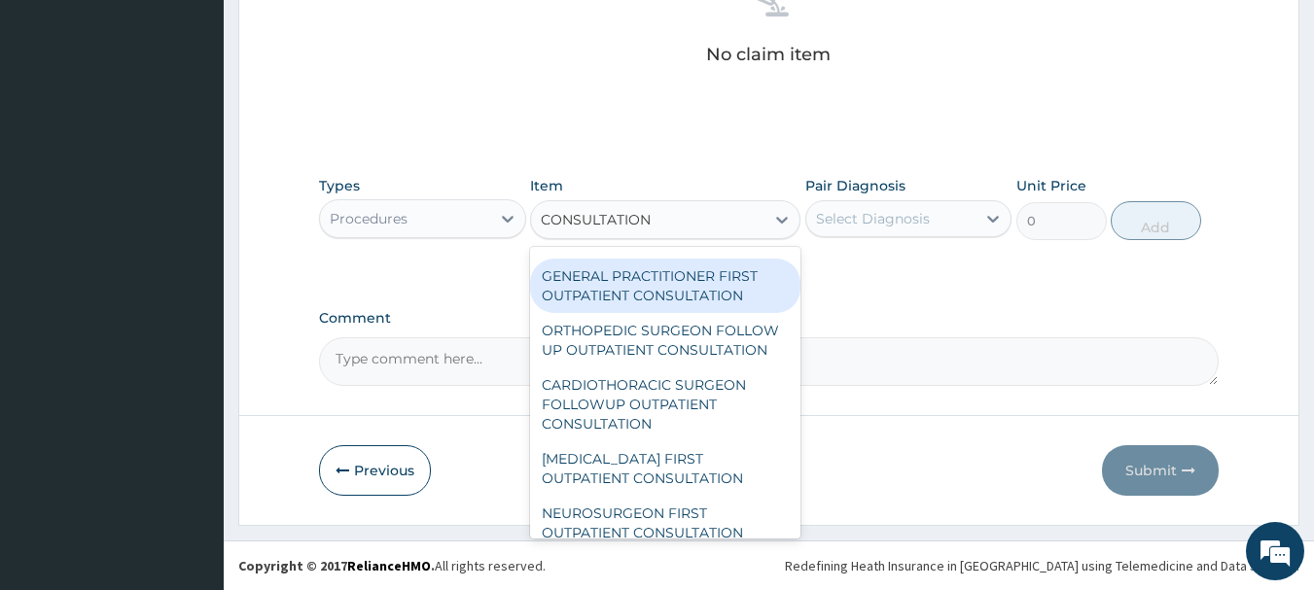
click at [646, 313] on div "GENERAL PRACTITIONER FIRST OUTPATIENT CONSULTATION" at bounding box center [665, 286] width 270 height 54
type input "4500"
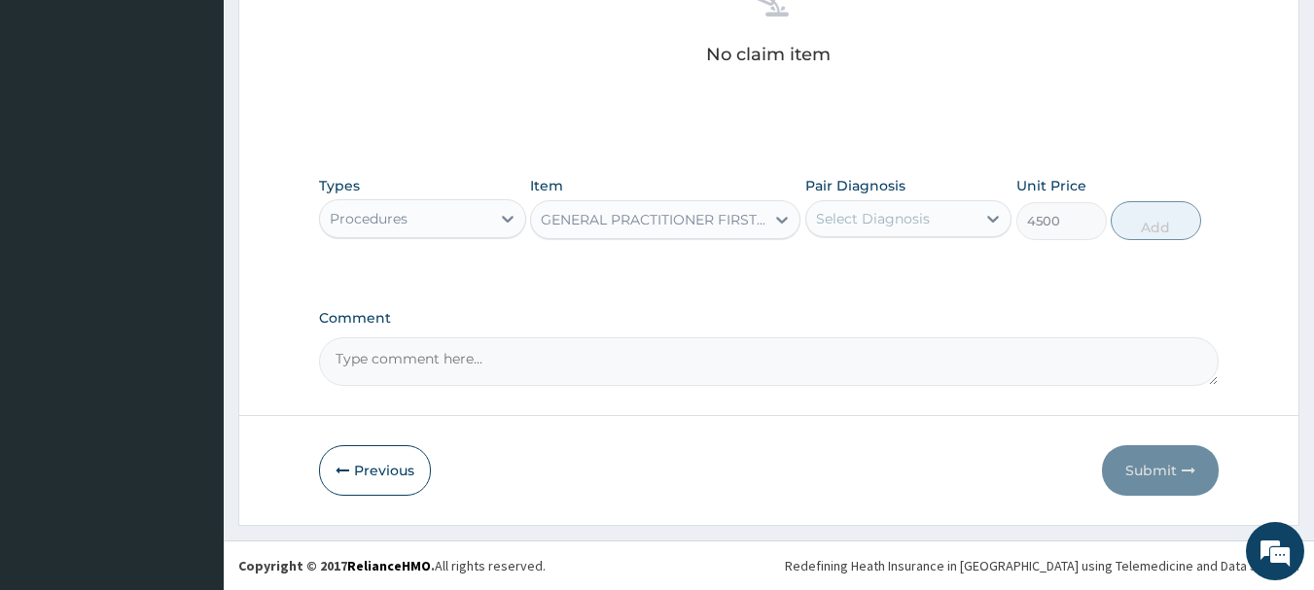
click at [916, 225] on div "Select Diagnosis" at bounding box center [873, 218] width 114 height 19
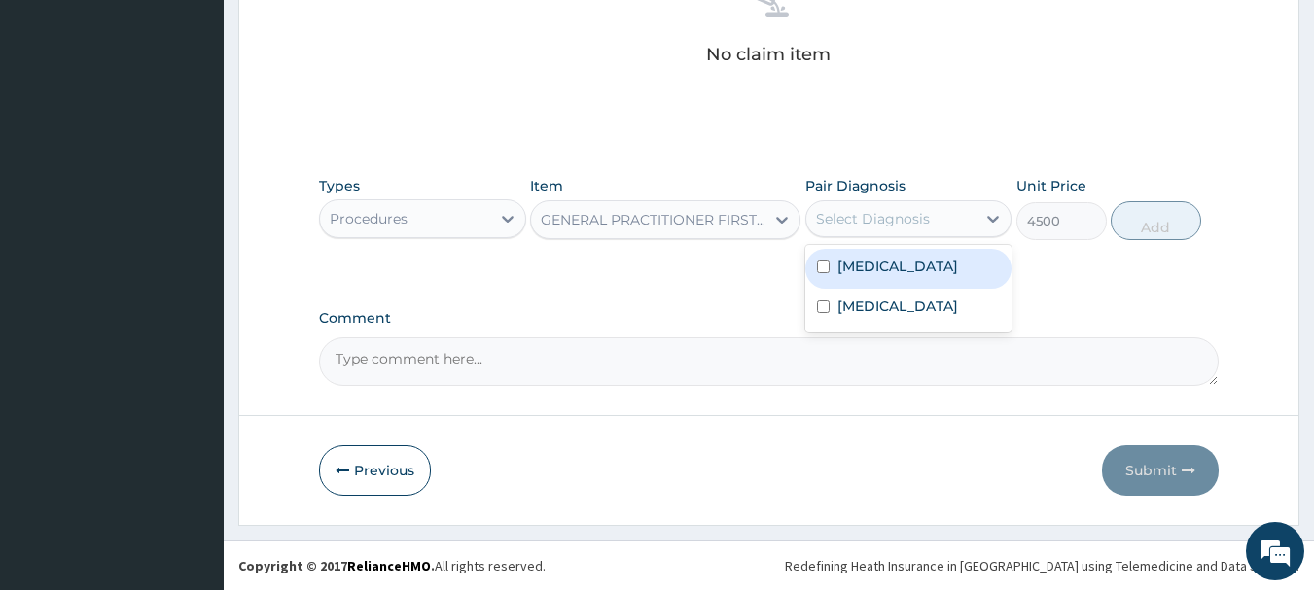
click at [904, 271] on div "[MEDICAL_DATA]" at bounding box center [908, 269] width 207 height 40
checkbox input "true"
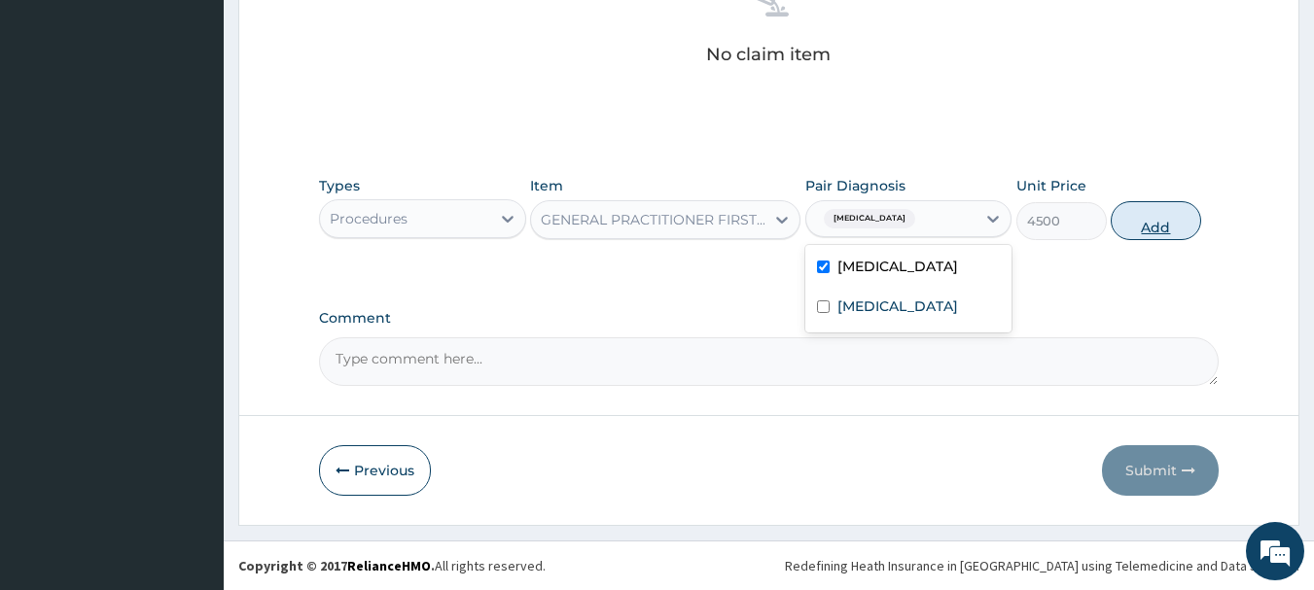
click at [1114, 229] on button "Add" at bounding box center [1155, 220] width 90 height 39
type input "0"
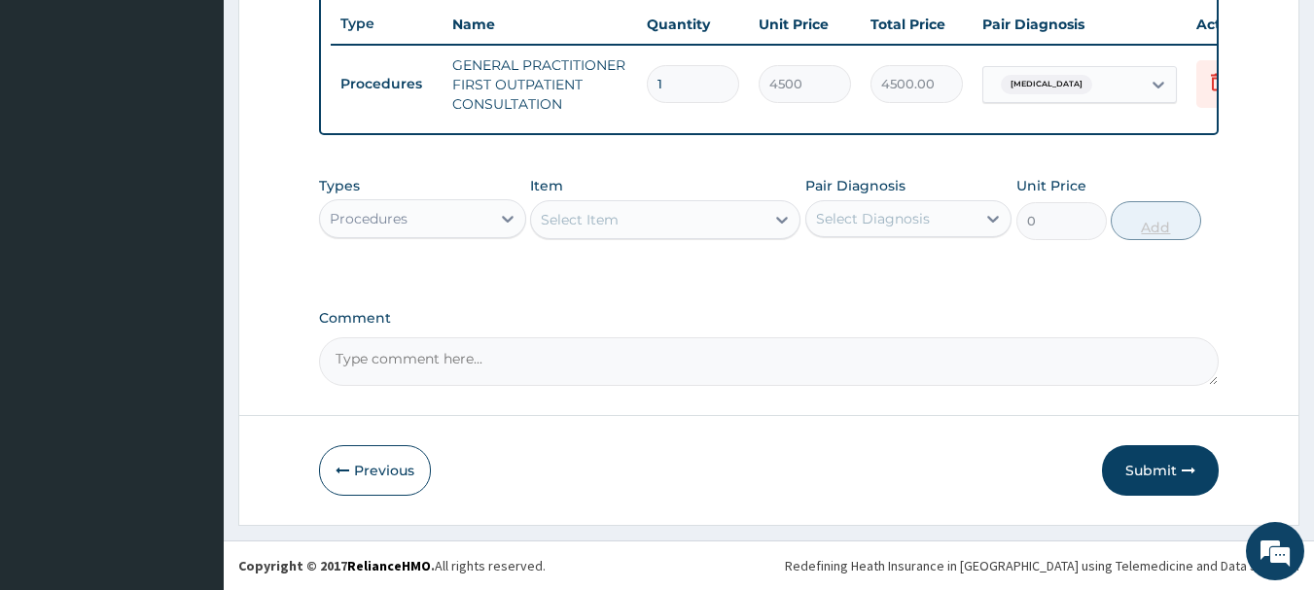
scroll to position [745, 0]
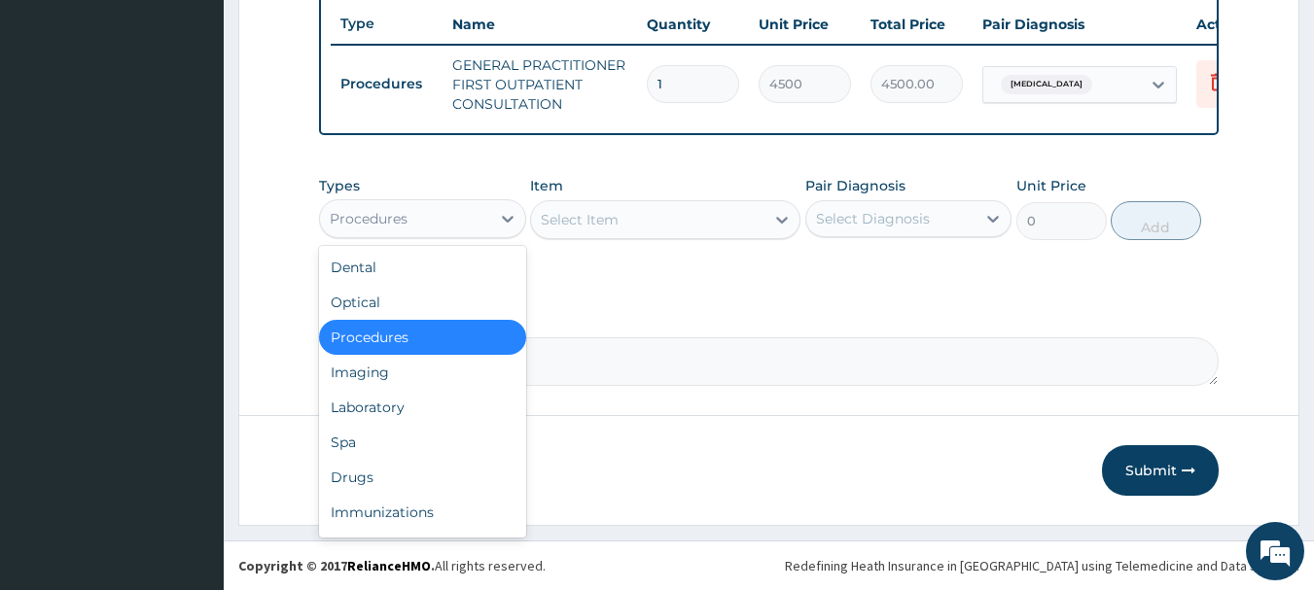
click at [430, 227] on div "Procedures" at bounding box center [405, 218] width 170 height 31
click at [405, 404] on div "Laboratory" at bounding box center [422, 407] width 207 height 35
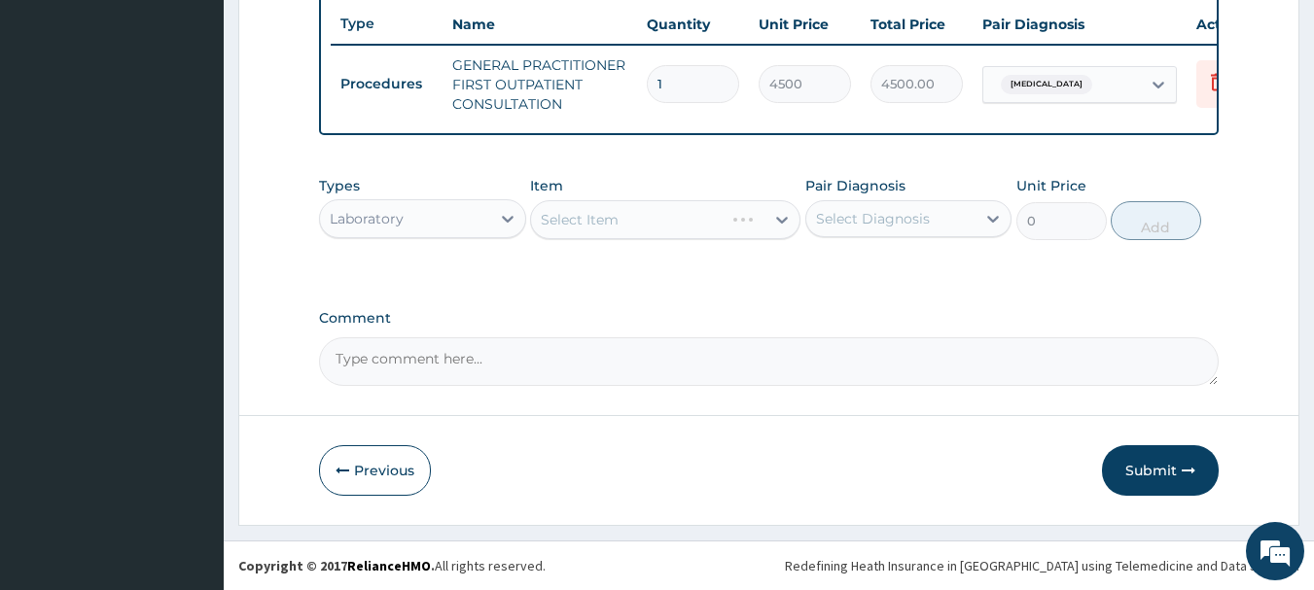
click at [669, 220] on div "Select Item" at bounding box center [665, 219] width 270 height 39
click at [637, 226] on div "Select Item" at bounding box center [665, 219] width 270 height 39
click at [711, 224] on div "Select Item" at bounding box center [665, 219] width 270 height 39
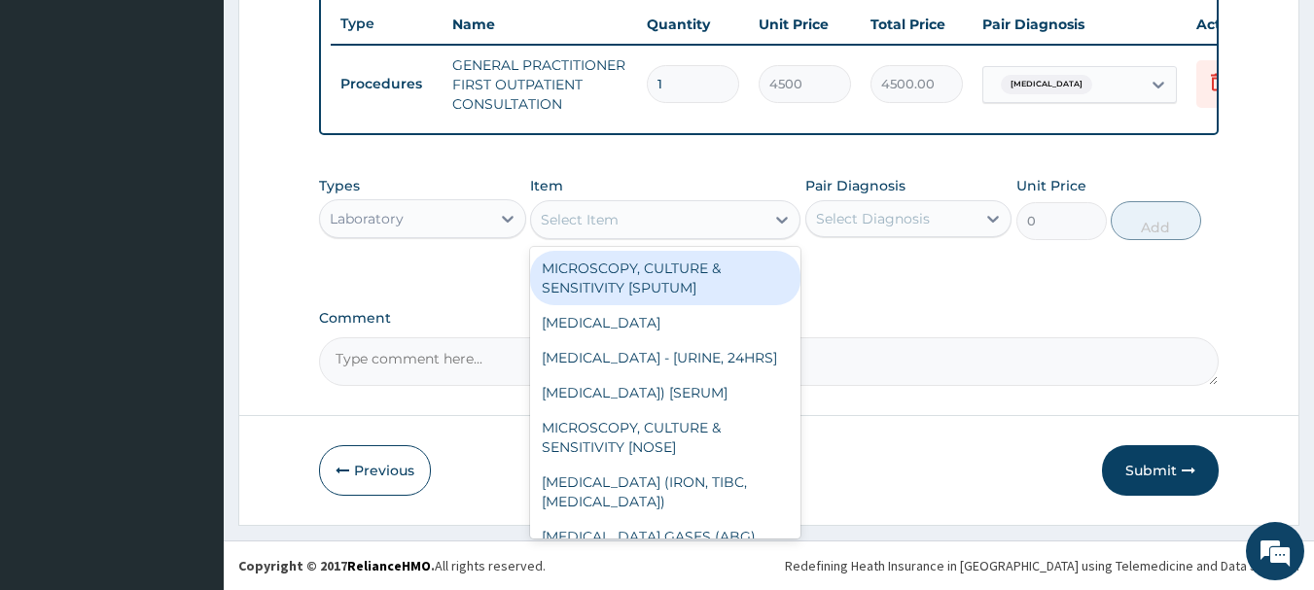
click at [669, 218] on div "Select Item" at bounding box center [647, 219] width 233 height 31
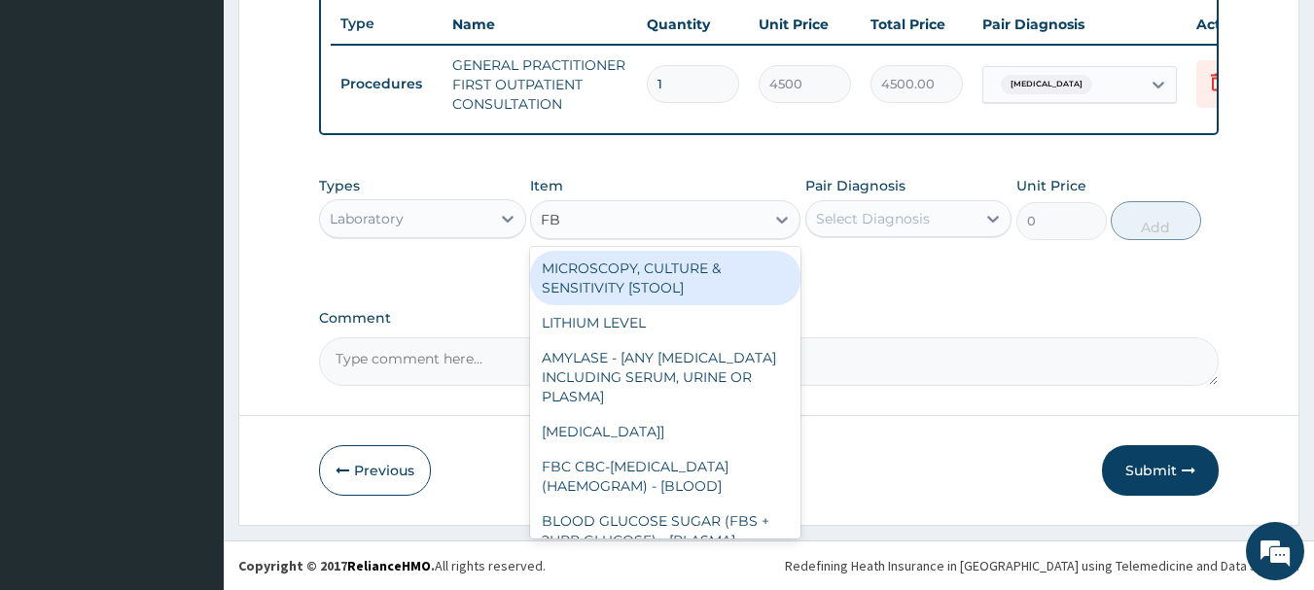
type input "FBC"
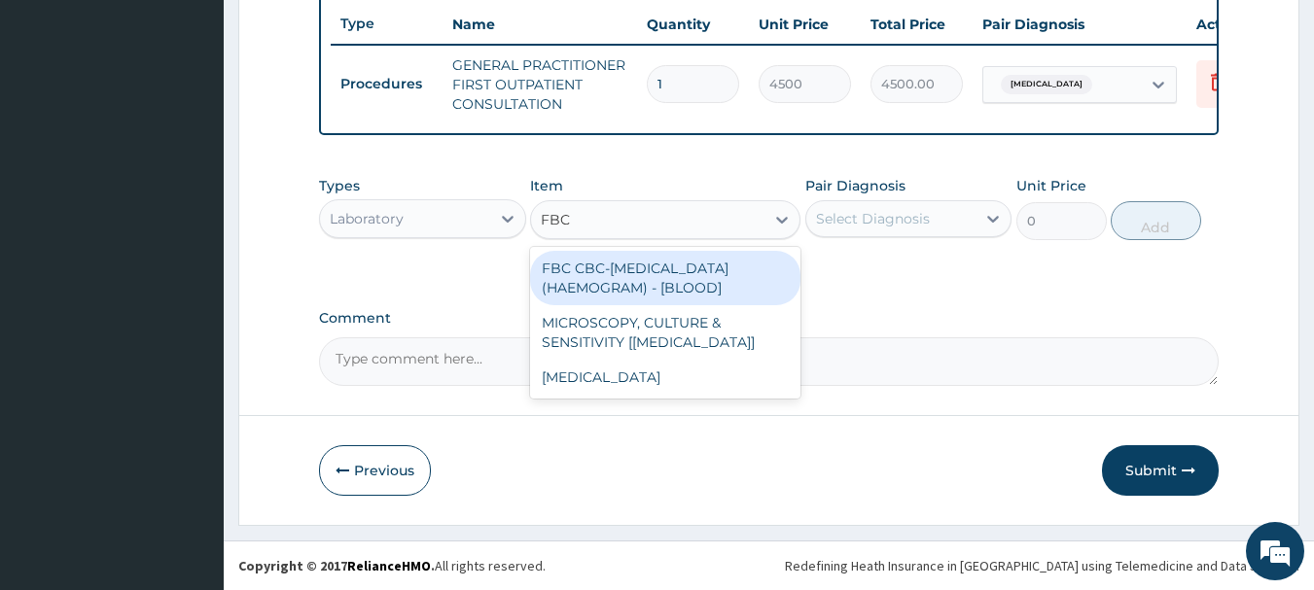
click at [693, 263] on div "FBC CBC-[MEDICAL_DATA] (HAEMOGRAM) - [BLOOD]" at bounding box center [665, 278] width 270 height 54
type input "6000"
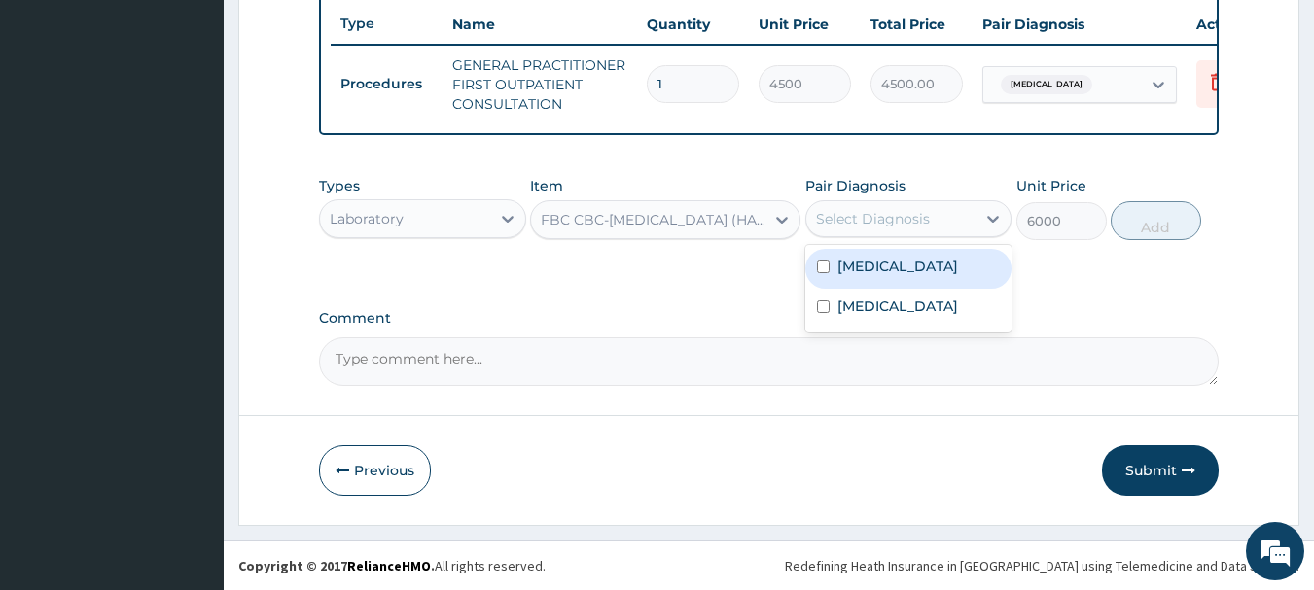
click at [909, 219] on div "Select Diagnosis" at bounding box center [873, 218] width 114 height 19
click at [899, 267] on div "[MEDICAL_DATA]" at bounding box center [908, 269] width 207 height 40
checkbox input "true"
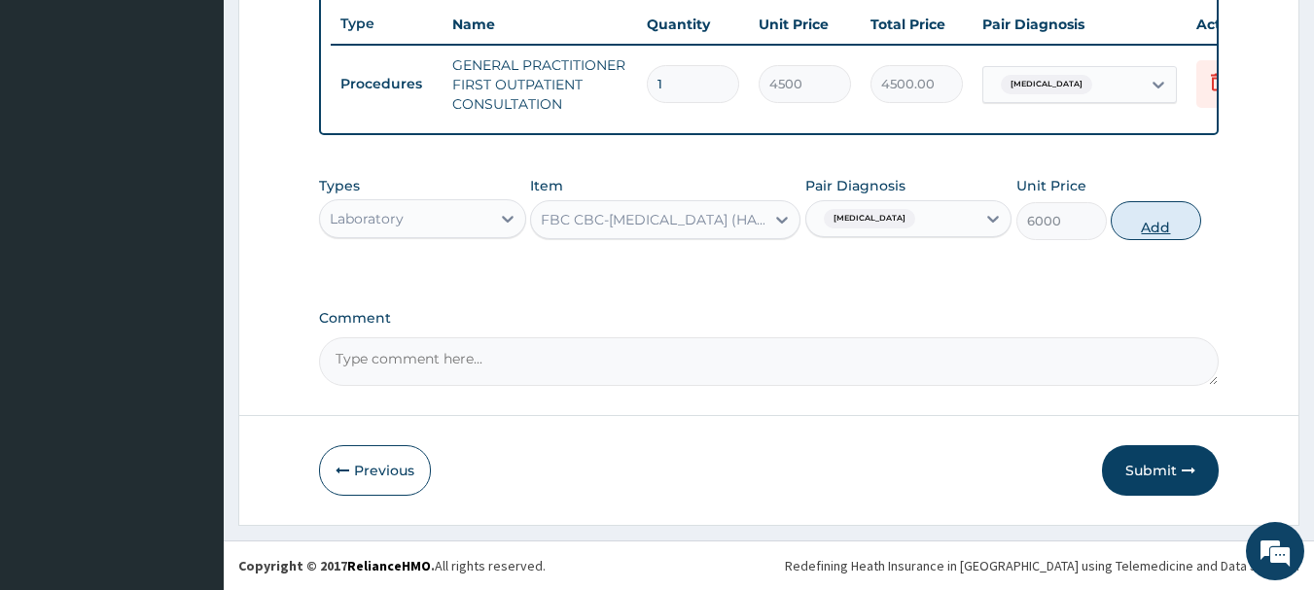
click at [1156, 230] on button "Add" at bounding box center [1155, 220] width 90 height 39
type input "0"
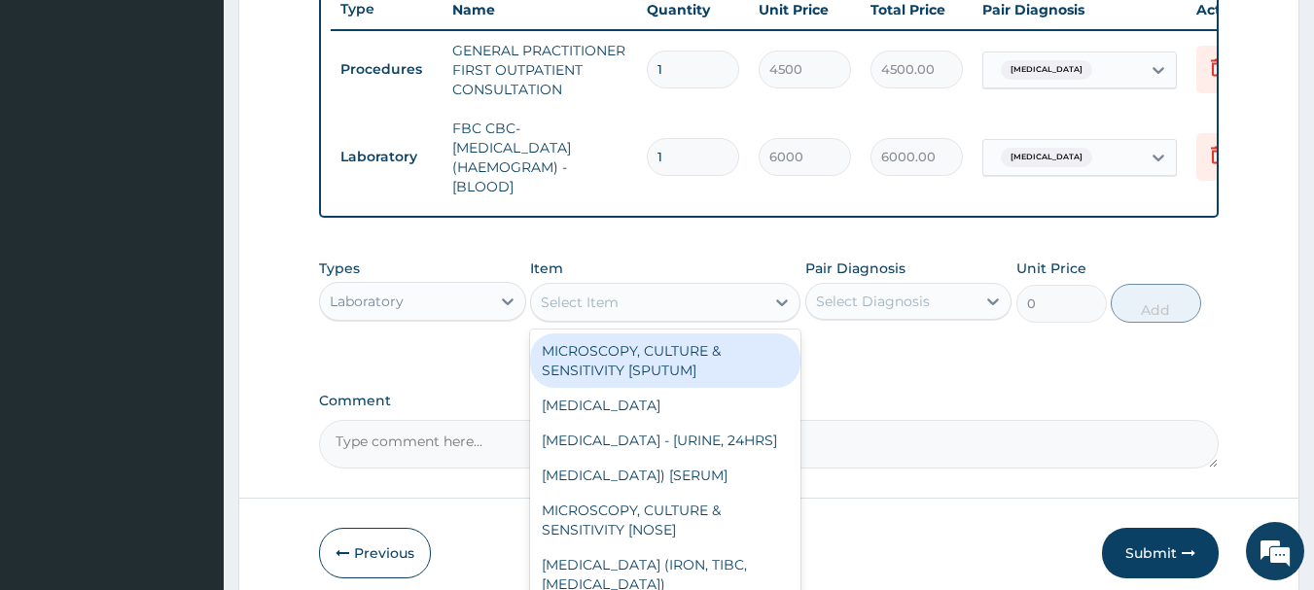
click at [710, 302] on div "Select Item" at bounding box center [647, 302] width 233 height 31
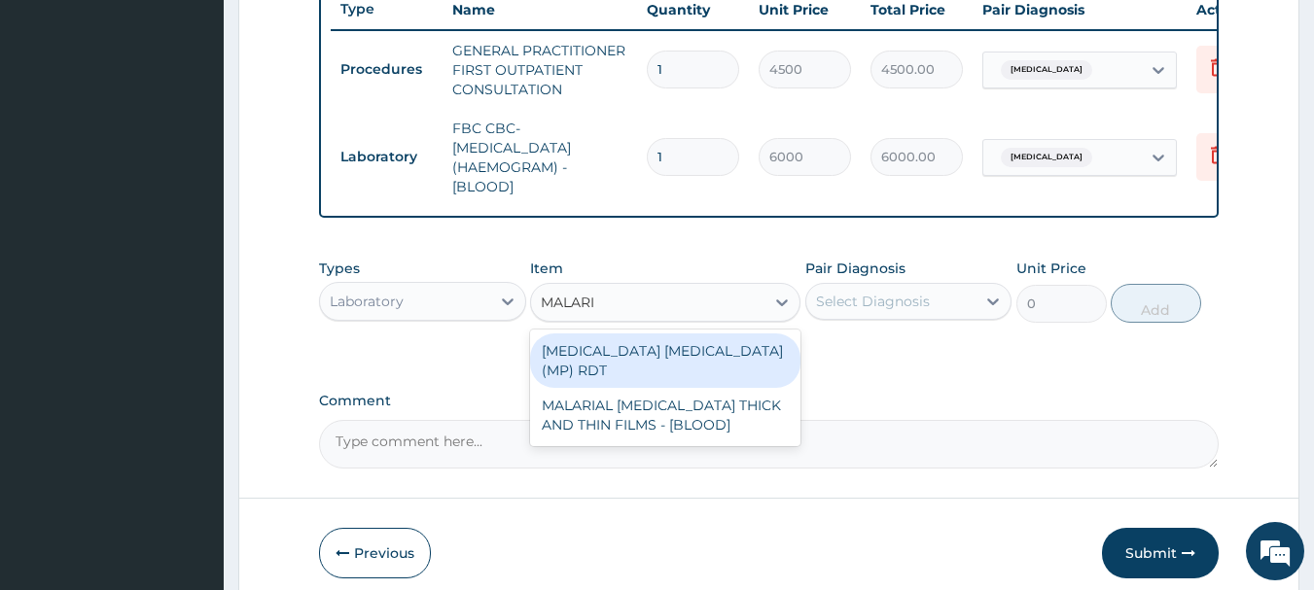
type input "[MEDICAL_DATA]"
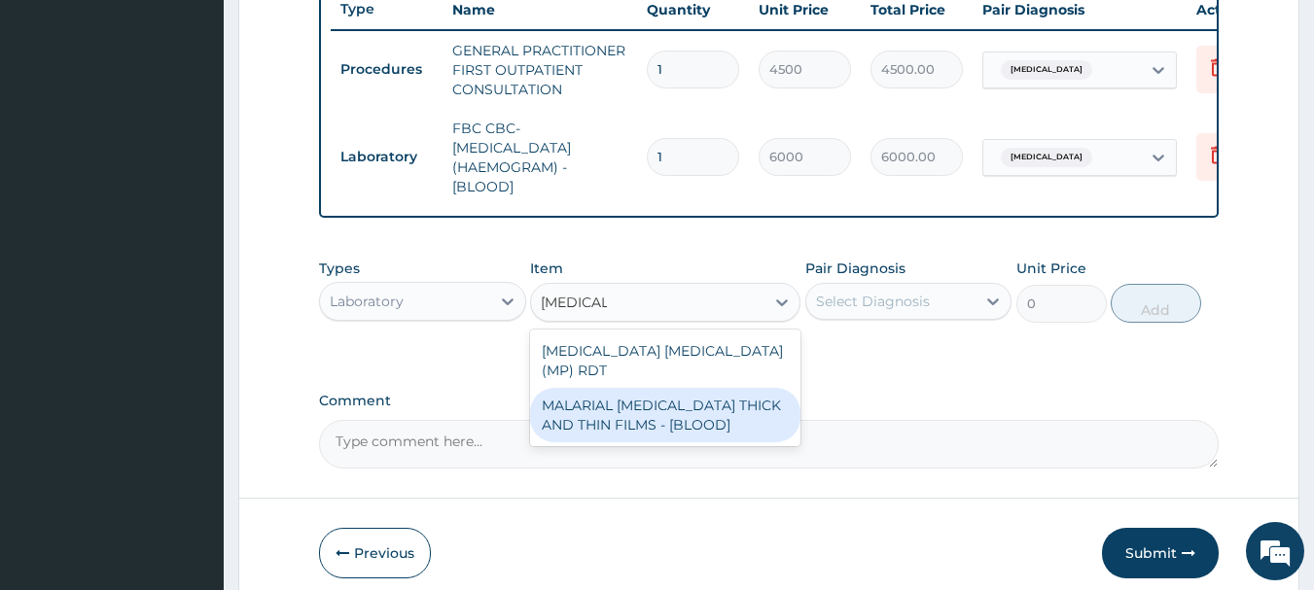
click at [715, 410] on div "MALARIAL [MEDICAL_DATA] THICK AND THIN FILMS - [BLOOD]" at bounding box center [665, 415] width 270 height 54
type input "2625"
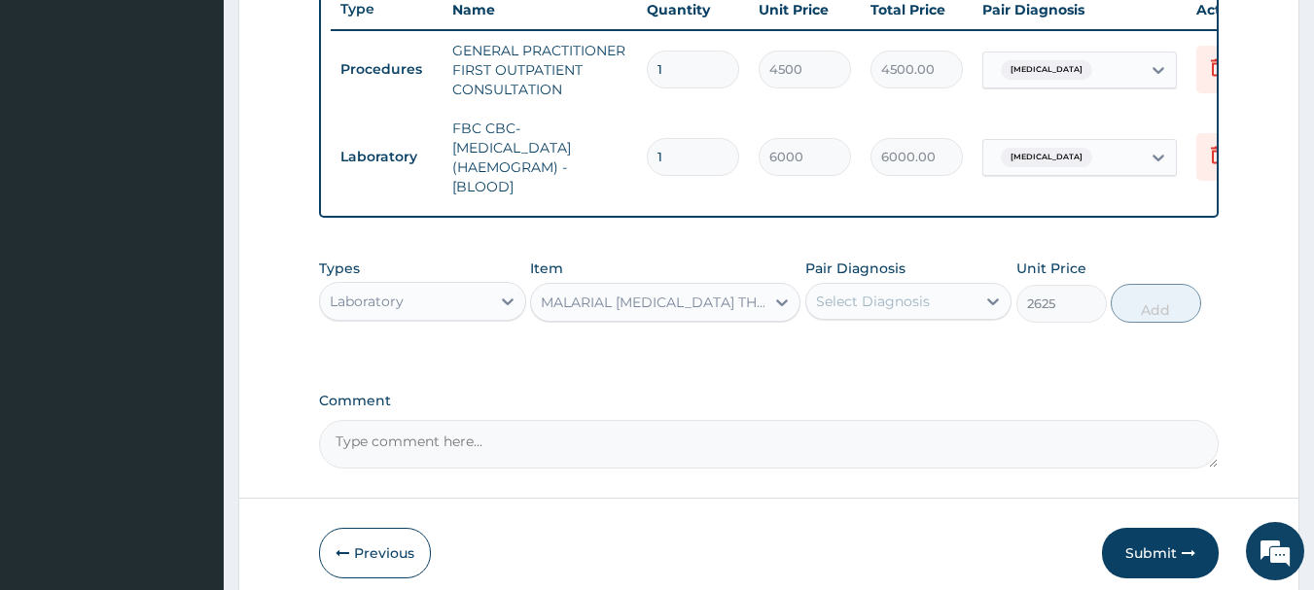
click at [920, 311] on div "Select Diagnosis" at bounding box center [873, 301] width 114 height 19
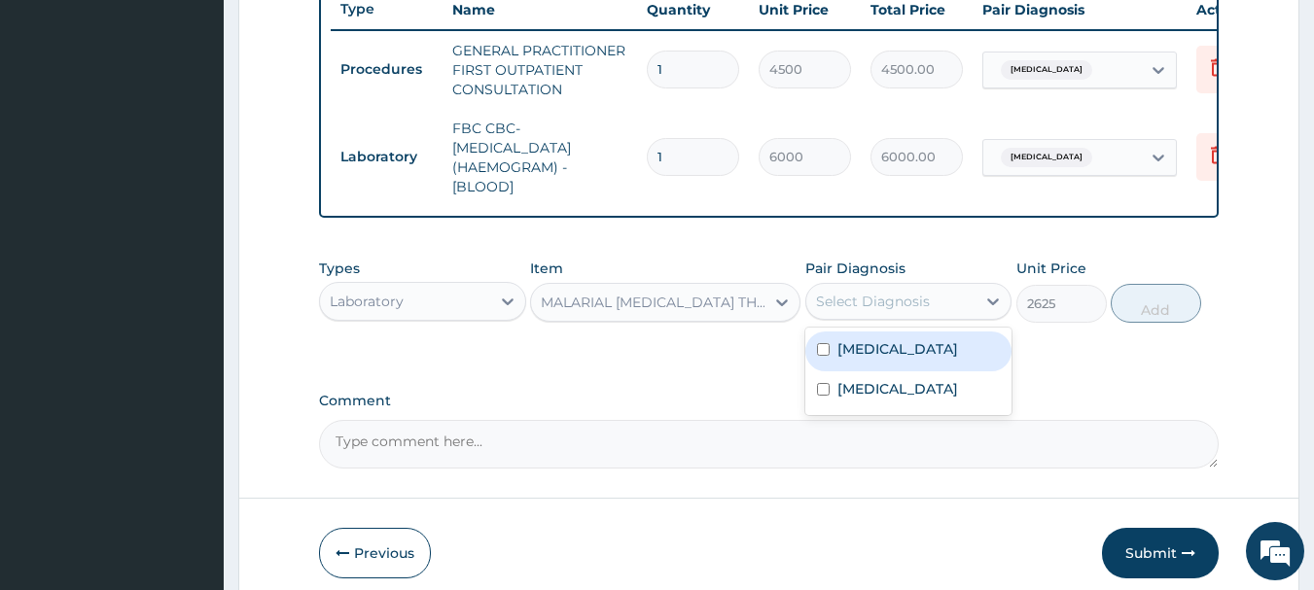
click at [898, 371] on div "[MEDICAL_DATA]" at bounding box center [908, 352] width 207 height 40
checkbox input "true"
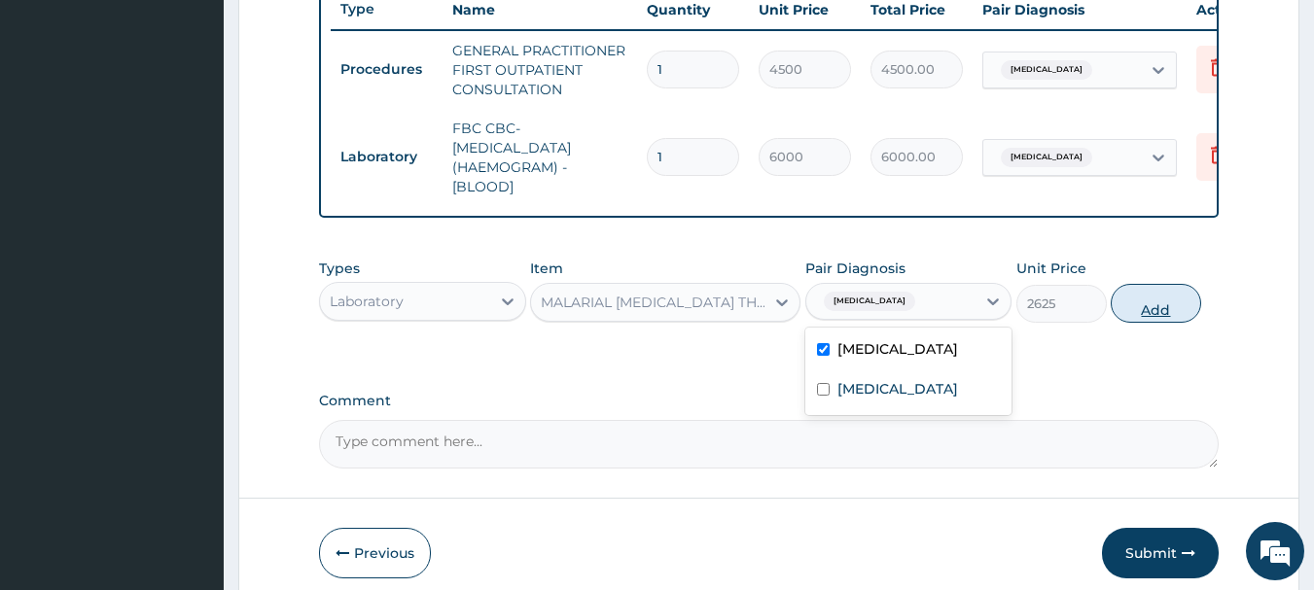
click at [1174, 318] on button "Add" at bounding box center [1155, 303] width 90 height 39
type input "0"
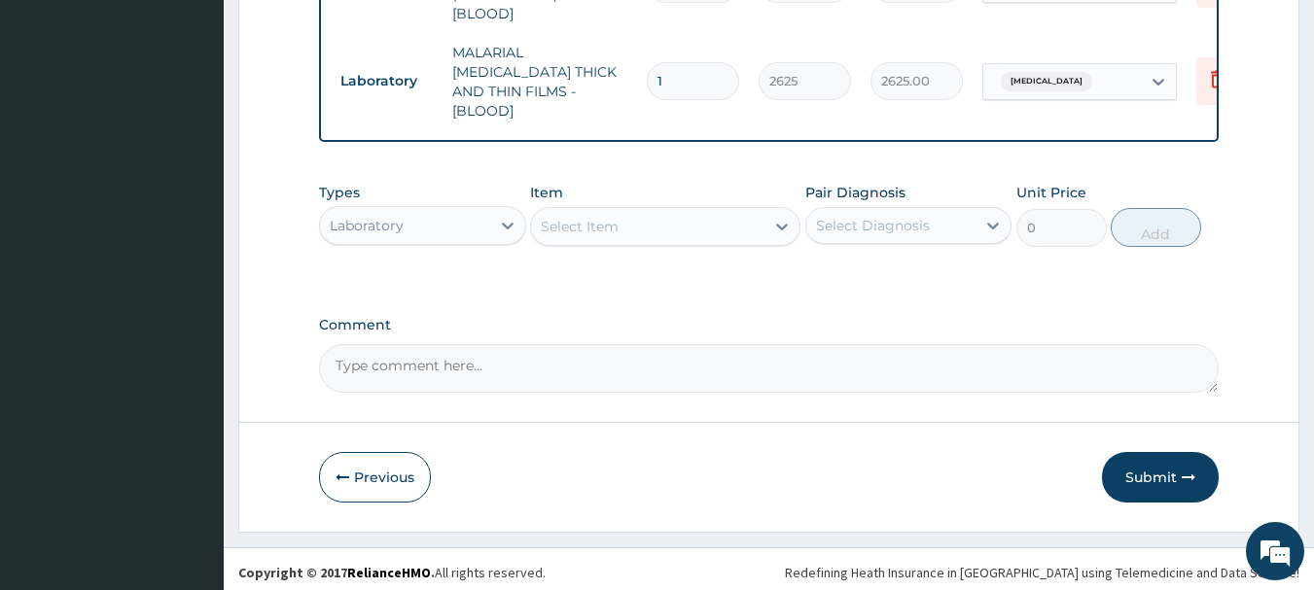
scroll to position [920, 0]
click at [486, 217] on div "Laboratory" at bounding box center [405, 223] width 170 height 31
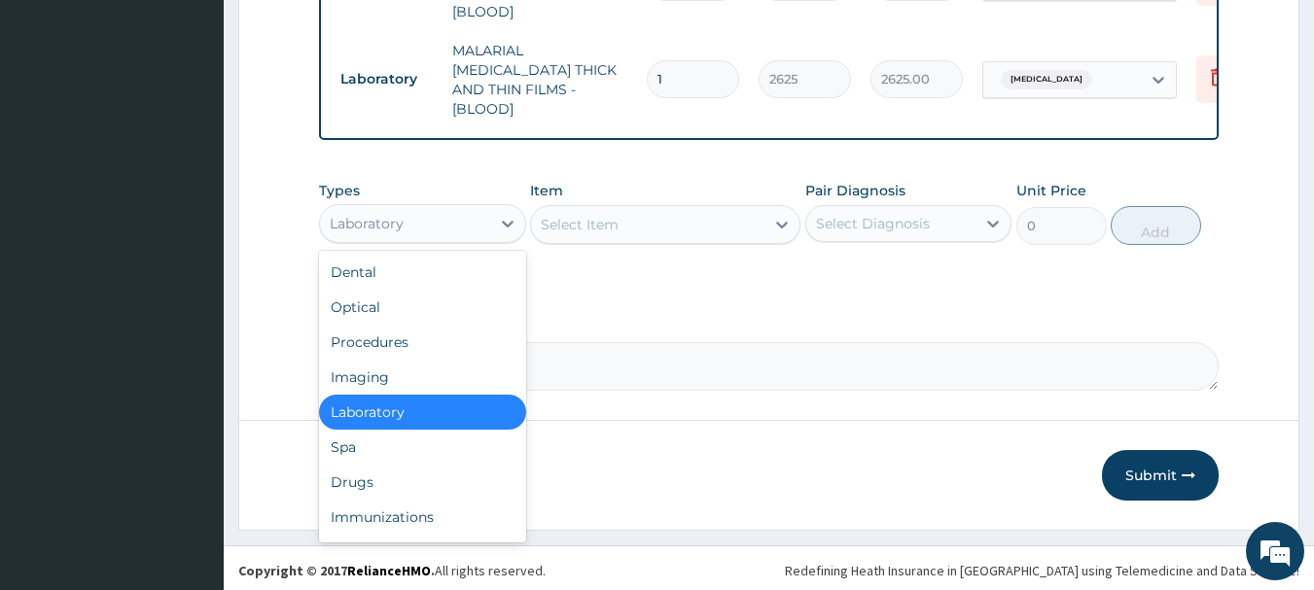
click at [486, 217] on div "Laboratory" at bounding box center [405, 223] width 170 height 31
click at [443, 220] on div "Laboratory" at bounding box center [405, 223] width 170 height 31
click at [367, 478] on div "Drugs" at bounding box center [422, 482] width 207 height 35
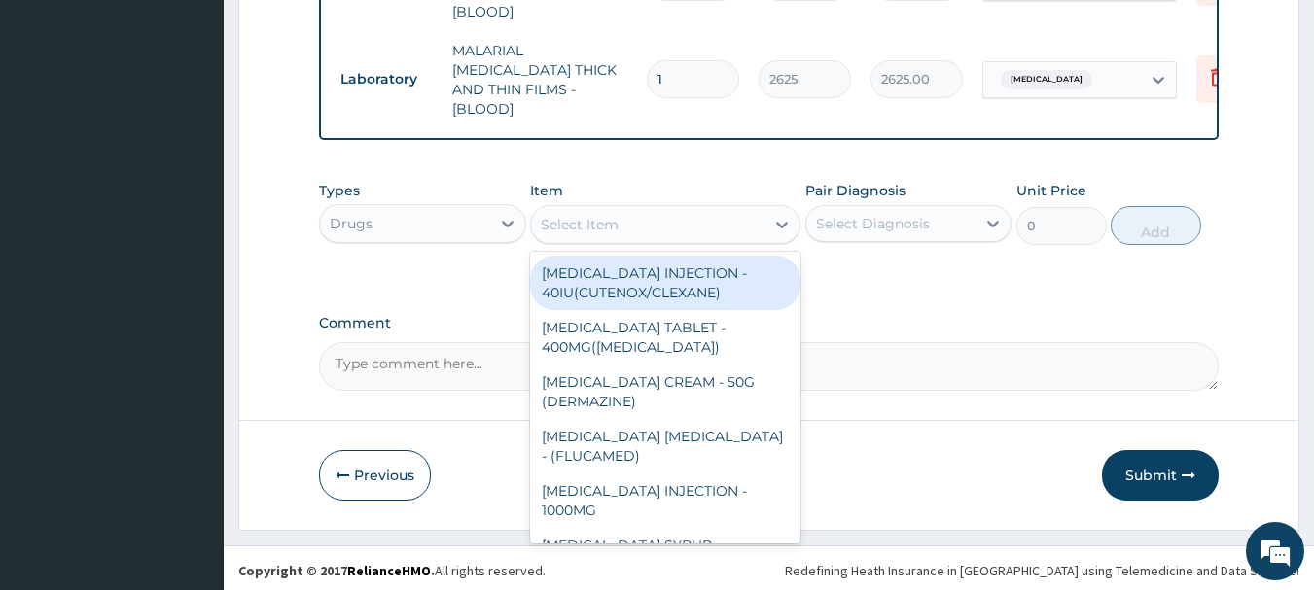
click at [654, 212] on div "Select Item" at bounding box center [647, 224] width 233 height 31
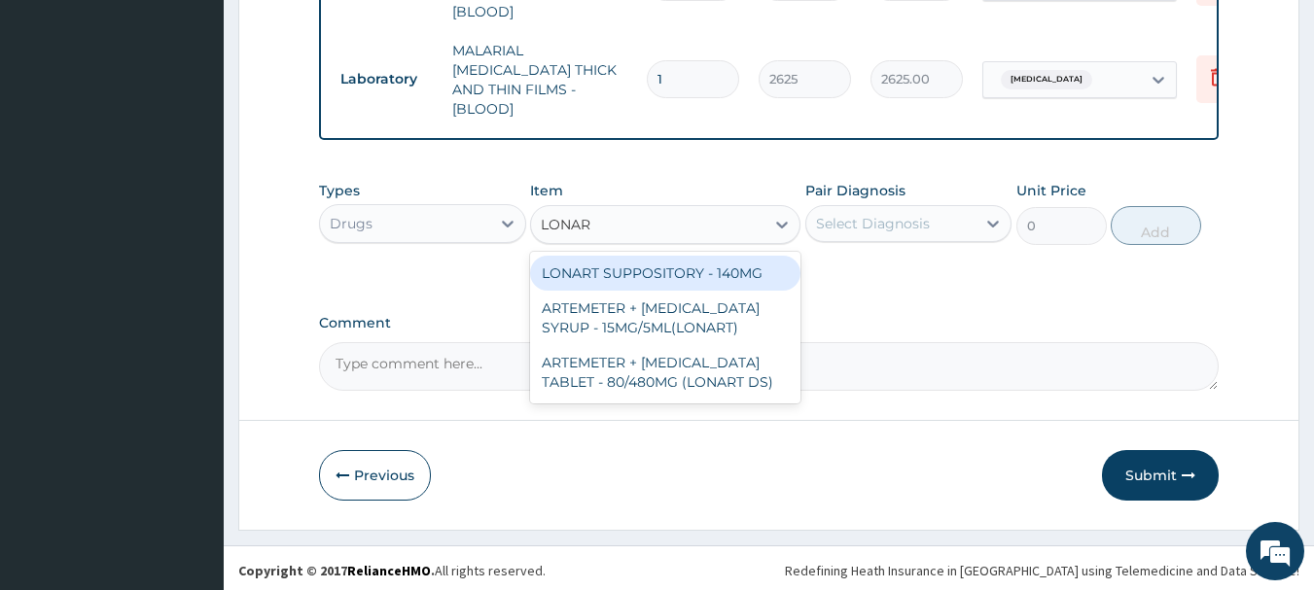
type input "LONART"
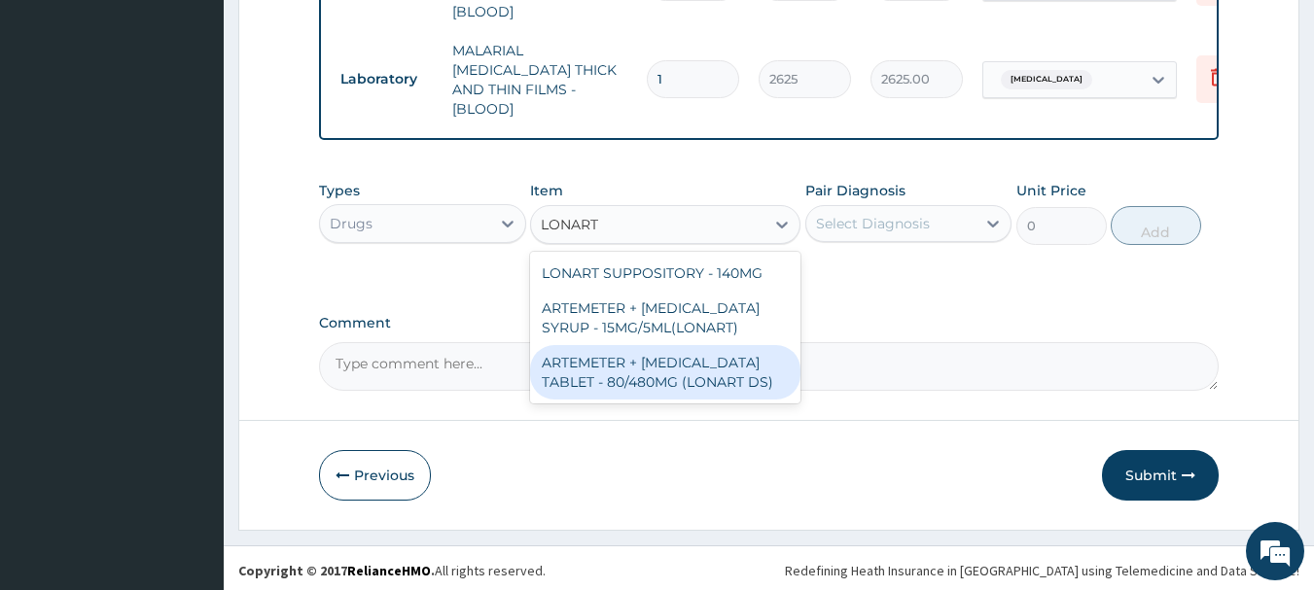
click at [693, 370] on div "ARTEMETER + [MEDICAL_DATA] TABLET - 80/480MG (LONART DS)" at bounding box center [665, 372] width 270 height 54
type input "672"
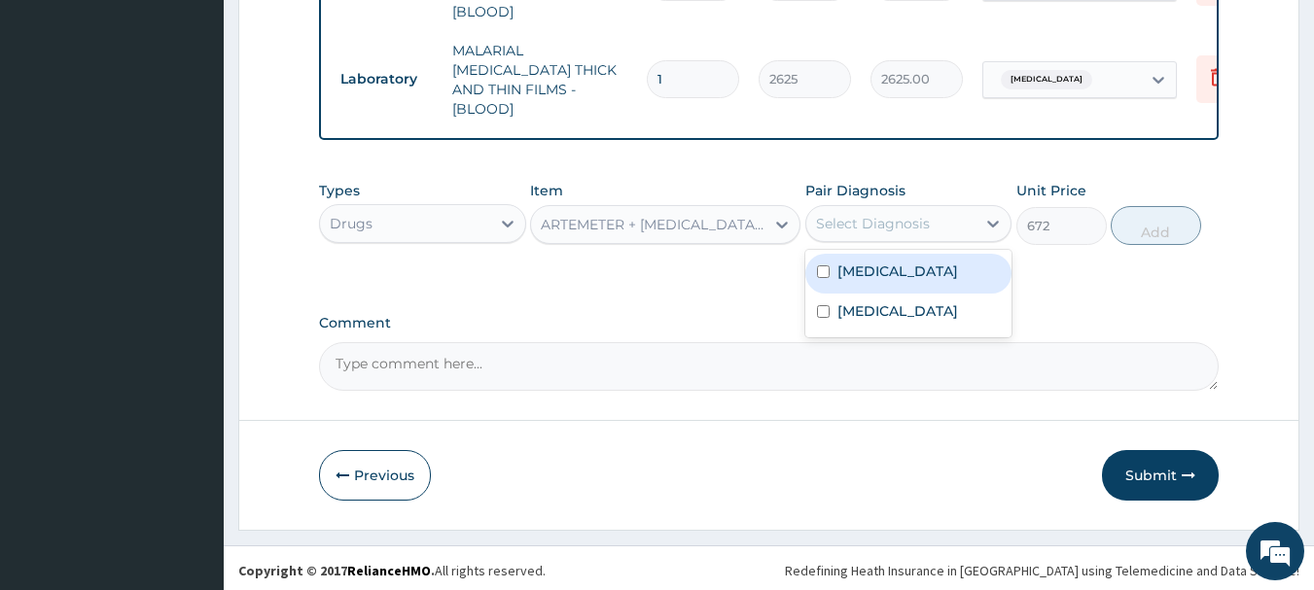
click at [922, 219] on div "Select Diagnosis" at bounding box center [873, 223] width 114 height 19
click at [890, 282] on div "[MEDICAL_DATA]" at bounding box center [908, 274] width 207 height 40
checkbox input "true"
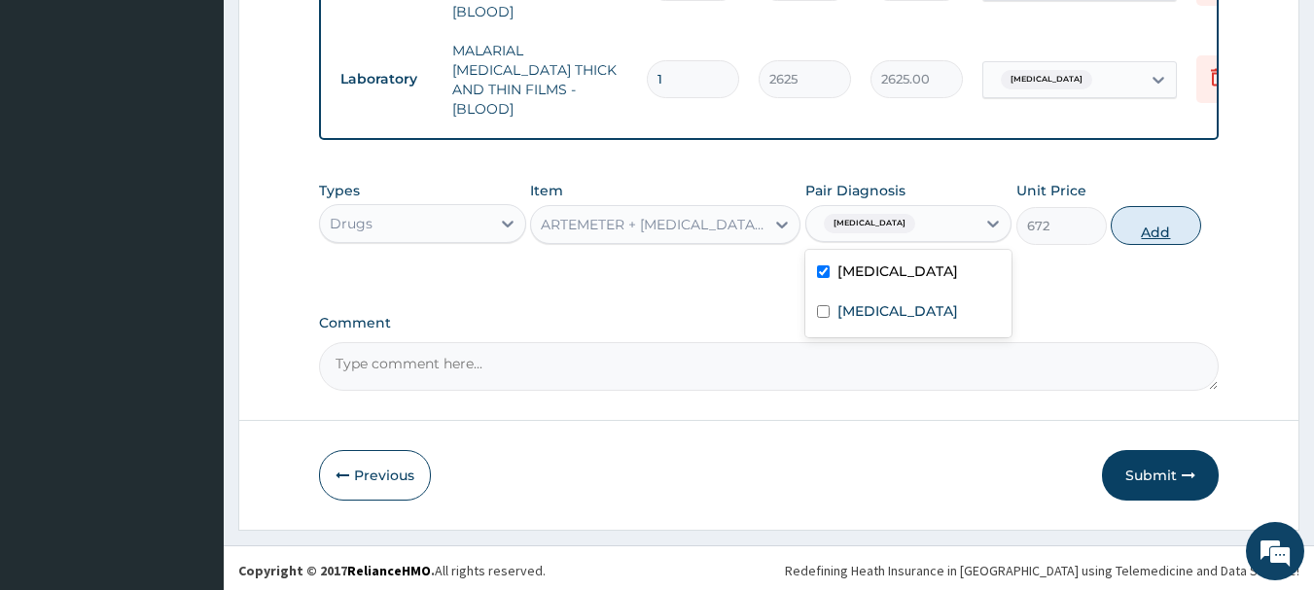
click at [1129, 223] on button "Add" at bounding box center [1155, 225] width 90 height 39
type input "0"
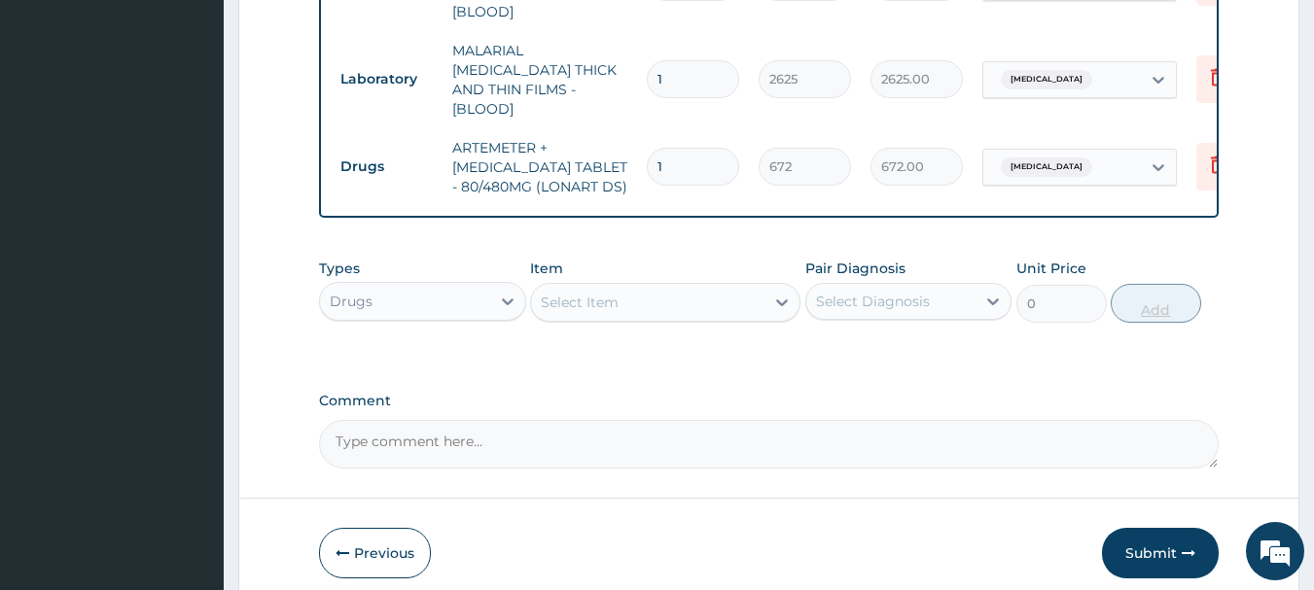
type input "0.00"
type input "6"
type input "4032.00"
type input "6"
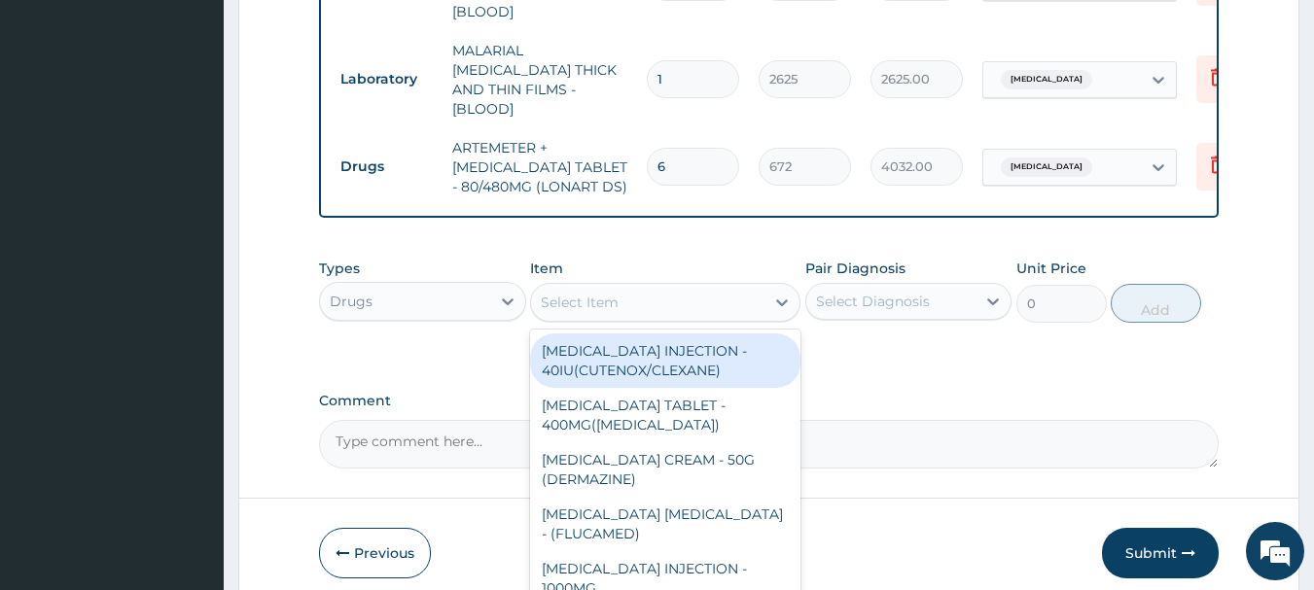
click at [736, 299] on div "Select Item" at bounding box center [647, 302] width 233 height 31
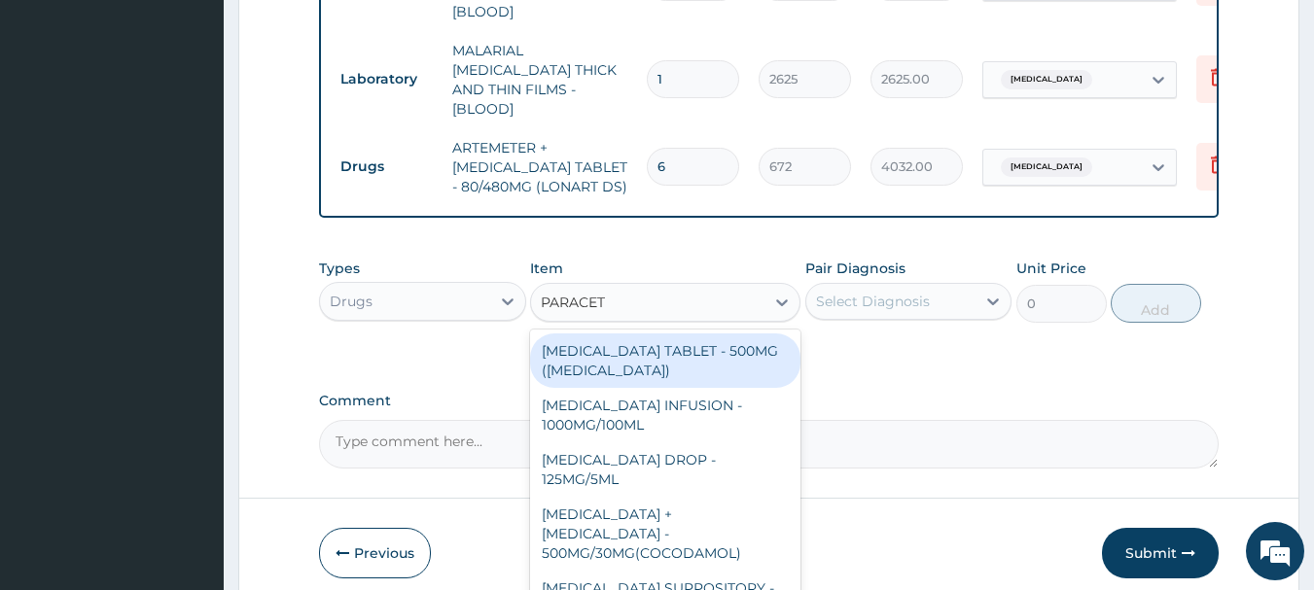
type input "PARACETA"
click at [682, 352] on div "[MEDICAL_DATA] TABLET - 500MG ([MEDICAL_DATA])" at bounding box center [665, 361] width 270 height 54
type input "48"
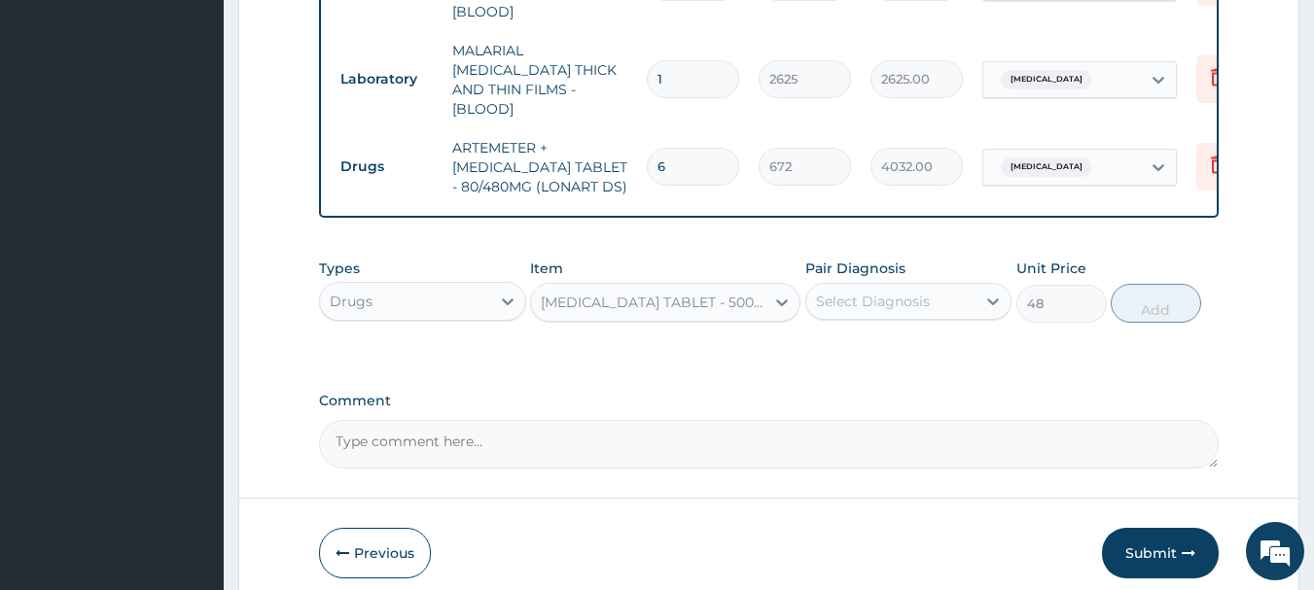
click at [881, 300] on div "Select Diagnosis" at bounding box center [873, 301] width 114 height 19
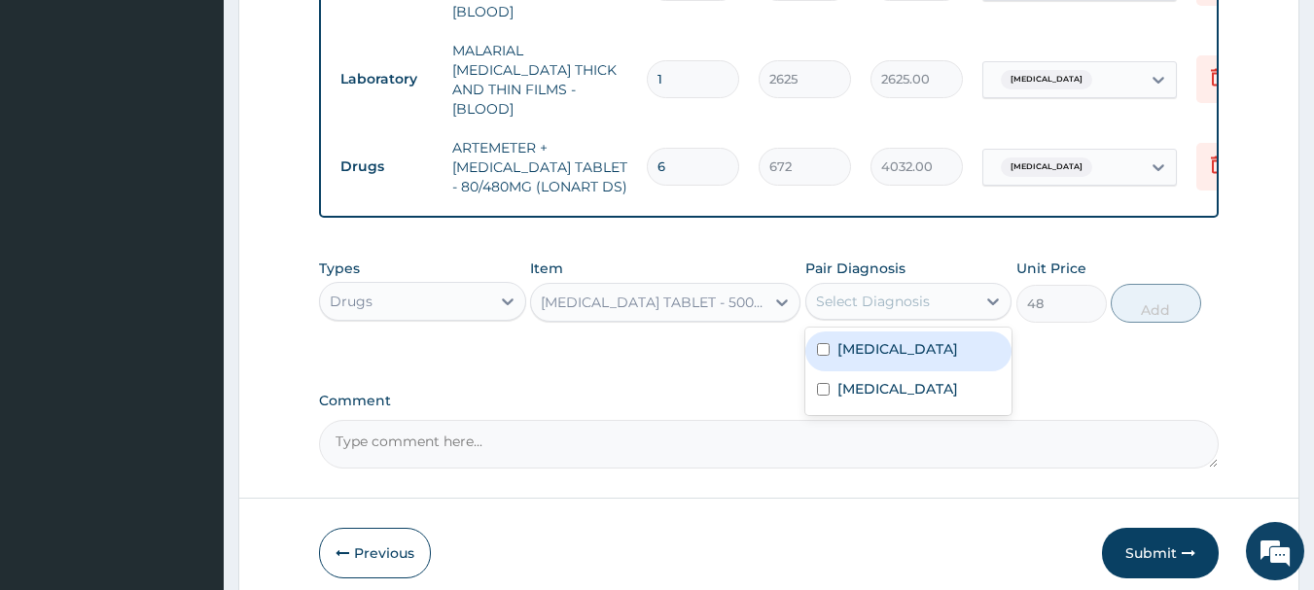
drag, startPoint x: 879, startPoint y: 351, endPoint x: 921, endPoint y: 338, distance: 43.7
click at [878, 351] on label "Malaria" at bounding box center [897, 348] width 121 height 19
checkbox input "true"
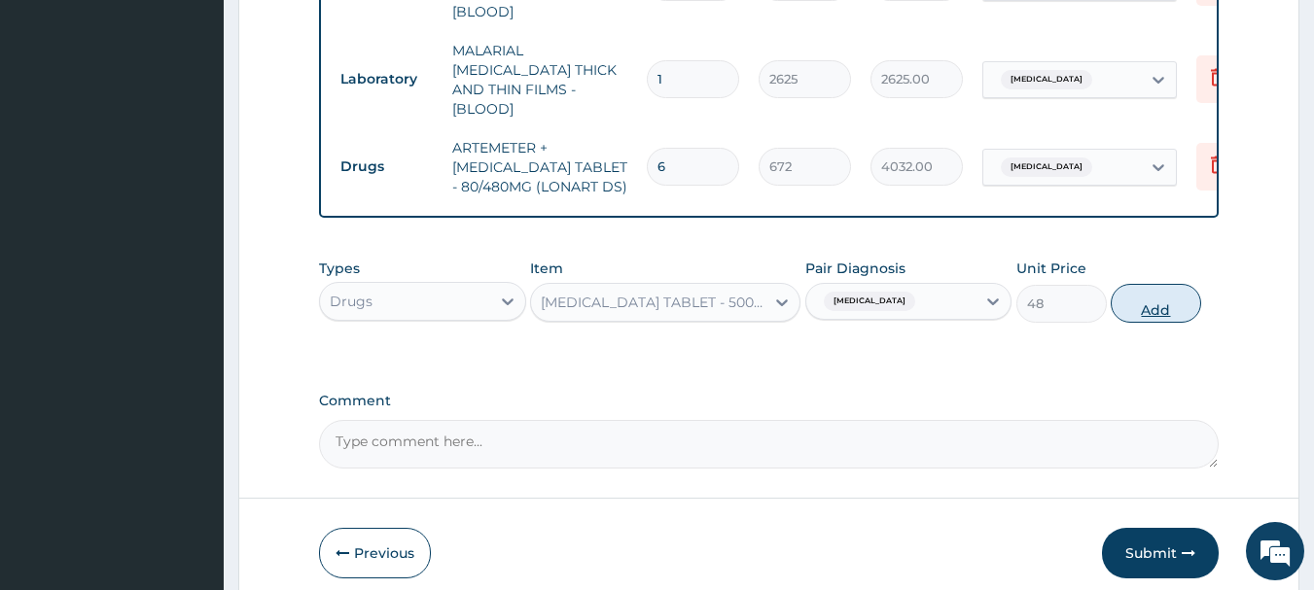
click at [1178, 284] on button "Add" at bounding box center [1155, 303] width 90 height 39
type input "0"
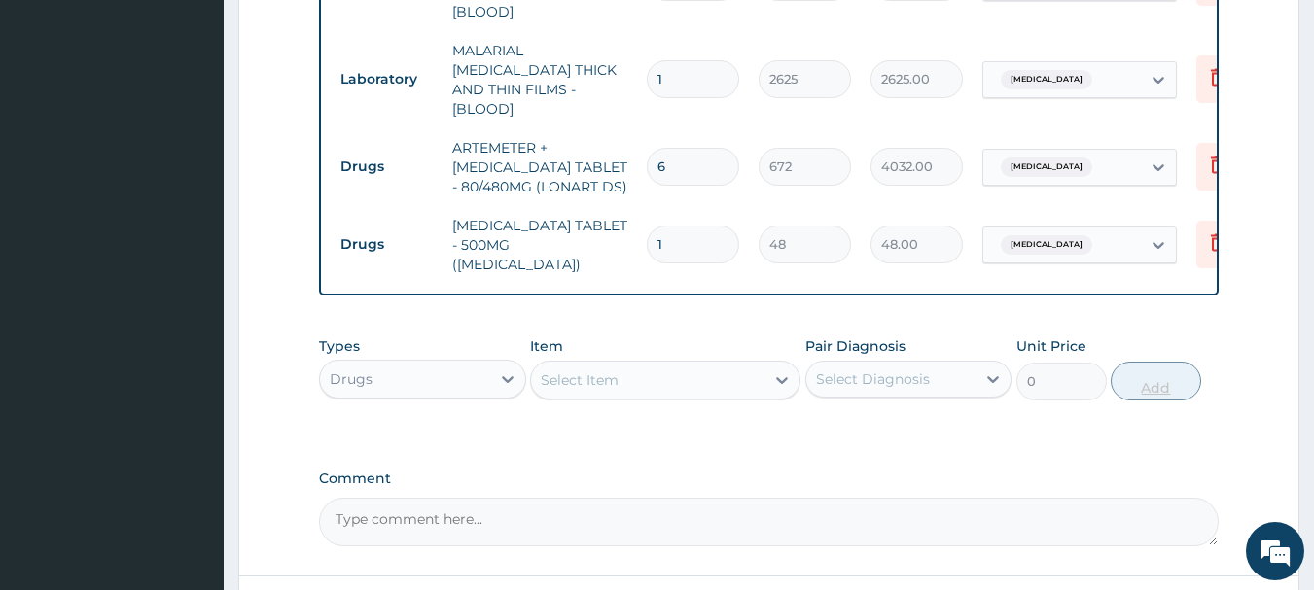
type input "18"
type input "864.00"
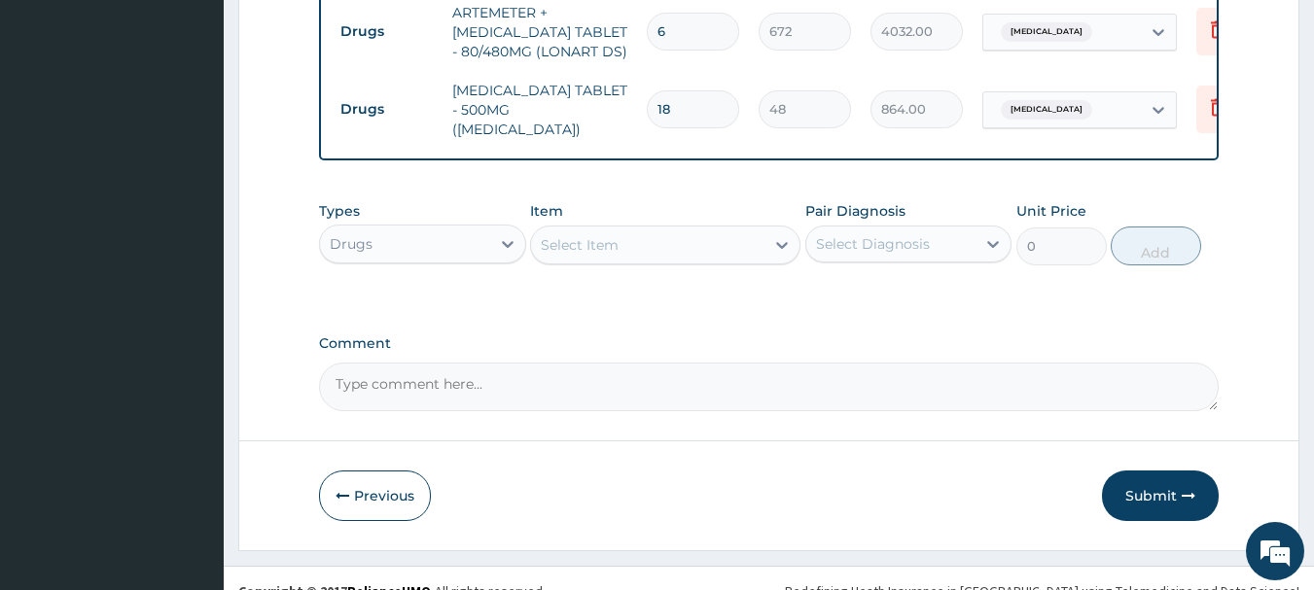
scroll to position [1065, 0]
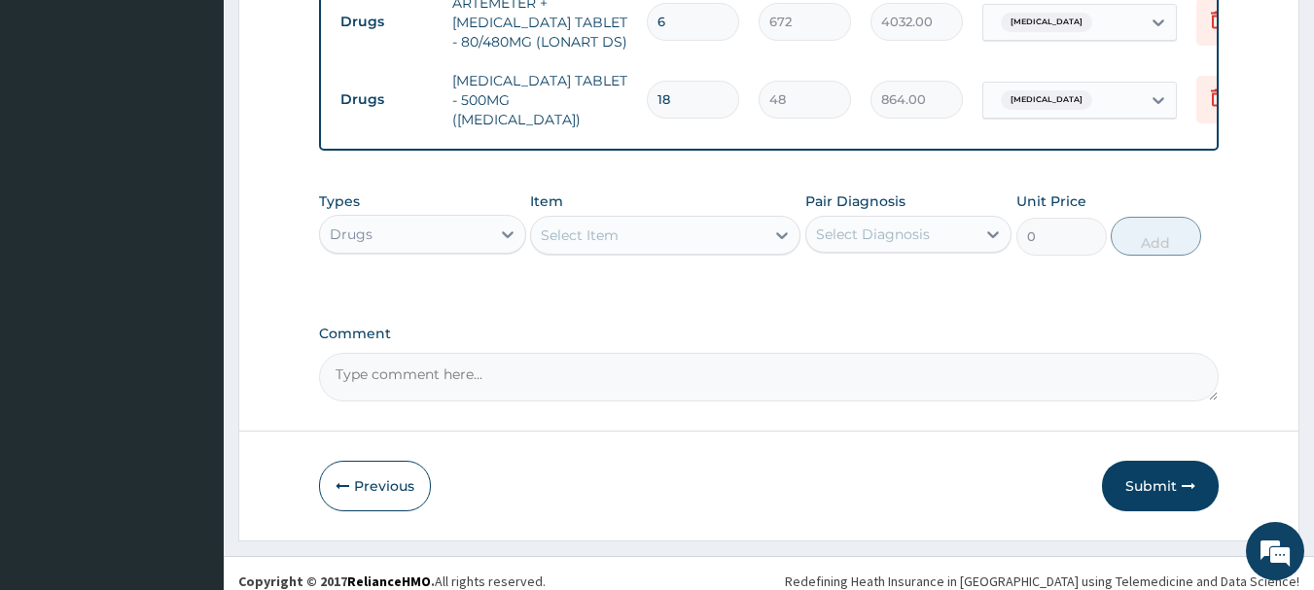
type input "18"
click at [618, 224] on div "Select Item" at bounding box center [647, 235] width 233 height 31
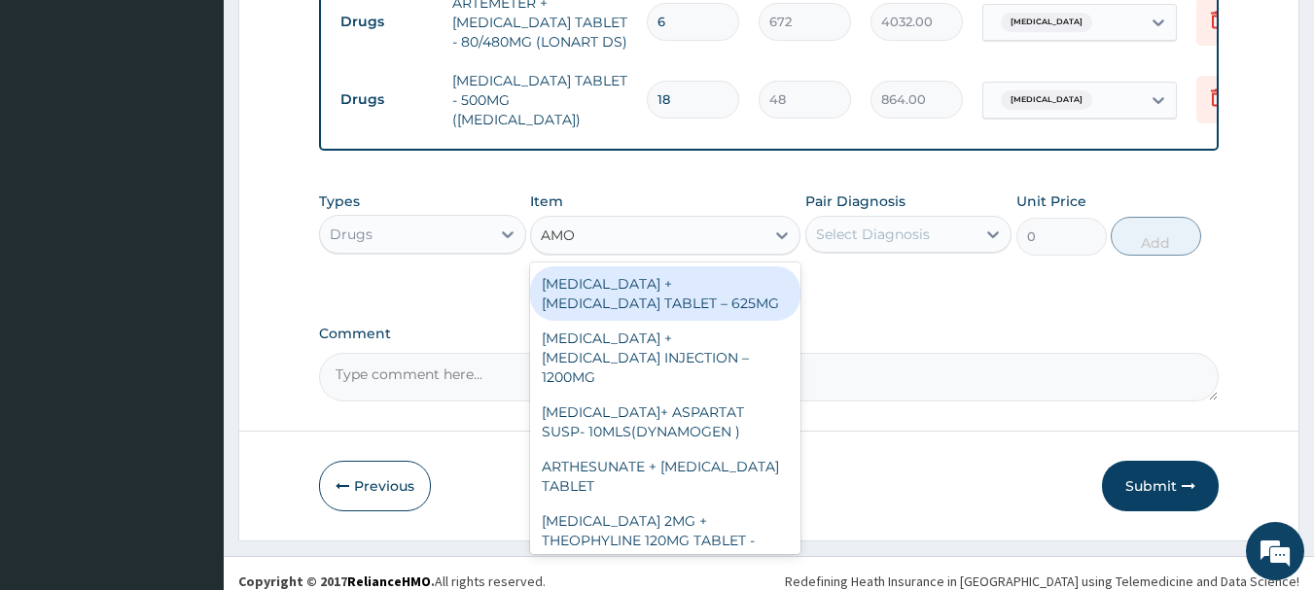
type input "AMOX"
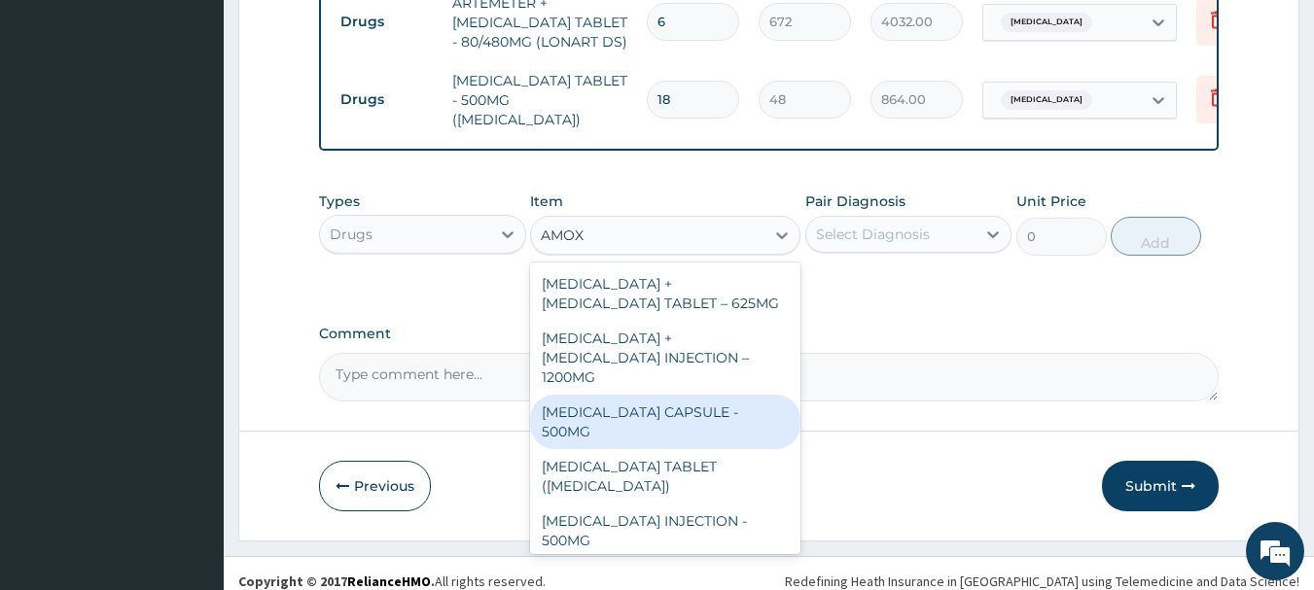
click at [657, 395] on div "AMOXICILLIN CAPSULE - 500MG" at bounding box center [665, 422] width 270 height 54
type input "128"
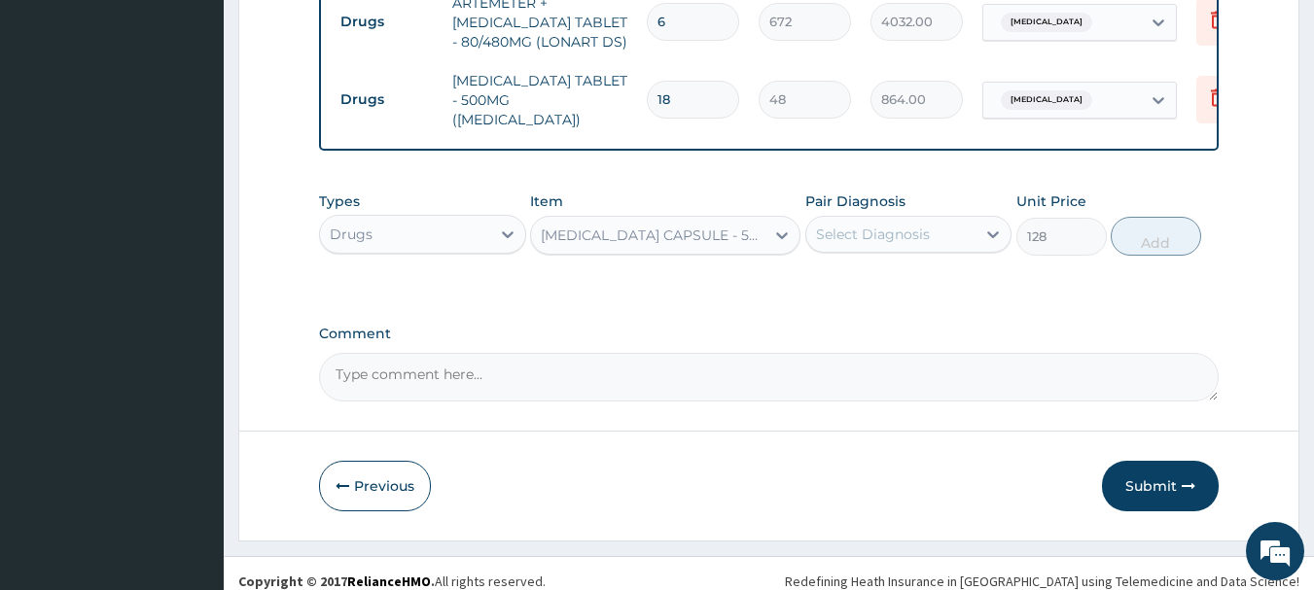
click at [935, 223] on div "Select Diagnosis" at bounding box center [891, 234] width 170 height 31
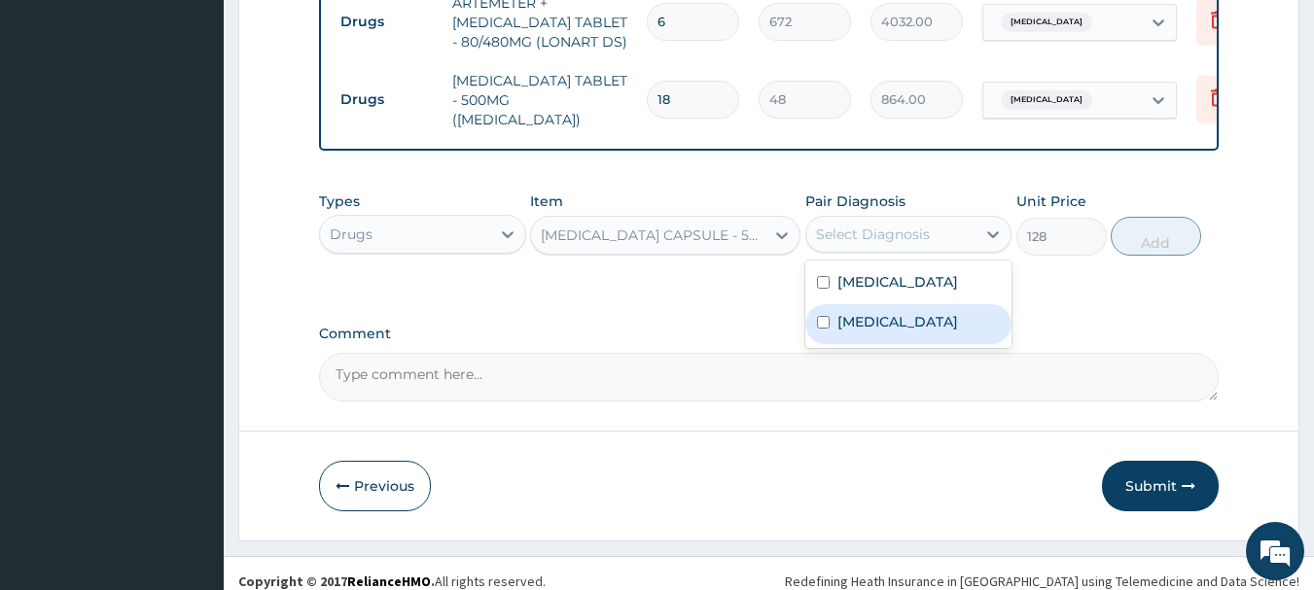
click at [927, 312] on label "[MEDICAL_DATA]" at bounding box center [897, 321] width 121 height 19
click at [851, 328] on label "[MEDICAL_DATA]" at bounding box center [897, 321] width 121 height 19
checkbox input "true"
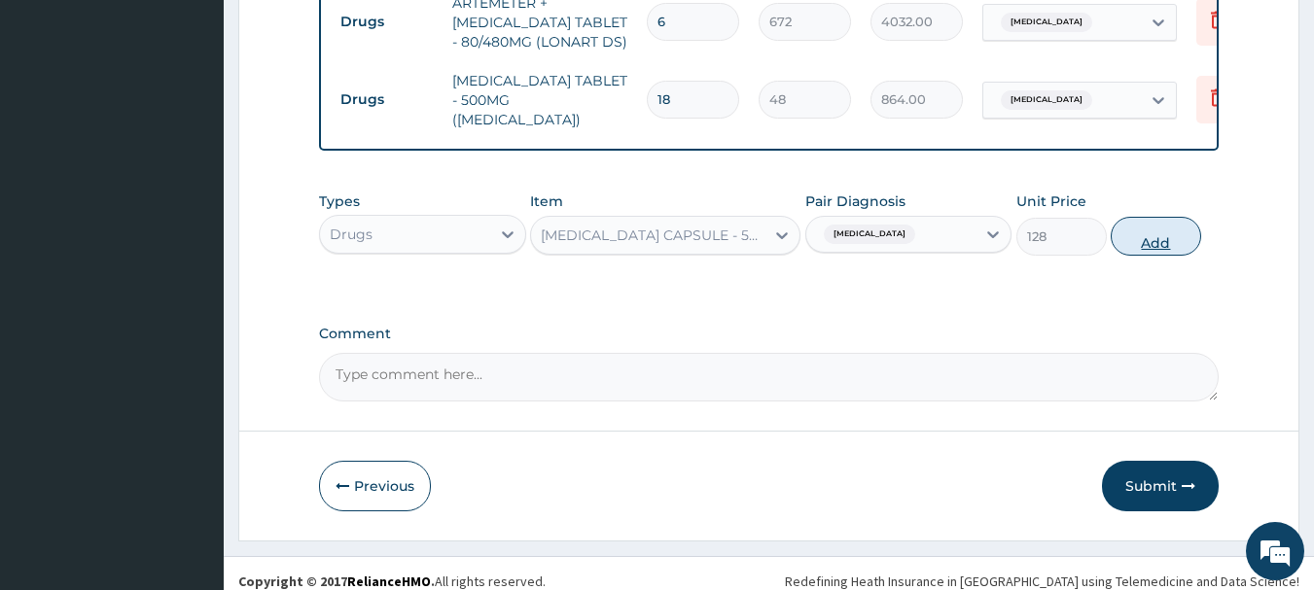
click at [1169, 217] on button "Add" at bounding box center [1155, 236] width 90 height 39
type input "0"
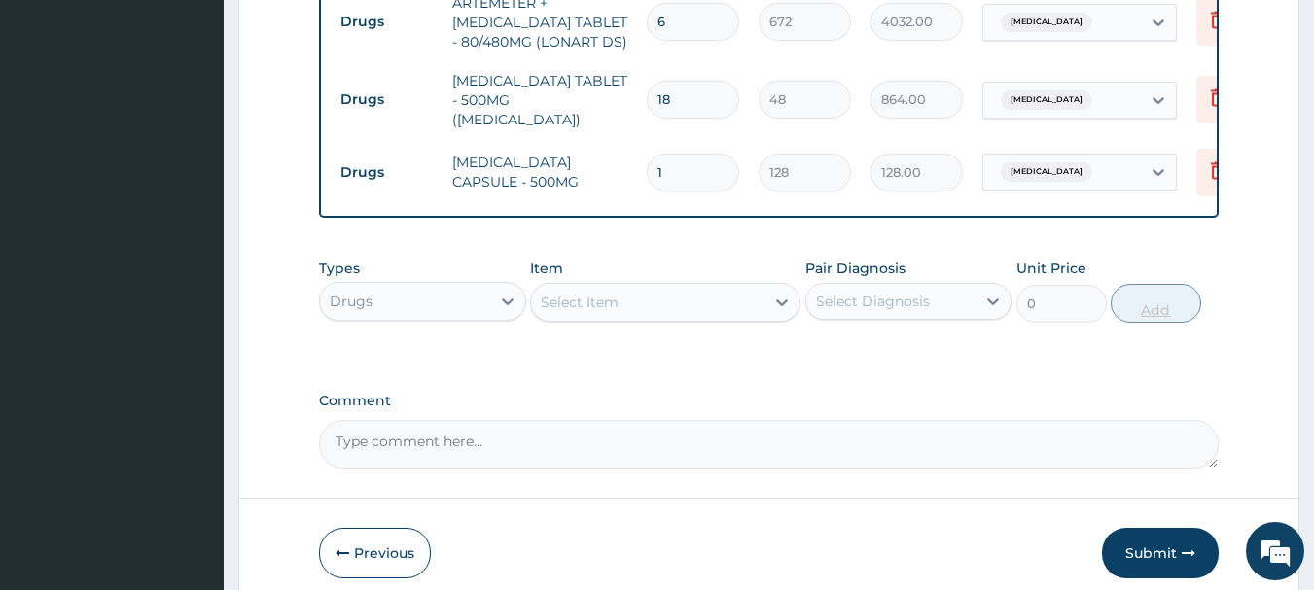
type input "15"
type input "1920.00"
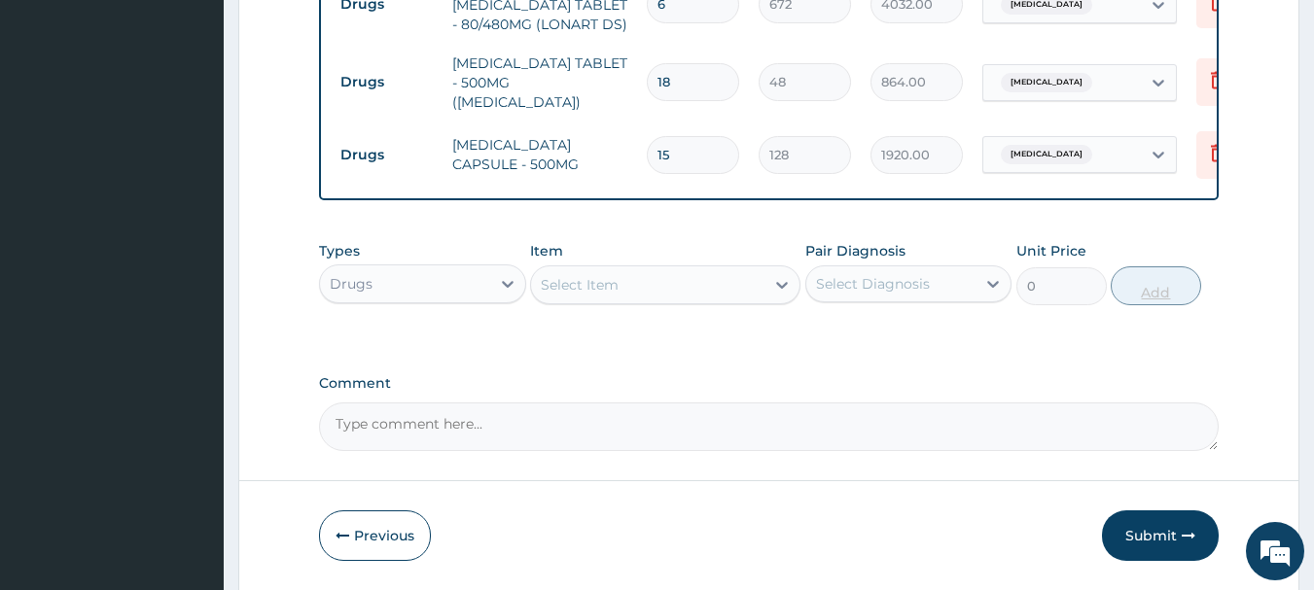
scroll to position [1132, 0]
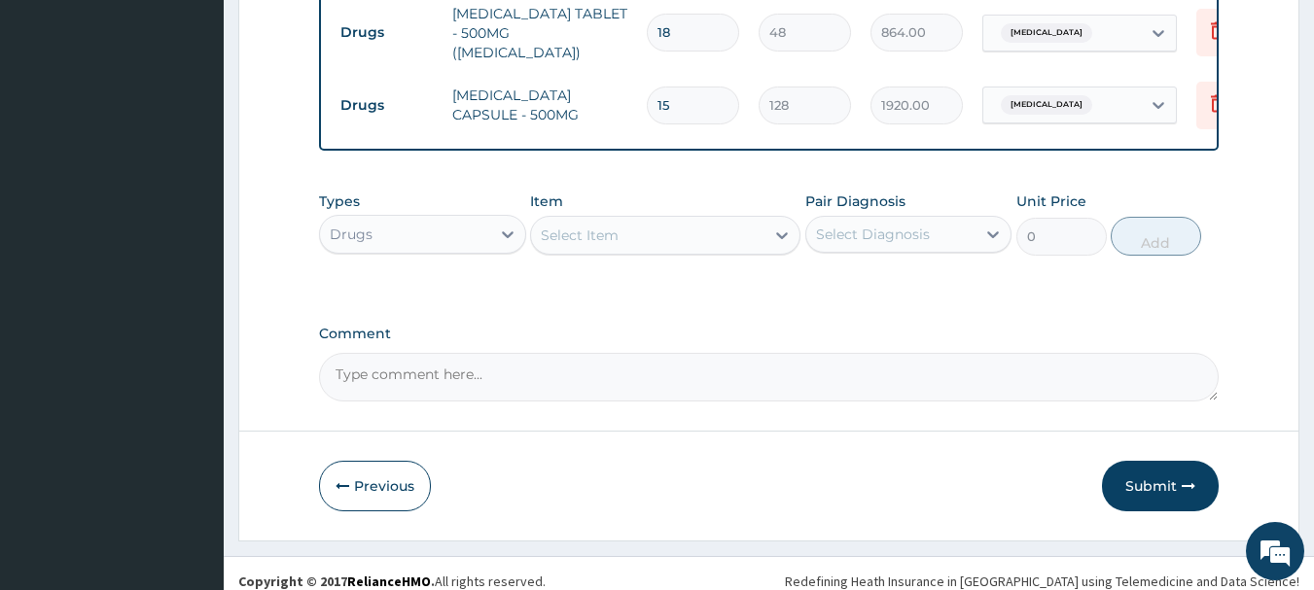
type input "15"
click at [594, 226] on div "Select Item" at bounding box center [580, 235] width 78 height 19
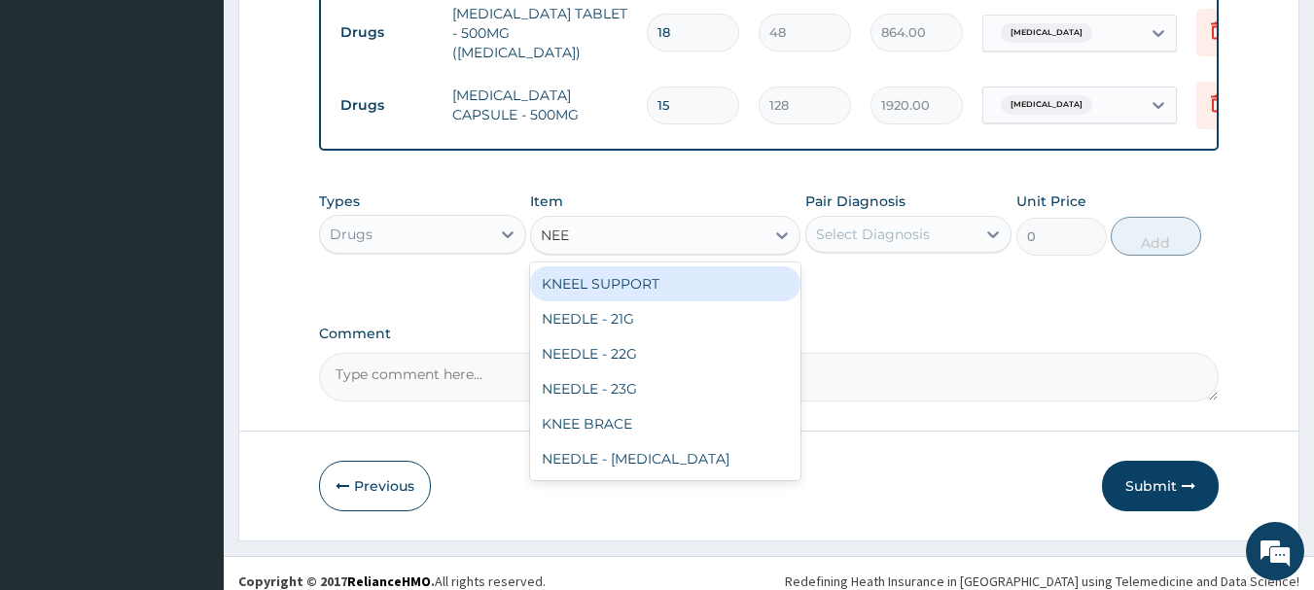
type input "NEED"
click at [610, 266] on div "NEEDLE - 21G" at bounding box center [665, 283] width 270 height 35
type input "32"
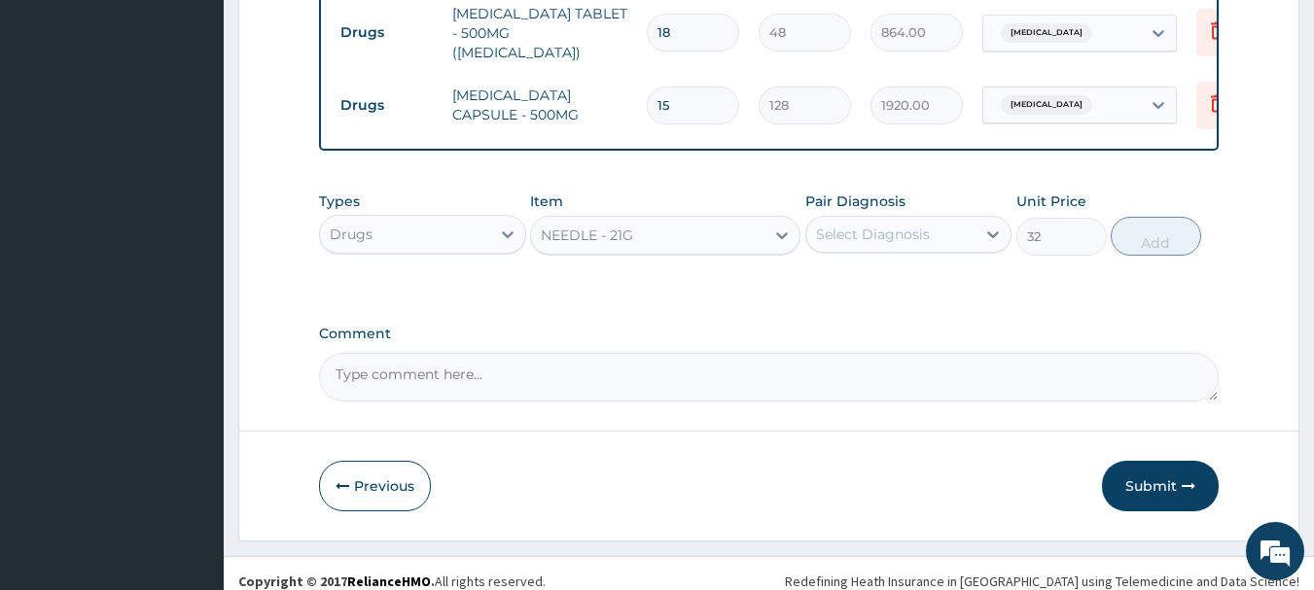
click at [838, 225] on div "Select Diagnosis" at bounding box center [873, 234] width 114 height 19
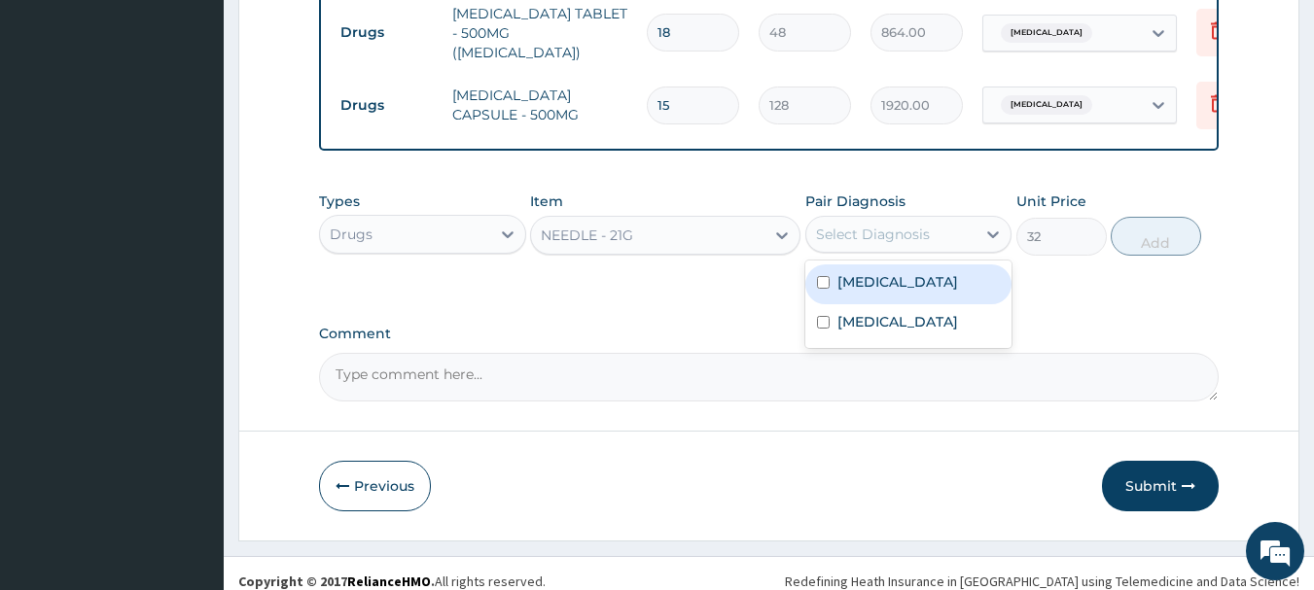
click at [854, 281] on div "[MEDICAL_DATA]" at bounding box center [908, 284] width 207 height 40
checkbox input "true"
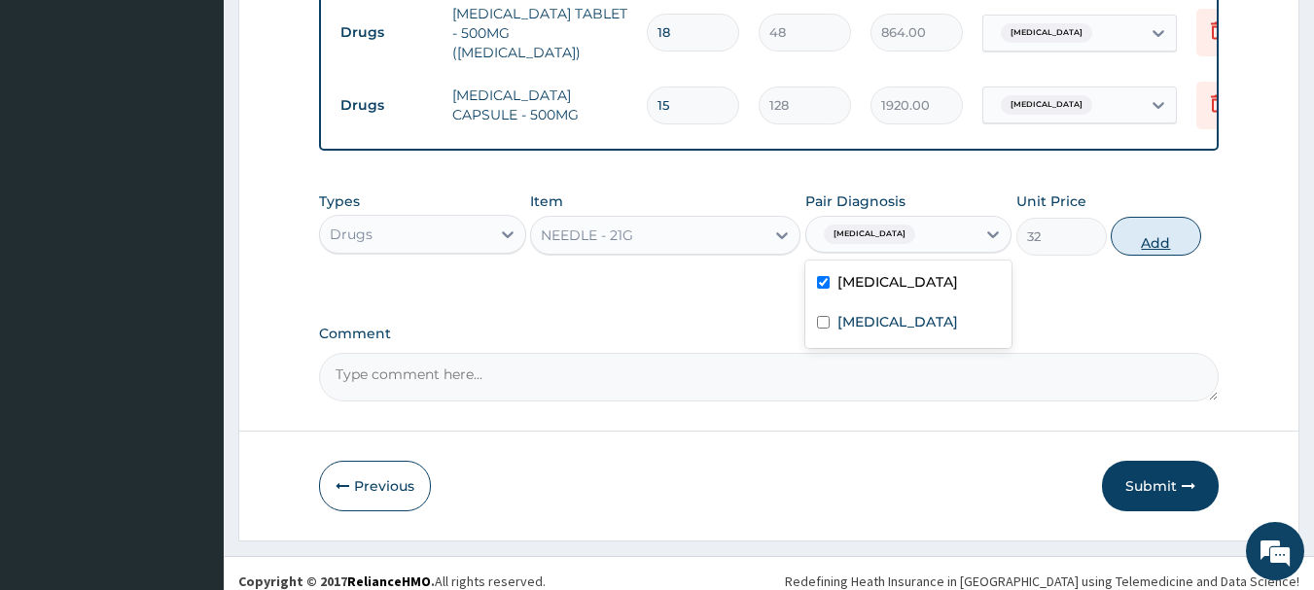
click at [1125, 230] on button "Add" at bounding box center [1155, 236] width 90 height 39
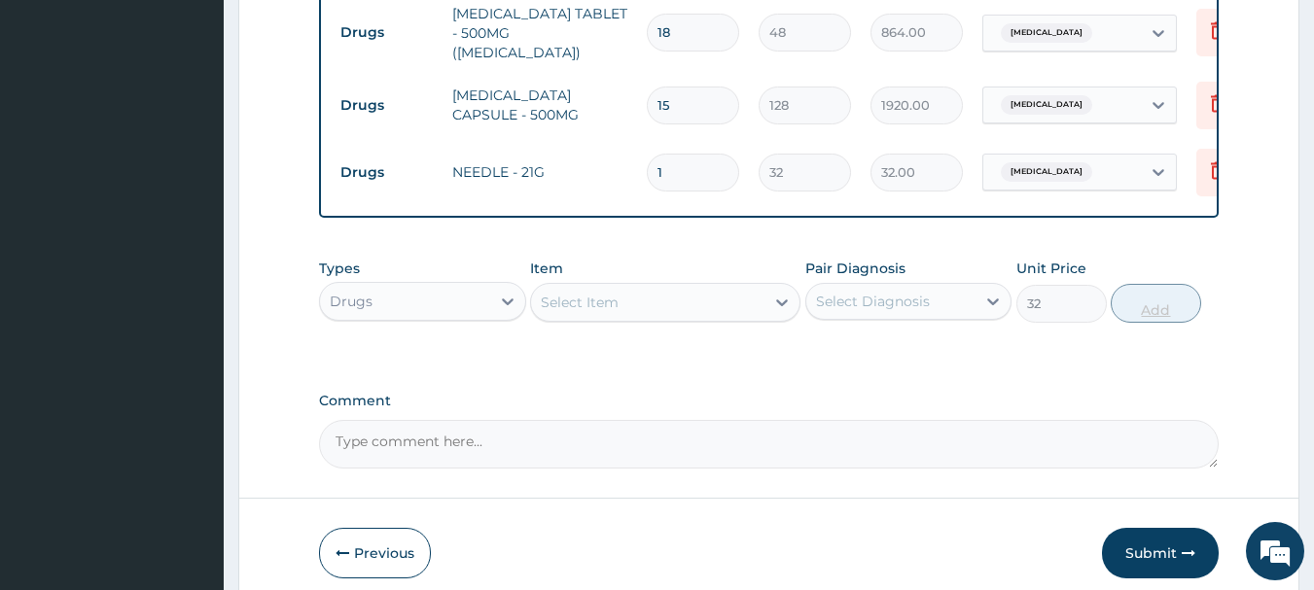
type input "0"
click at [1167, 531] on button "Submit" at bounding box center [1160, 553] width 117 height 51
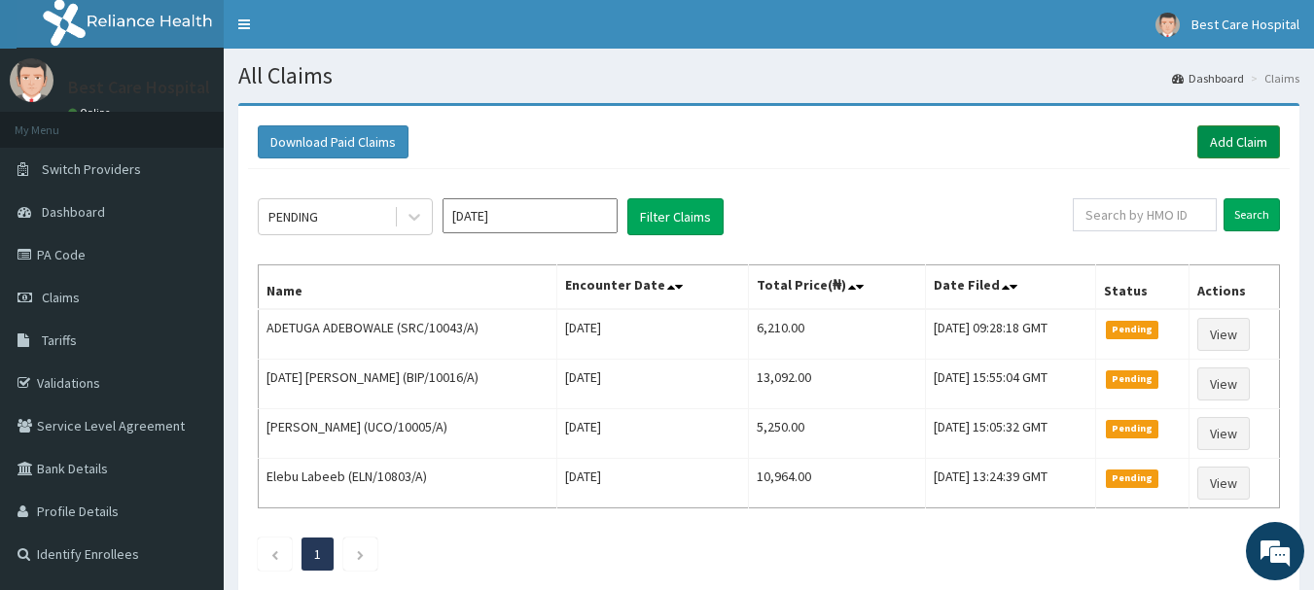
click at [1206, 146] on link "Add Claim" at bounding box center [1238, 141] width 83 height 33
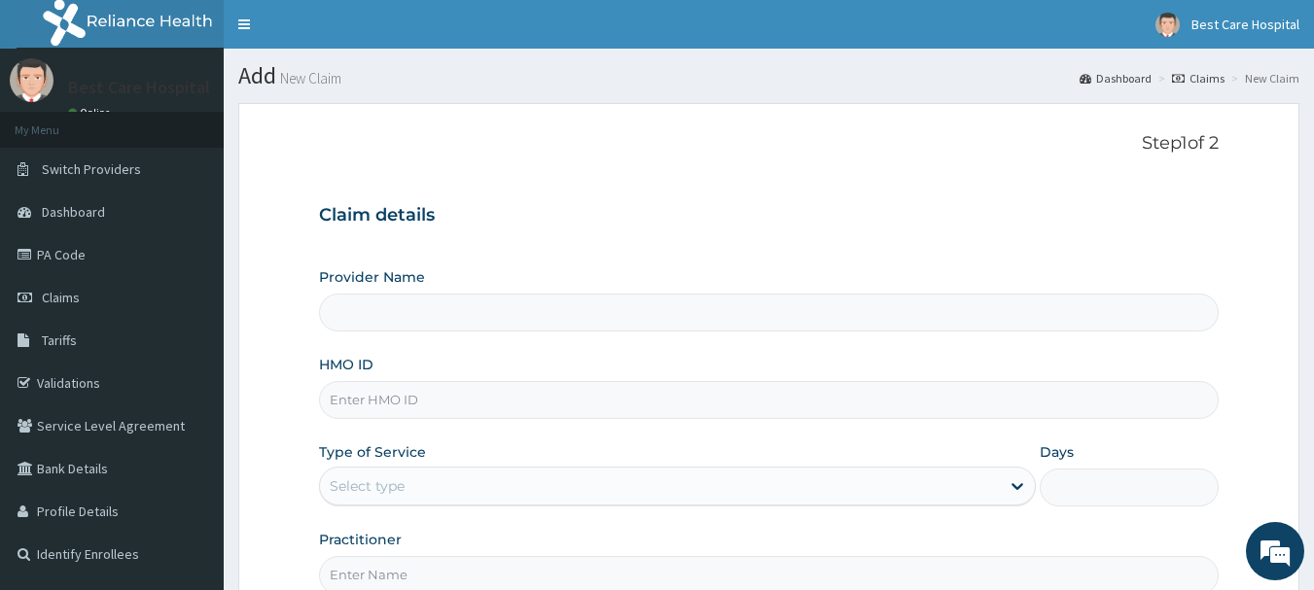
type input "Bestcare Hospital"
click at [406, 406] on input "HMO ID" at bounding box center [769, 400] width 900 height 38
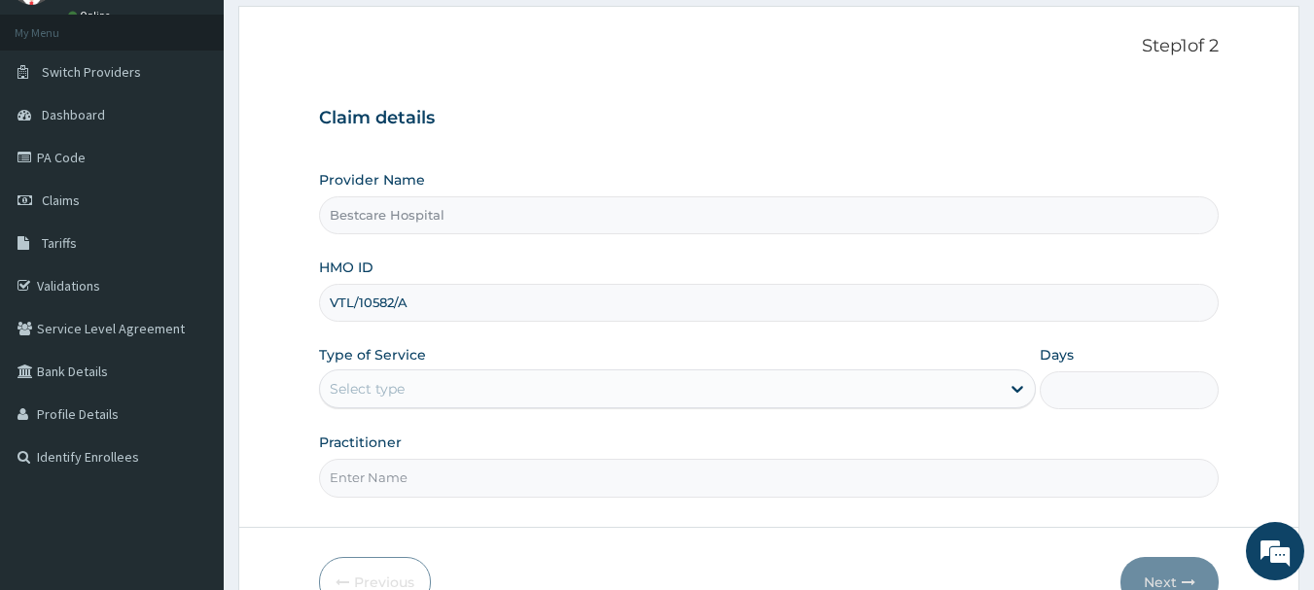
type input "VTL/10582/A"
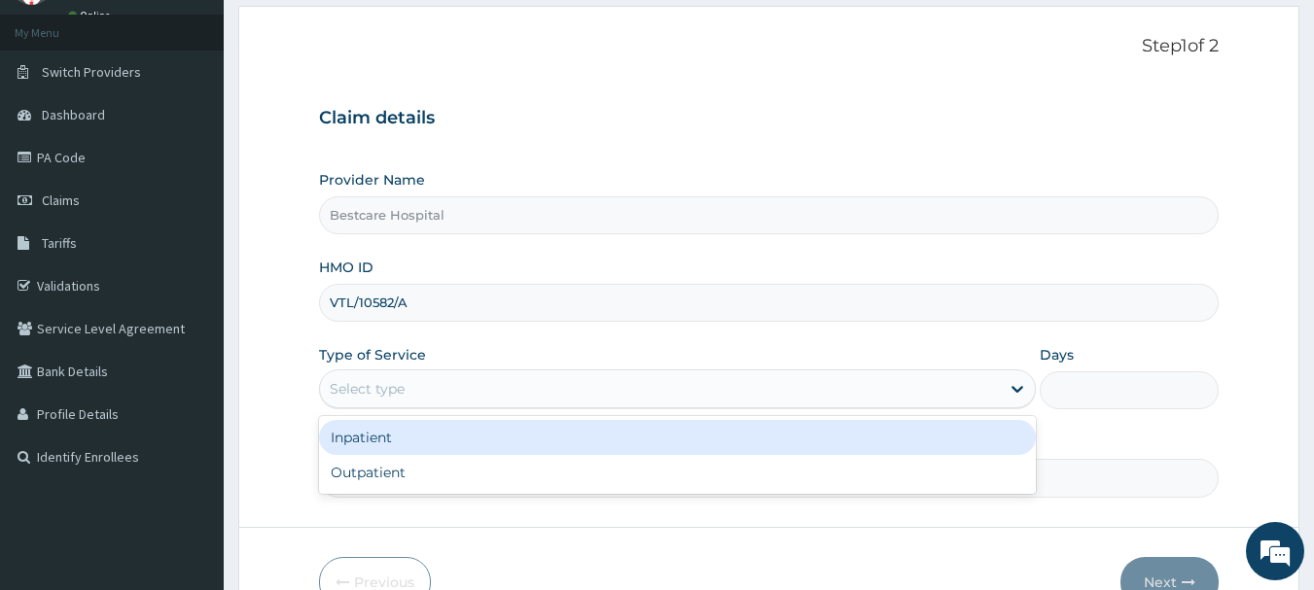
click at [483, 388] on div "Select type" at bounding box center [660, 388] width 680 height 31
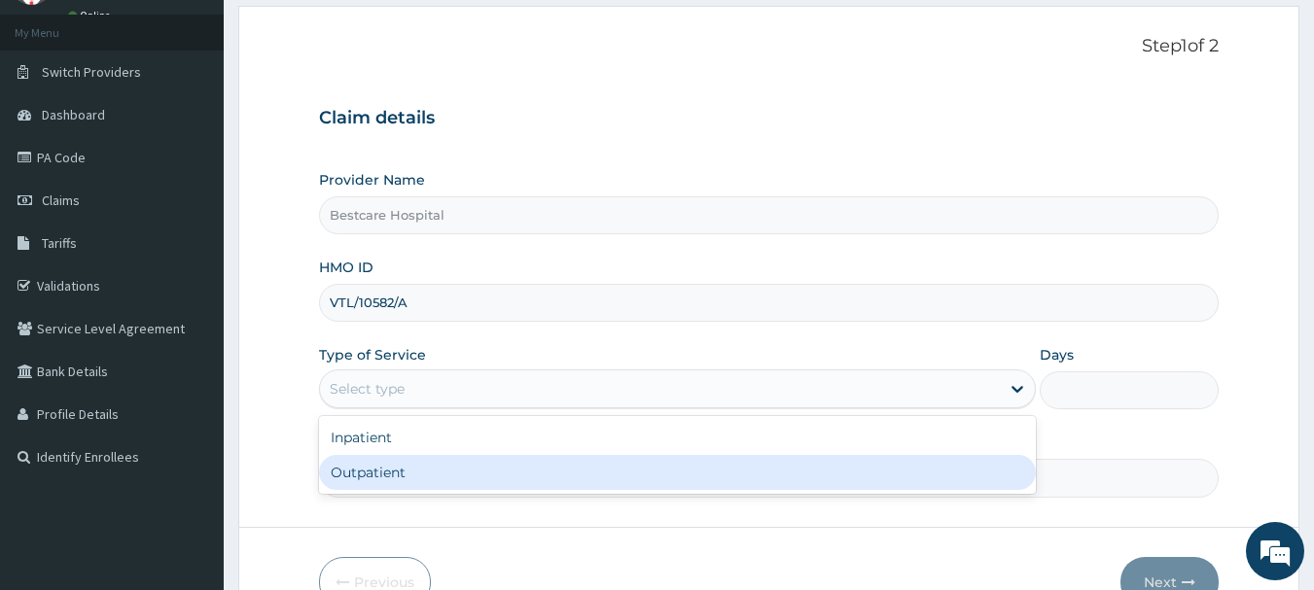
click at [449, 475] on div "Outpatient" at bounding box center [677, 472] width 717 height 35
type input "1"
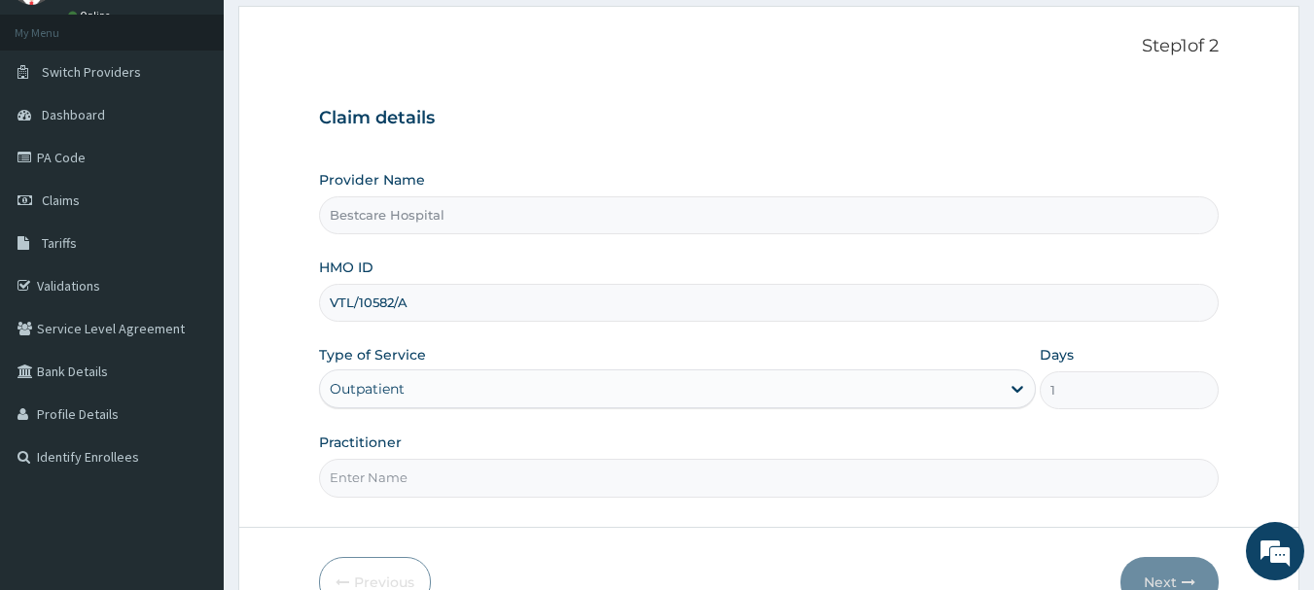
click at [431, 475] on input "Practitioner" at bounding box center [769, 478] width 900 height 38
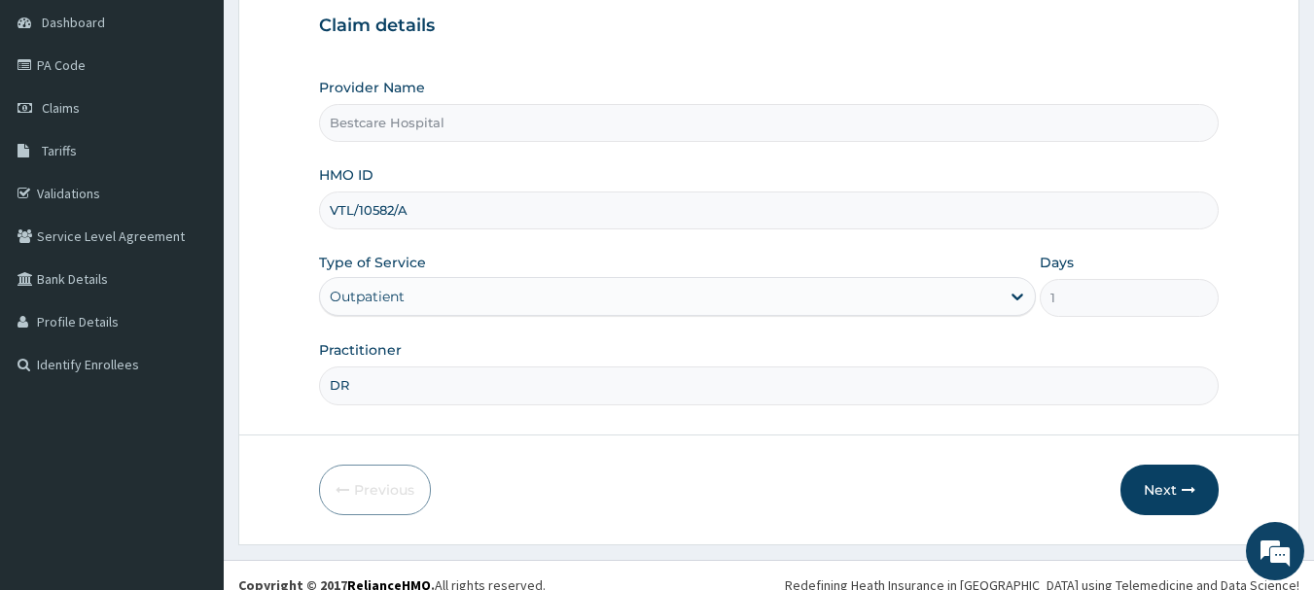
scroll to position [194, 0]
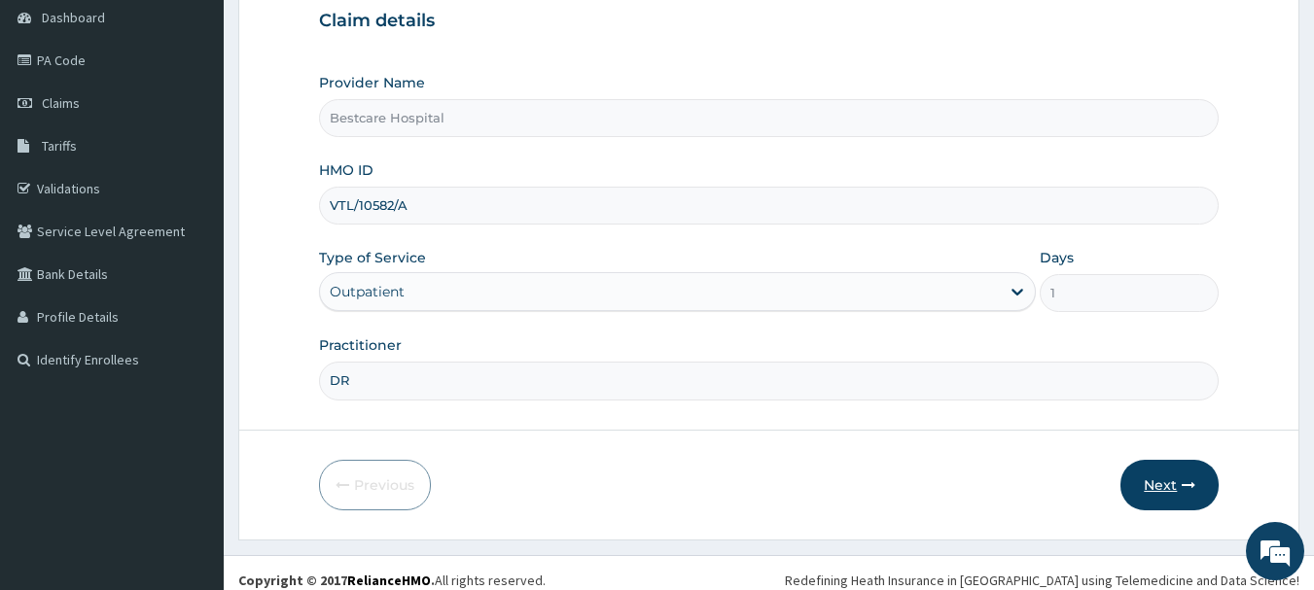
type input "DR"
click at [1156, 481] on button "Next" at bounding box center [1169, 485] width 98 height 51
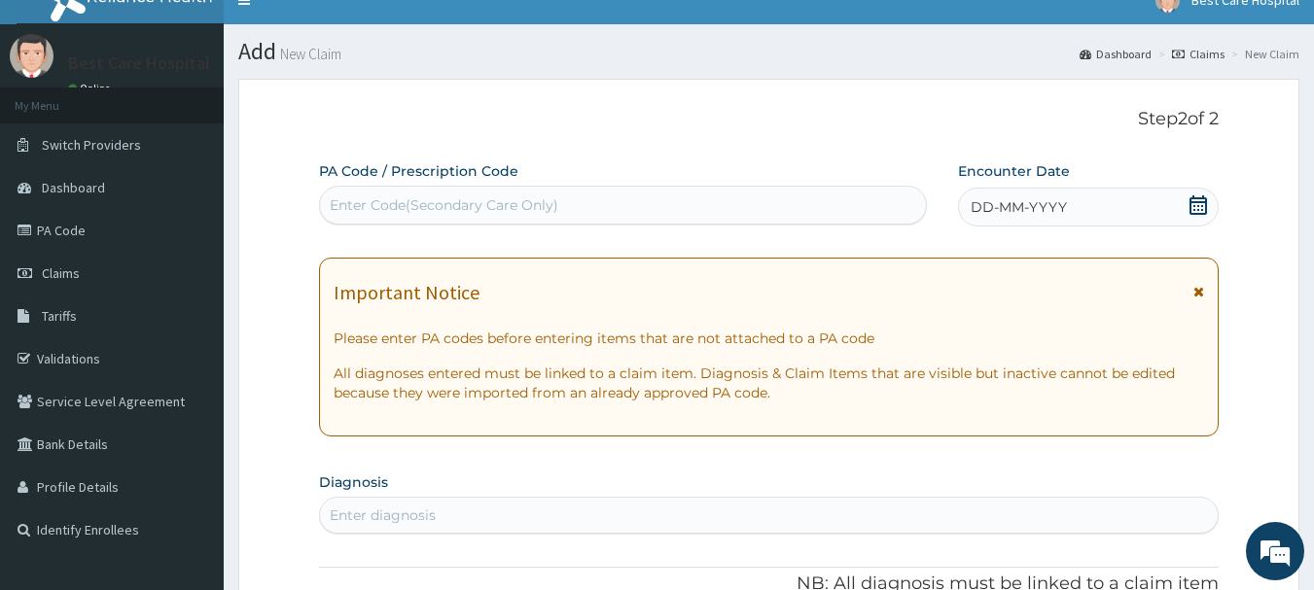
scroll to position [0, 0]
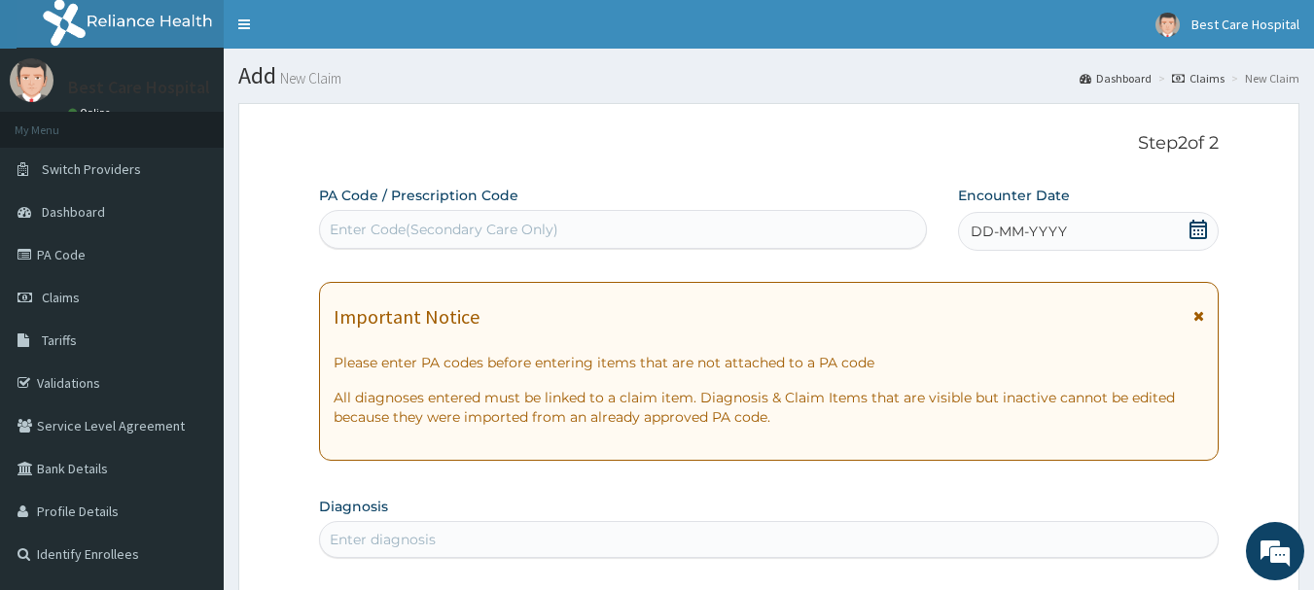
click at [1199, 240] on span at bounding box center [1197, 232] width 19 height 24
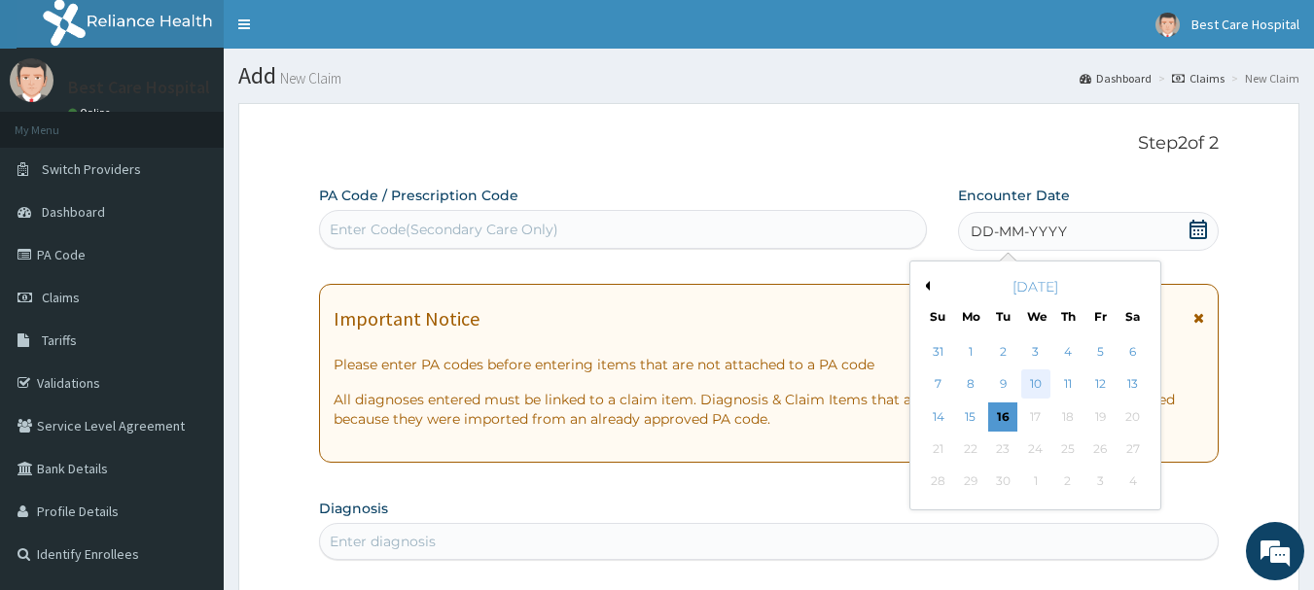
click at [1040, 385] on div "10" at bounding box center [1035, 384] width 29 height 29
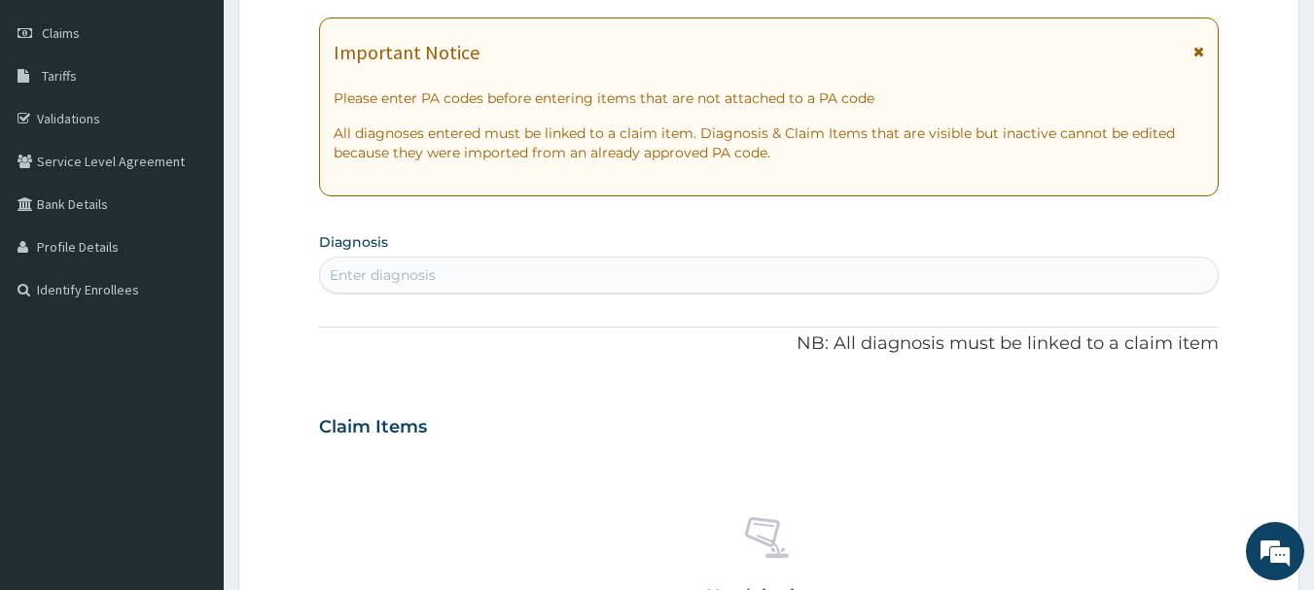
scroll to position [292, 0]
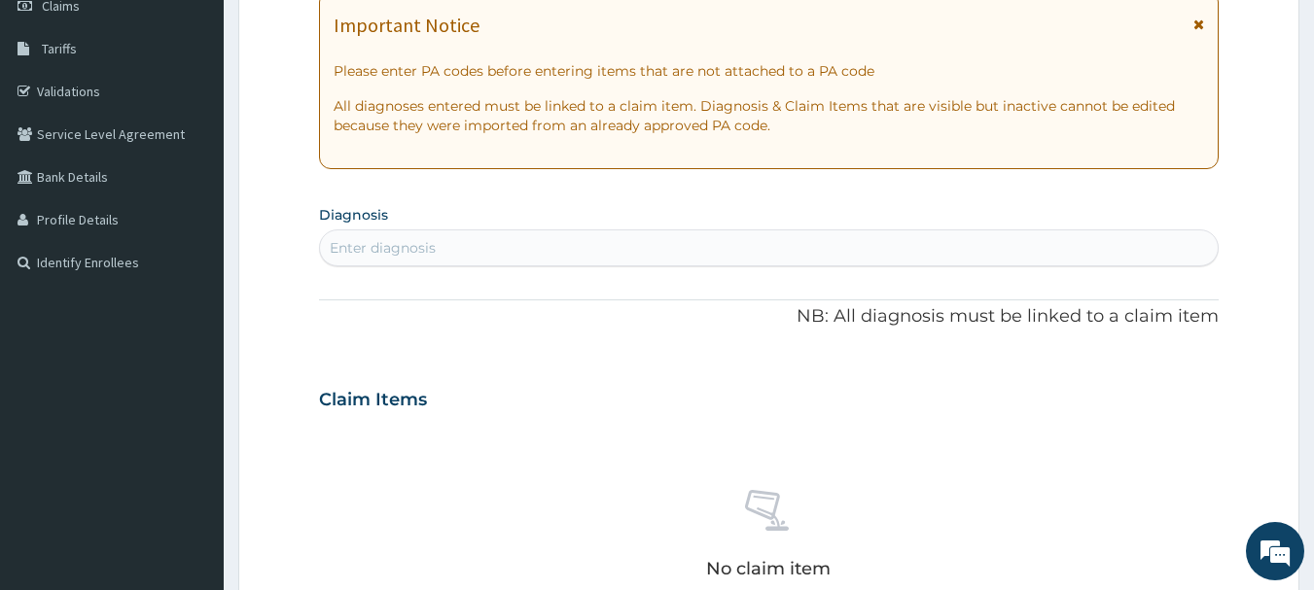
click at [422, 258] on div "Enter diagnosis" at bounding box center [383, 247] width 106 height 19
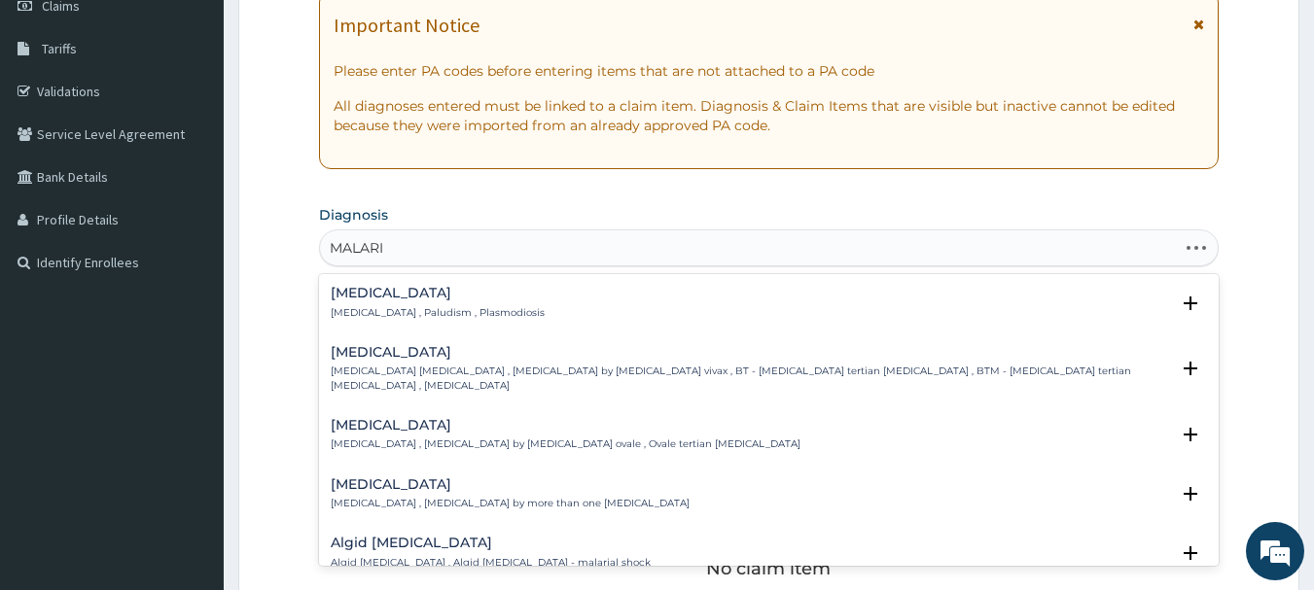
type input "[MEDICAL_DATA]"
click at [354, 310] on p "[MEDICAL_DATA] , Paludism , Plasmodiosis" at bounding box center [438, 313] width 214 height 14
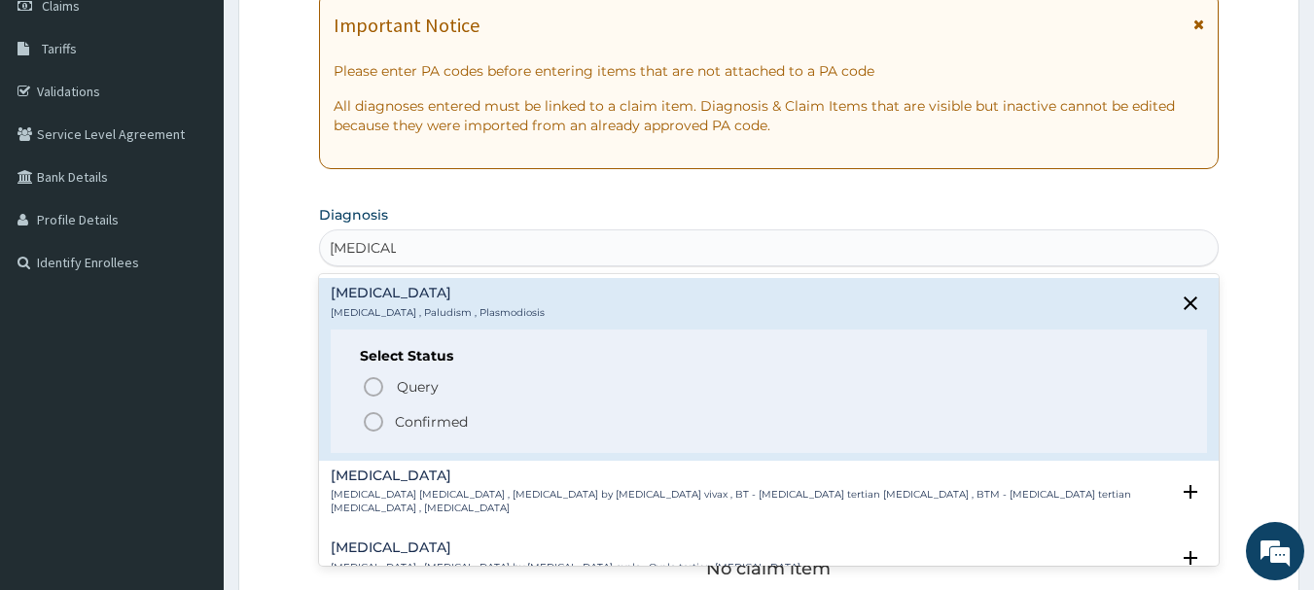
click at [374, 419] on icon "status option filled" at bounding box center [373, 421] width 23 height 23
click at [374, 419] on div "Claim Items" at bounding box center [769, 395] width 900 height 51
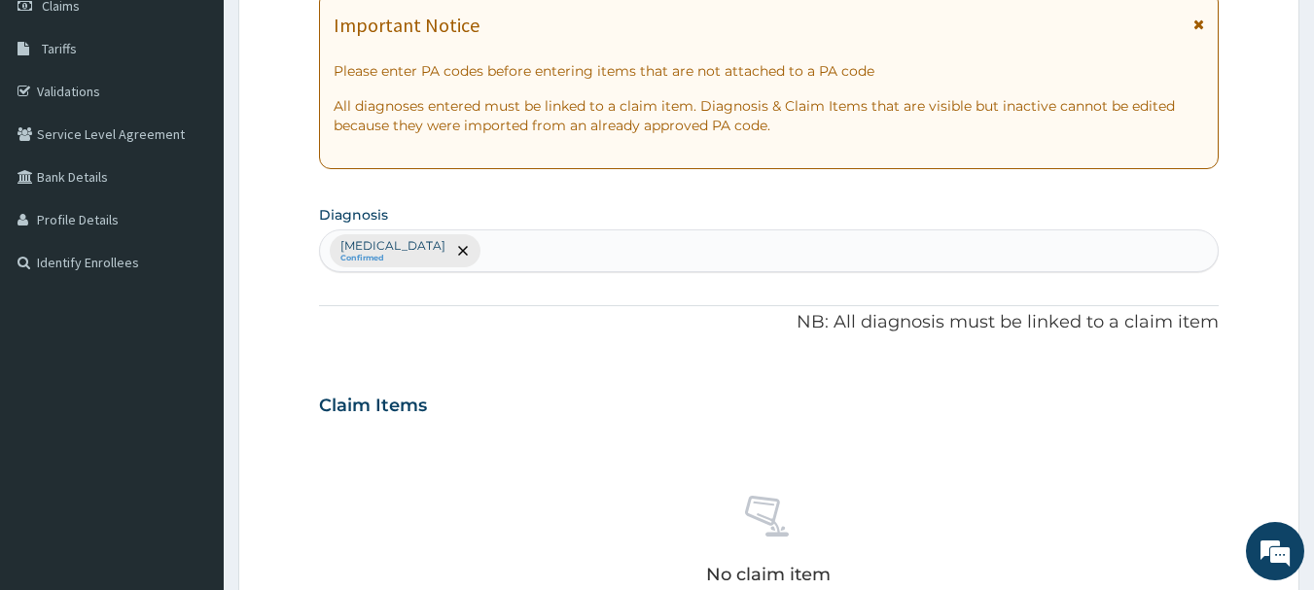
click at [437, 252] on div "[MEDICAL_DATA] Confirmed" at bounding box center [769, 250] width 898 height 41
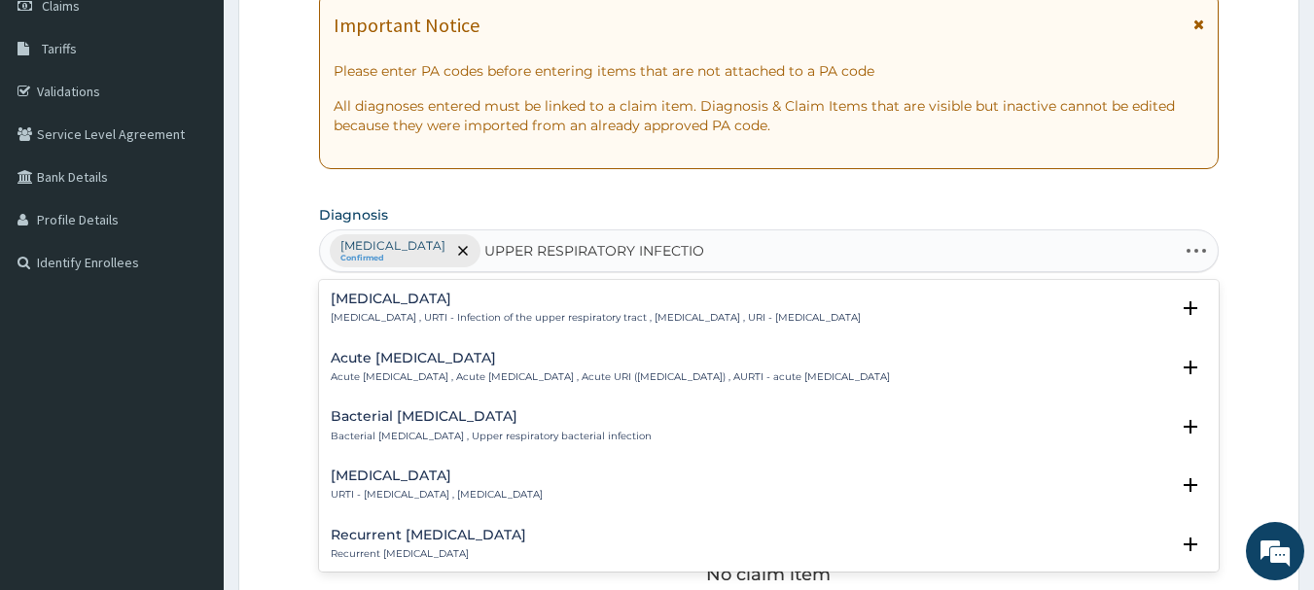
type input "[MEDICAL_DATA]"
click at [417, 302] on h4 "[MEDICAL_DATA]" at bounding box center [596, 299] width 530 height 15
click at [404, 319] on p "[MEDICAL_DATA] , URTI - Infection of the upper respiratory tract , [MEDICAL_DAT…" at bounding box center [596, 318] width 530 height 14
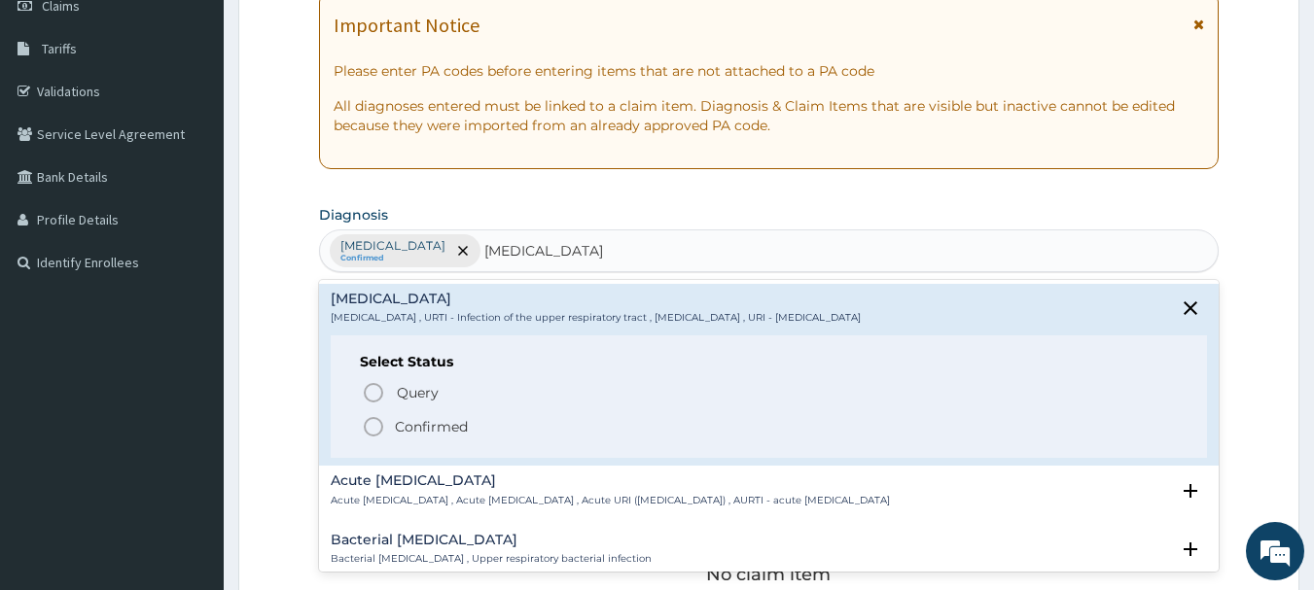
click at [377, 425] on icon "status option filled" at bounding box center [373, 426] width 23 height 23
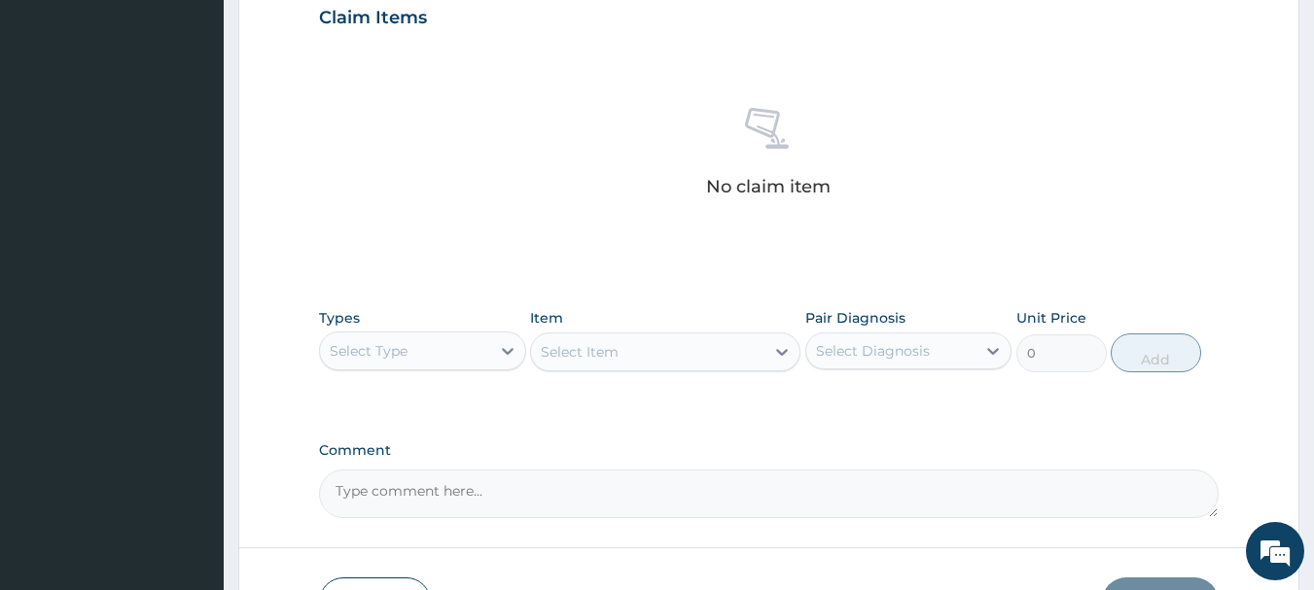
scroll to position [681, 0]
click at [472, 356] on div "Select Type" at bounding box center [405, 349] width 170 height 31
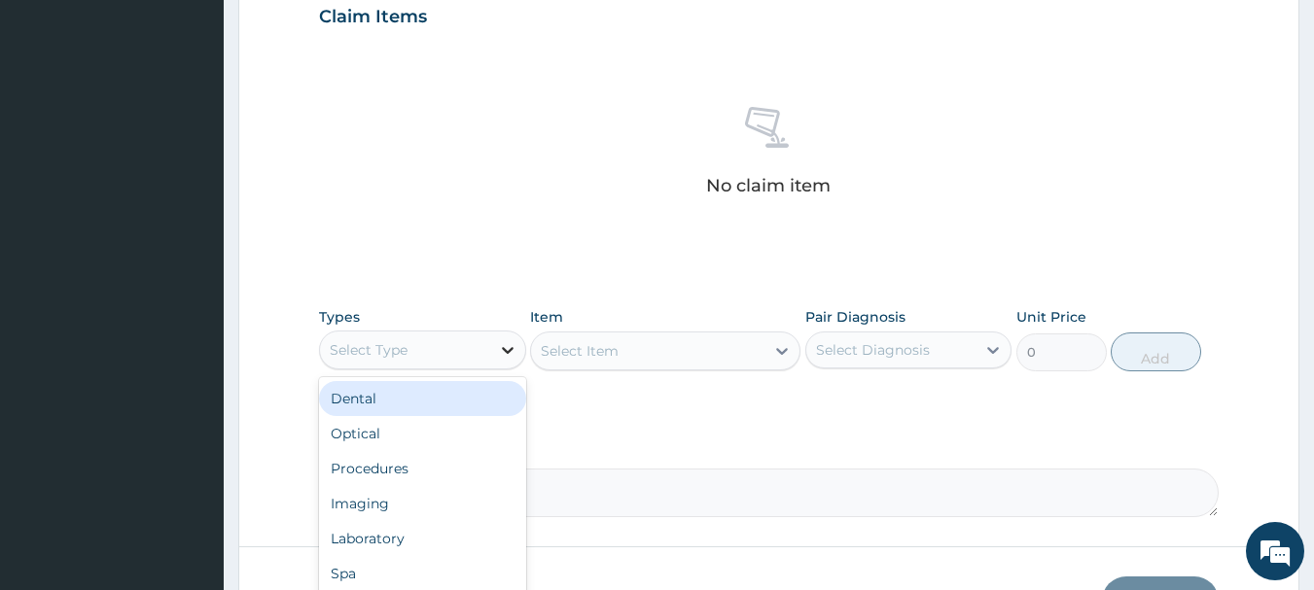
click at [495, 361] on div at bounding box center [507, 350] width 35 height 35
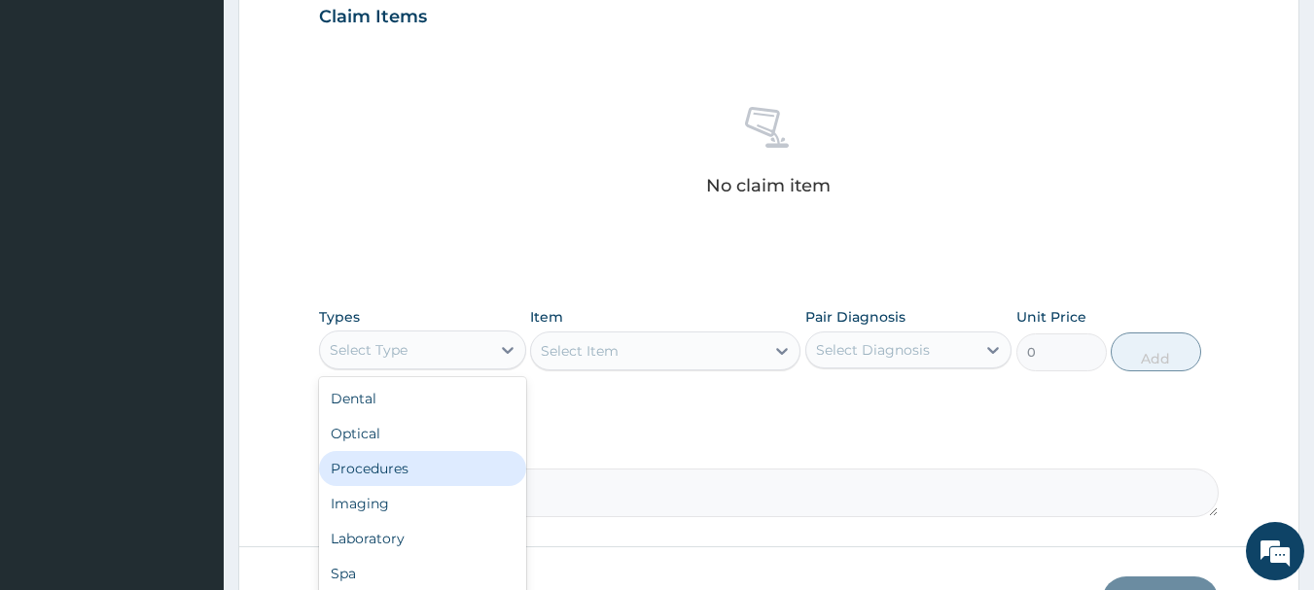
drag, startPoint x: 401, startPoint y: 466, endPoint x: 437, endPoint y: 419, distance: 58.9
click at [400, 465] on div "Procedures" at bounding box center [422, 468] width 207 height 35
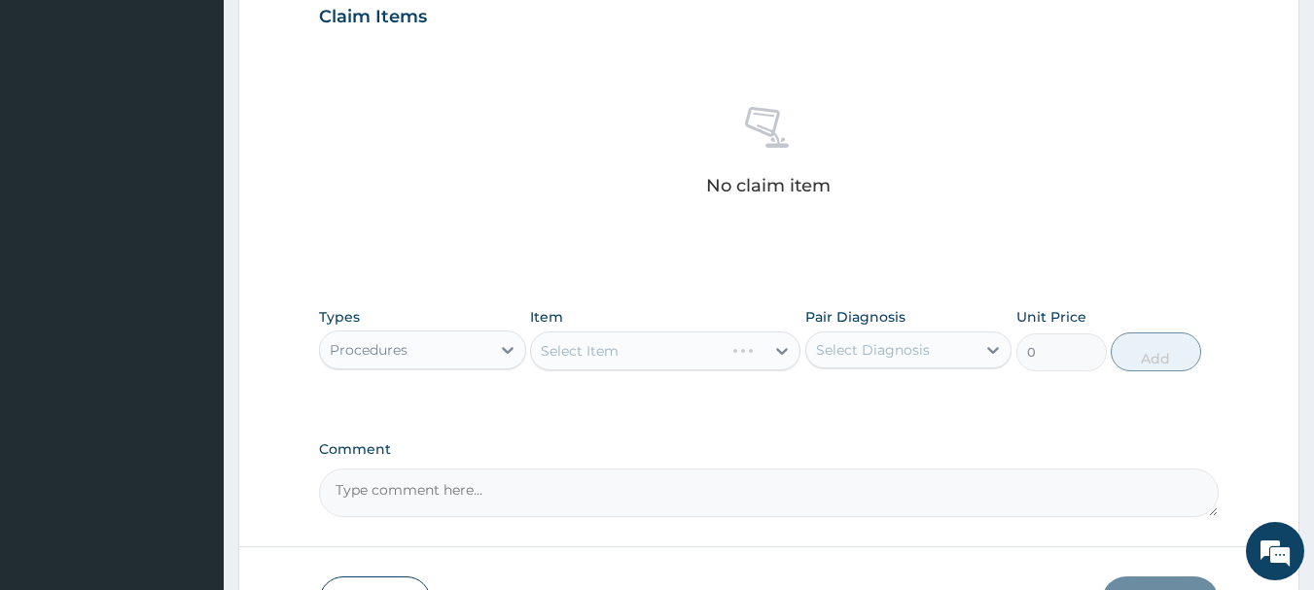
click at [630, 344] on div "Select Item" at bounding box center [665, 351] width 270 height 39
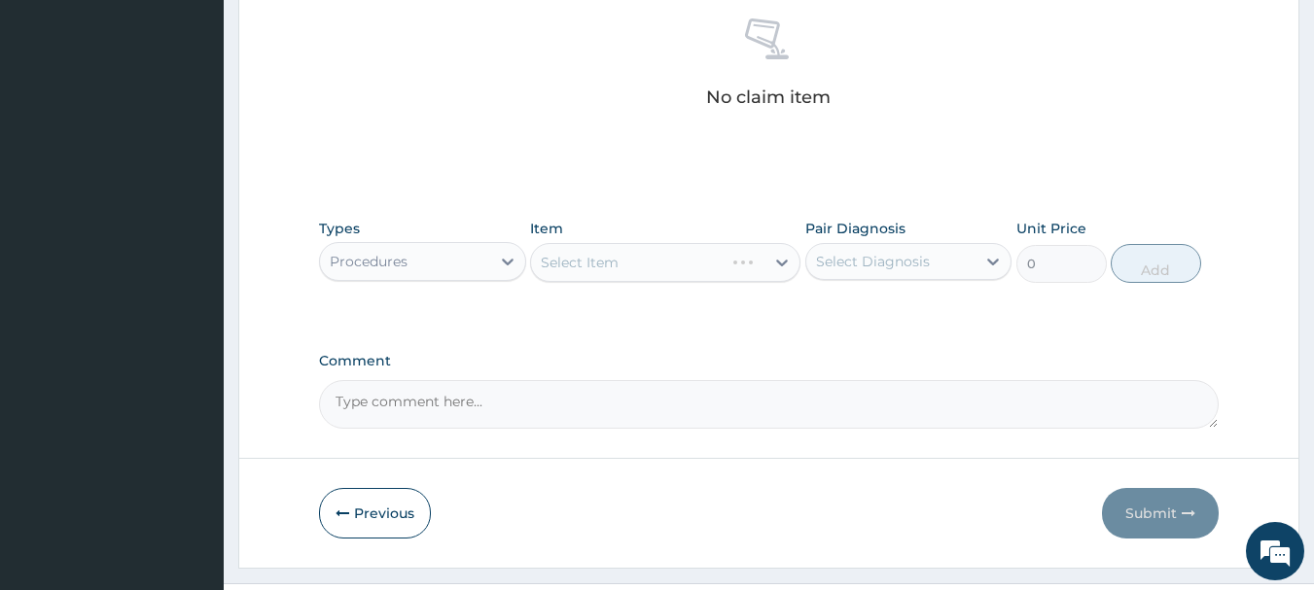
scroll to position [812, 0]
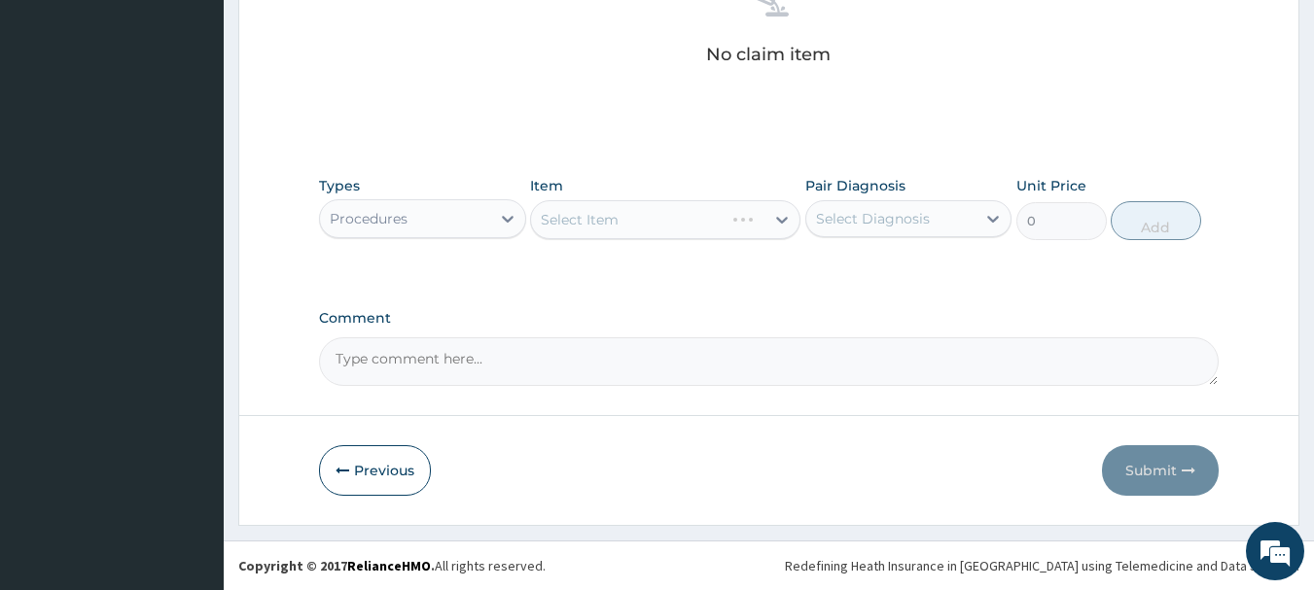
click at [647, 216] on div "Select Item" at bounding box center [665, 219] width 270 height 39
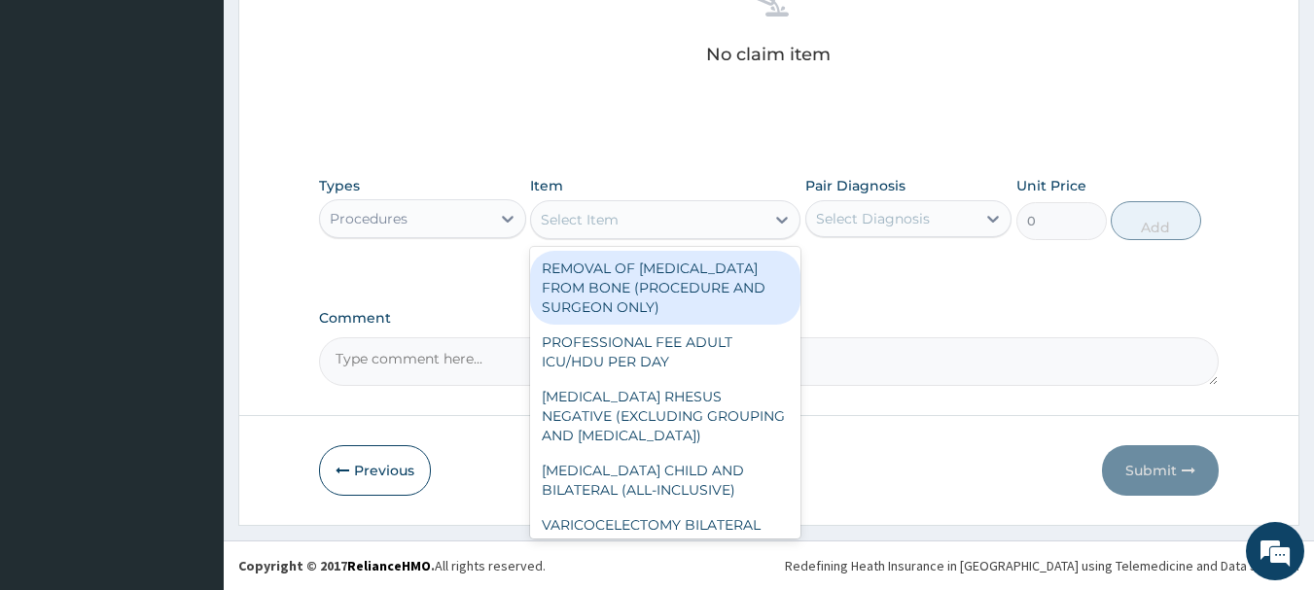
click at [668, 221] on div "Select Item" at bounding box center [647, 219] width 233 height 31
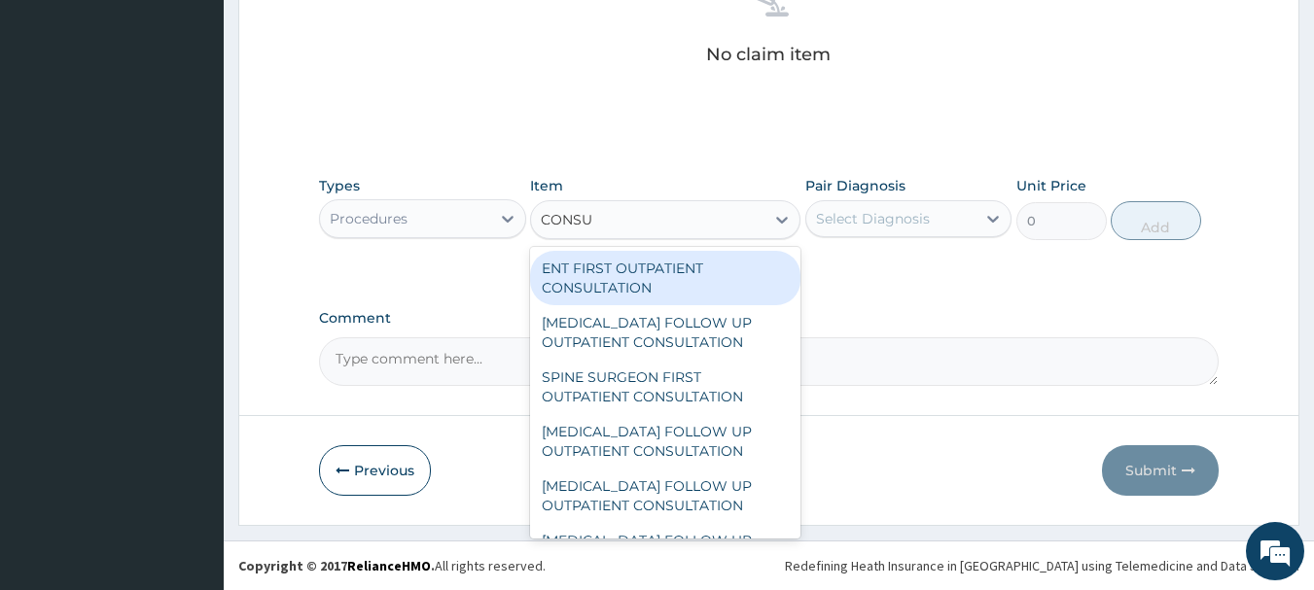
type input "CONSUL"
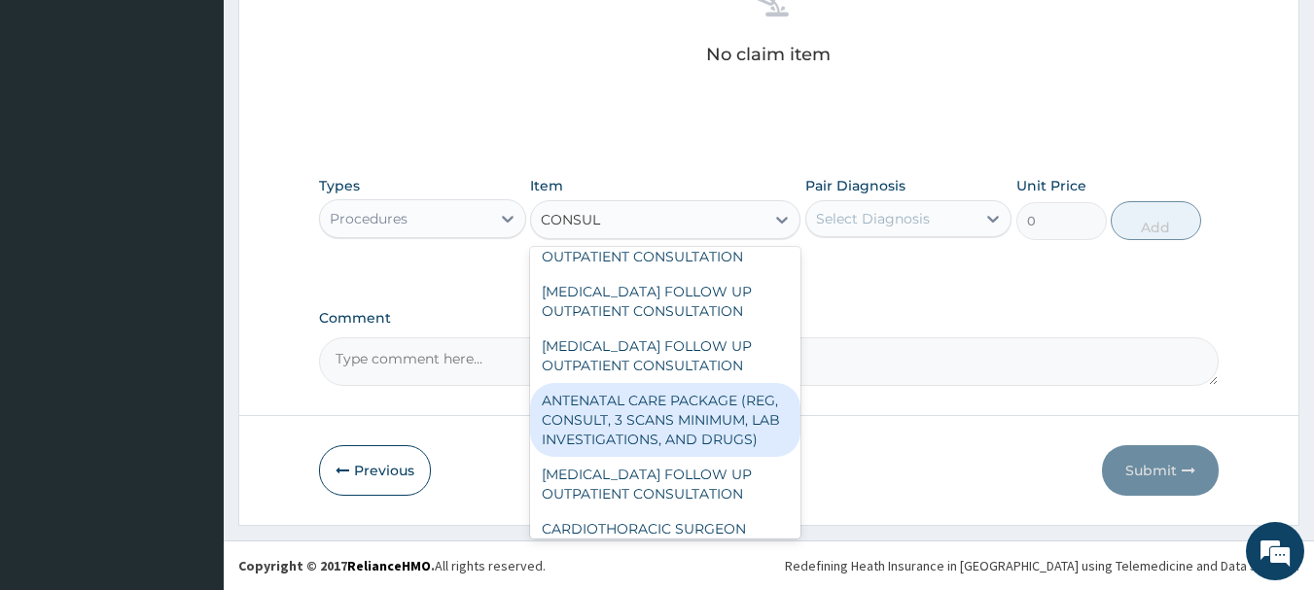
scroll to position [1847, 0]
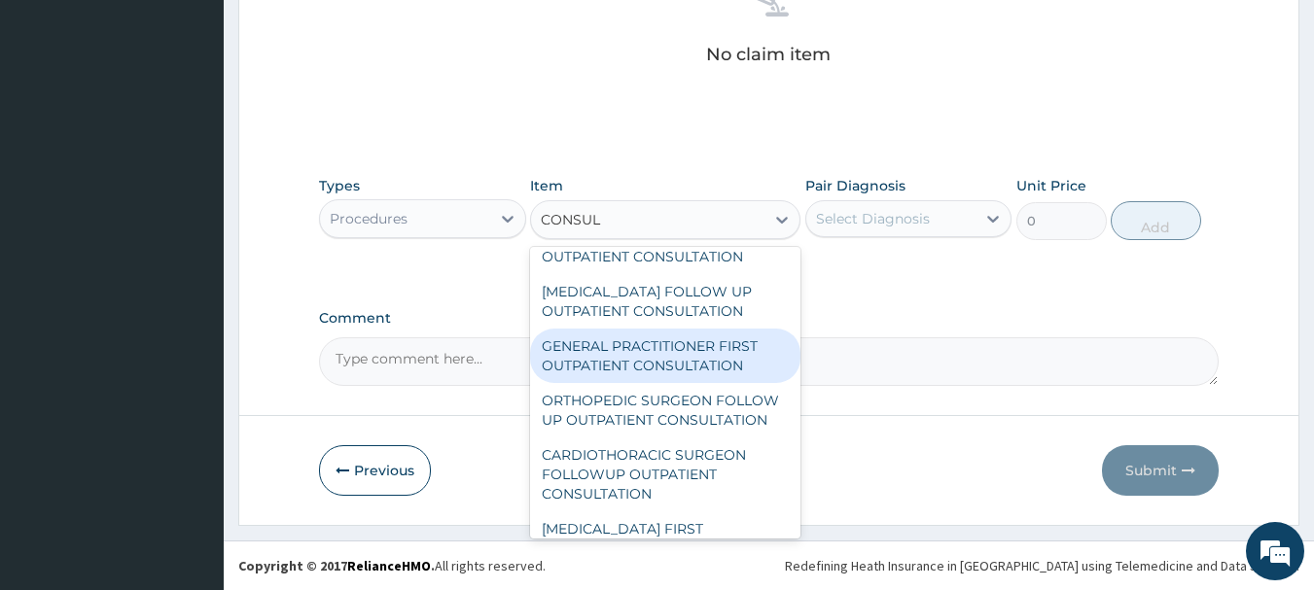
click at [672, 383] on div "GENERAL PRACTITIONER FIRST OUTPATIENT CONSULTATION" at bounding box center [665, 356] width 270 height 54
type input "4500"
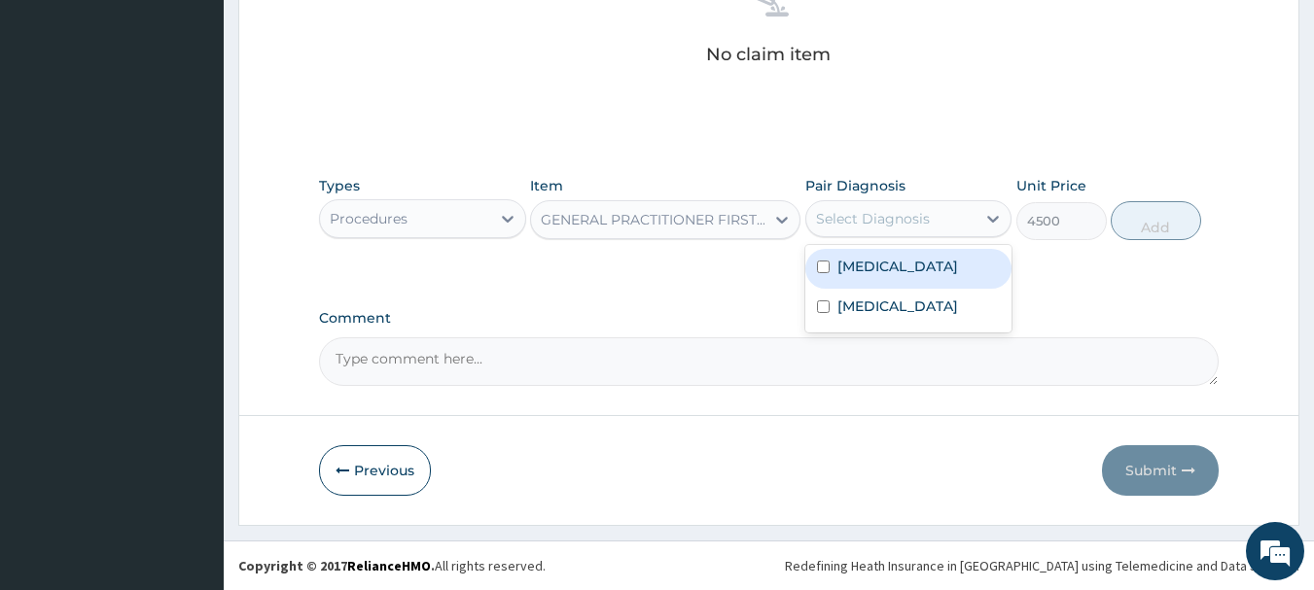
click at [903, 217] on div "Select Diagnosis" at bounding box center [873, 218] width 114 height 19
click at [893, 257] on div "Malaria" at bounding box center [908, 269] width 207 height 40
checkbox input "true"
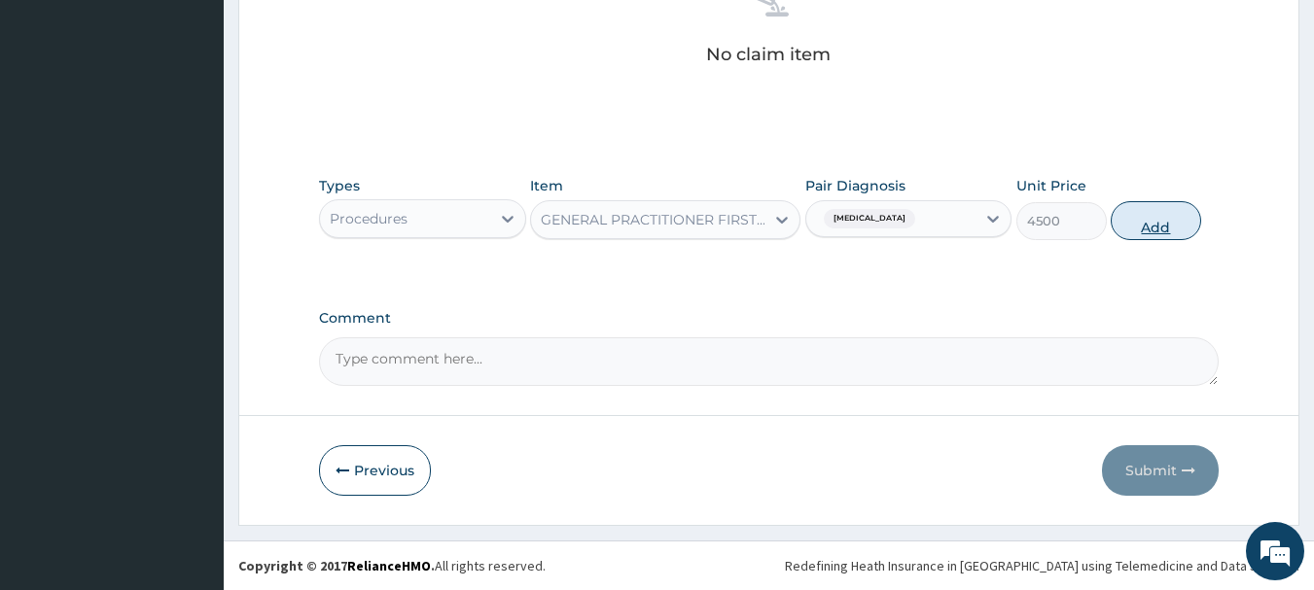
click at [1168, 227] on button "Add" at bounding box center [1155, 220] width 90 height 39
type input "0"
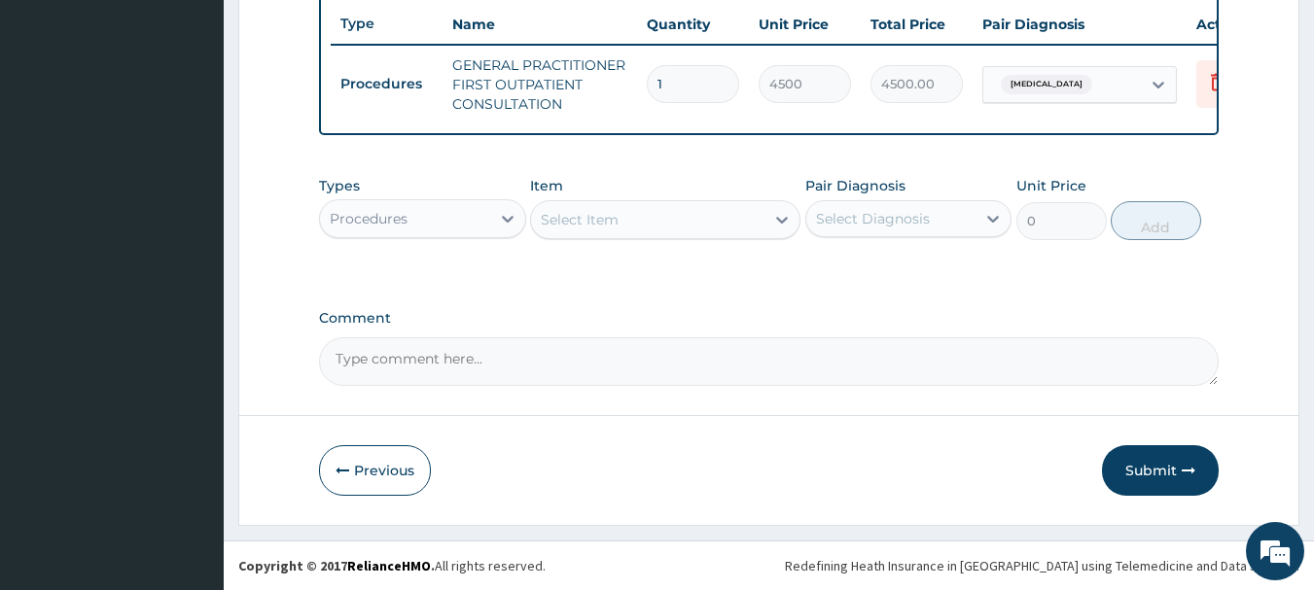
click at [461, 225] on div "Procedures" at bounding box center [405, 218] width 170 height 31
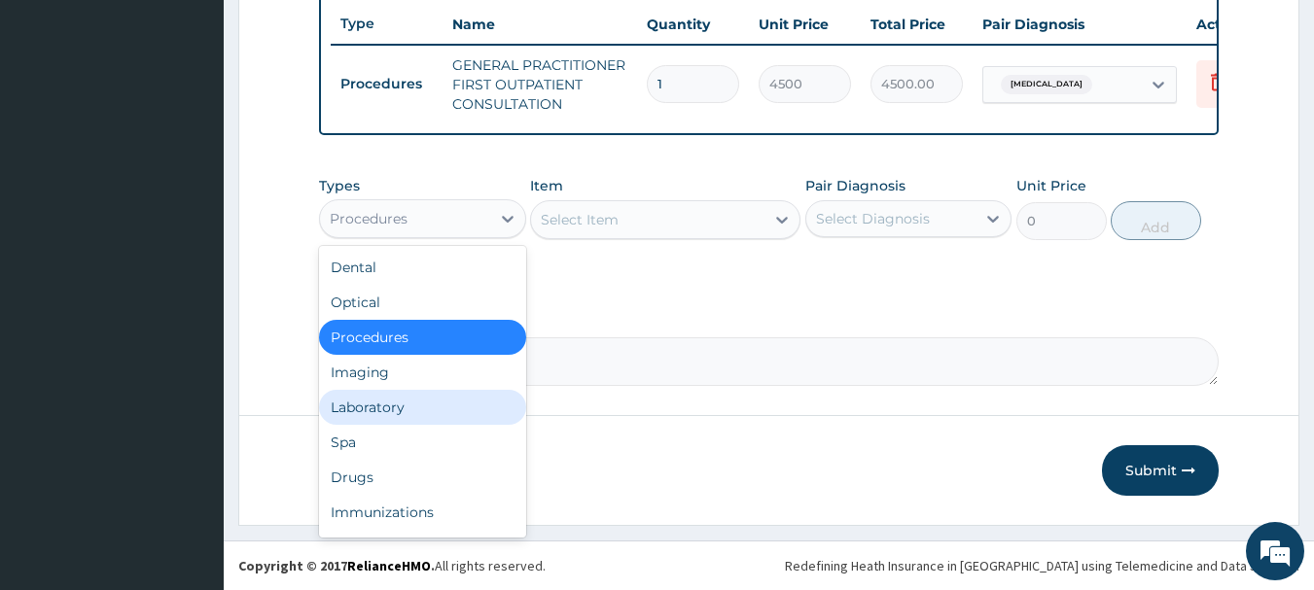
click at [406, 407] on div "Laboratory" at bounding box center [422, 407] width 207 height 35
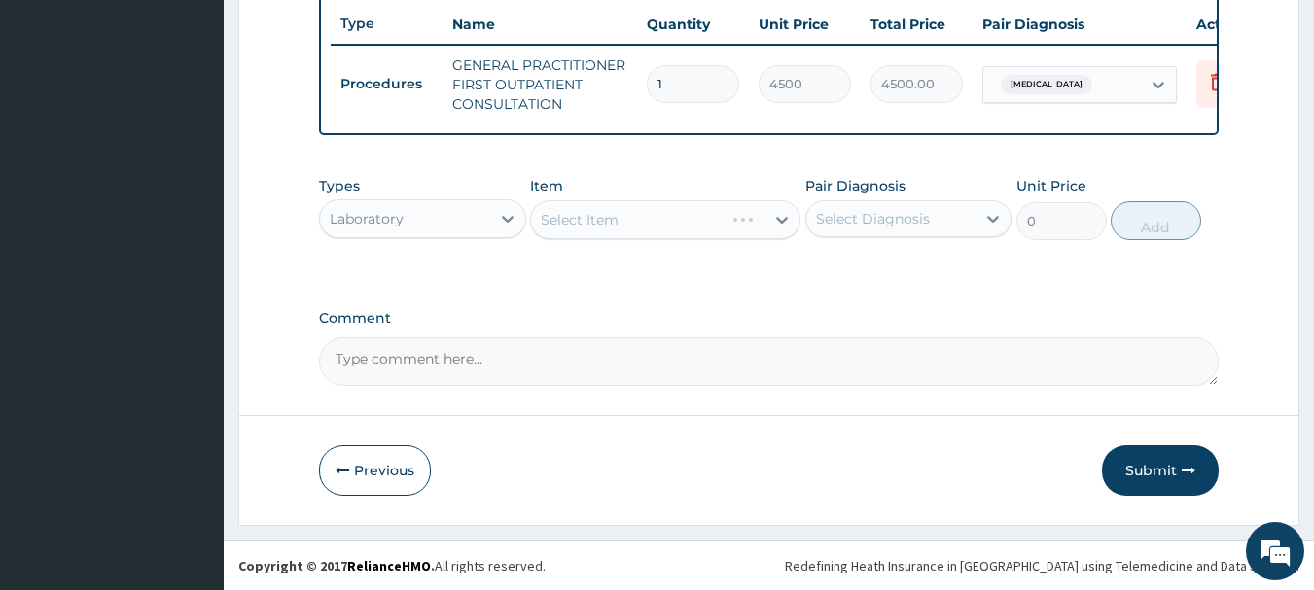
click at [641, 210] on div "Select Item" at bounding box center [665, 219] width 270 height 39
click at [672, 227] on div "Select Item" at bounding box center [665, 219] width 270 height 39
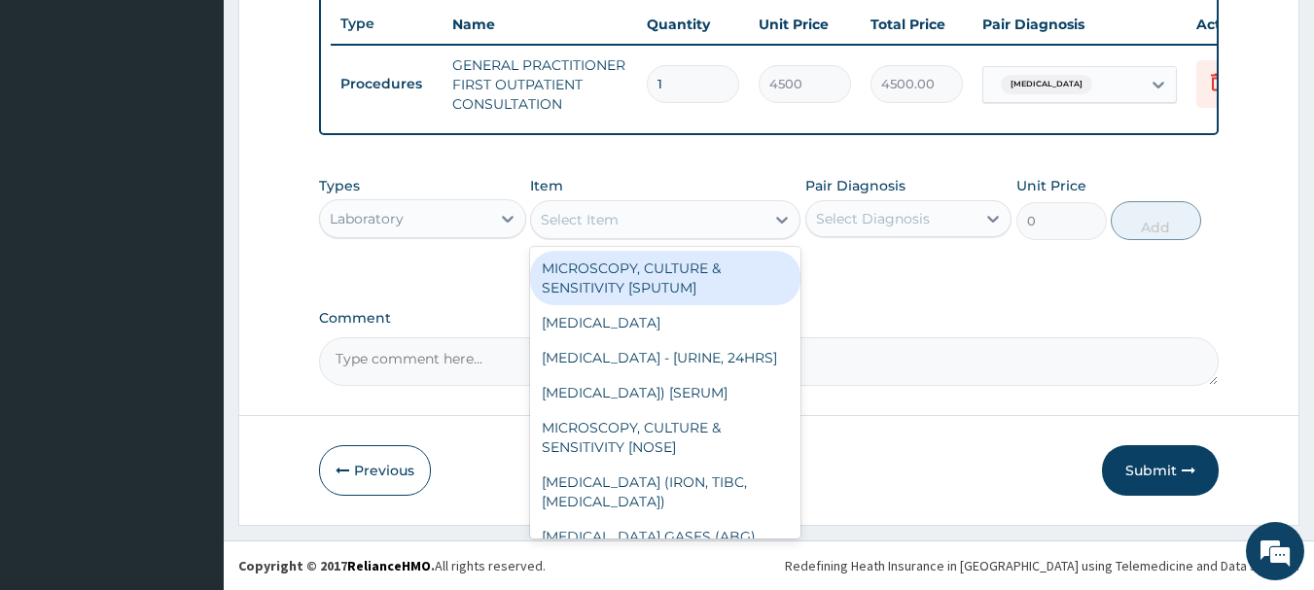
click at [659, 229] on div "Select Item" at bounding box center [647, 219] width 233 height 31
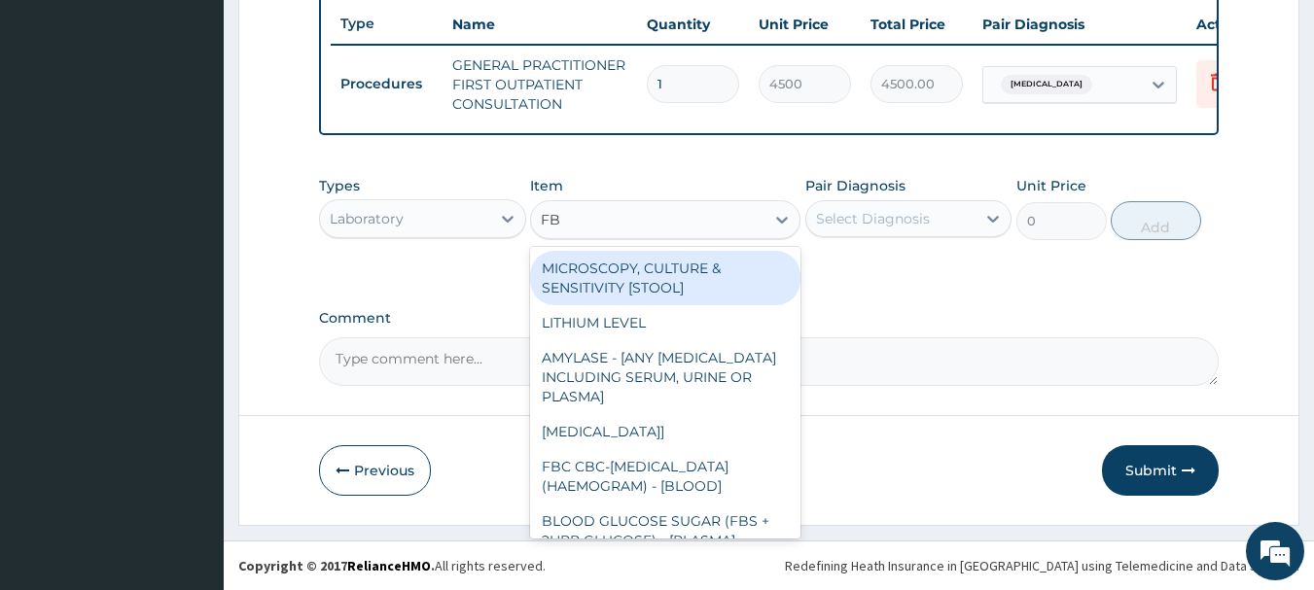
type input "FBC"
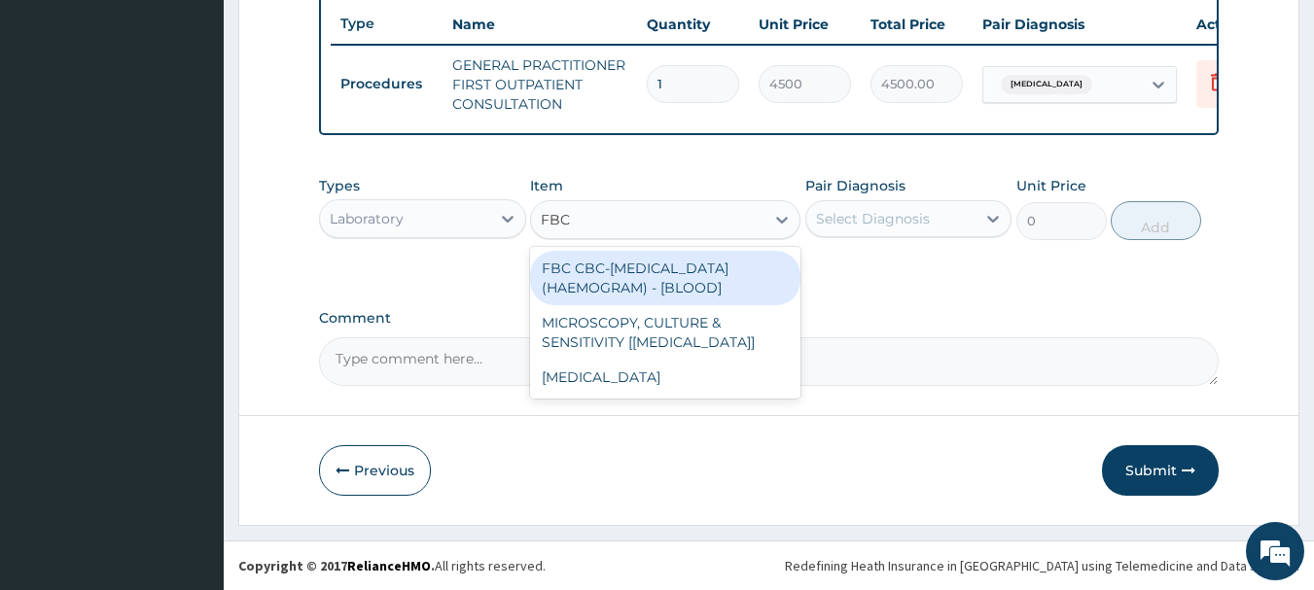
click at [673, 269] on div "FBC CBC-COMPLETE BLOOD COUNT (HAEMOGRAM) - [BLOOD]" at bounding box center [665, 278] width 270 height 54
type input "6000"
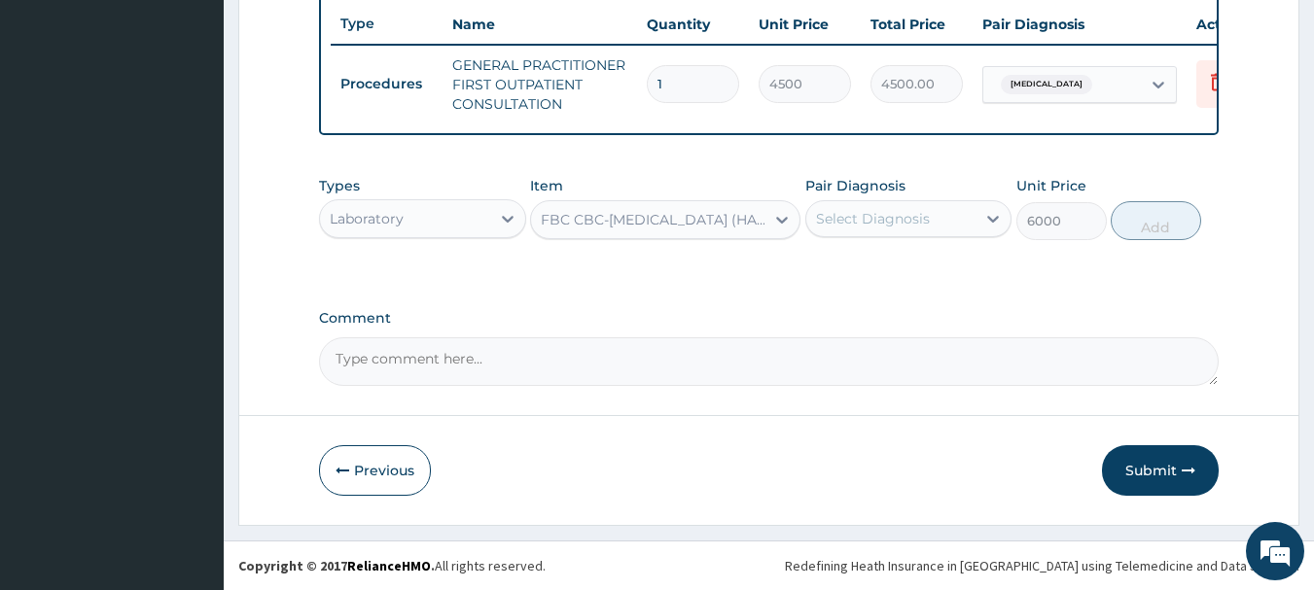
click at [953, 217] on div "Select Diagnosis" at bounding box center [891, 218] width 170 height 31
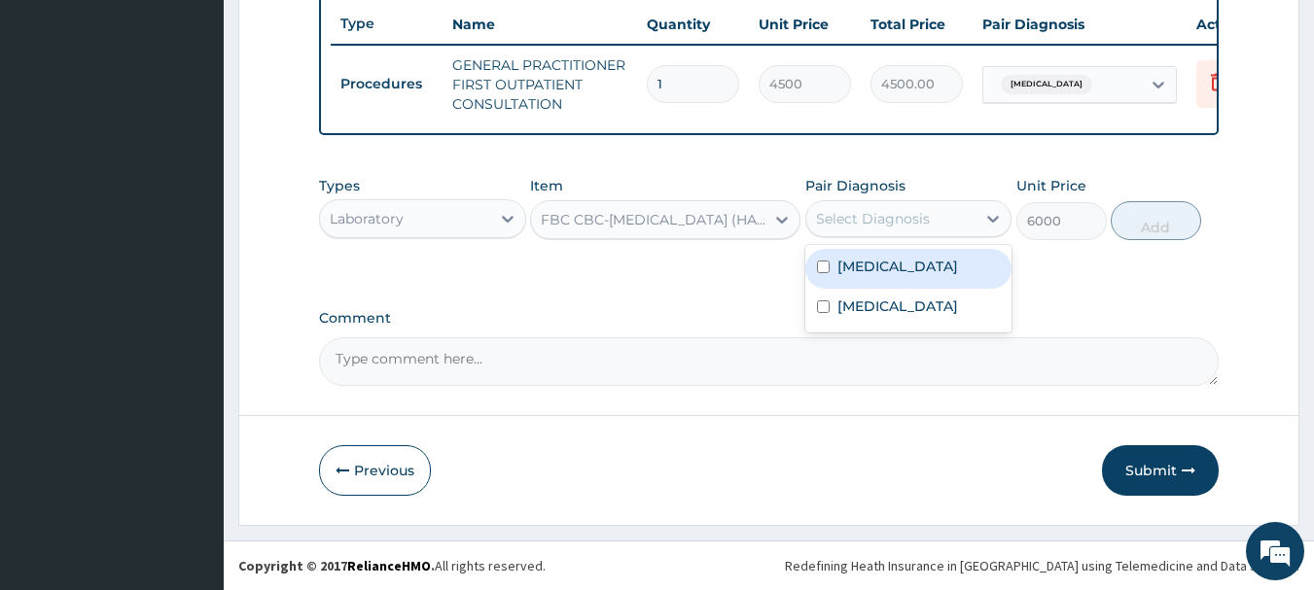
click at [900, 272] on div "Malaria" at bounding box center [908, 269] width 207 height 40
checkbox input "true"
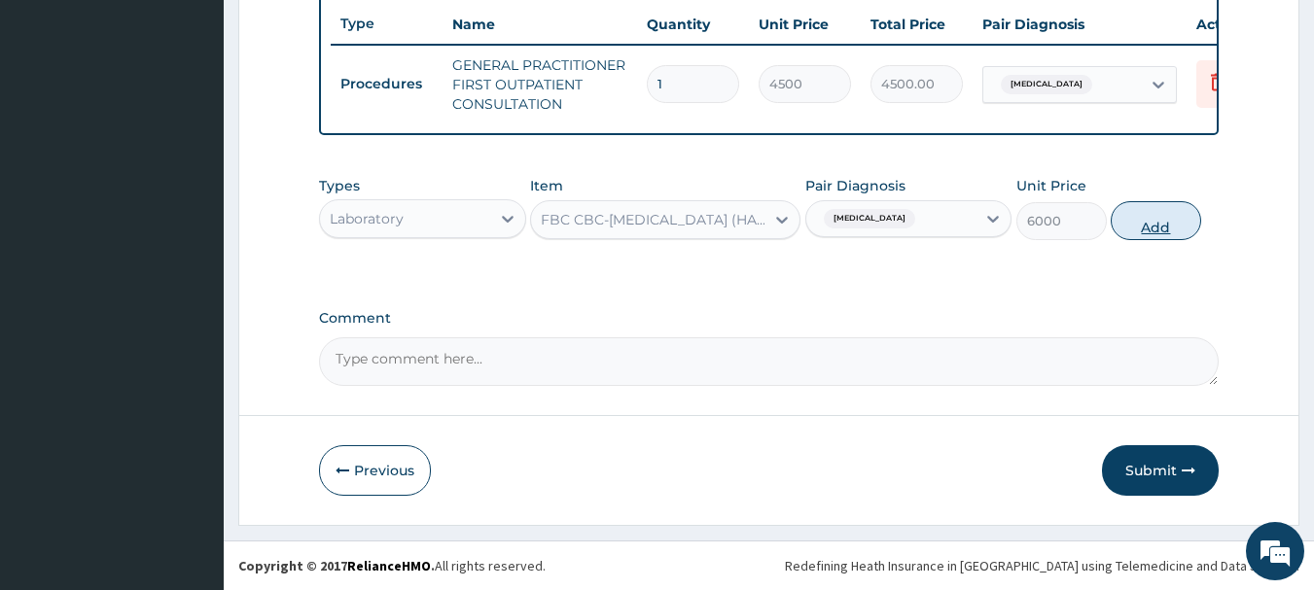
click at [1174, 215] on button "Add" at bounding box center [1155, 220] width 90 height 39
type input "0"
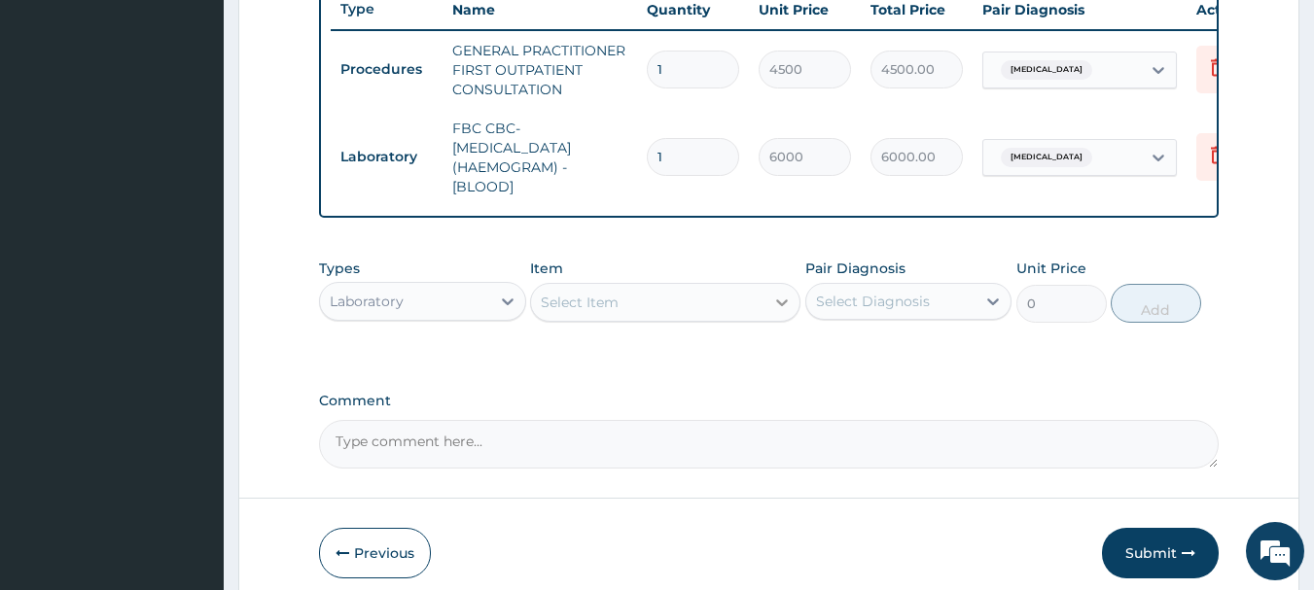
scroll to position [842, 0]
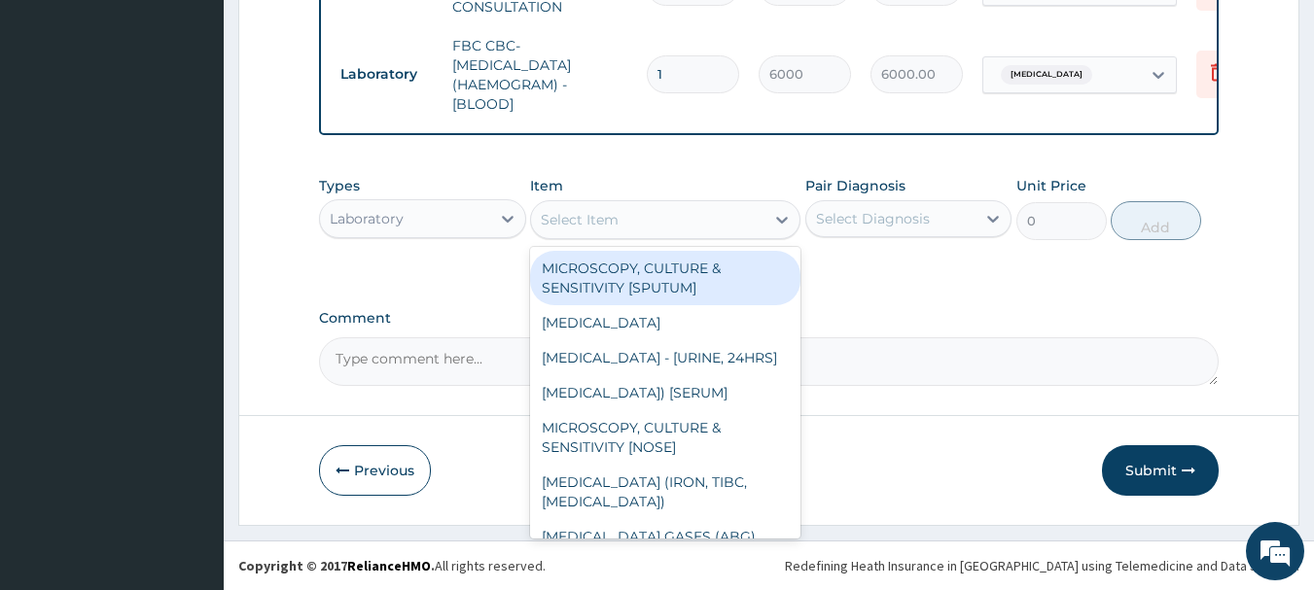
click at [711, 219] on div "Select Item" at bounding box center [647, 219] width 233 height 31
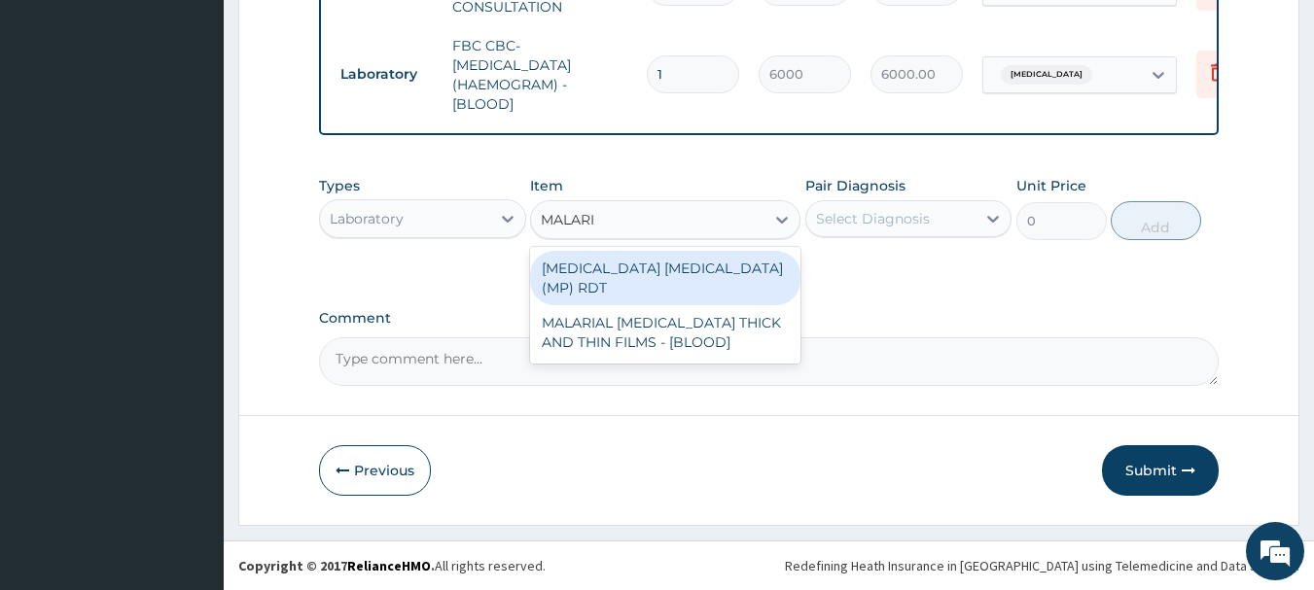
type input "MALARIA"
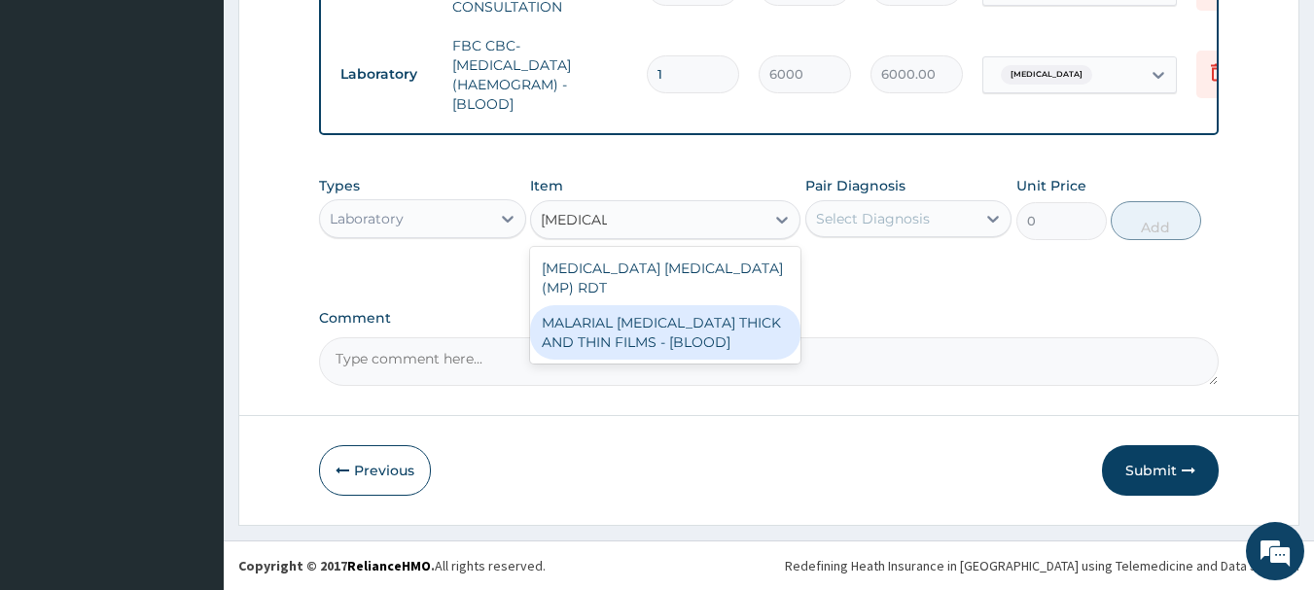
click at [686, 305] on div "MALARIAL PARASITE THICK AND THIN FILMS - [BLOOD]" at bounding box center [665, 332] width 270 height 54
type input "2625"
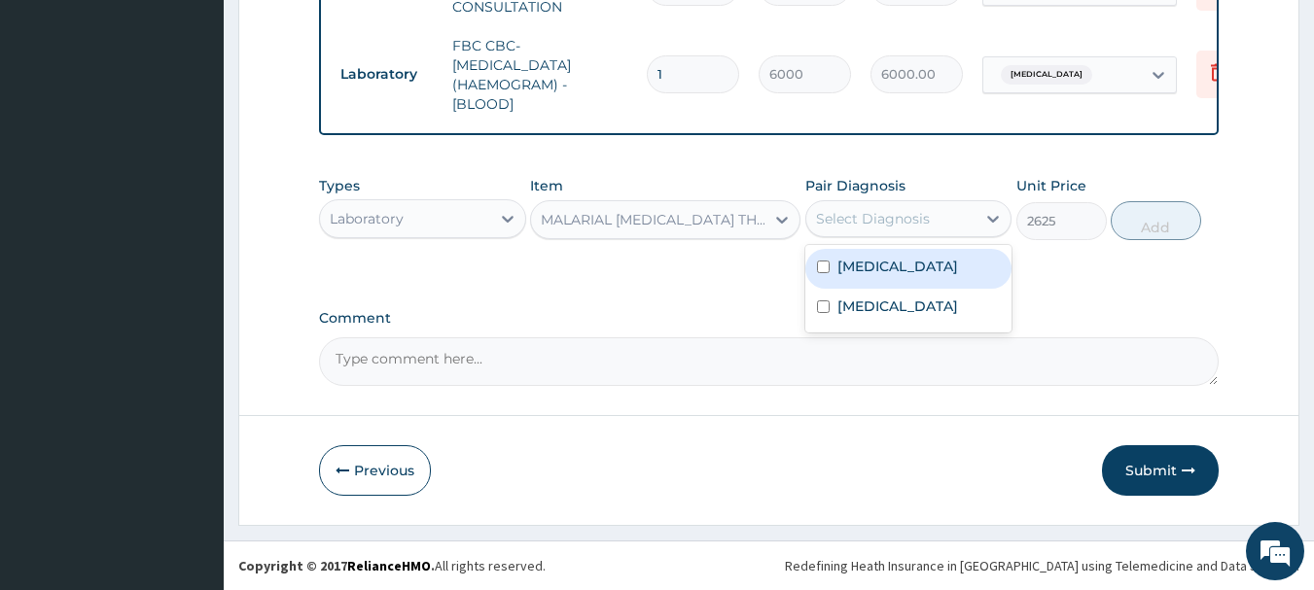
click at [938, 224] on div "Select Diagnosis" at bounding box center [891, 218] width 170 height 31
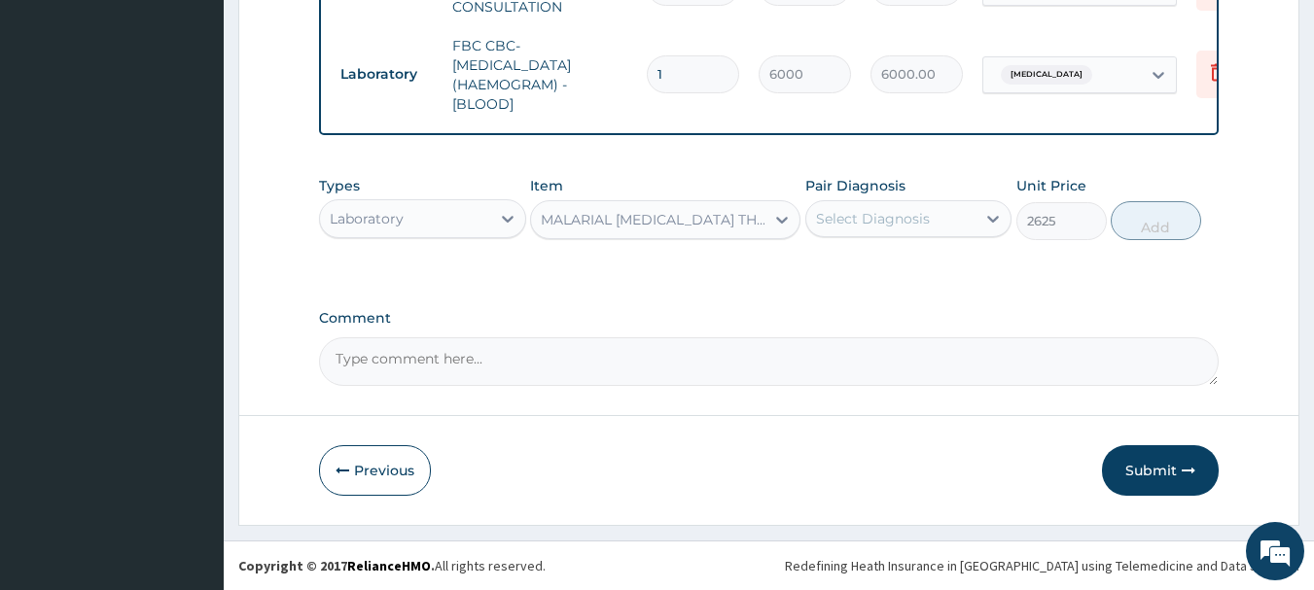
click at [933, 217] on div "Select Diagnosis" at bounding box center [891, 218] width 170 height 31
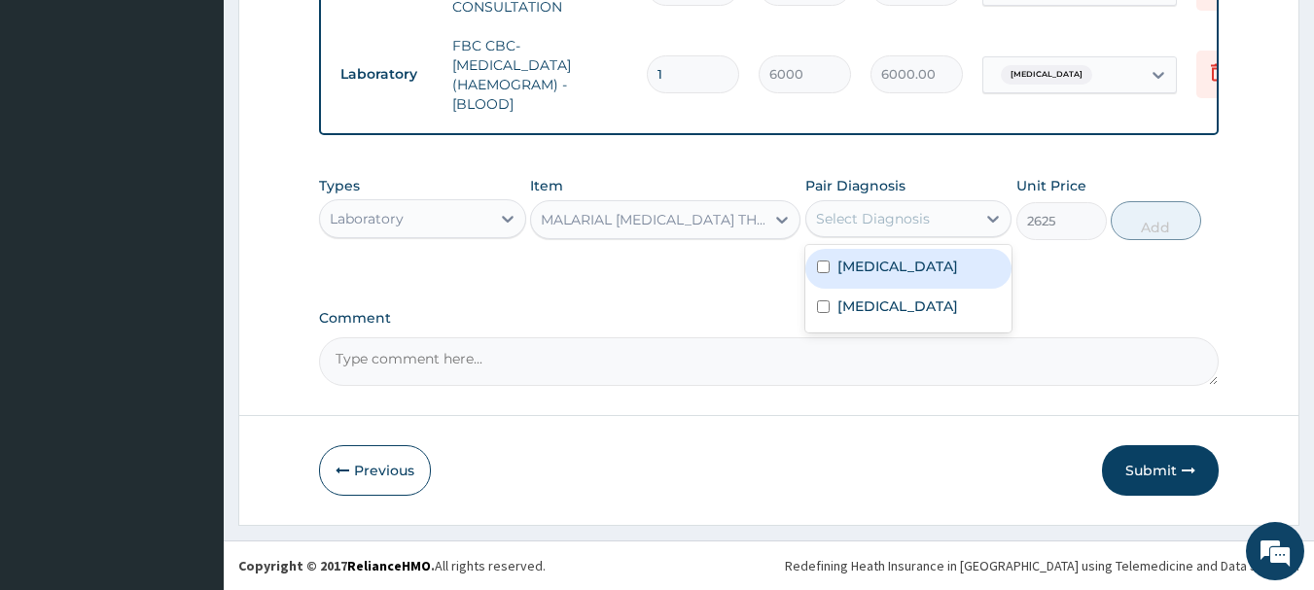
click at [871, 274] on label "Malaria" at bounding box center [897, 266] width 121 height 19
checkbox input "true"
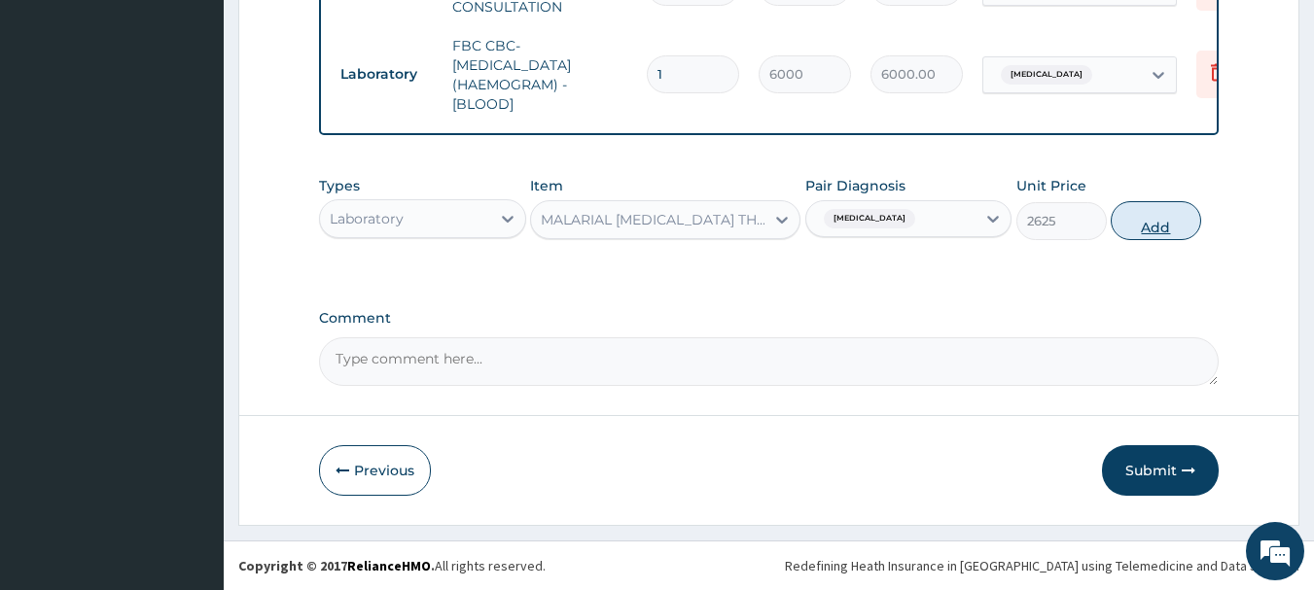
click at [1171, 221] on button "Add" at bounding box center [1155, 220] width 90 height 39
type input "0"
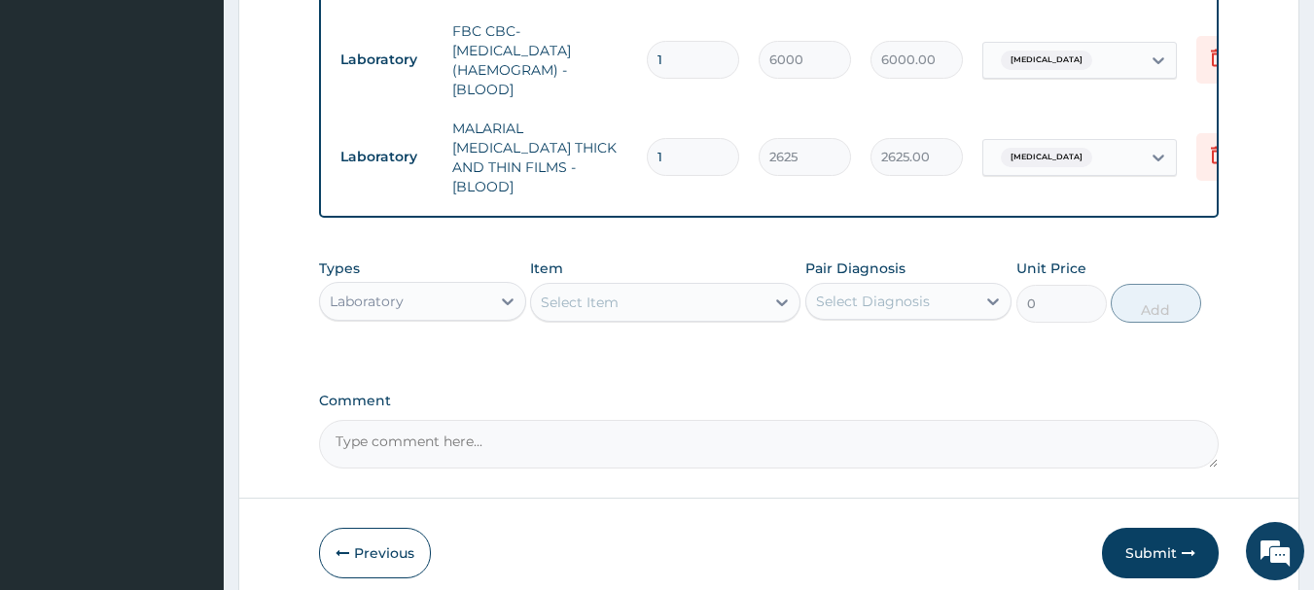
click at [481, 289] on div "Laboratory" at bounding box center [405, 301] width 170 height 31
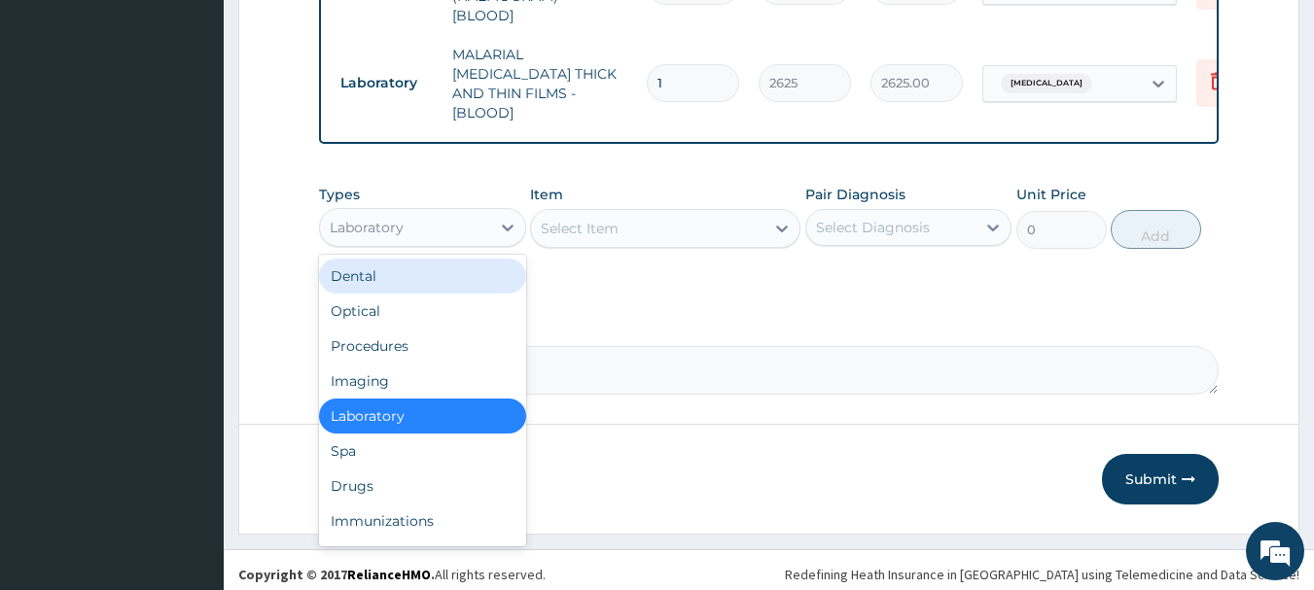
scroll to position [920, 0]
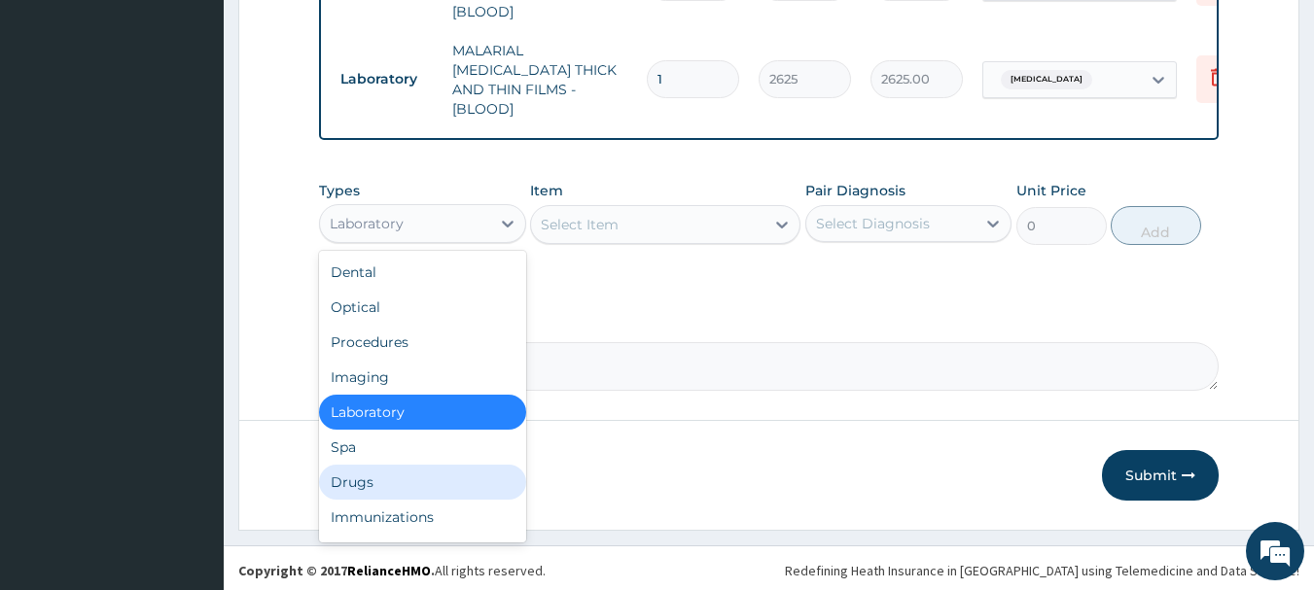
click at [373, 476] on div "Drugs" at bounding box center [422, 482] width 207 height 35
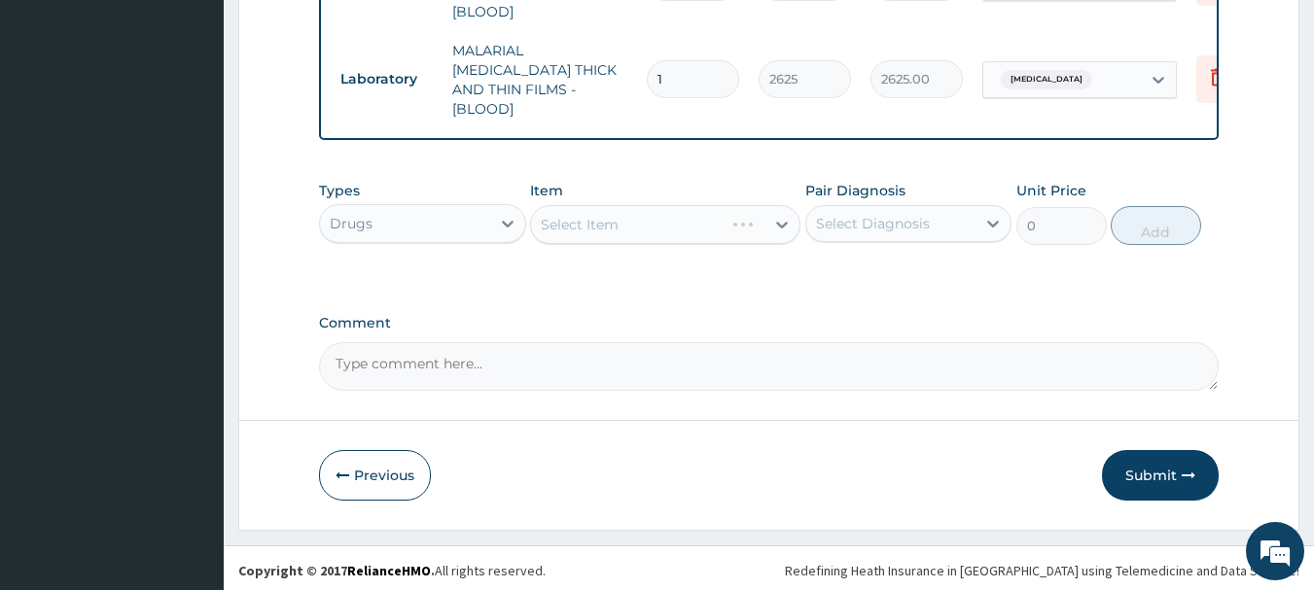
click at [581, 230] on div "Select Item" at bounding box center [665, 224] width 270 height 39
click at [613, 211] on div "Select Item" at bounding box center [665, 224] width 270 height 39
click at [651, 230] on div "Select Item" at bounding box center [665, 224] width 270 height 39
click at [677, 220] on div "Select Item" at bounding box center [665, 224] width 270 height 39
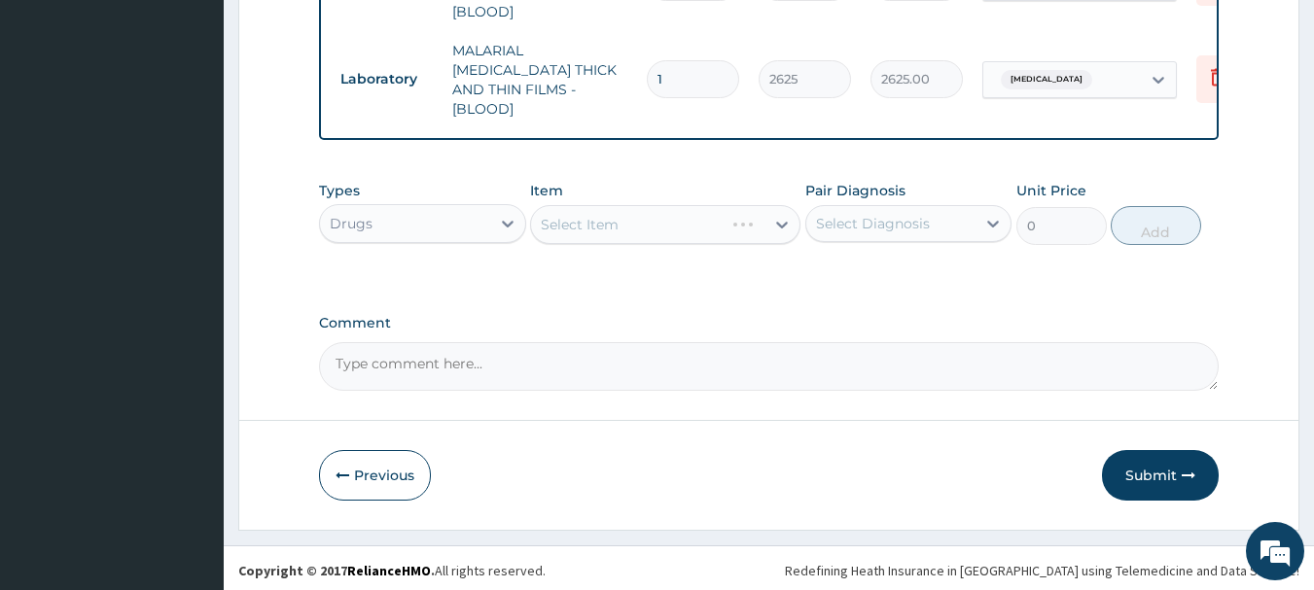
click at [685, 214] on div "Select Item" at bounding box center [665, 224] width 270 height 39
click at [707, 229] on div "Select Item" at bounding box center [665, 224] width 270 height 39
click at [707, 229] on div "Select Item" at bounding box center [647, 224] width 233 height 31
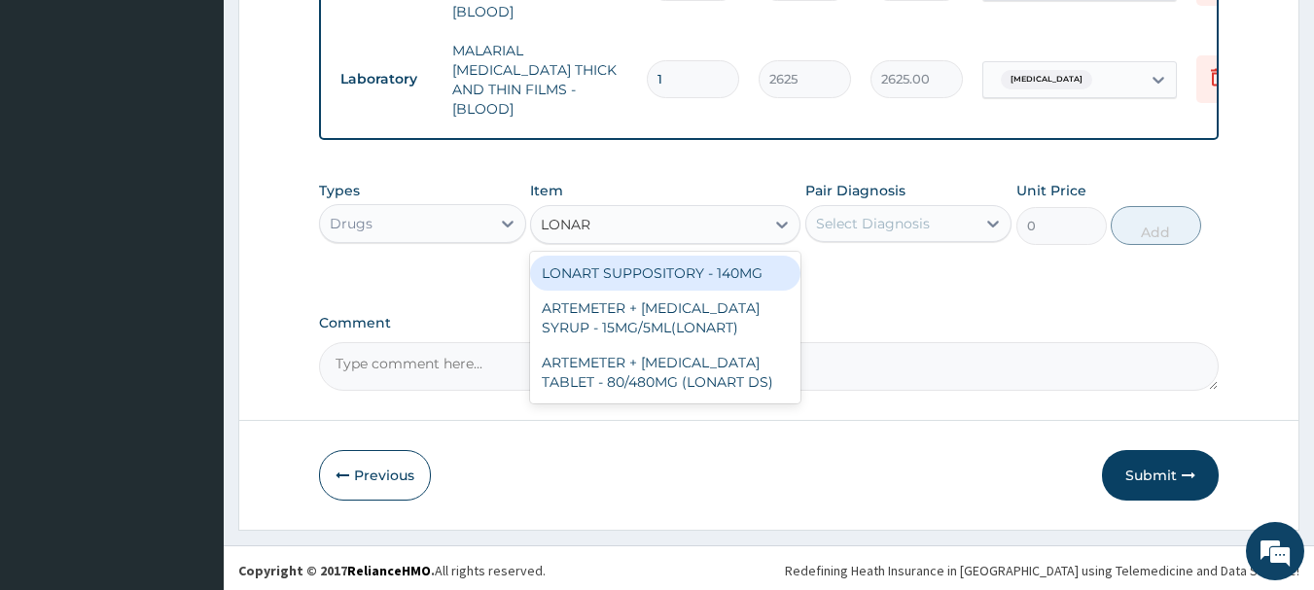
type input "LONART"
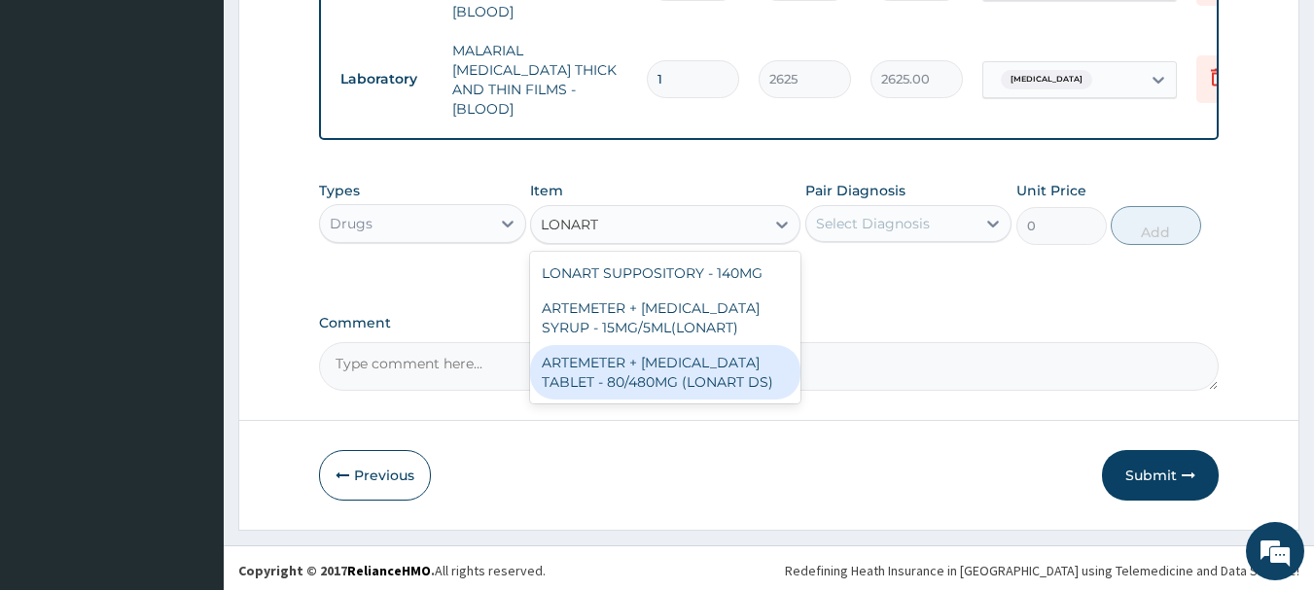
click at [693, 373] on div "ARTEMETER + LUMEFANTRINE TABLET - 80/480MG (LONART DS)" at bounding box center [665, 372] width 270 height 54
type input "672"
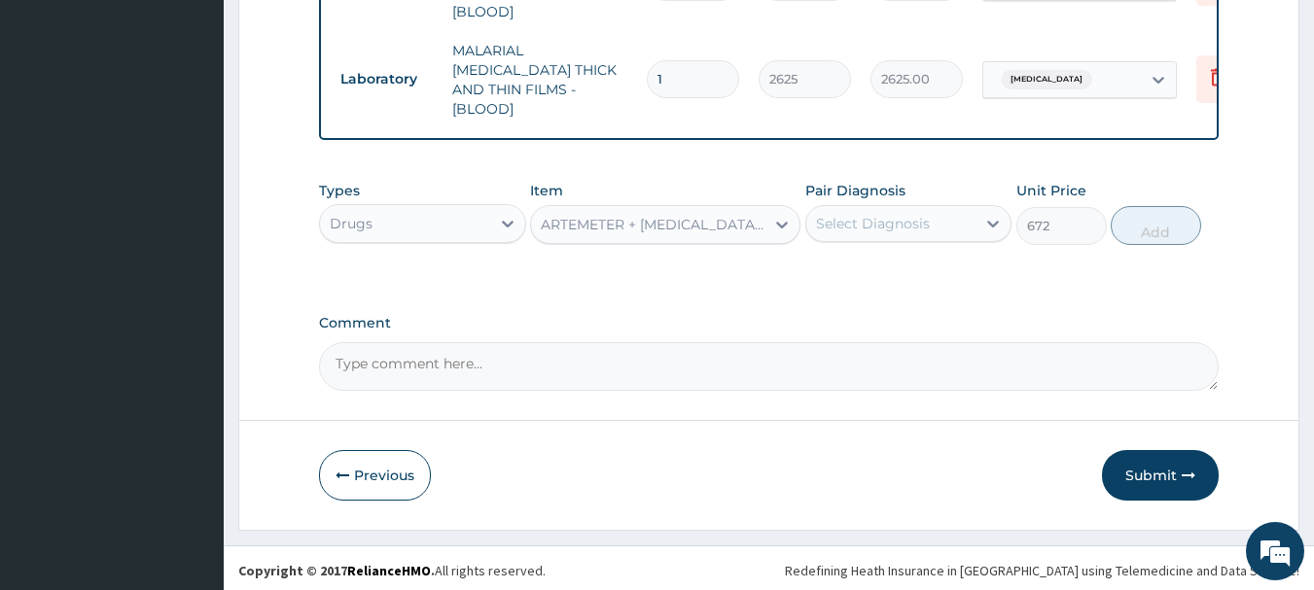
click at [934, 221] on div "Select Diagnosis" at bounding box center [891, 223] width 170 height 31
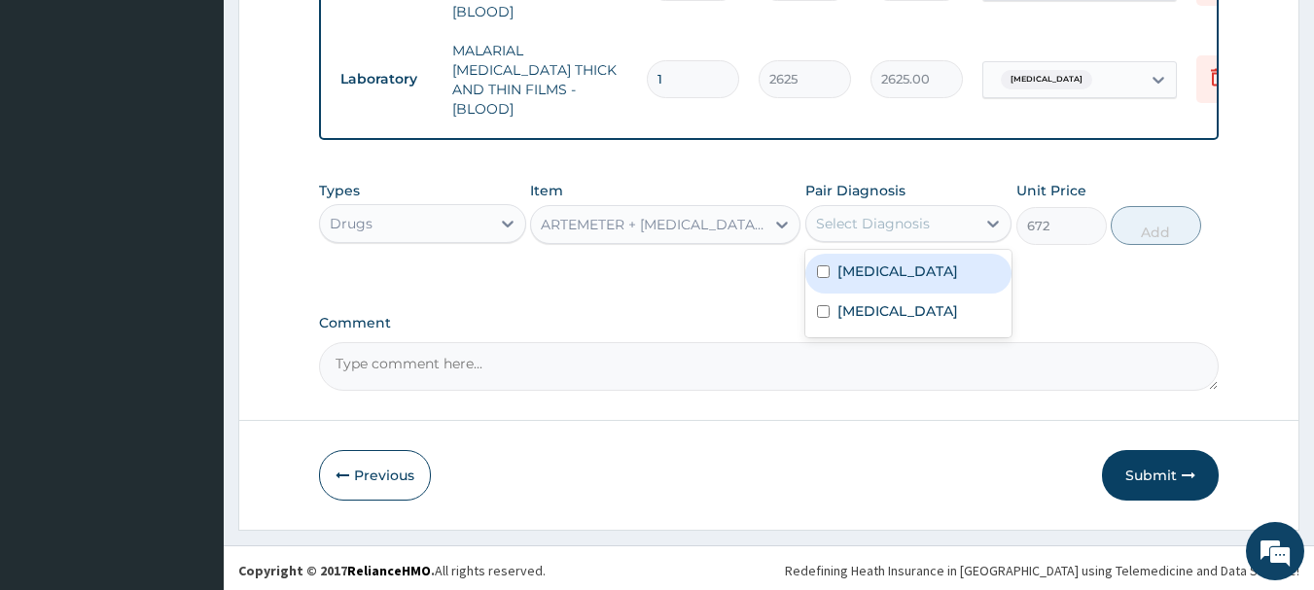
click at [924, 214] on div "Select Diagnosis" at bounding box center [873, 223] width 114 height 19
click at [880, 272] on label "Malaria" at bounding box center [897, 271] width 121 height 19
checkbox input "true"
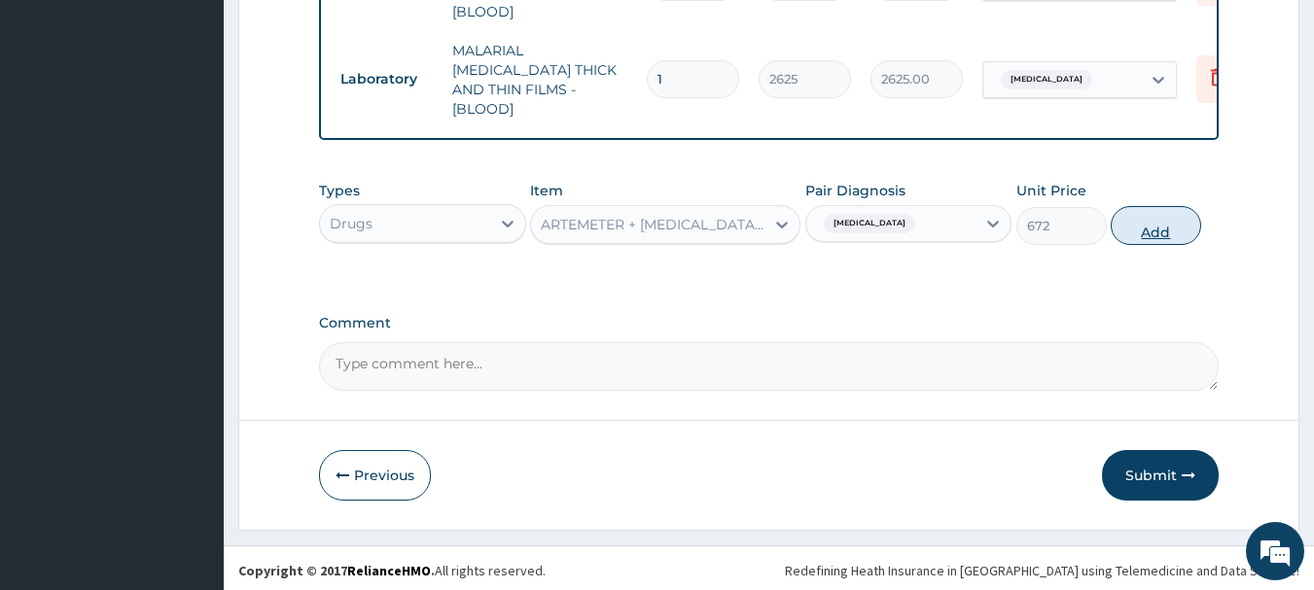
click at [1136, 222] on button "Add" at bounding box center [1155, 225] width 90 height 39
type input "0"
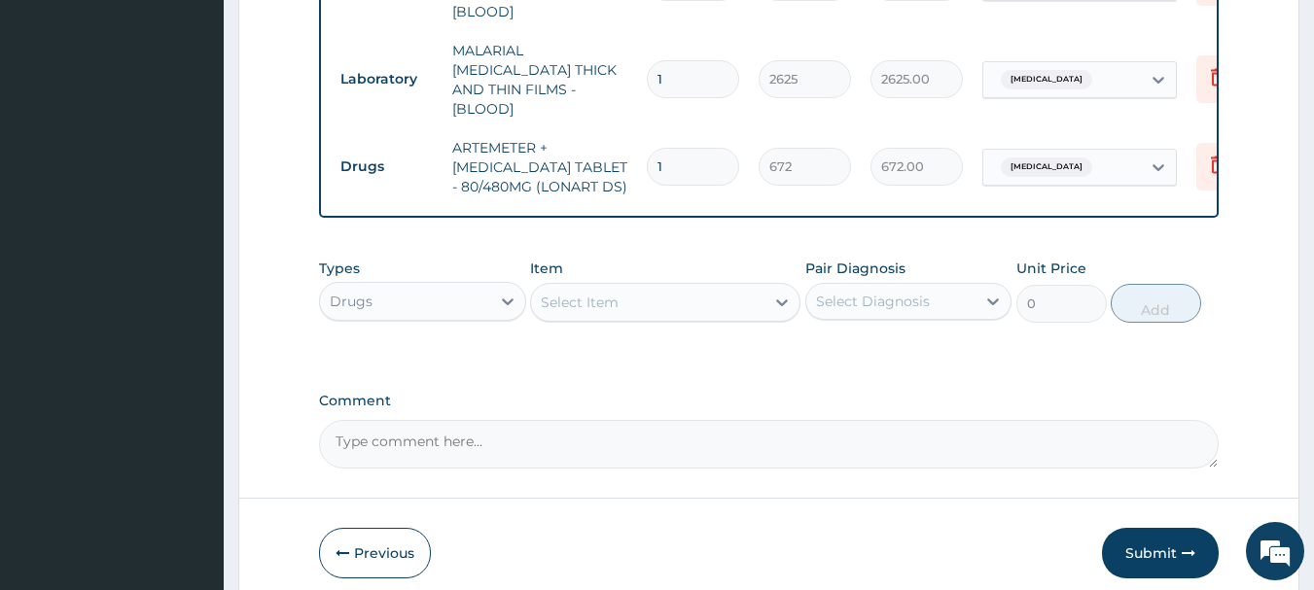
type input "0.00"
type input "6"
type input "4032.00"
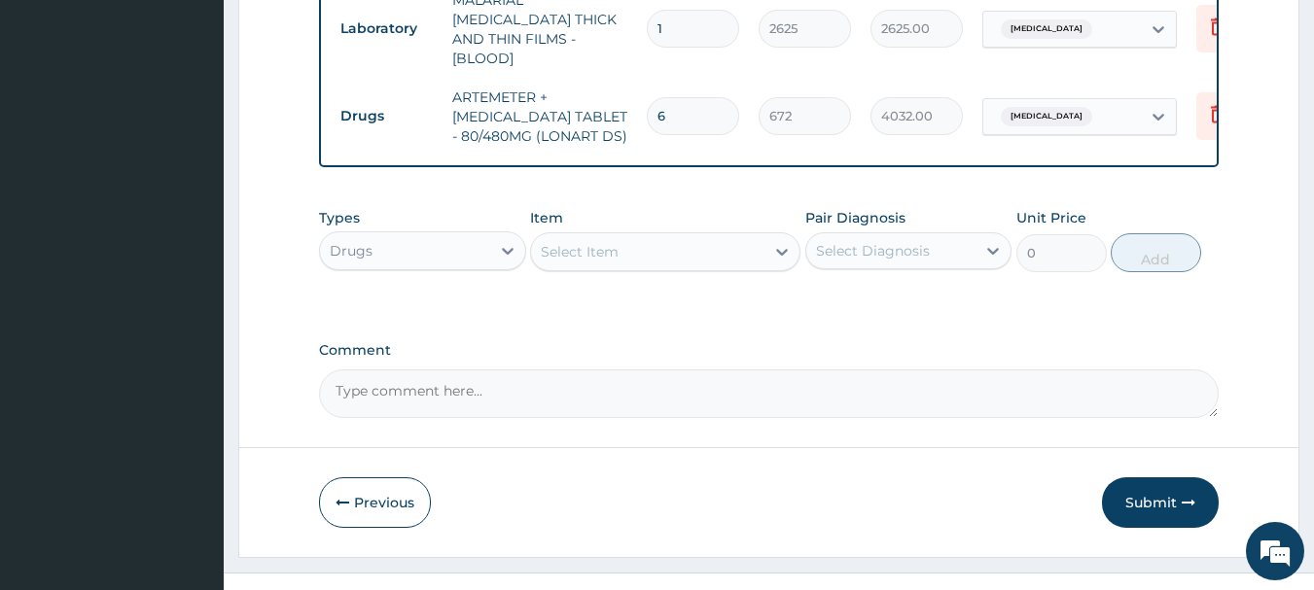
scroll to position [998, 0]
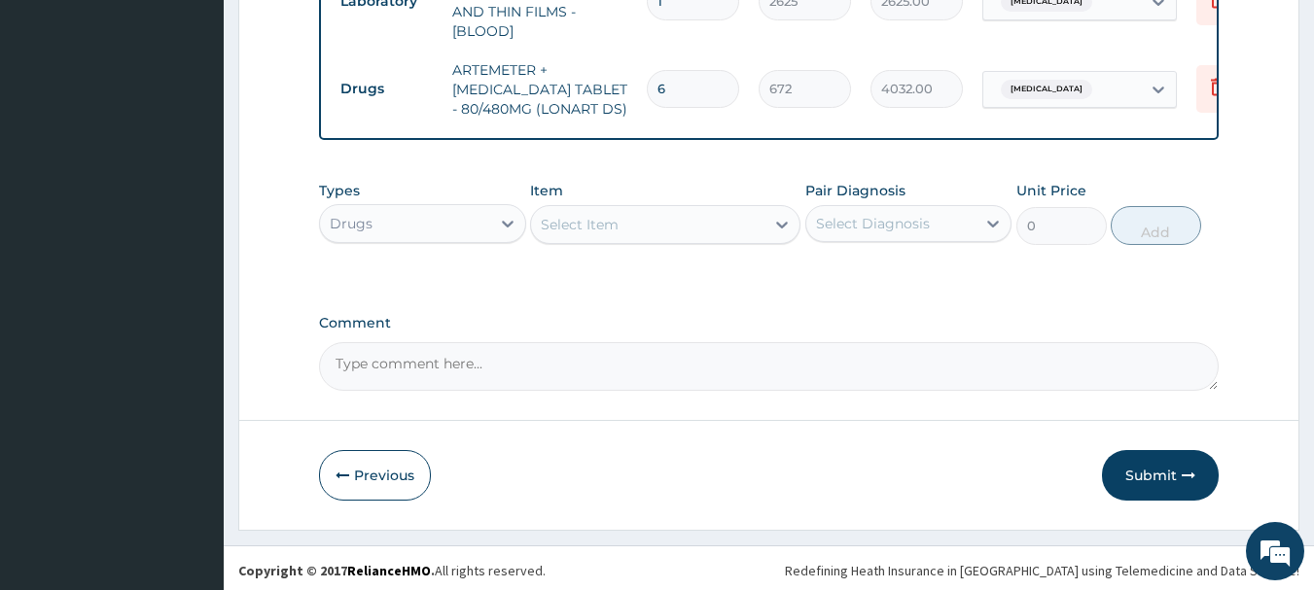
type input "6"
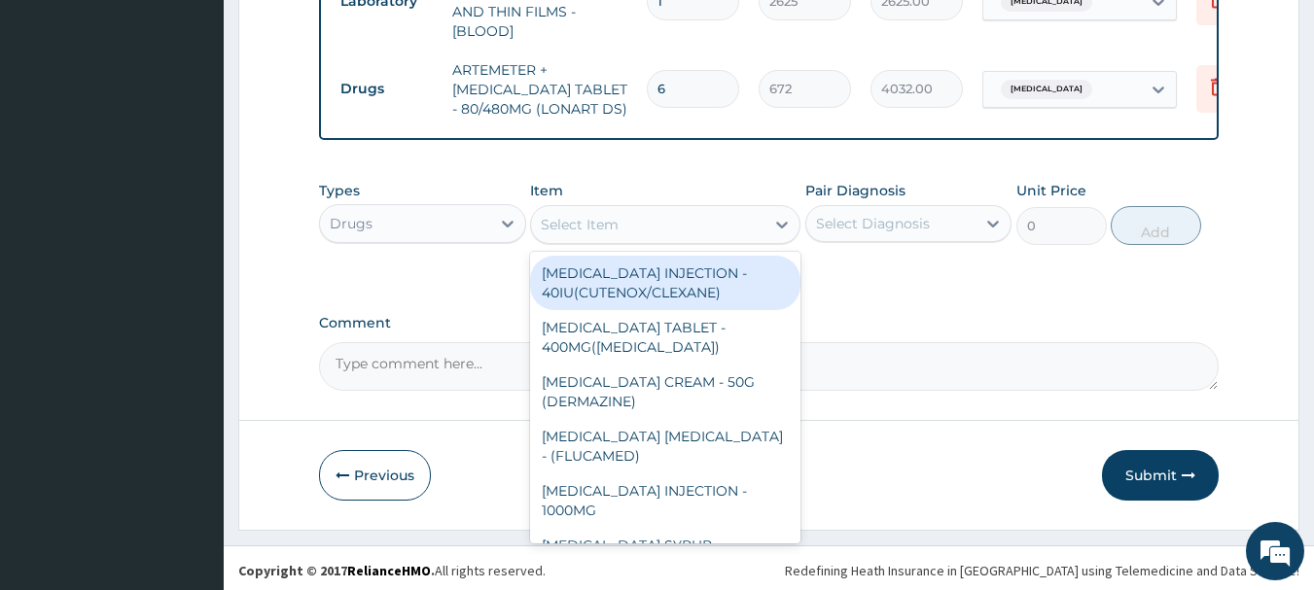
click at [741, 221] on div "Select Item" at bounding box center [647, 224] width 233 height 31
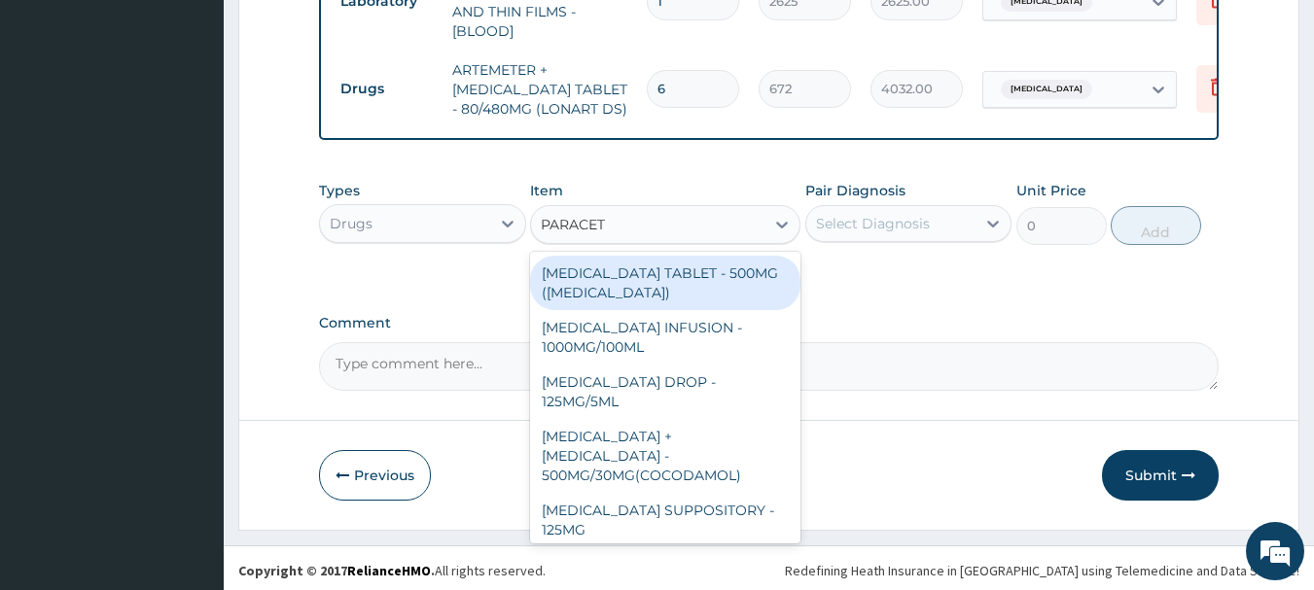
type input "PARACETA"
click at [738, 274] on div "PARACETAMOL TABLET - 500MG (PANADOL)" at bounding box center [665, 283] width 270 height 54
type input "48"
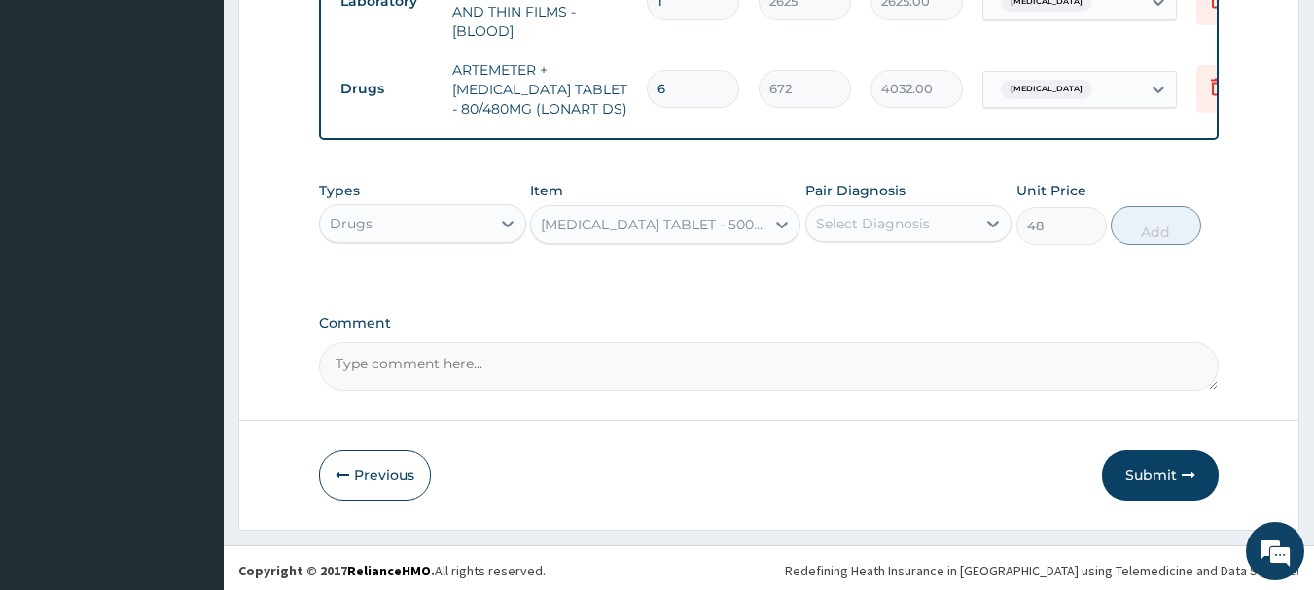
click at [950, 223] on div "Select Diagnosis" at bounding box center [891, 223] width 170 height 31
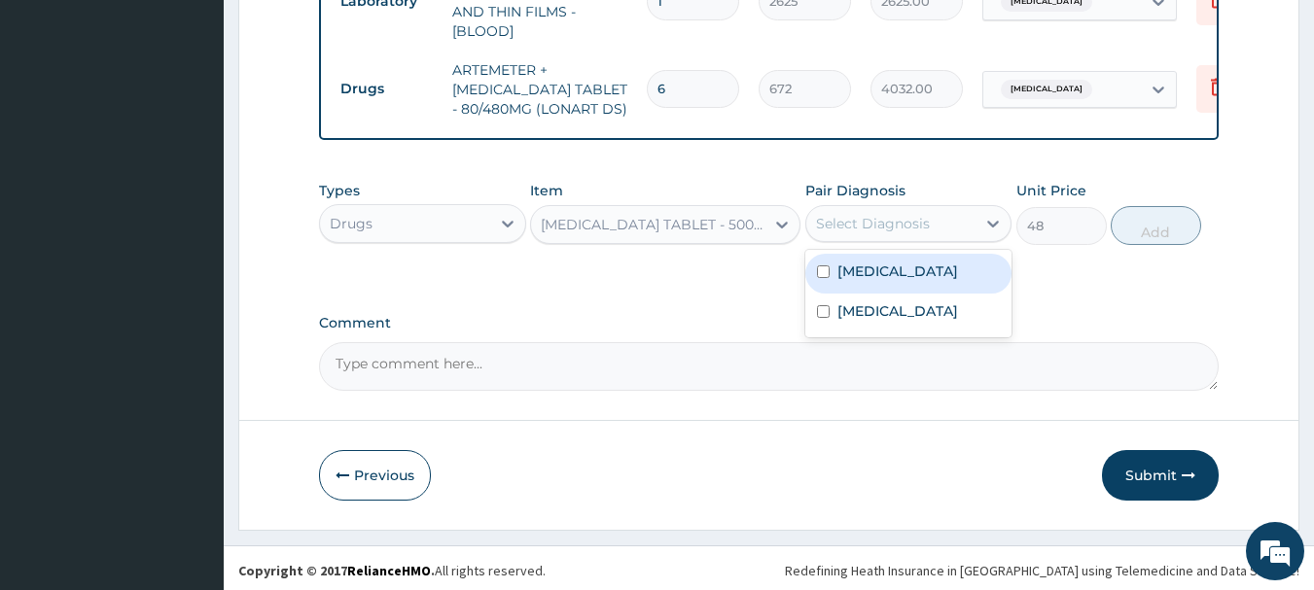
click at [900, 267] on div "Malaria" at bounding box center [908, 274] width 207 height 40
checkbox input "true"
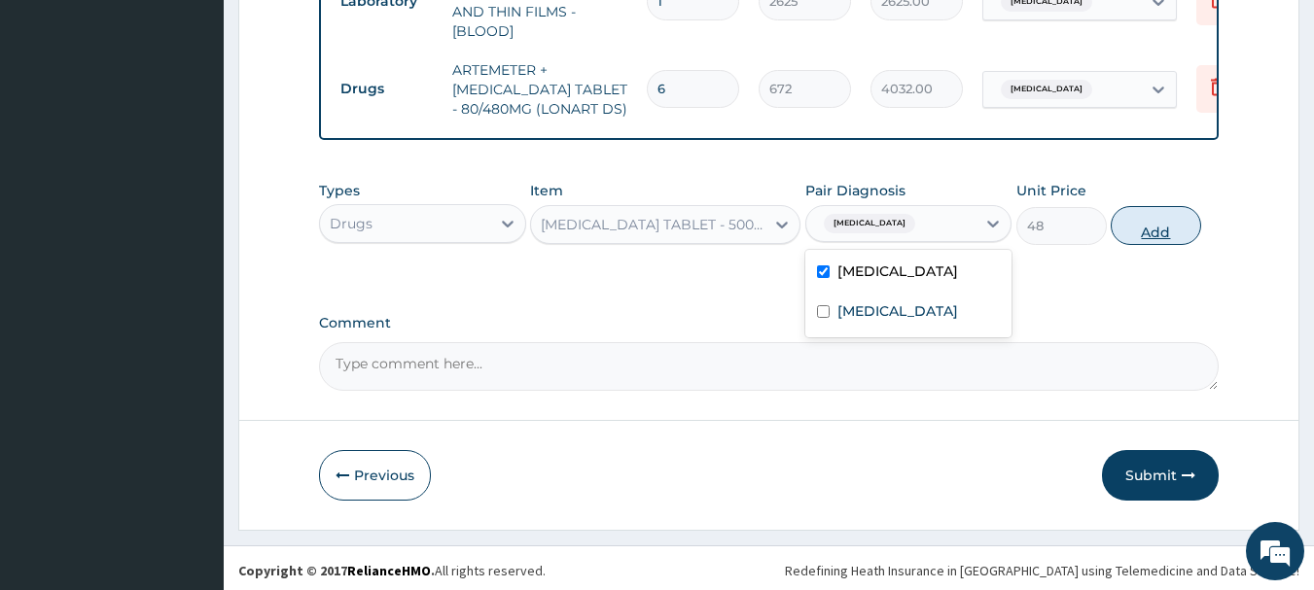
click at [1145, 214] on button "Add" at bounding box center [1155, 225] width 90 height 39
type input "0"
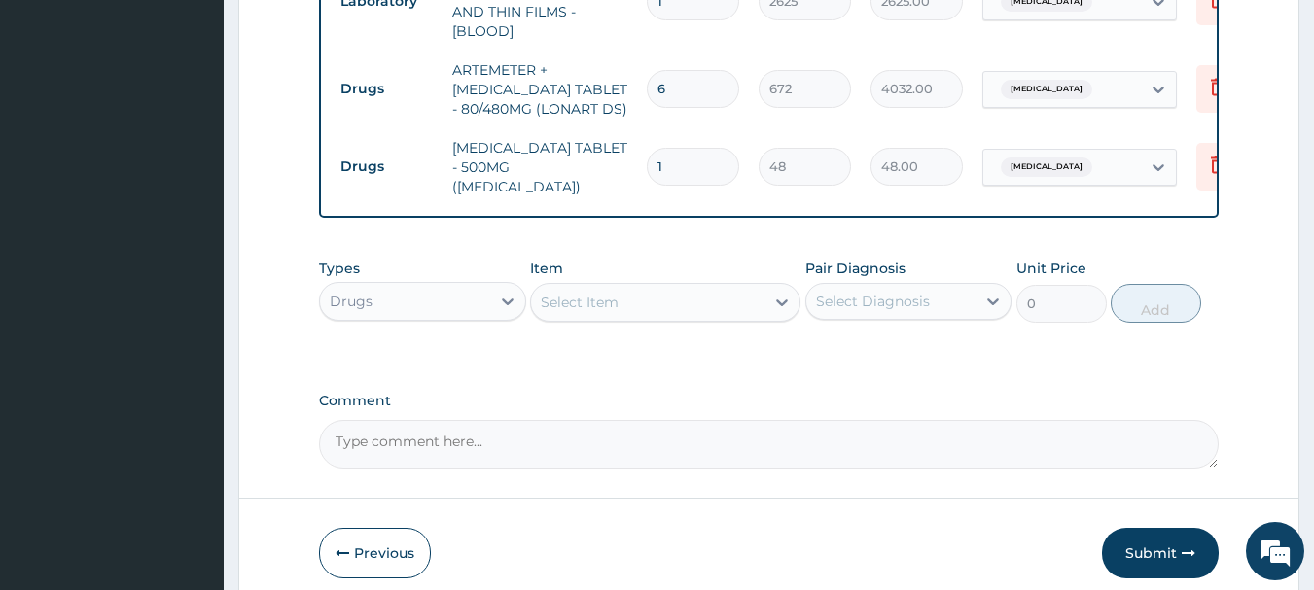
type input "18"
type input "864.00"
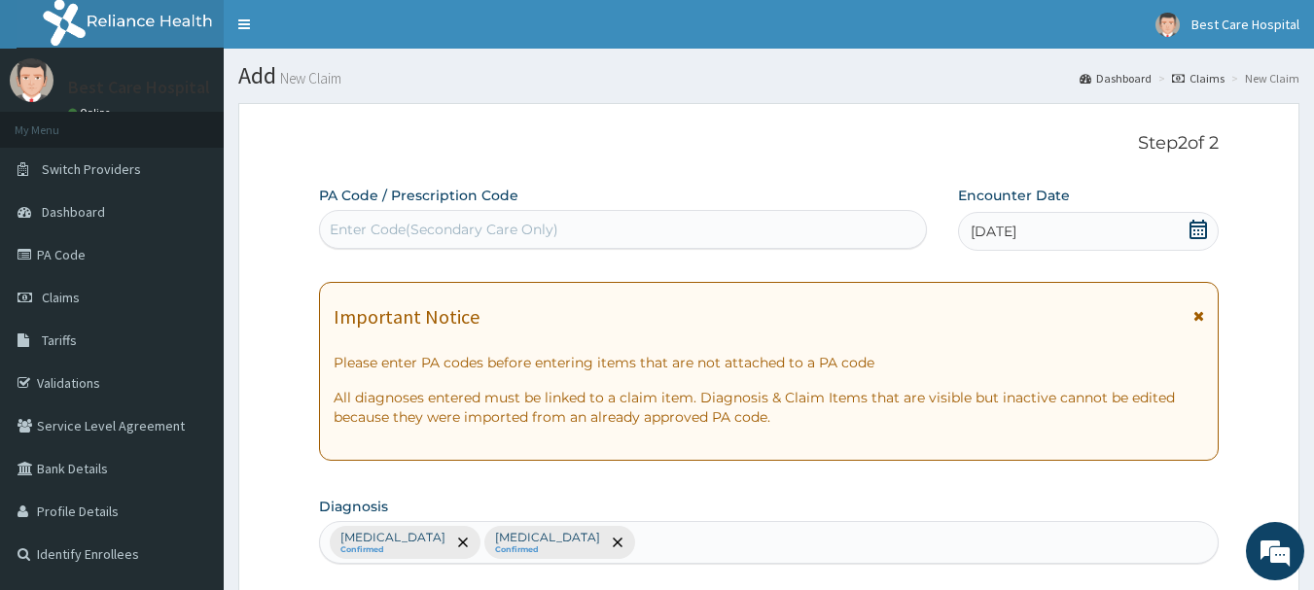
scroll to position [97, 0]
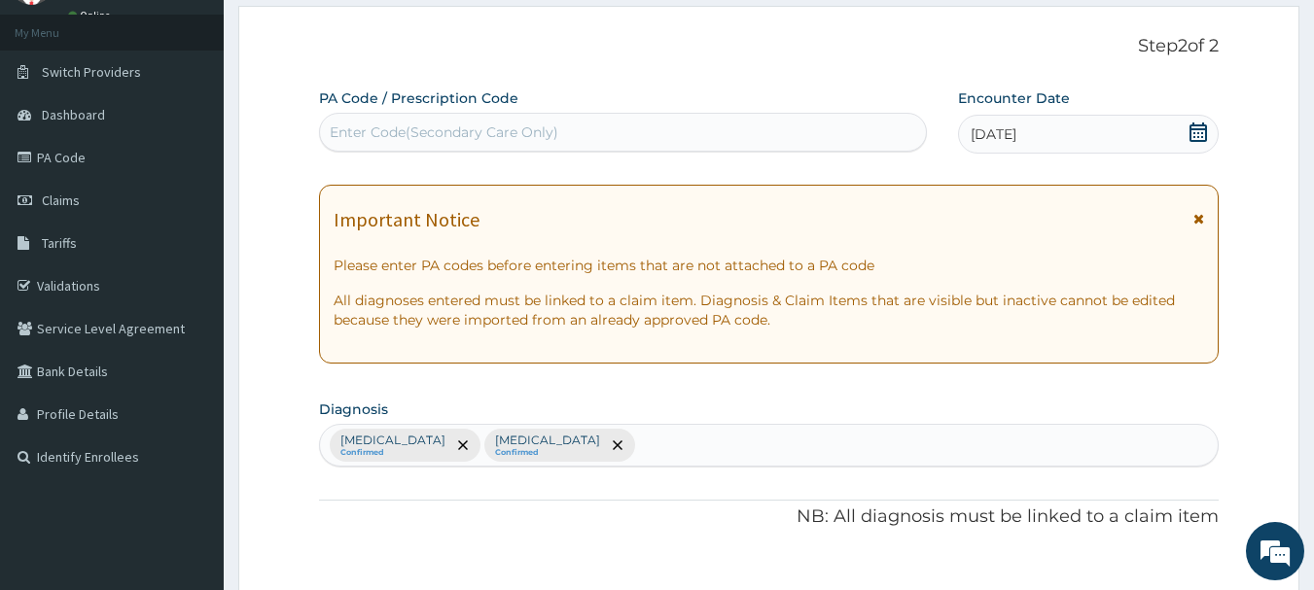
type input "18"
click at [631, 441] on div "Malaria Confirmed Upper respiratory infection Confirmed" at bounding box center [769, 445] width 898 height 41
type input "PUD"
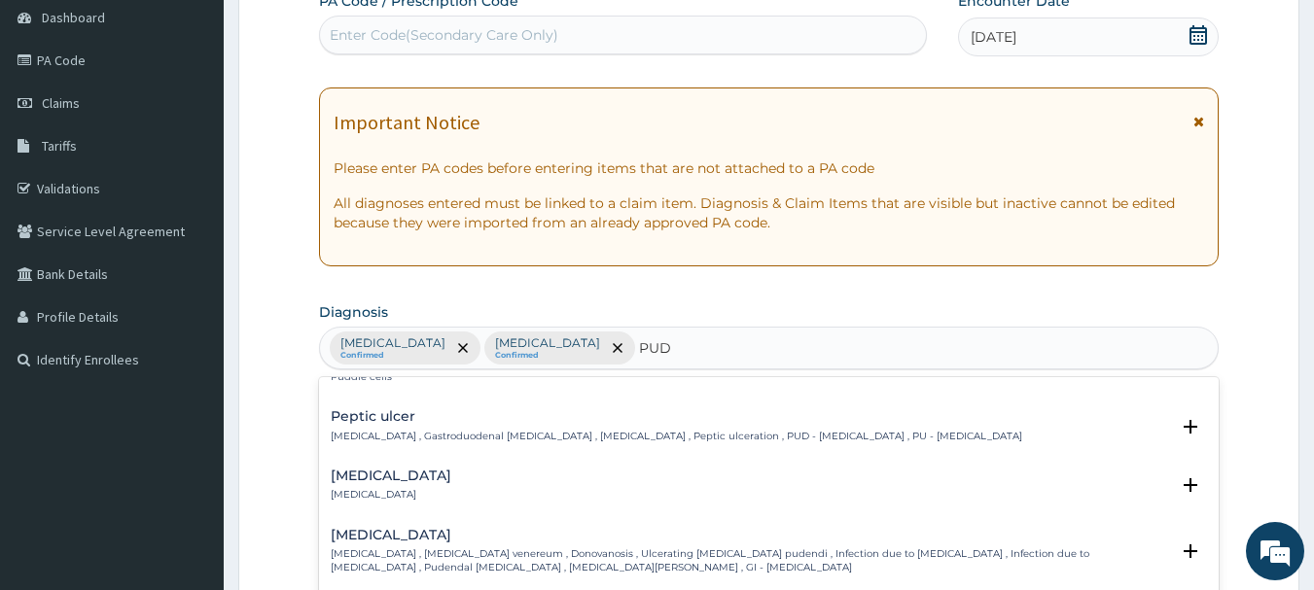
click at [409, 410] on h4 "Peptic ulcer" at bounding box center [676, 416] width 691 height 15
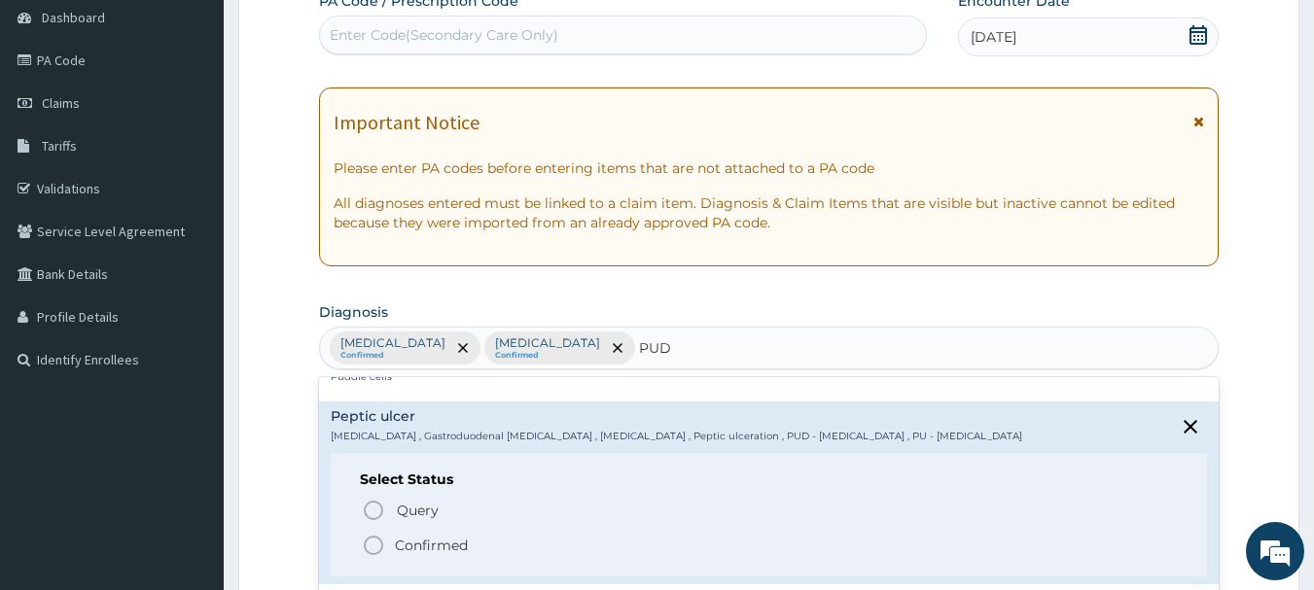
click at [376, 543] on icon "status option filled" at bounding box center [373, 545] width 23 height 23
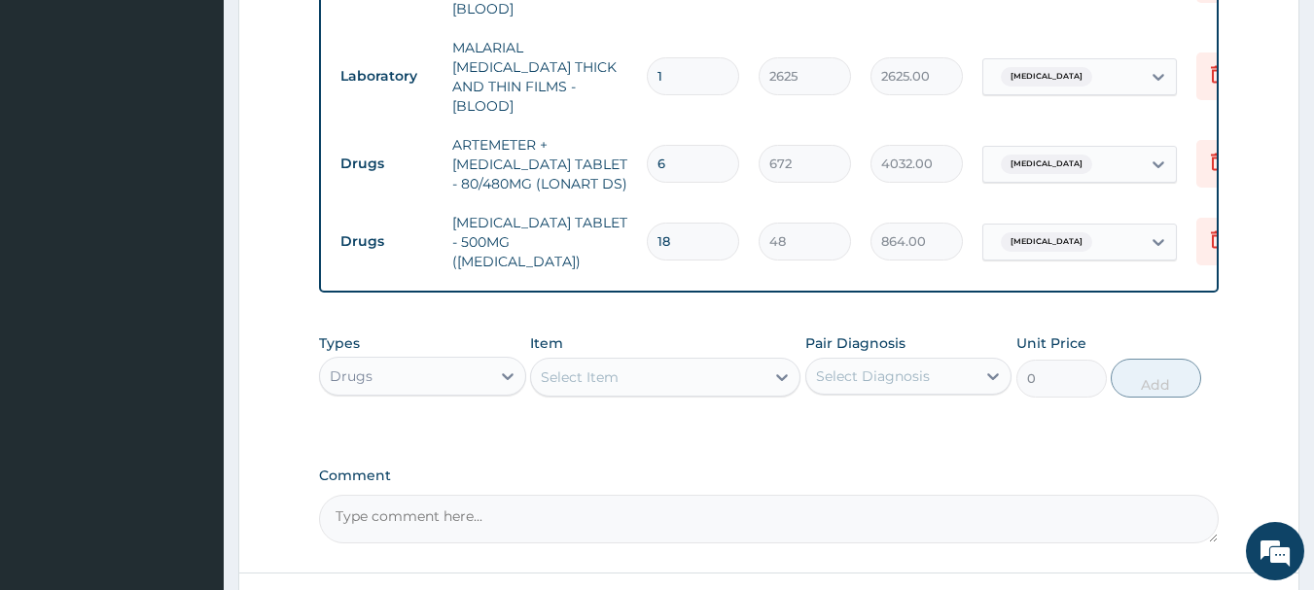
scroll to position [1065, 0]
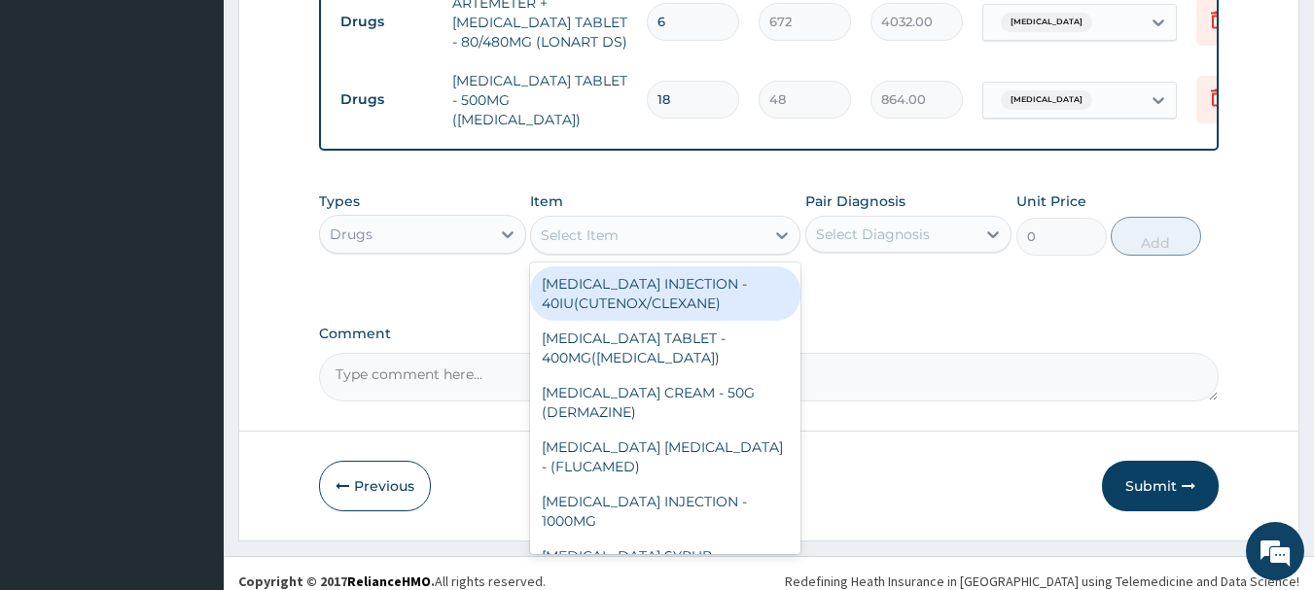
click at [586, 226] on div "Select Item" at bounding box center [580, 235] width 78 height 19
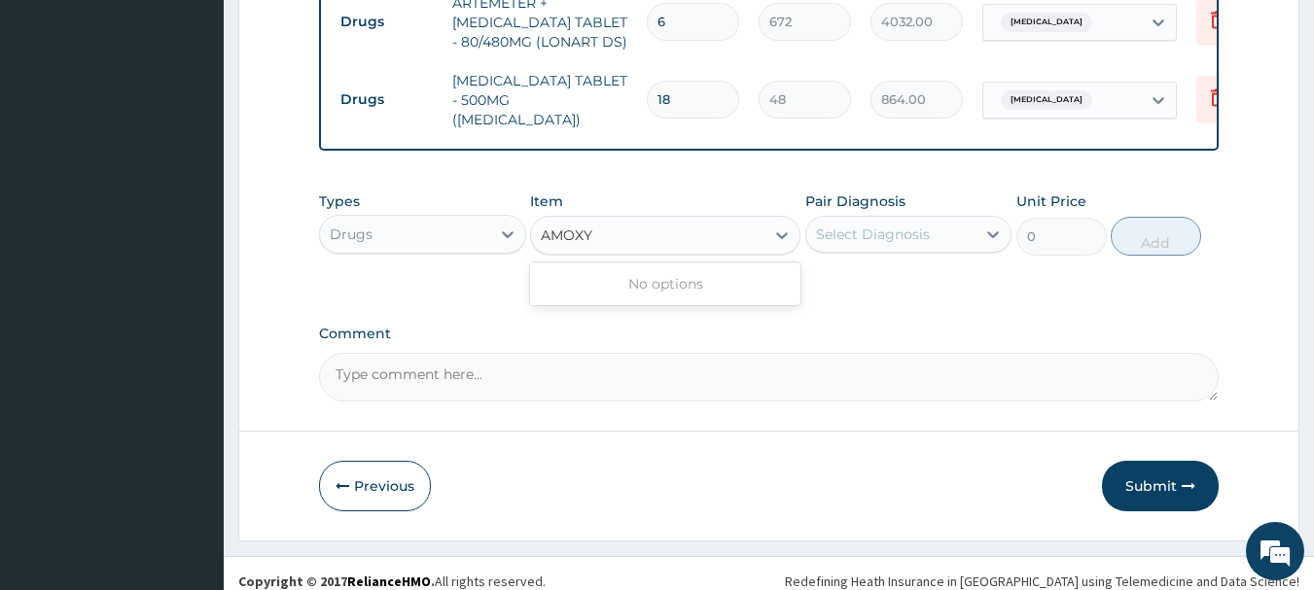
type input "AMOX"
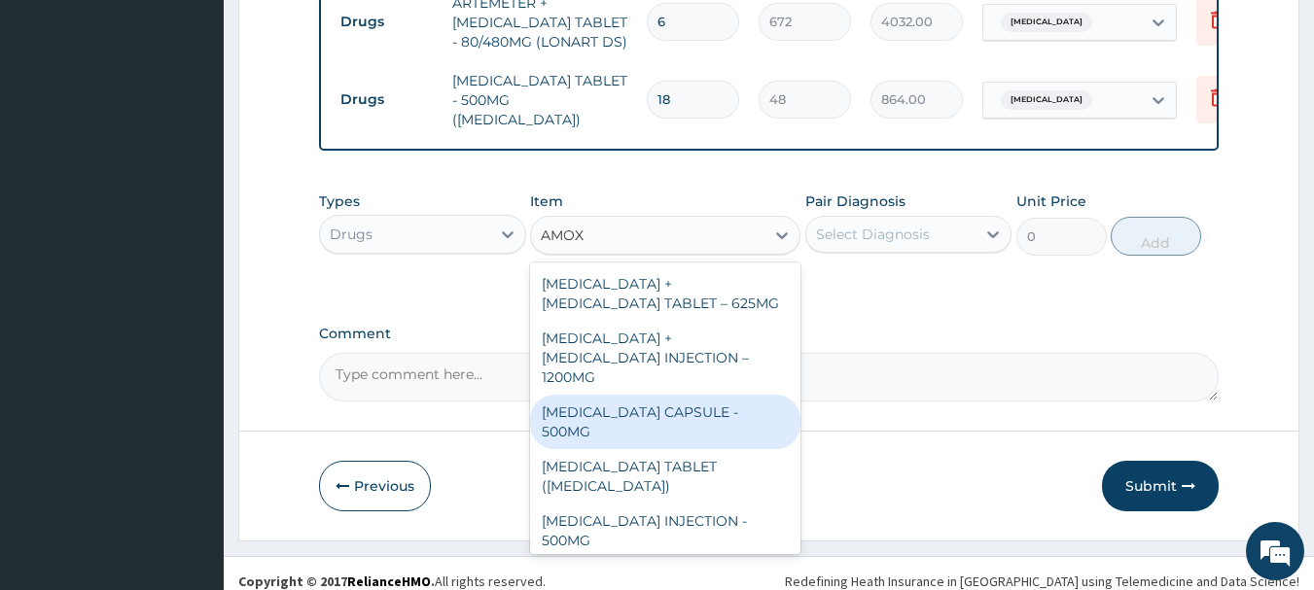
click at [659, 395] on div "AMOXICILLIN CAPSULE - 500MG" at bounding box center [665, 422] width 270 height 54
type input "128"
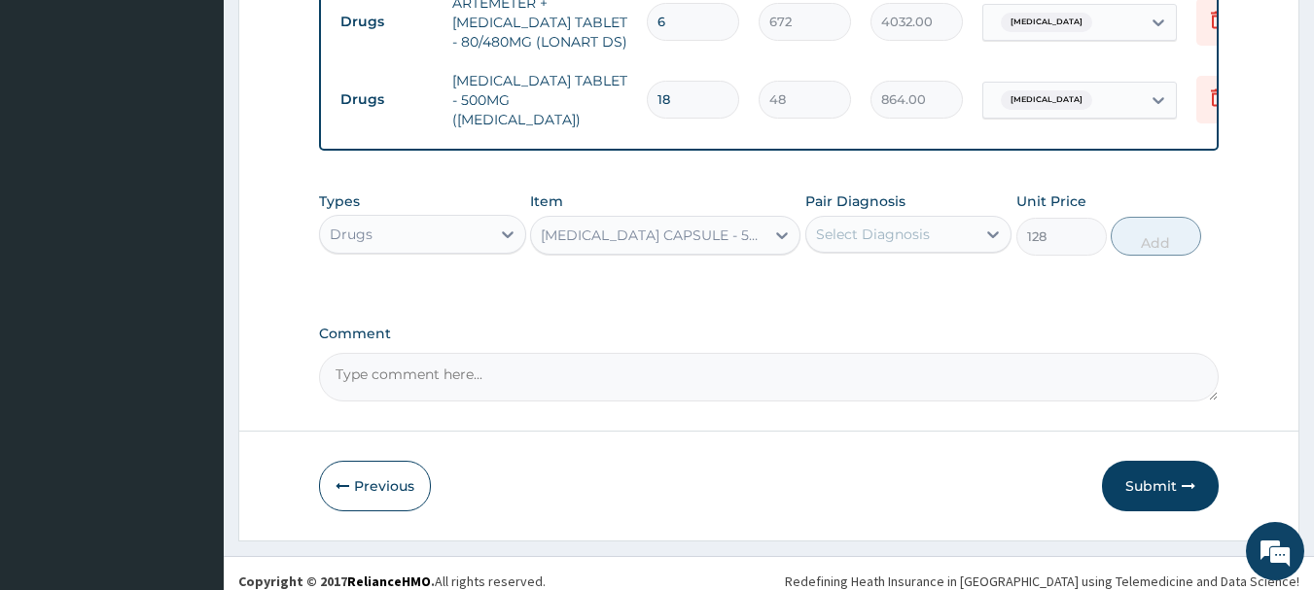
click at [944, 219] on div "Select Diagnosis" at bounding box center [891, 234] width 170 height 31
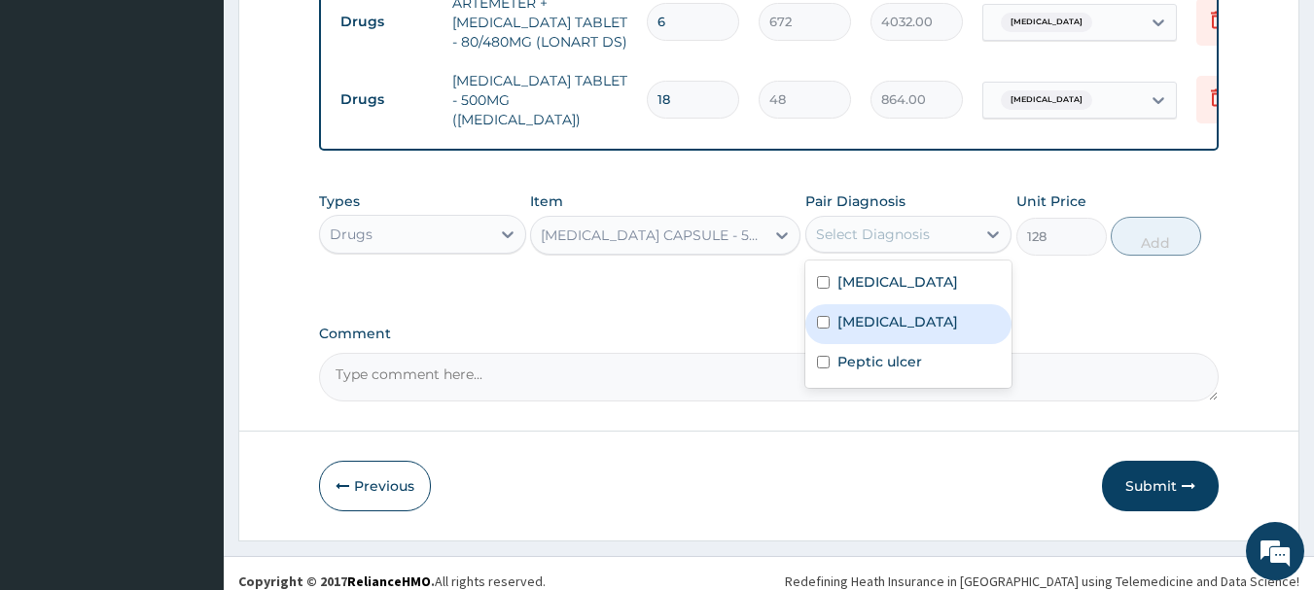
click at [893, 332] on label "Upper respiratory infection" at bounding box center [897, 321] width 121 height 19
checkbox input "true"
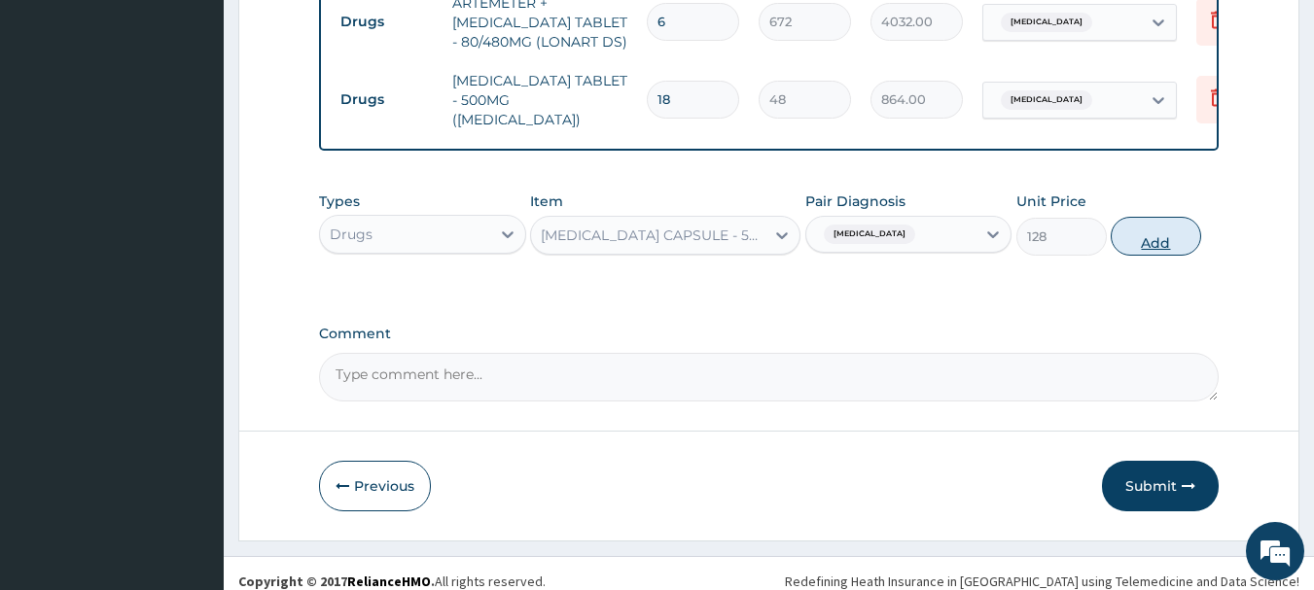
click at [1126, 236] on button "Add" at bounding box center [1155, 236] width 90 height 39
type input "0"
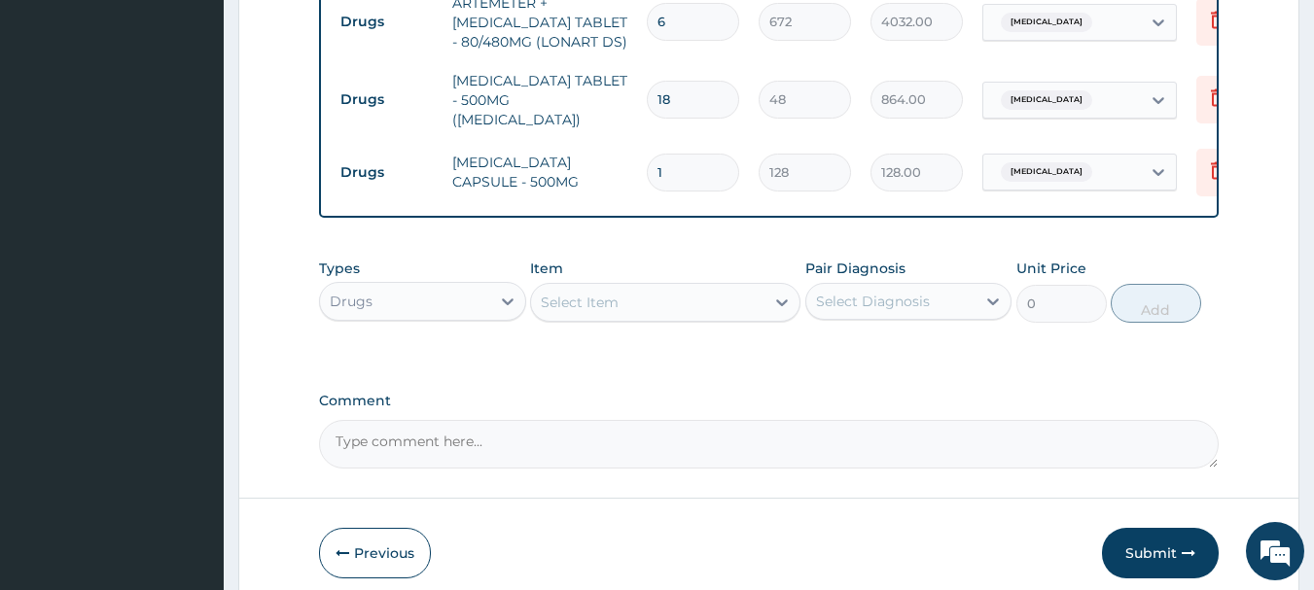
type input "15"
type input "1920.00"
type input "15"
click at [674, 287] on div "Select Item" at bounding box center [647, 302] width 233 height 31
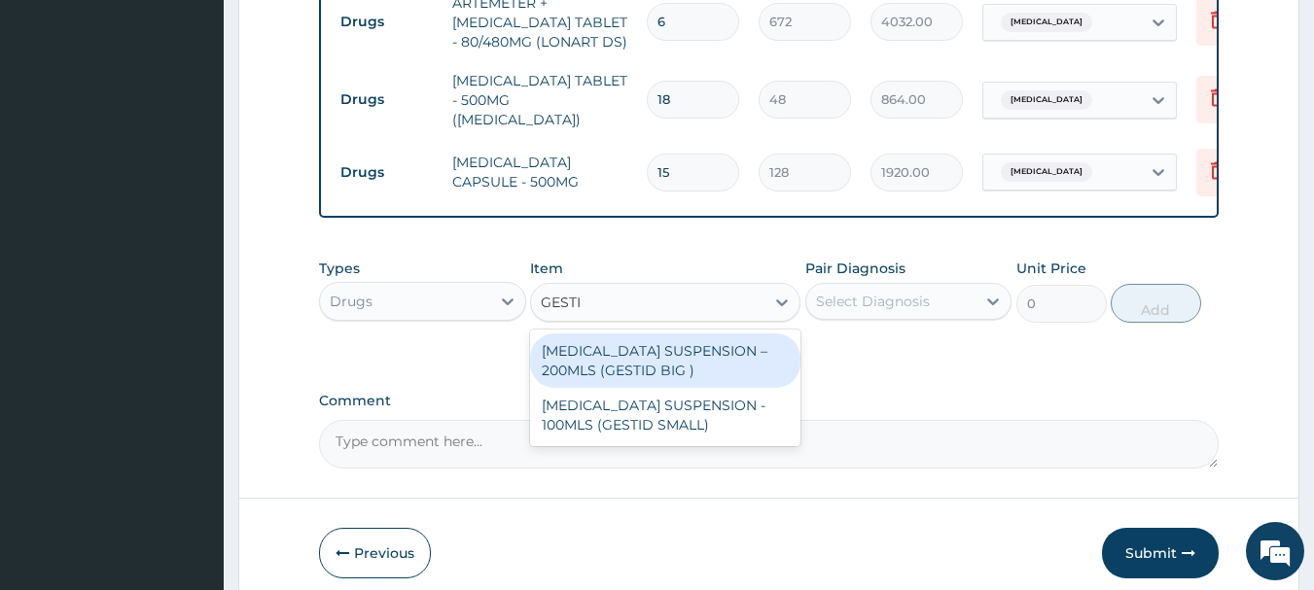
type input "GESTID"
click at [674, 340] on div "ANTACID SUSPENSION – 200MLS (GESTID BIG )" at bounding box center [665, 361] width 270 height 54
type input "1920"
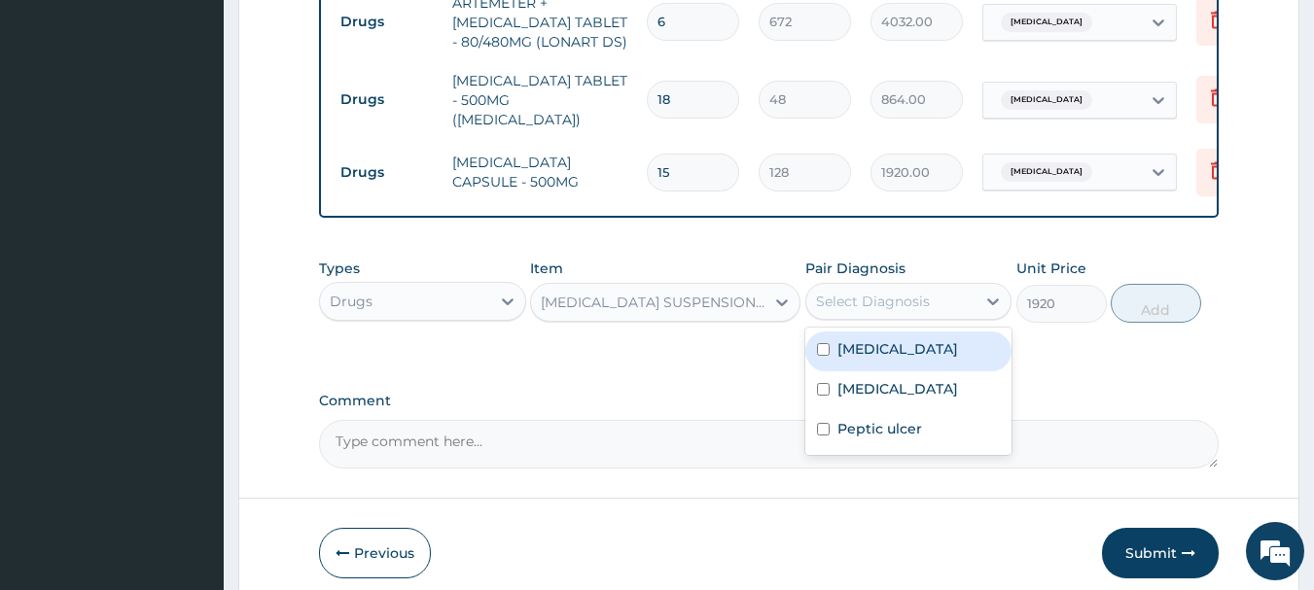
click at [889, 292] on div "Select Diagnosis" at bounding box center [873, 301] width 114 height 19
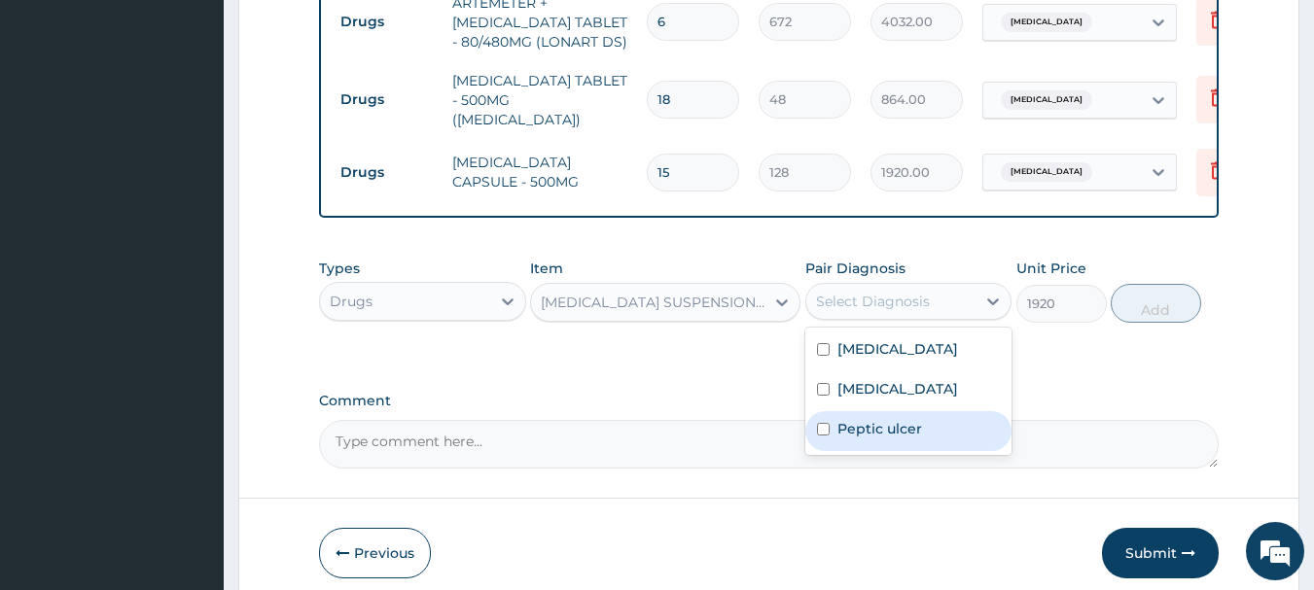
click at [883, 439] on label "Peptic ulcer" at bounding box center [879, 428] width 85 height 19
checkbox input "true"
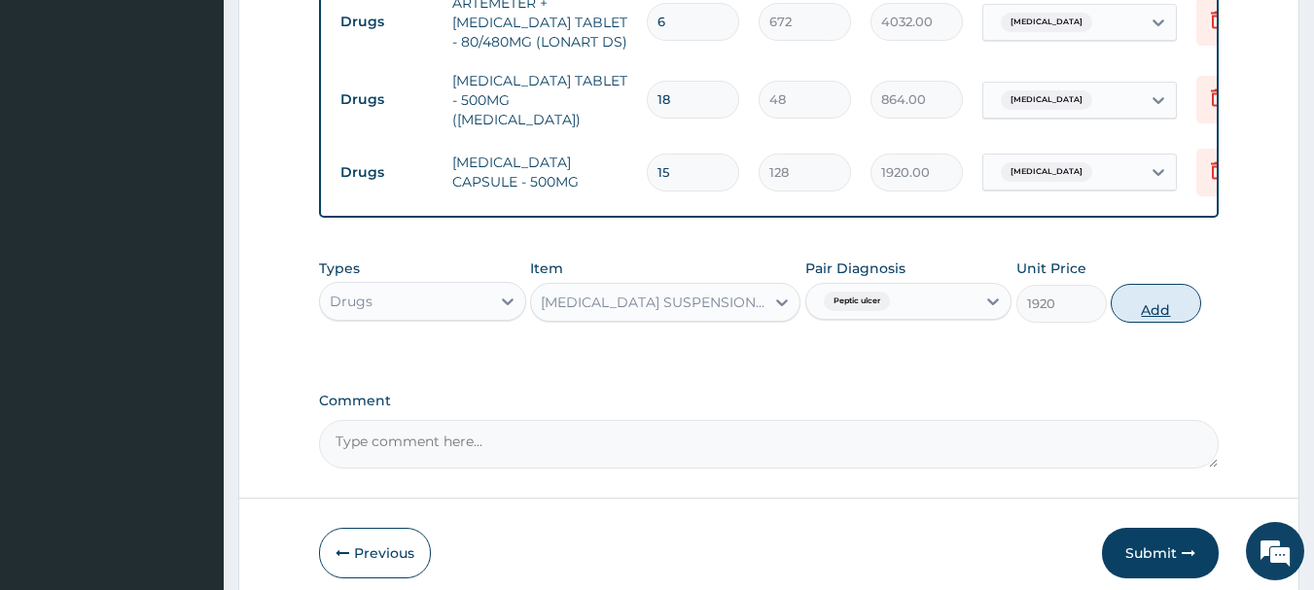
click at [1151, 294] on button "Add" at bounding box center [1155, 303] width 90 height 39
type input "0"
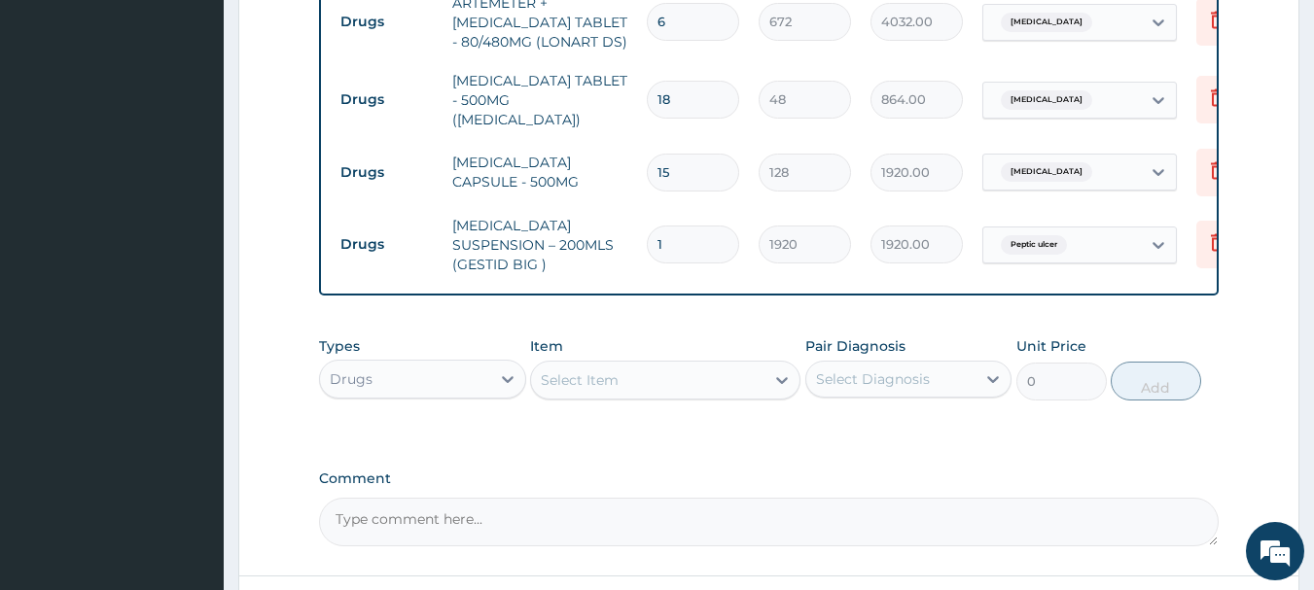
click at [698, 365] on div "Select Item" at bounding box center [647, 380] width 233 height 31
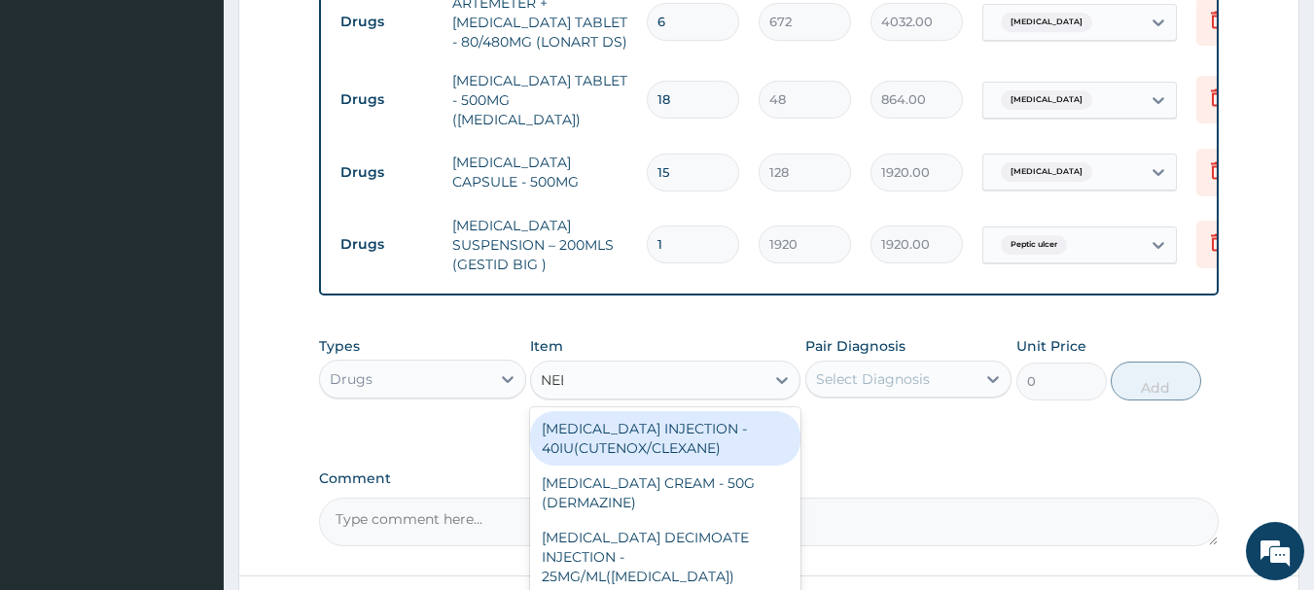
type input "NEED"
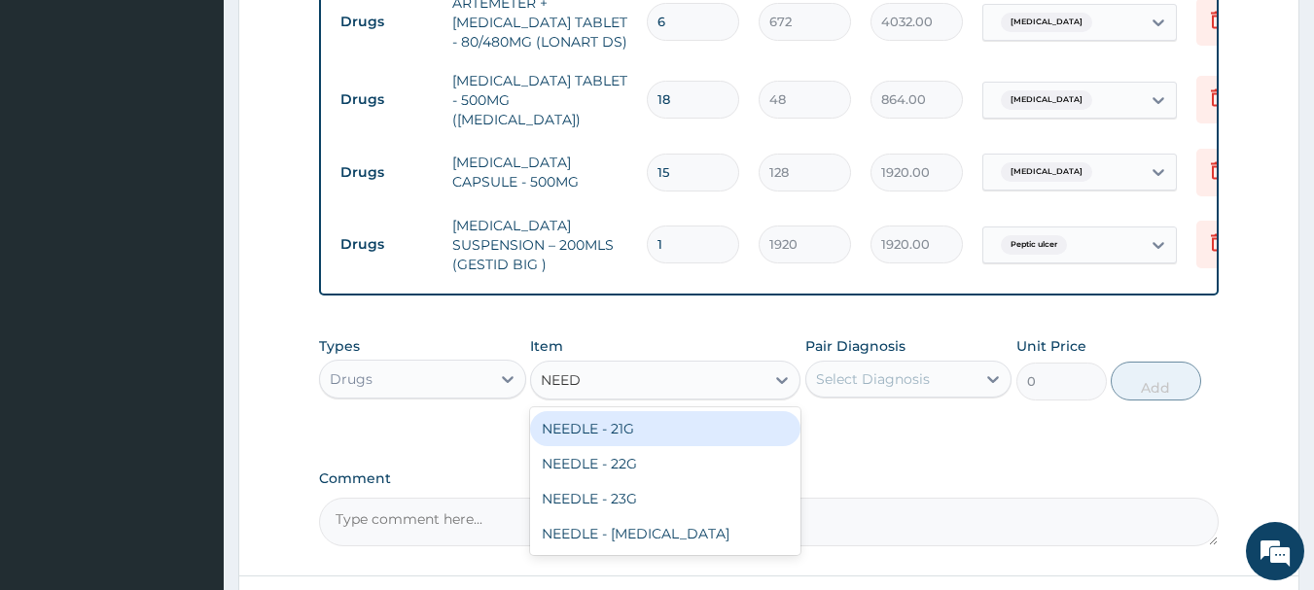
click at [724, 411] on div "NEEDLE - 21G" at bounding box center [665, 428] width 270 height 35
type input "32"
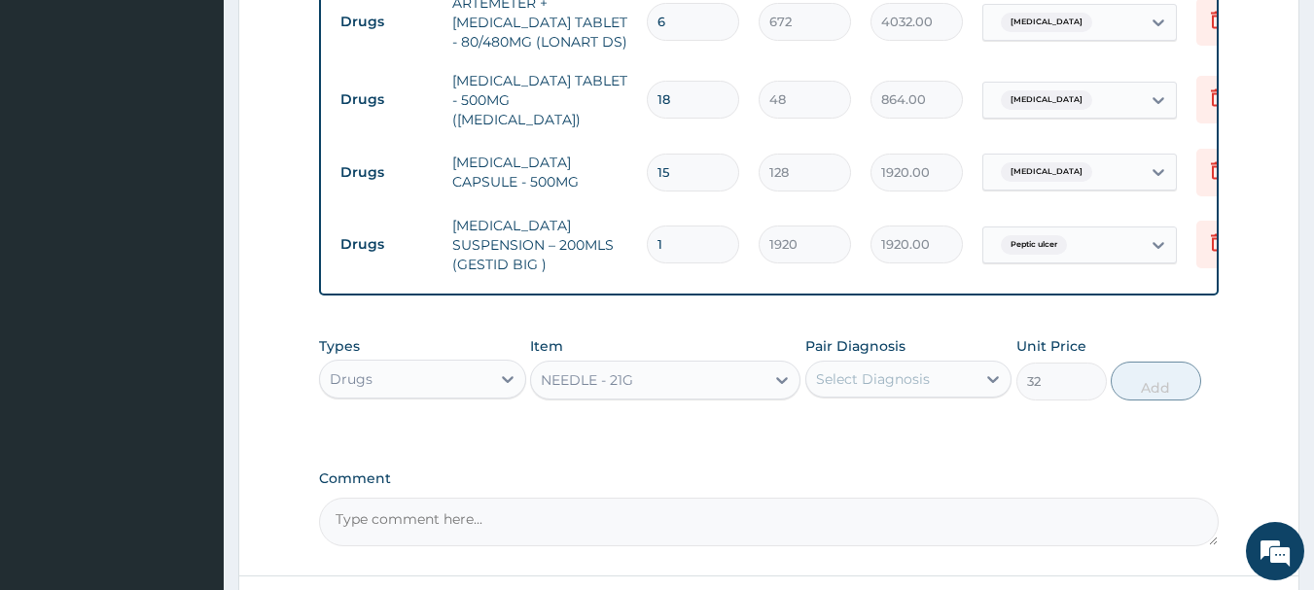
click at [876, 369] on div "Select Diagnosis" at bounding box center [873, 378] width 114 height 19
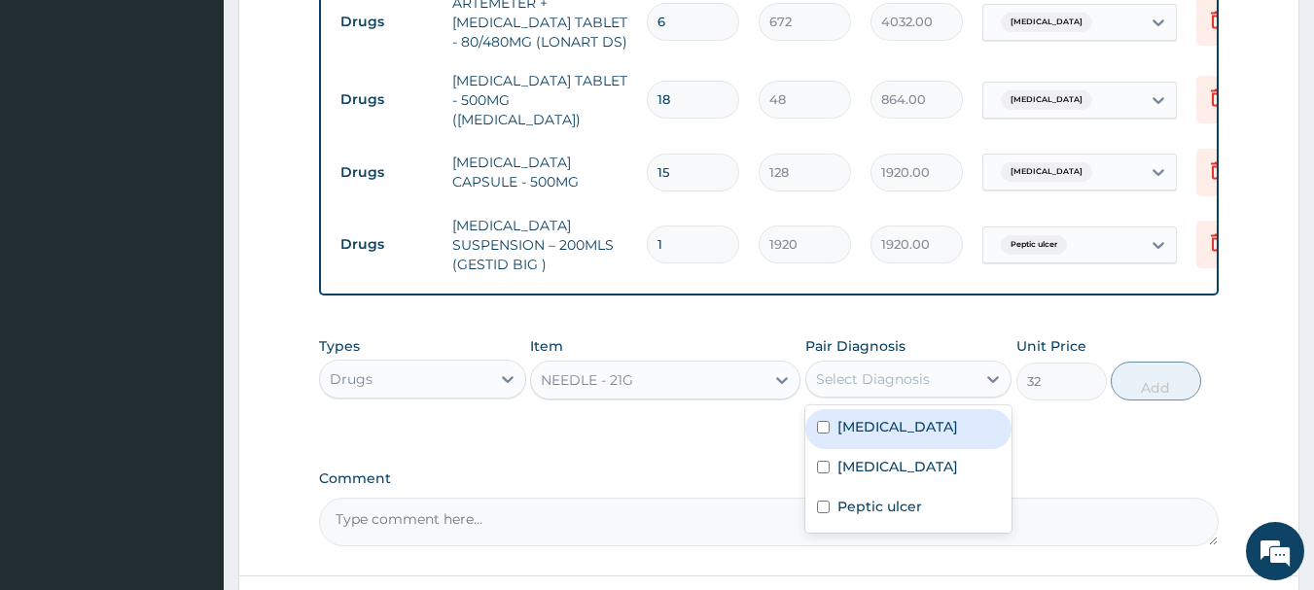
click at [869, 417] on label "Malaria" at bounding box center [897, 426] width 121 height 19
checkbox input "true"
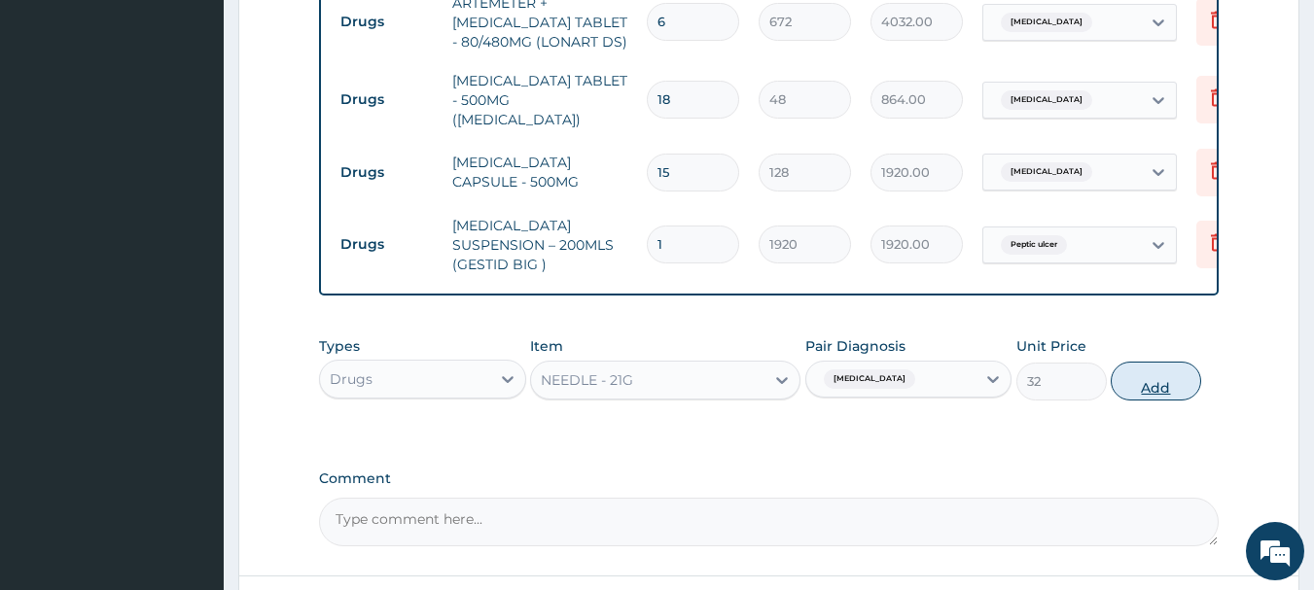
click at [1125, 362] on button "Add" at bounding box center [1155, 381] width 90 height 39
type input "0"
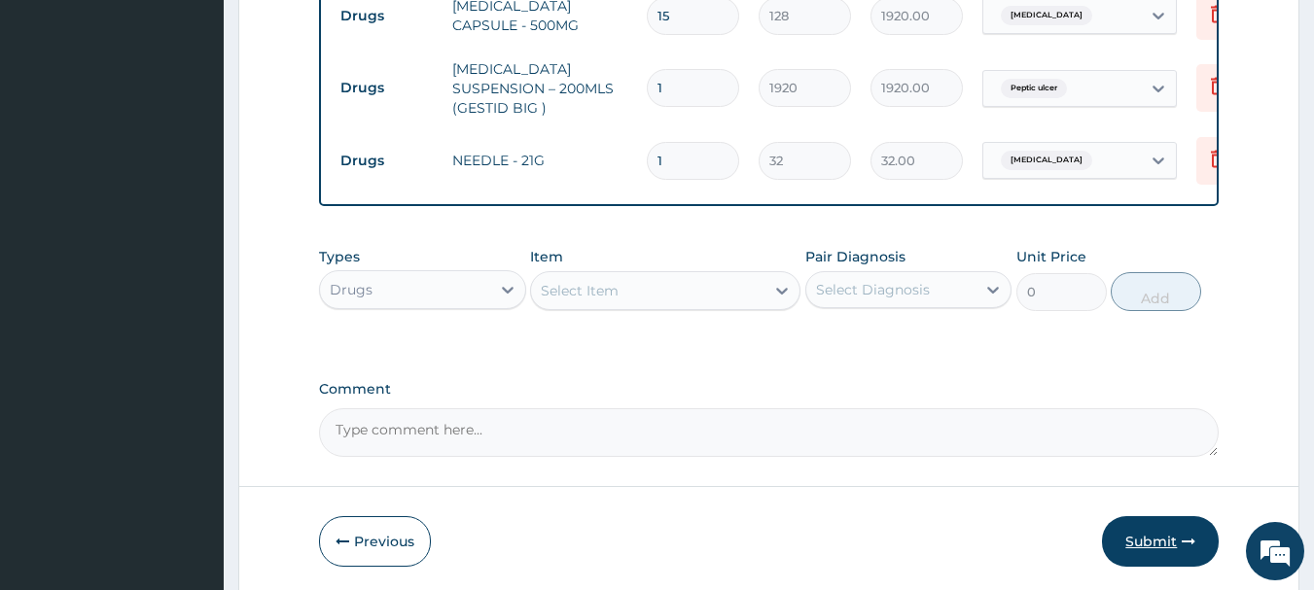
scroll to position [1266, 0]
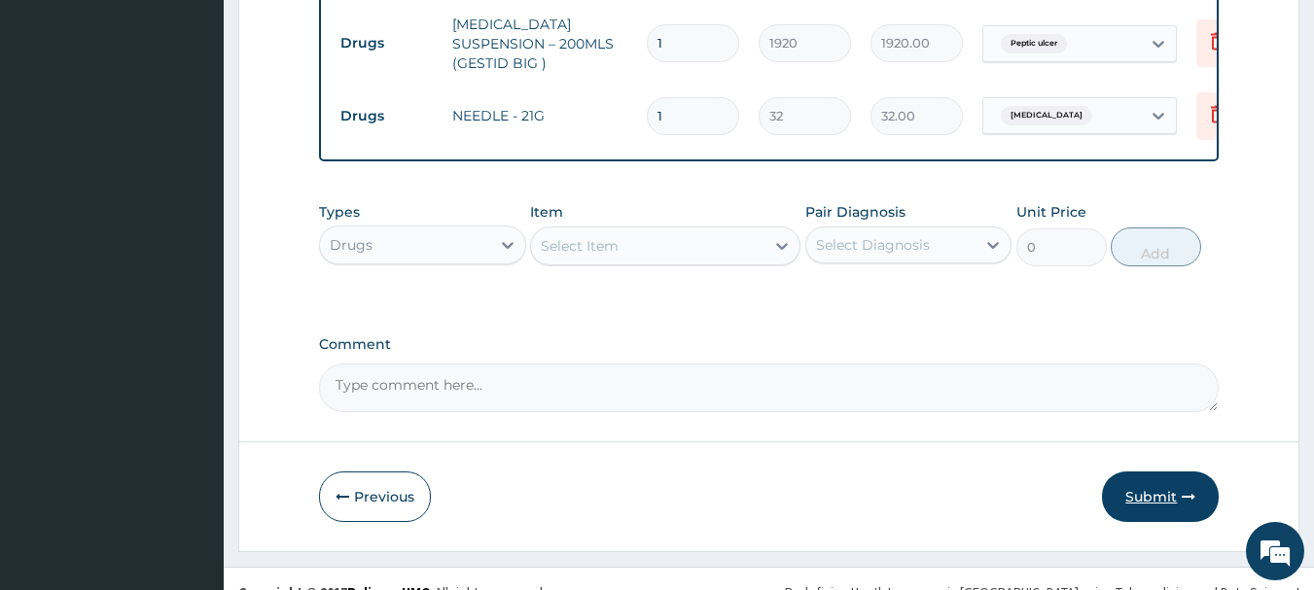
click at [1172, 472] on button "Submit" at bounding box center [1160, 497] width 117 height 51
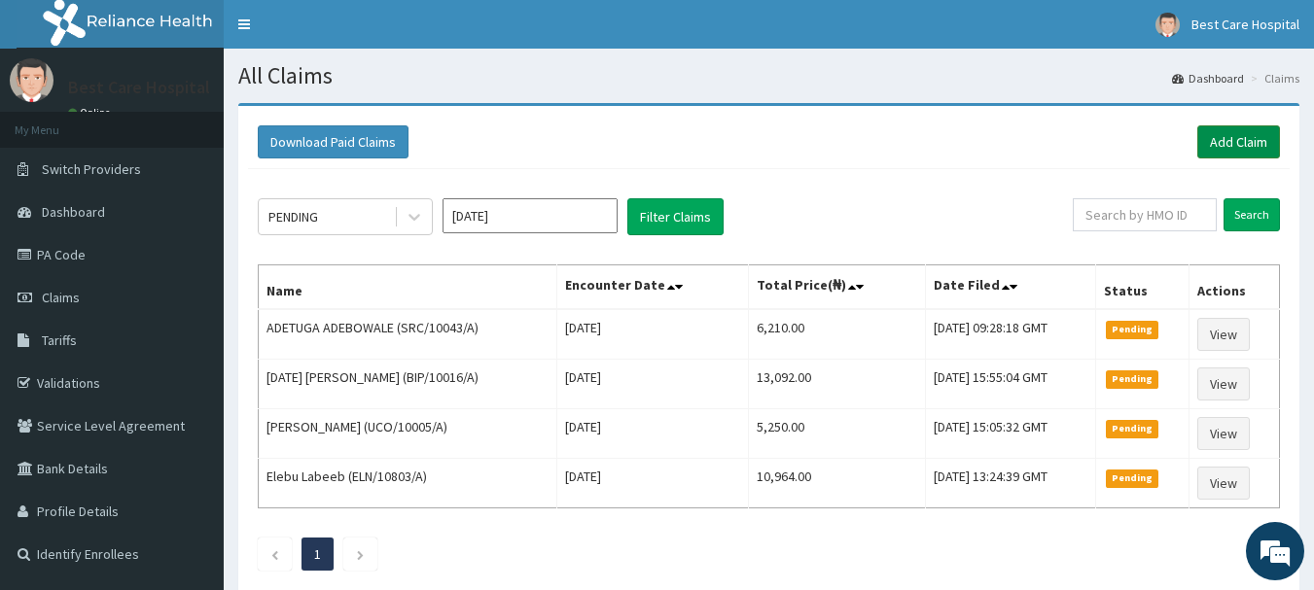
click at [1223, 138] on link "Add Claim" at bounding box center [1238, 141] width 83 height 33
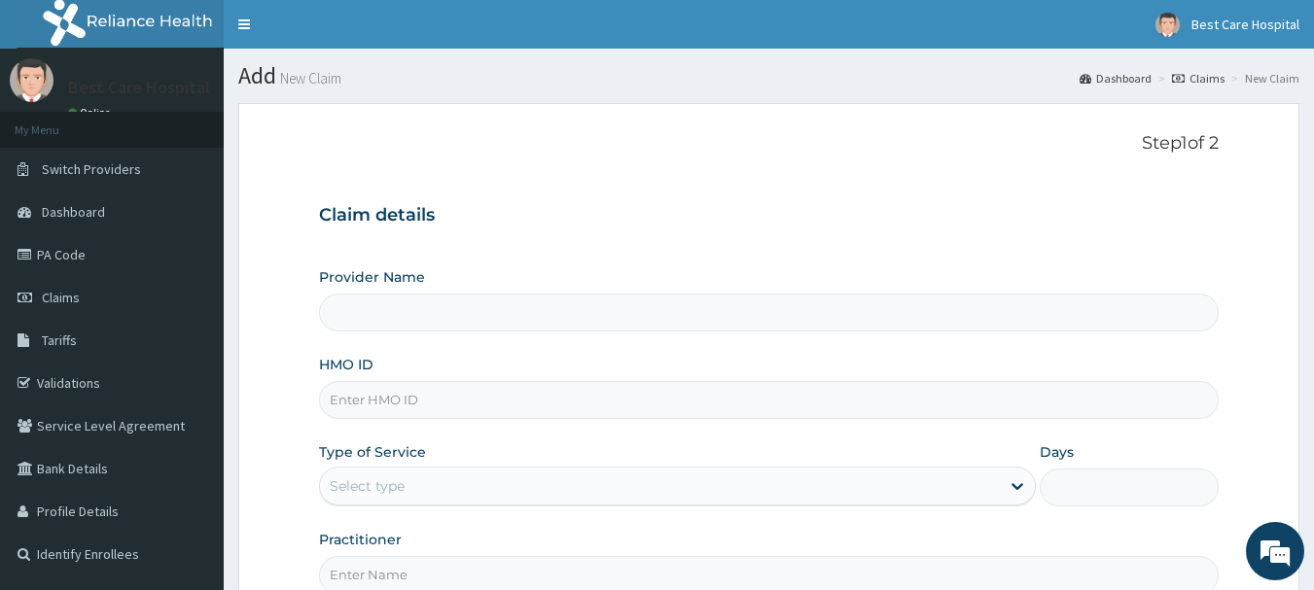
type input "Bestcare Hospital"
click at [486, 407] on input "HMO ID" at bounding box center [769, 400] width 900 height 38
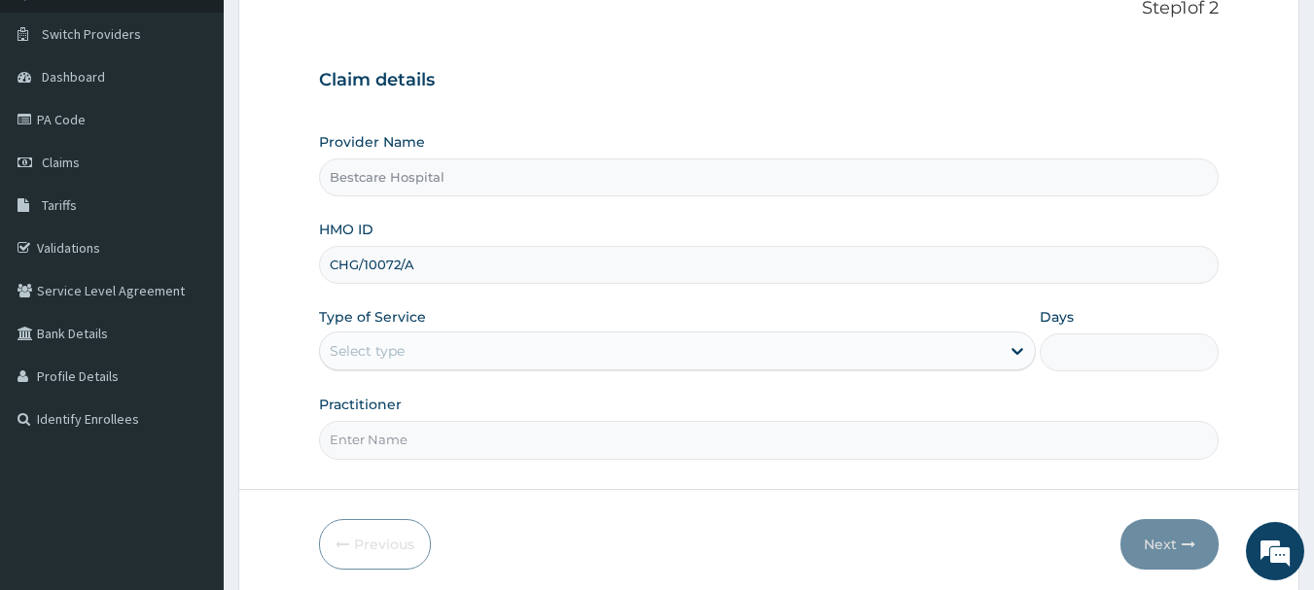
scroll to position [209, 0]
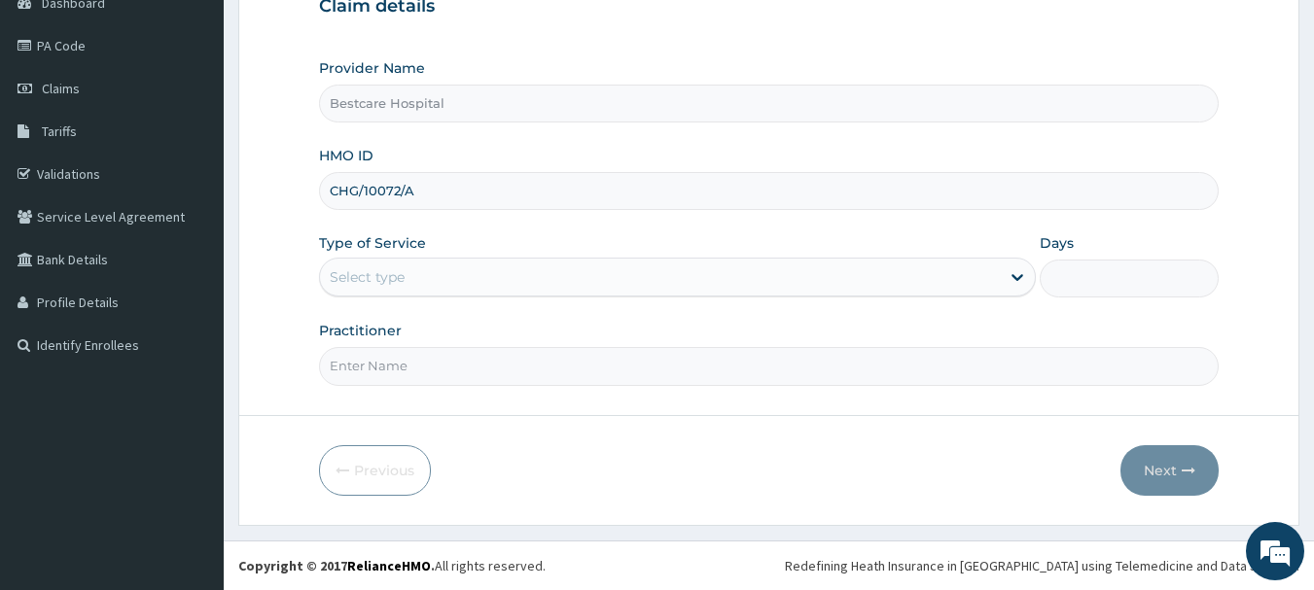
type input "CHG/10072/A"
click at [431, 284] on div "Select type" at bounding box center [660, 277] width 680 height 31
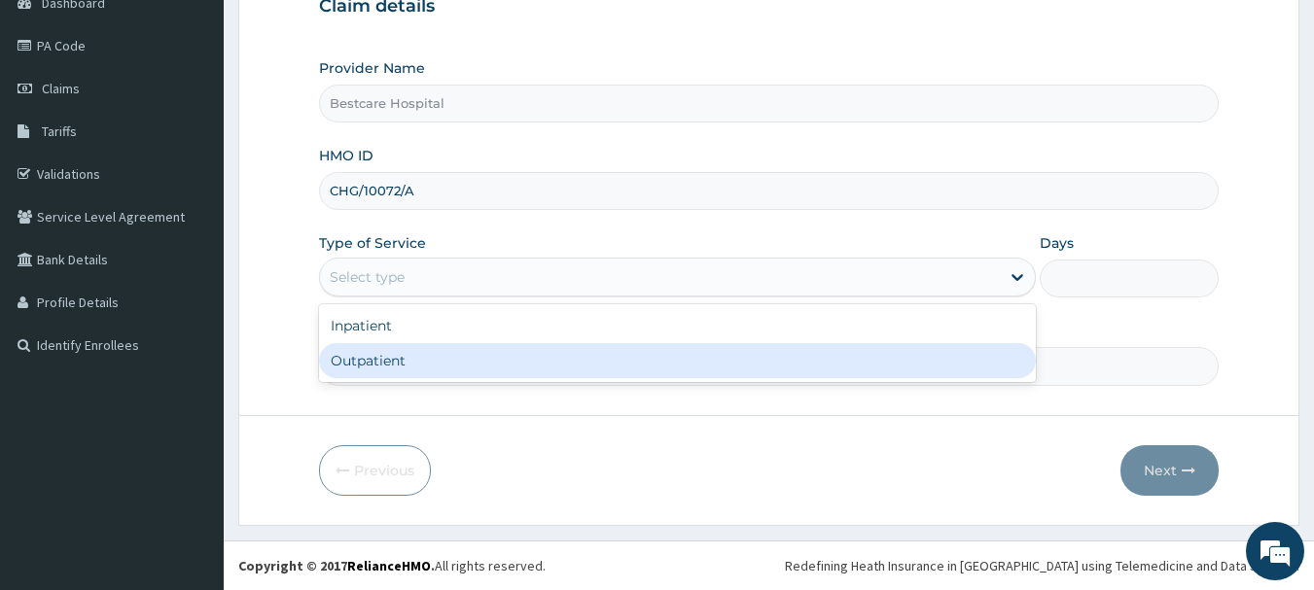
click at [394, 370] on div "Outpatient" at bounding box center [677, 360] width 717 height 35
type input "1"
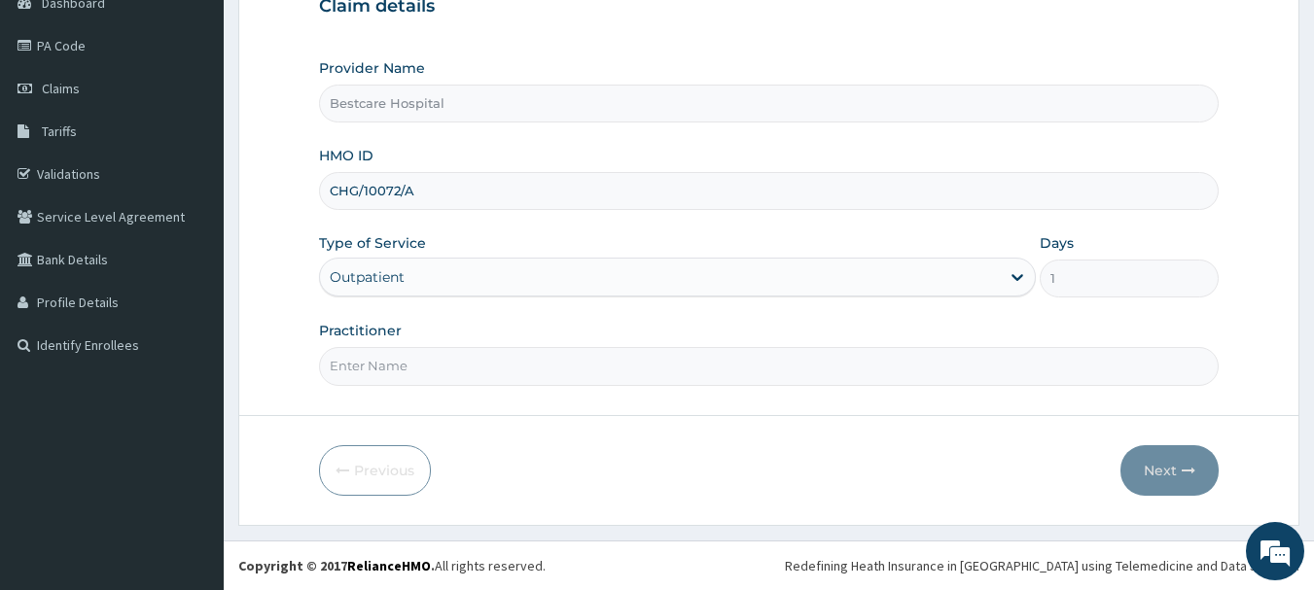
click at [386, 367] on input "Practitioner" at bounding box center [769, 366] width 900 height 38
type input "DR"
click at [1150, 472] on button "Next" at bounding box center [1169, 470] width 98 height 51
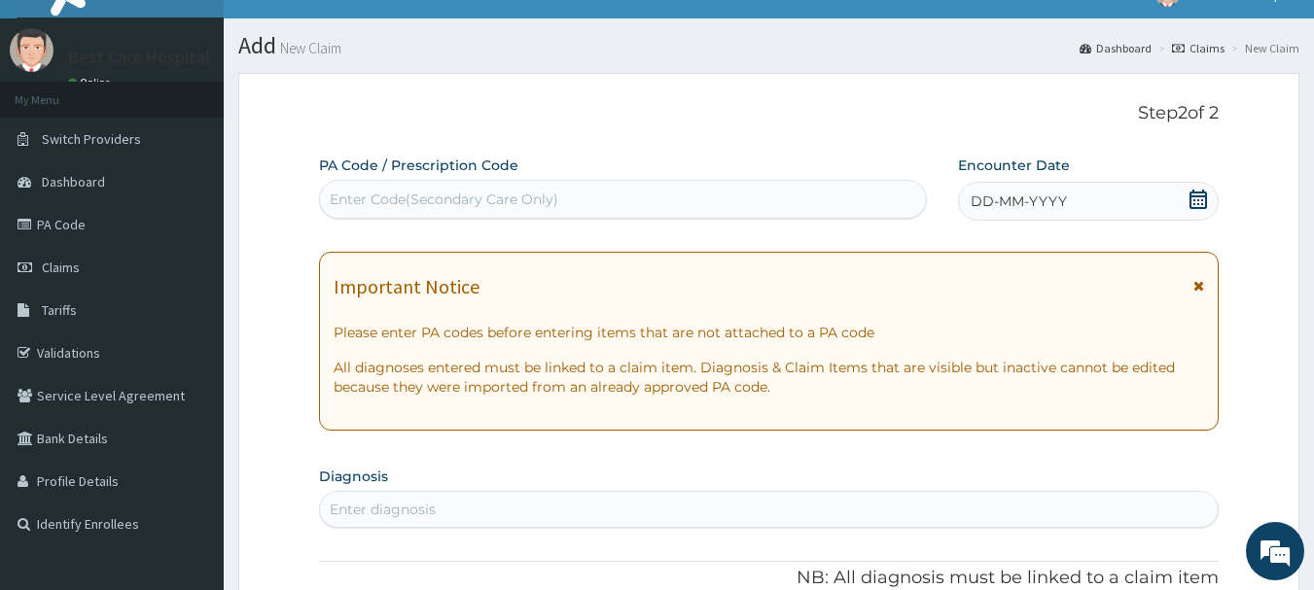
scroll to position [0, 0]
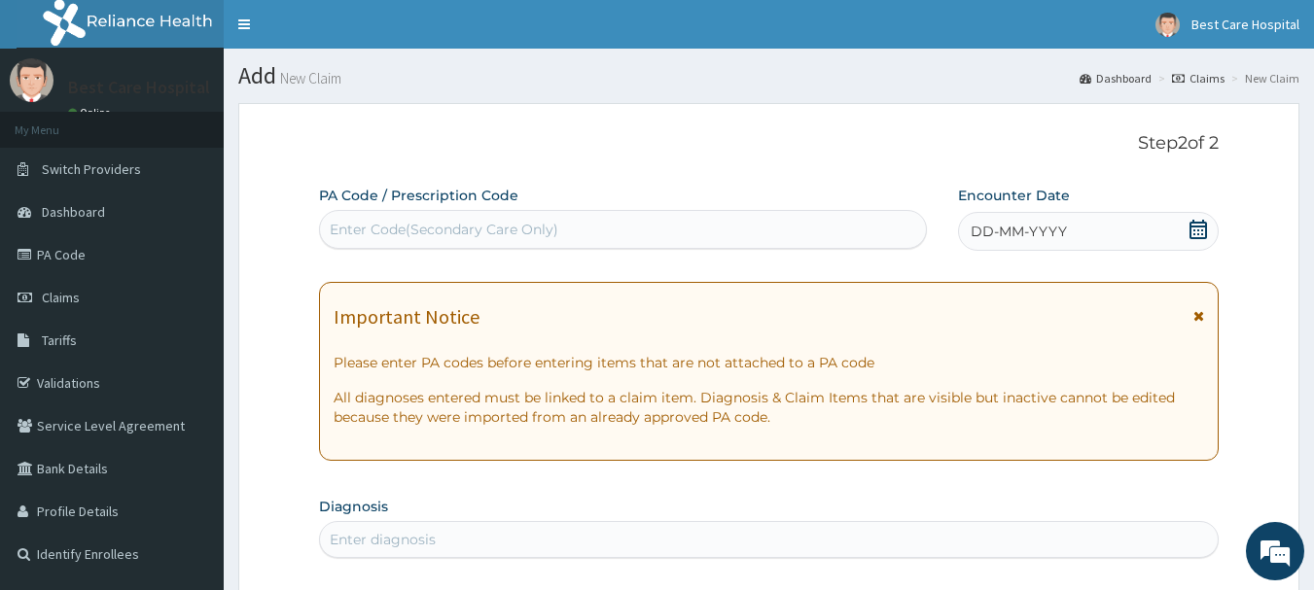
click at [1201, 232] on icon at bounding box center [1197, 229] width 19 height 19
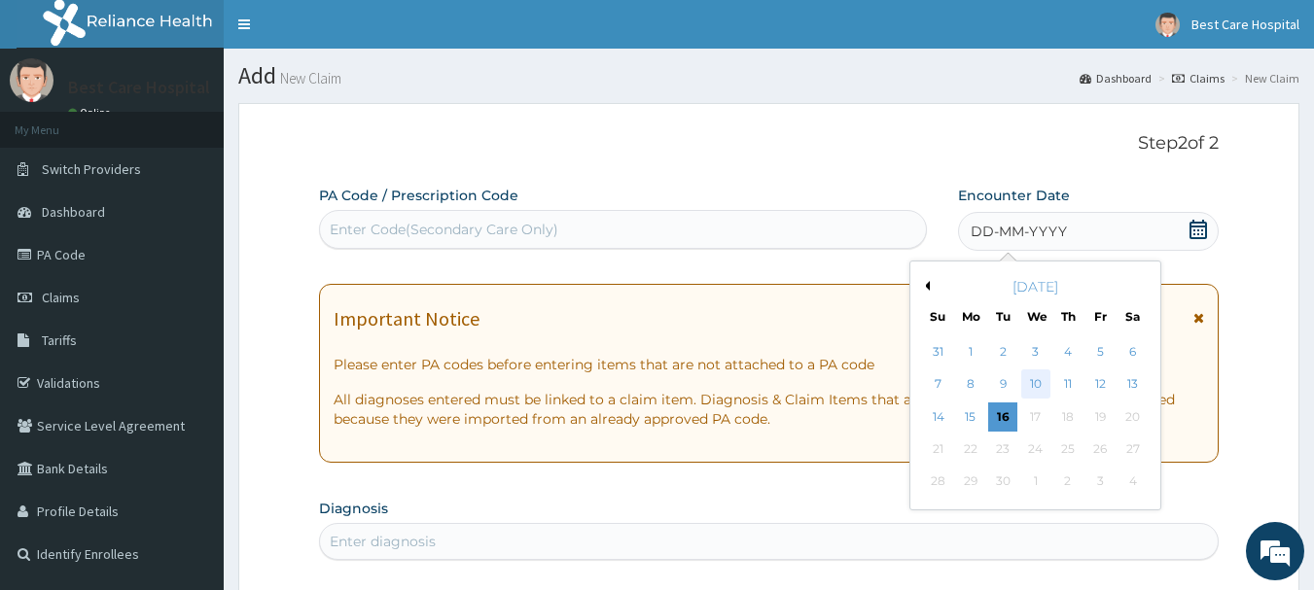
click at [1041, 392] on div "10" at bounding box center [1035, 384] width 29 height 29
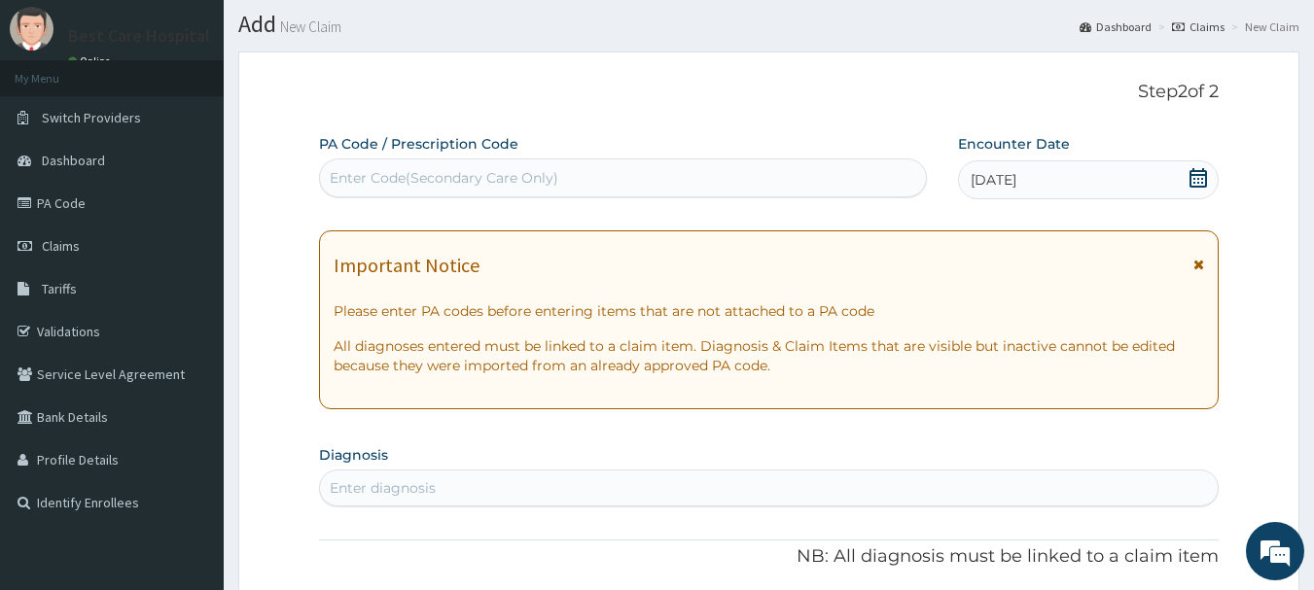
scroll to position [97, 0]
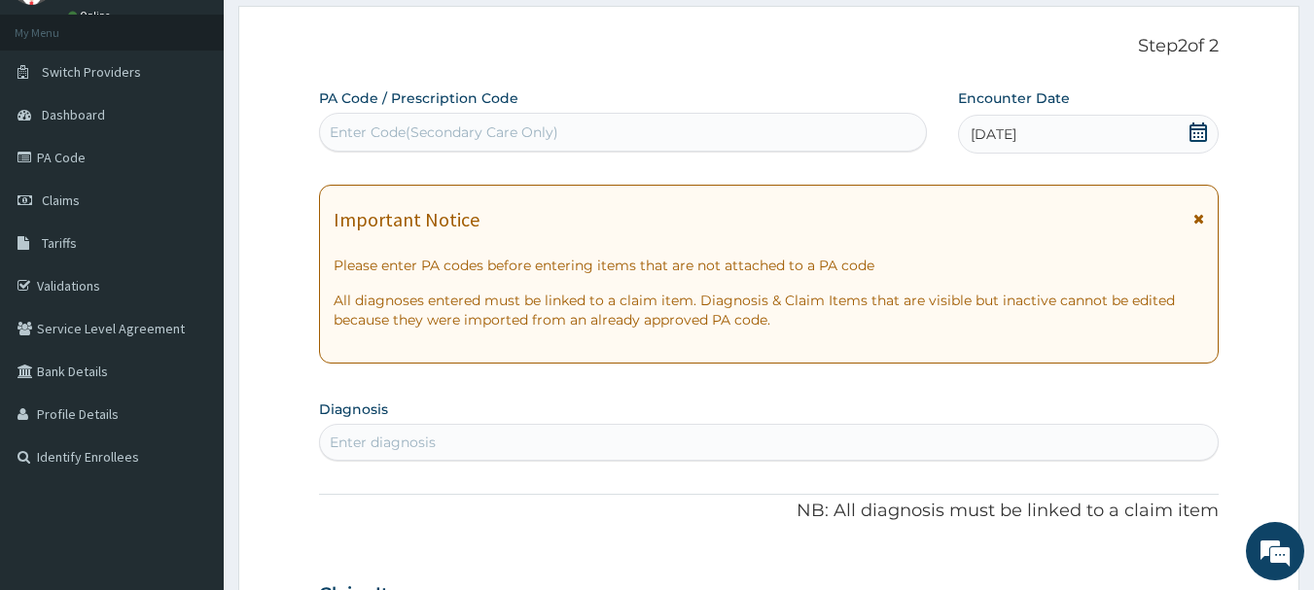
click at [519, 437] on div "Enter diagnosis" at bounding box center [769, 442] width 898 height 31
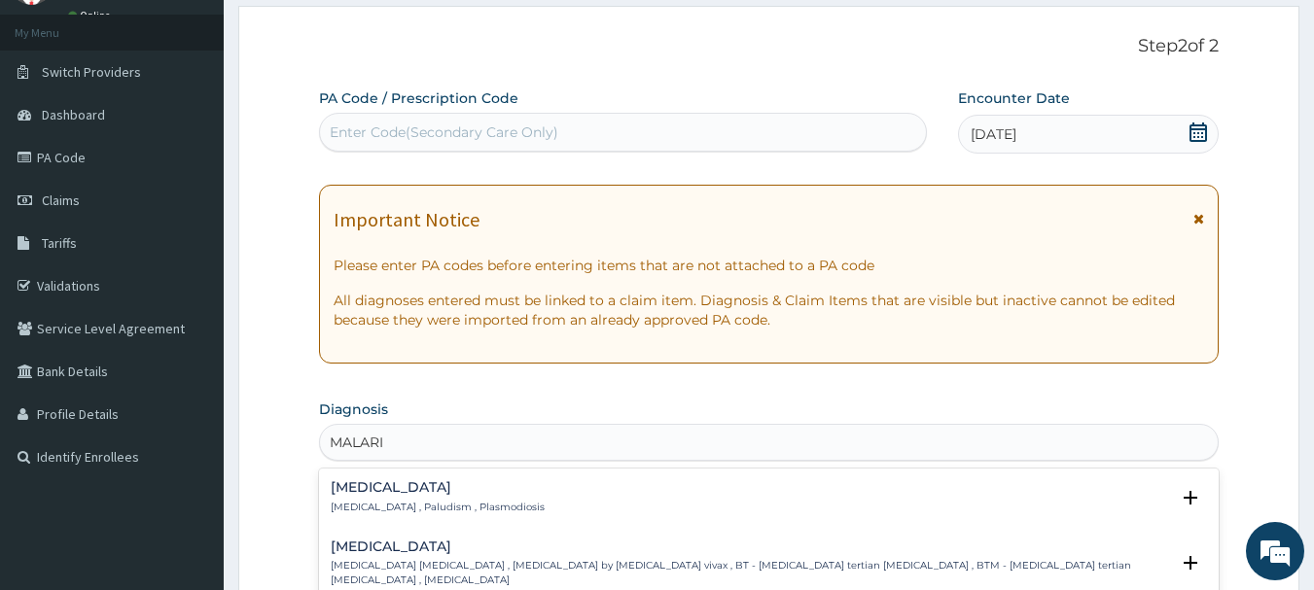
type input "MALARIA"
click at [418, 504] on p "Malaria , Paludism , Plasmodiosis" at bounding box center [438, 508] width 214 height 14
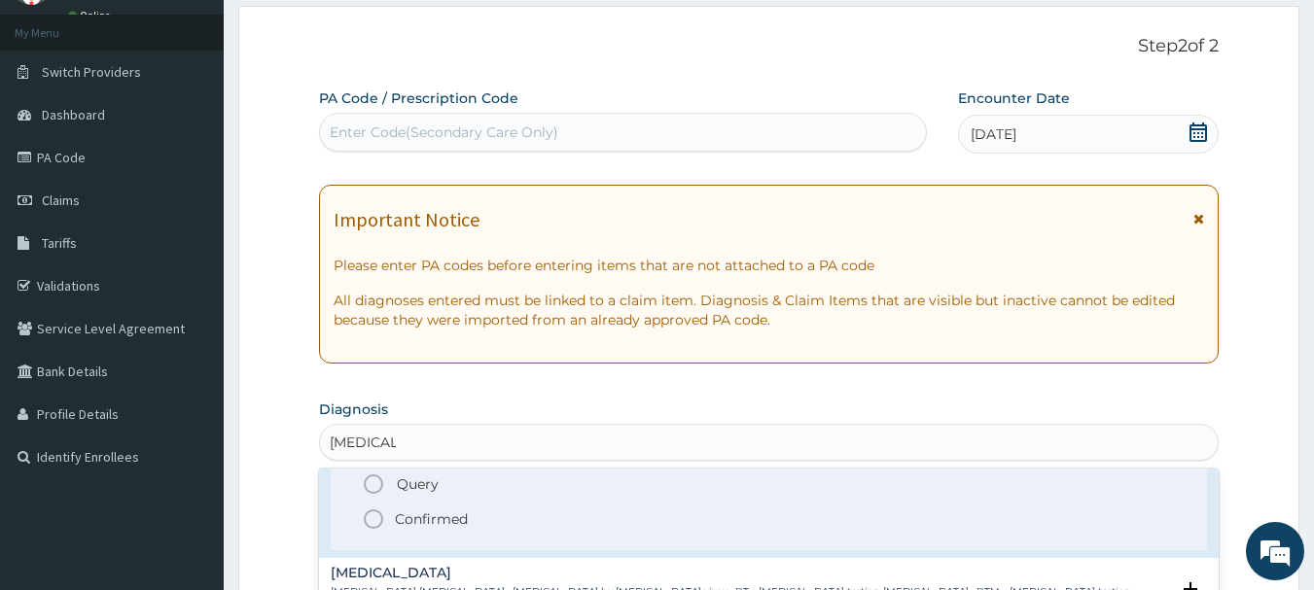
click at [374, 519] on icon "status option filled" at bounding box center [373, 519] width 23 height 23
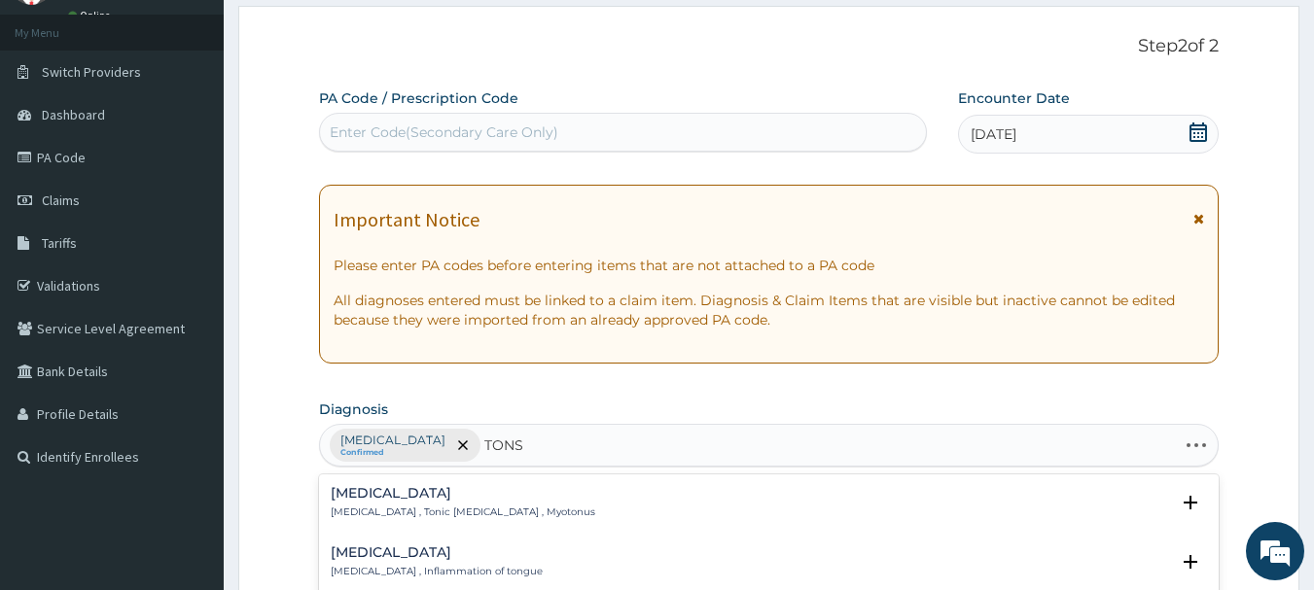
type input "TONSI"
click at [353, 501] on h4 "Tonsillitis" at bounding box center [391, 493] width 121 height 15
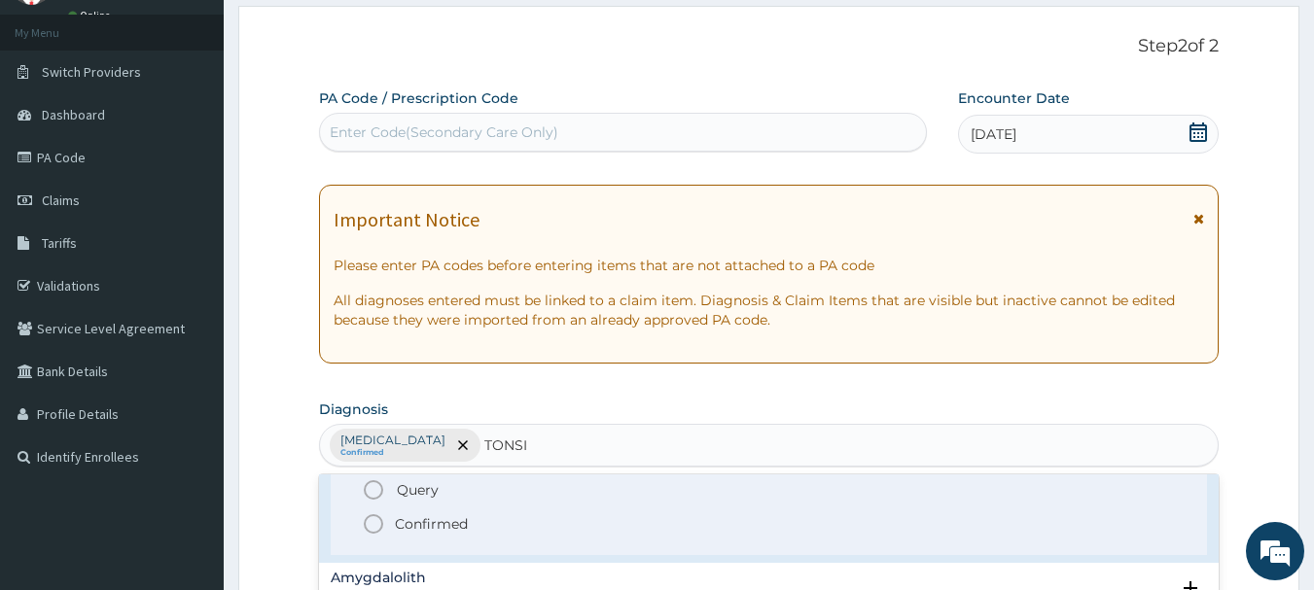
click at [378, 529] on icon "status option filled" at bounding box center [373, 523] width 23 height 23
click at [378, 529] on p "NB: All diagnosis must be linked to a claim item" at bounding box center [769, 517] width 900 height 25
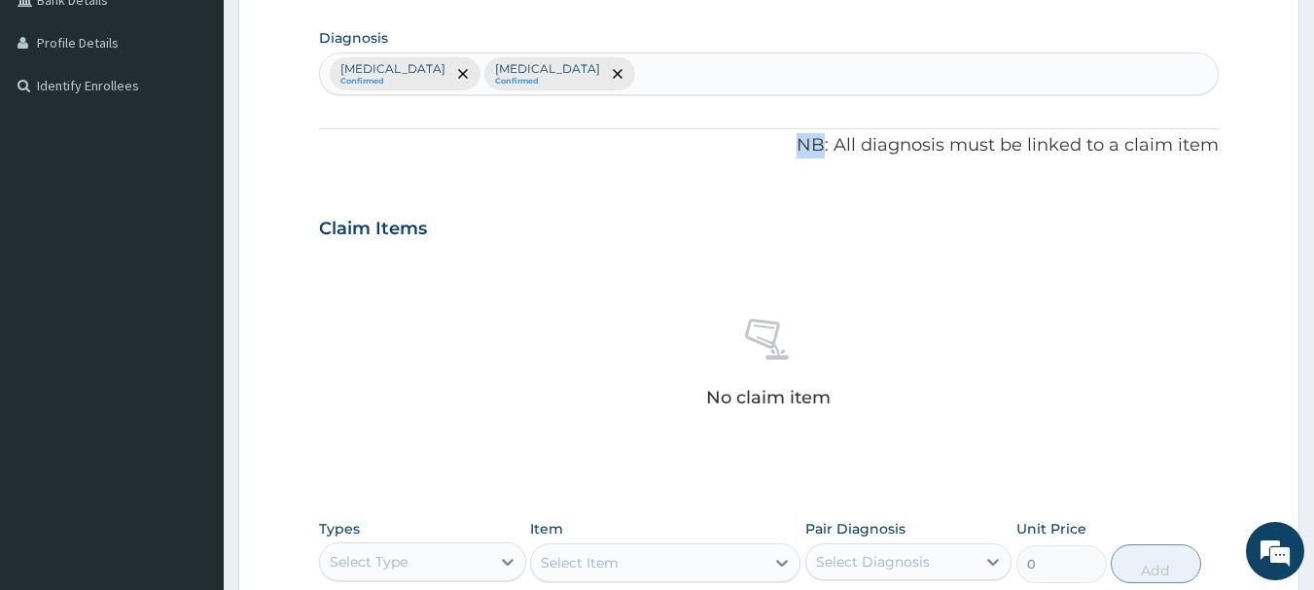
scroll to position [812, 0]
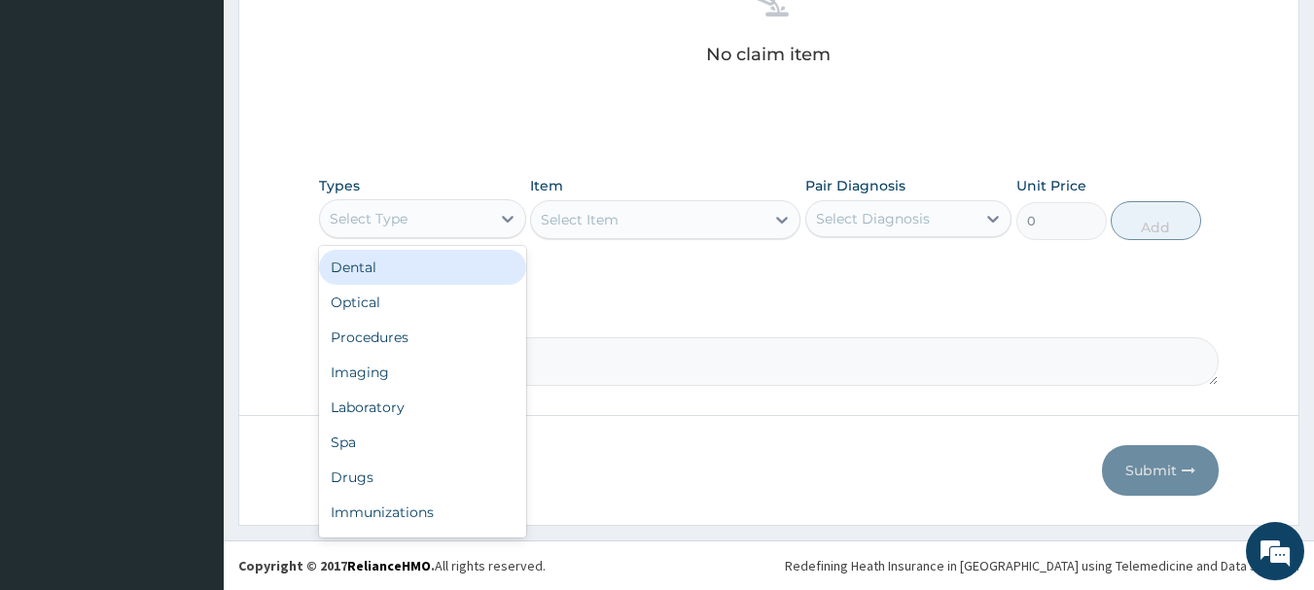
click at [448, 224] on div "Select Type" at bounding box center [405, 218] width 170 height 31
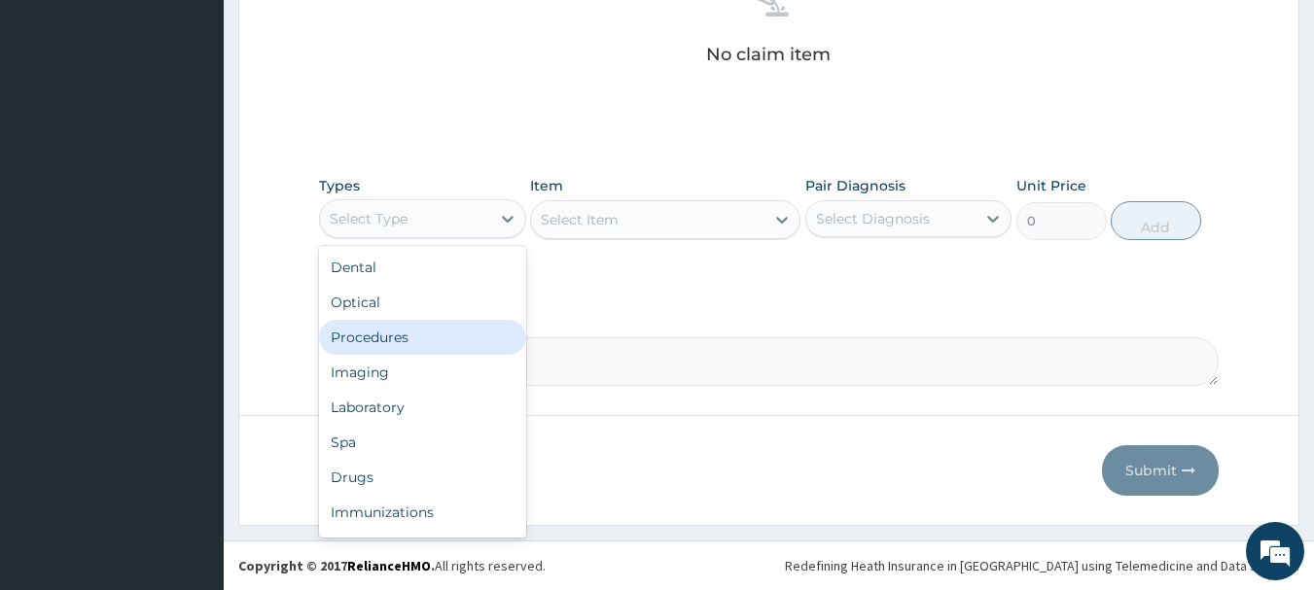
click at [412, 339] on div "Procedures" at bounding box center [422, 337] width 207 height 35
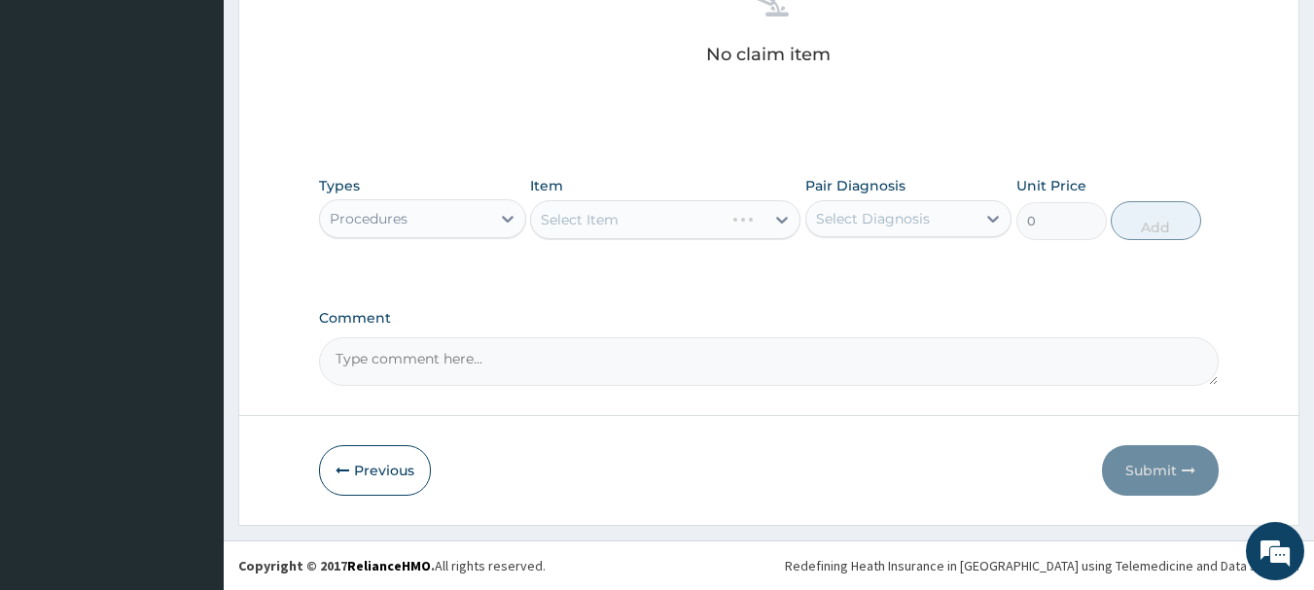
click at [656, 215] on div "Select Item" at bounding box center [665, 219] width 270 height 39
click at [694, 220] on div "Select Item" at bounding box center [665, 219] width 270 height 39
click at [622, 220] on div "Select Item" at bounding box center [665, 219] width 270 height 39
click at [621, 221] on div "Select Item" at bounding box center [665, 219] width 270 height 39
click at [704, 221] on div "Select Item" at bounding box center [665, 219] width 270 height 39
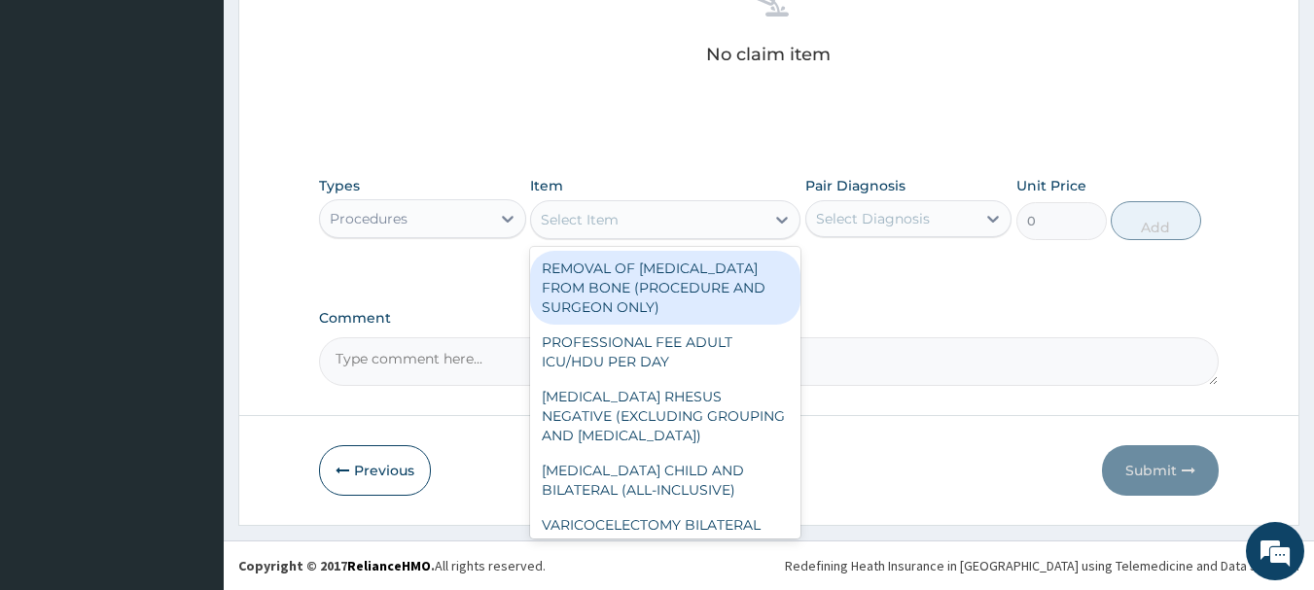
click at [665, 225] on div "Select Item" at bounding box center [647, 219] width 233 height 31
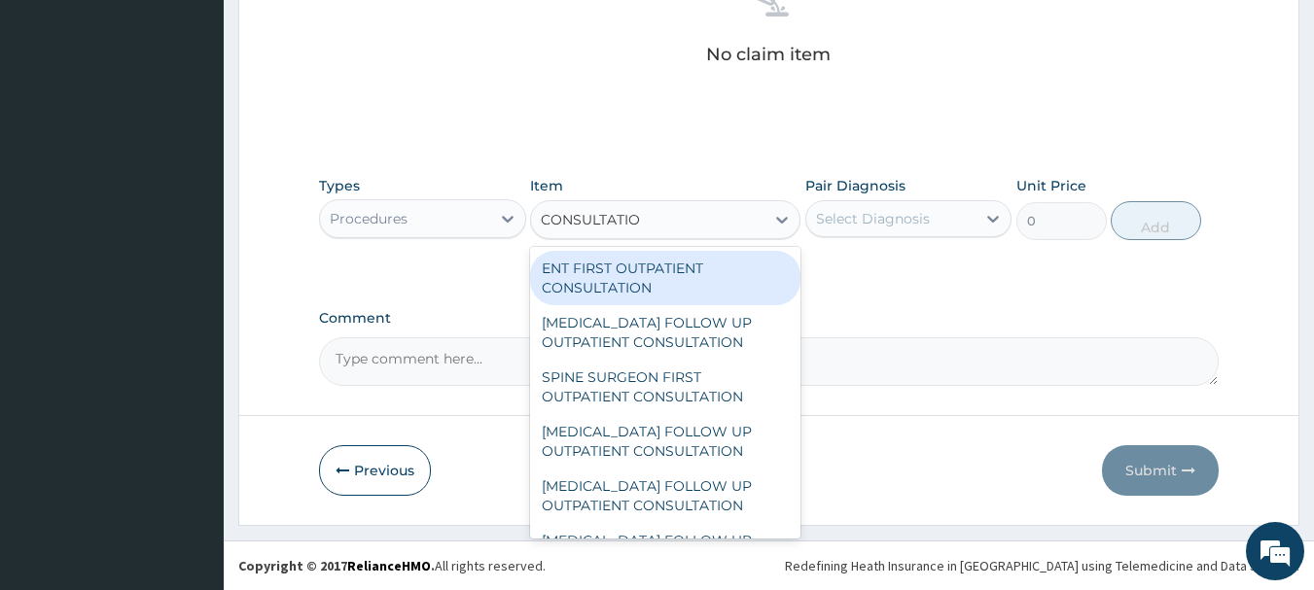
type input "CONSULTATION"
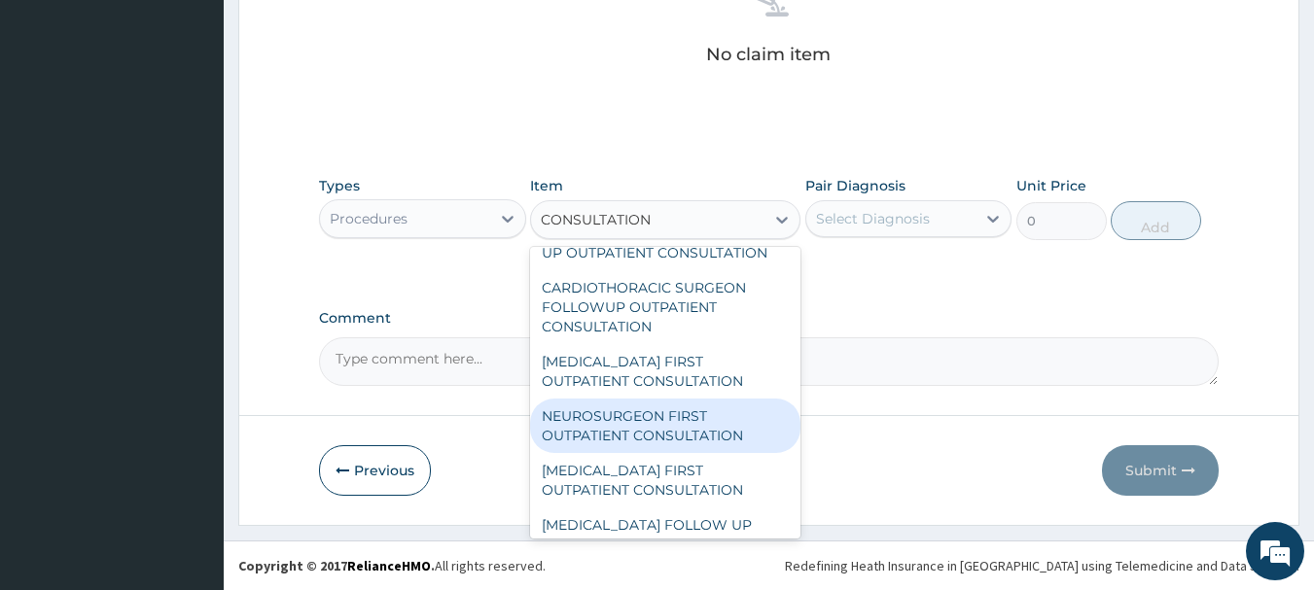
scroll to position [1844, 0]
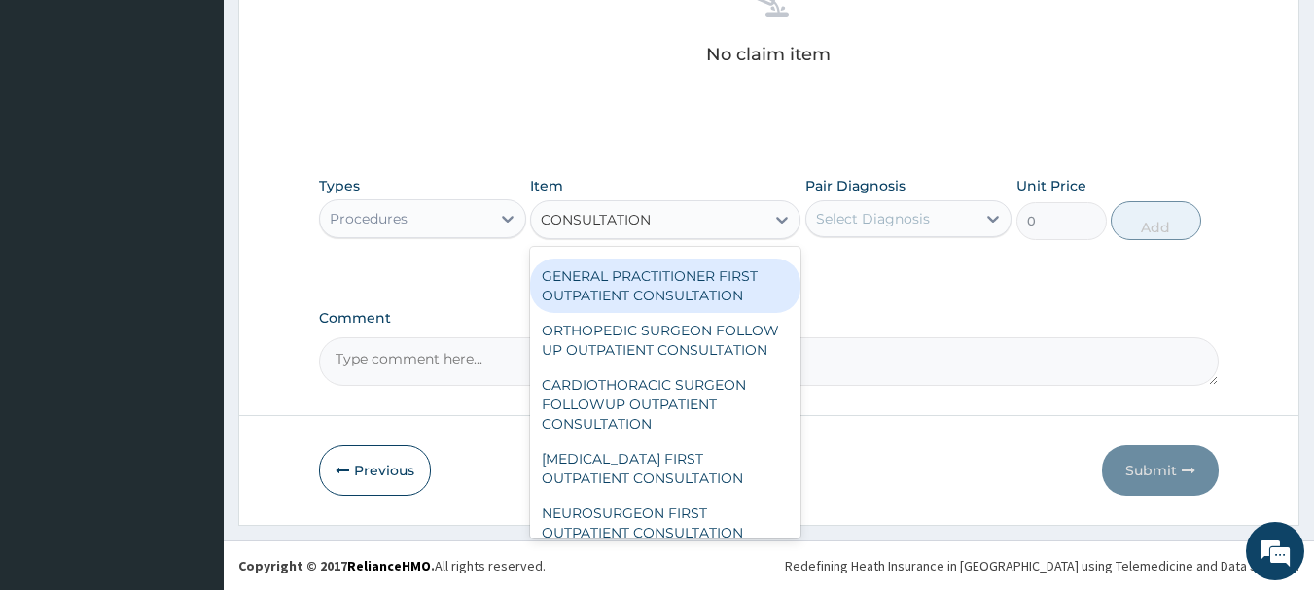
click at [733, 305] on div "GENERAL PRACTITIONER FIRST OUTPATIENT CONSULTATION" at bounding box center [665, 286] width 270 height 54
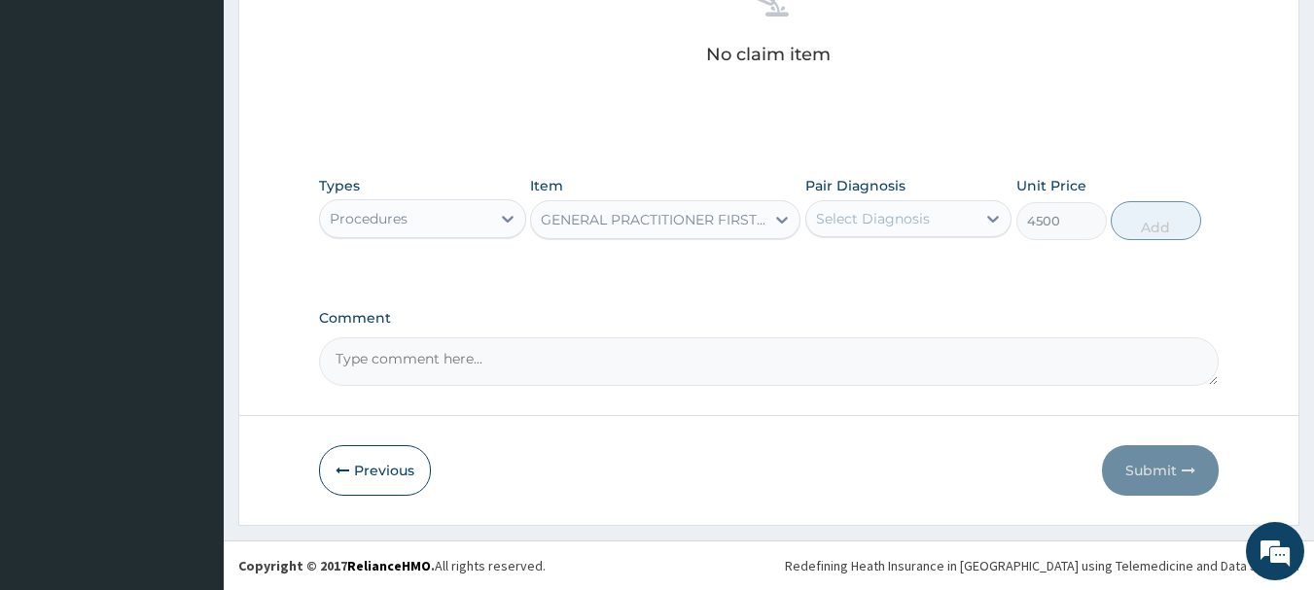
type input "4500"
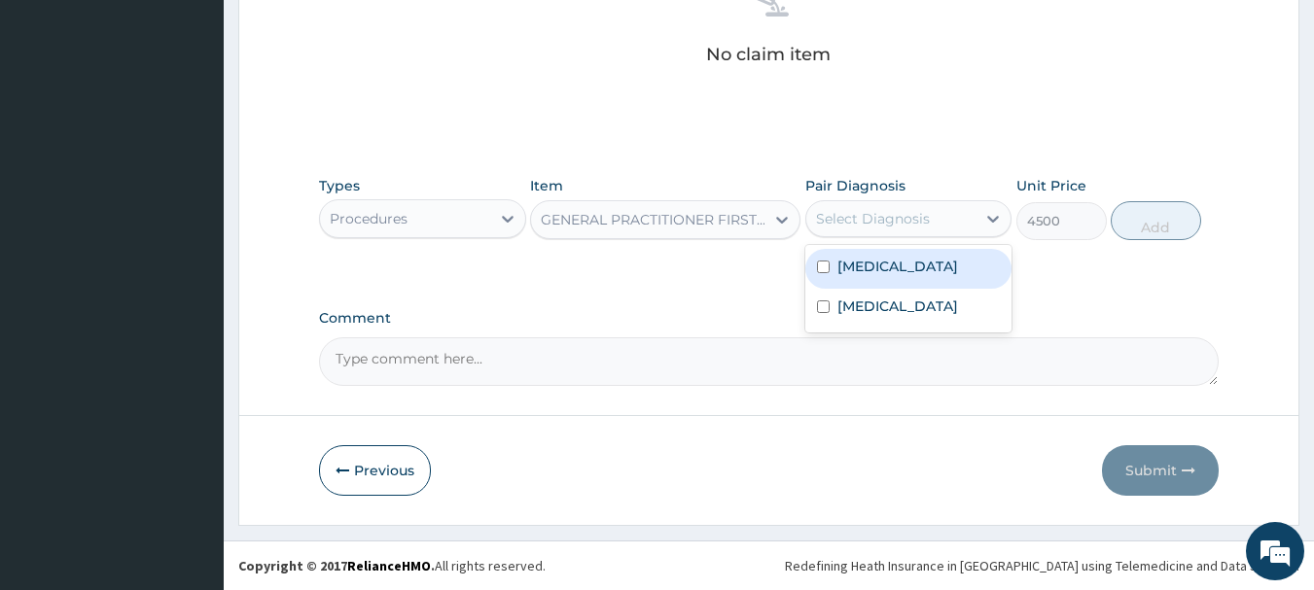
click at [885, 217] on div "Select Diagnosis" at bounding box center [873, 218] width 114 height 19
click at [839, 273] on label "Malaria" at bounding box center [897, 266] width 121 height 19
click at [835, 270] on div "Malaria" at bounding box center [908, 269] width 207 height 40
checkbox input "true"
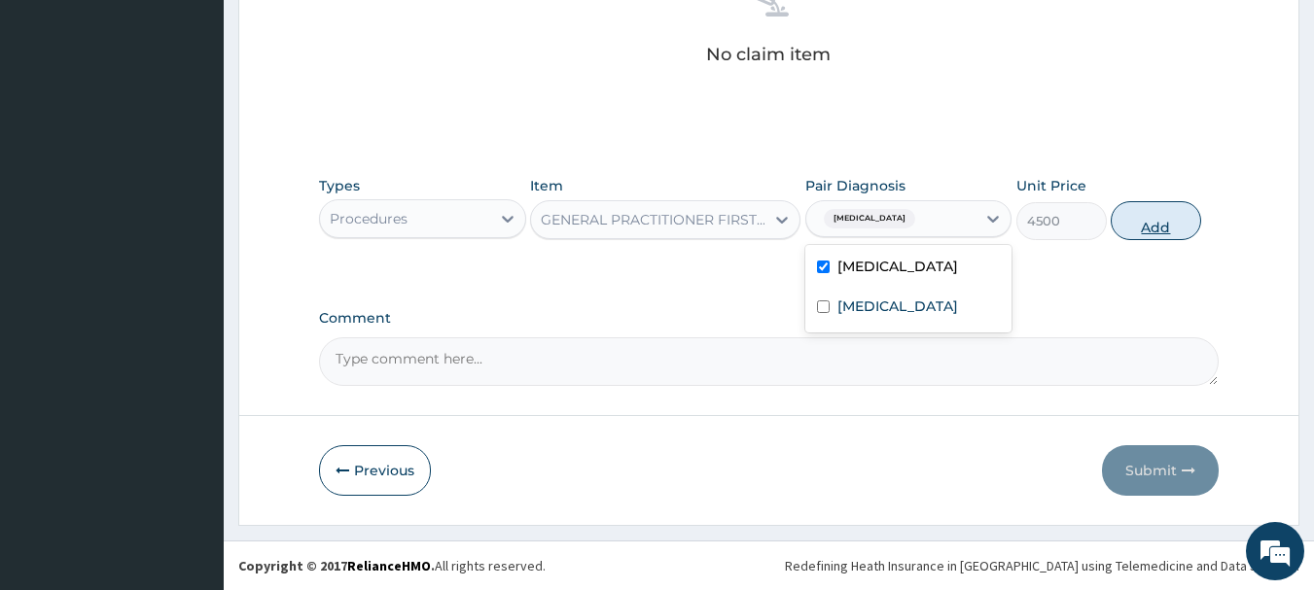
click at [1156, 228] on button "Add" at bounding box center [1155, 220] width 90 height 39
type input "0"
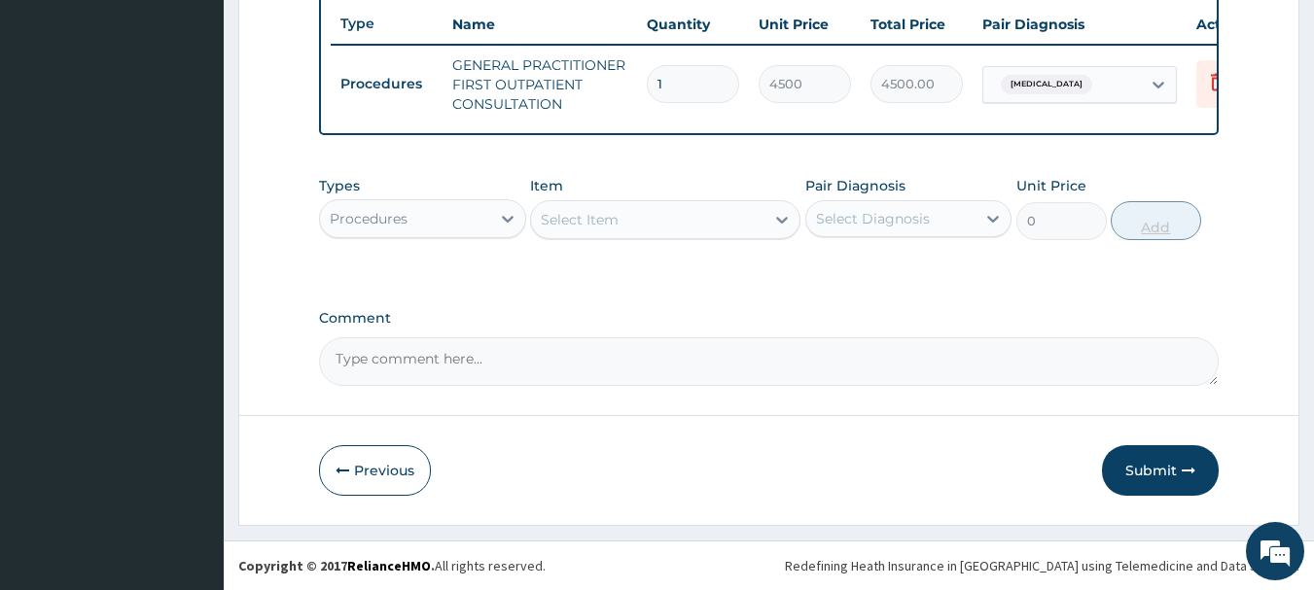
scroll to position [745, 0]
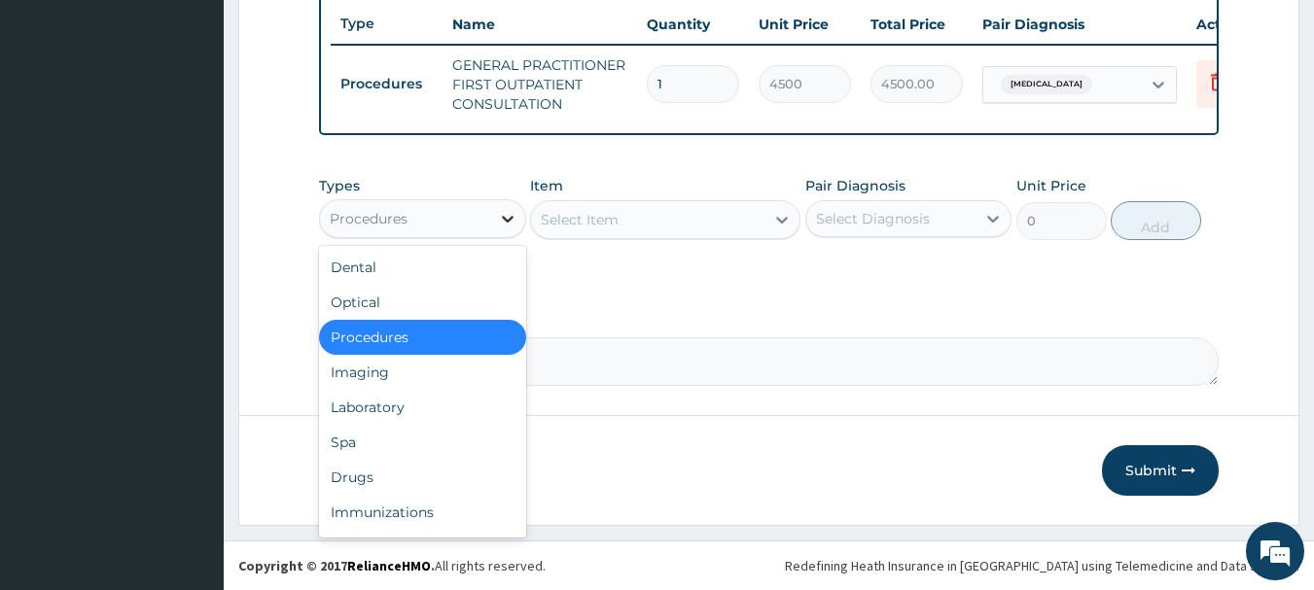
click at [493, 210] on div at bounding box center [507, 218] width 35 height 35
click at [346, 414] on div "Laboratory" at bounding box center [422, 407] width 207 height 35
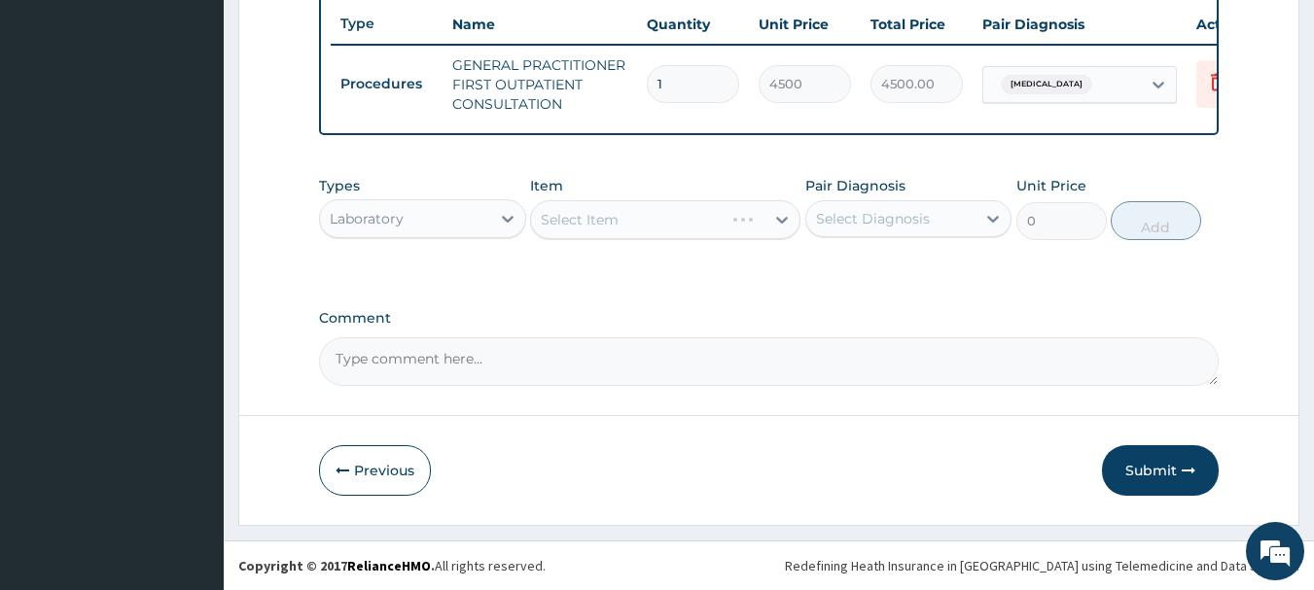
click at [667, 219] on div "Select Item" at bounding box center [665, 219] width 270 height 39
click at [686, 214] on div "Select Item" at bounding box center [665, 219] width 270 height 39
click at [620, 231] on div "Select Item" at bounding box center [665, 219] width 270 height 39
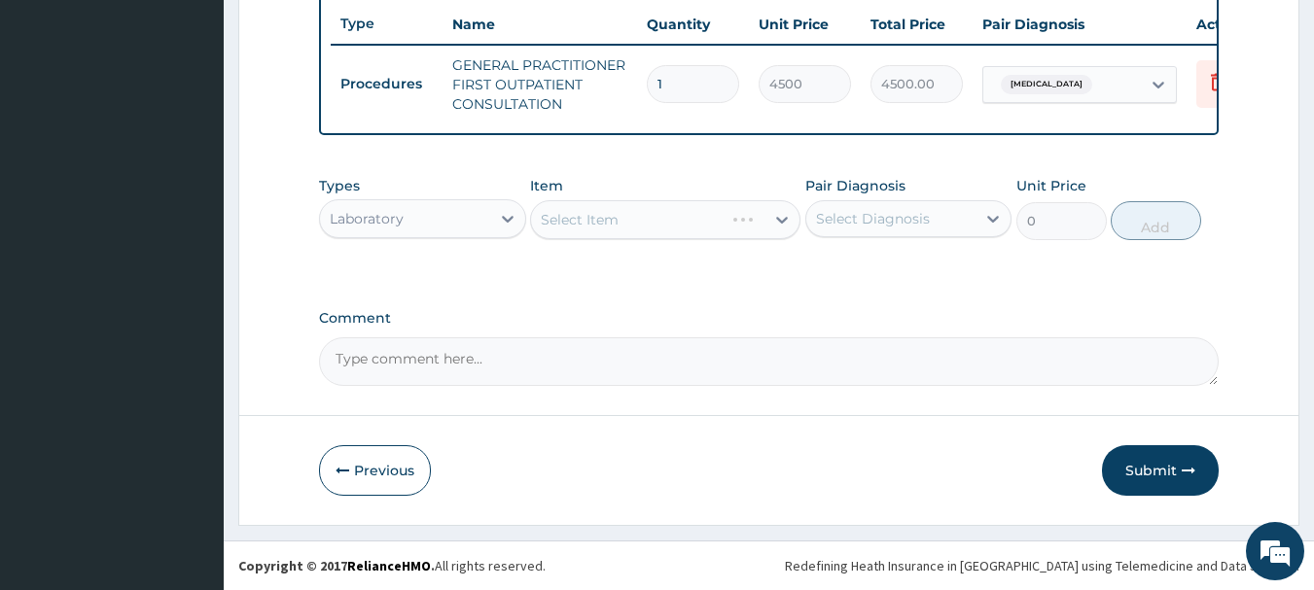
click at [667, 218] on div "Select Item" at bounding box center [665, 219] width 270 height 39
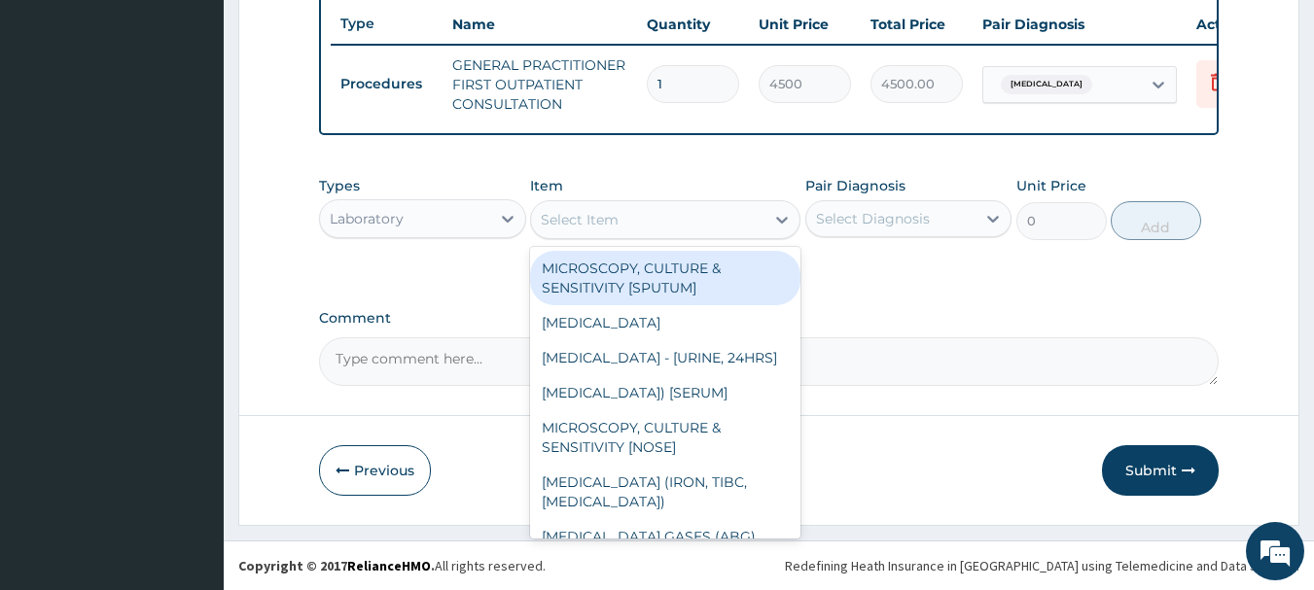
click at [706, 224] on div "Select Item" at bounding box center [647, 219] width 233 height 31
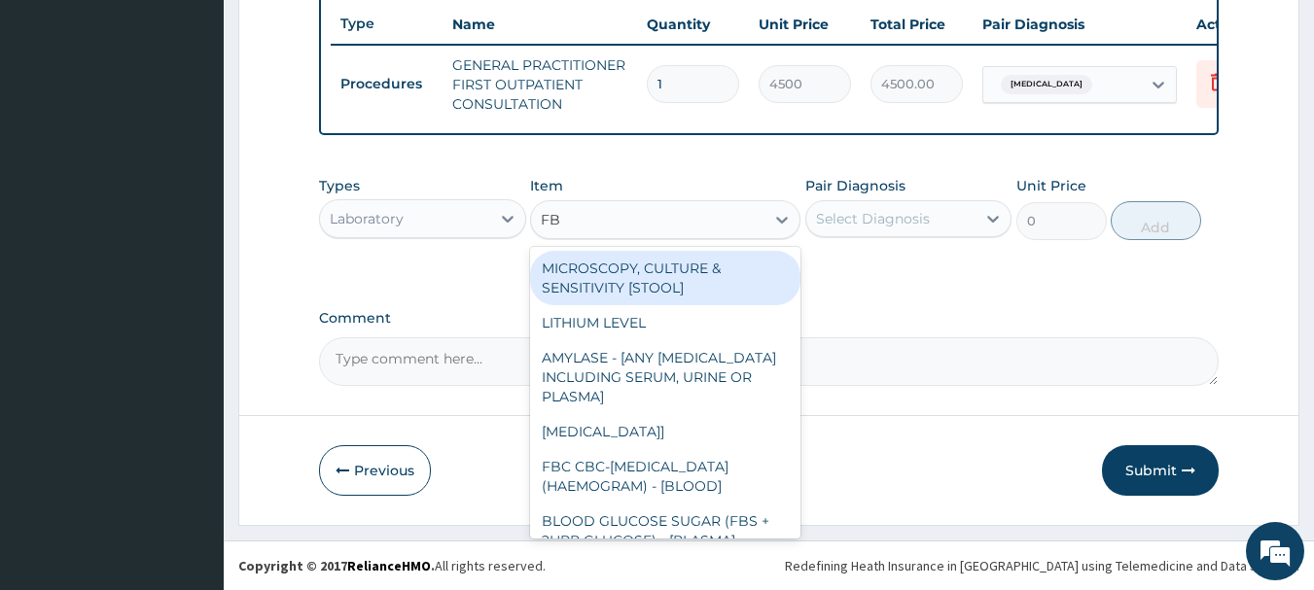
type input "FBC"
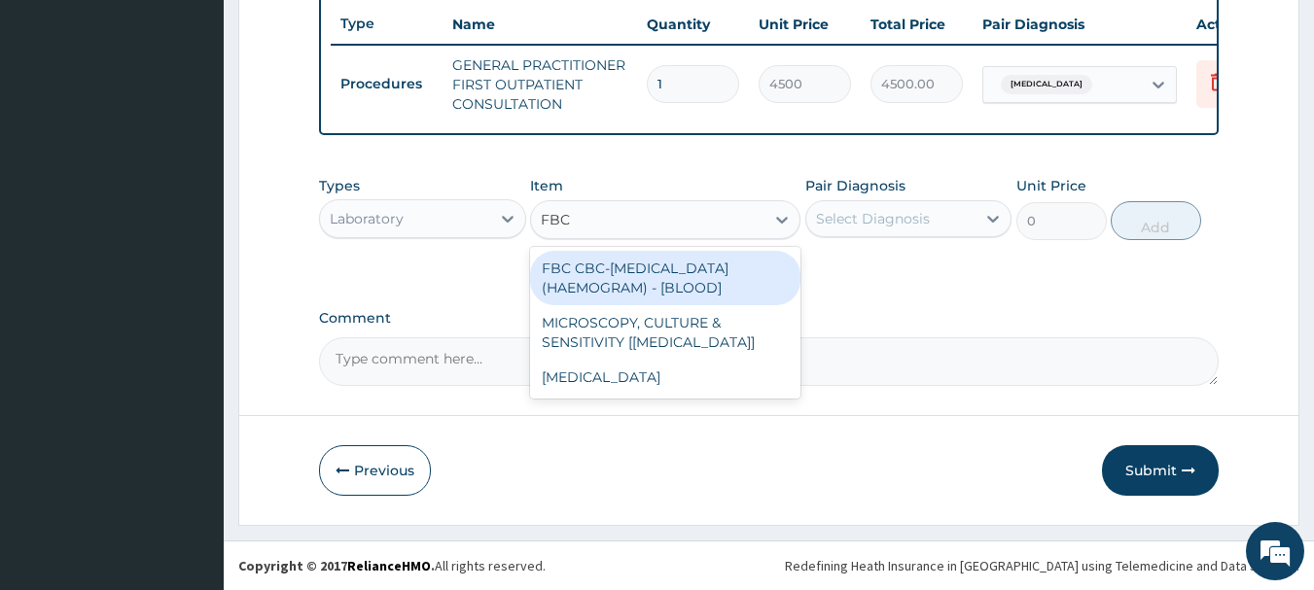
click at [764, 286] on div "FBC CBC-COMPLETE BLOOD COUNT (HAEMOGRAM) - [BLOOD]" at bounding box center [665, 278] width 270 height 54
type input "6000"
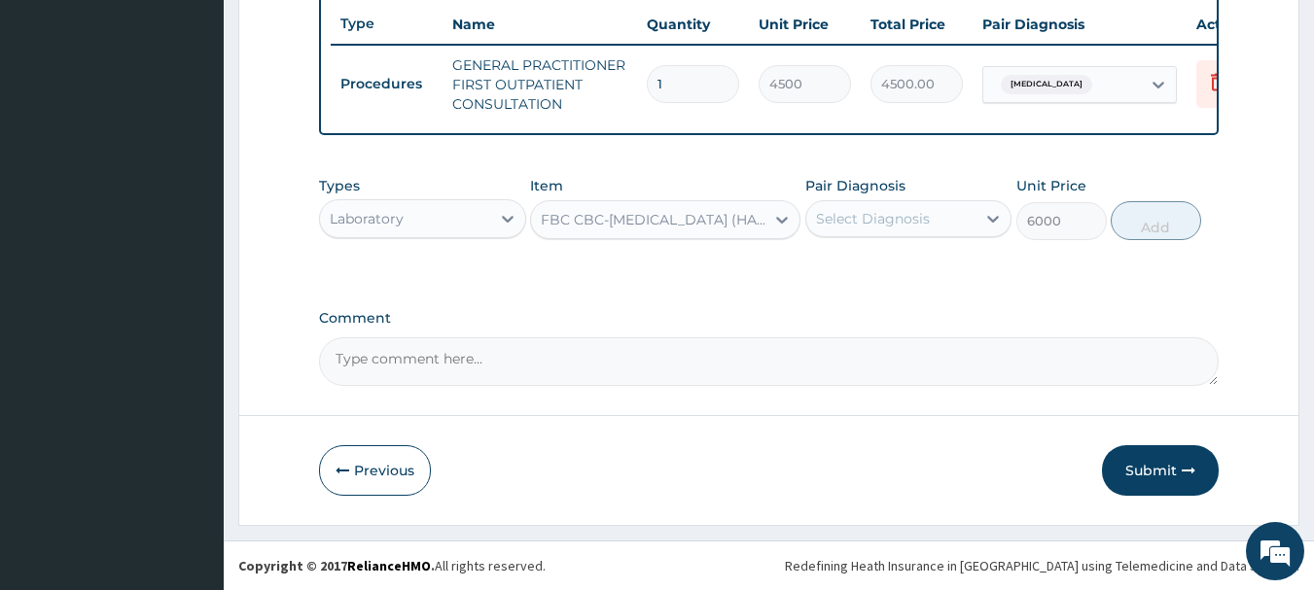
click at [862, 223] on div "Select Diagnosis" at bounding box center [873, 218] width 114 height 19
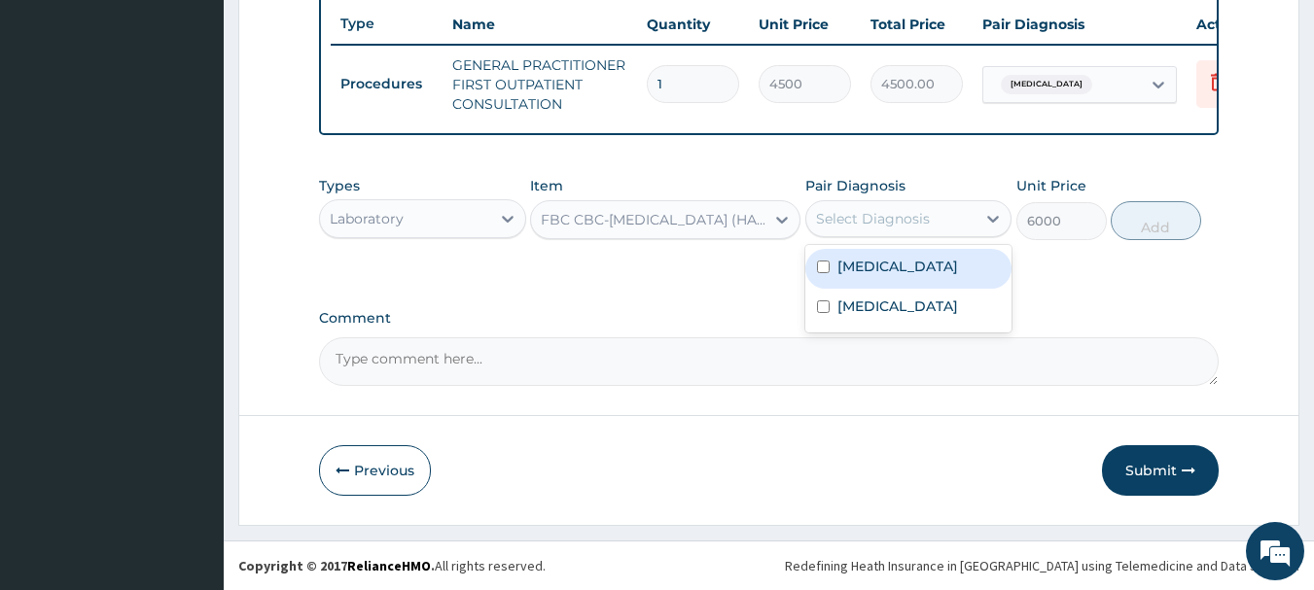
click at [844, 272] on label "Malaria" at bounding box center [897, 266] width 121 height 19
checkbox input "true"
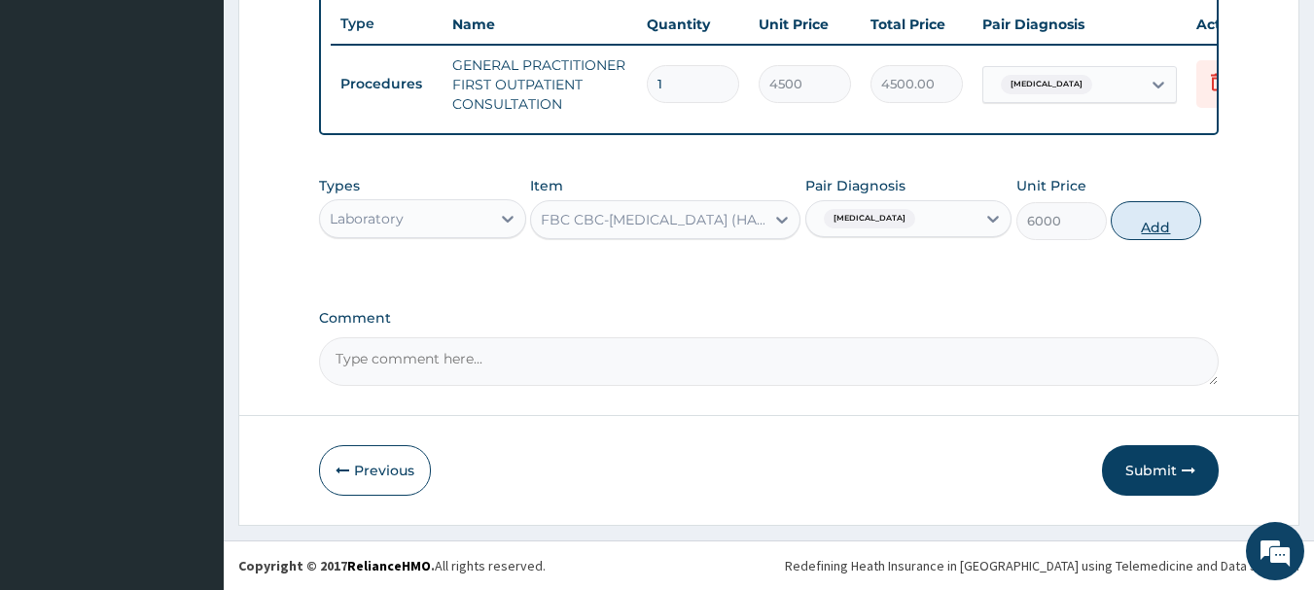
click at [1166, 220] on button "Add" at bounding box center [1155, 220] width 90 height 39
type input "0"
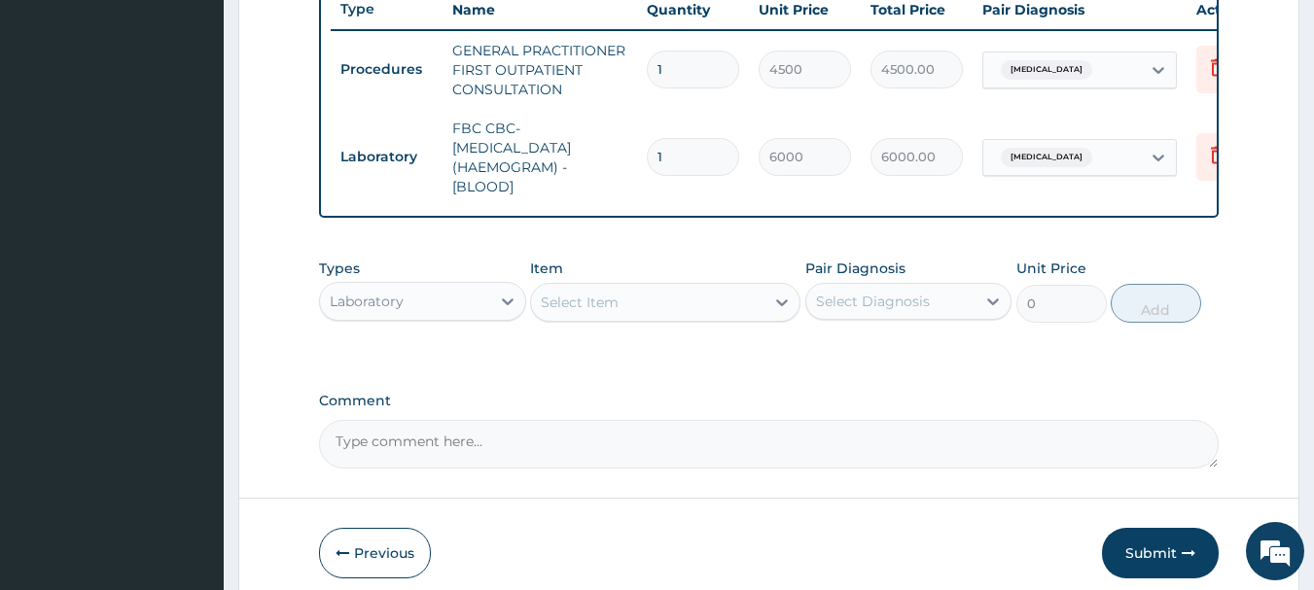
click at [612, 312] on div "Select Item" at bounding box center [580, 302] width 78 height 19
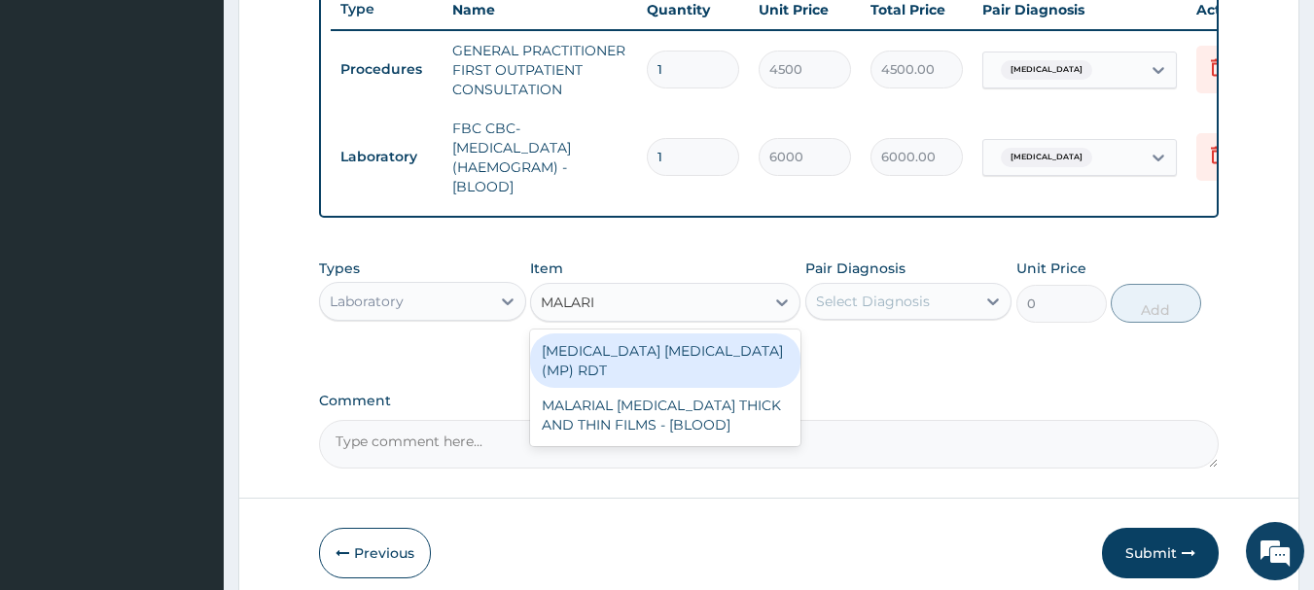
type input "MALARIA"
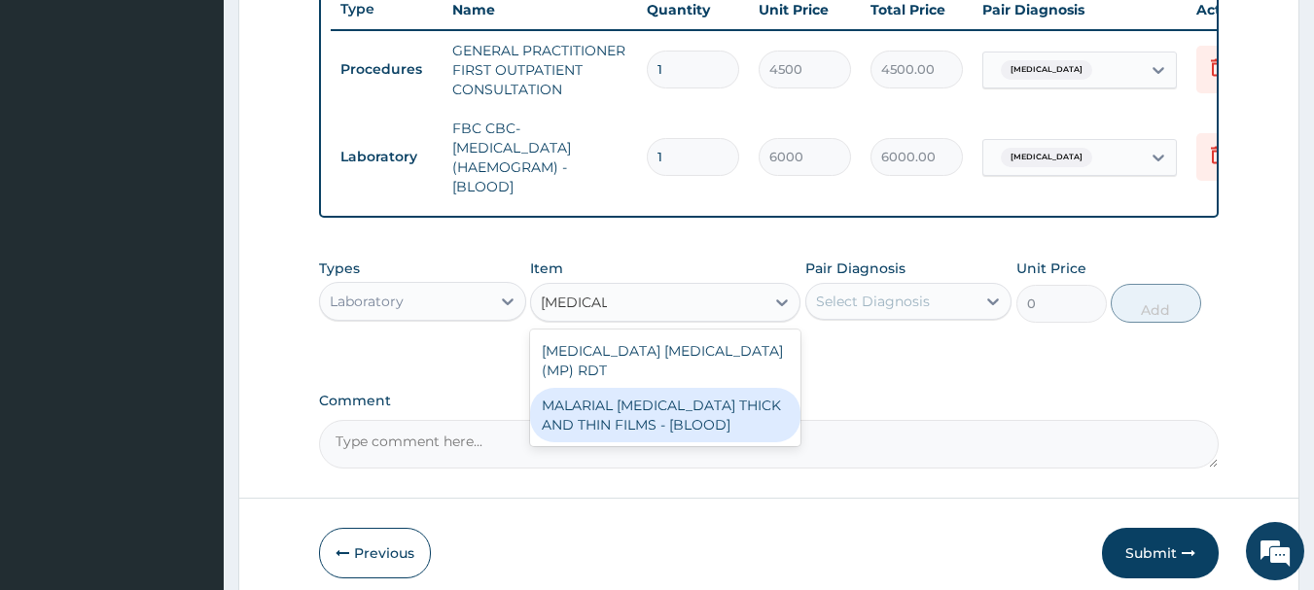
click at [770, 421] on div "MALARIAL PARASITE THICK AND THIN FILMS - [BLOOD]" at bounding box center [665, 415] width 270 height 54
drag, startPoint x: 770, startPoint y: 421, endPoint x: 781, endPoint y: 410, distance: 15.1
click at [770, 409] on label "Comment" at bounding box center [769, 401] width 900 height 17
click at [770, 421] on textarea "Comment" at bounding box center [769, 444] width 900 height 49
type input "2625"
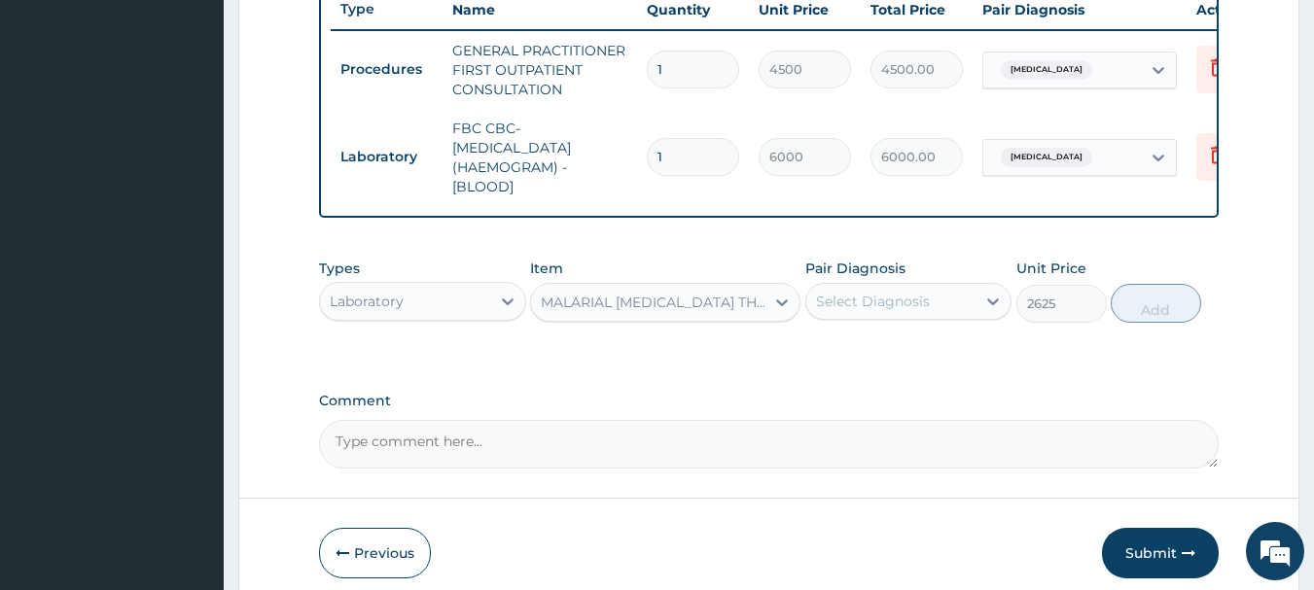
click at [913, 311] on div "Select Diagnosis" at bounding box center [873, 301] width 114 height 19
click at [914, 311] on div "Select Diagnosis" at bounding box center [873, 301] width 114 height 19
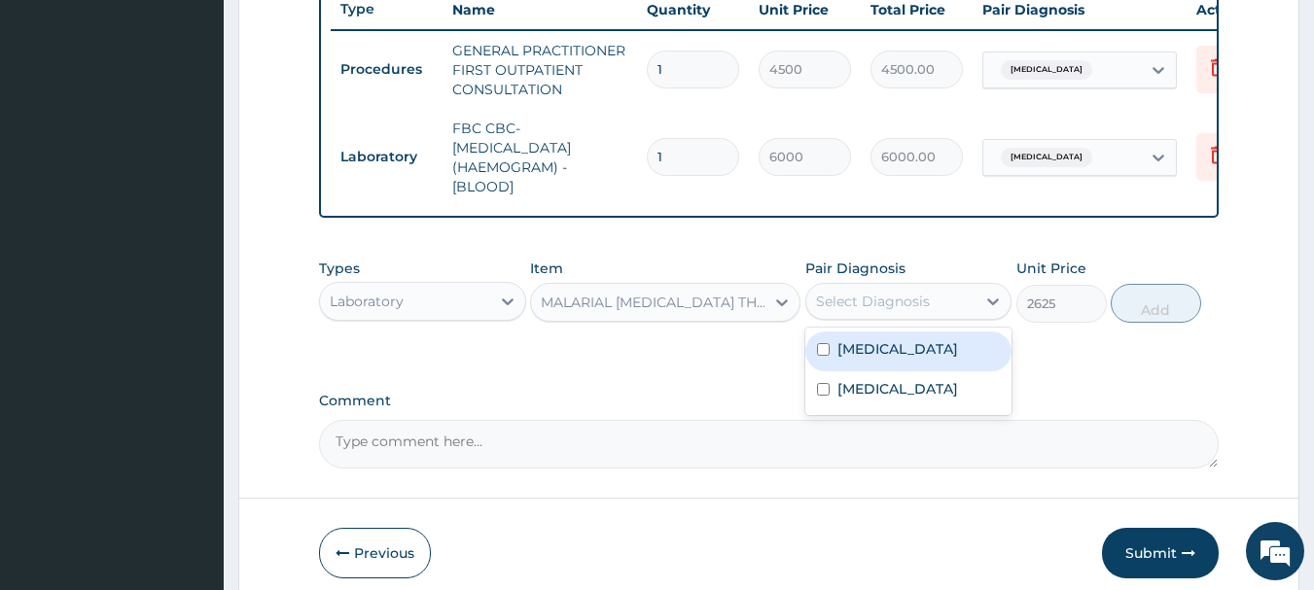
click at [919, 311] on div "Select Diagnosis" at bounding box center [873, 301] width 114 height 19
click at [897, 369] on div "Malaria" at bounding box center [908, 352] width 207 height 40
click at [906, 360] on div "Malaria" at bounding box center [908, 352] width 207 height 40
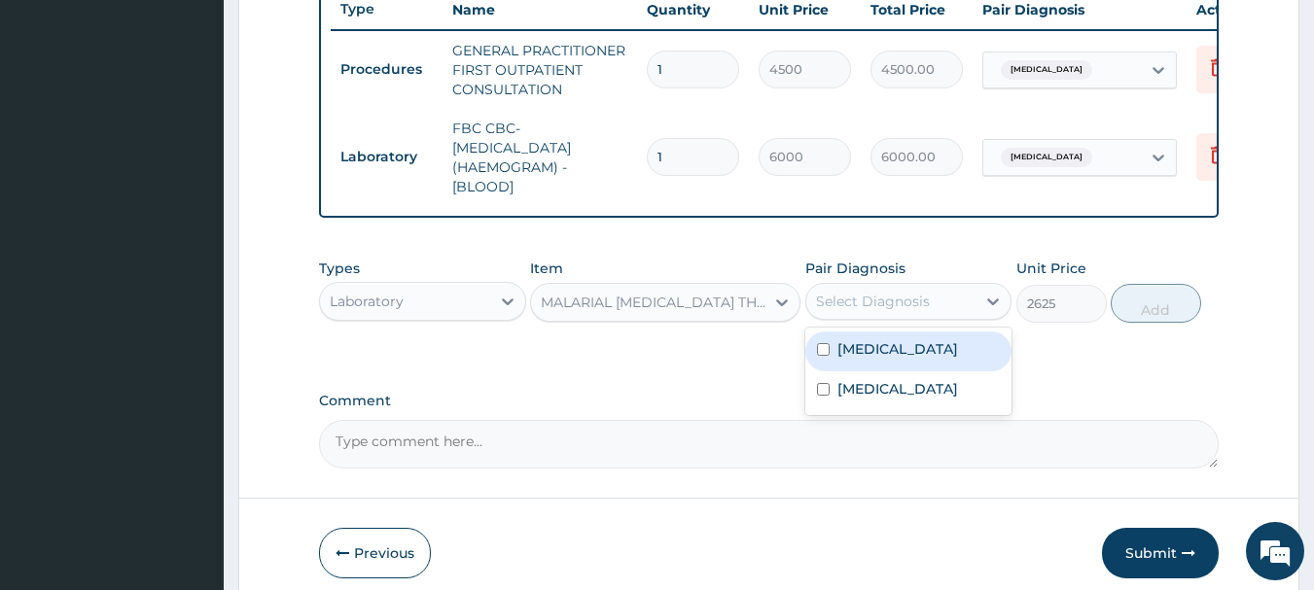
click at [828, 356] on input "checkbox" at bounding box center [823, 349] width 13 height 13
click at [862, 359] on label "Malaria" at bounding box center [897, 348] width 121 height 19
checkbox input "false"
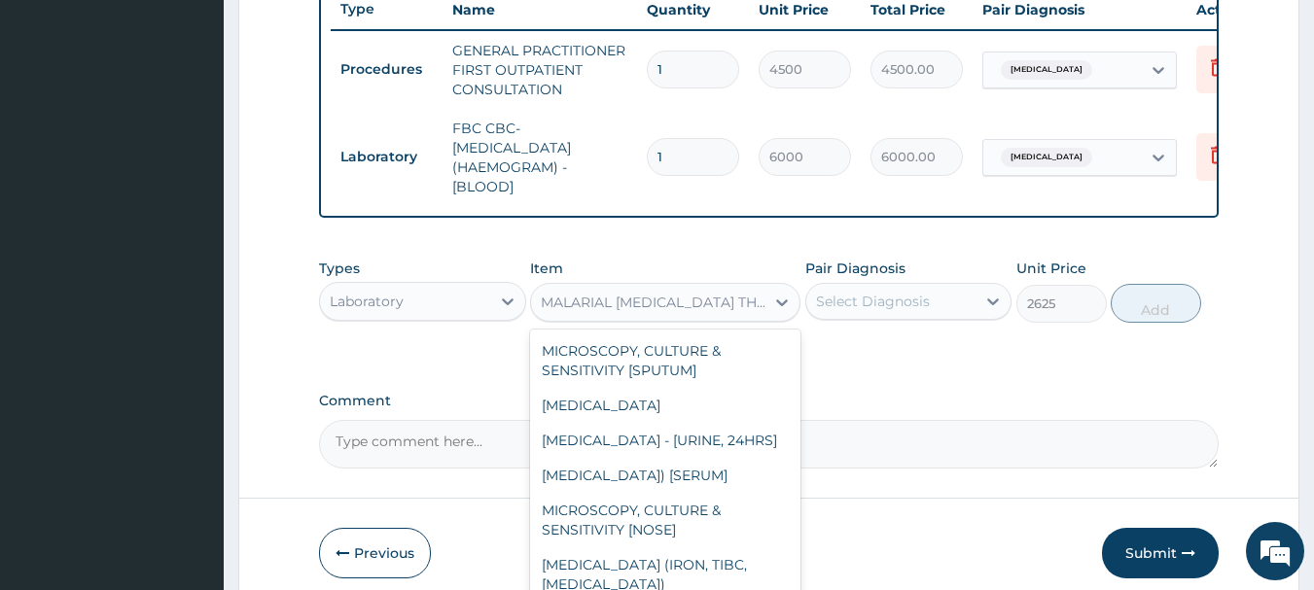
click at [723, 312] on div "MALARIAL PARASITE THICK AND THIN FILMS - [BLOOD]" at bounding box center [654, 302] width 226 height 19
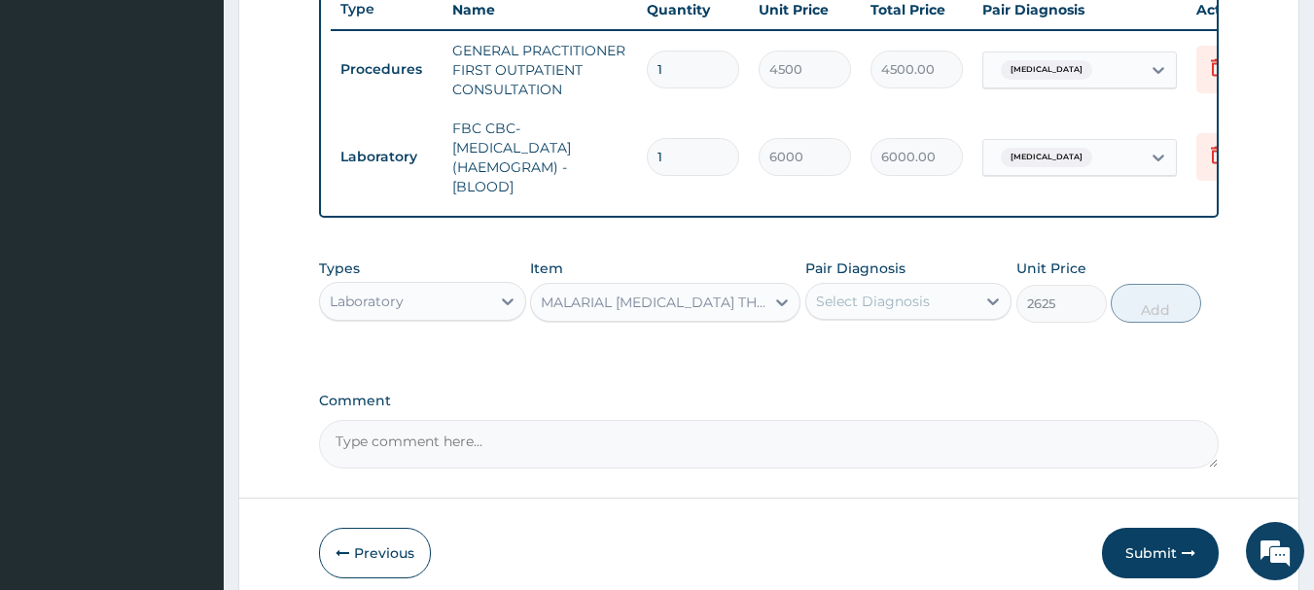
click at [828, 311] on div "Select Diagnosis" at bounding box center [873, 301] width 114 height 19
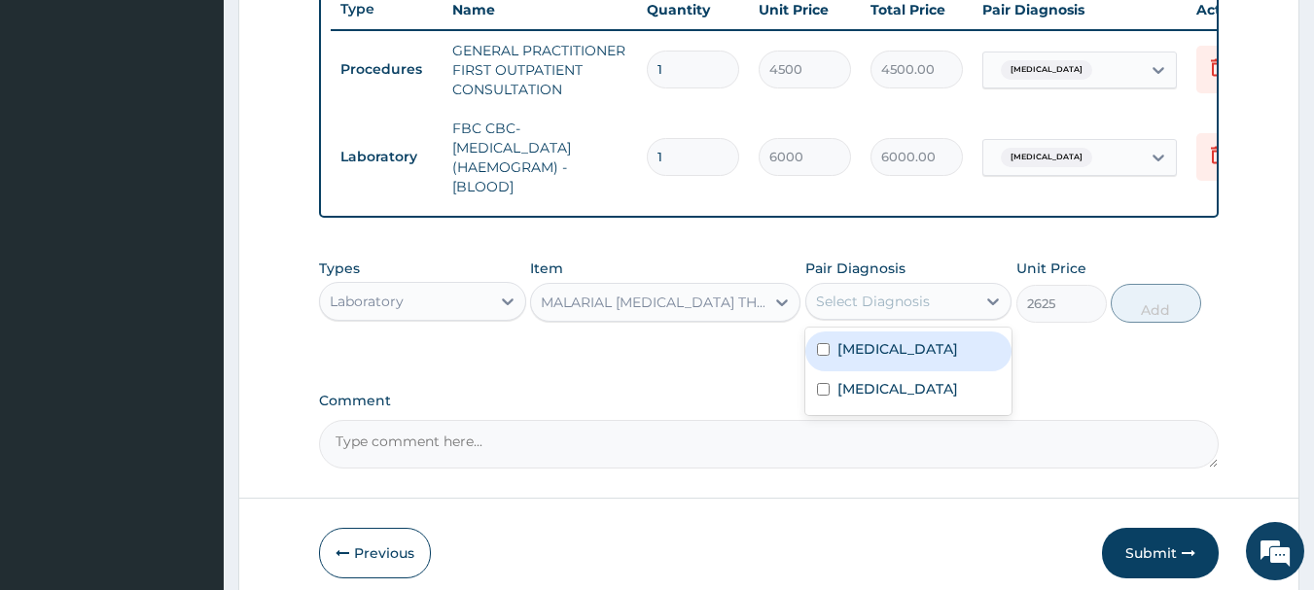
click at [932, 312] on div "Select Diagnosis" at bounding box center [891, 301] width 170 height 31
click at [912, 367] on div "Malaria" at bounding box center [908, 352] width 207 height 40
click at [824, 356] on input "checkbox" at bounding box center [823, 349] width 13 height 13
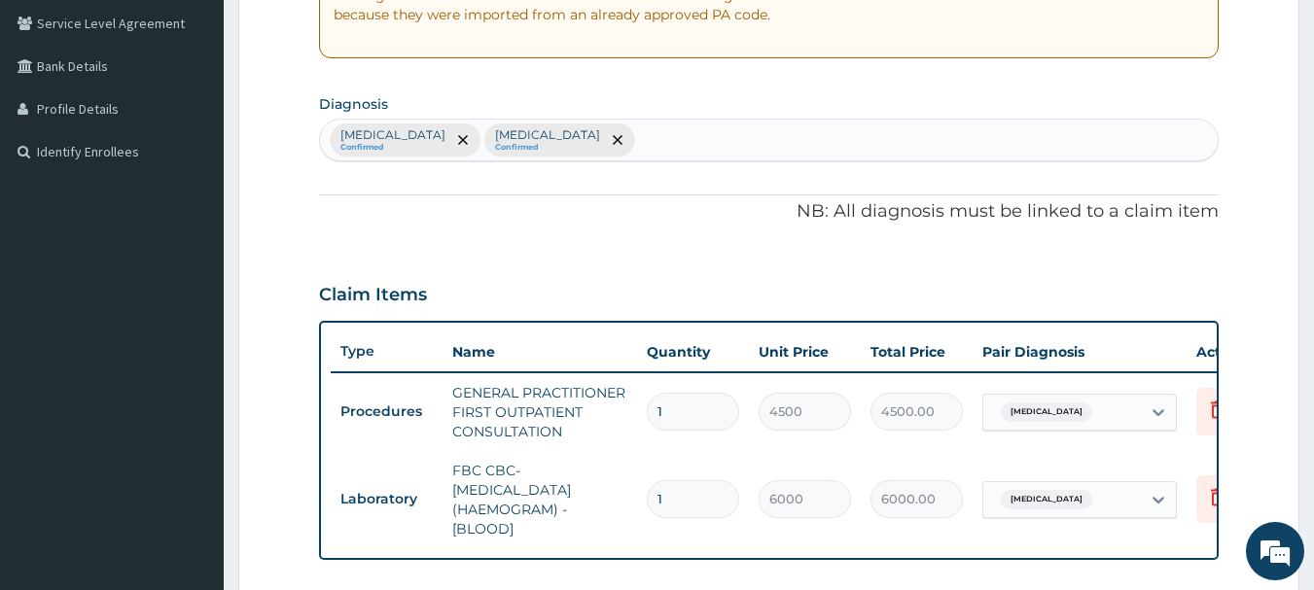
scroll to position [842, 0]
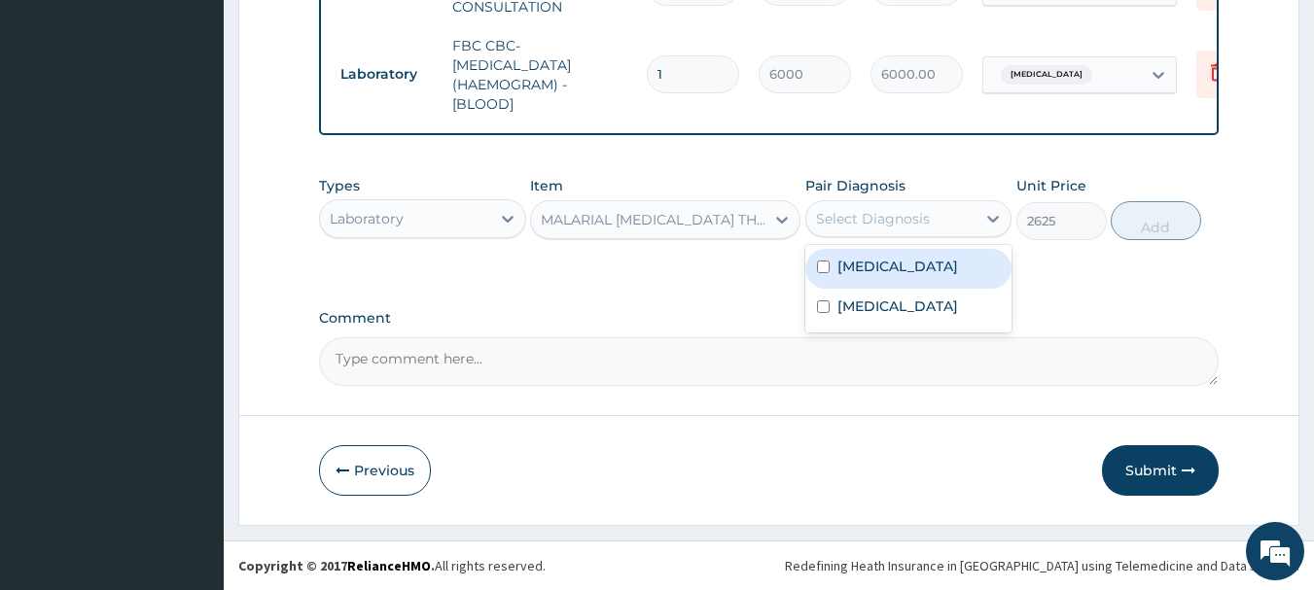
click at [825, 272] on input "checkbox" at bounding box center [823, 267] width 13 height 13
checkbox input "true"
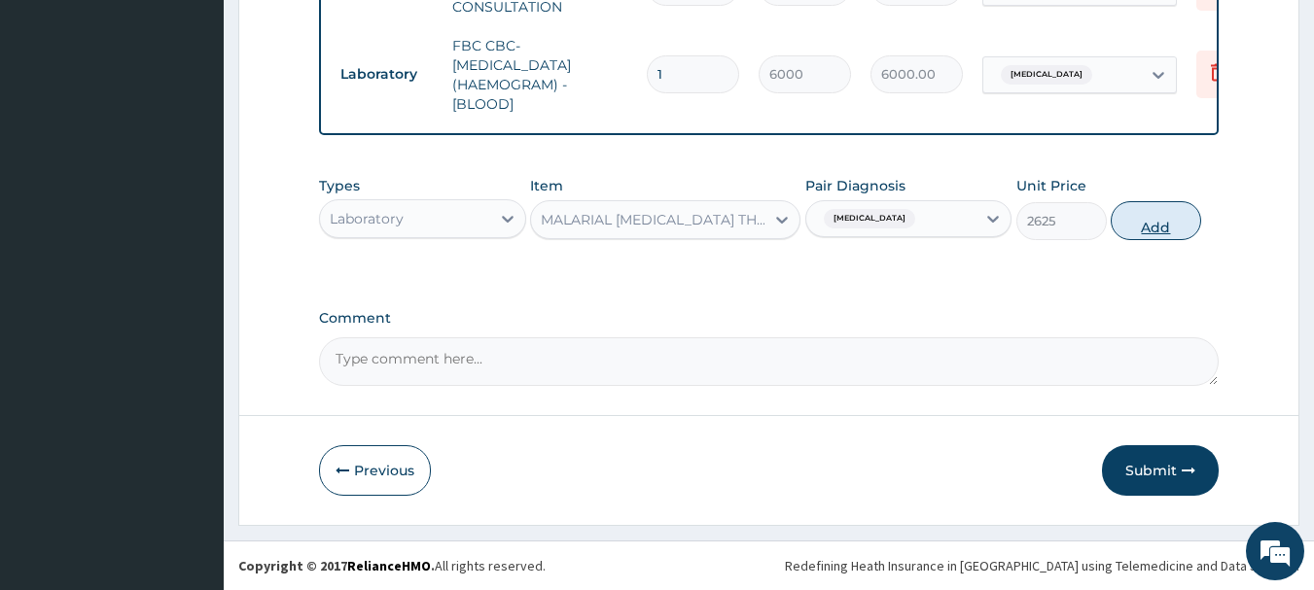
click at [1151, 220] on button "Add" at bounding box center [1155, 220] width 90 height 39
type input "0"
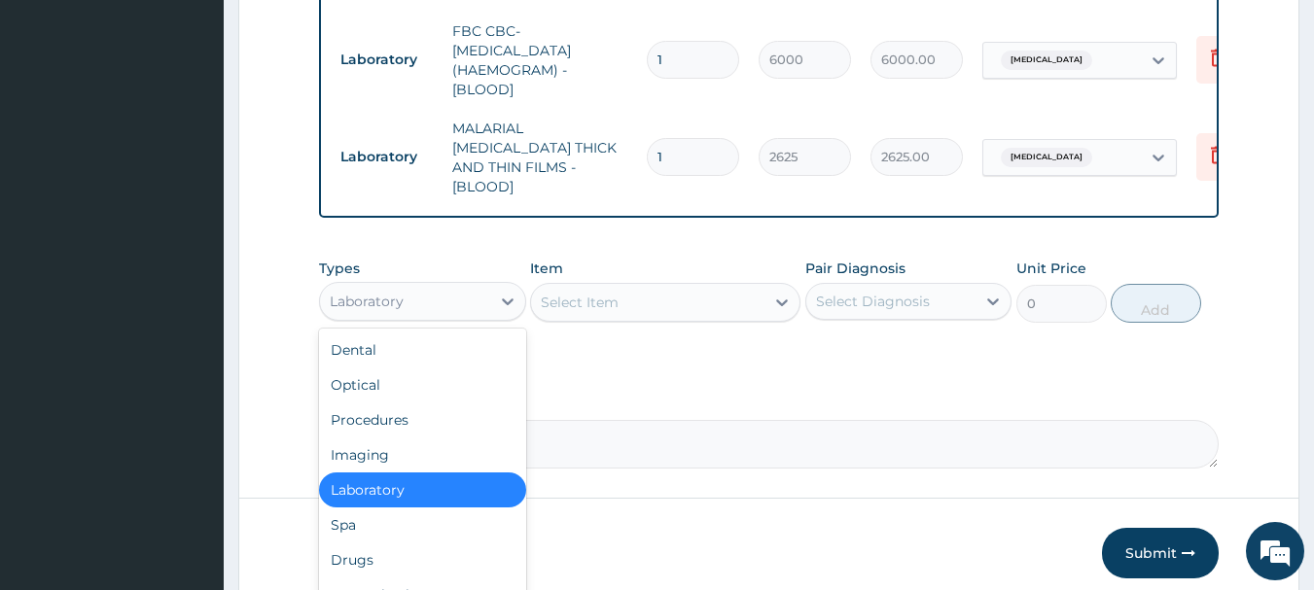
click at [480, 303] on div "Laboratory" at bounding box center [405, 301] width 170 height 31
click at [417, 557] on div "Drugs" at bounding box center [422, 560] width 207 height 35
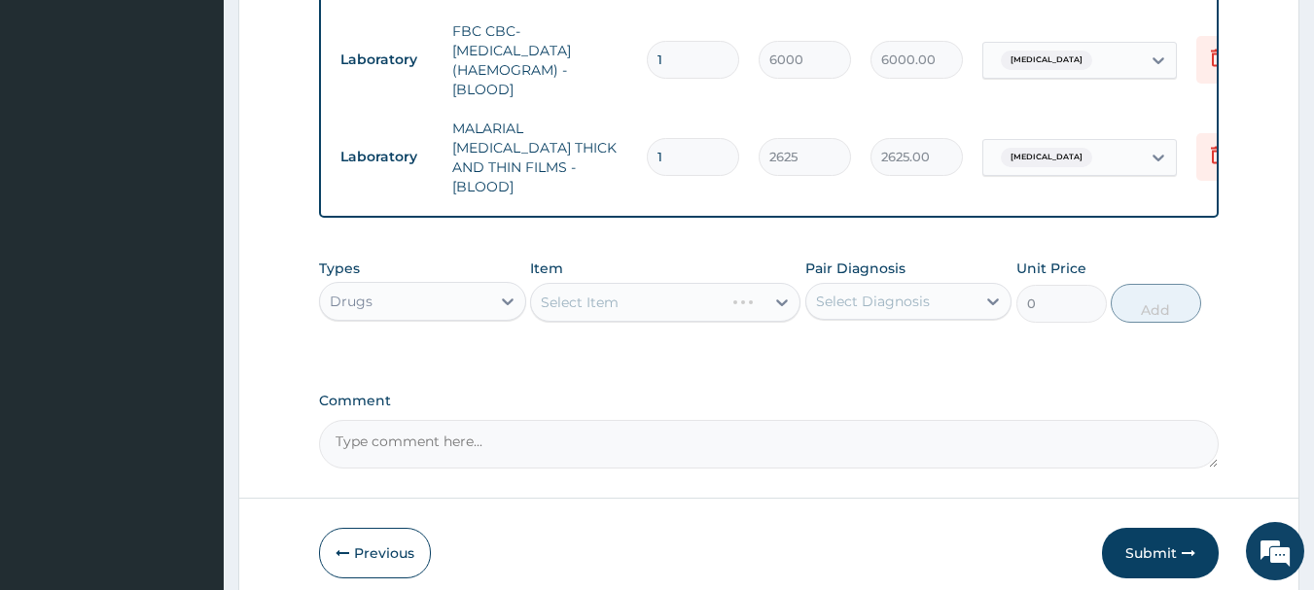
click at [632, 297] on div "Select Item" at bounding box center [665, 302] width 270 height 39
click at [719, 295] on div "Select Item" at bounding box center [665, 302] width 270 height 39
click at [632, 308] on div "Select Item" at bounding box center [665, 302] width 270 height 39
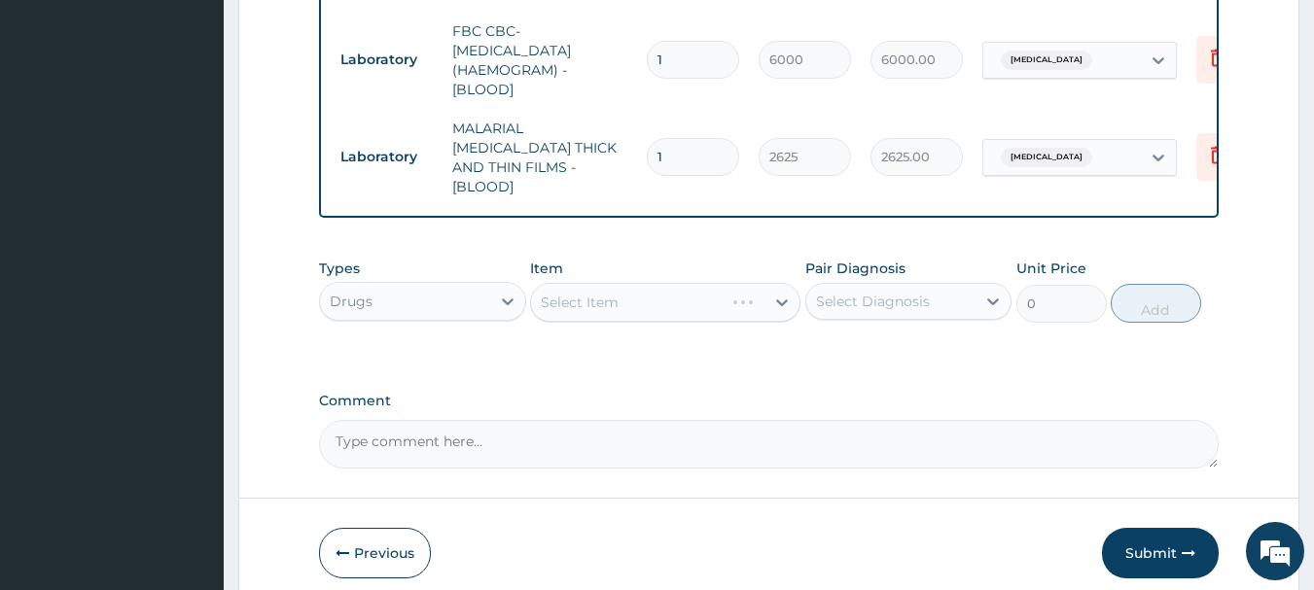
click at [641, 299] on div "Select Item" at bounding box center [665, 302] width 270 height 39
click at [686, 298] on div "Select Item" at bounding box center [665, 302] width 270 height 39
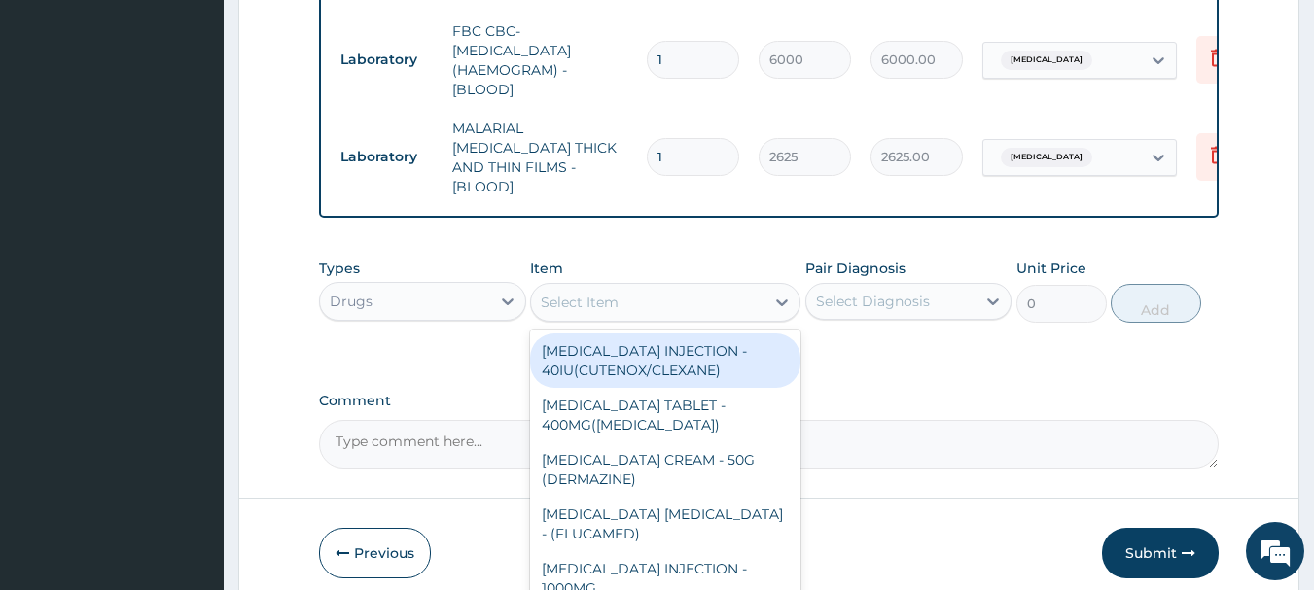
click at [687, 299] on div "Select Item" at bounding box center [647, 302] width 233 height 31
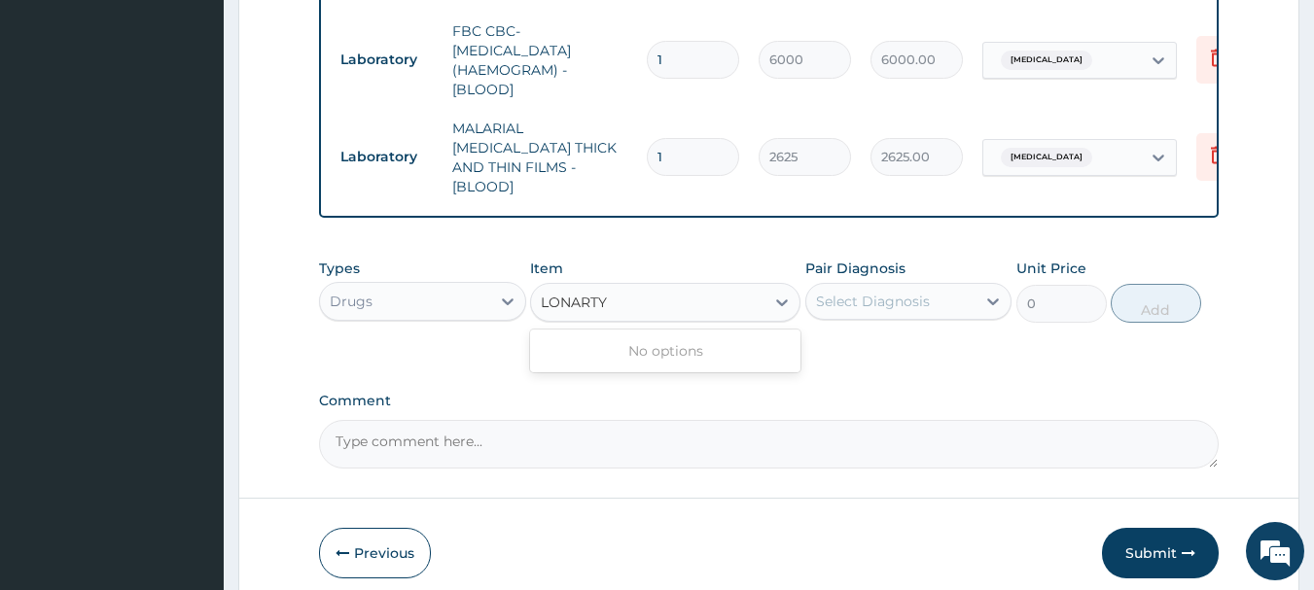
type input "LONART"
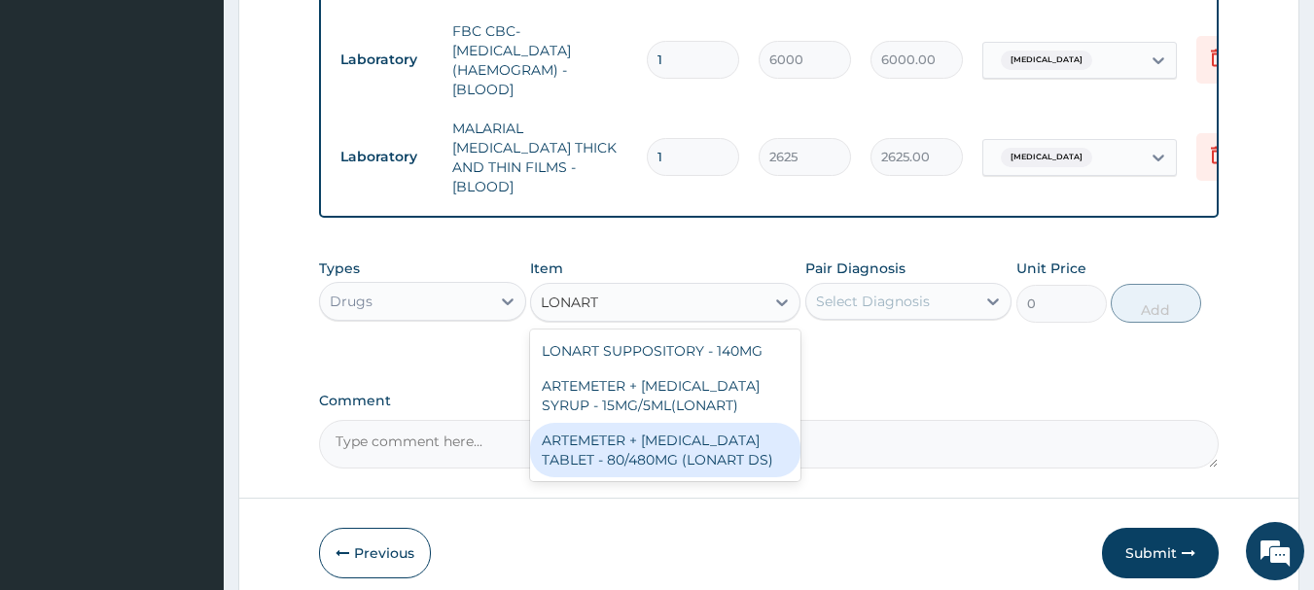
click at [681, 450] on div "ARTEMETER + LUMEFANTRINE TABLET - 80/480MG (LONART DS)" at bounding box center [665, 450] width 270 height 54
type input "672"
click at [681, 450] on textarea "Comment" at bounding box center [769, 444] width 900 height 49
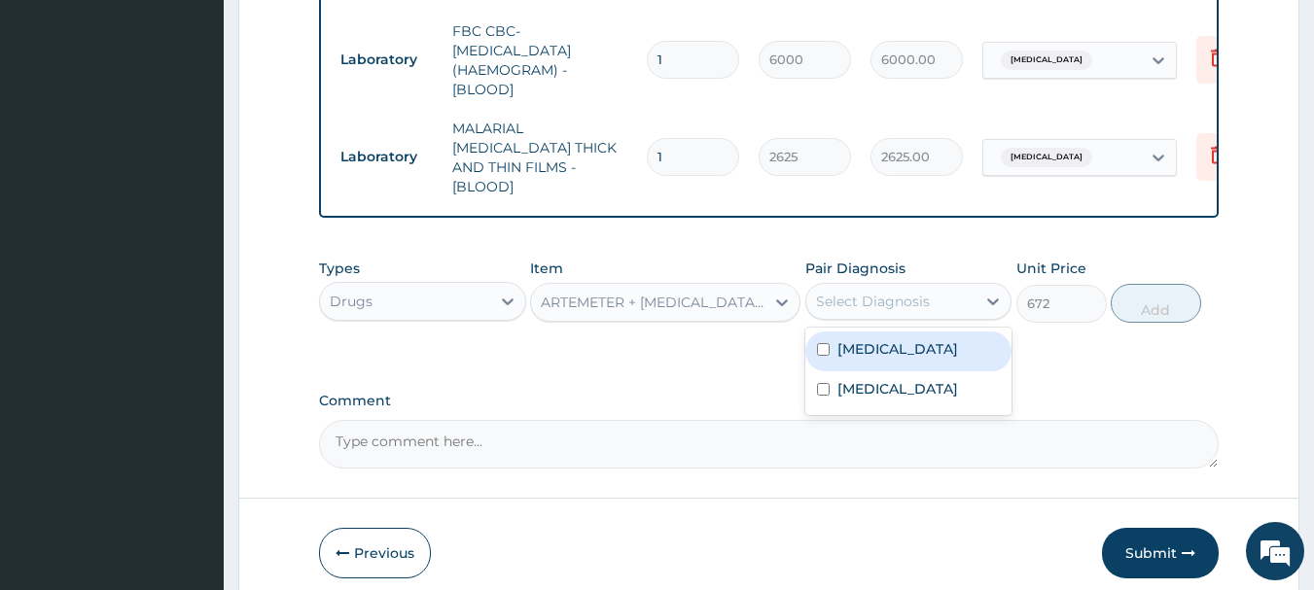
click at [916, 292] on div "Select Diagnosis" at bounding box center [873, 301] width 114 height 19
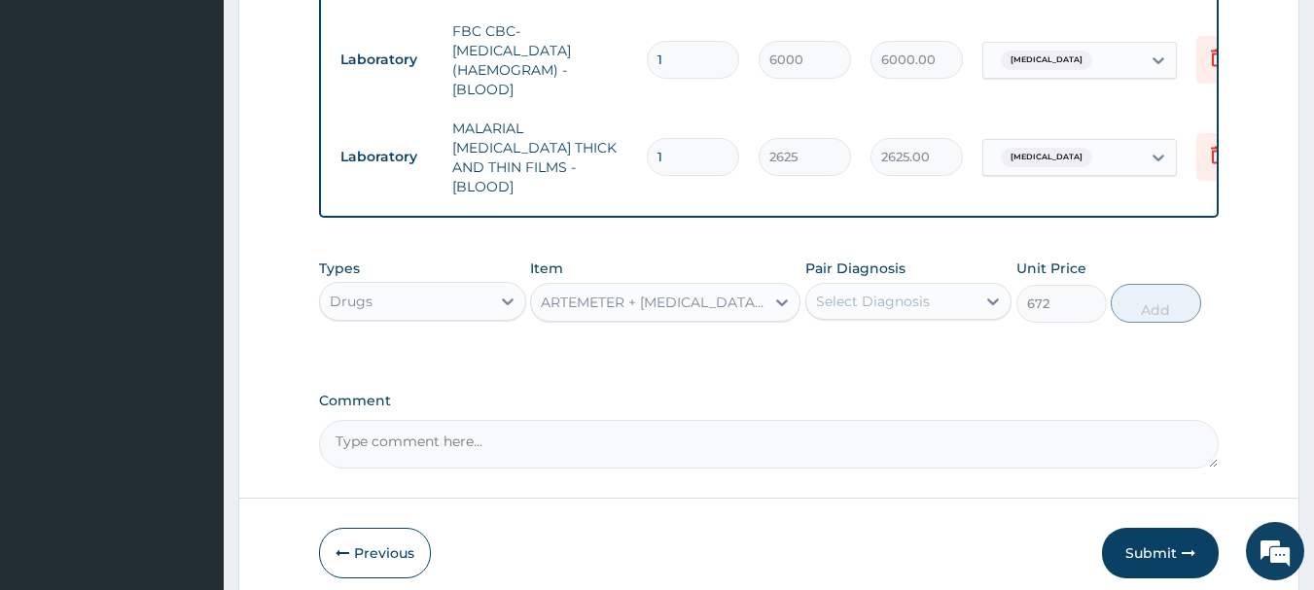
click at [917, 295] on div "Select Diagnosis" at bounding box center [873, 301] width 114 height 19
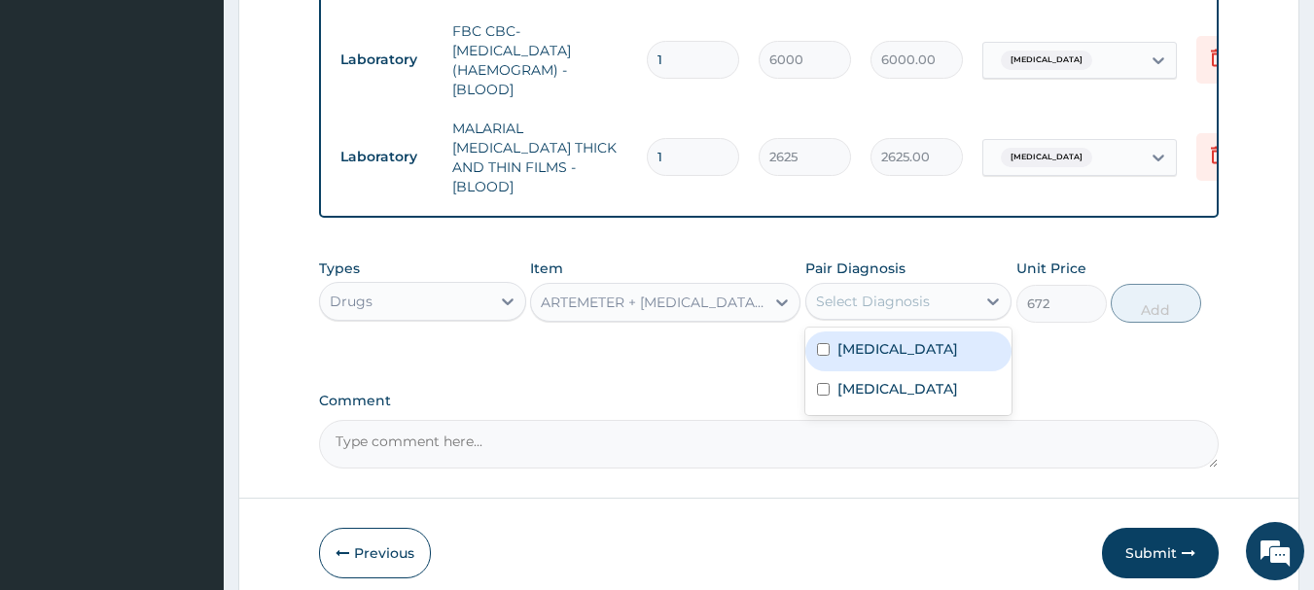
click at [900, 350] on div "Malaria" at bounding box center [908, 352] width 207 height 40
checkbox input "true"
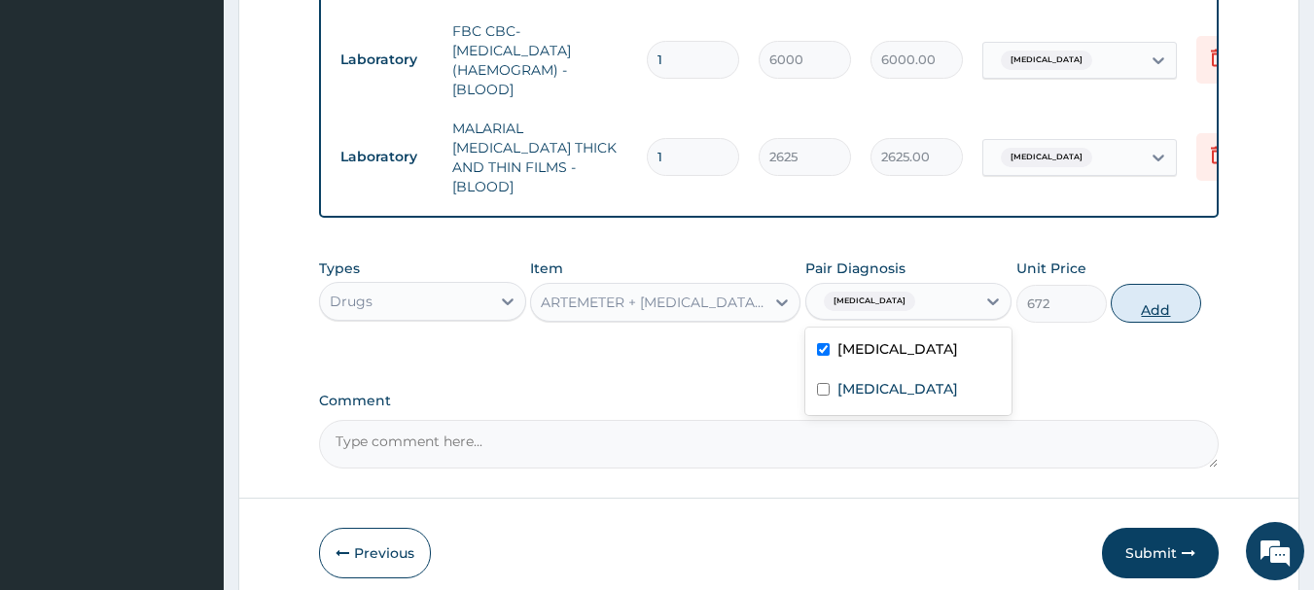
click at [1134, 306] on button "Add" at bounding box center [1155, 303] width 90 height 39
type input "0"
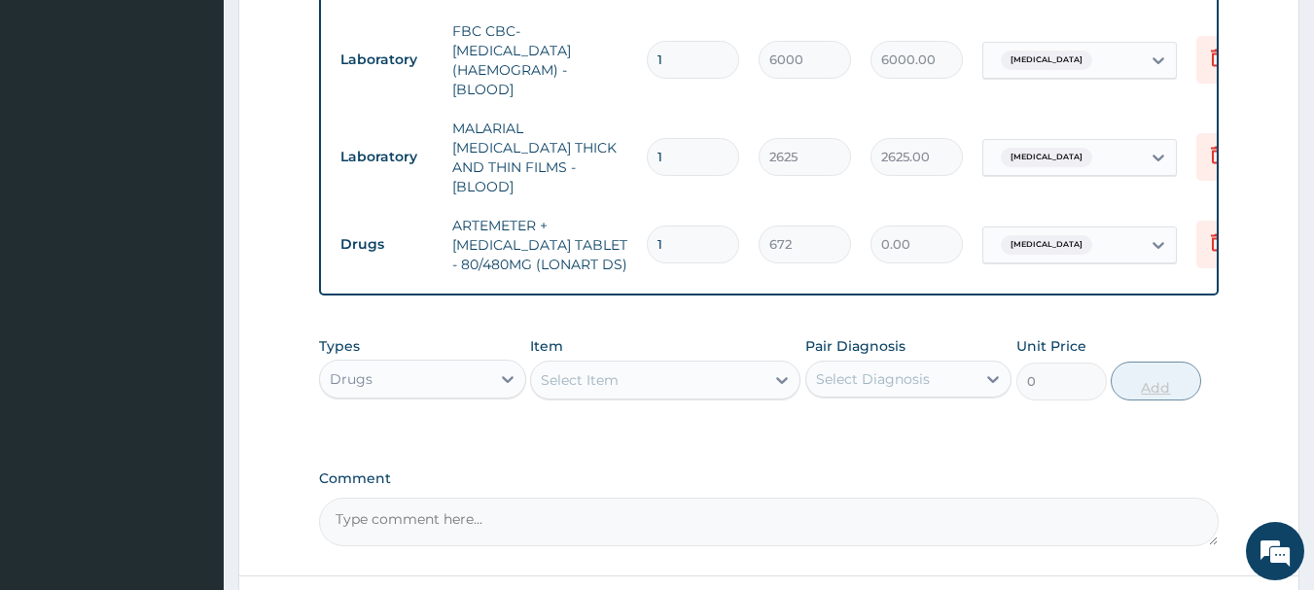
type input "0.00"
type input "6"
type input "4032.00"
type input "6"
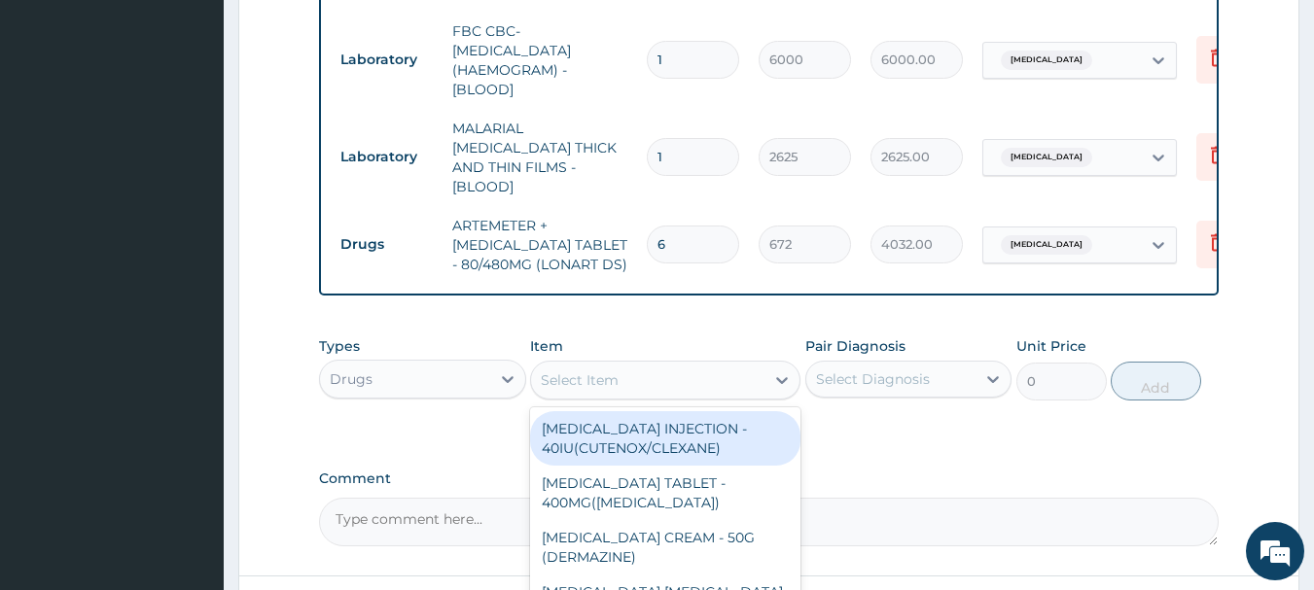
click at [696, 382] on div "Select Item" at bounding box center [647, 380] width 233 height 31
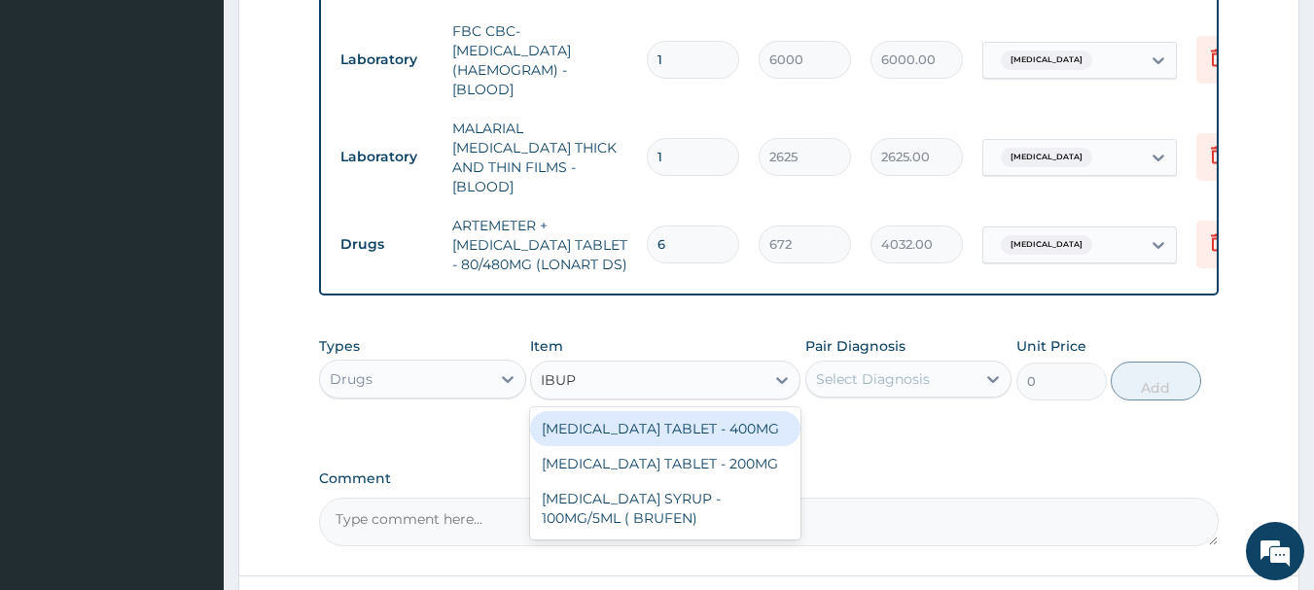
type input "IBUPR"
click at [755, 434] on div "IBUPROFEN TABLET - 400MG" at bounding box center [665, 428] width 270 height 35
type input "640"
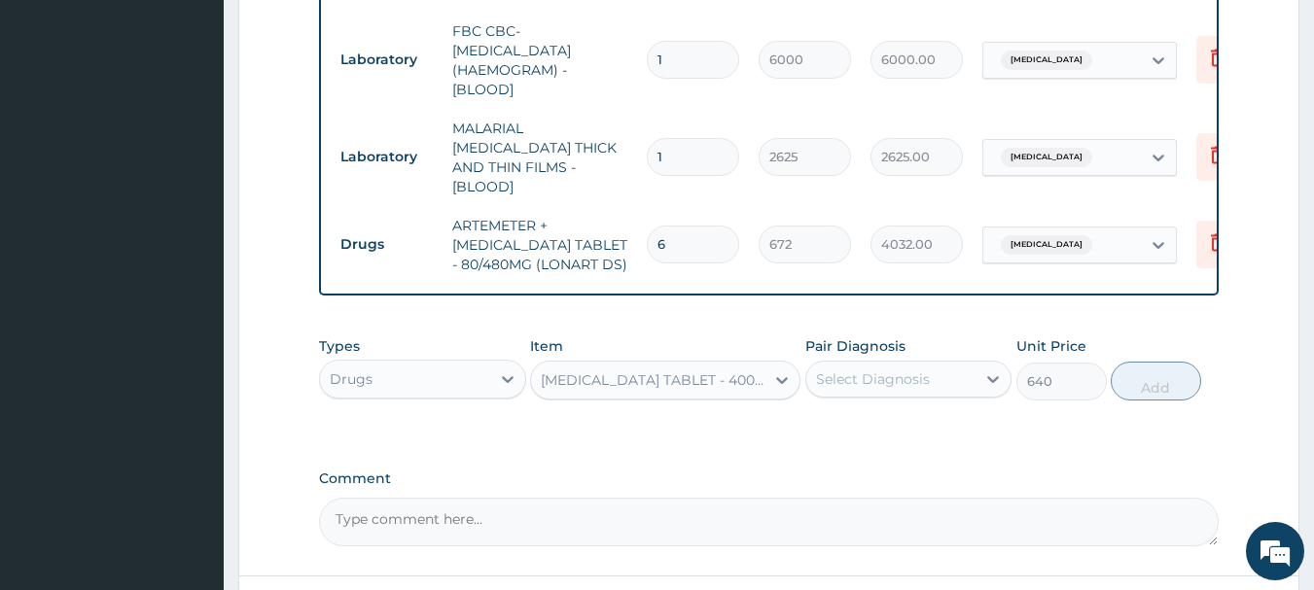
click at [854, 382] on div "Select Diagnosis" at bounding box center [873, 378] width 114 height 19
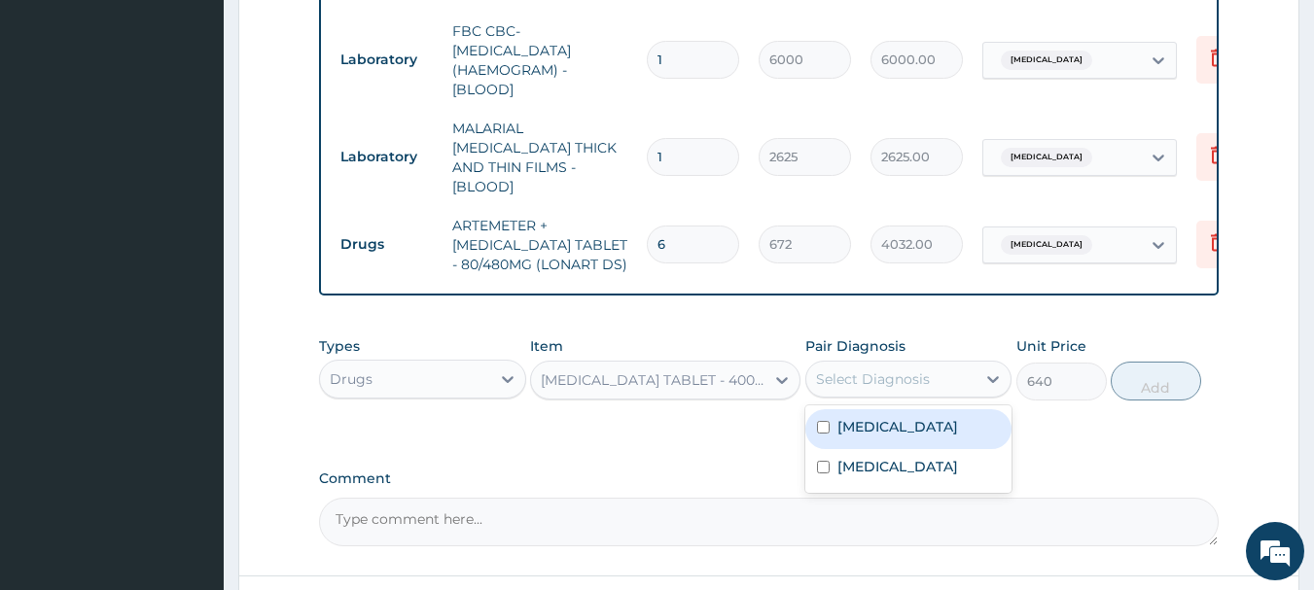
click at [882, 421] on label "Malaria" at bounding box center [897, 426] width 121 height 19
checkbox input "true"
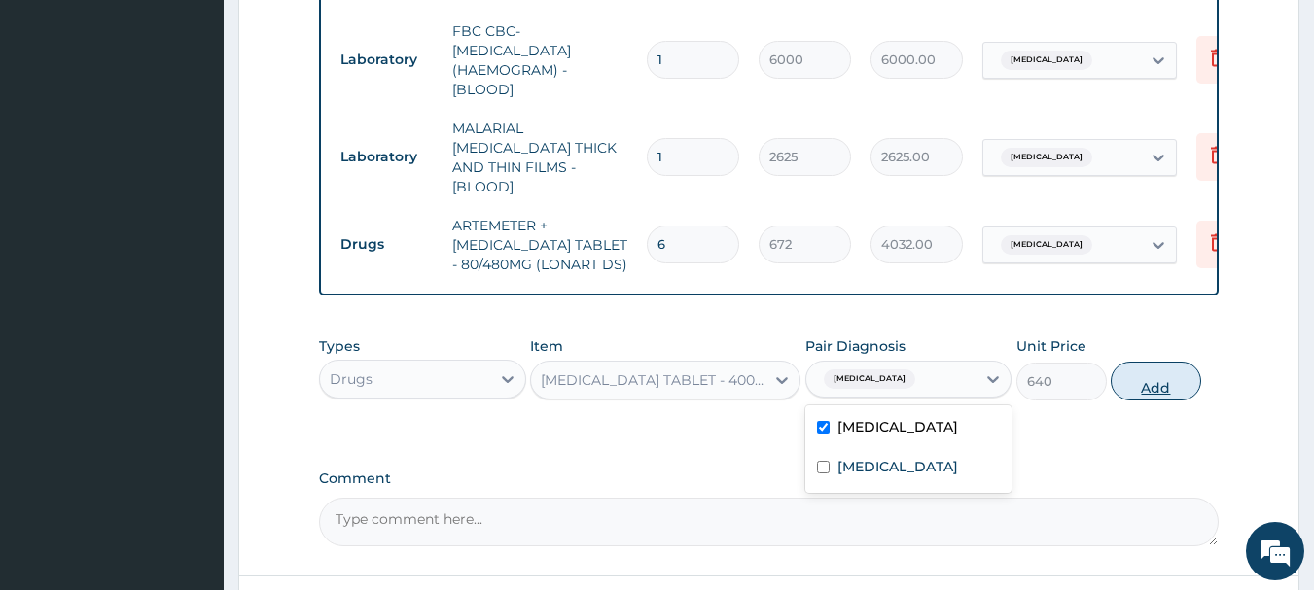
click at [1132, 374] on button "Add" at bounding box center [1155, 381] width 90 height 39
type input "0"
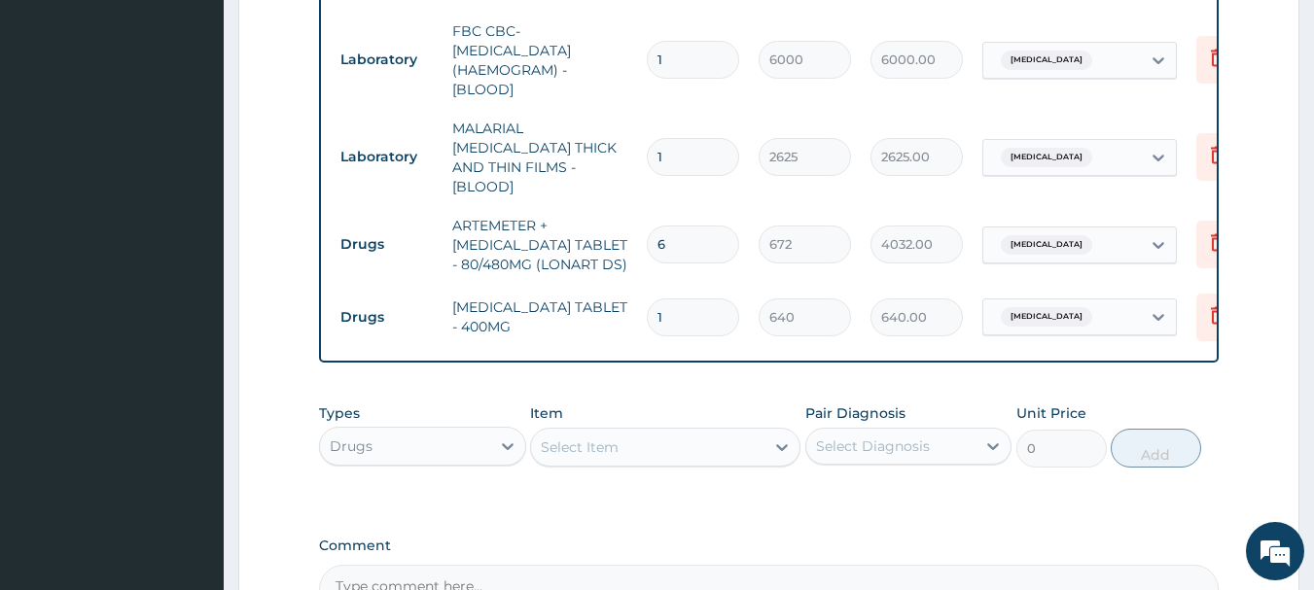
type input "10"
type input "6400.00"
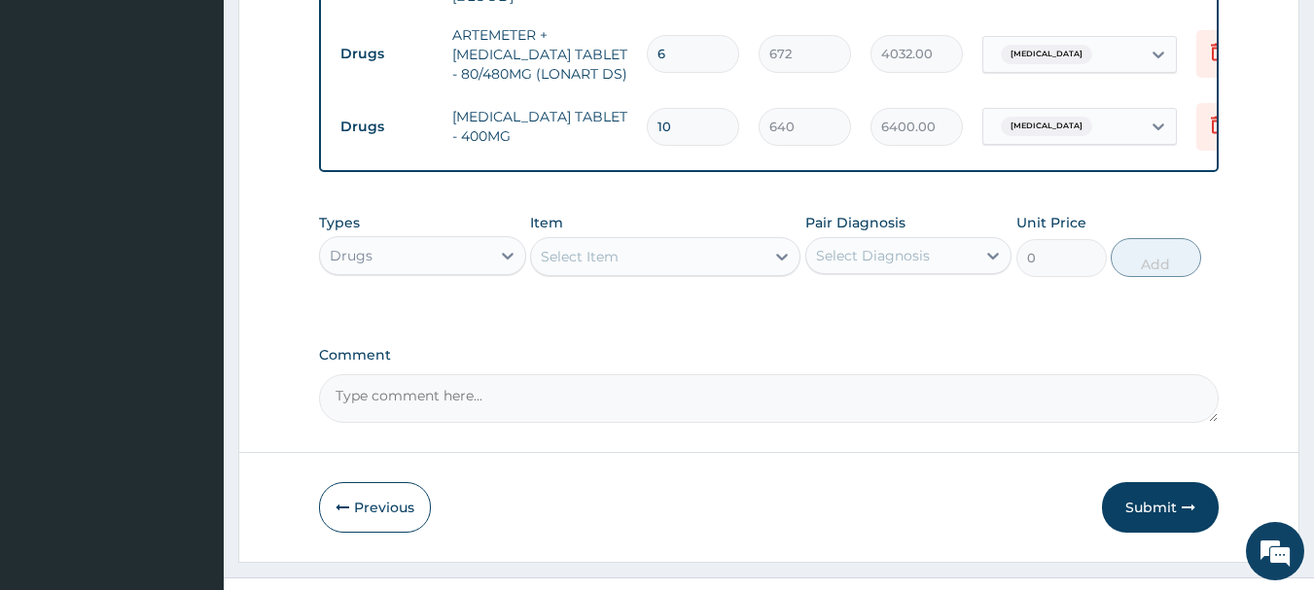
scroll to position [1037, 0]
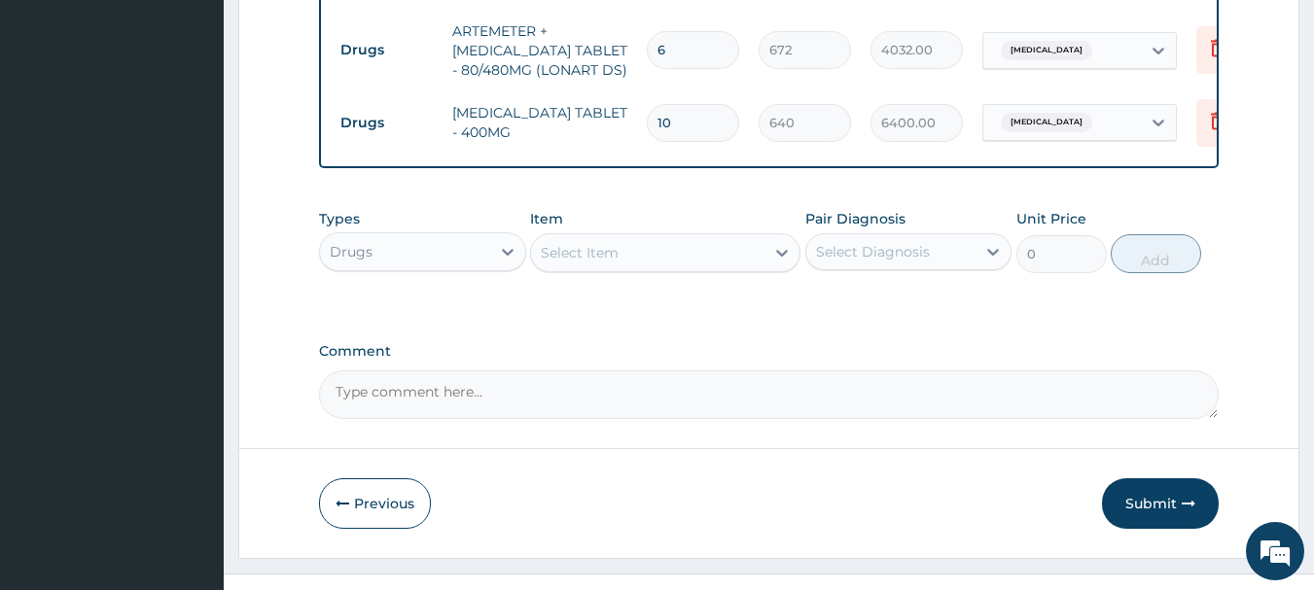
type input "10"
click at [739, 248] on div "Select Item" at bounding box center [647, 252] width 233 height 31
type input "AMOX"
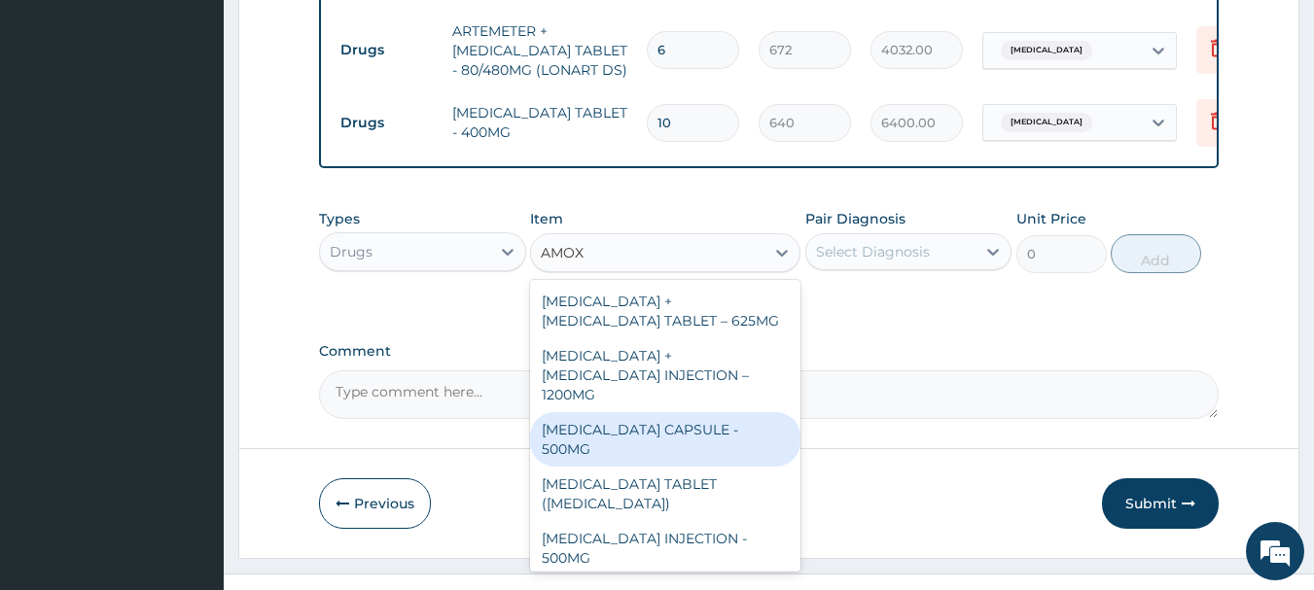
click at [658, 415] on div "AMOXICILLIN CAPSULE - 500MG" at bounding box center [665, 439] width 270 height 54
type input "128"
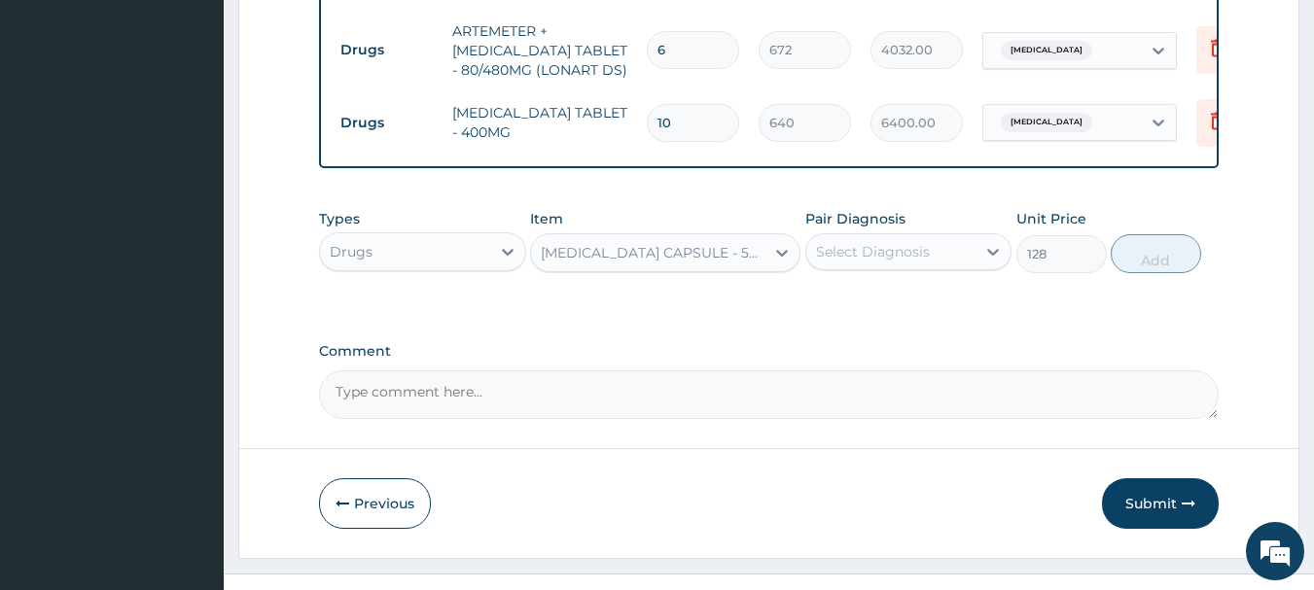
click at [874, 252] on div "Select Diagnosis" at bounding box center [873, 251] width 114 height 19
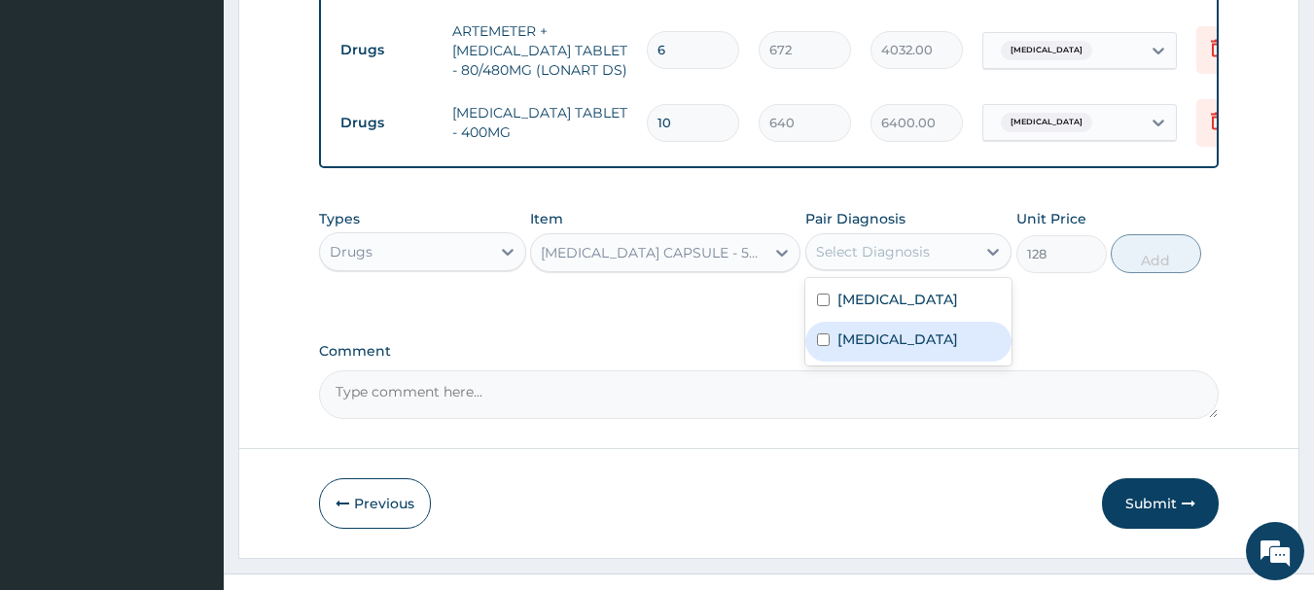
drag, startPoint x: 853, startPoint y: 332, endPoint x: 867, endPoint y: 326, distance: 15.7
click at [852, 332] on label "Tonsillitis" at bounding box center [897, 339] width 121 height 19
checkbox input "true"
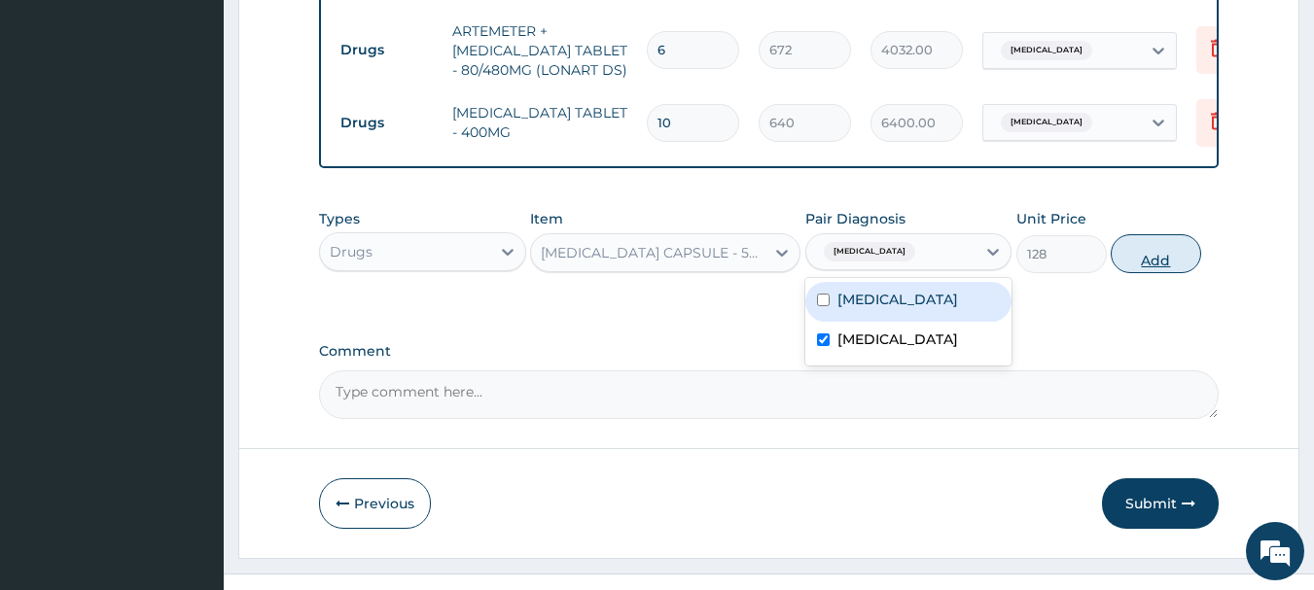
click at [1174, 256] on button "Add" at bounding box center [1155, 253] width 90 height 39
type input "0"
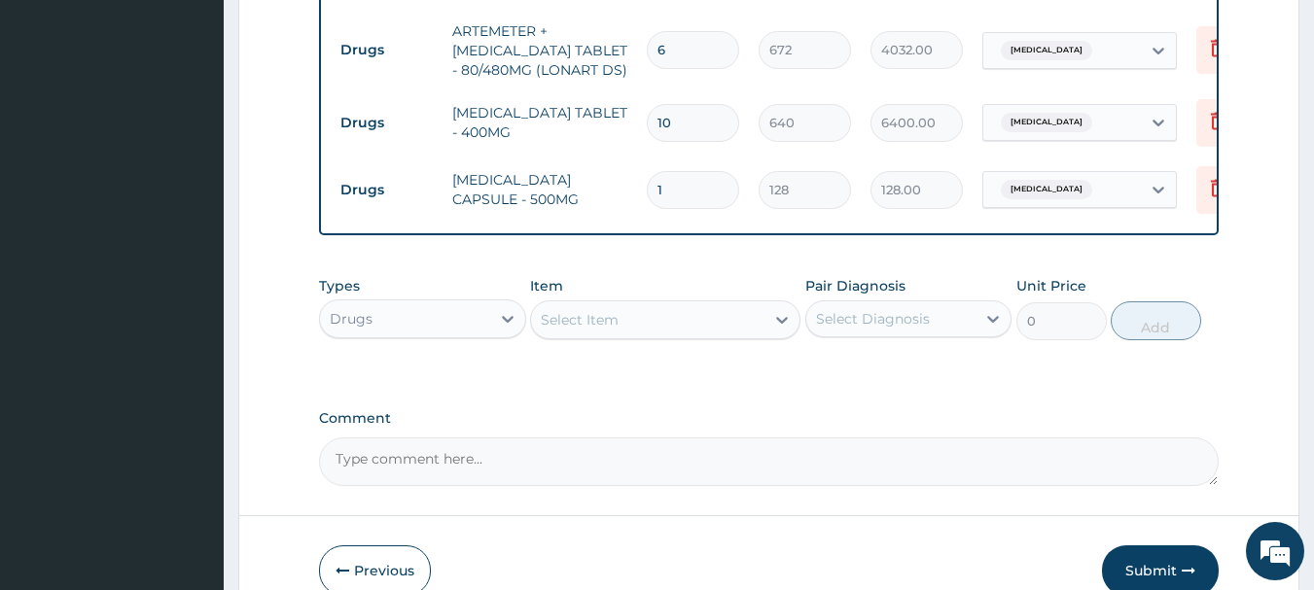
type input "15"
type input "1920.00"
type input "15"
click at [728, 310] on div "Select Item" at bounding box center [647, 319] width 233 height 31
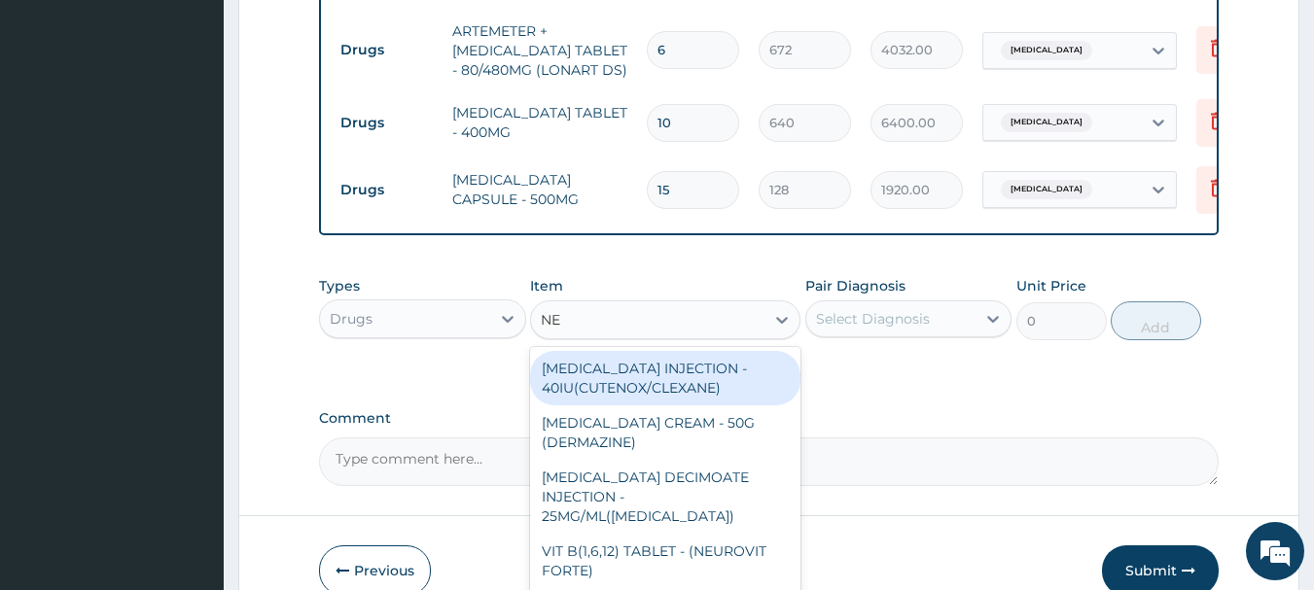
type input "NEE"
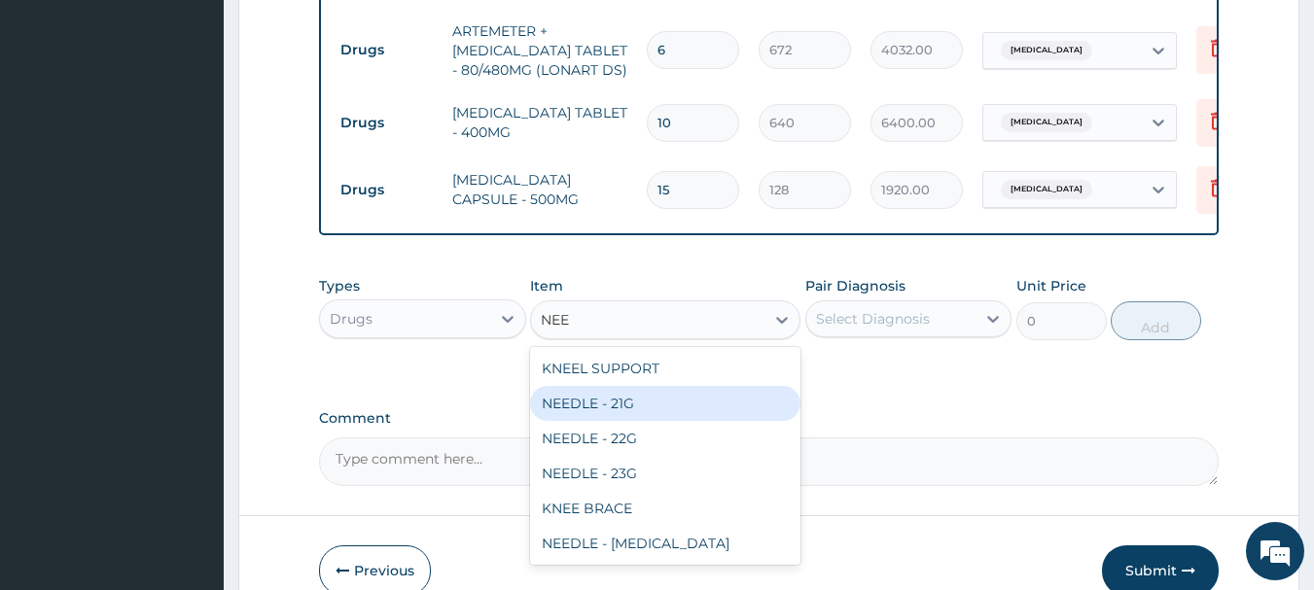
click at [637, 404] on div "NEEDLE - 21G" at bounding box center [665, 403] width 270 height 35
type input "32"
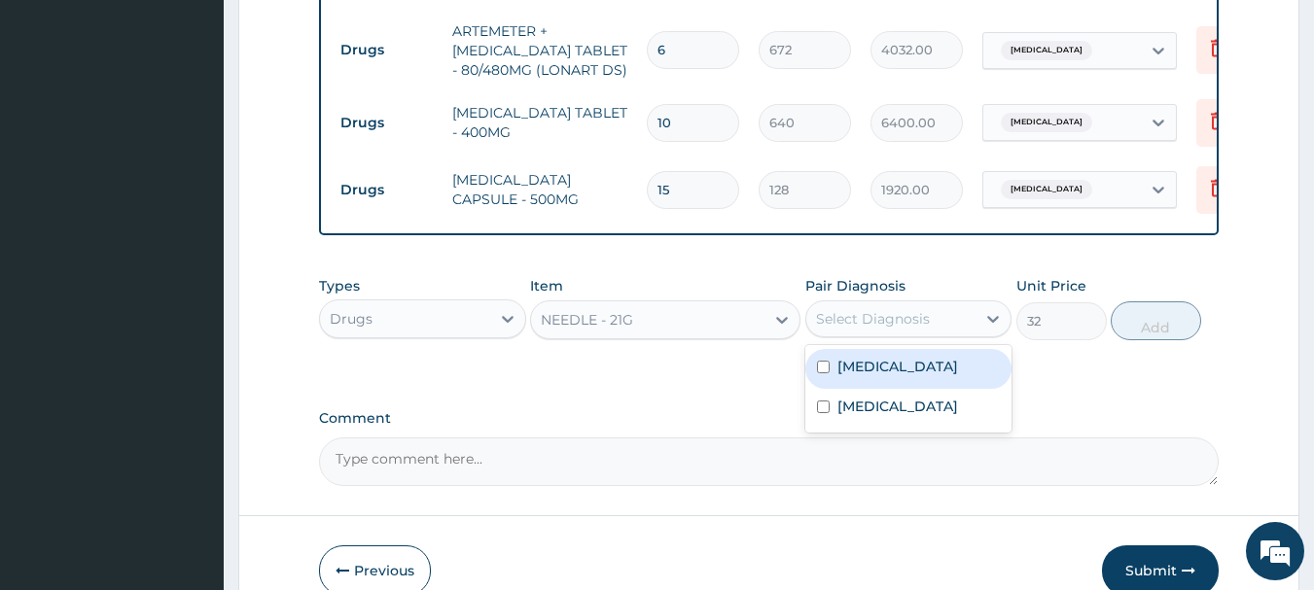
drag, startPoint x: 916, startPoint y: 313, endPoint x: 875, endPoint y: 365, distance: 65.8
click at [917, 313] on div "Select Diagnosis" at bounding box center [873, 318] width 114 height 19
click at [867, 360] on label "Malaria" at bounding box center [897, 366] width 121 height 19
click at [815, 357] on div "Malaria" at bounding box center [908, 369] width 207 height 40
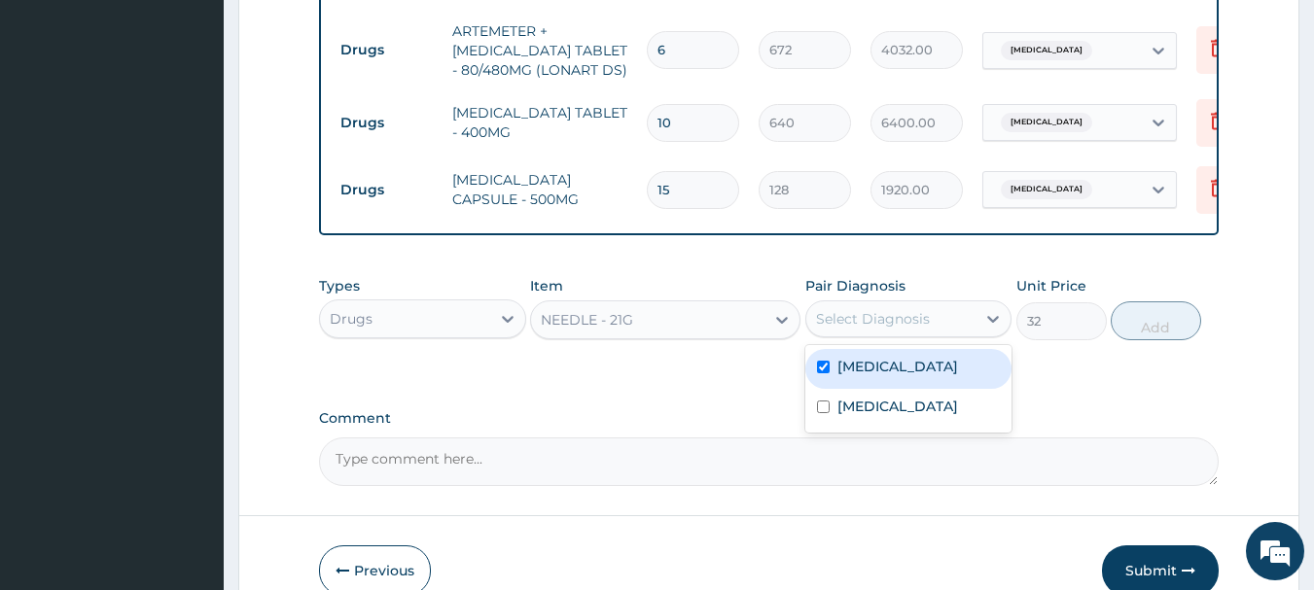
click at [815, 357] on div "Malaria" at bounding box center [908, 369] width 207 height 40
click at [830, 362] on div "Malaria" at bounding box center [908, 369] width 207 height 40
checkbox input "false"
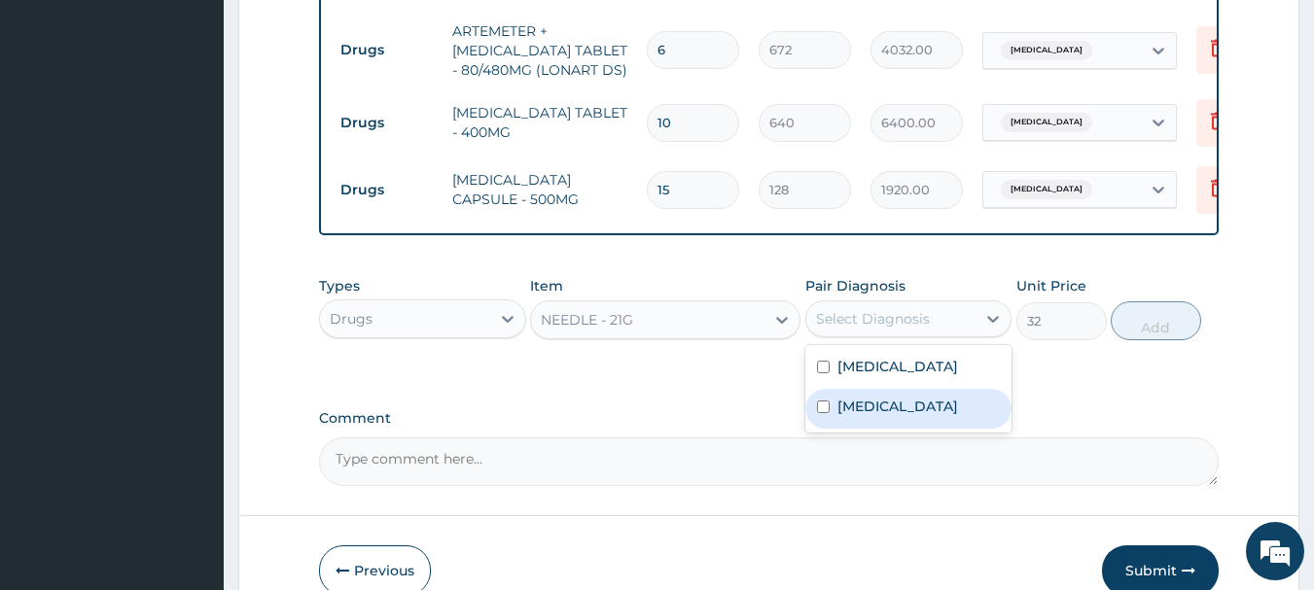
click at [971, 420] on div "Tonsillitis" at bounding box center [908, 409] width 207 height 40
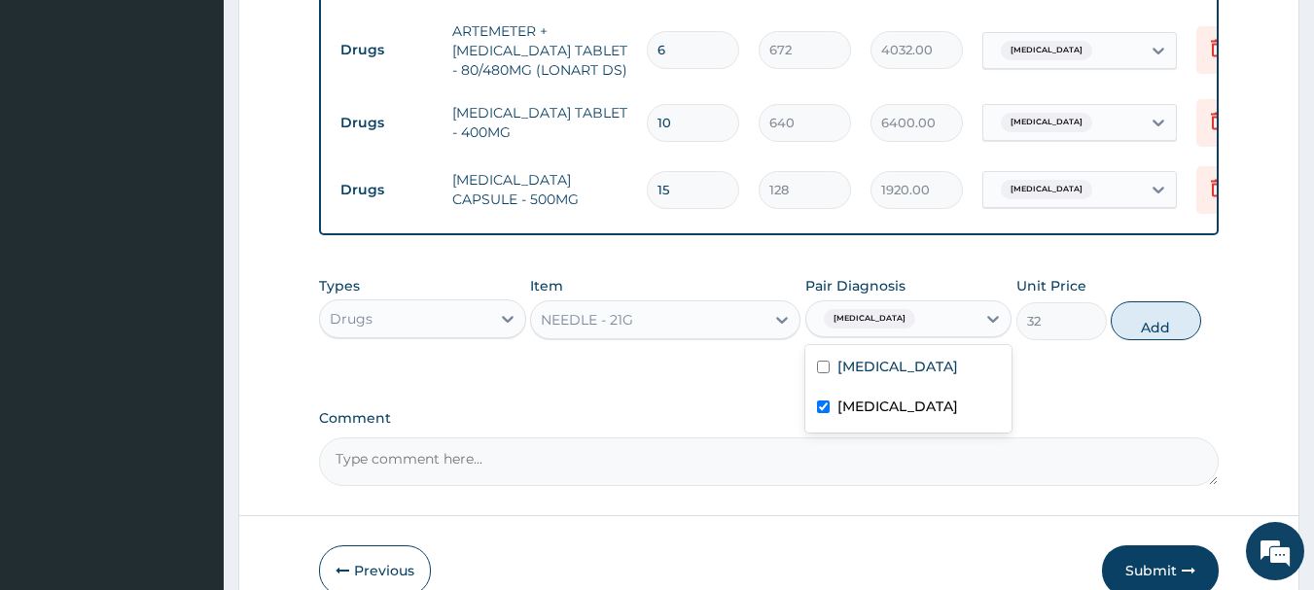
click at [837, 405] on label "Tonsillitis" at bounding box center [897, 406] width 121 height 19
checkbox input "false"
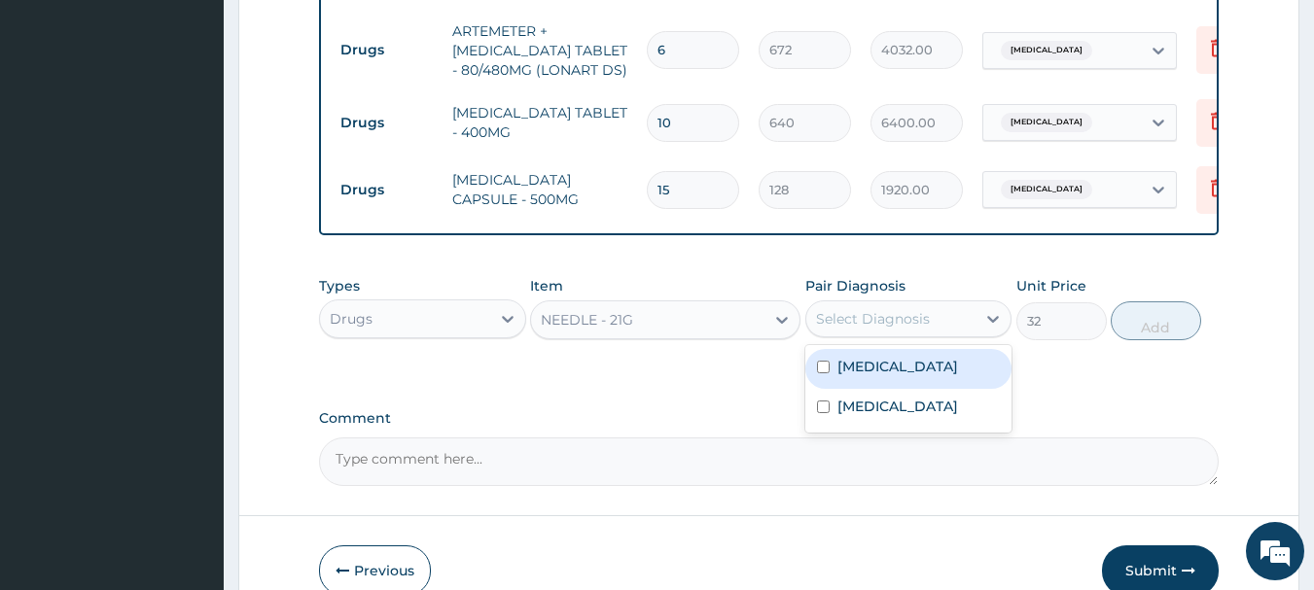
click at [849, 373] on div "Malaria" at bounding box center [908, 369] width 207 height 40
checkbox input "true"
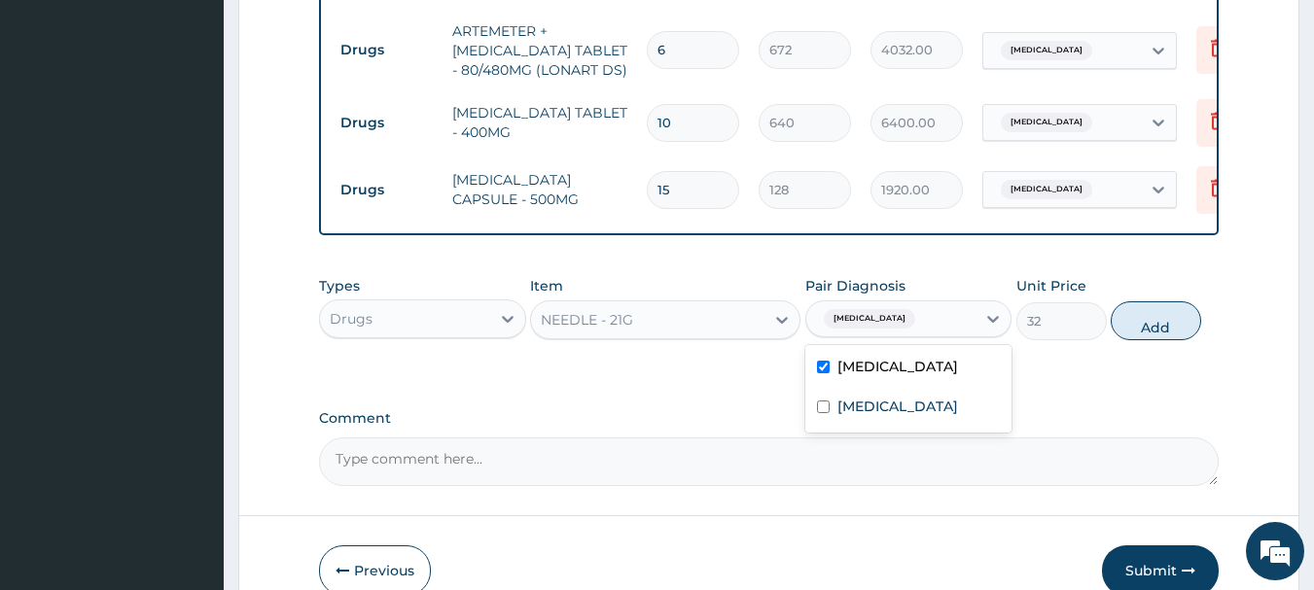
click at [1170, 303] on button "Add" at bounding box center [1155, 320] width 90 height 39
type input "0"
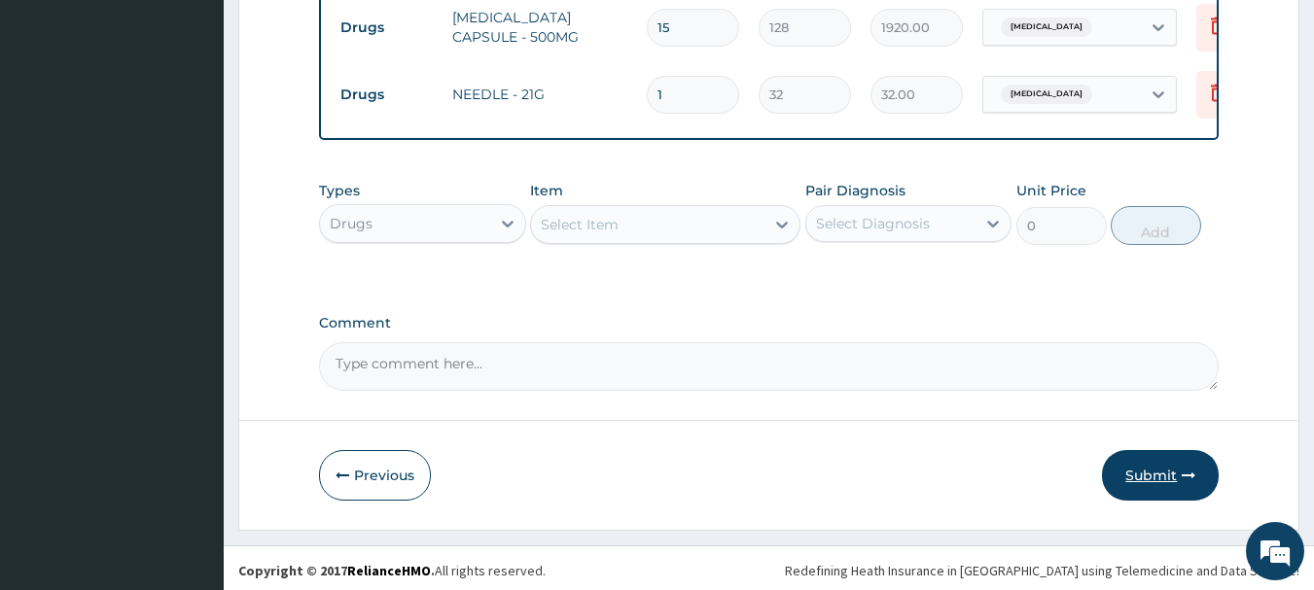
click at [1173, 465] on button "Submit" at bounding box center [1160, 475] width 117 height 51
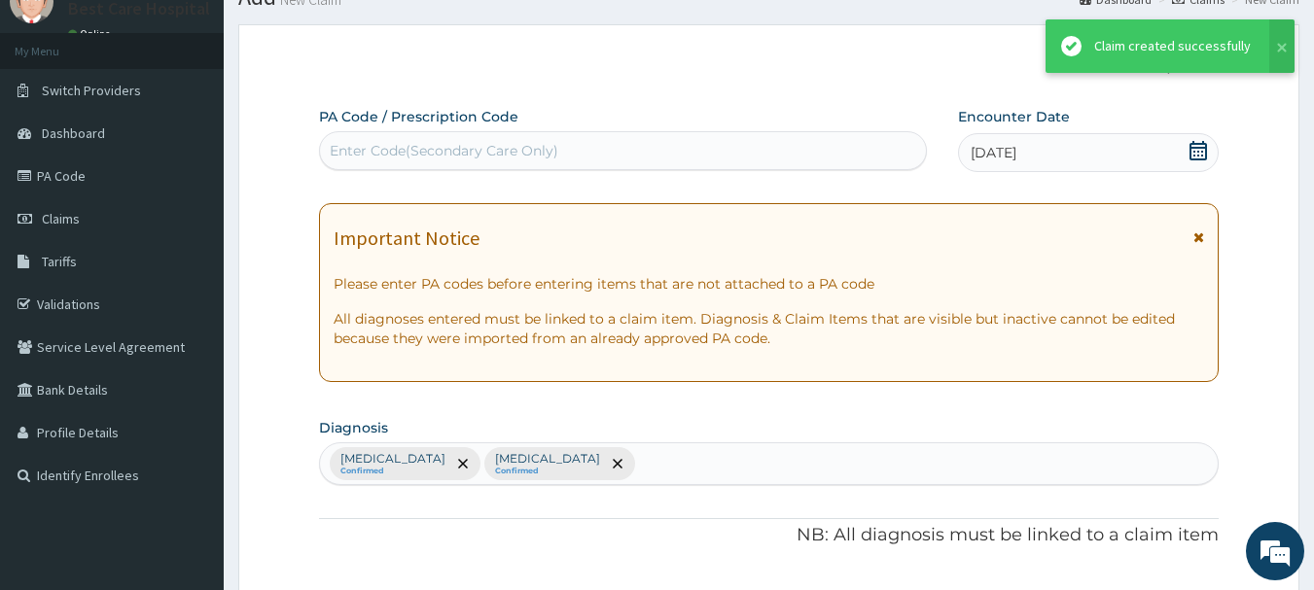
scroll to position [1199, 0]
